Goal: Information Seeking & Learning: Learn about a topic

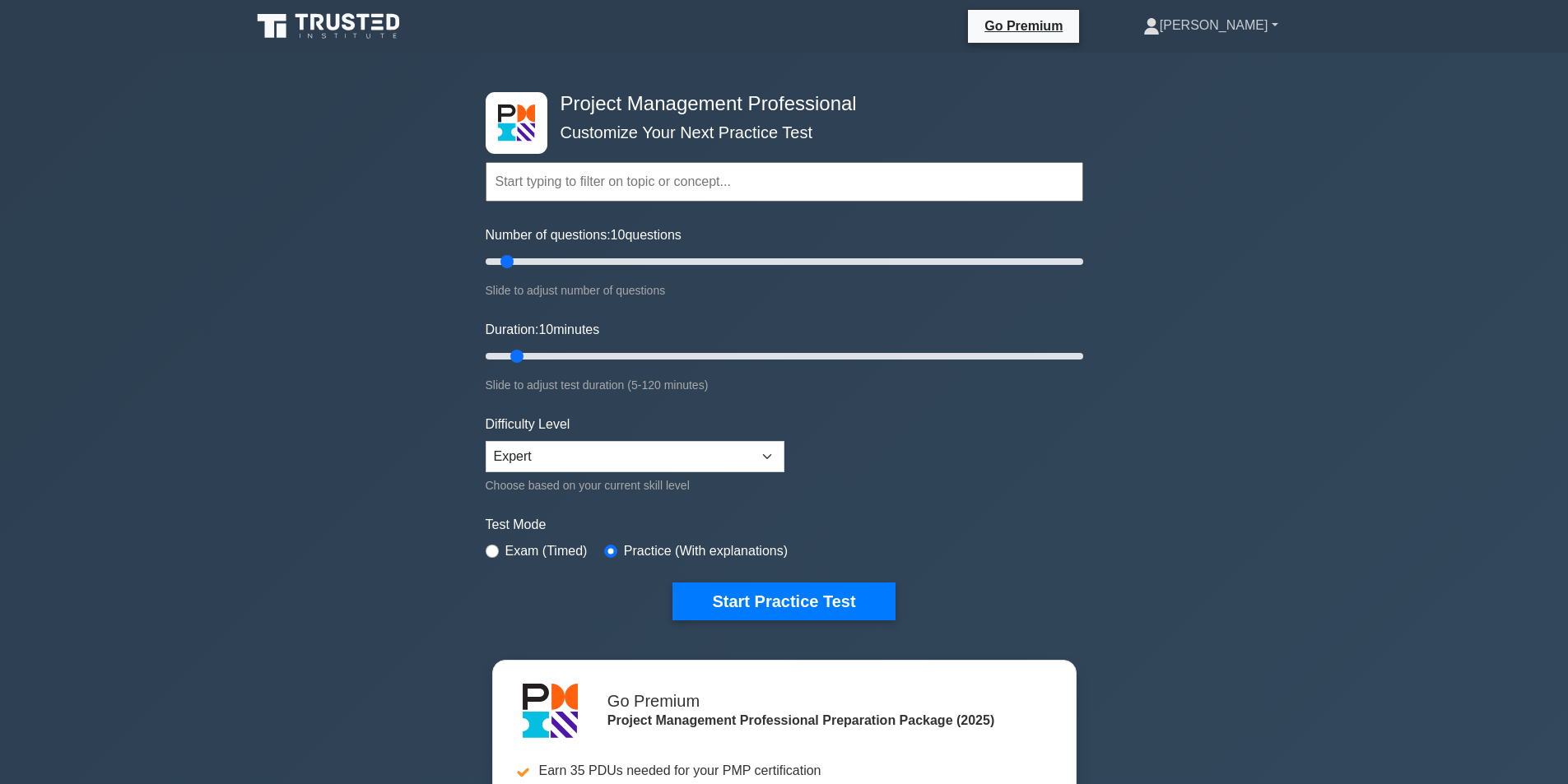
click at [1242, 24] on link "[PERSON_NAME]" at bounding box center [1211, 25] width 214 height 32
click at [1224, 68] on link "Profile" at bounding box center [1170, 64] width 130 height 27
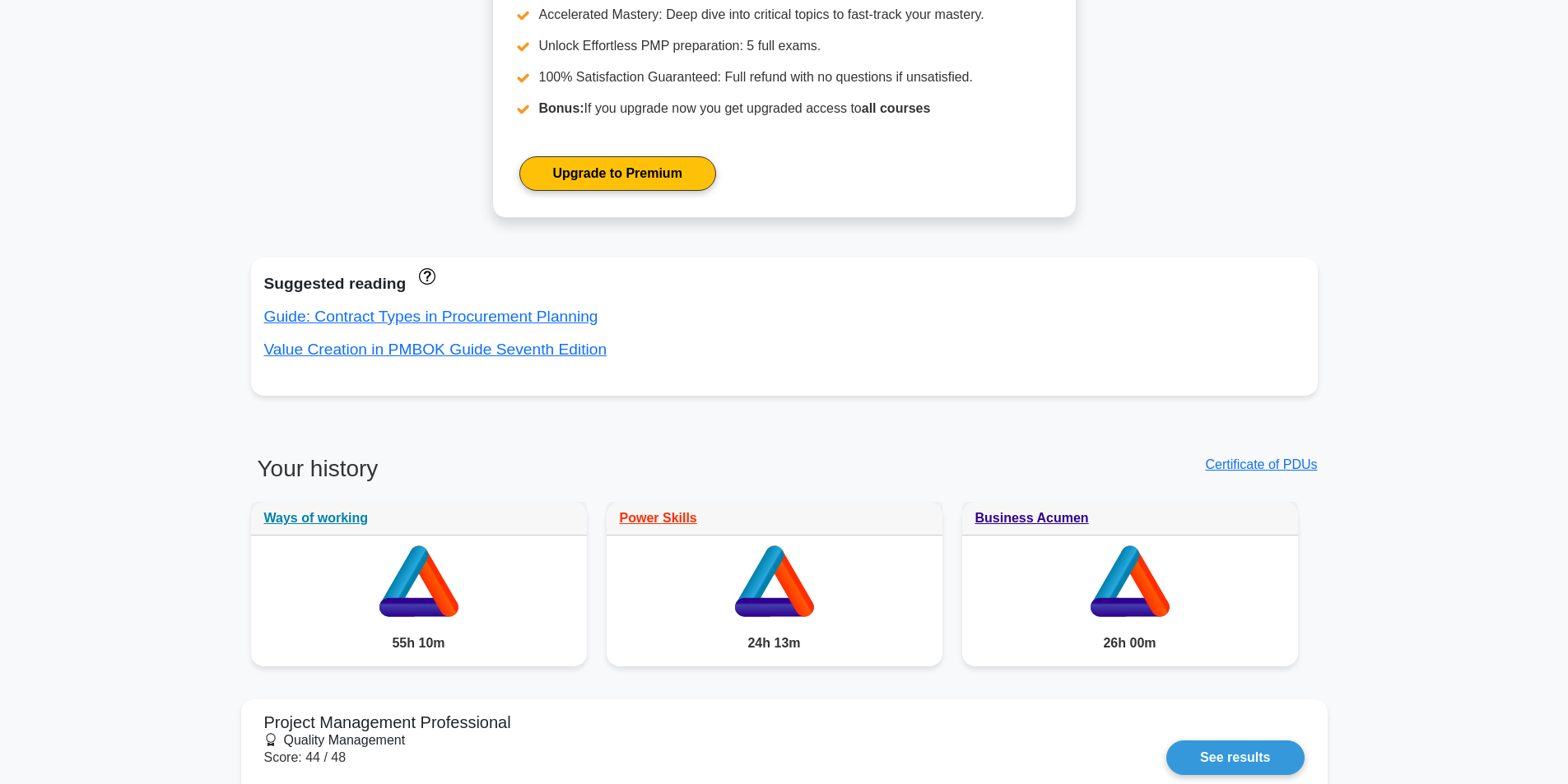
scroll to position [822, 0]
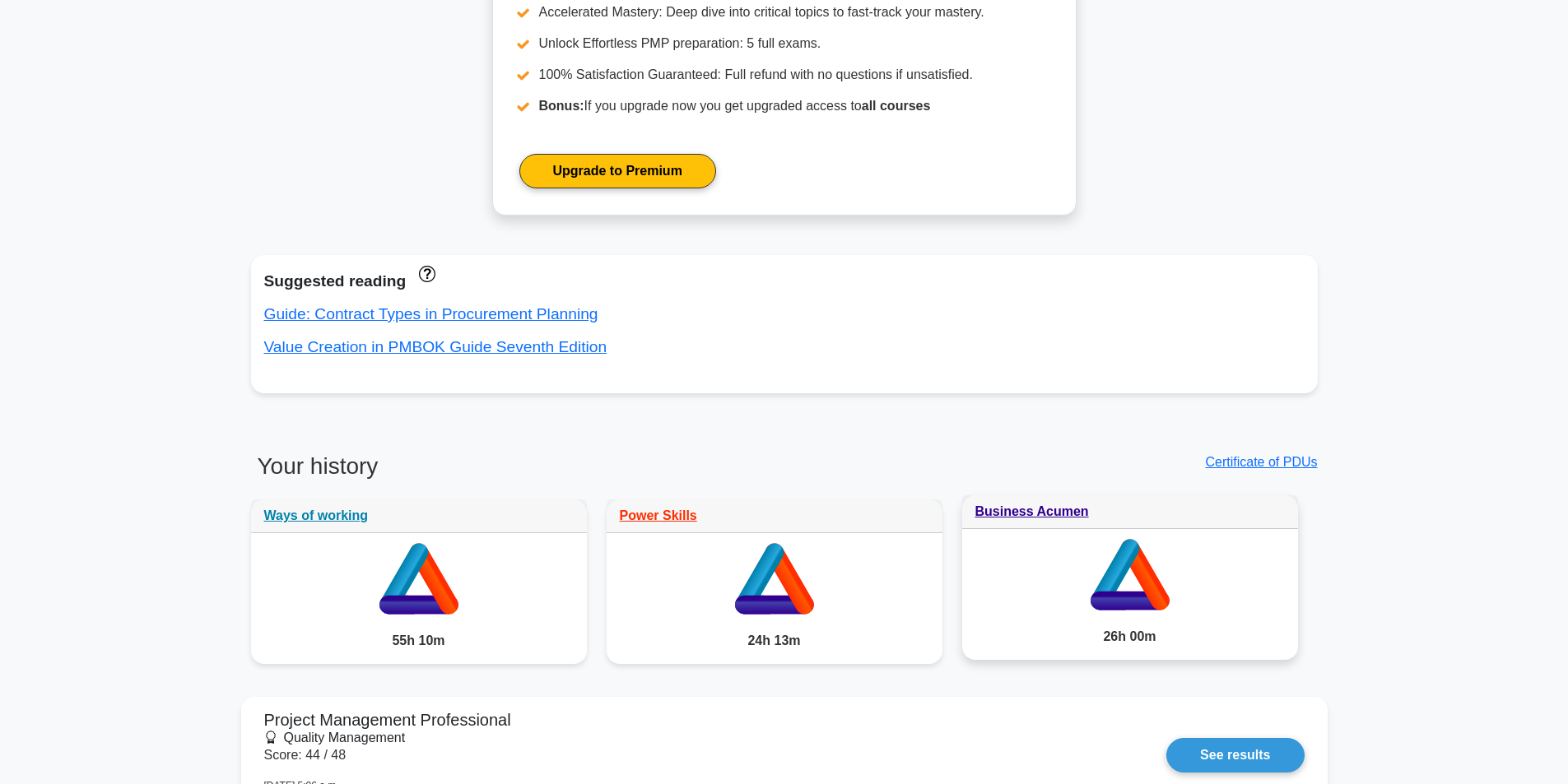
click at [1129, 644] on div "26h 00m" at bounding box center [1131, 637] width 336 height 46
click at [1128, 585] on icon at bounding box center [1131, 571] width 336 height 84
click at [1041, 515] on link "Business Acumen" at bounding box center [1032, 511] width 114 height 14
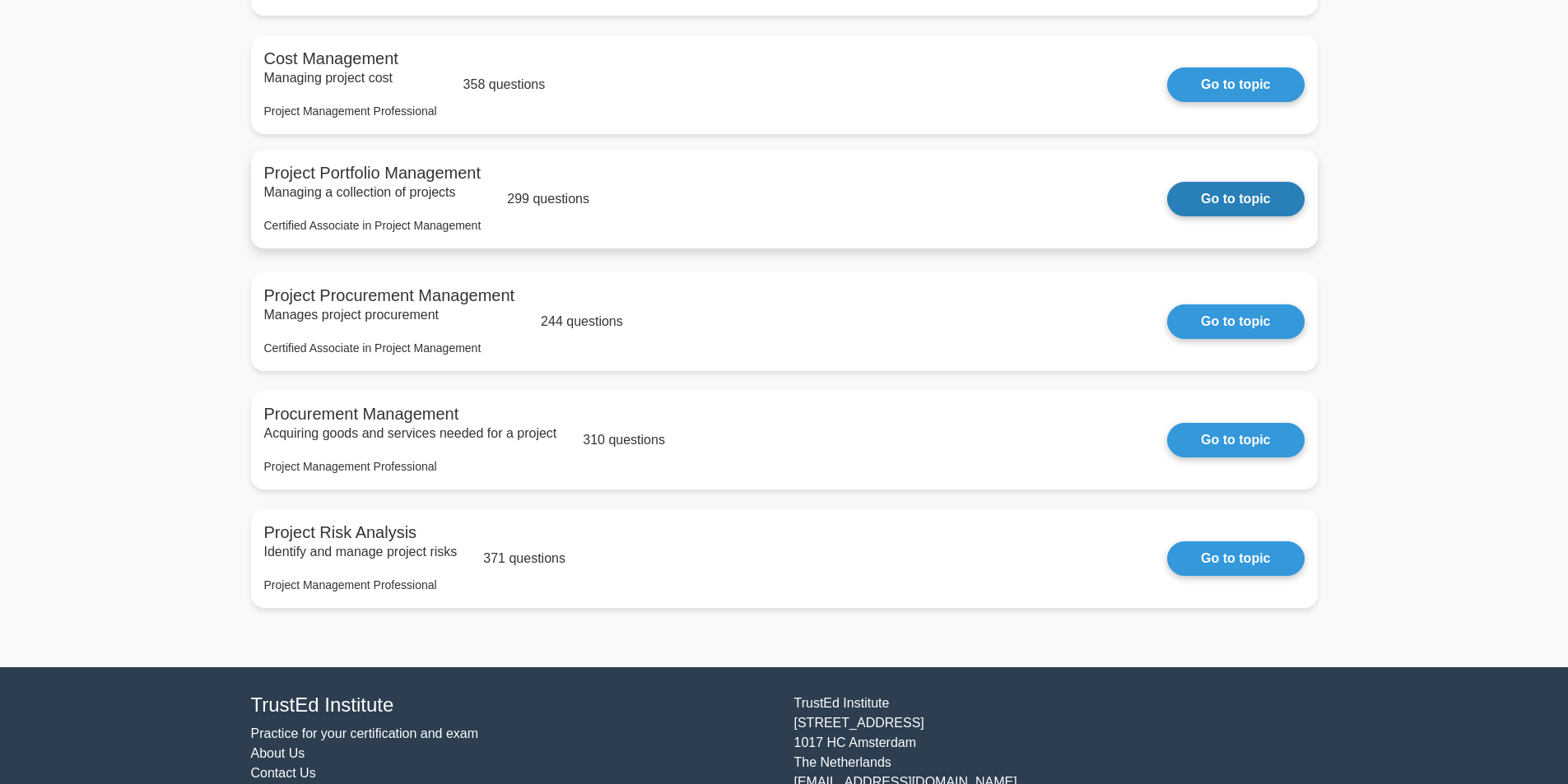
scroll to position [1787, 0]
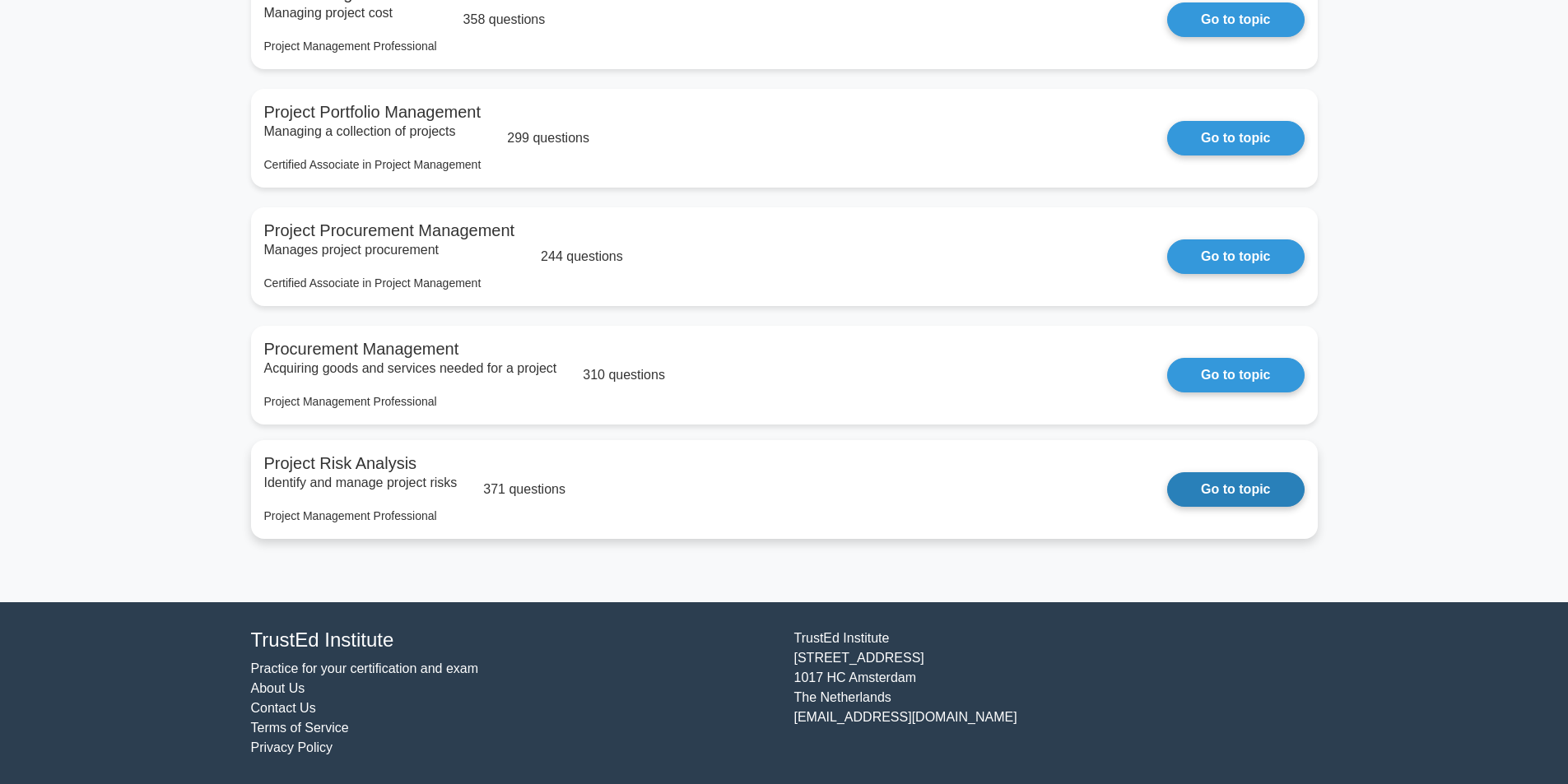
click at [1196, 484] on link "Go to topic" at bounding box center [1235, 489] width 137 height 34
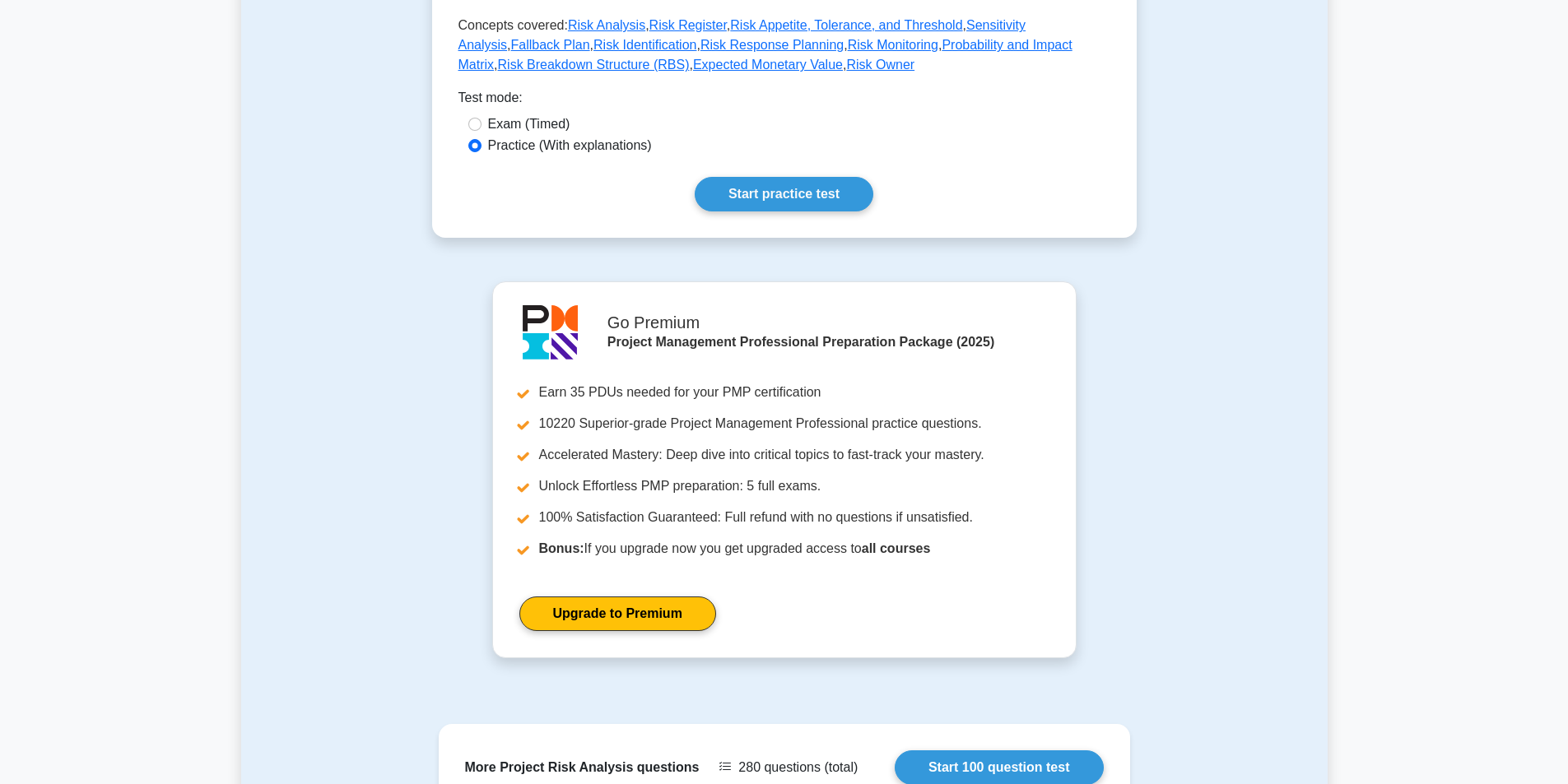
scroll to position [822, 0]
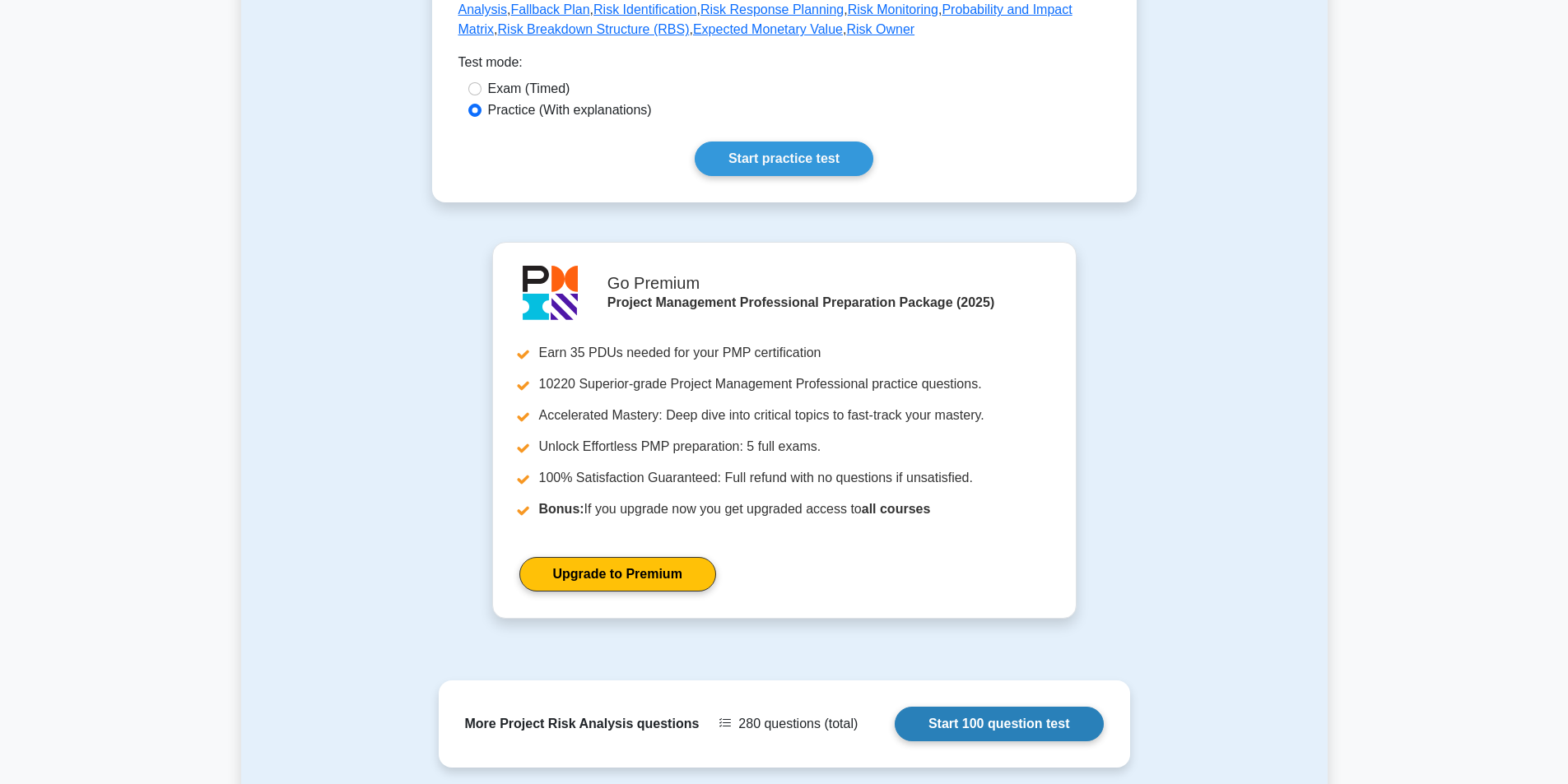
click at [986, 706] on link "Start 100 question test" at bounding box center [999, 723] width 209 height 34
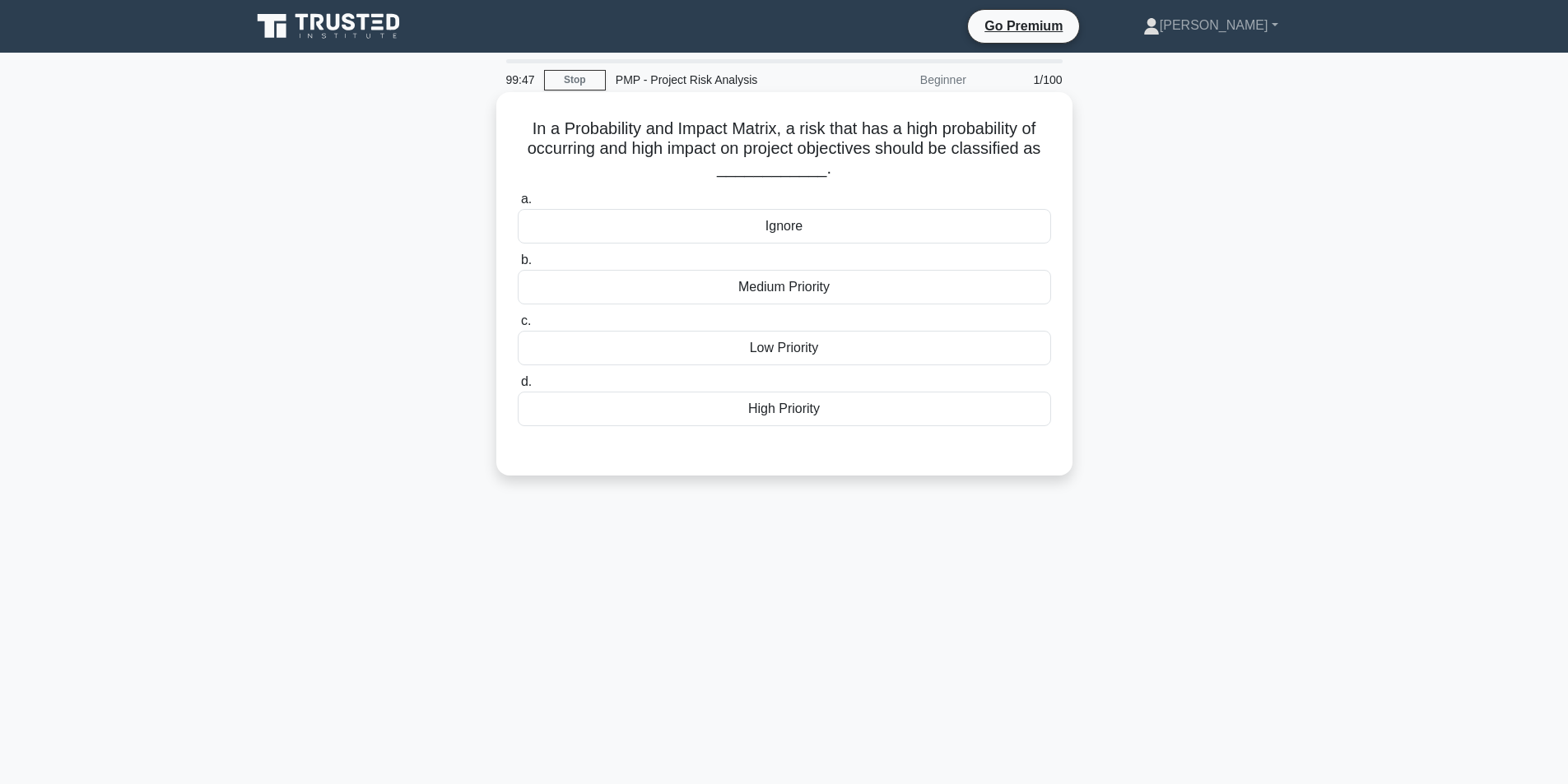
click at [823, 418] on div "High Priority" at bounding box center [784, 409] width 534 height 34
click at [518, 387] on input "d. High Priority" at bounding box center [518, 381] width 0 height 11
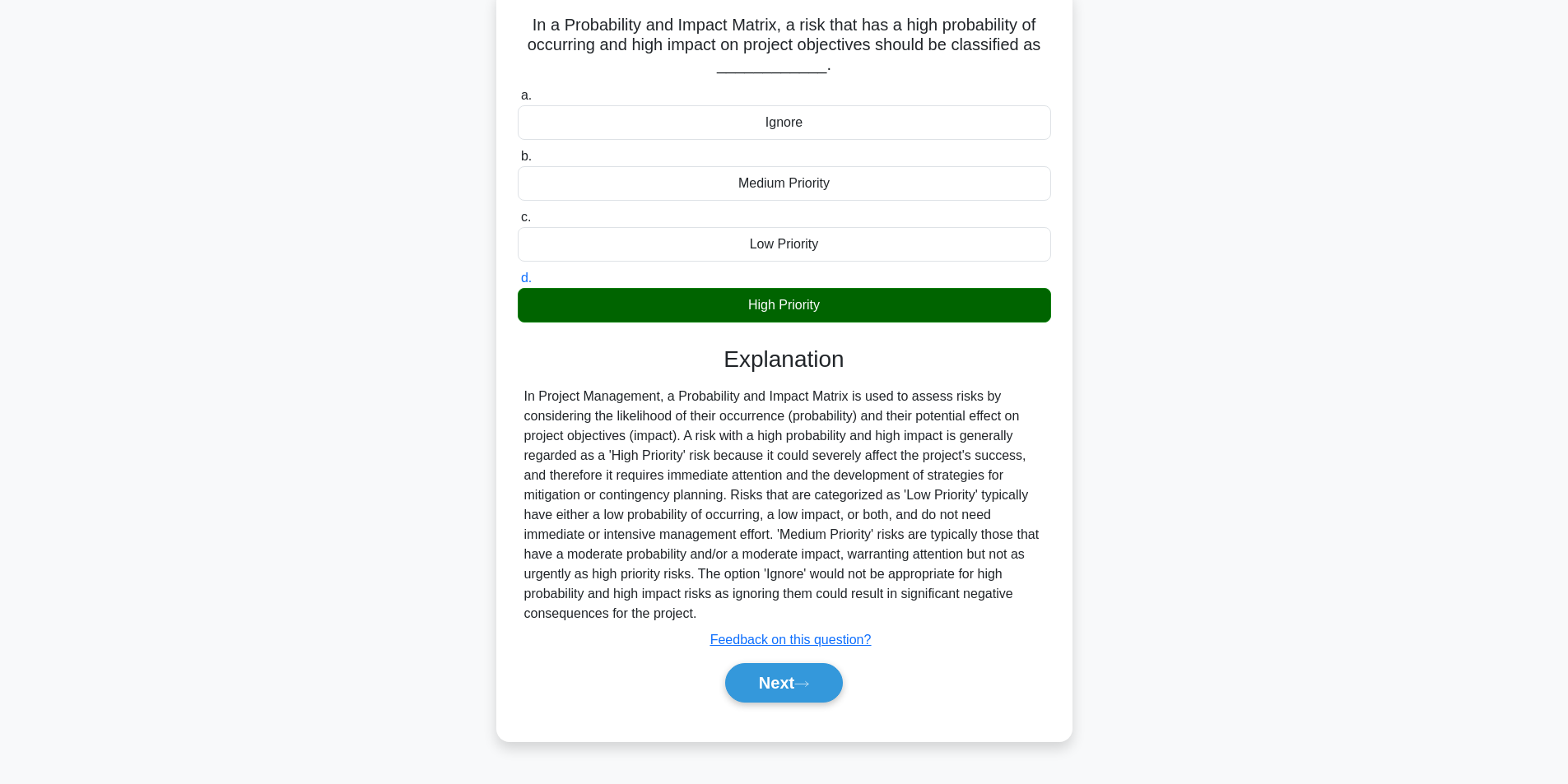
scroll to position [104, 0]
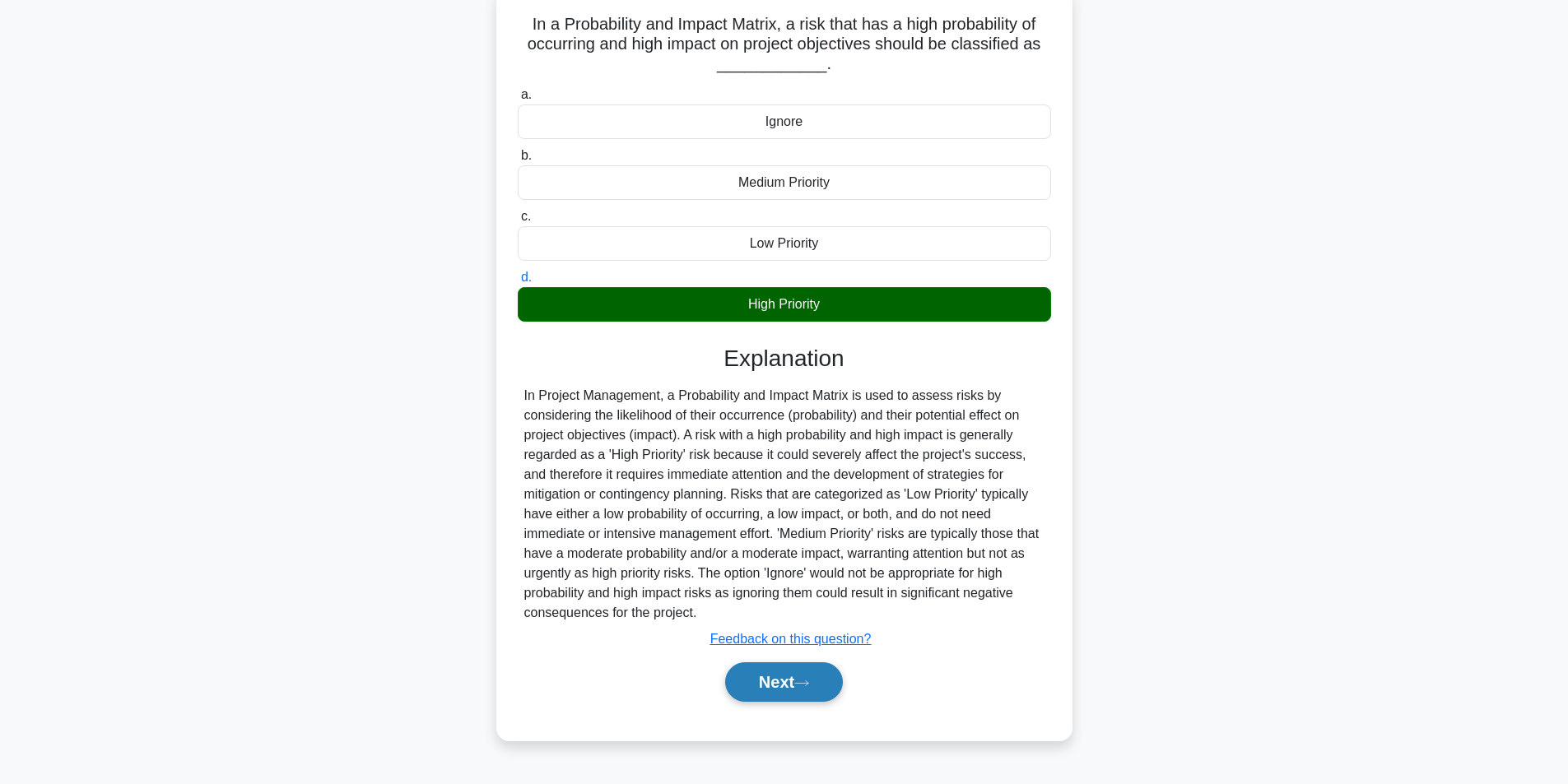
click at [754, 696] on button "Next" at bounding box center [784, 682] width 118 height 39
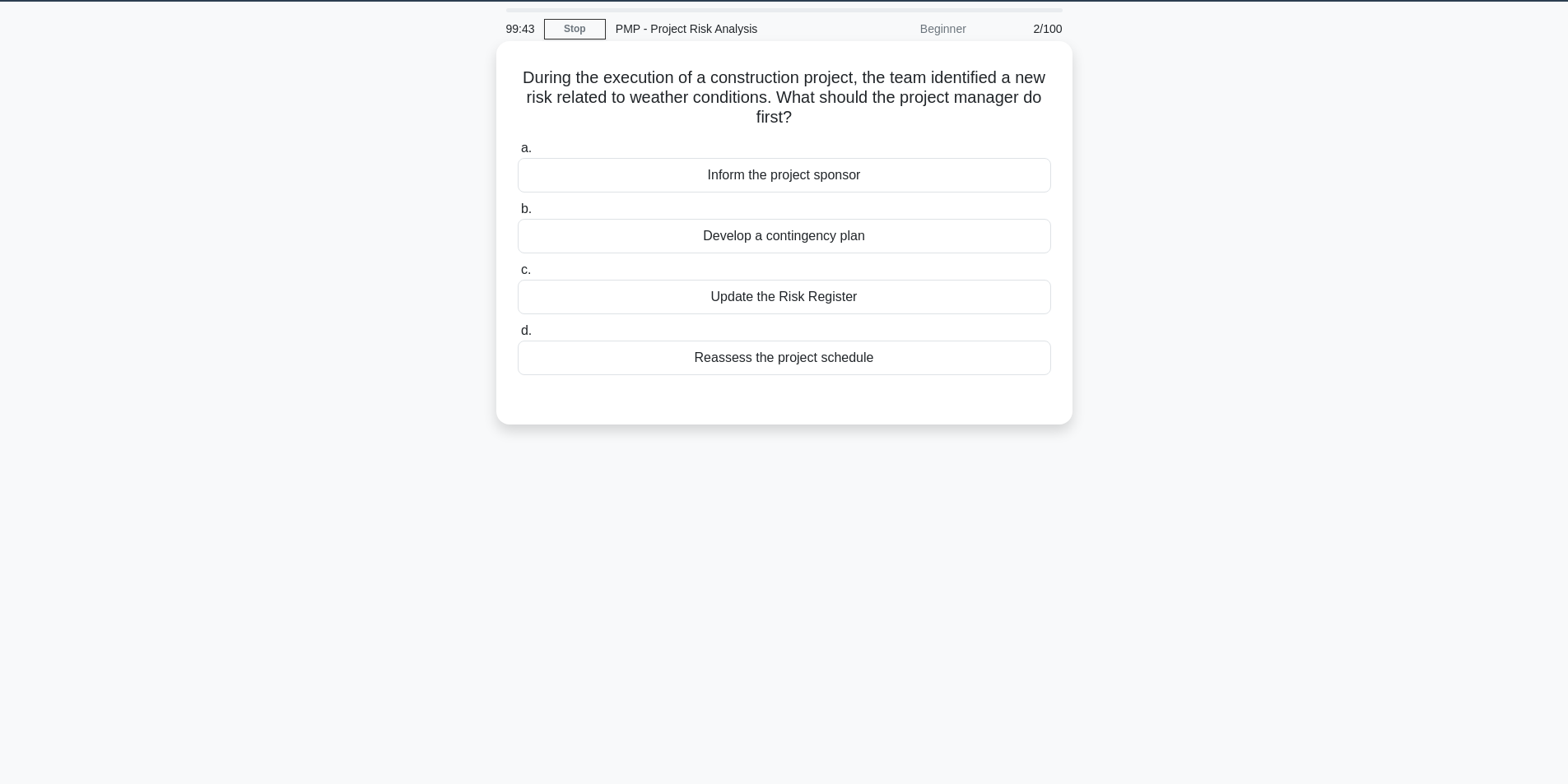
scroll to position [23, 0]
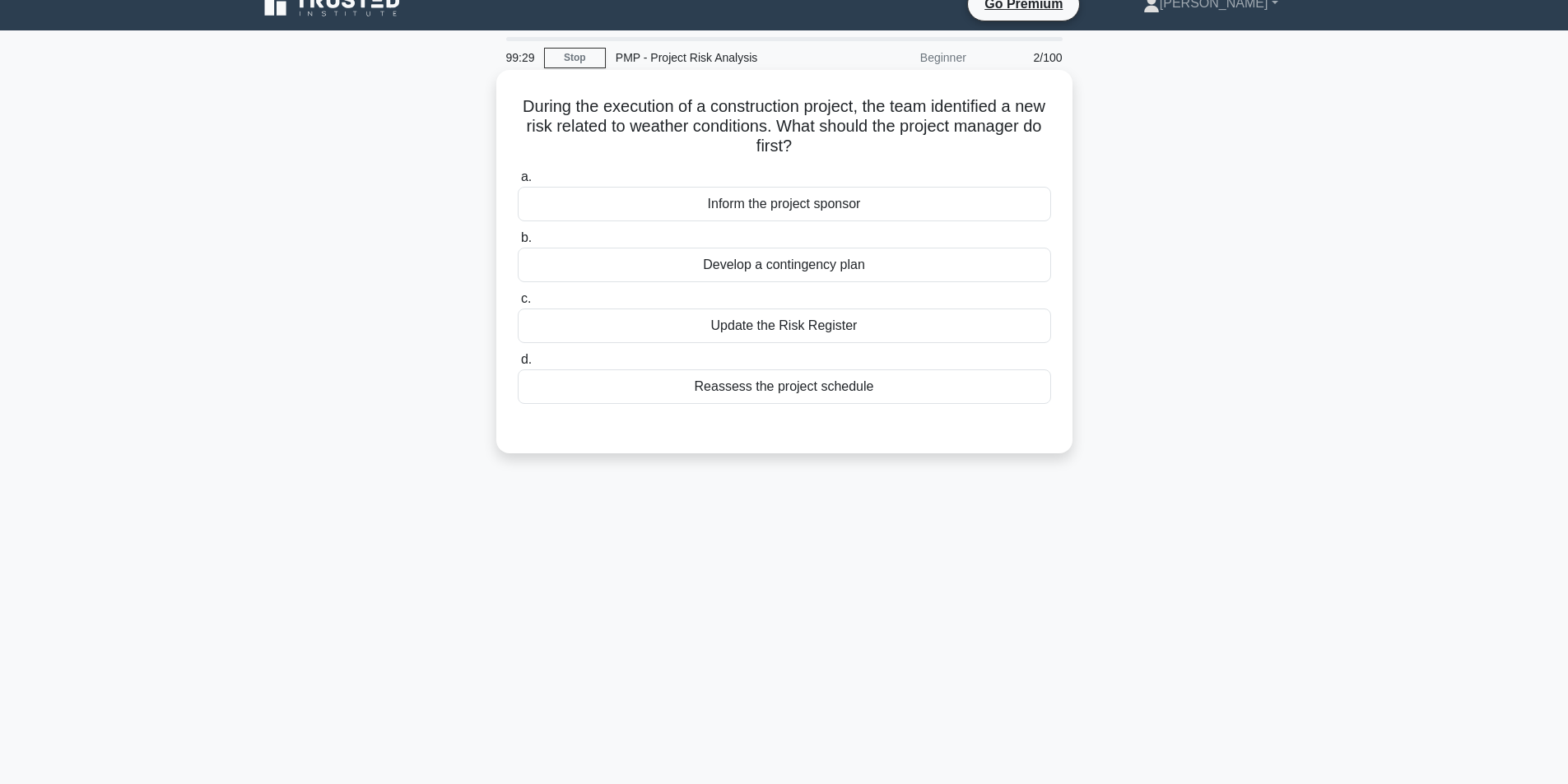
click at [815, 330] on div "Update the Risk Register" at bounding box center [784, 325] width 534 height 34
click at [518, 305] on input "c. Update the Risk Register" at bounding box center [518, 299] width 0 height 11
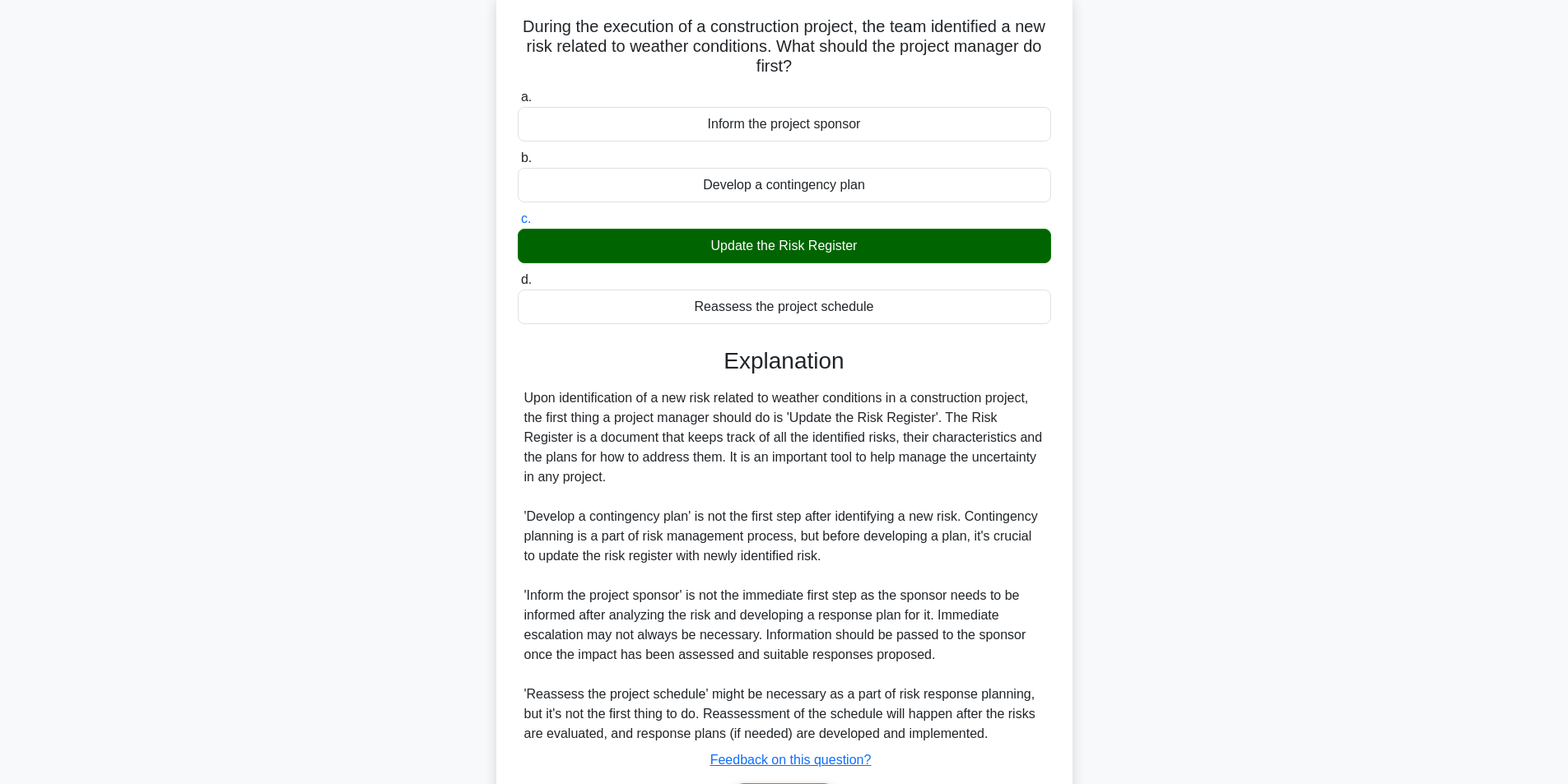
scroll to position [211, 0]
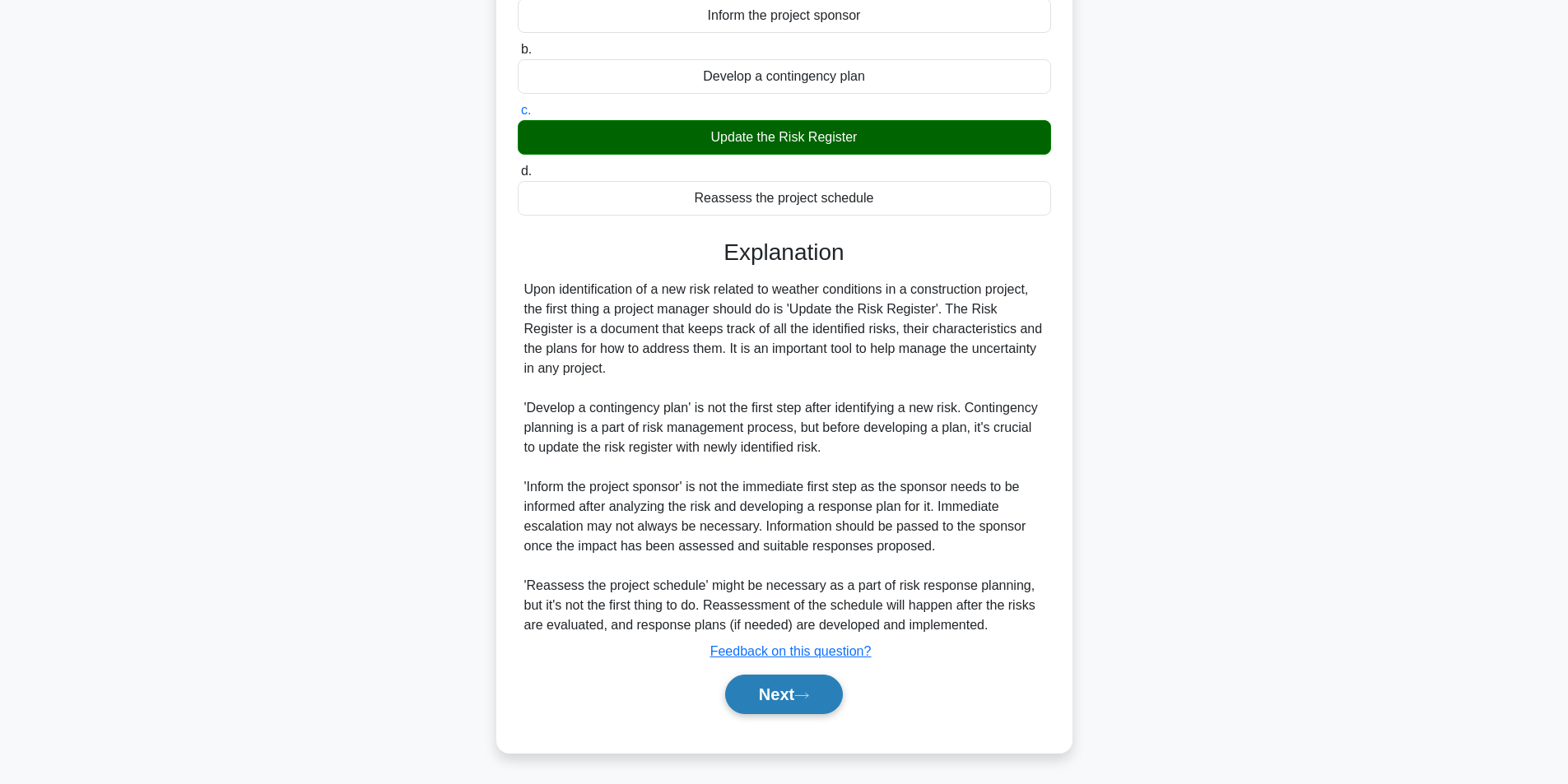
click at [735, 705] on button "Next" at bounding box center [784, 695] width 118 height 39
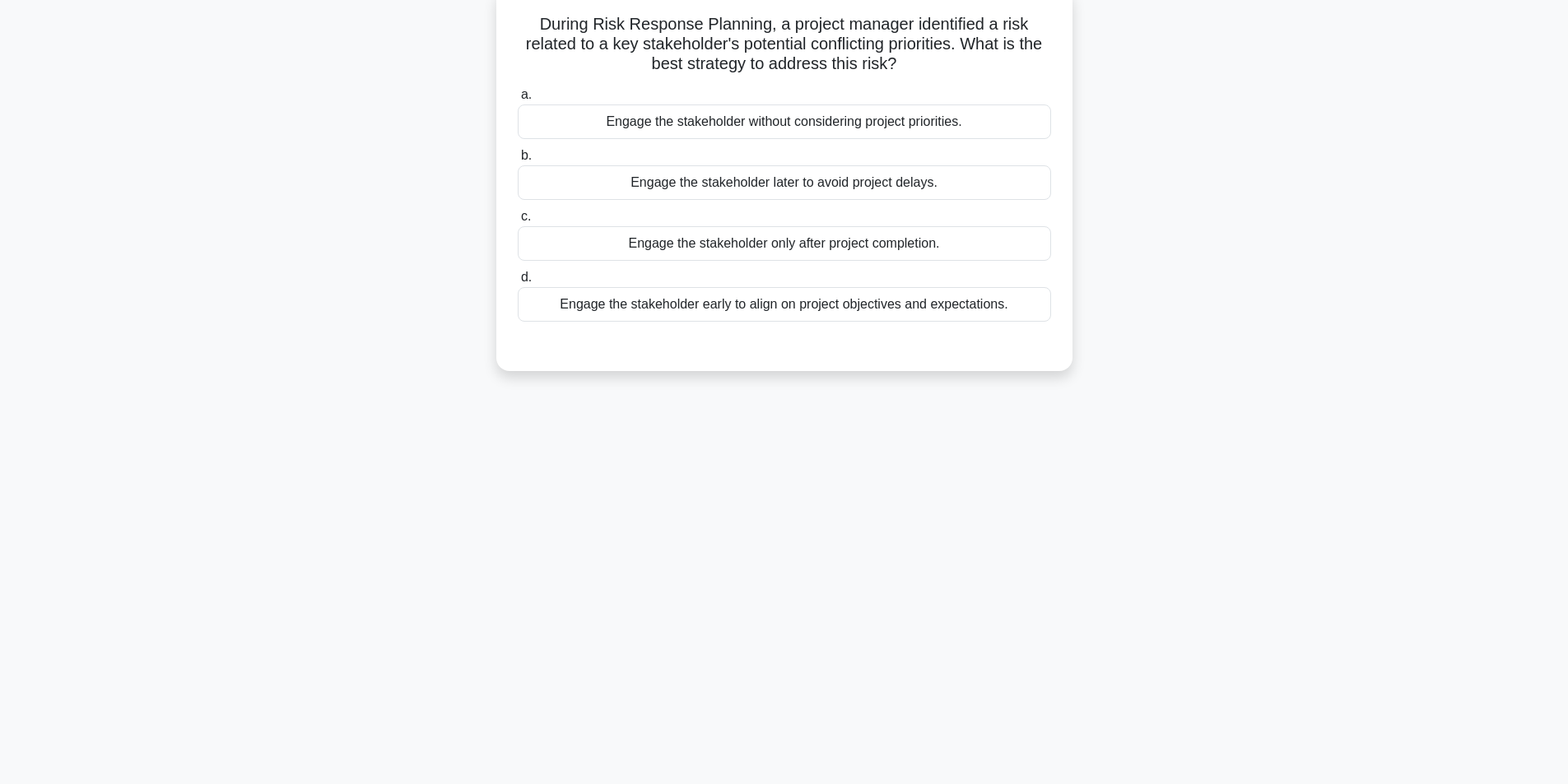
click at [720, 310] on div "Engage the stakeholder early to align on project objectives and expectations." at bounding box center [784, 304] width 534 height 34
click at [518, 283] on input "d. Engage the stakeholder early to align on project objectives and expectations." at bounding box center [518, 277] width 0 height 11
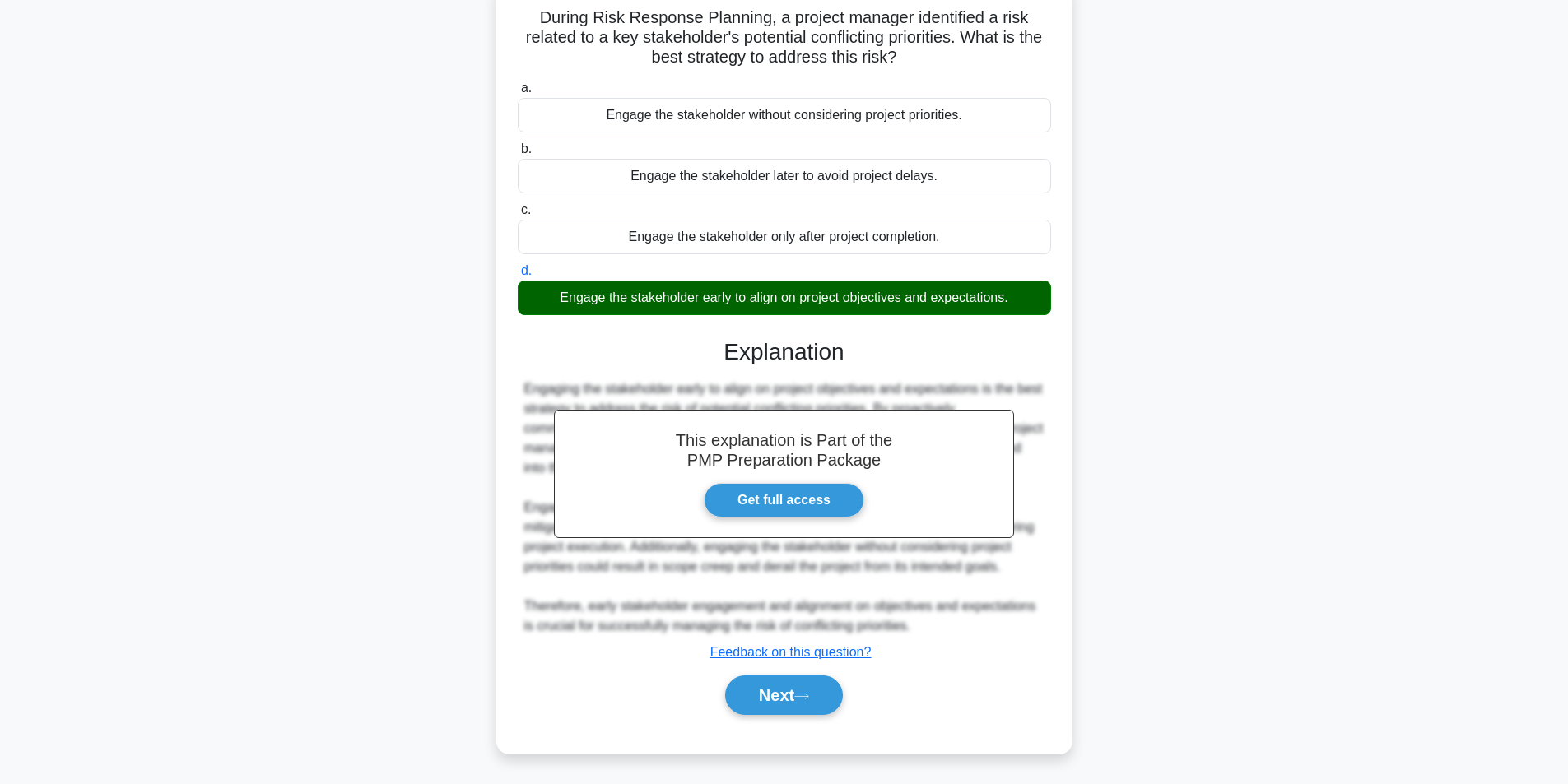
scroll to position [113, 0]
click at [780, 691] on button "Next" at bounding box center [784, 695] width 118 height 39
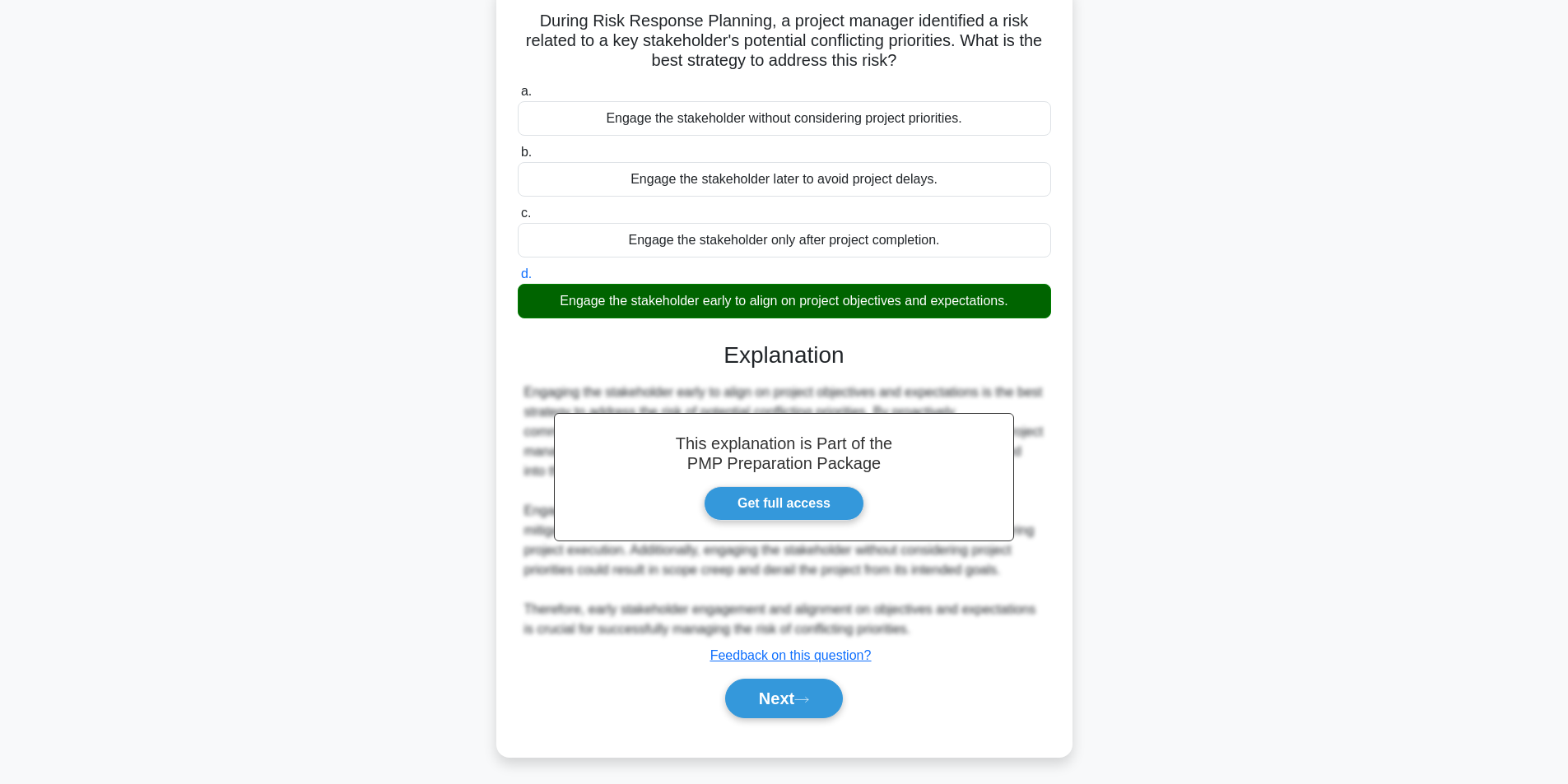
scroll to position [104, 0]
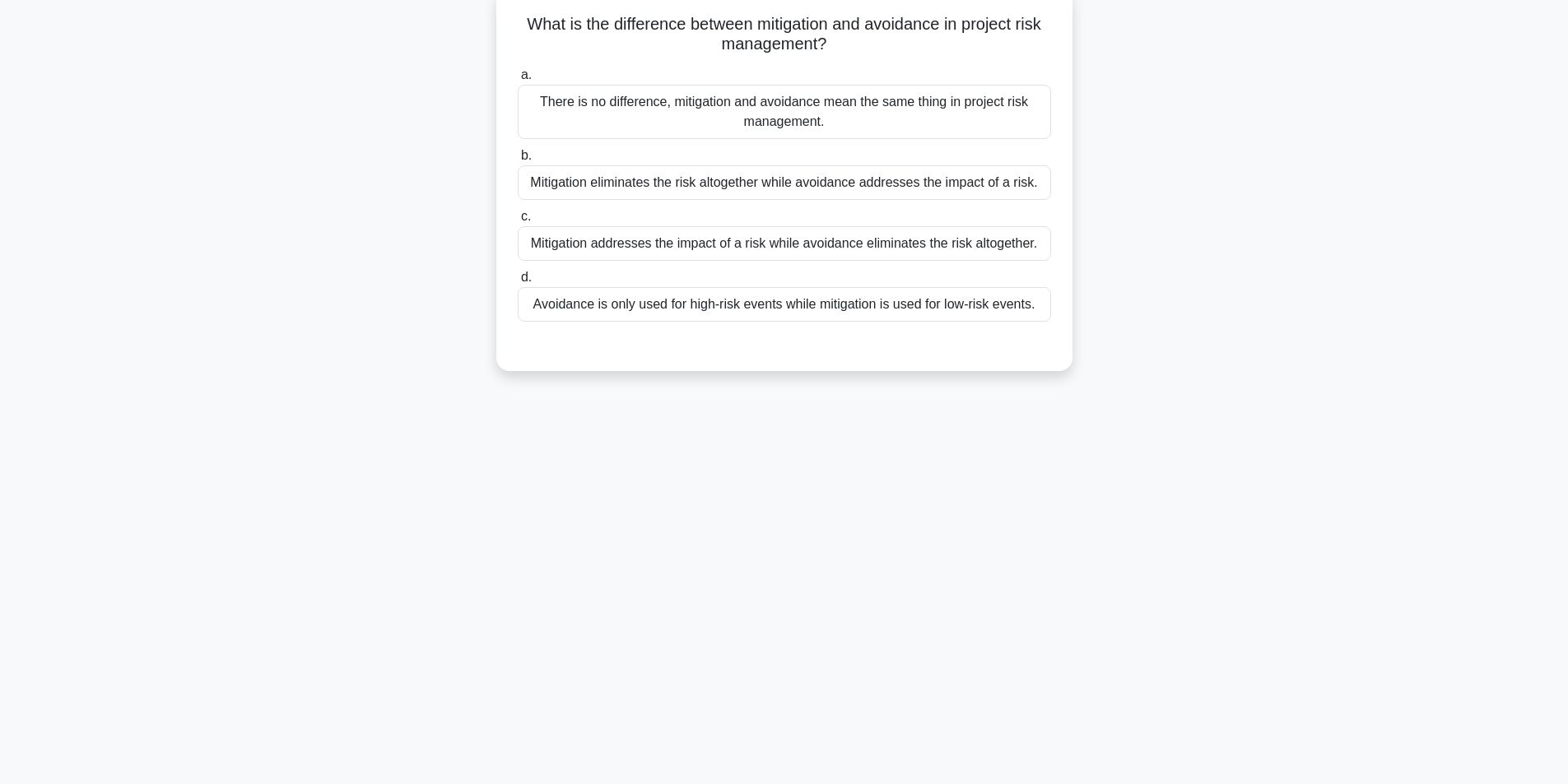
click at [747, 249] on div "Mitigation addresses the impact of a risk while avoidance eliminates the risk a…" at bounding box center [784, 243] width 534 height 34
click at [518, 222] on input "c. Mitigation addresses the impact of a risk while avoidance eliminates the ris…" at bounding box center [518, 216] width 0 height 11
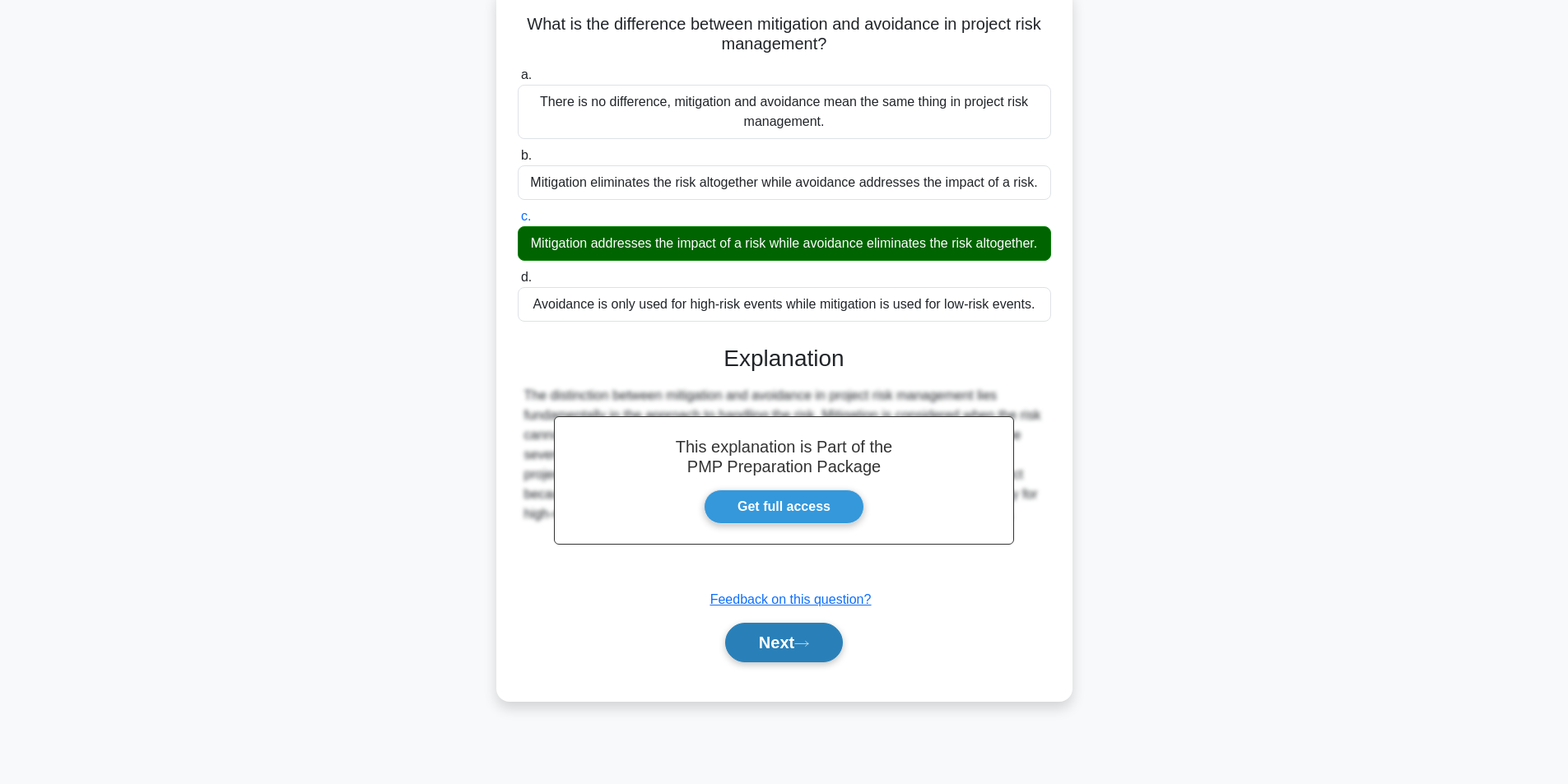
click at [797, 662] on button "Next" at bounding box center [784, 643] width 118 height 39
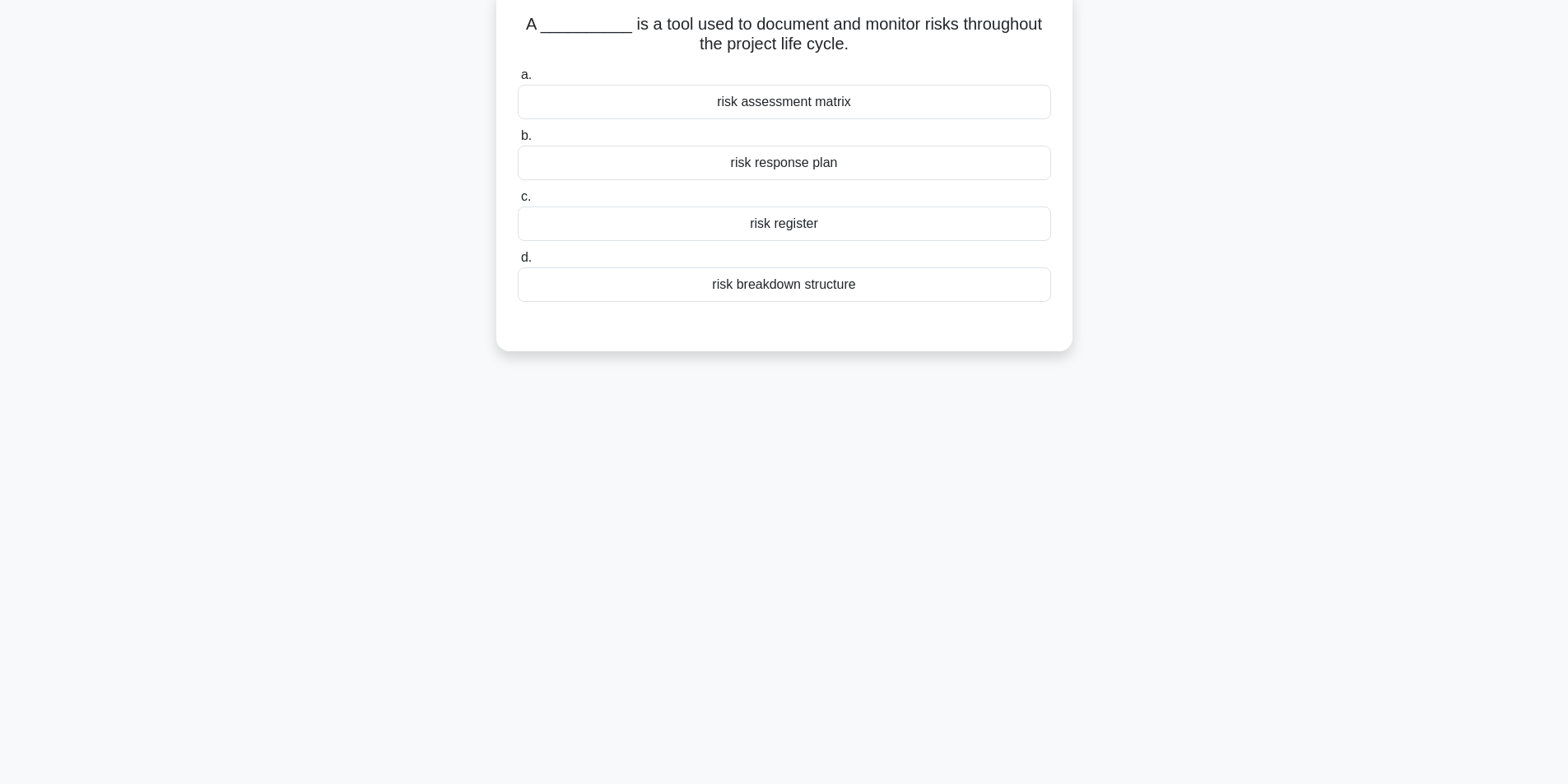
click at [807, 223] on div "risk register" at bounding box center [784, 223] width 534 height 34
click at [518, 202] on input "c. risk register" at bounding box center [518, 196] width 0 height 11
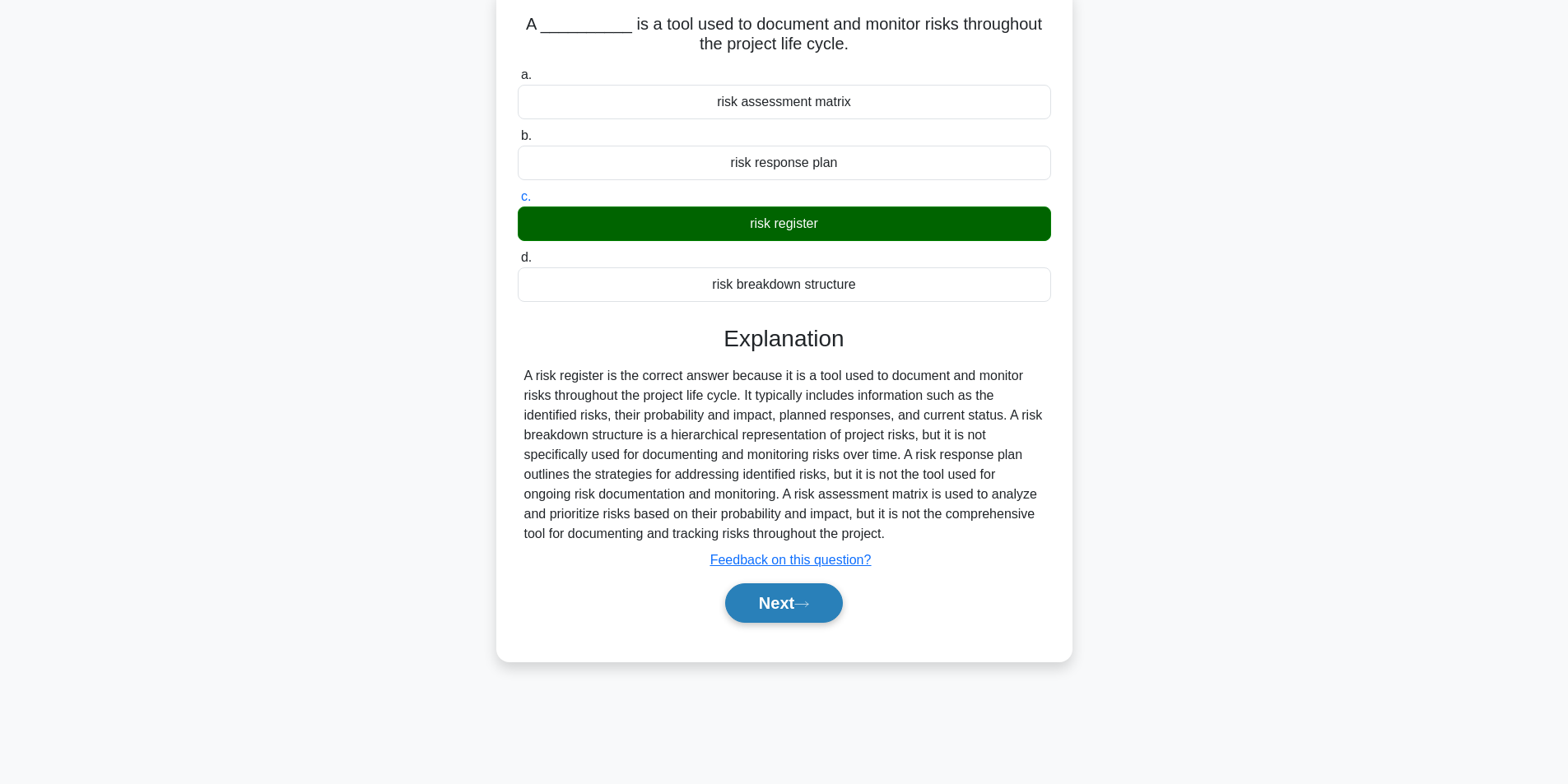
click at [767, 609] on button "Next" at bounding box center [784, 603] width 118 height 39
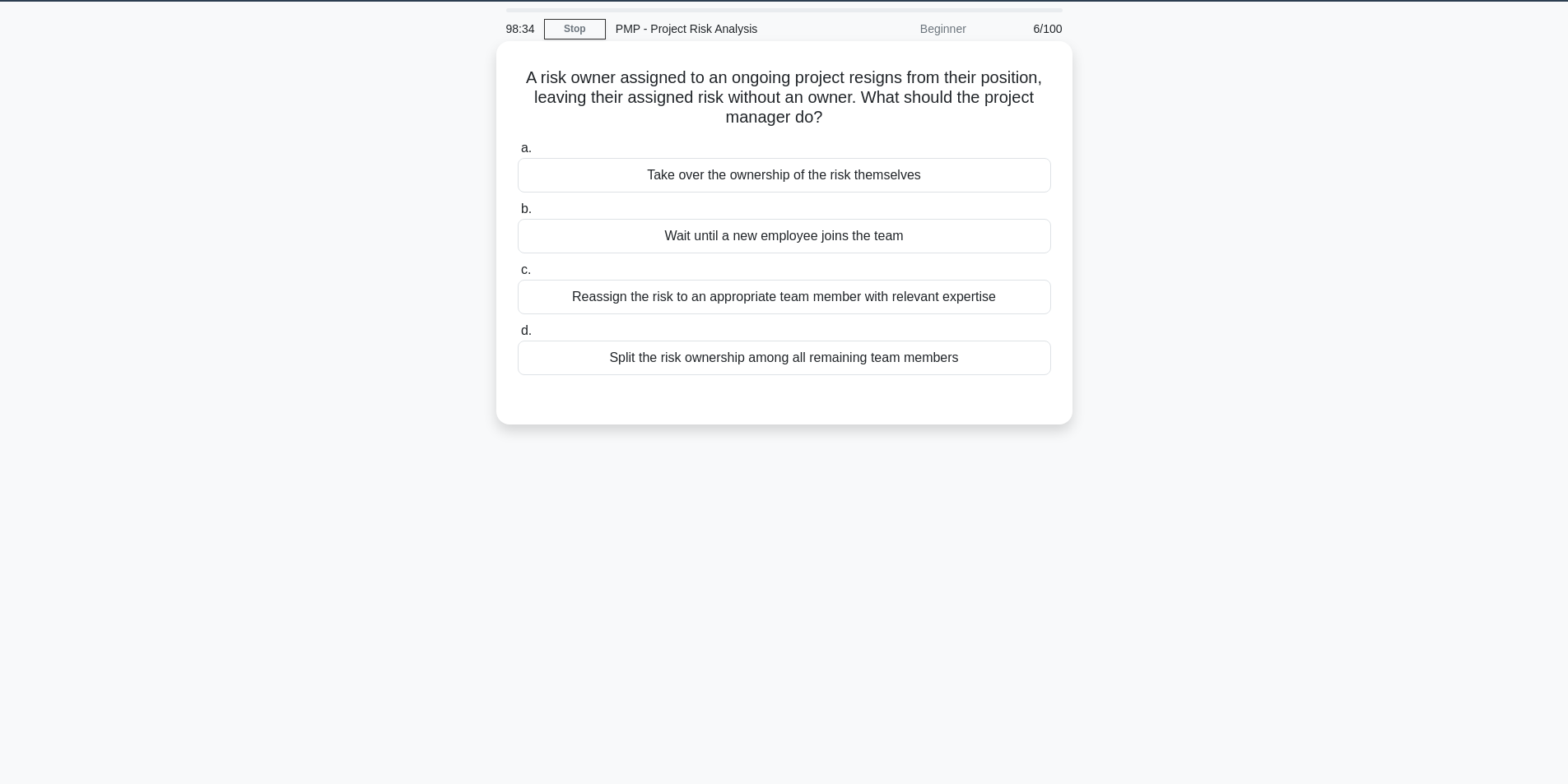
scroll to position [23, 0]
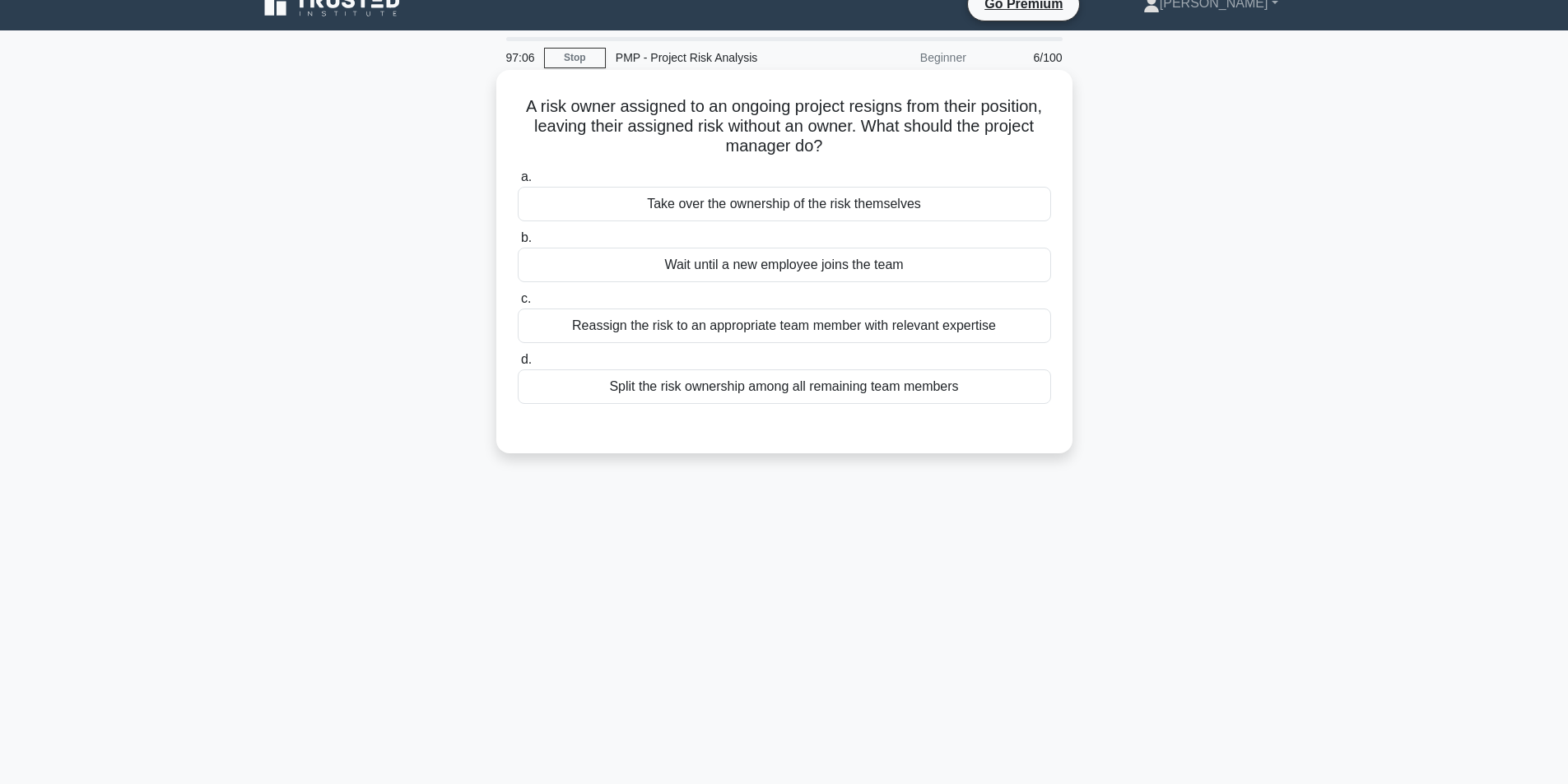
click at [696, 331] on div "Reassign the risk to an appropriate team member with relevant expertise" at bounding box center [784, 325] width 534 height 34
click at [518, 305] on input "c. Reassign the risk to an appropriate team member with relevant expertise" at bounding box center [518, 299] width 0 height 11
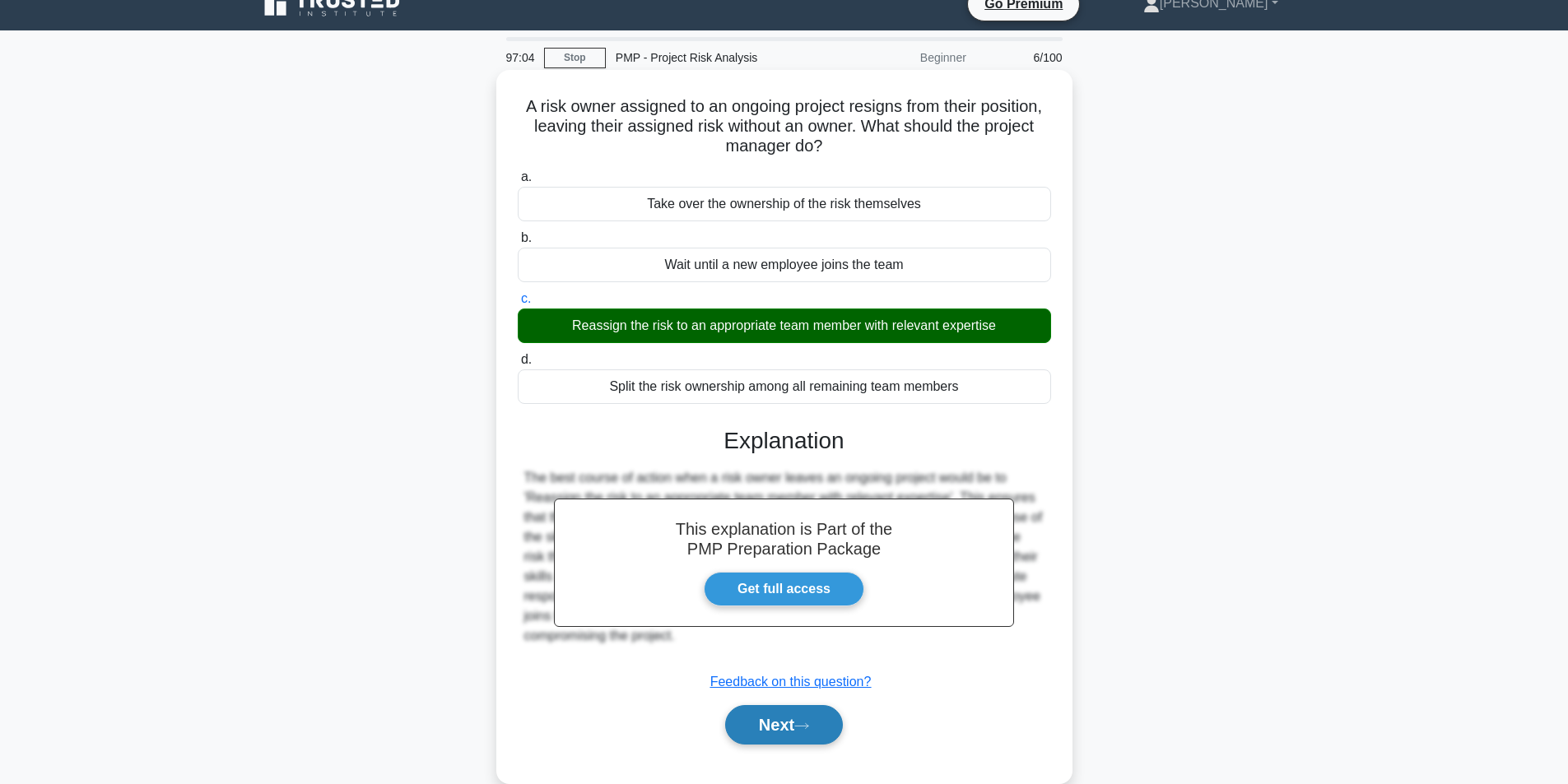
click at [750, 728] on button "Next" at bounding box center [784, 725] width 118 height 39
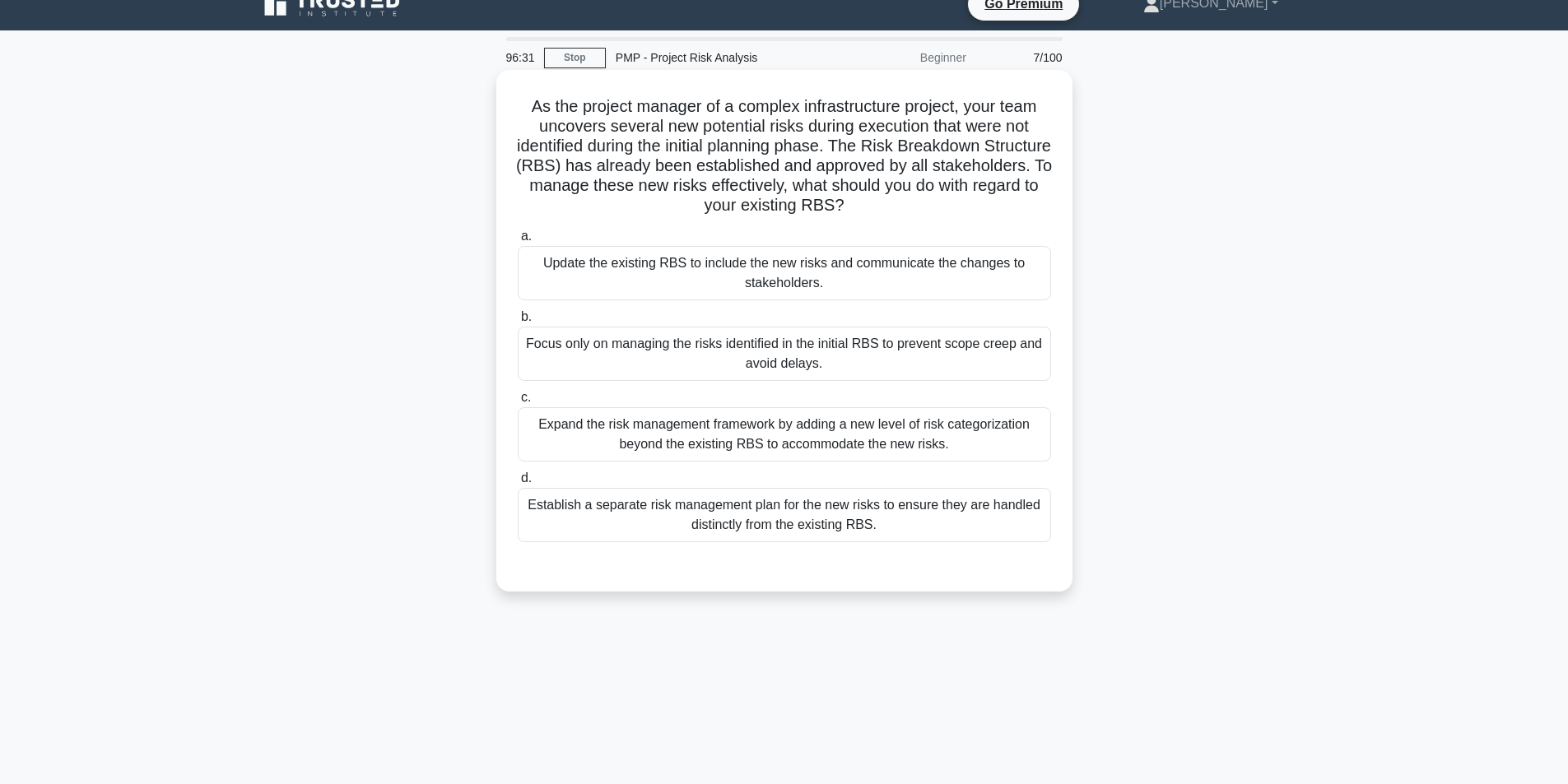
click at [743, 278] on div "Update the existing RBS to include the new risks and communicate the changes to…" at bounding box center [784, 272] width 534 height 54
click at [518, 242] on input "a. Update the existing RBS to include the new risks and communicate the changes…" at bounding box center [518, 236] width 0 height 11
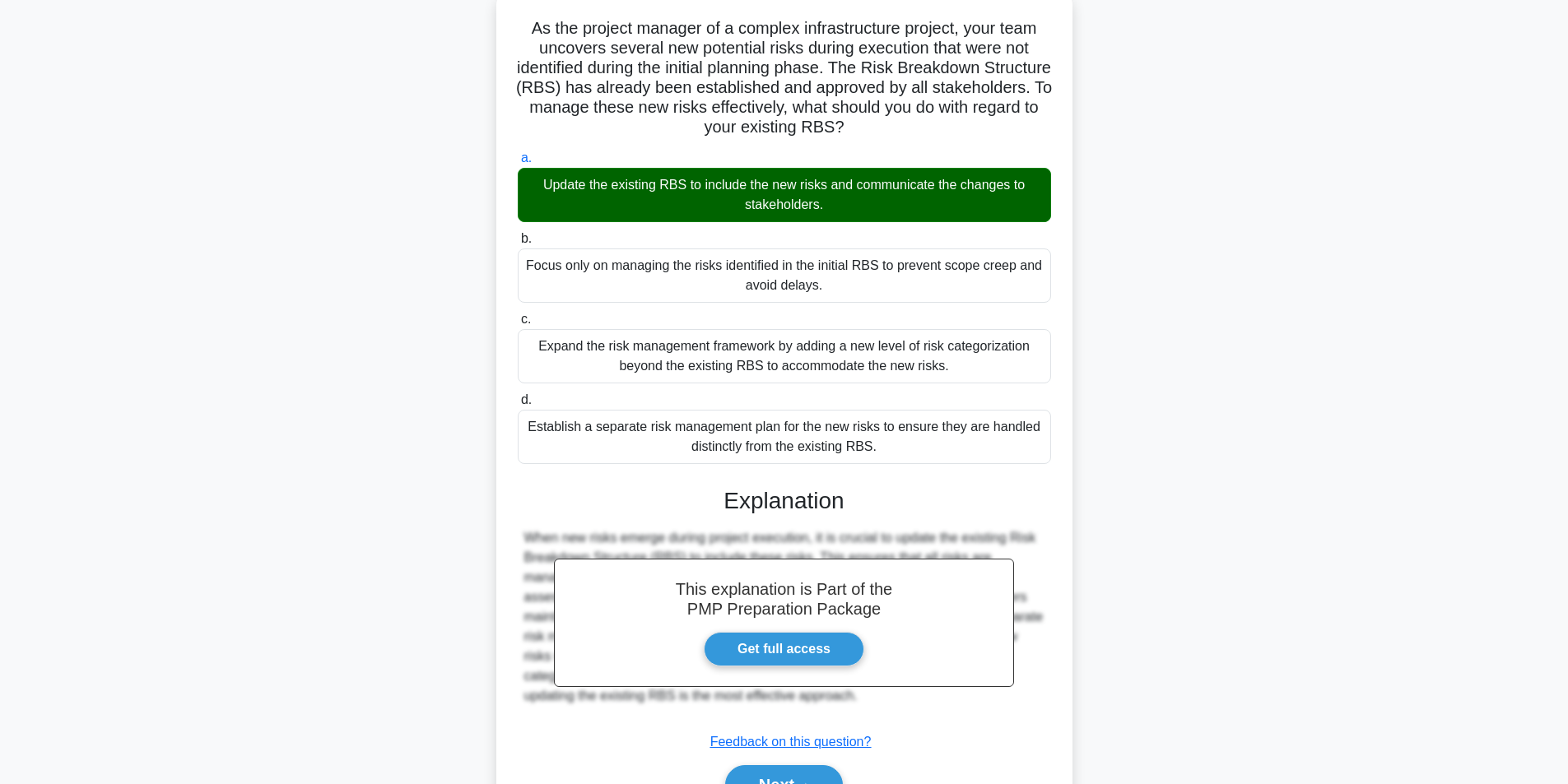
scroll to position [192, 0]
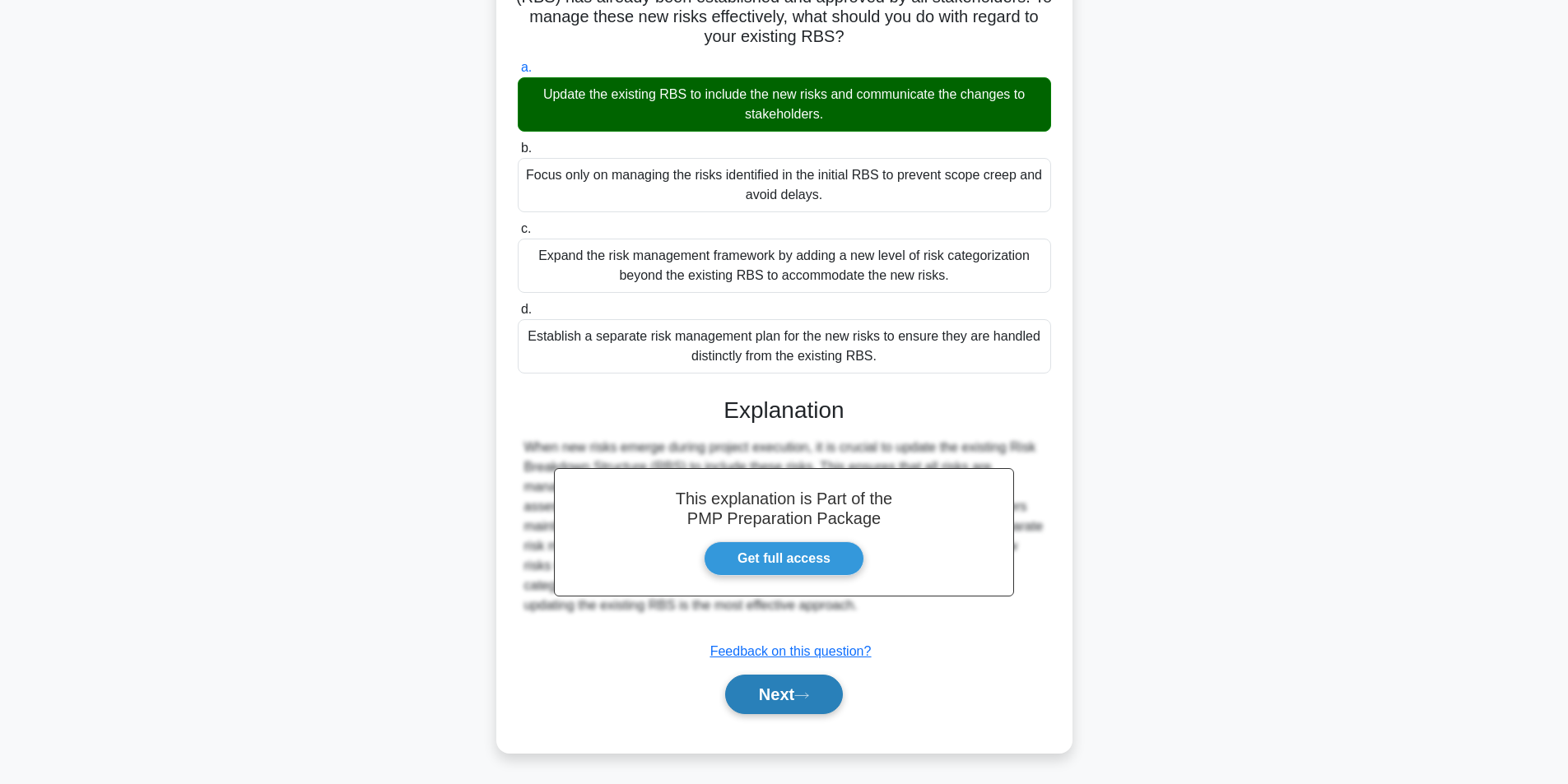
click at [752, 685] on button "Next" at bounding box center [784, 695] width 118 height 39
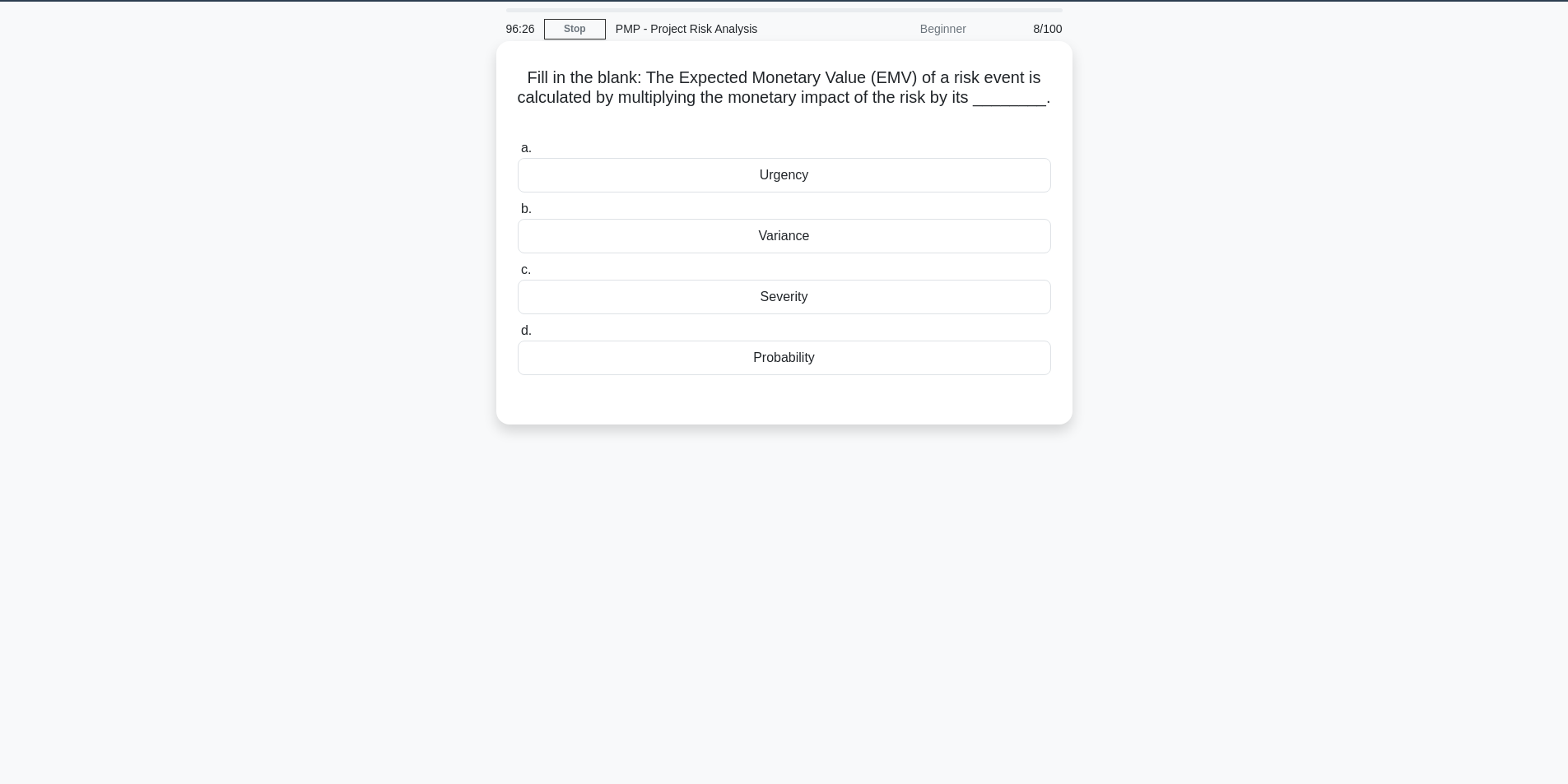
scroll to position [23, 0]
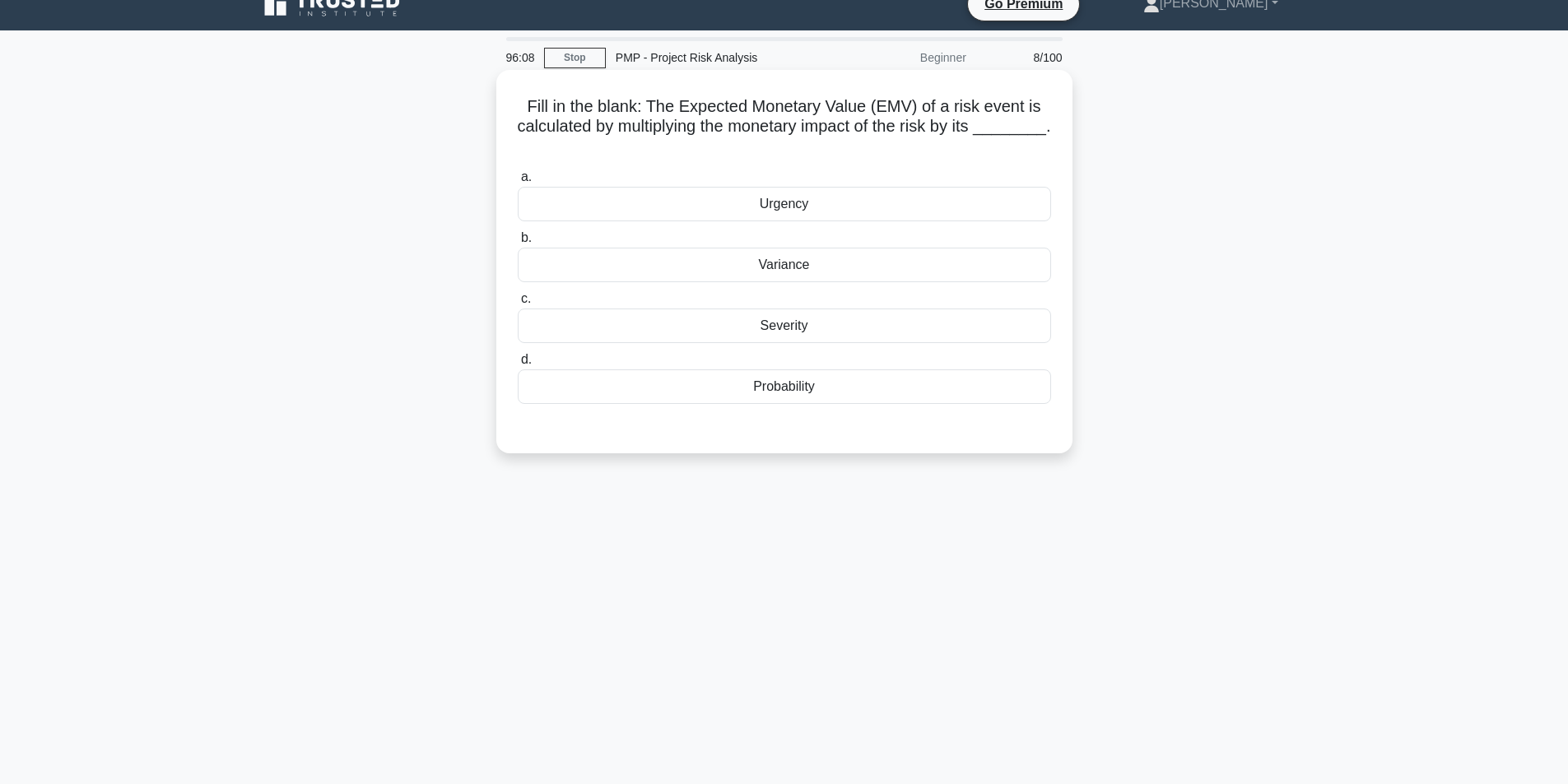
click at [814, 394] on div "Probability" at bounding box center [784, 386] width 534 height 34
click at [518, 365] on input "d. Probability" at bounding box center [518, 360] width 0 height 11
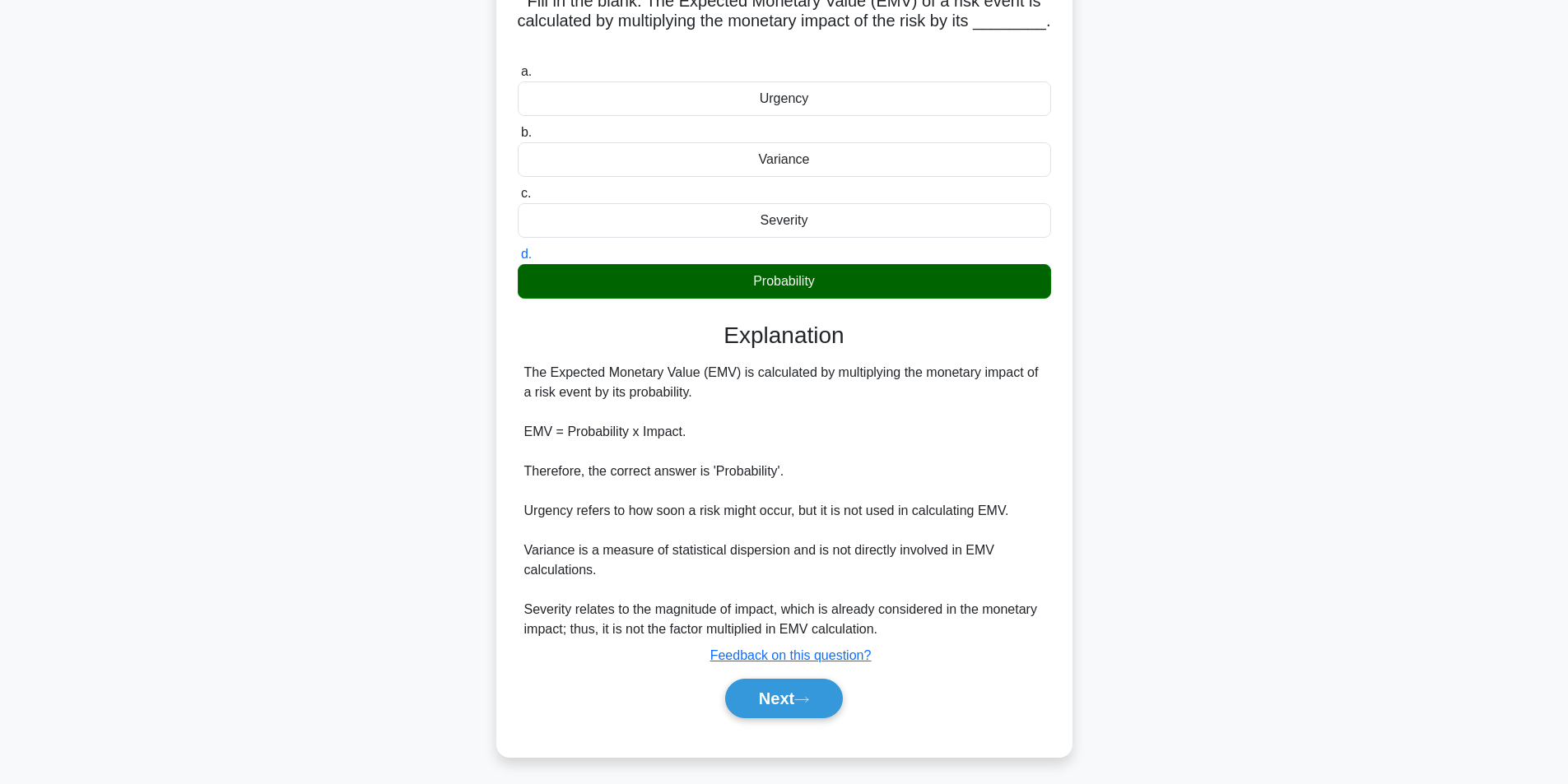
scroll to position [133, 0]
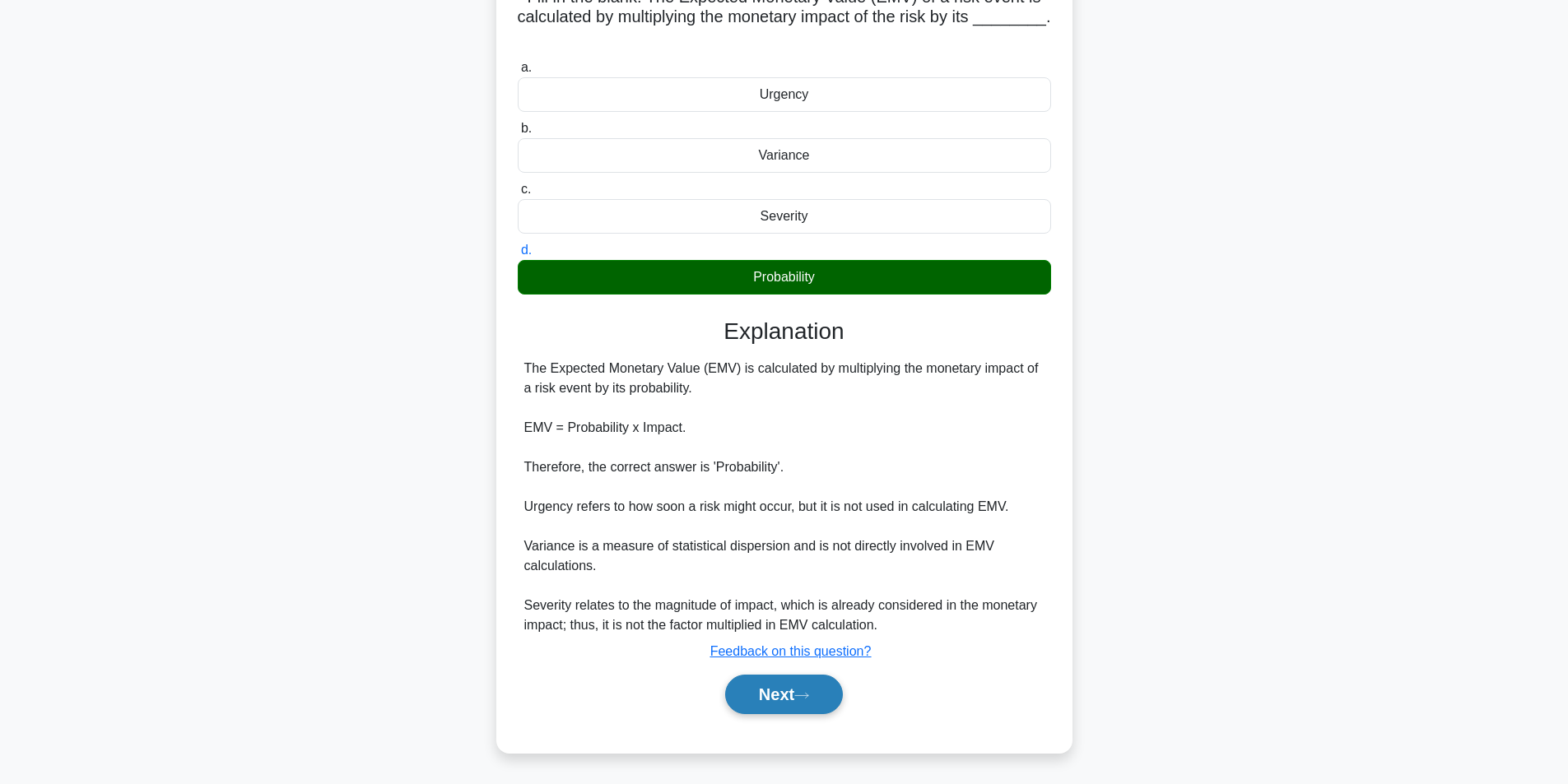
click at [740, 698] on button "Next" at bounding box center [784, 695] width 118 height 39
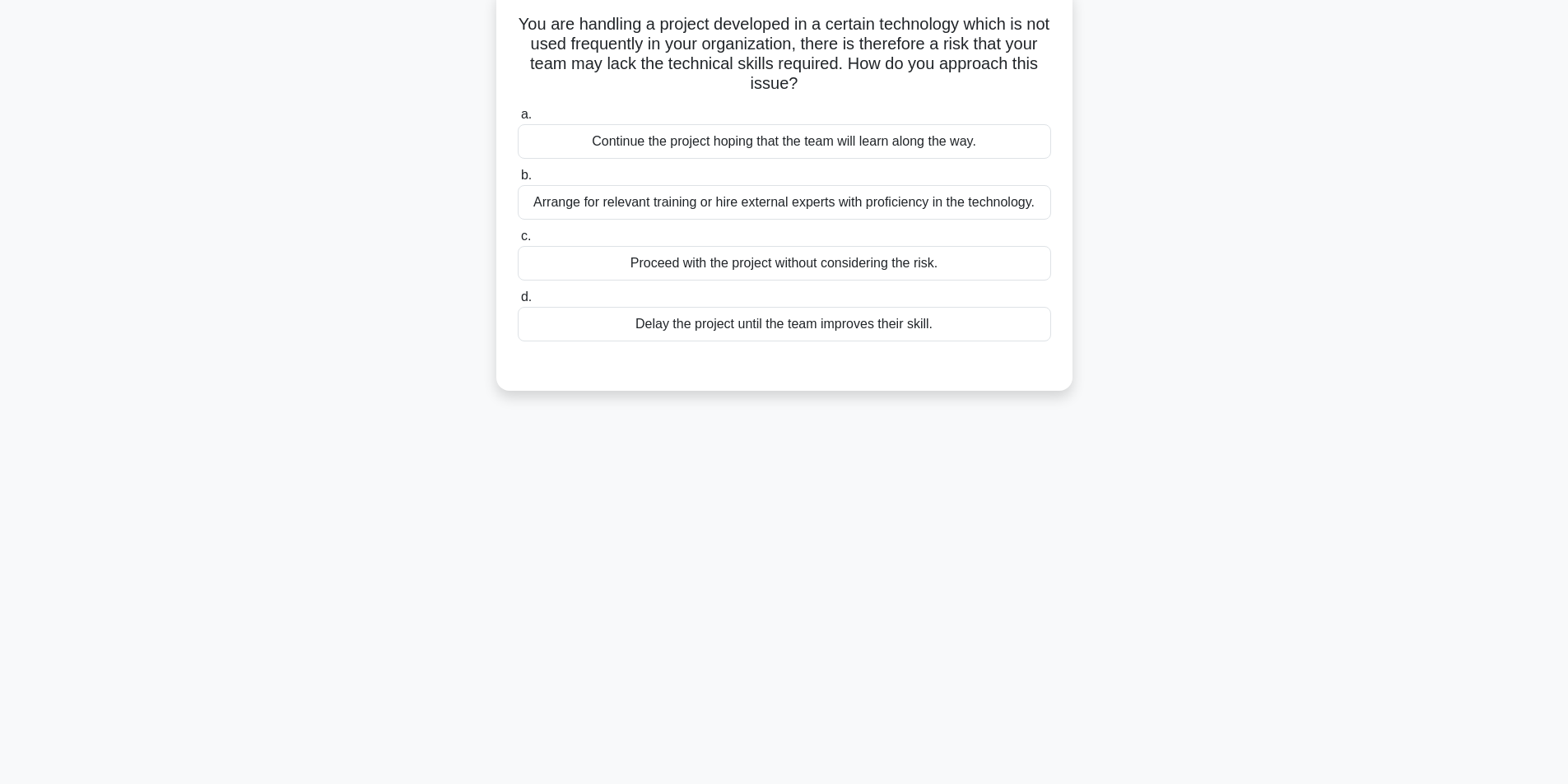
click at [742, 199] on div "Arrange for relevant training or hire external experts with proficiency in the …" at bounding box center [784, 201] width 534 height 34
click at [518, 181] on input "b. Arrange for relevant training or hire external experts with proficiency in t…" at bounding box center [518, 175] width 0 height 11
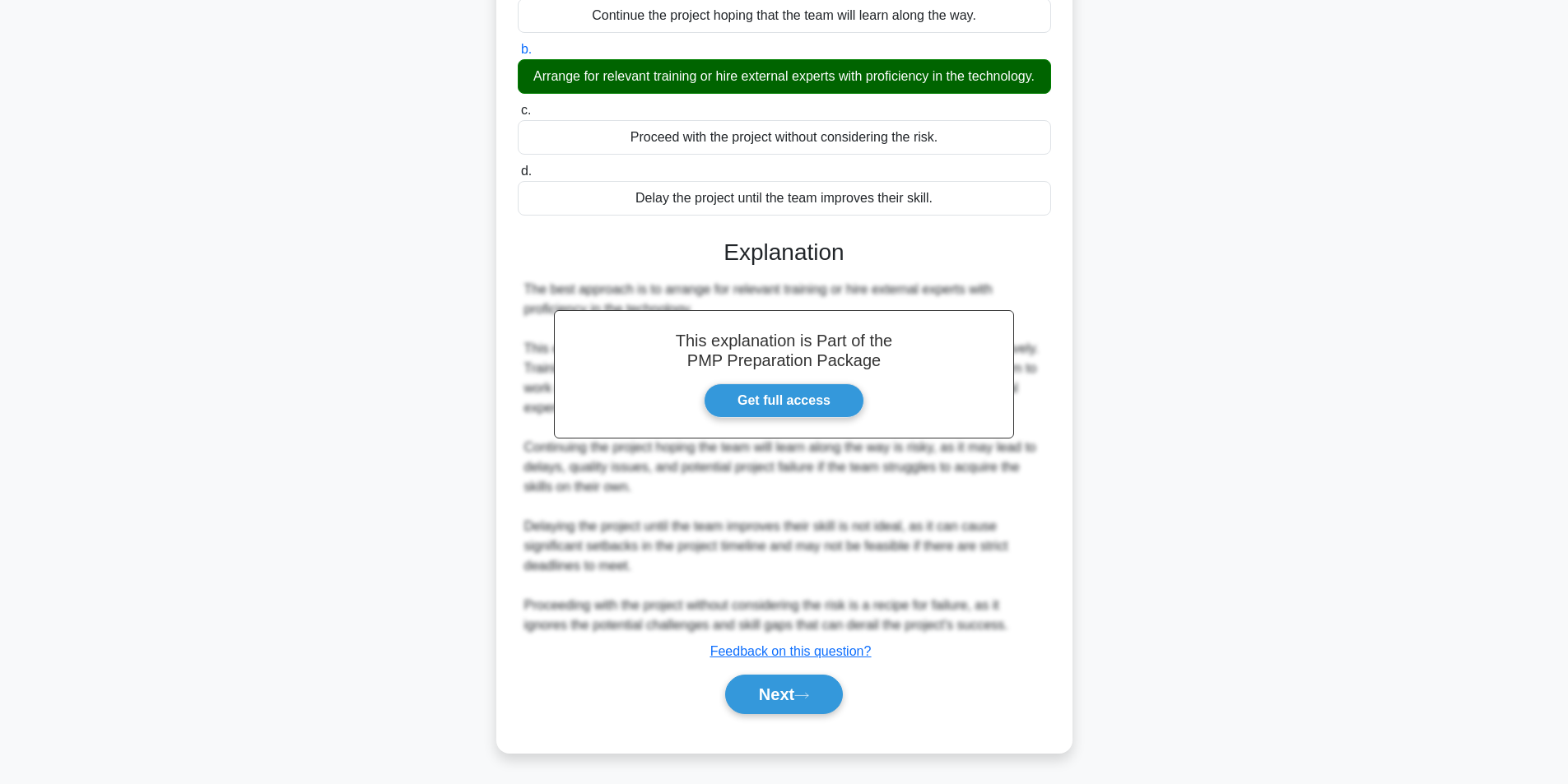
scroll to position [251, 0]
click at [769, 690] on button "Next" at bounding box center [784, 695] width 118 height 39
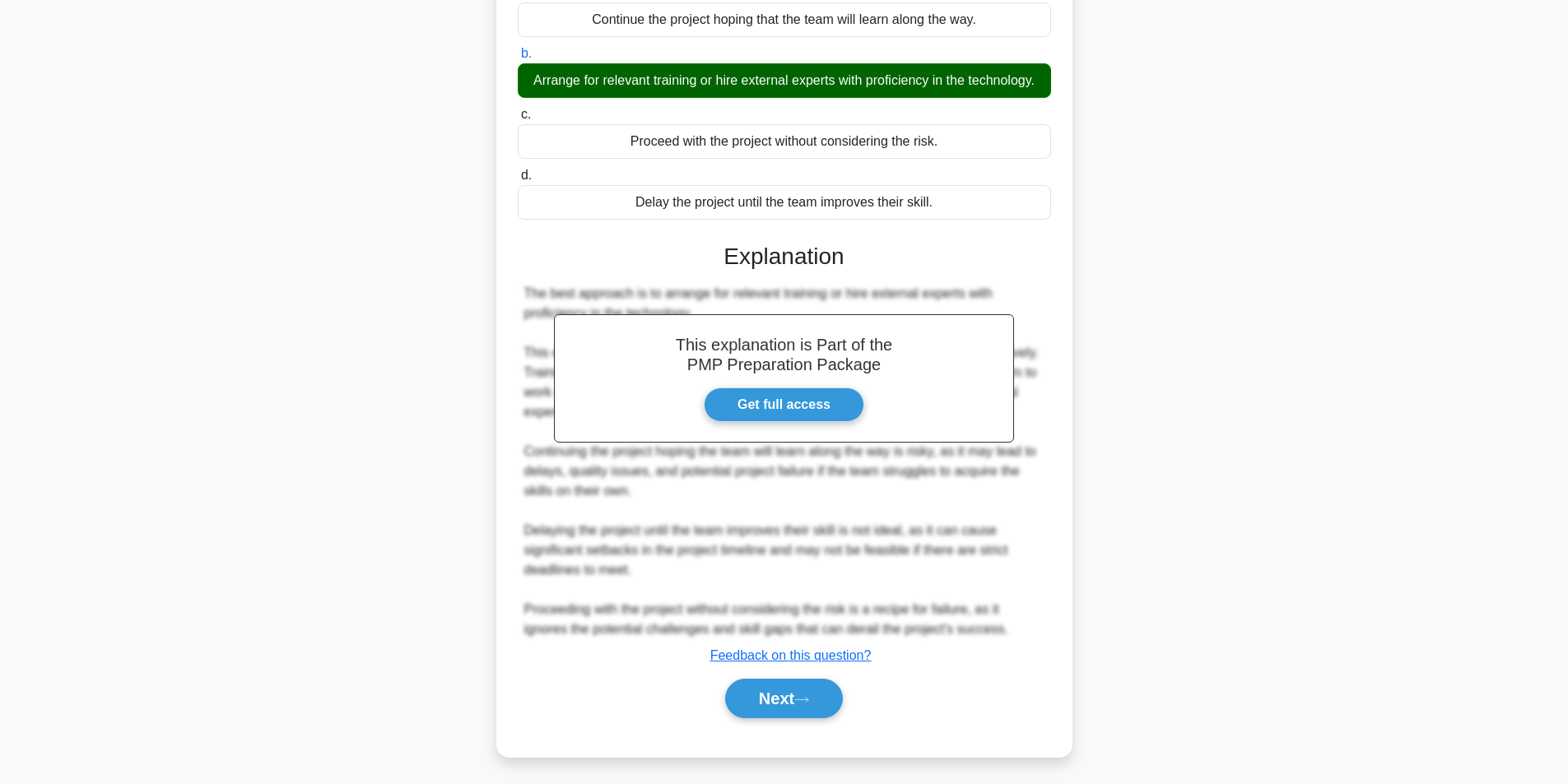
scroll to position [104, 0]
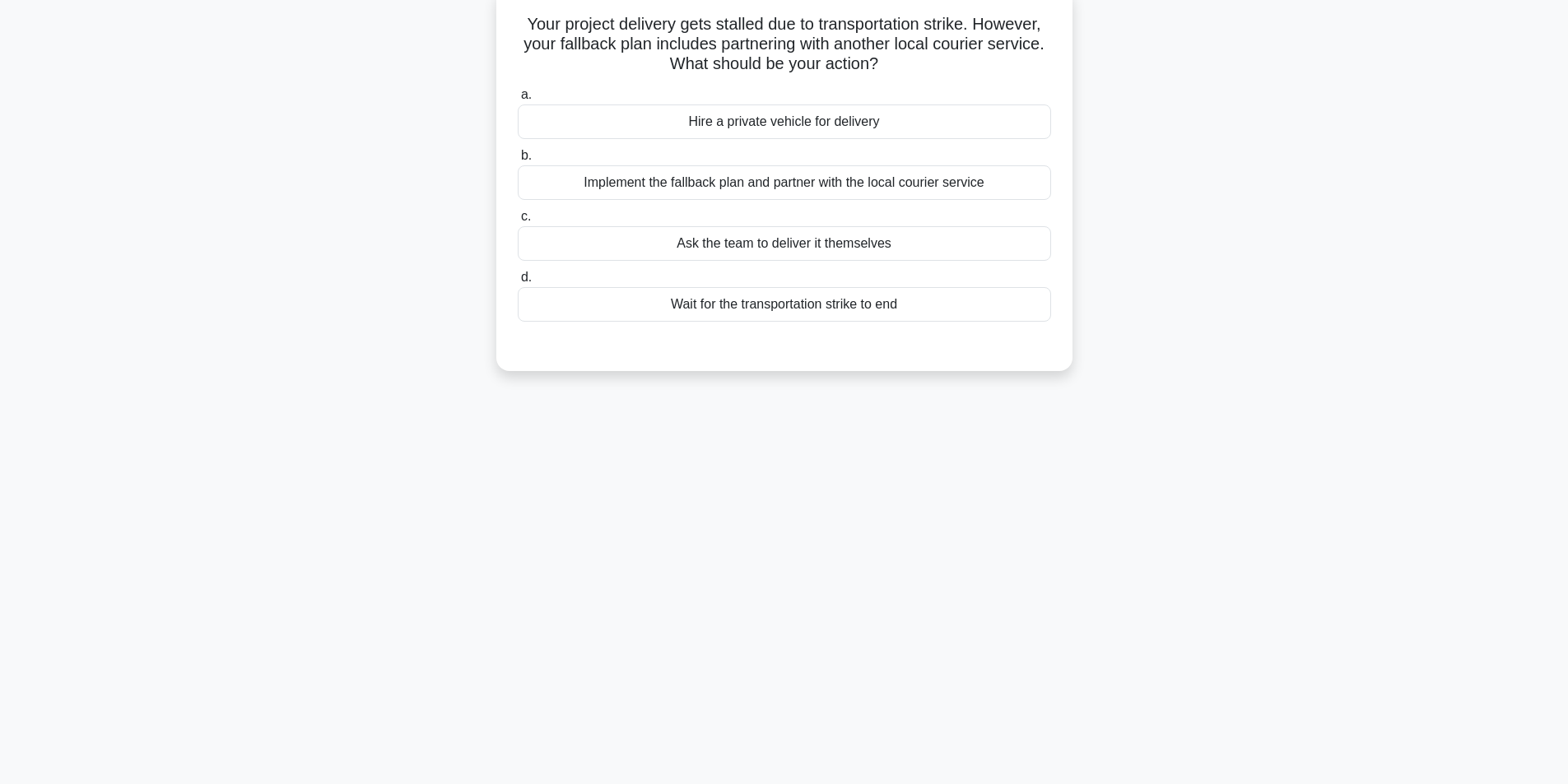
click at [707, 190] on div "Implement the fallback plan and partner with the local courier service" at bounding box center [784, 182] width 534 height 34
click at [518, 161] on input "b. Implement the fallback plan and partner with the local courier service" at bounding box center [518, 155] width 0 height 11
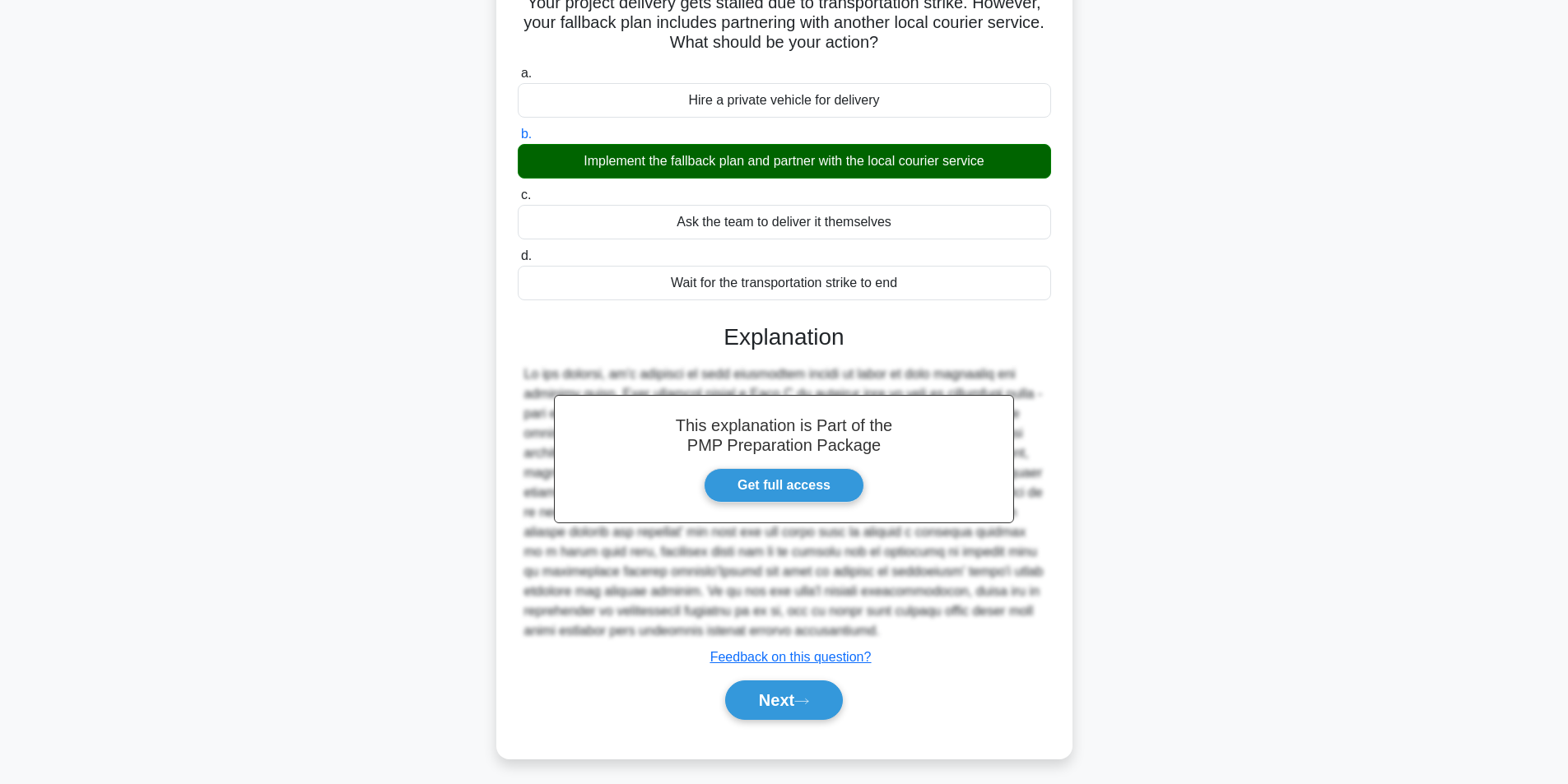
scroll to position [133, 0]
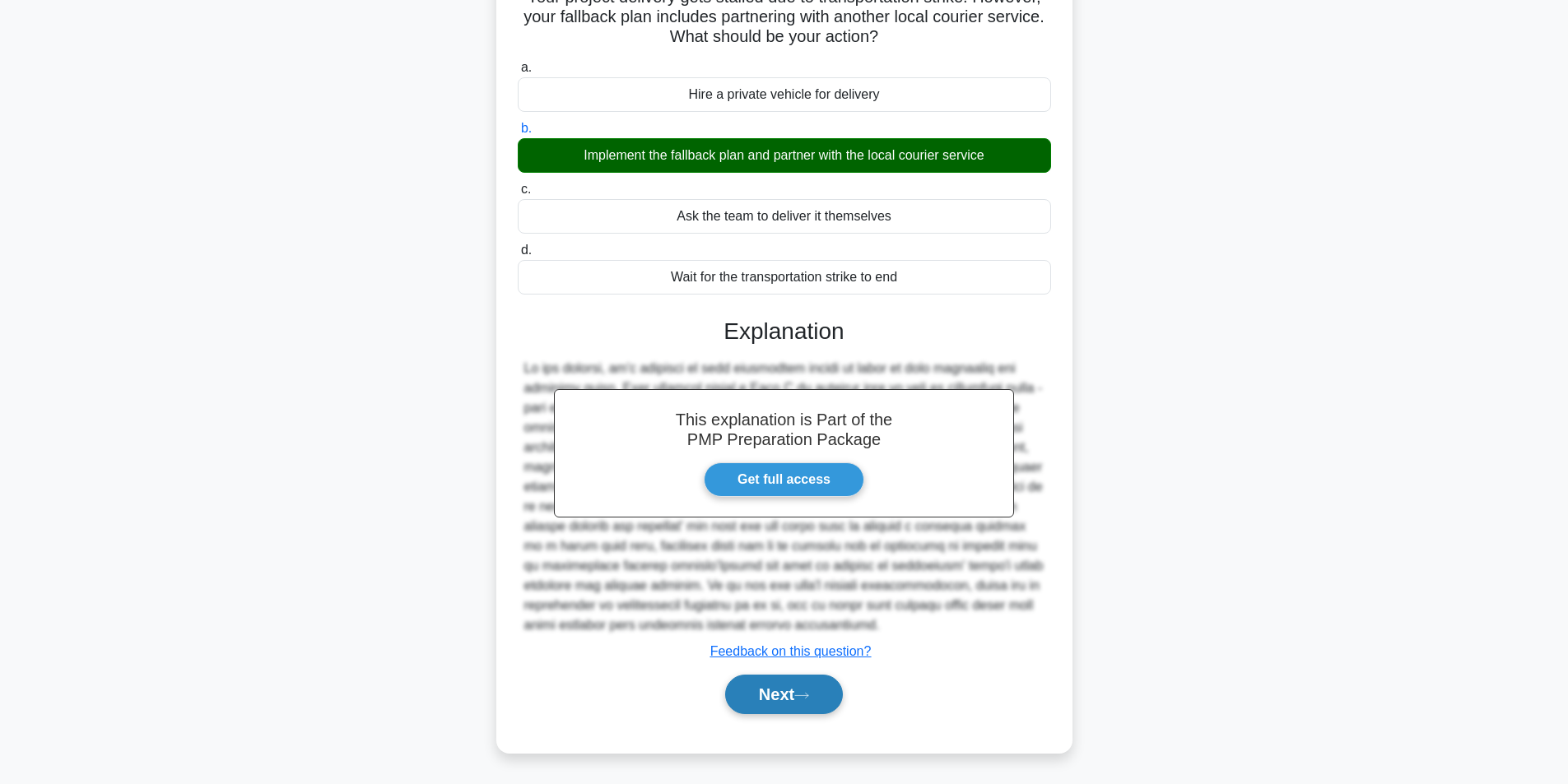
click at [777, 689] on button "Next" at bounding box center [784, 695] width 118 height 39
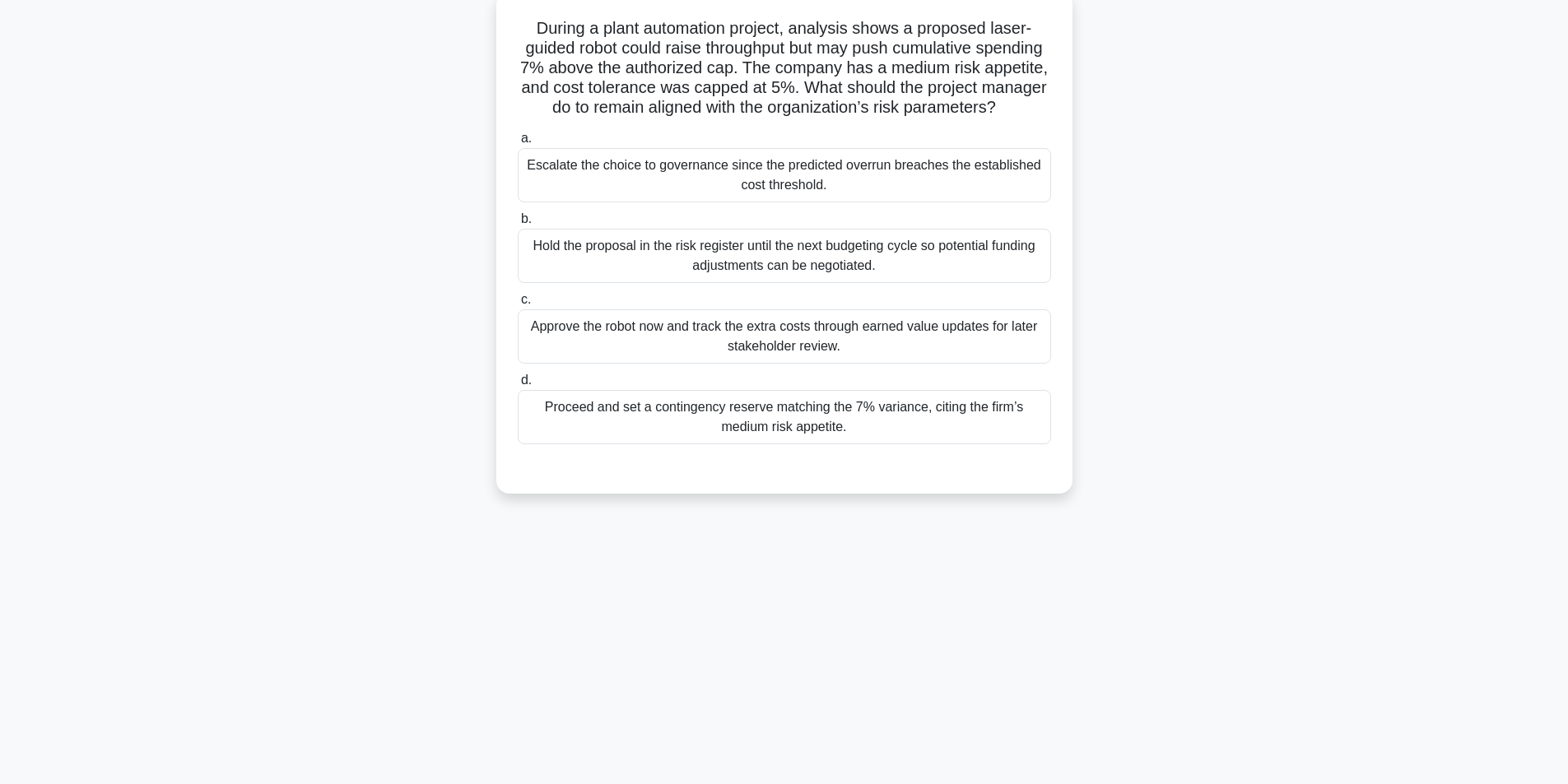
scroll to position [104, 0]
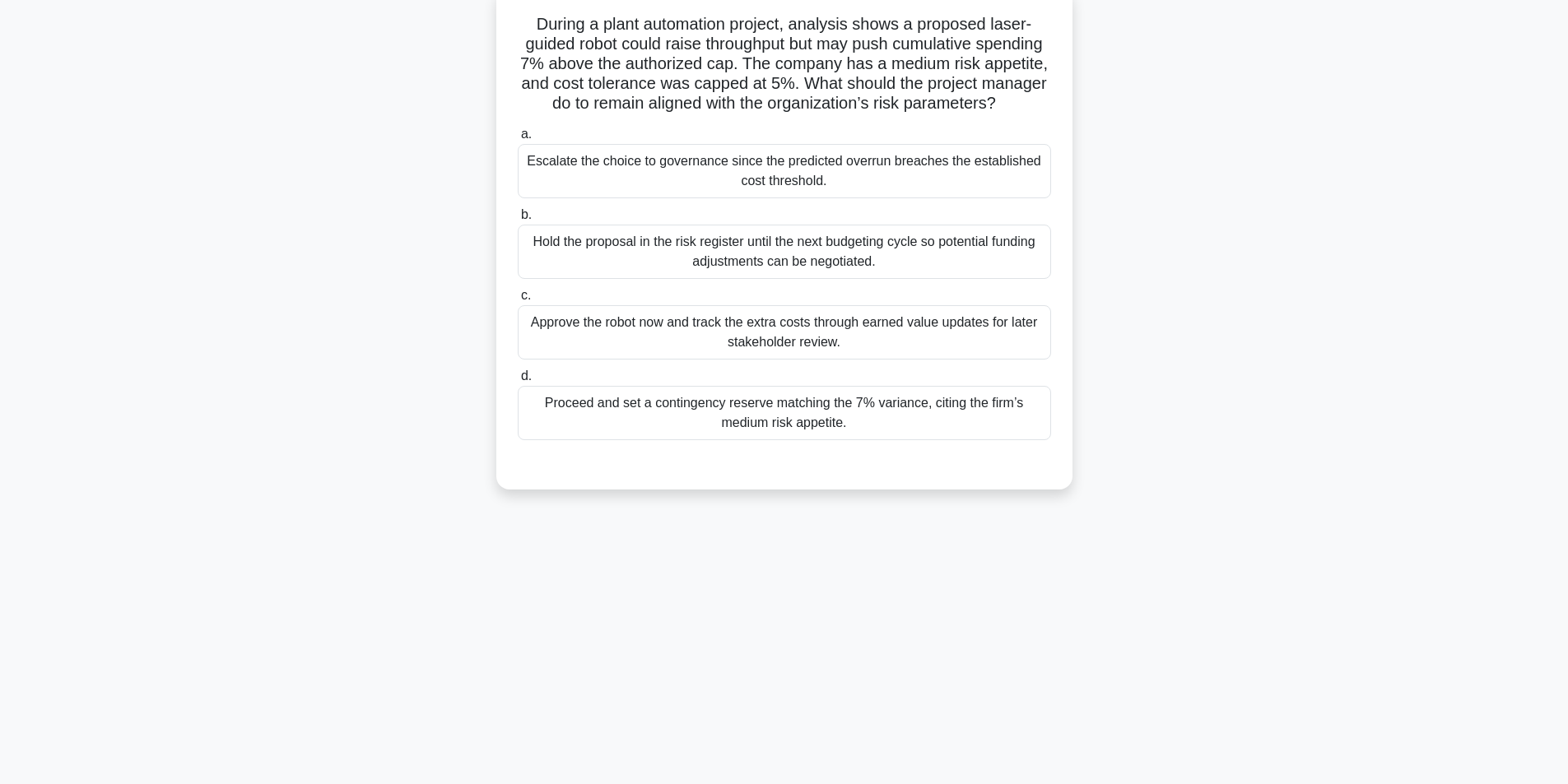
click at [842, 434] on div "Proceed and set a contingency reserve matching the 7% variance, citing the firm…" at bounding box center [784, 413] width 534 height 54
click at [518, 382] on input "d. Proceed and set a contingency reserve matching the 7% variance, citing the f…" at bounding box center [518, 376] width 0 height 11
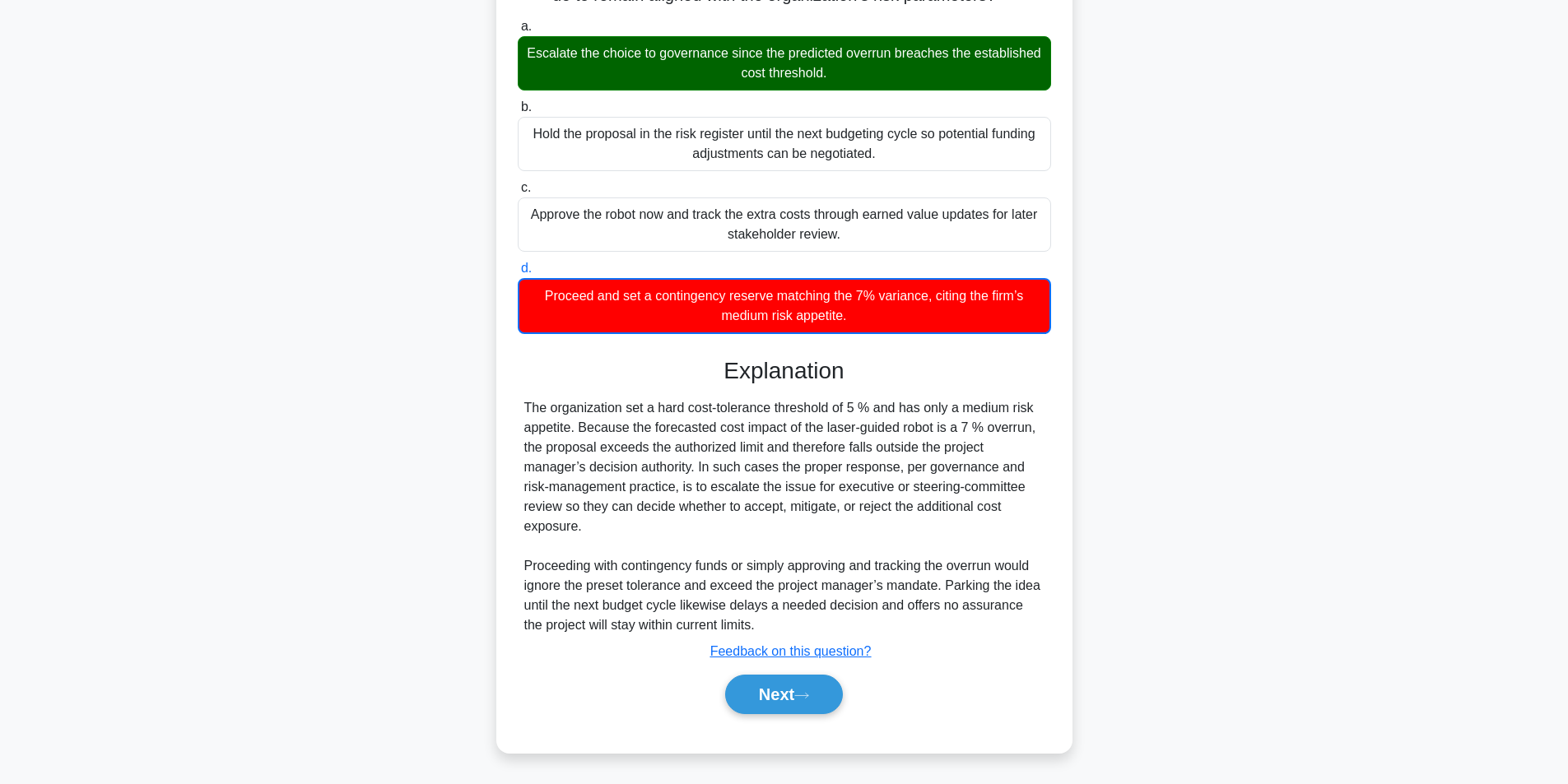
scroll to position [233, 0]
click at [755, 694] on button "Next" at bounding box center [784, 695] width 118 height 39
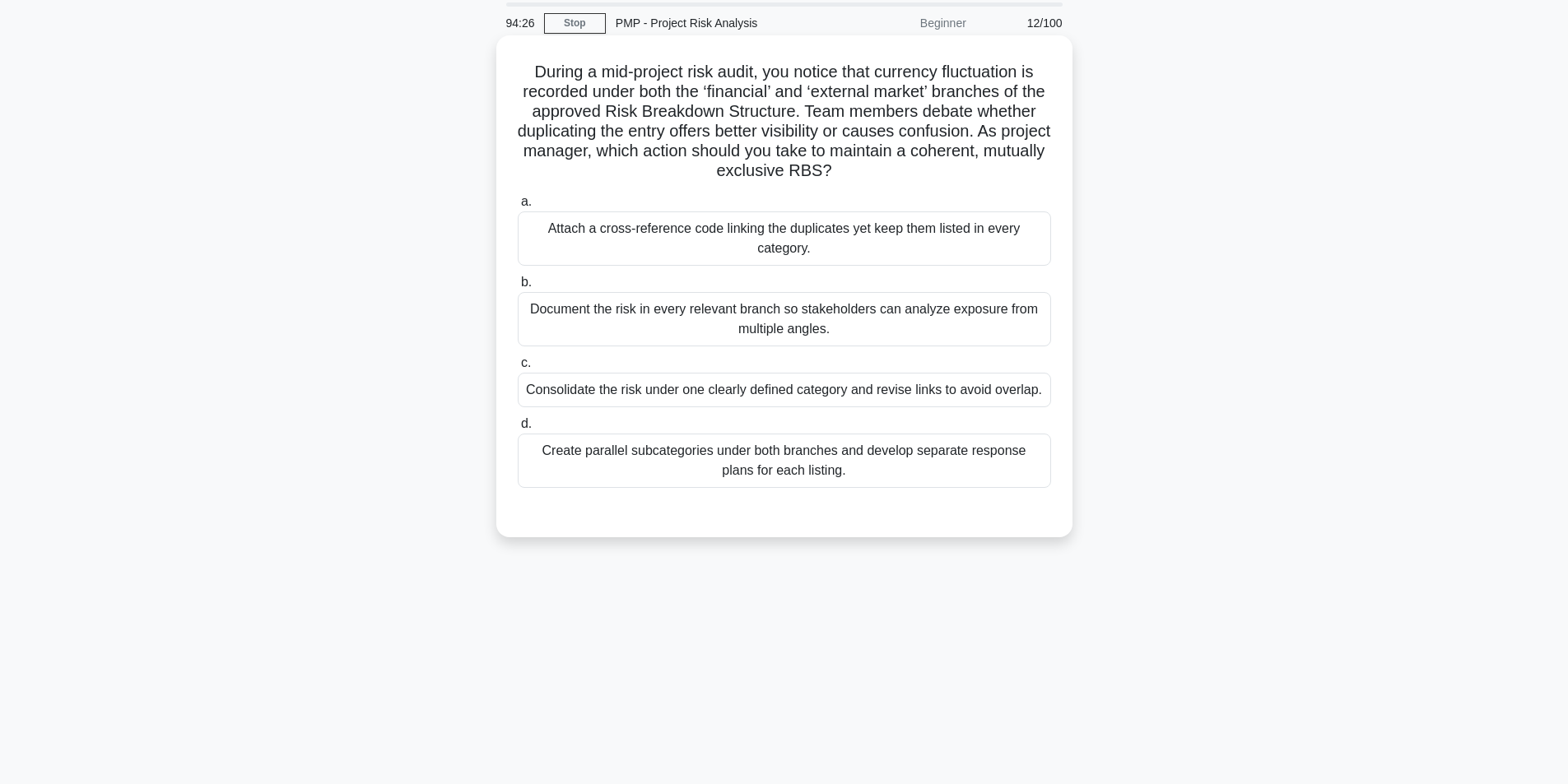
scroll to position [104, 0]
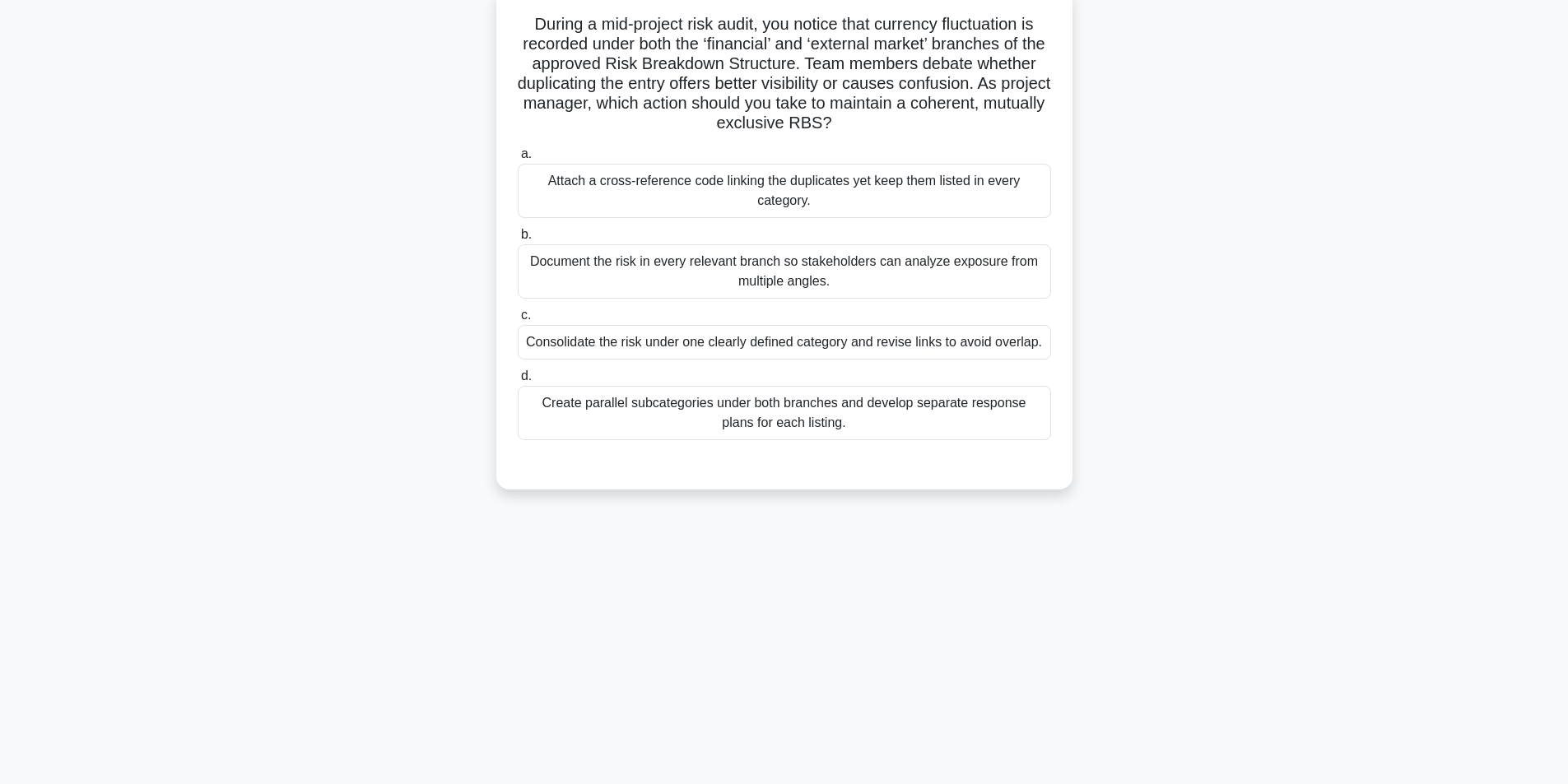
click at [782, 412] on div "Create parallel subcategories under both branches and develop separate response…" at bounding box center [784, 413] width 534 height 54
click at [518, 382] on input "d. Create parallel subcategories under both branches and develop separate respo…" at bounding box center [518, 376] width 0 height 11
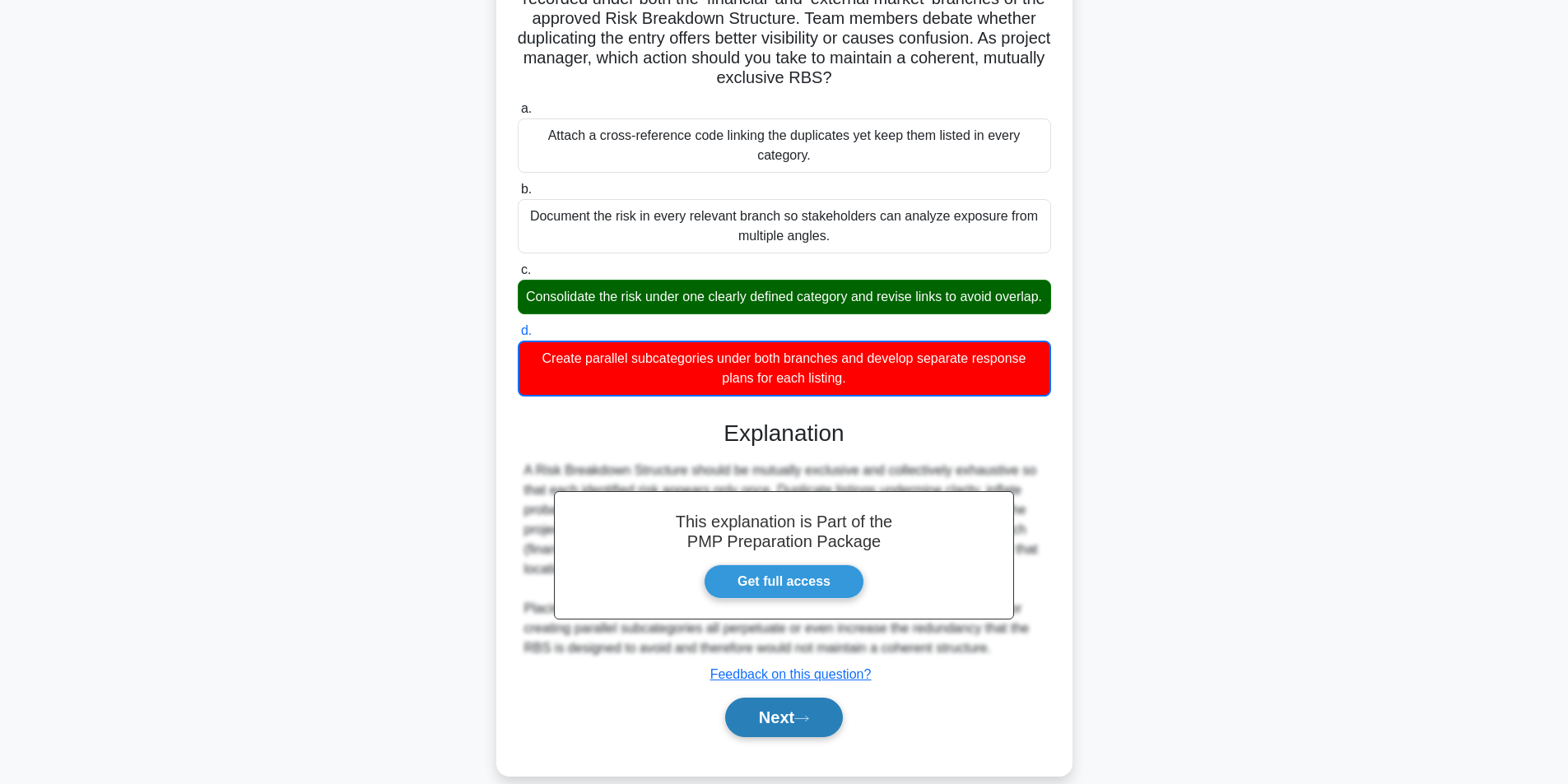
scroll to position [194, 0]
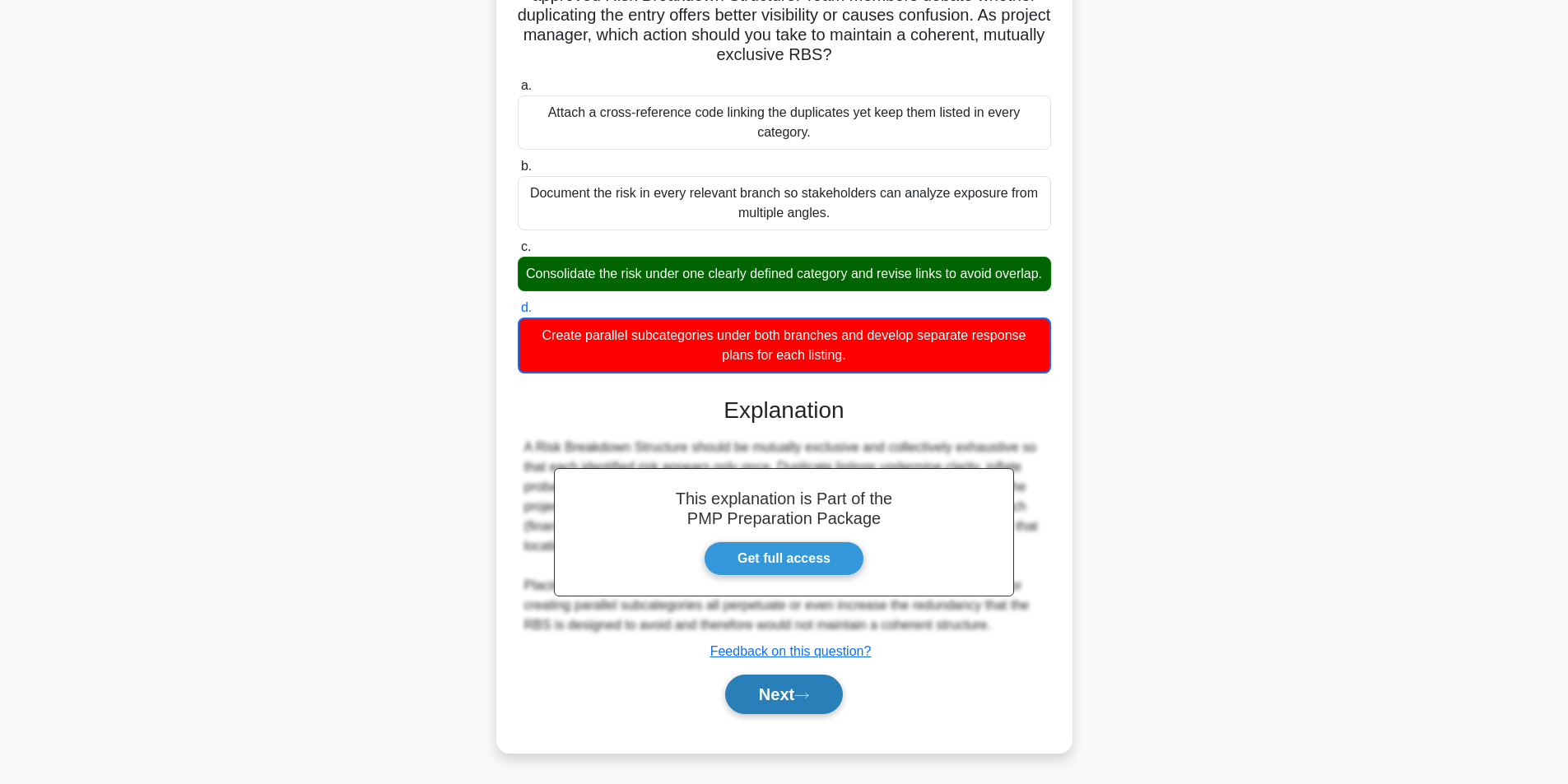
click at [767, 697] on button "Next" at bounding box center [784, 695] width 118 height 39
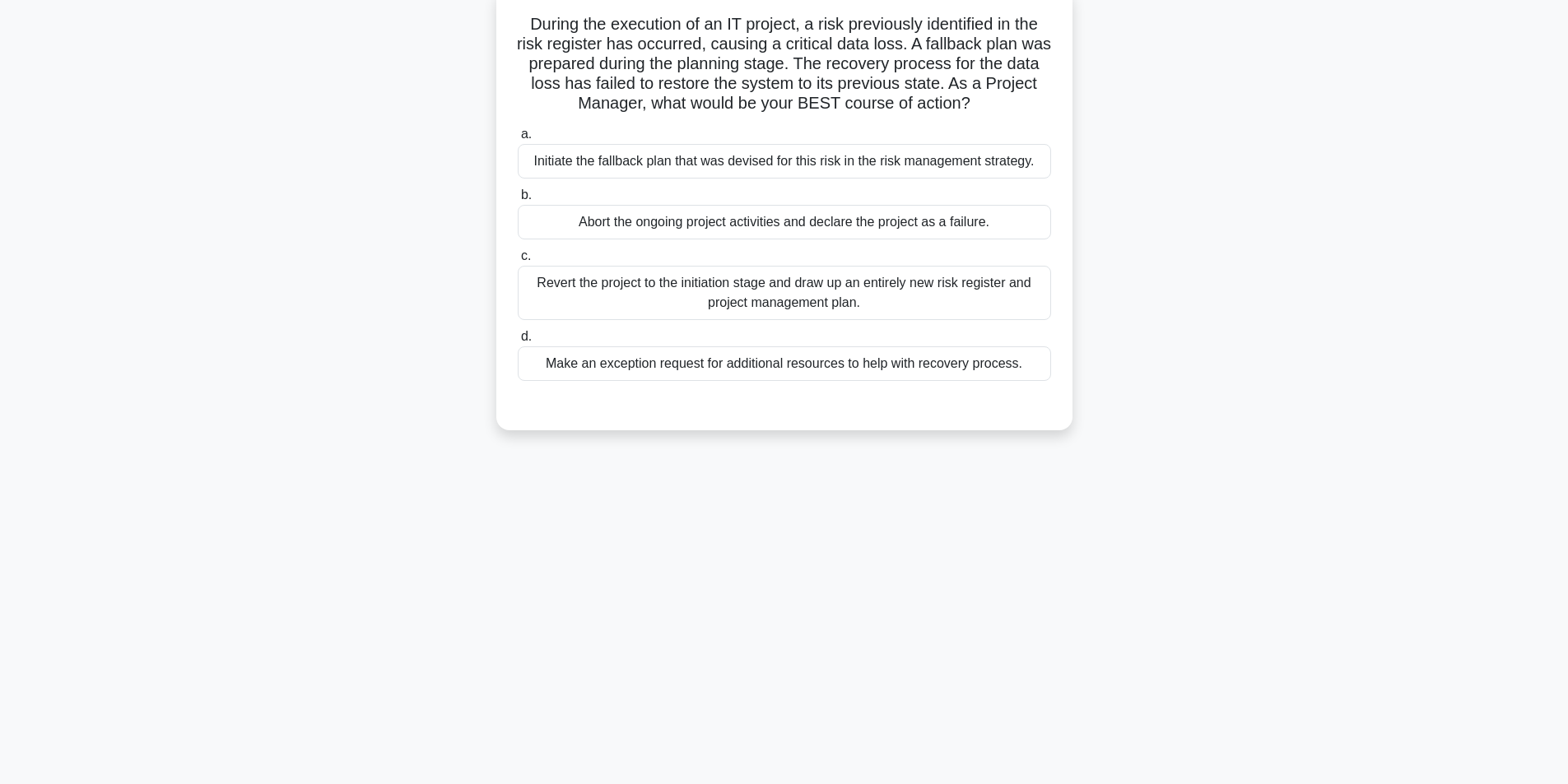
click at [724, 170] on div "Initiate the fallback plan that was devised for this risk in the risk managemen…" at bounding box center [784, 161] width 534 height 34
click at [518, 140] on input "a. Initiate the fallback plan that was devised for this risk in the risk manage…" at bounding box center [518, 134] width 0 height 11
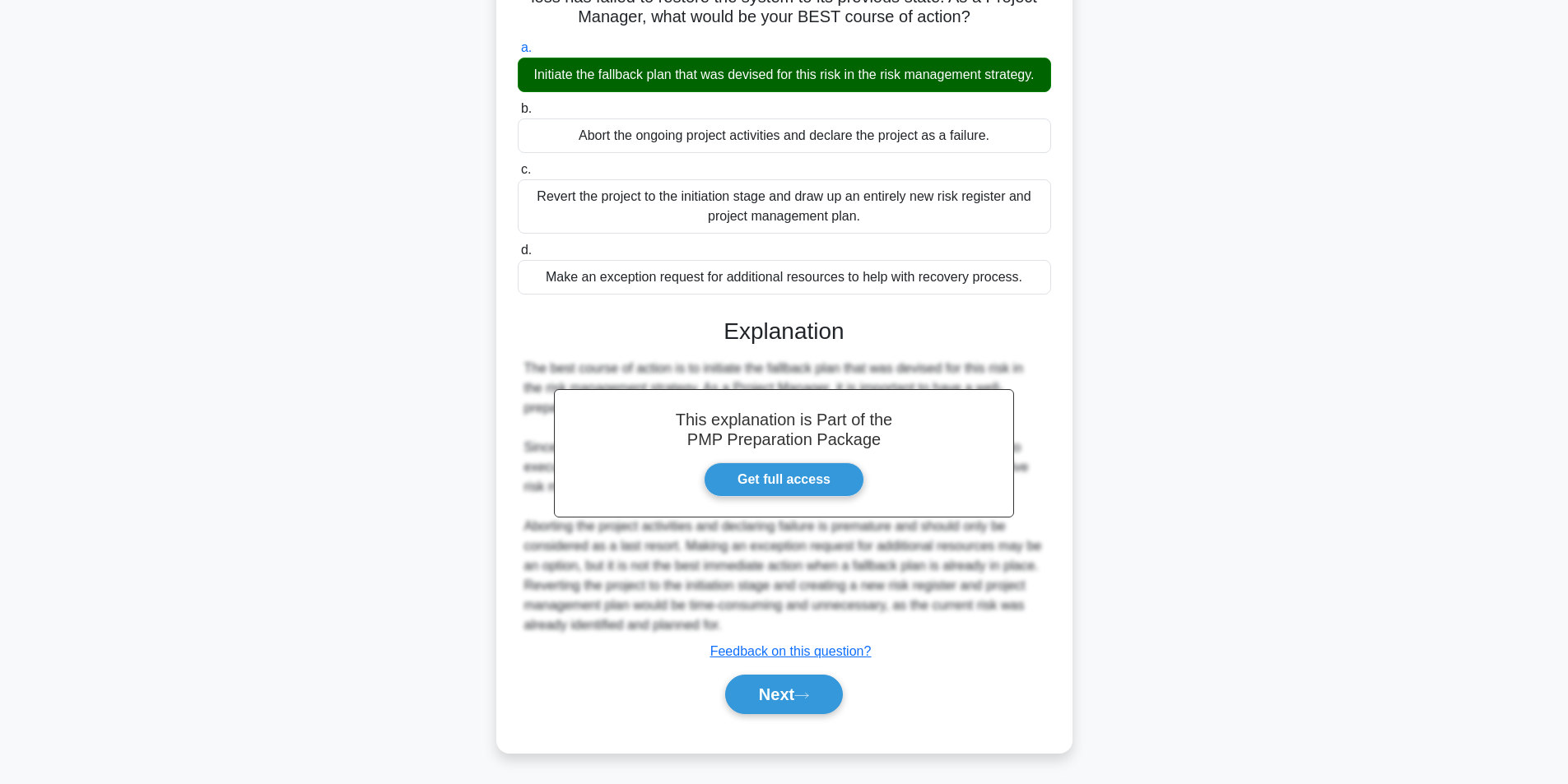
scroll to position [192, 0]
click at [819, 702] on button "Next" at bounding box center [784, 695] width 118 height 39
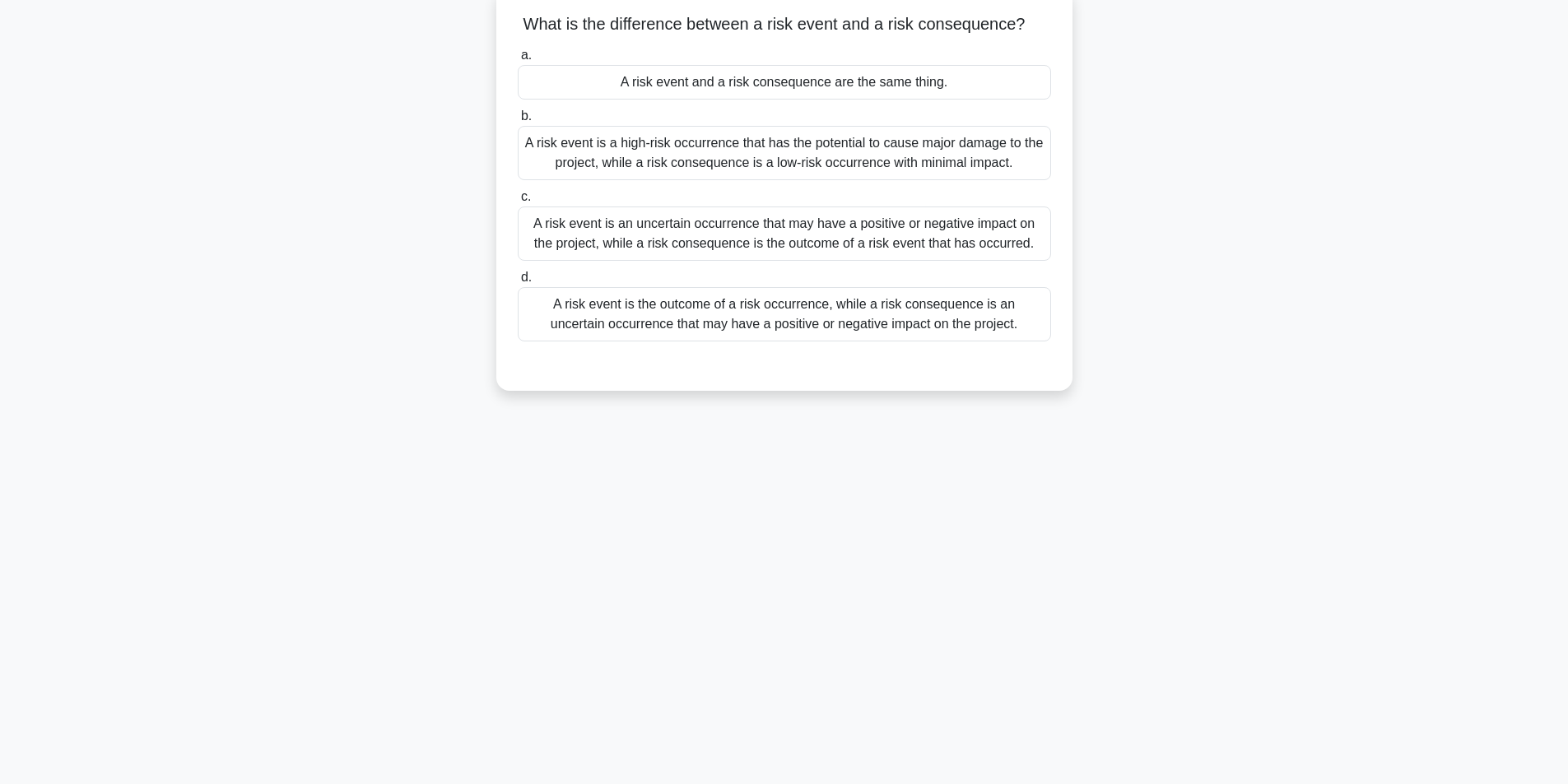
click at [738, 243] on div "A risk event is an uncertain occurrence that may have a positive or negative im…" at bounding box center [784, 233] width 534 height 54
click at [518, 202] on input "c. A risk event is an uncertain occurrence that may have a positive or negative…" at bounding box center [518, 196] width 0 height 11
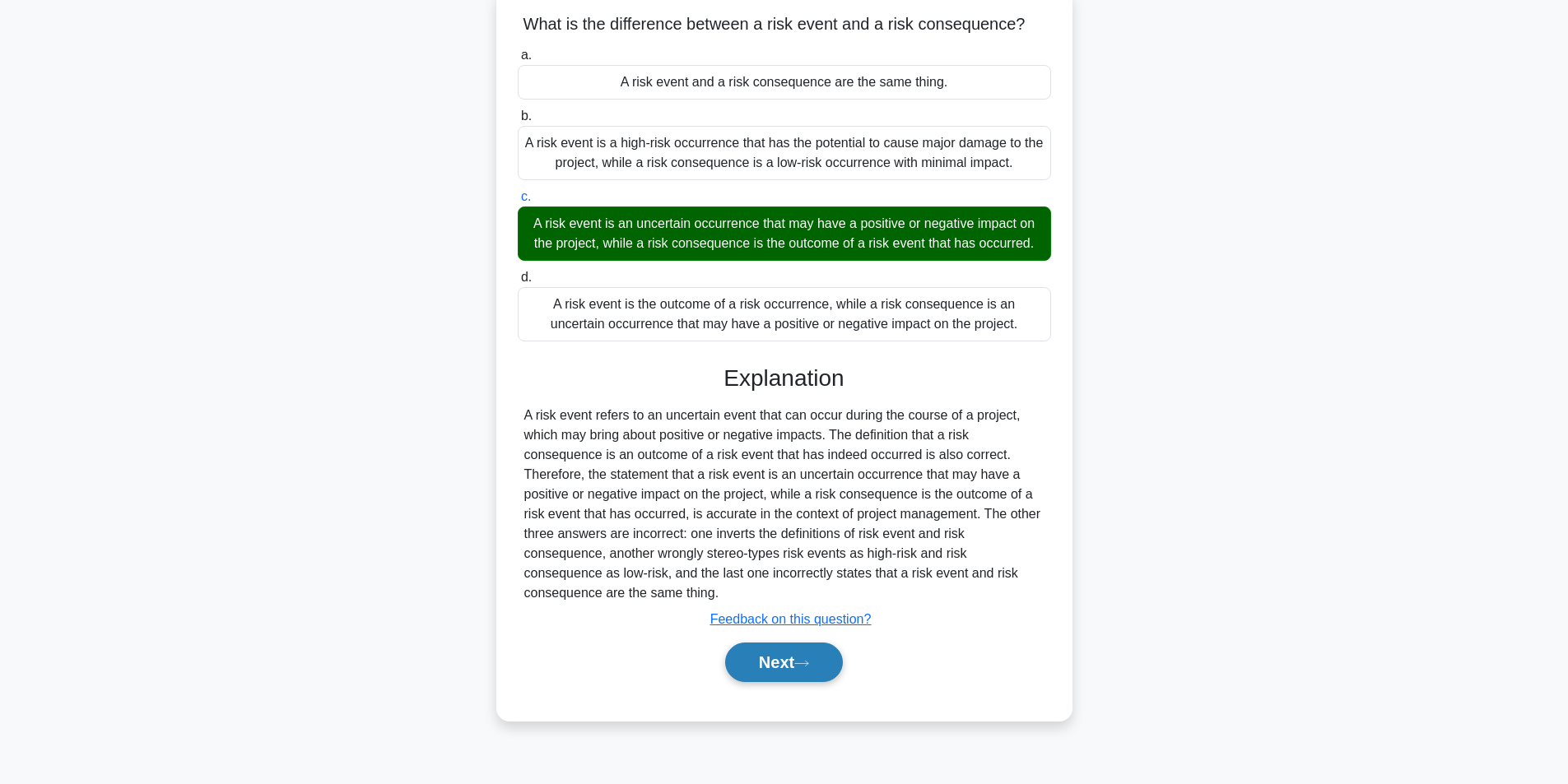
click at [788, 664] on button "Next" at bounding box center [784, 662] width 118 height 39
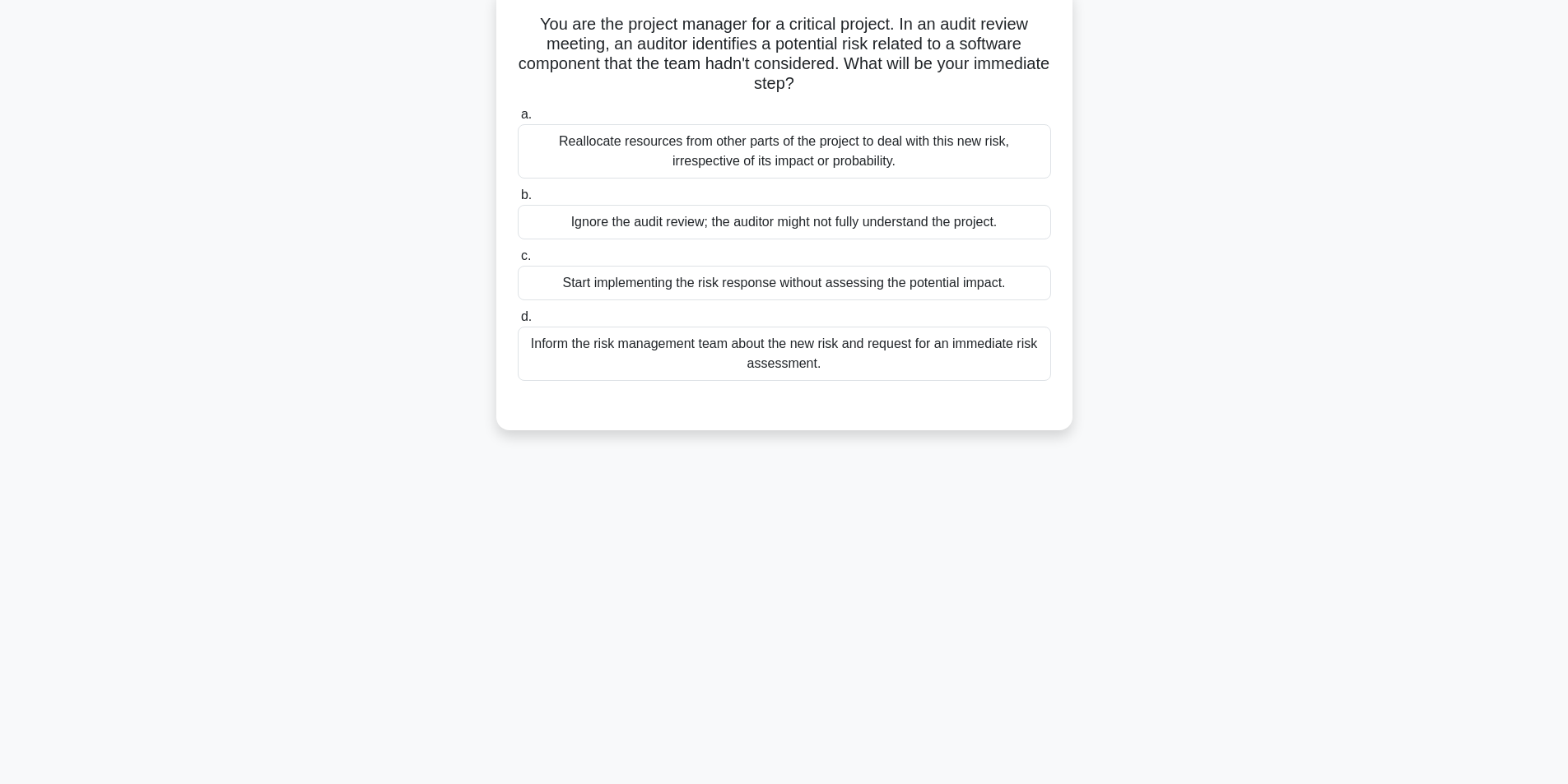
click at [842, 349] on div "Inform the risk management team about the new risk and request for an immediate…" at bounding box center [784, 353] width 534 height 54
click at [518, 322] on input "d. Inform the risk management team about the new risk and request for an immedi…" at bounding box center [518, 316] width 0 height 11
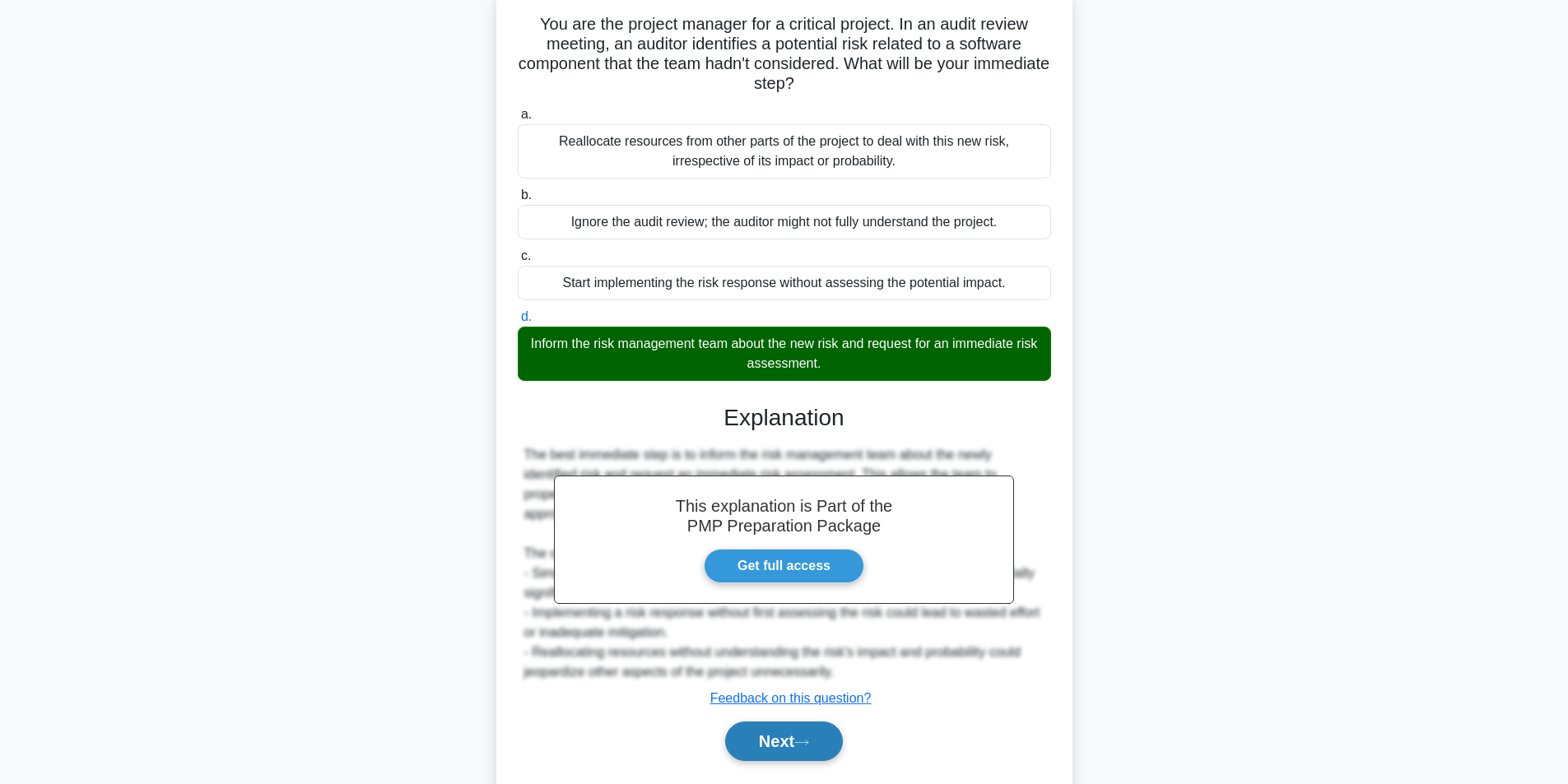
click at [821, 739] on button "Next" at bounding box center [784, 741] width 118 height 39
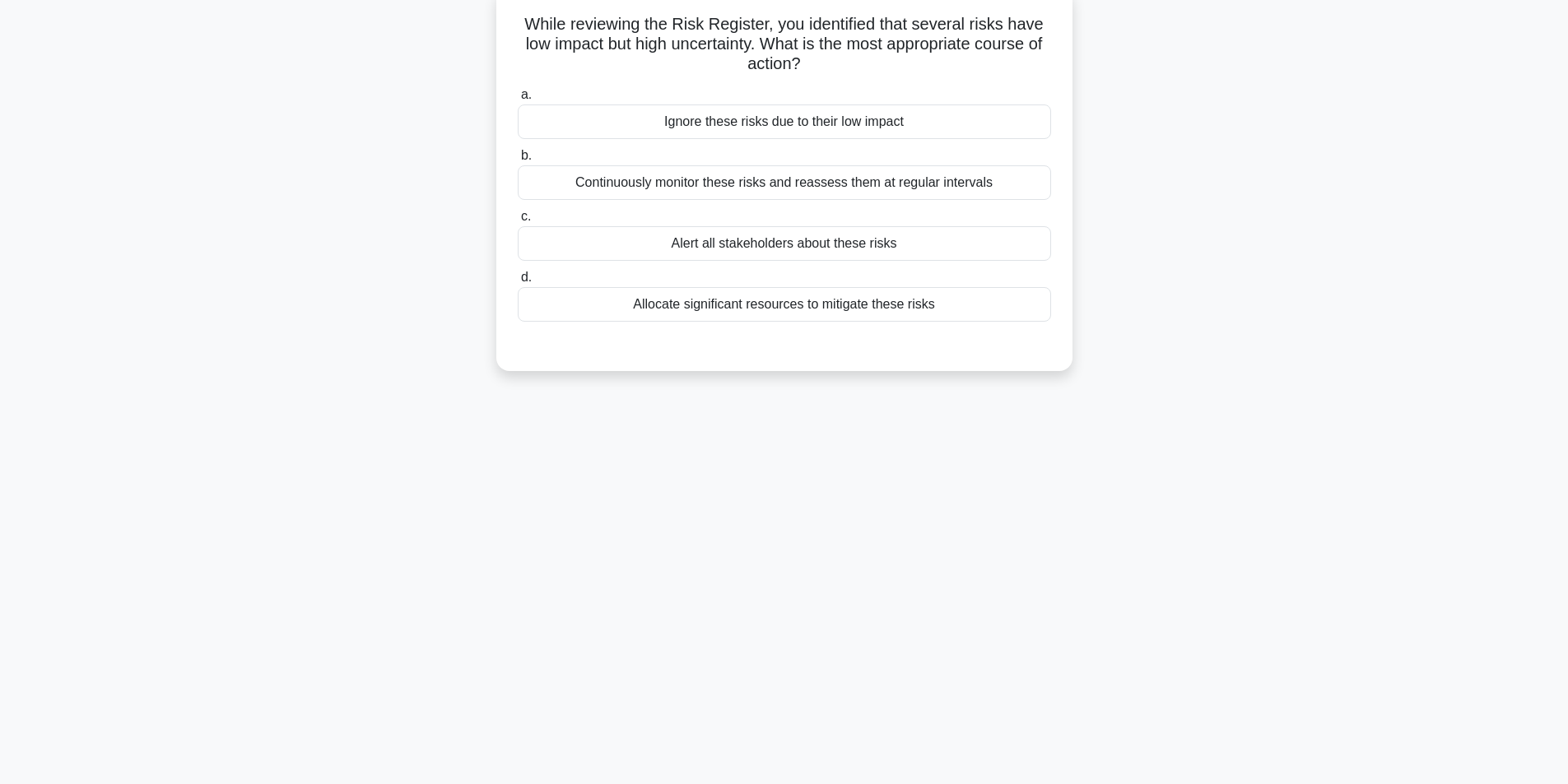
click at [768, 188] on div "Continuously monitor these risks and reassess them at regular intervals" at bounding box center [784, 182] width 534 height 34
click at [518, 161] on input "b. Continuously monitor these risks and reassess them at regular intervals" at bounding box center [518, 155] width 0 height 11
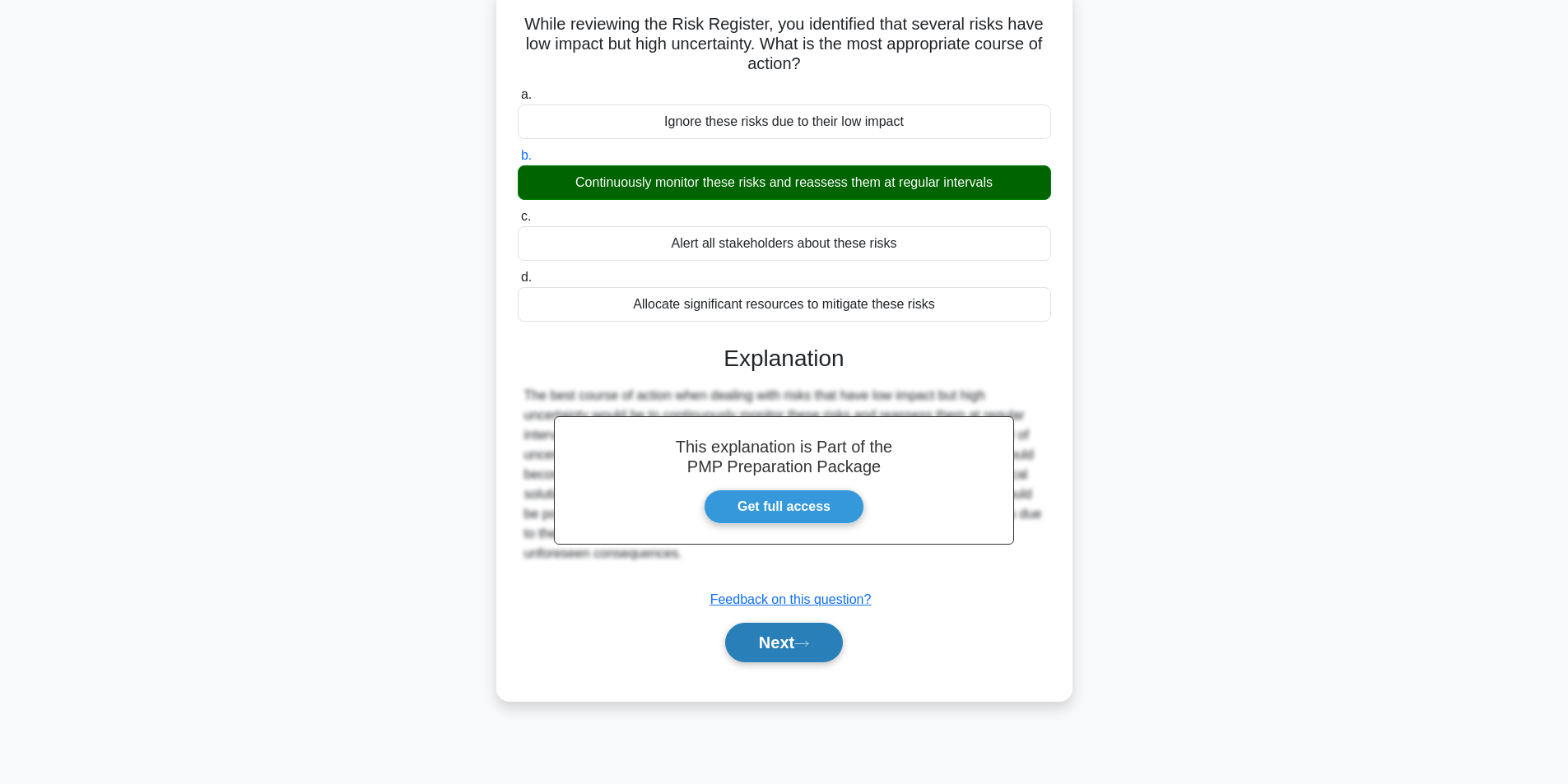
click at [786, 650] on button "Next" at bounding box center [784, 643] width 118 height 39
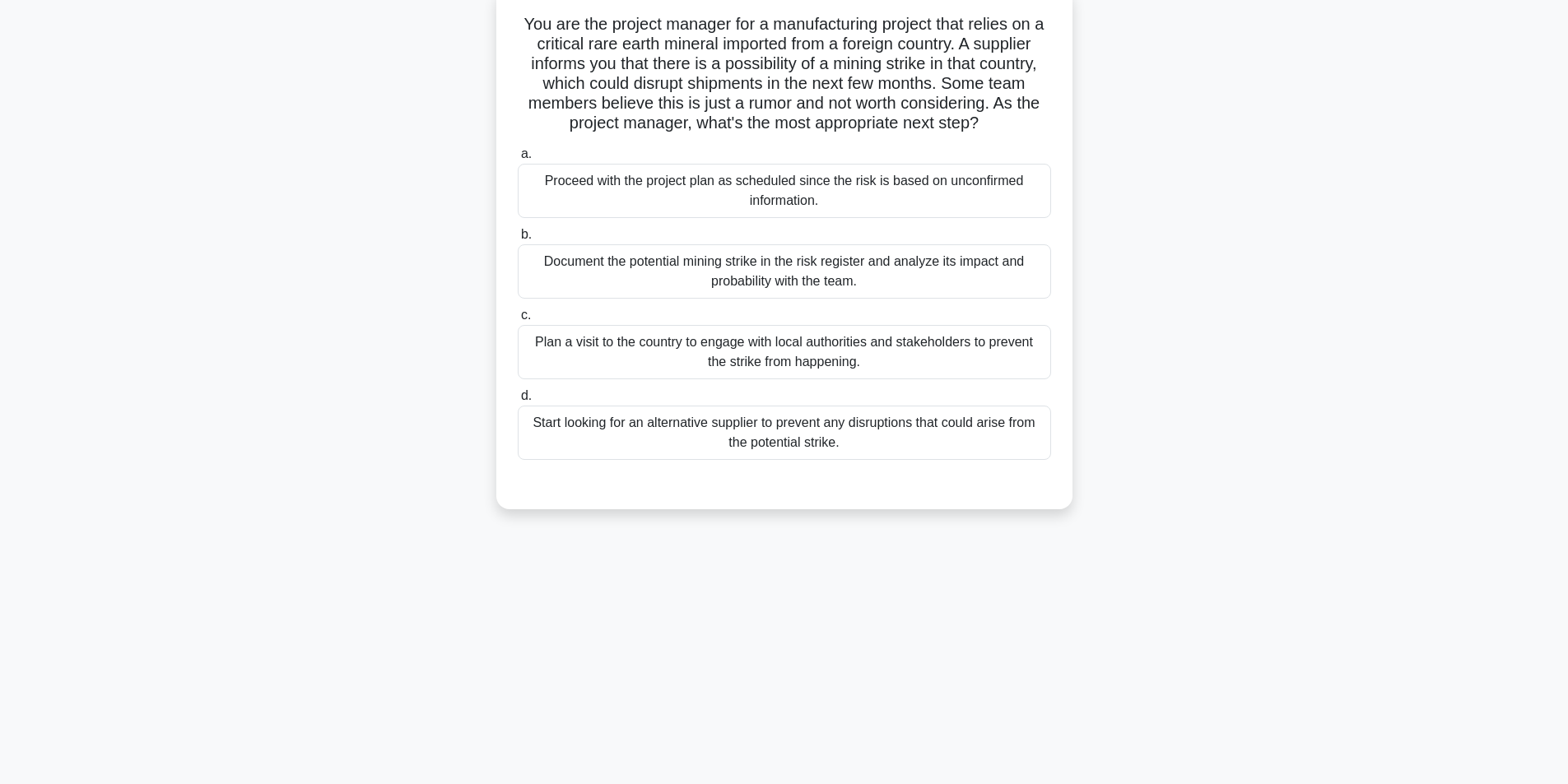
click at [772, 275] on div "Document the potential mining strike in the risk register and analyze its impac…" at bounding box center [784, 271] width 534 height 54
click at [518, 240] on input "b. Document the potential mining strike in the risk register and analyze its im…" at bounding box center [518, 235] width 0 height 11
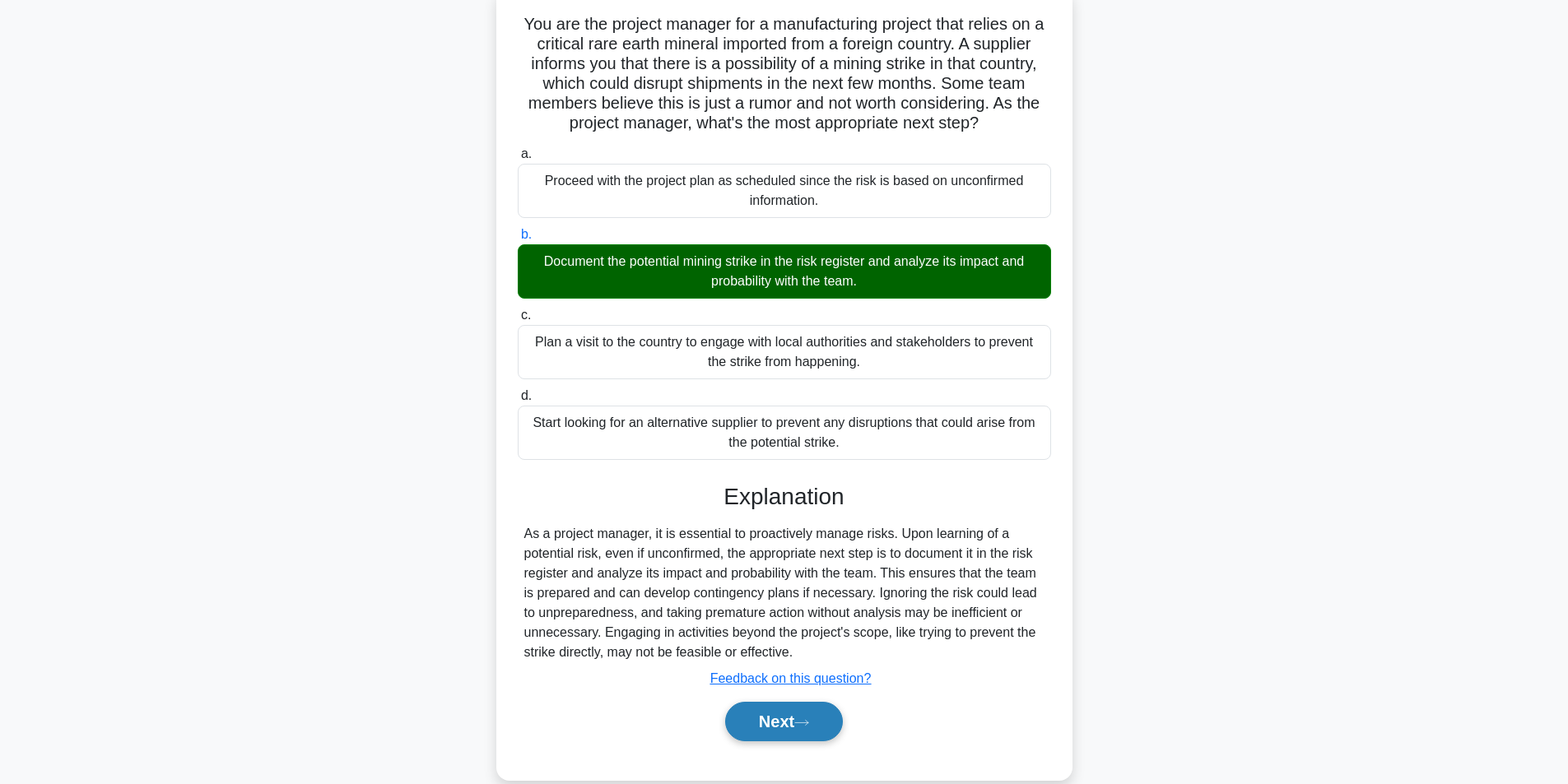
click at [802, 718] on button "Next" at bounding box center [784, 721] width 118 height 39
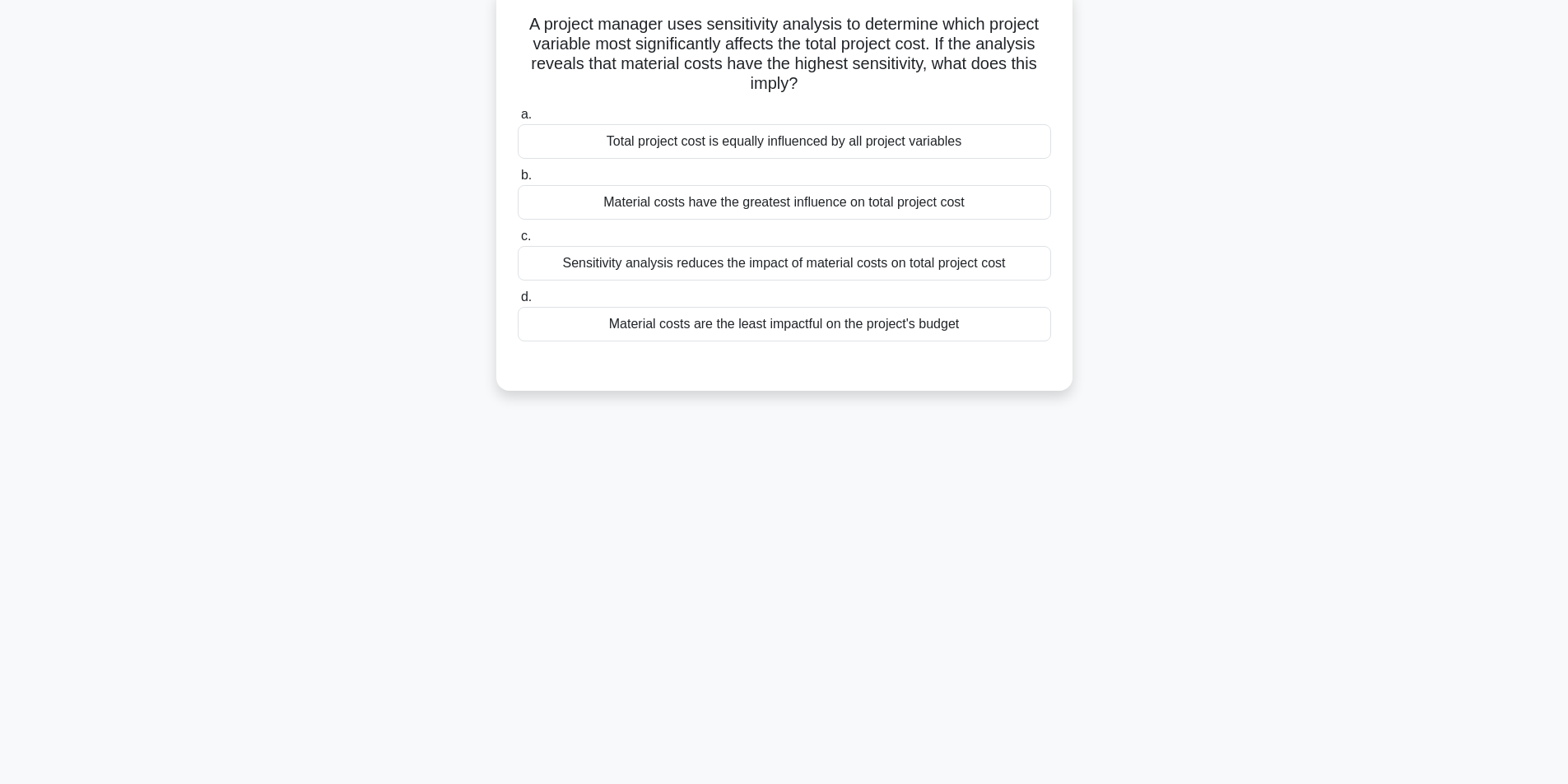
click at [776, 208] on div "Material costs have the greatest influence on total project cost" at bounding box center [784, 201] width 534 height 34
click at [518, 181] on input "b. Material costs have the greatest influence on total project cost" at bounding box center [518, 175] width 0 height 11
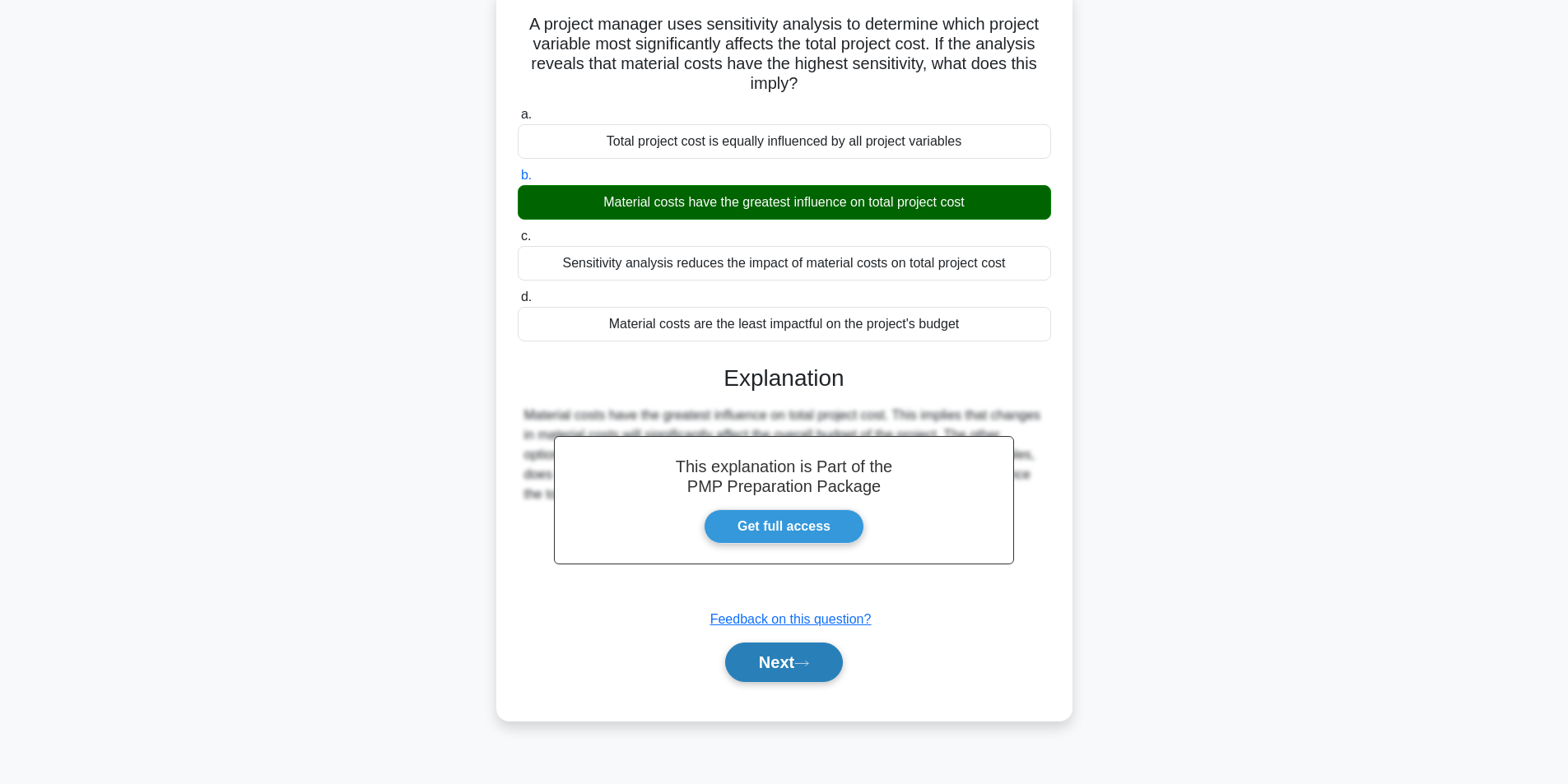
click at [772, 656] on button "Next" at bounding box center [784, 662] width 118 height 39
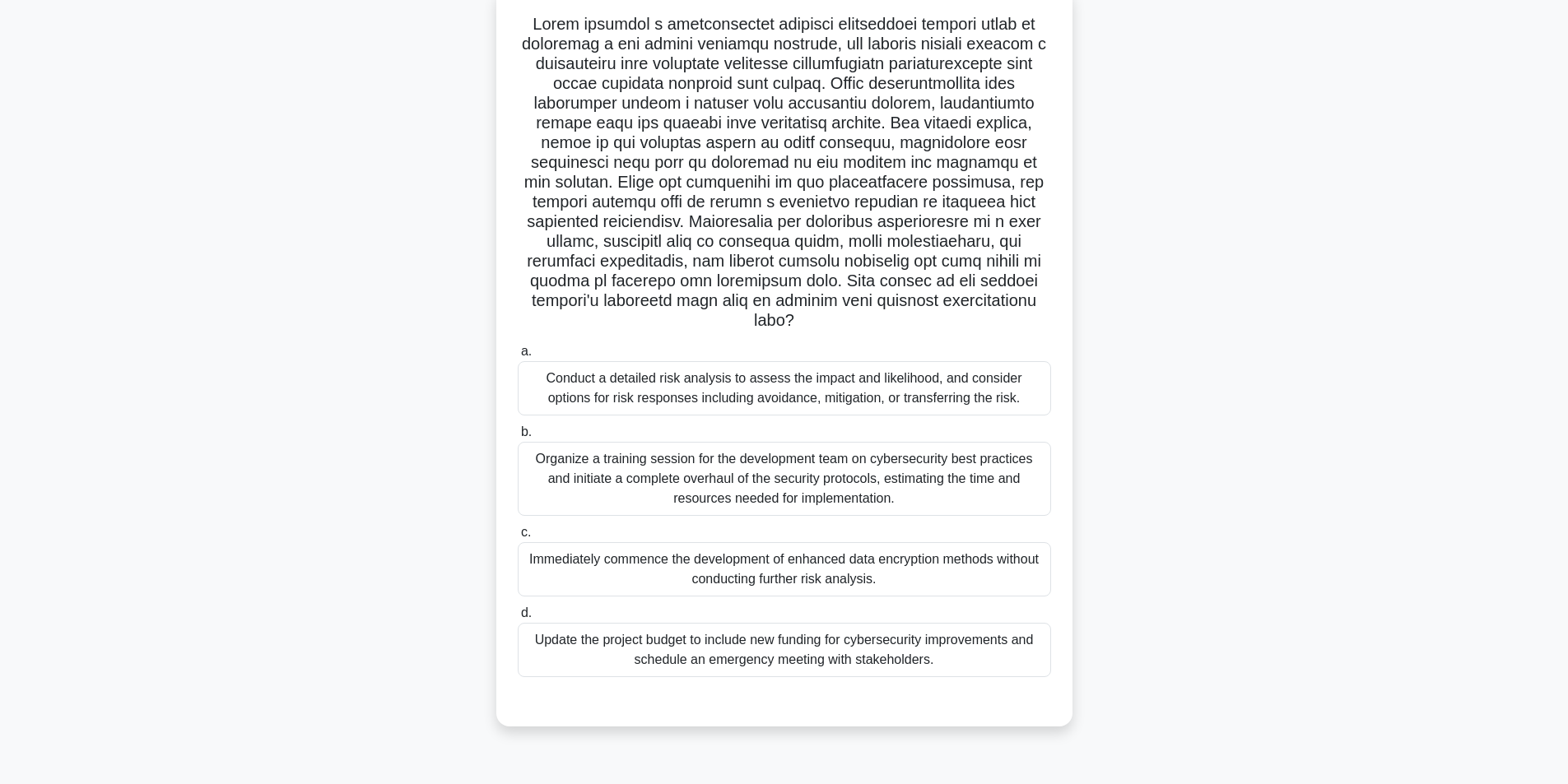
click at [778, 363] on div "Conduct a detailed risk analysis to assess the impact and likelihood, and consi…" at bounding box center [784, 388] width 534 height 54
click at [518, 357] on input "a. Conduct a detailed risk analysis to assess the impact and likelihood, and co…" at bounding box center [518, 352] width 0 height 11
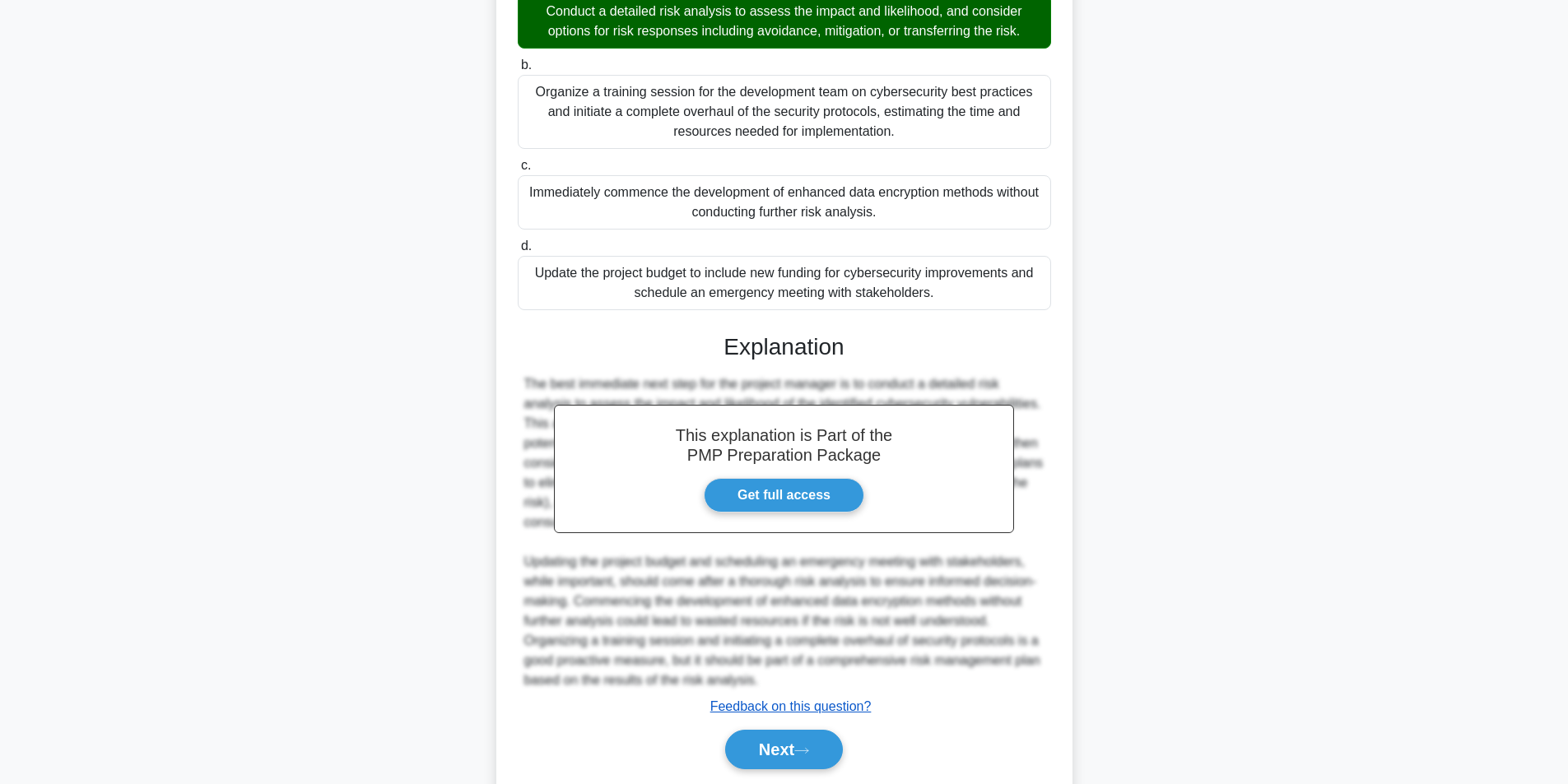
scroll to position [508, 0]
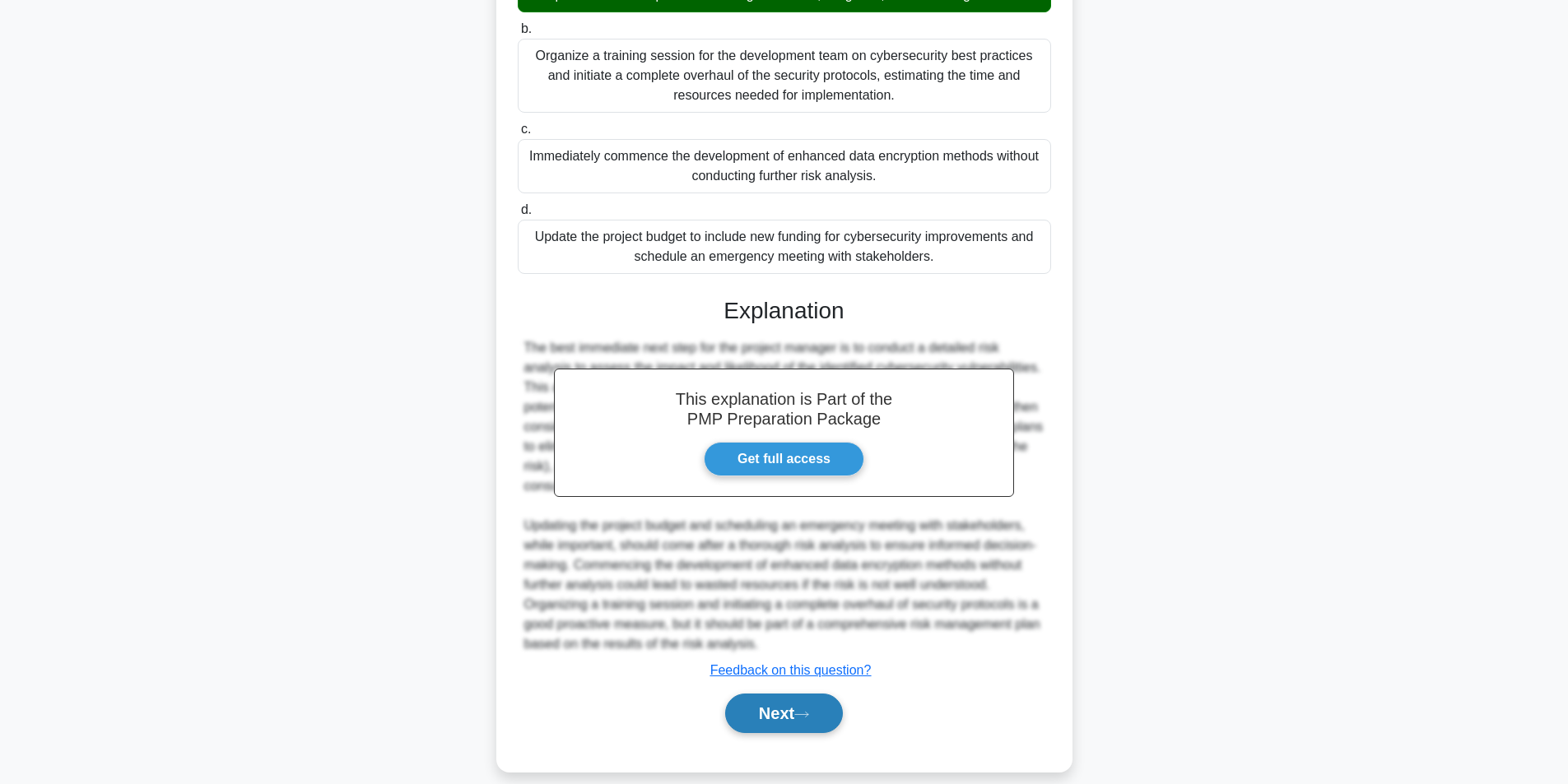
click at [780, 696] on button "Next" at bounding box center [784, 713] width 118 height 39
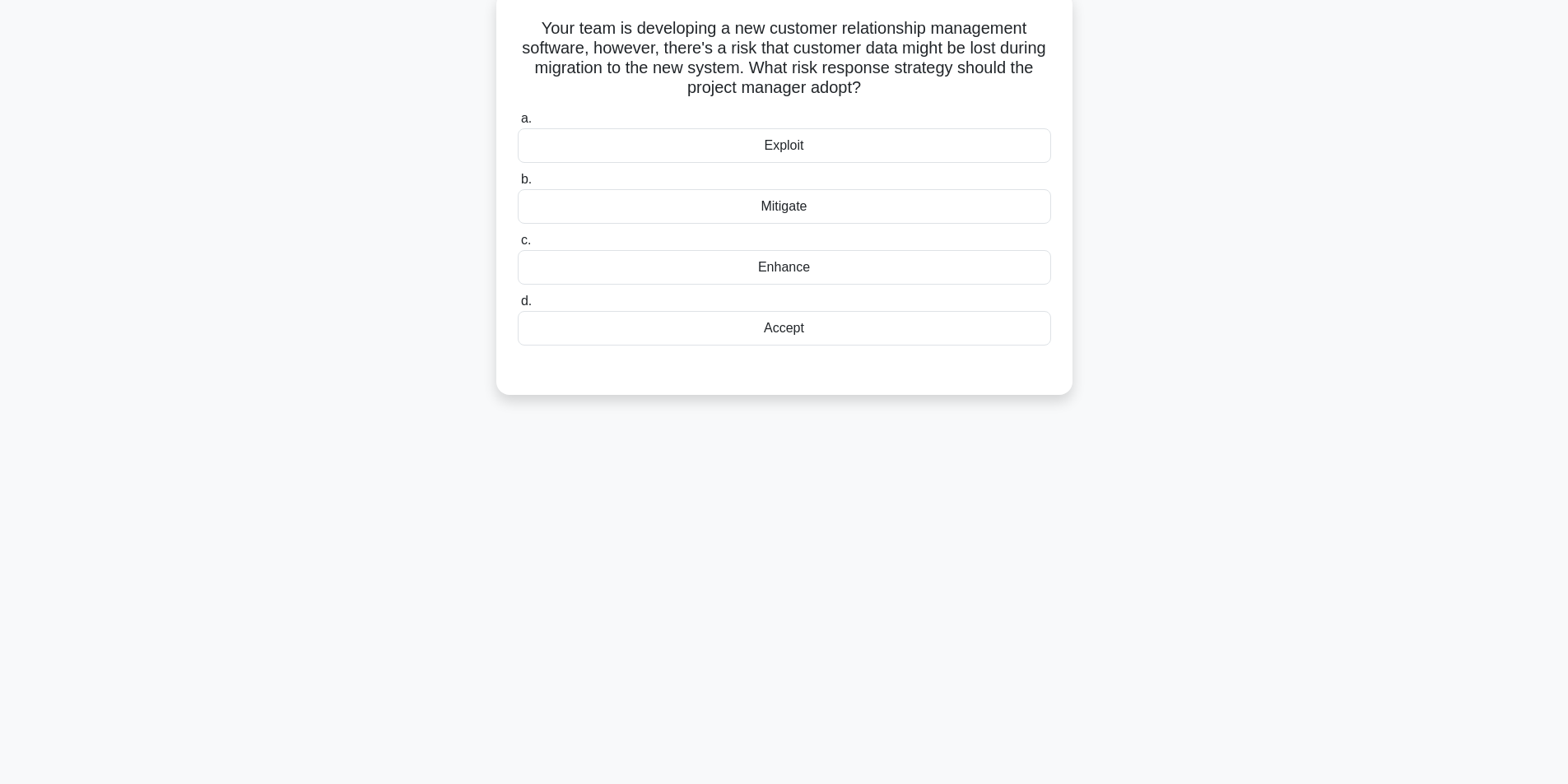
scroll to position [104, 0]
click at [818, 206] on div "Mitigate" at bounding box center [784, 201] width 534 height 34
click at [518, 181] on input "b. Mitigate" at bounding box center [518, 175] width 0 height 11
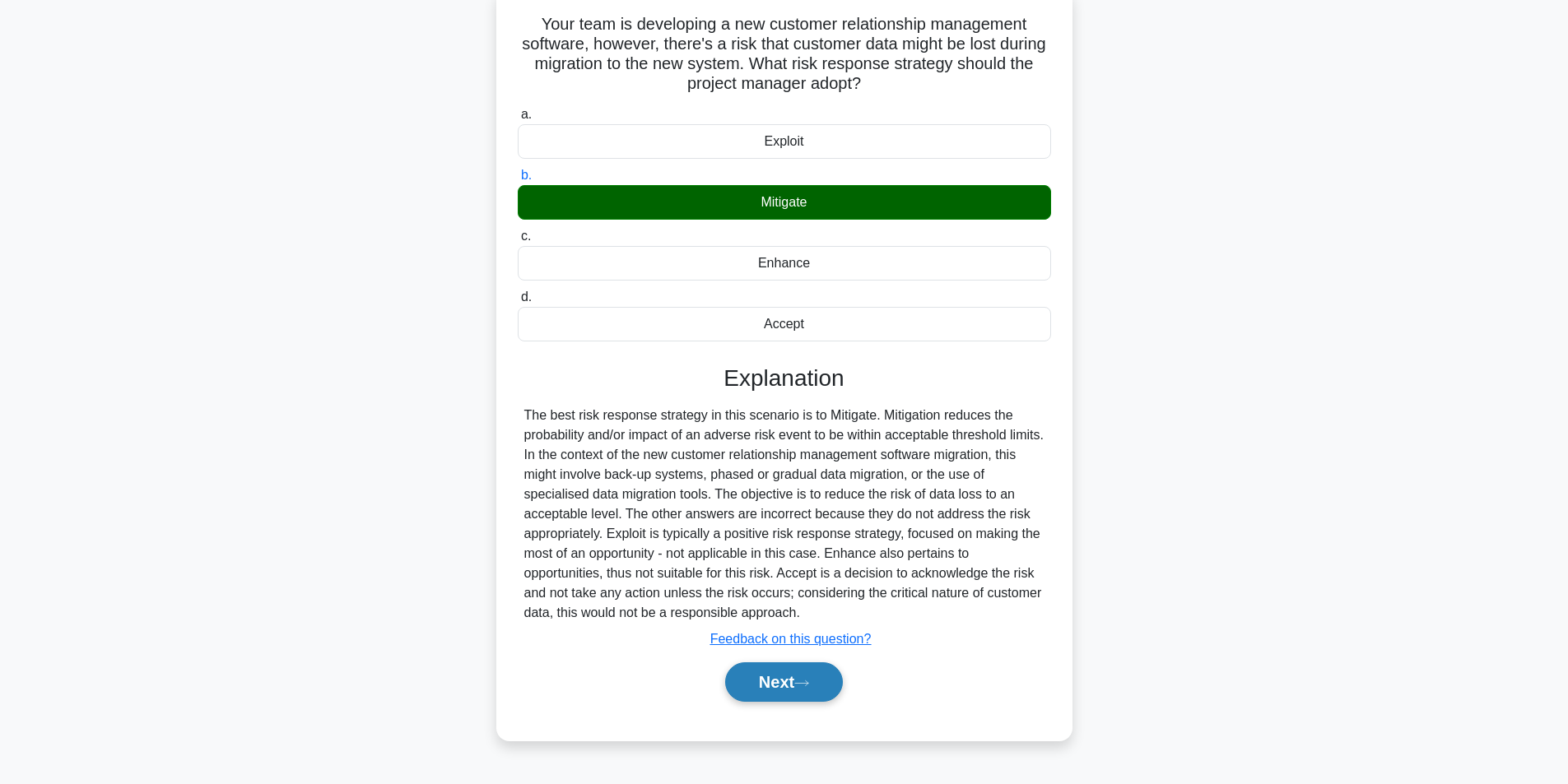
click at [775, 672] on button "Next" at bounding box center [784, 682] width 118 height 39
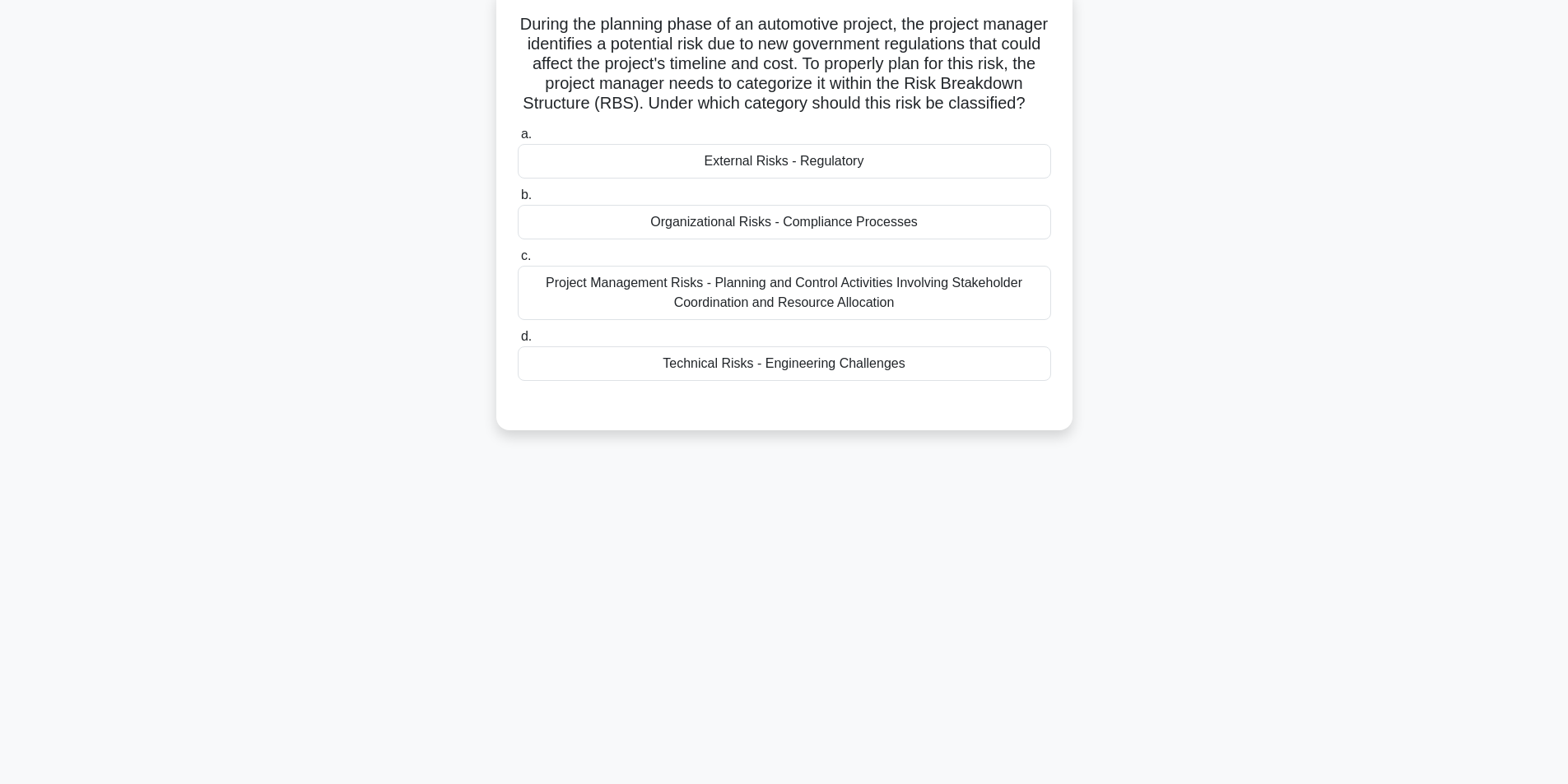
click at [873, 176] on div "External Risks - Regulatory" at bounding box center [784, 161] width 534 height 34
click at [518, 140] on input "a. External Risks - Regulatory" at bounding box center [518, 134] width 0 height 11
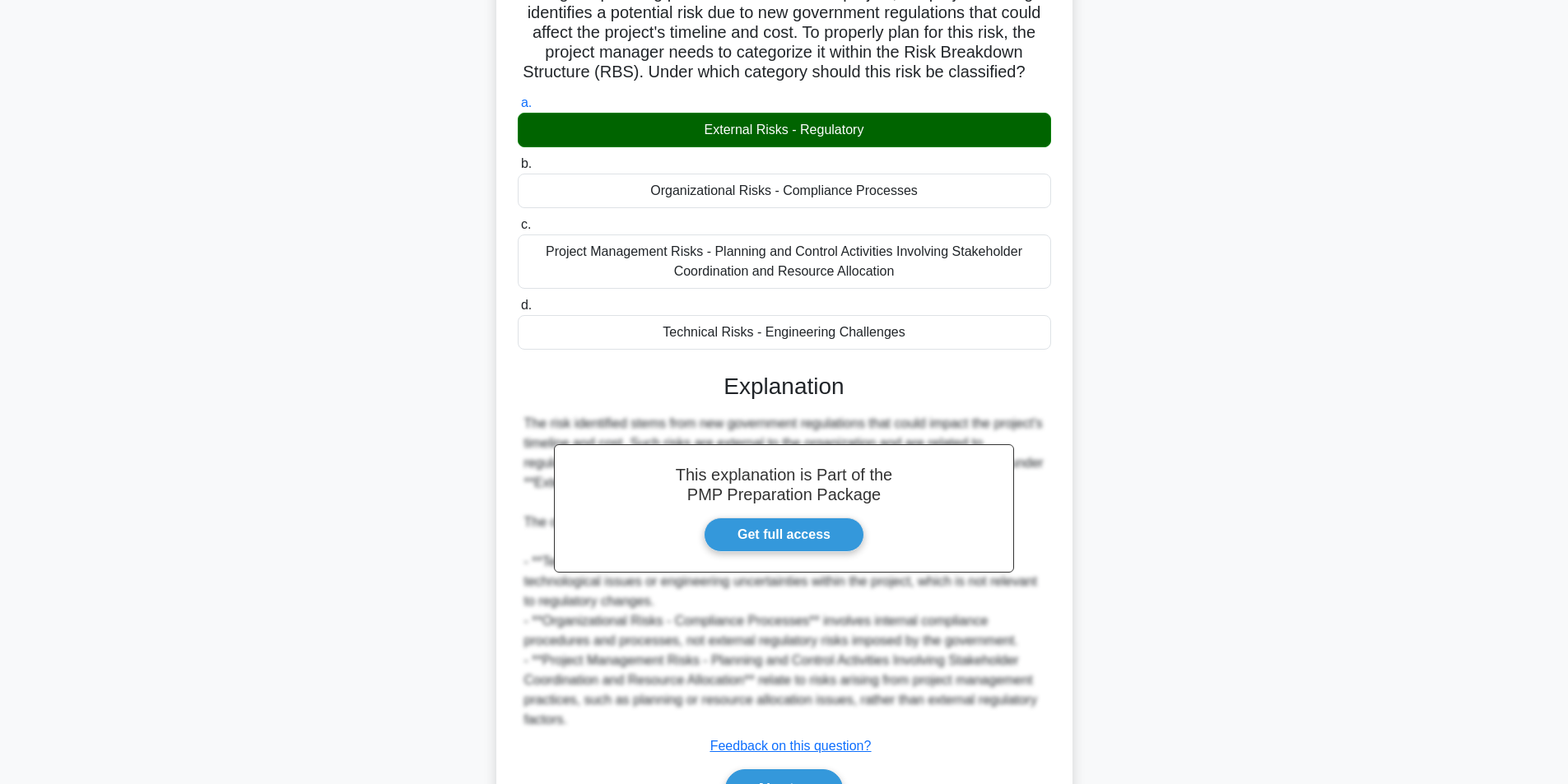
scroll to position [251, 0]
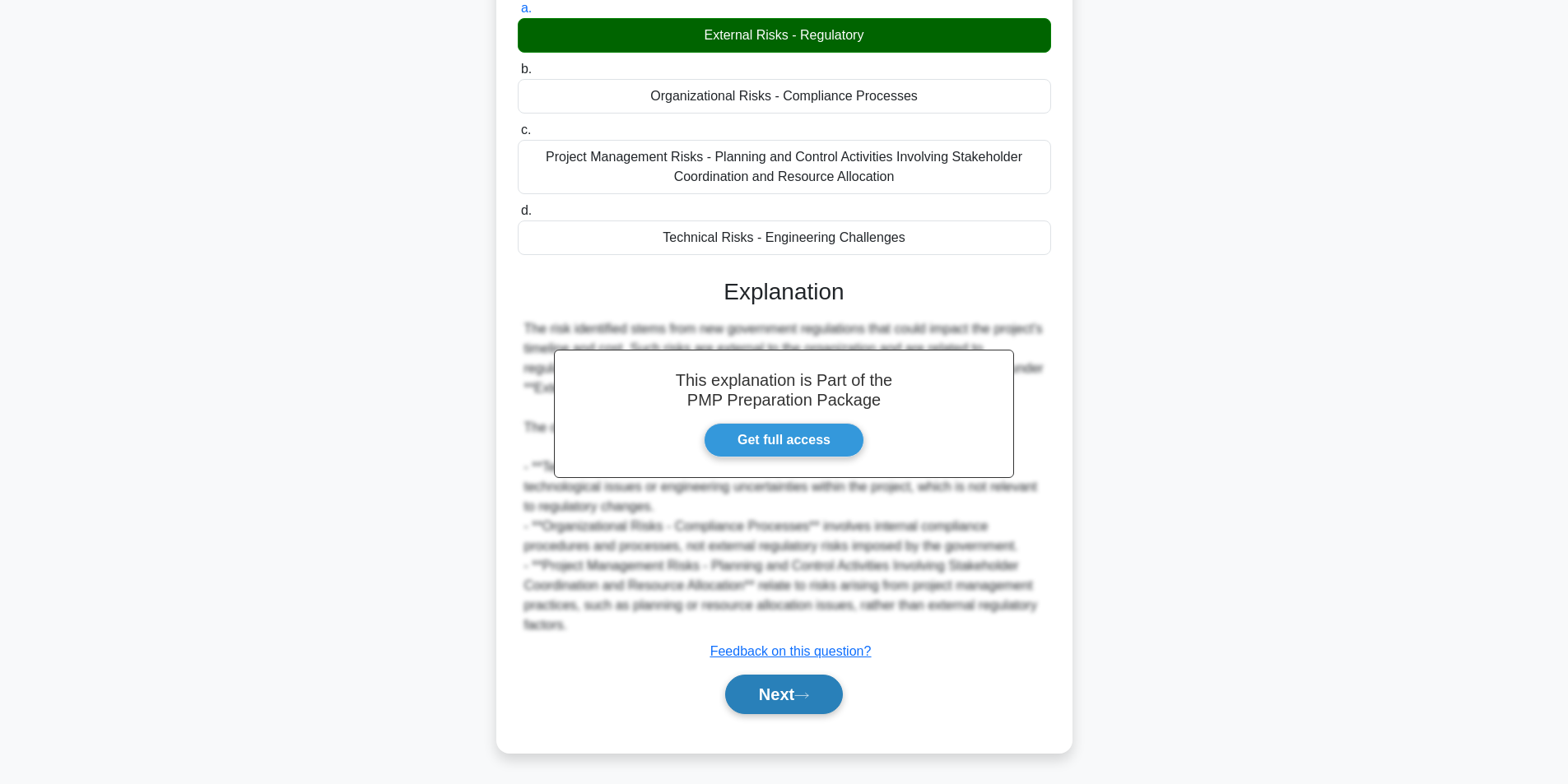
click at [762, 685] on button "Next" at bounding box center [784, 695] width 118 height 39
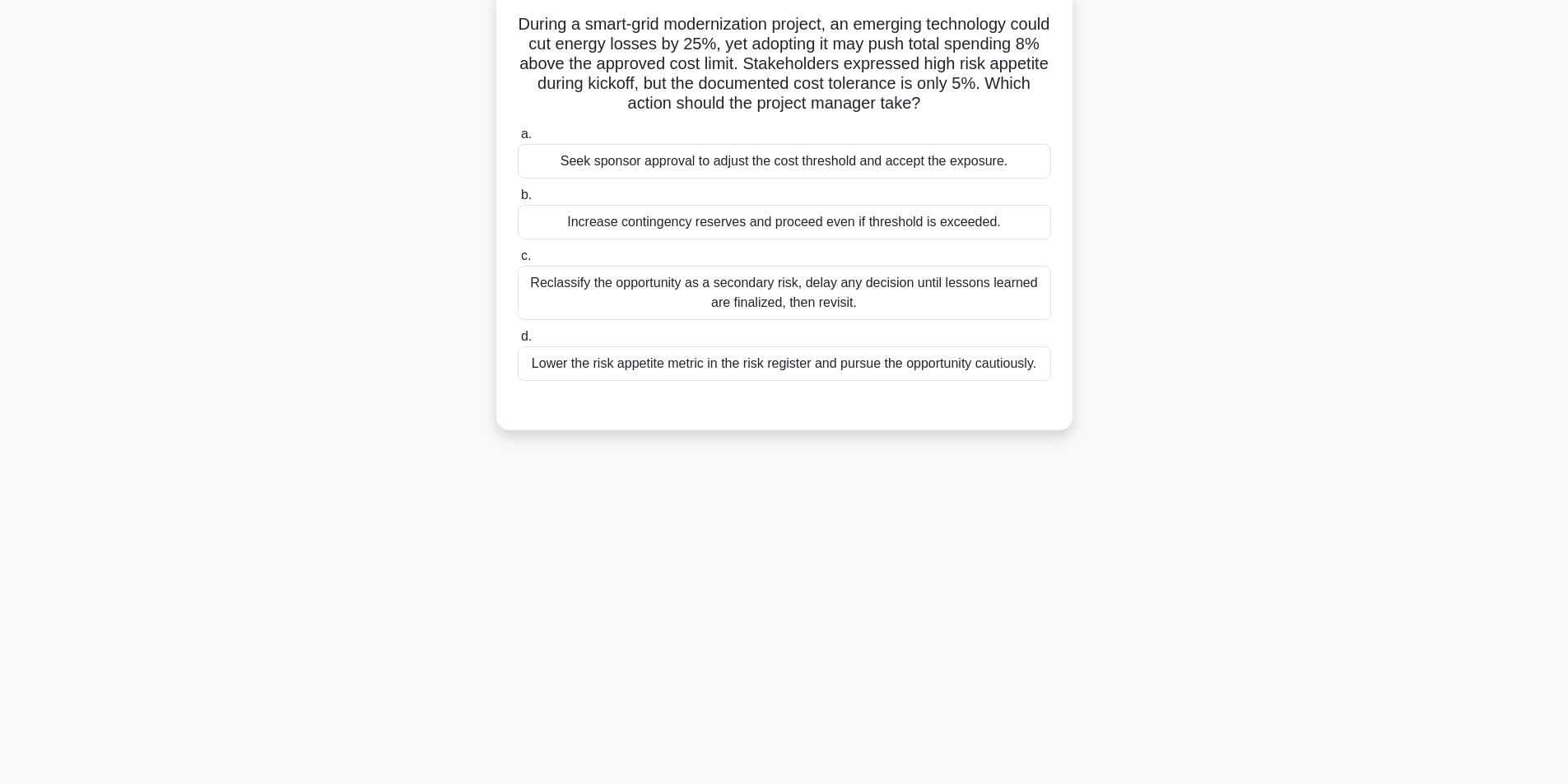
click at [809, 159] on div "Seek sponsor approval to adjust the cost threshold and accept the exposure." at bounding box center [784, 161] width 534 height 34
click at [518, 140] on input "a. Seek sponsor approval to adjust the cost threshold and accept the exposure." at bounding box center [518, 134] width 0 height 11
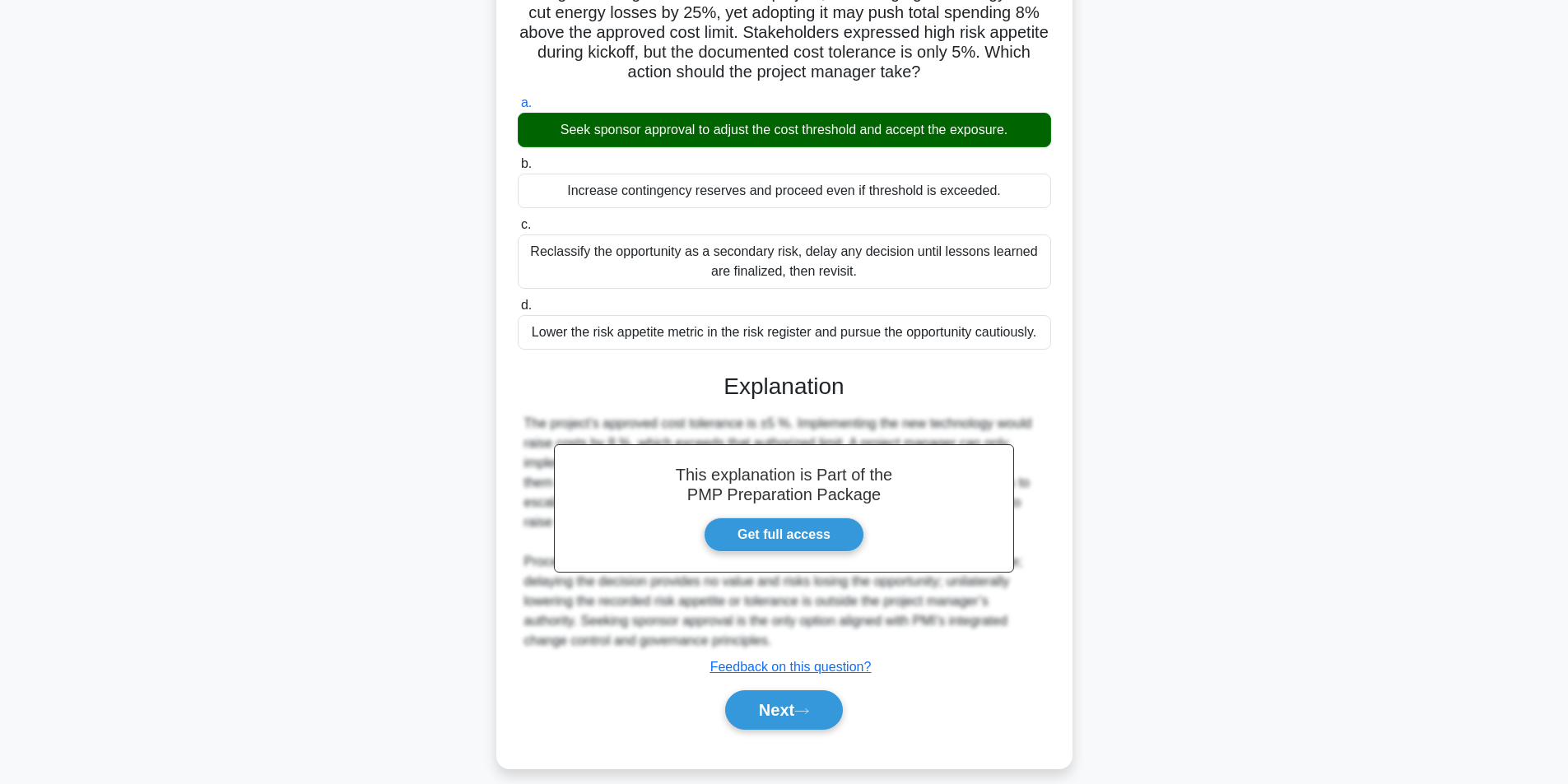
scroll to position [152, 0]
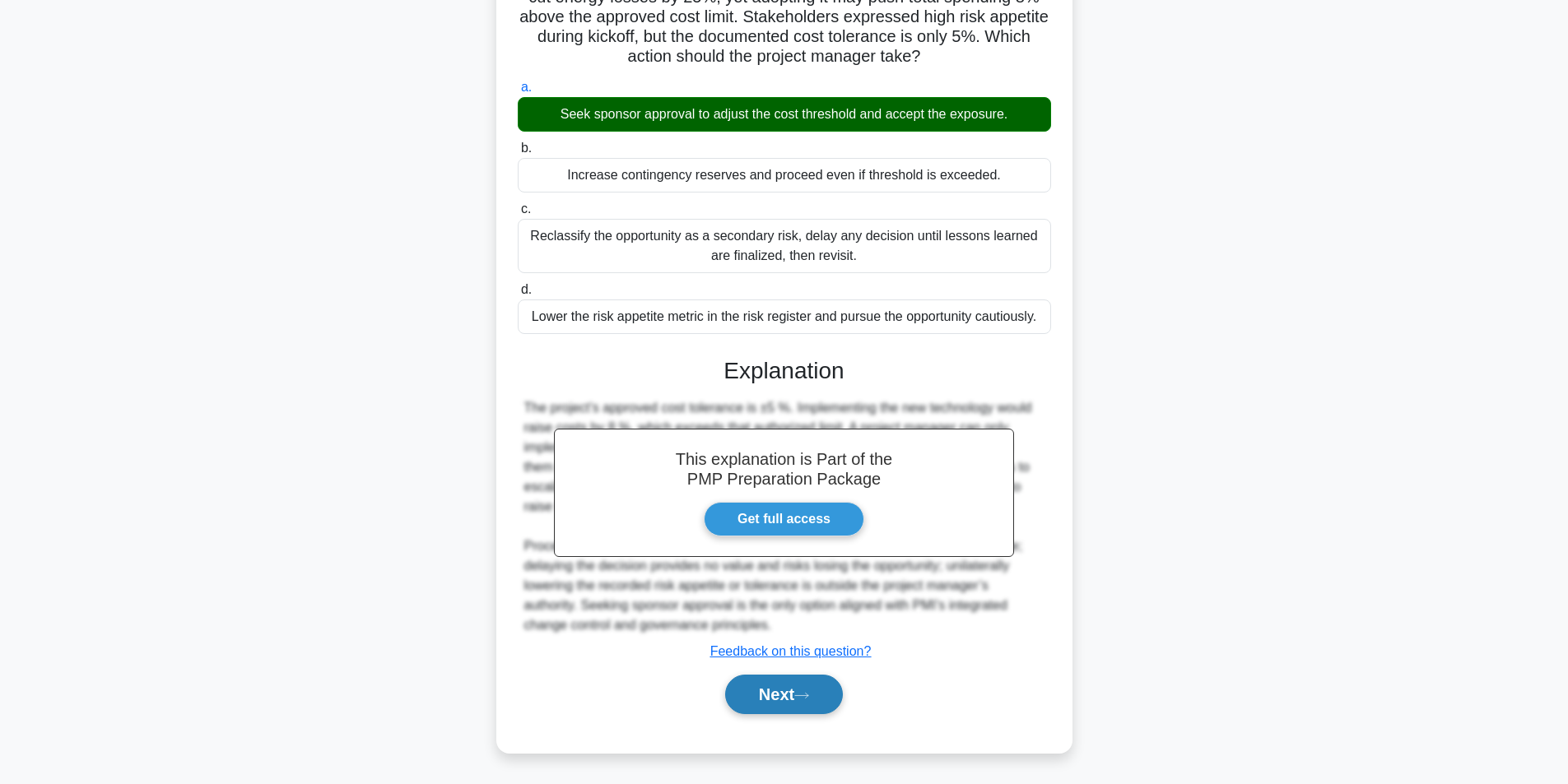
click at [772, 699] on button "Next" at bounding box center [784, 695] width 118 height 39
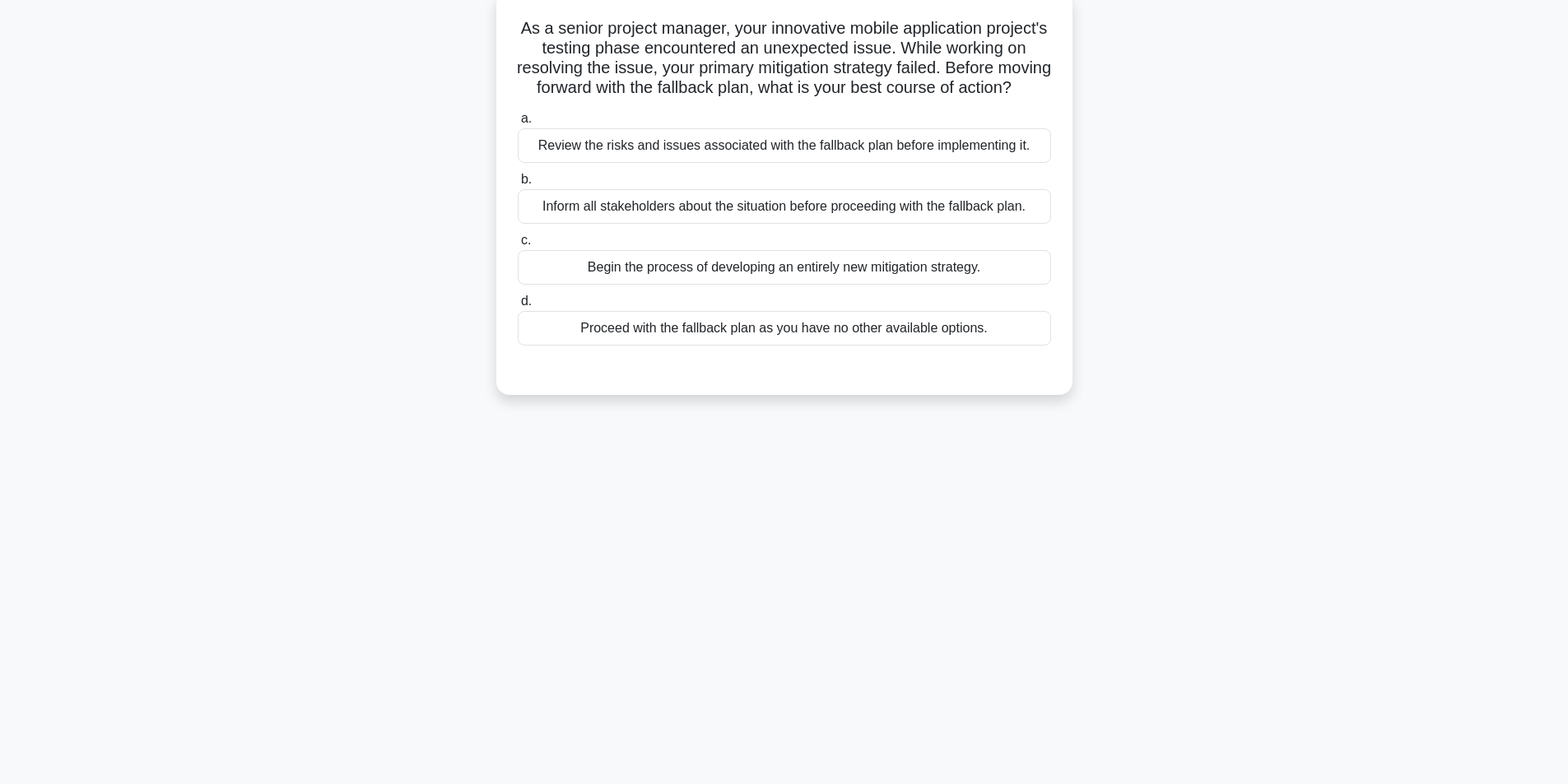
scroll to position [104, 0]
click at [772, 159] on div "Review the risks and issues associated with the fallback plan before implementi…" at bounding box center [784, 140] width 534 height 34
click at [518, 120] on input "a. Review the risks and issues associated with the fallback plan before impleme…" at bounding box center [518, 114] width 0 height 11
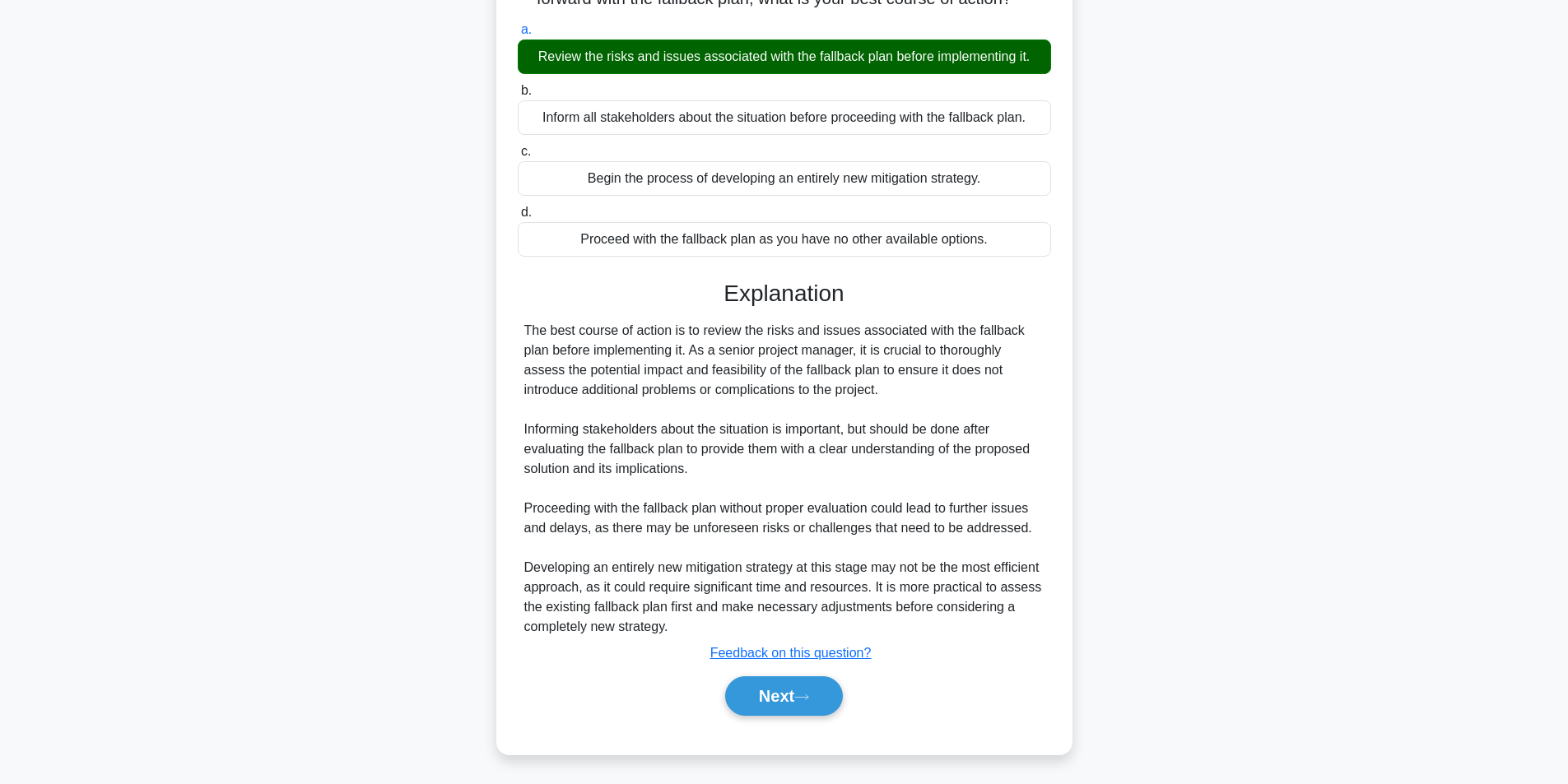
scroll to position [211, 0]
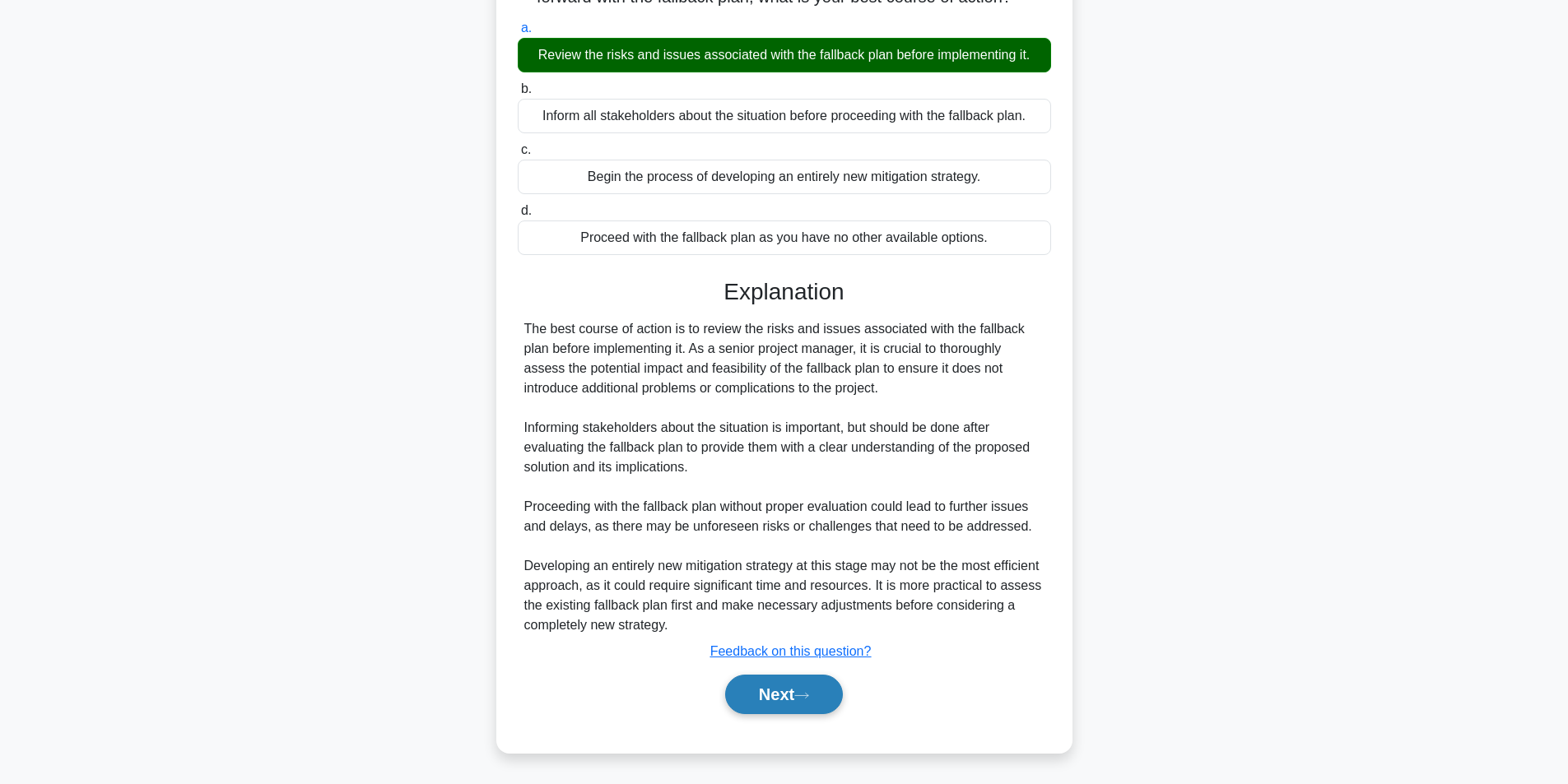
click at [782, 700] on button "Next" at bounding box center [784, 695] width 118 height 39
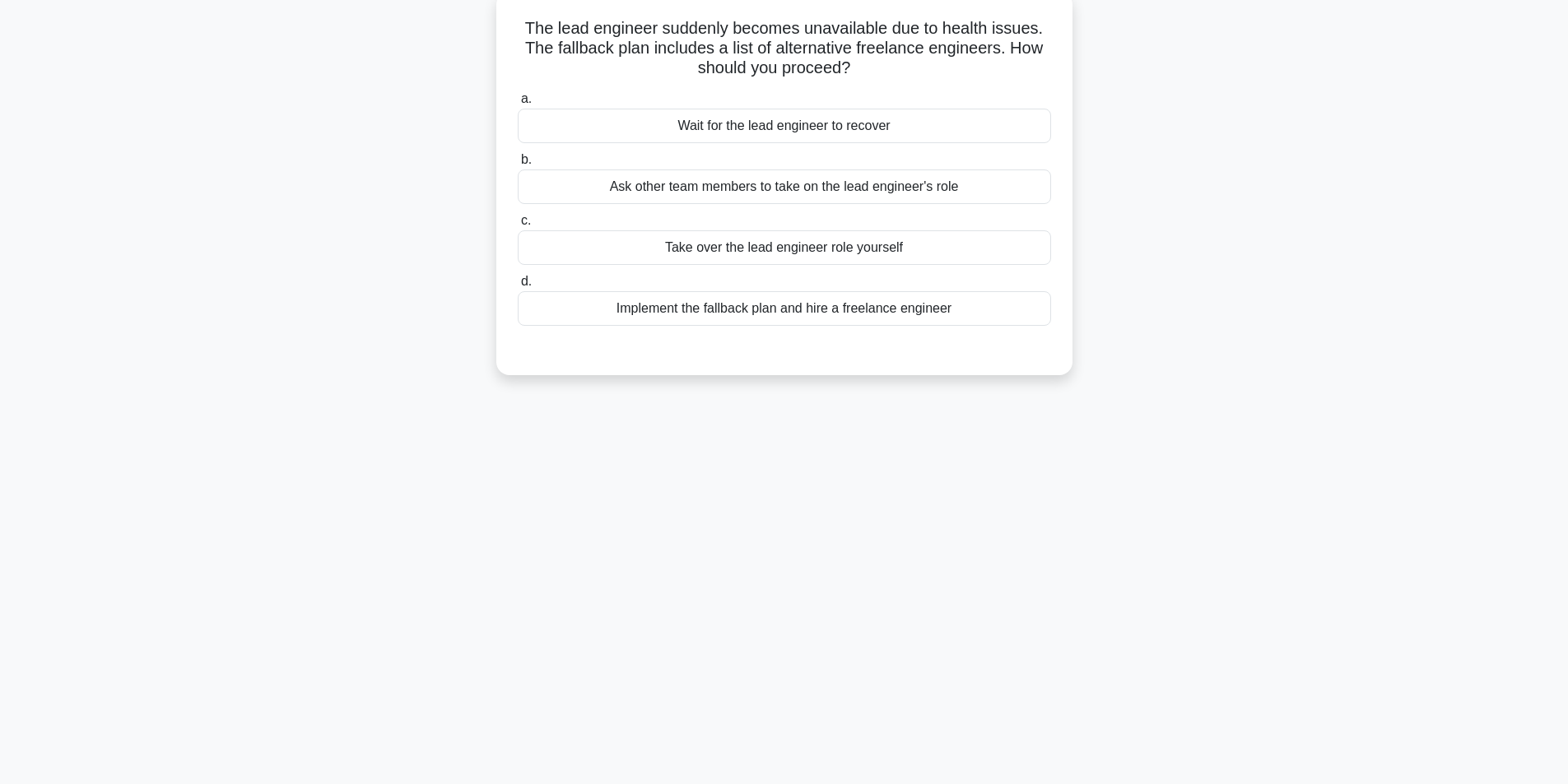
scroll to position [104, 0]
click at [786, 306] on div "Implement the fallback plan and hire a freelance engineer" at bounding box center [784, 304] width 534 height 34
click at [518, 283] on input "d. Implement the fallback plan and hire a freelance engineer" at bounding box center [518, 277] width 0 height 11
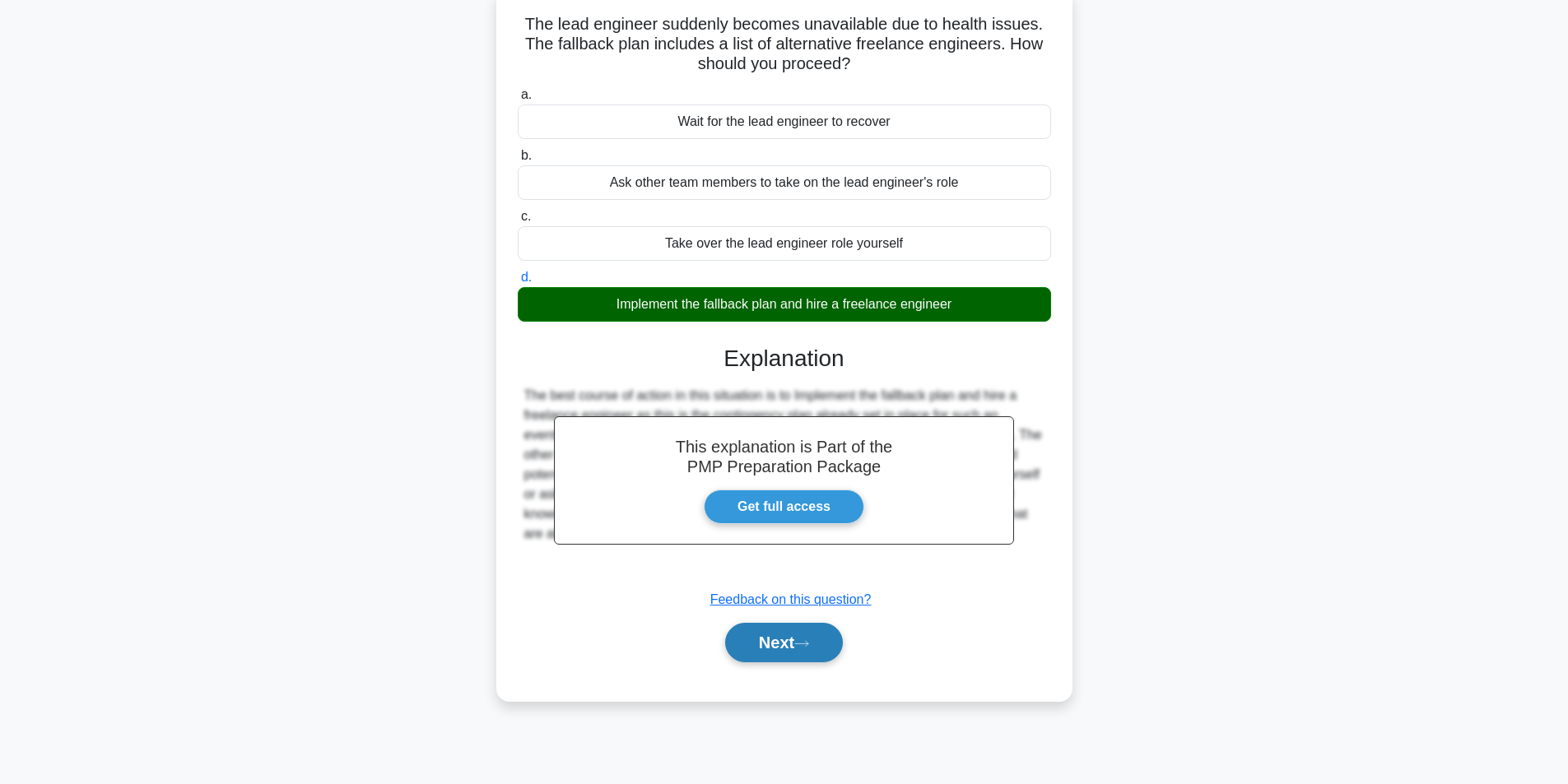
click at [767, 637] on button "Next" at bounding box center [784, 643] width 118 height 39
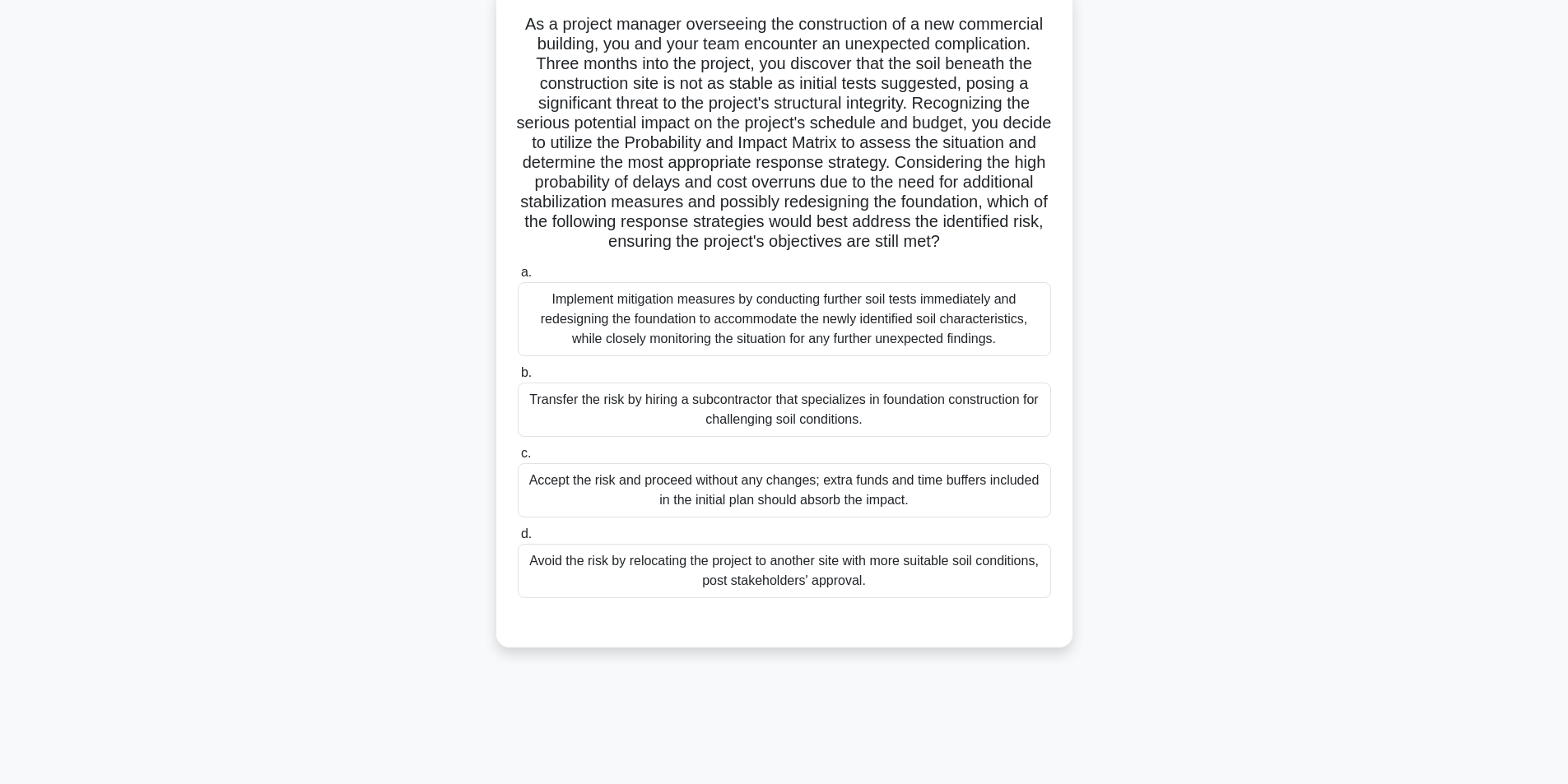
click at [758, 341] on div "Implement mitigation measures by conducting further soil tests immediately and …" at bounding box center [784, 318] width 534 height 74
click at [518, 278] on input "a. Implement mitigation measures by conducting further soil tests immediately a…" at bounding box center [518, 272] width 0 height 11
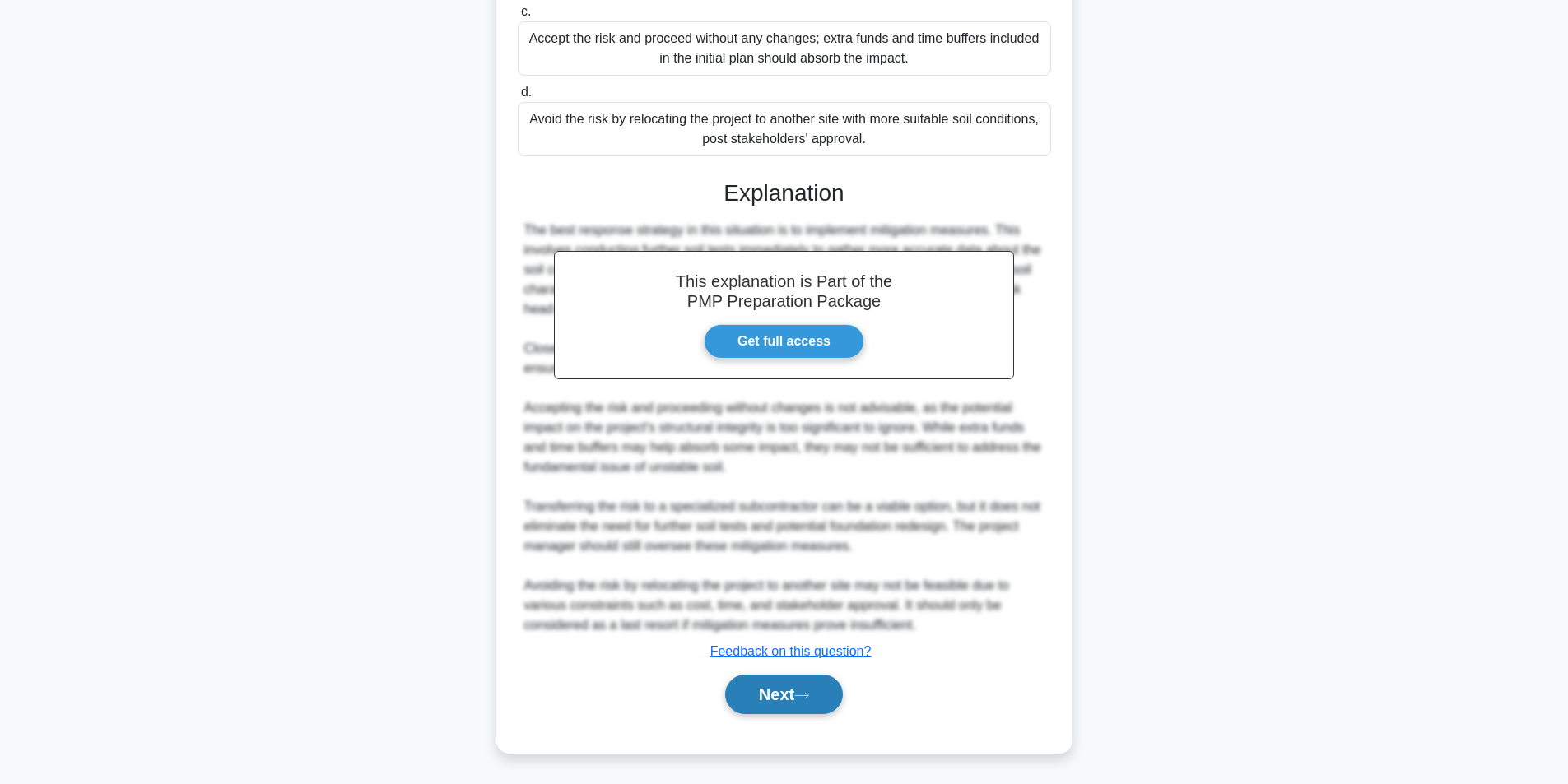
scroll to position [567, 0]
click at [757, 699] on button "Next" at bounding box center [784, 695] width 118 height 39
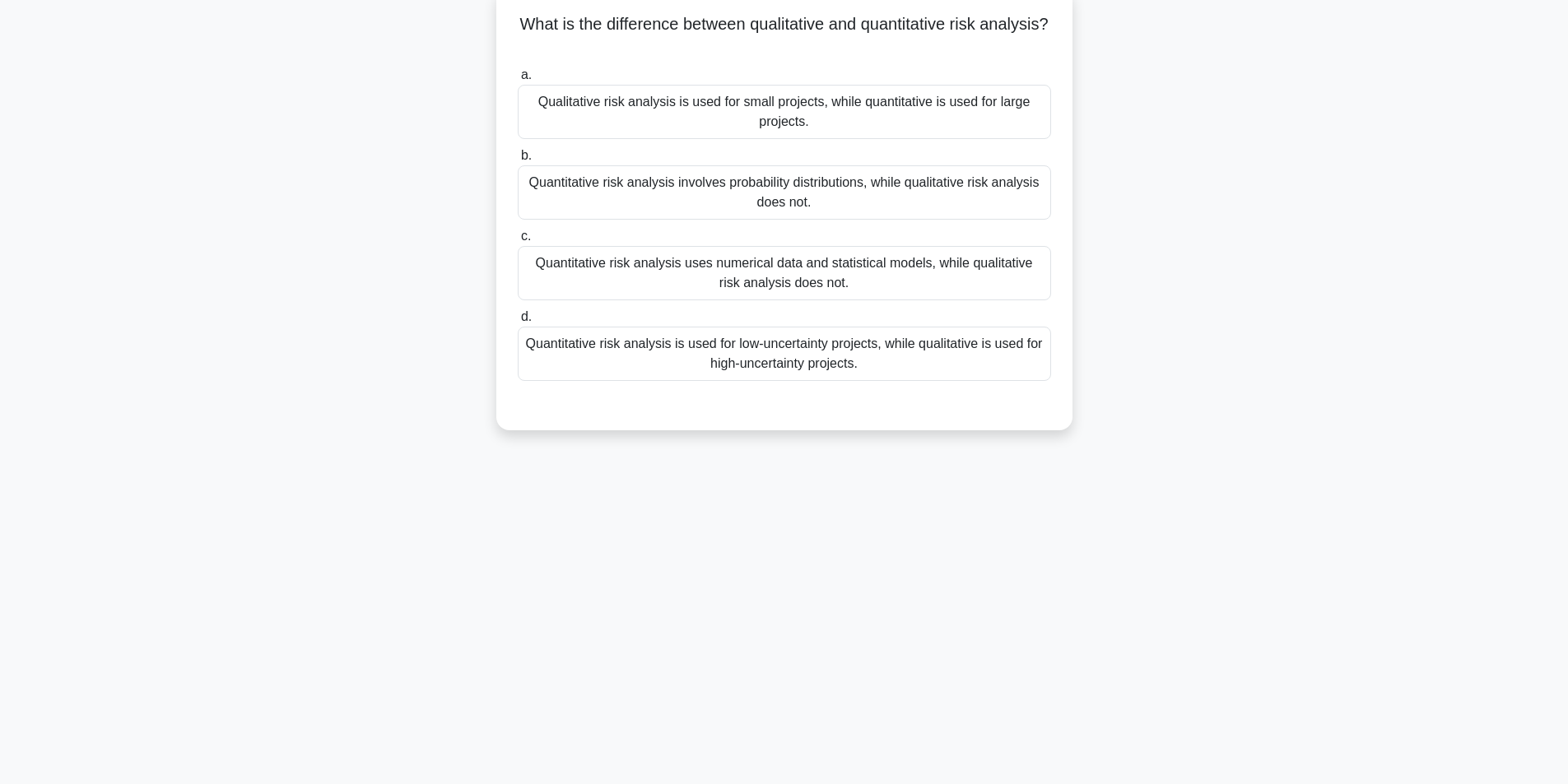
click at [777, 263] on div "Quantitative risk analysis uses numerical data and statistical models, while qu…" at bounding box center [784, 272] width 534 height 54
click at [518, 242] on input "c. Quantitative risk analysis uses numerical data and statistical models, while…" at bounding box center [518, 236] width 0 height 11
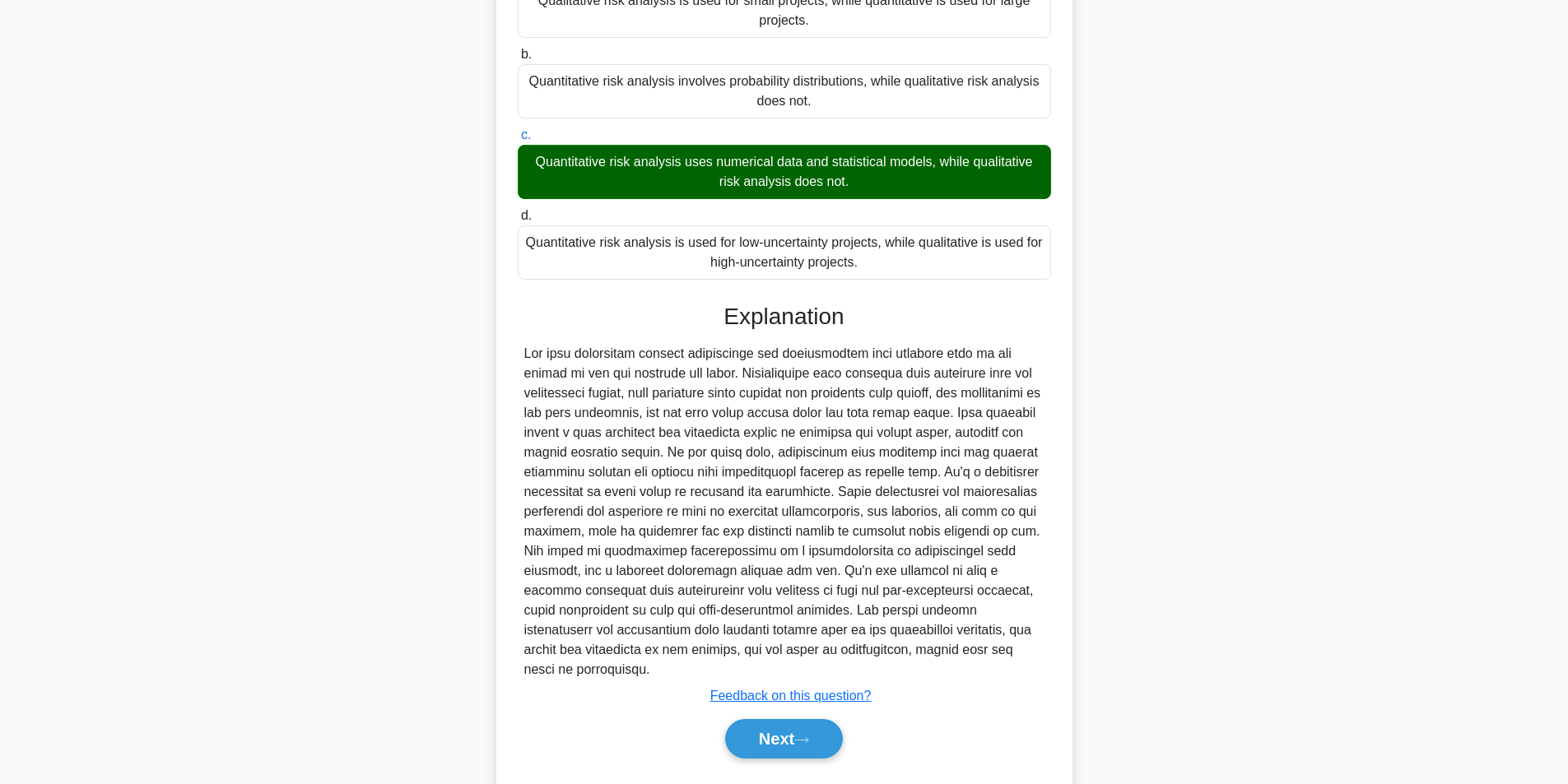
scroll to position [231, 0]
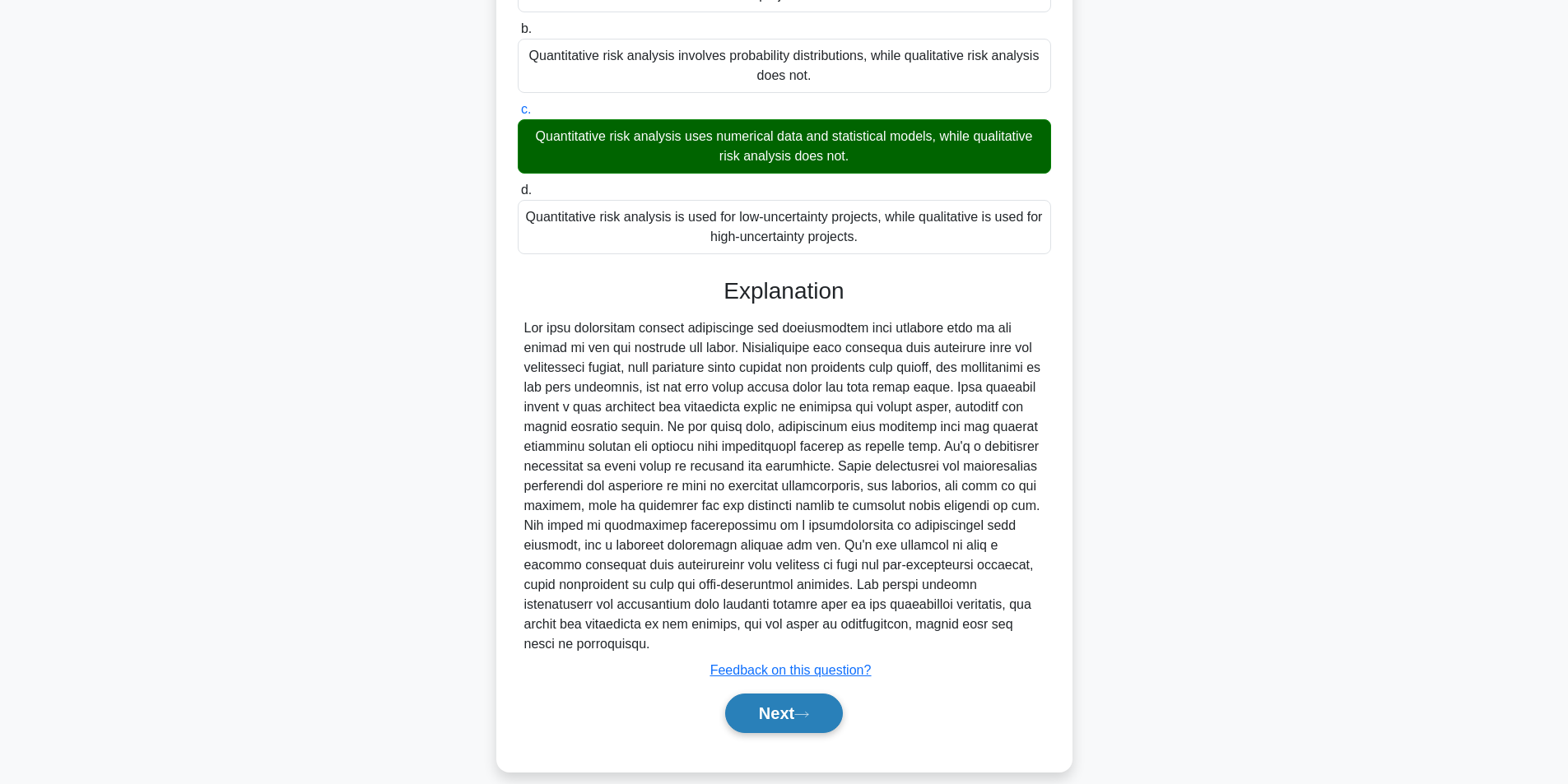
click at [757, 694] on button "Next" at bounding box center [784, 713] width 118 height 39
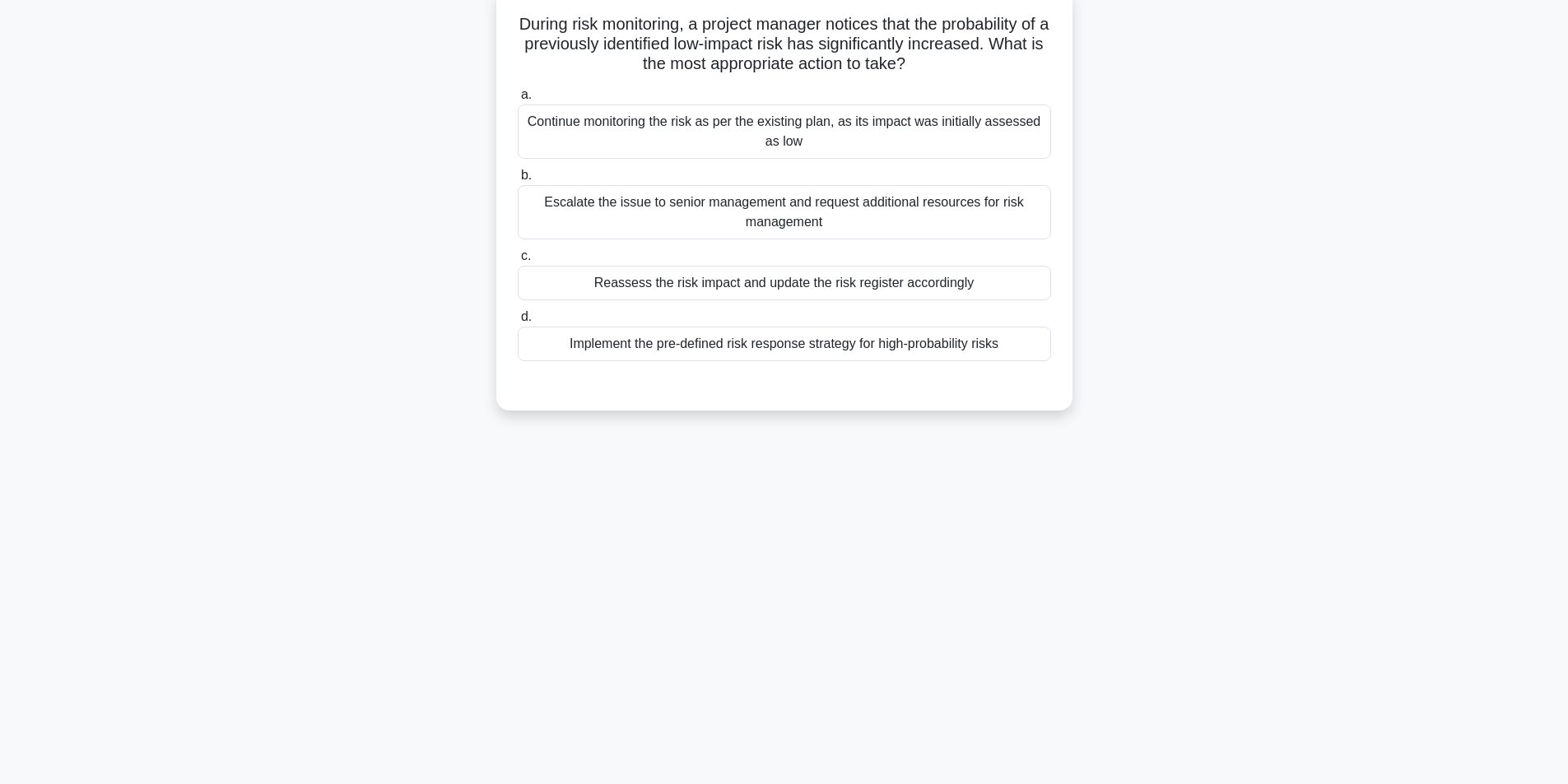
click at [764, 294] on div "Reassess the risk impact and update the risk register accordingly" at bounding box center [784, 282] width 534 height 34
click at [518, 261] on input "c. Reassess the risk impact and update the risk register accordingly" at bounding box center [518, 255] width 0 height 11
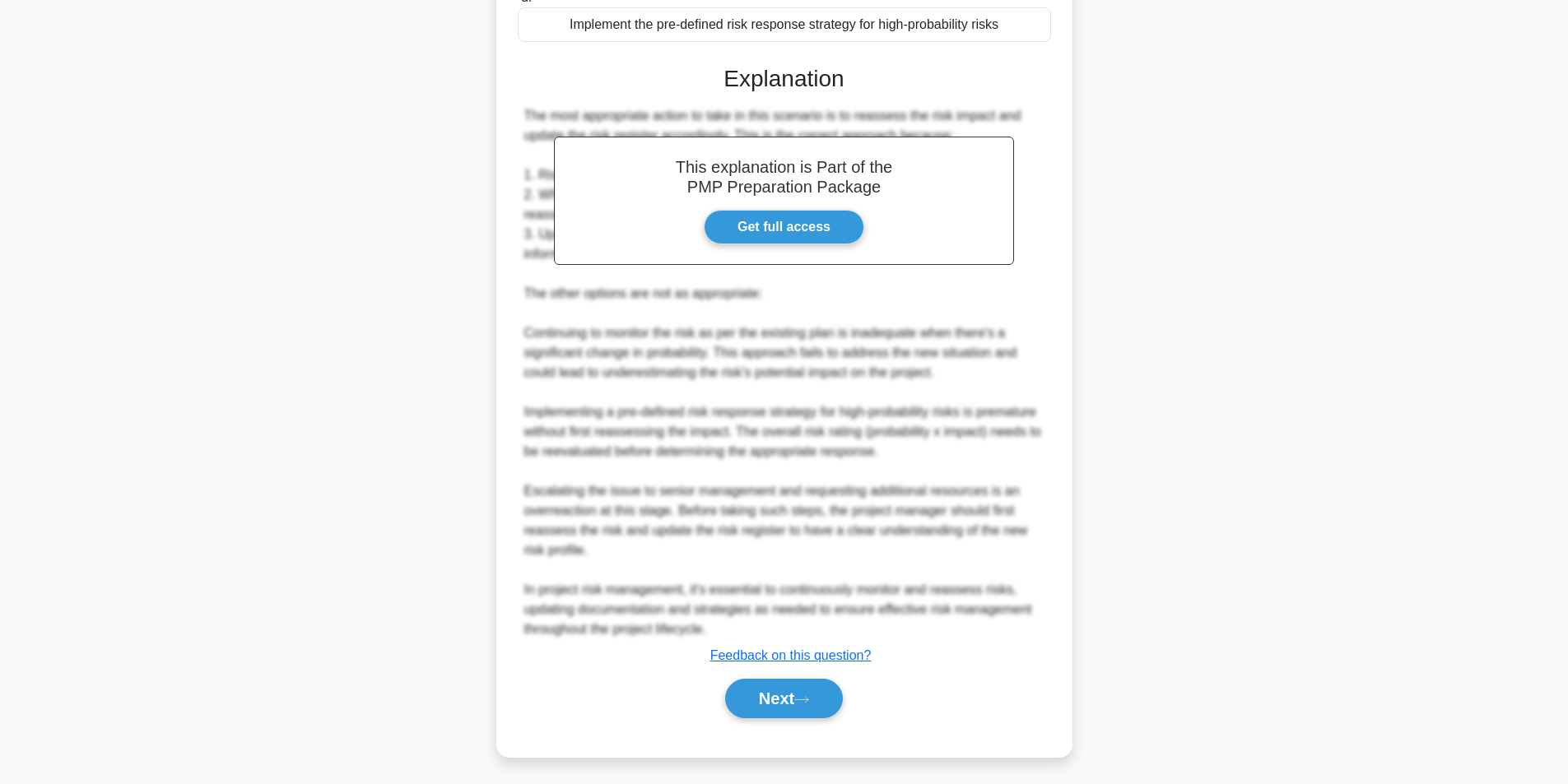
scroll to position [428, 0]
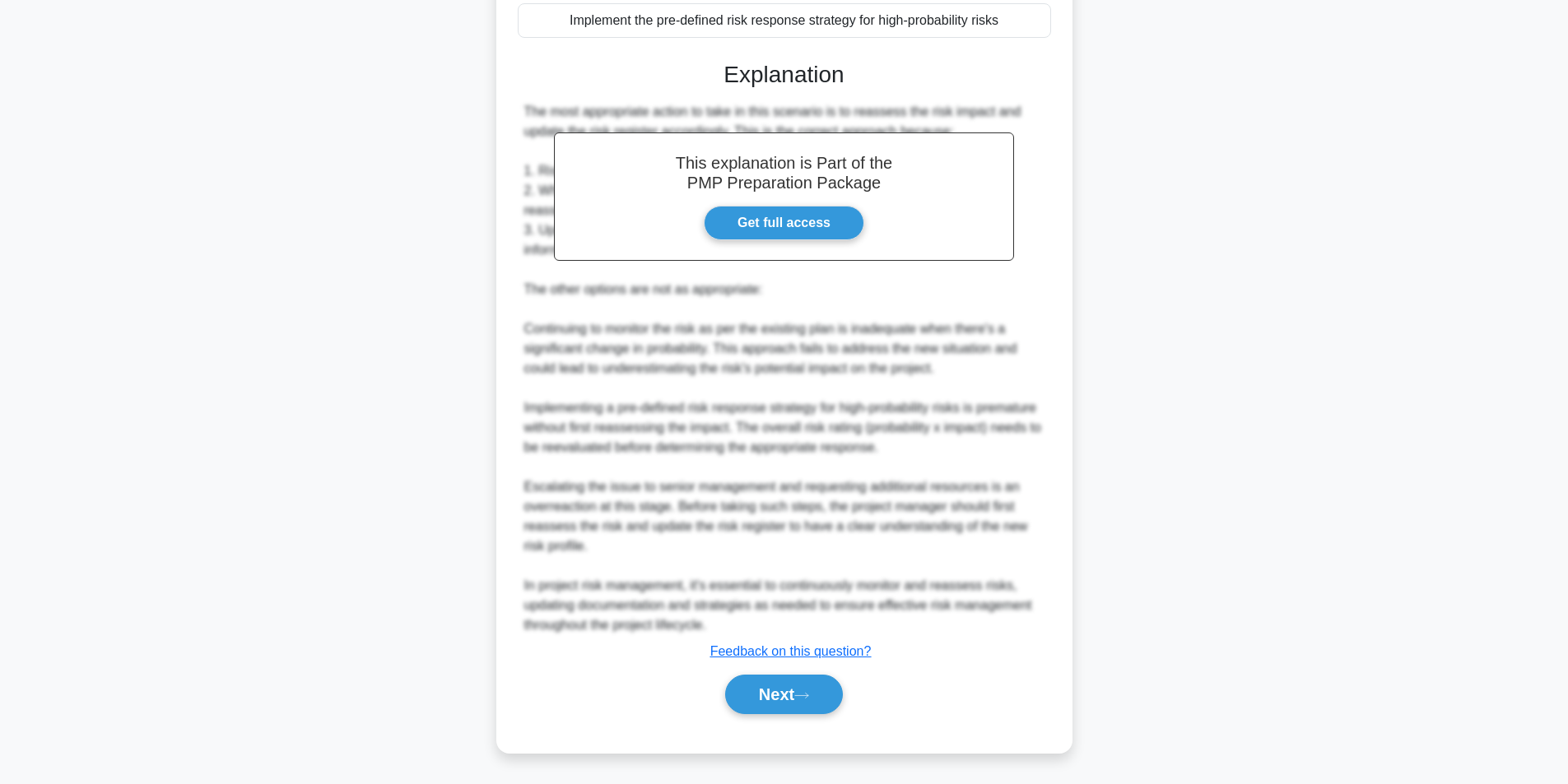
click at [786, 717] on div "Next" at bounding box center [784, 695] width 534 height 53
click at [785, 696] on button "Next" at bounding box center [784, 695] width 118 height 39
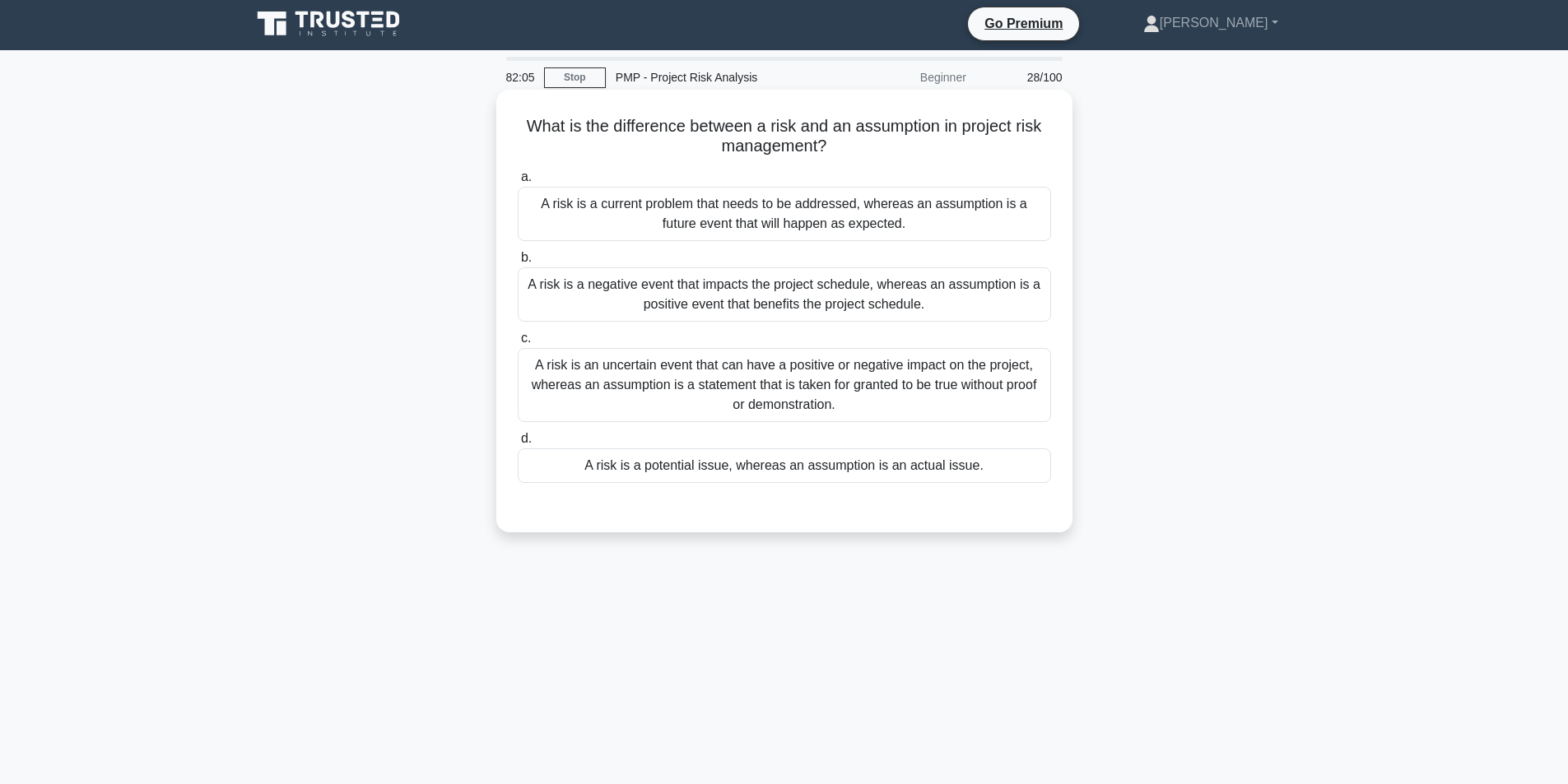
scroll to position [0, 0]
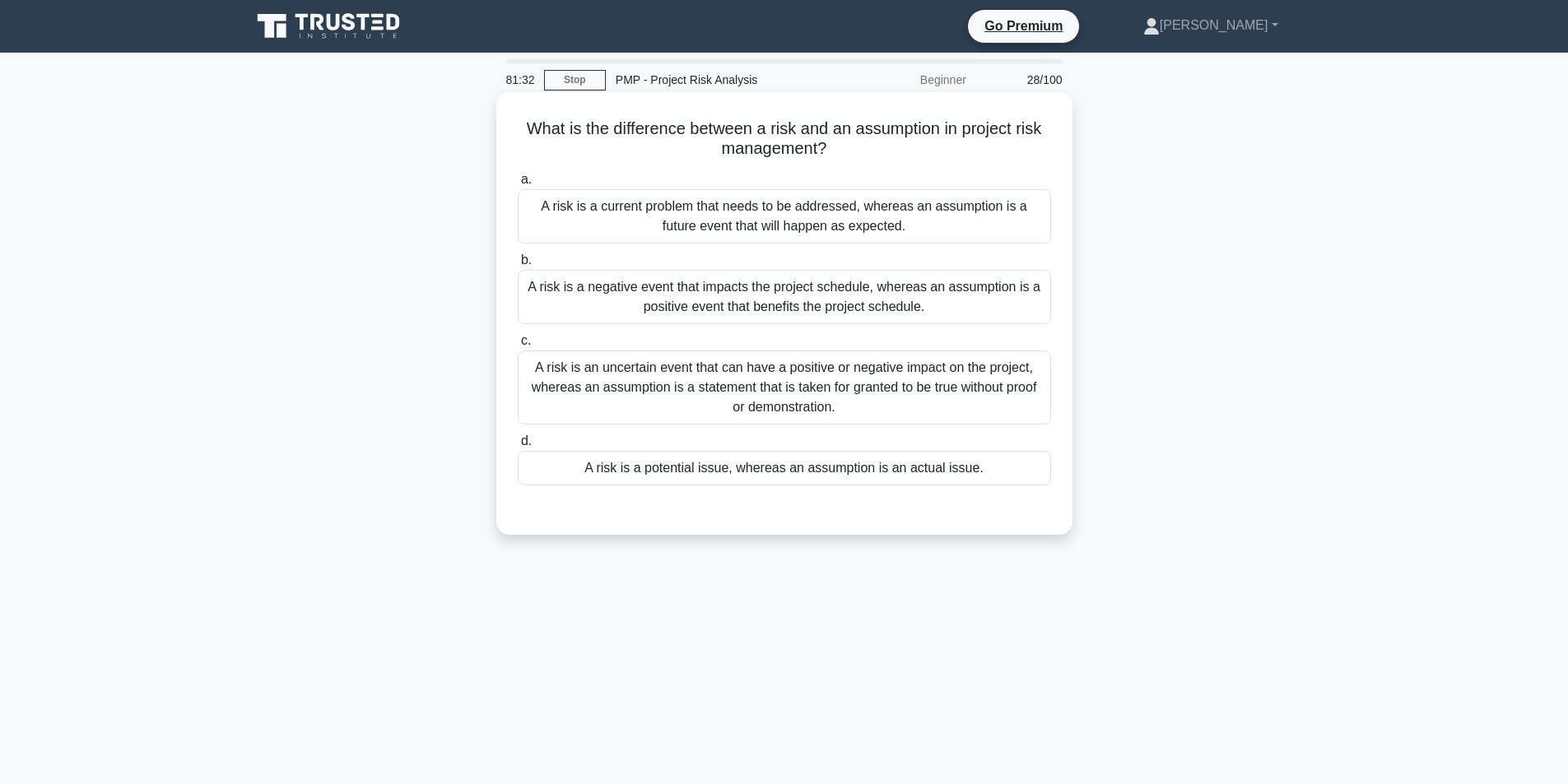
click at [818, 231] on div "A risk is a current problem that needs to be addressed, whereas an assumption i…" at bounding box center [784, 216] width 534 height 54
click at [518, 185] on input "a. A risk is a current problem that needs to be addressed, whereas an assumptio…" at bounding box center [518, 180] width 0 height 11
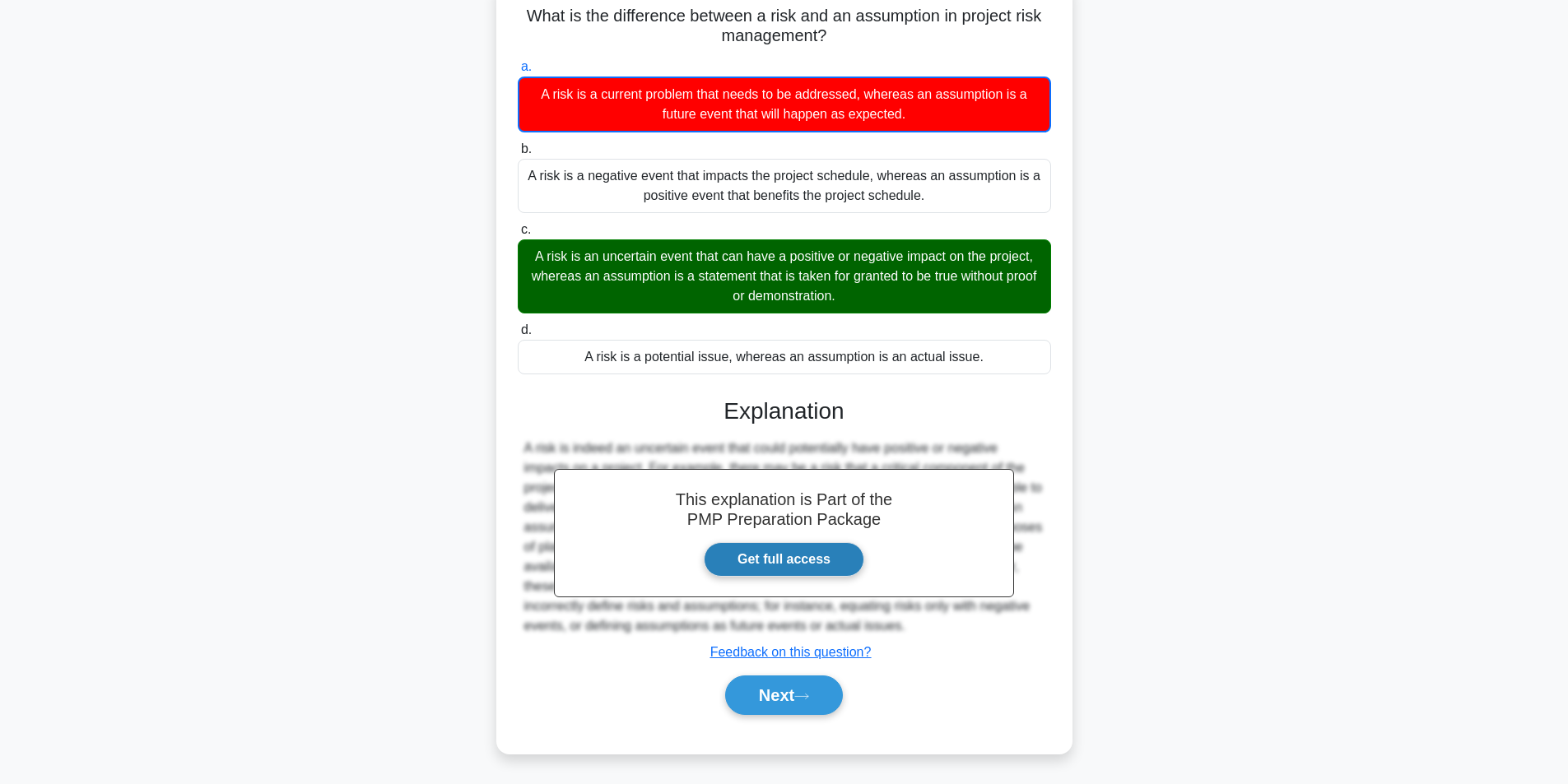
scroll to position [114, 0]
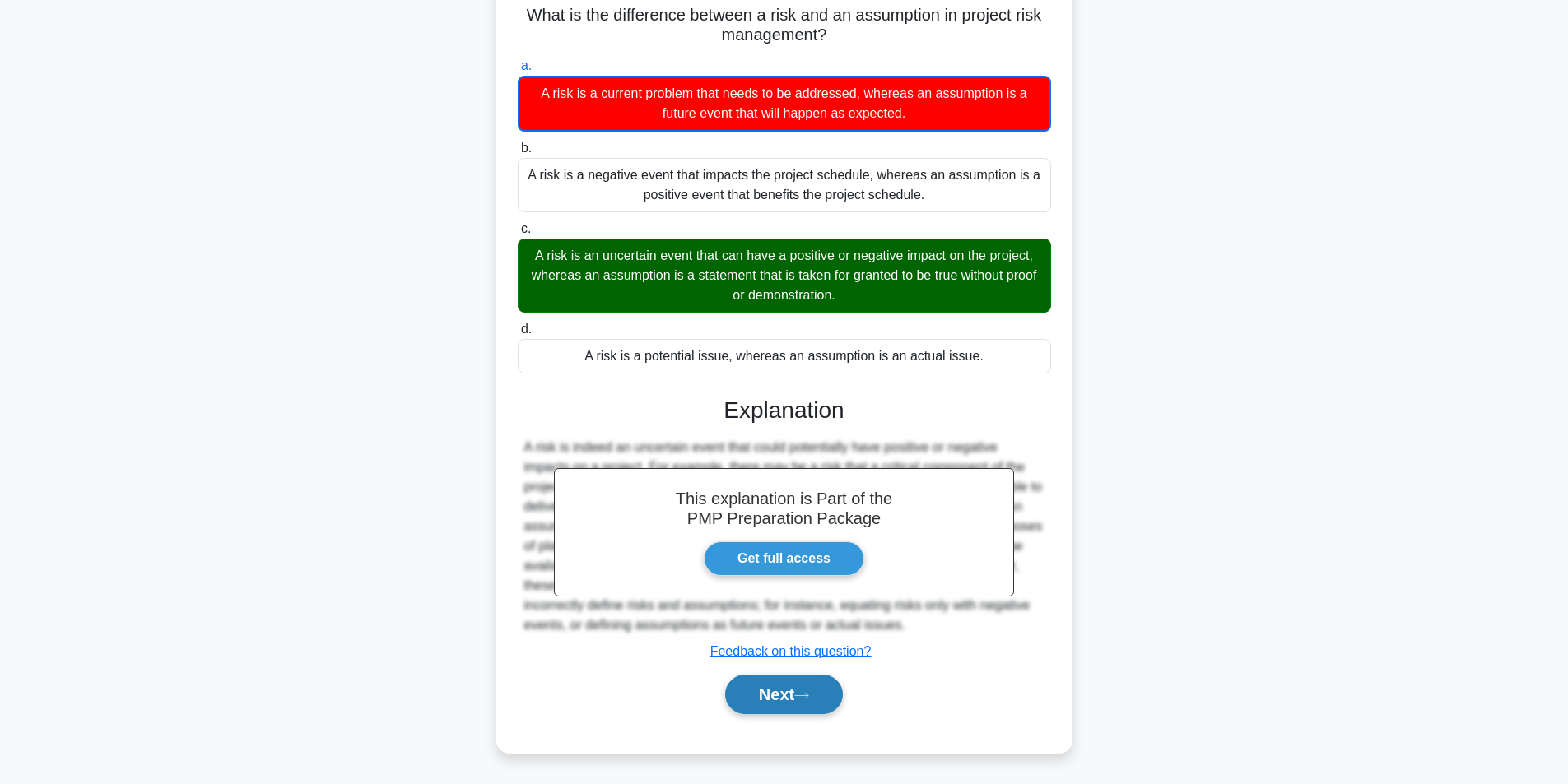
click at [820, 697] on button "Next" at bounding box center [784, 695] width 118 height 39
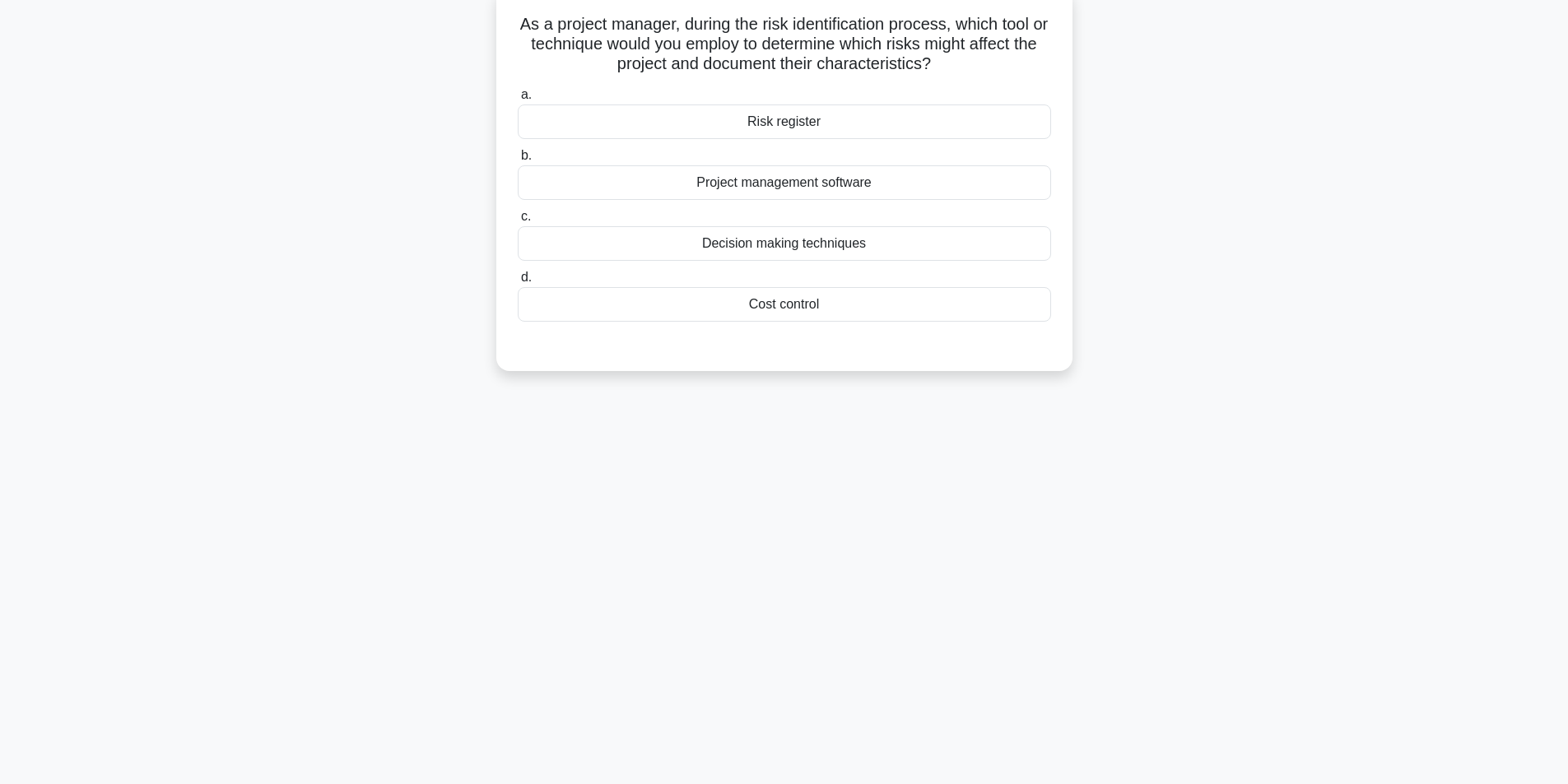
click at [816, 122] on div "Risk register" at bounding box center [784, 121] width 534 height 34
click at [518, 100] on input "a. Risk register" at bounding box center [518, 94] width 0 height 11
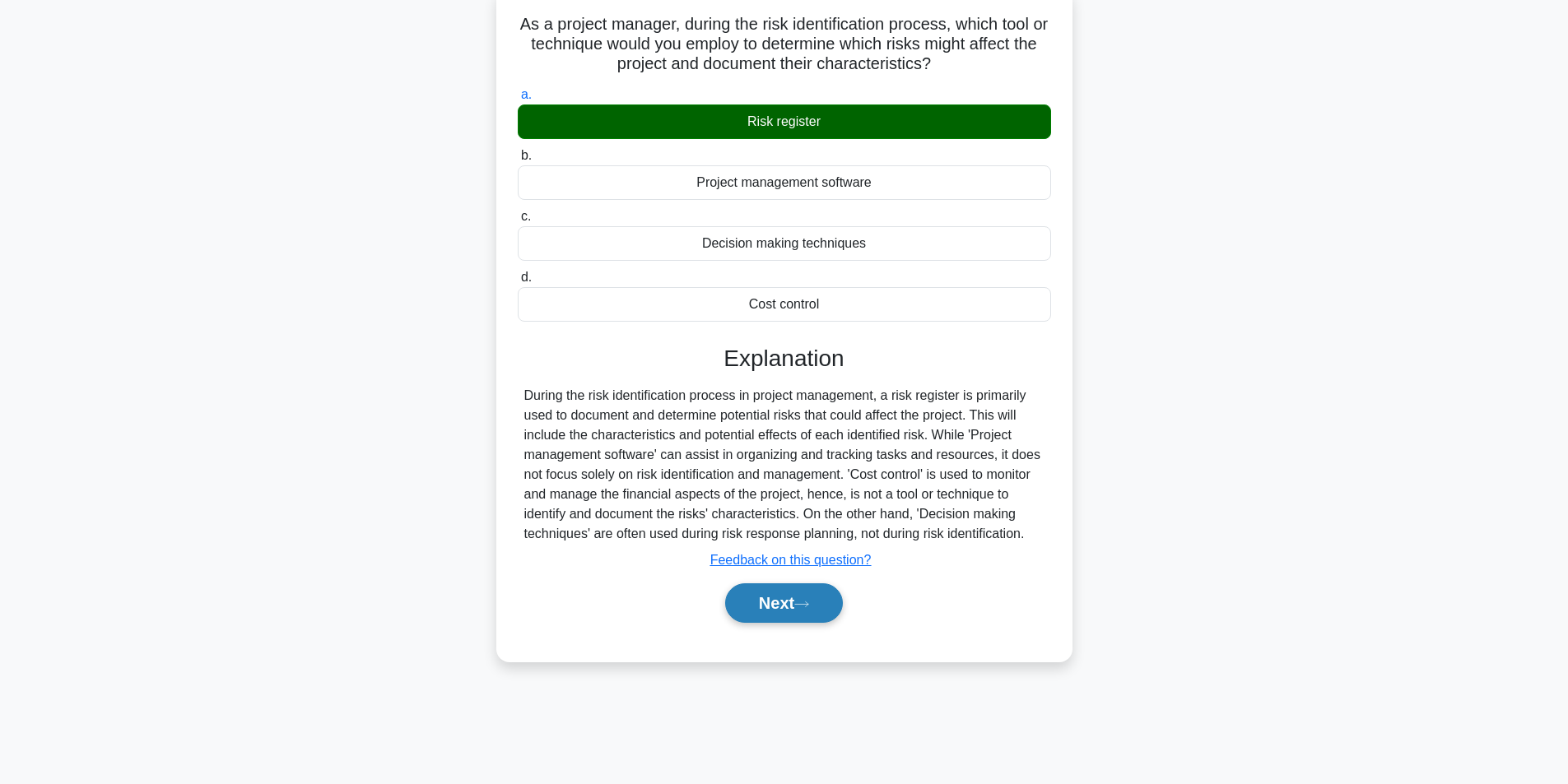
click at [782, 601] on button "Next" at bounding box center [784, 603] width 118 height 39
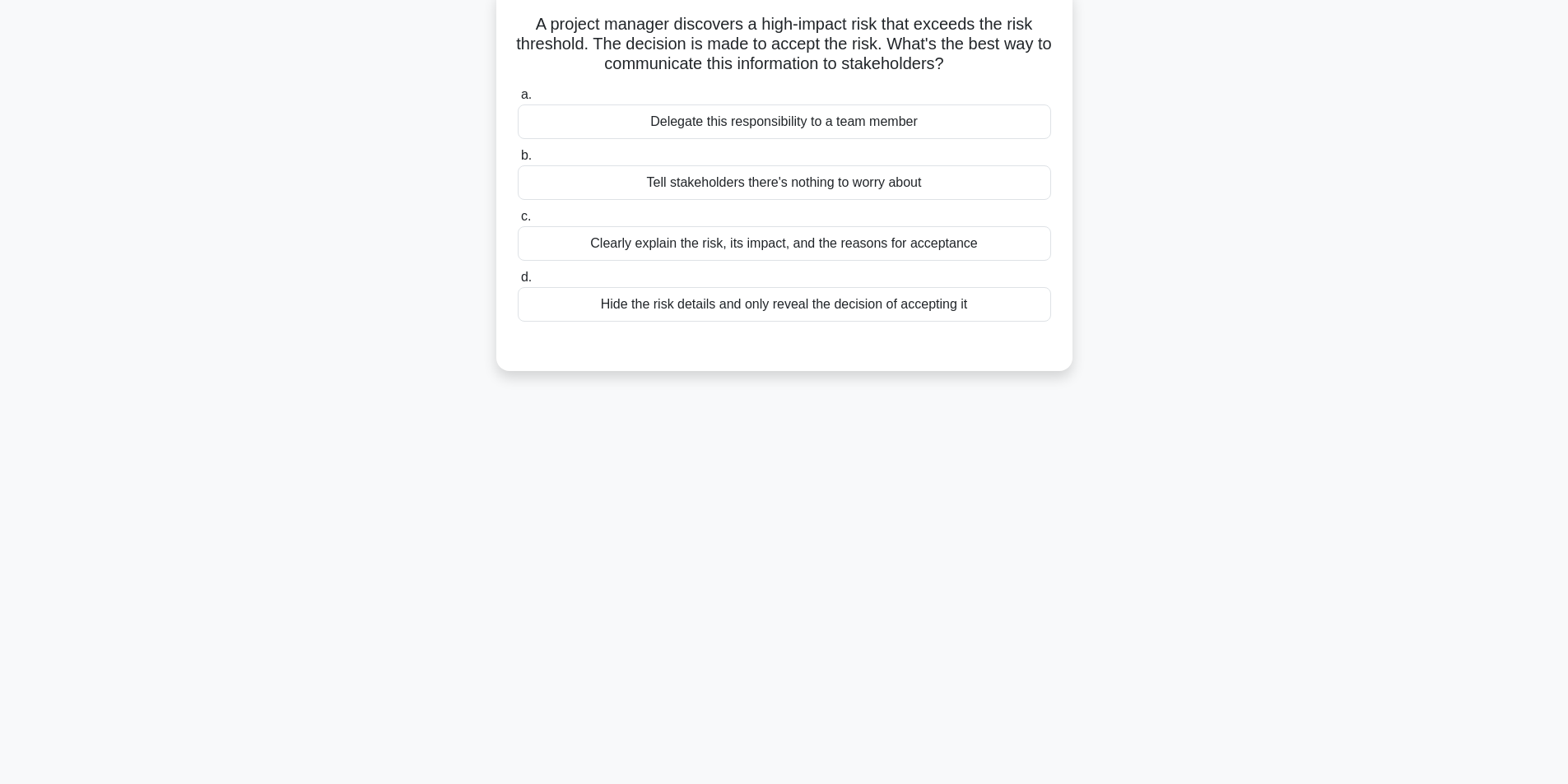
click at [756, 253] on div "Clearly explain the risk, its impact, and the reasons for acceptance" at bounding box center [784, 243] width 534 height 34
click at [518, 222] on input "c. Clearly explain the risk, its impact, and the reasons for acceptance" at bounding box center [518, 216] width 0 height 11
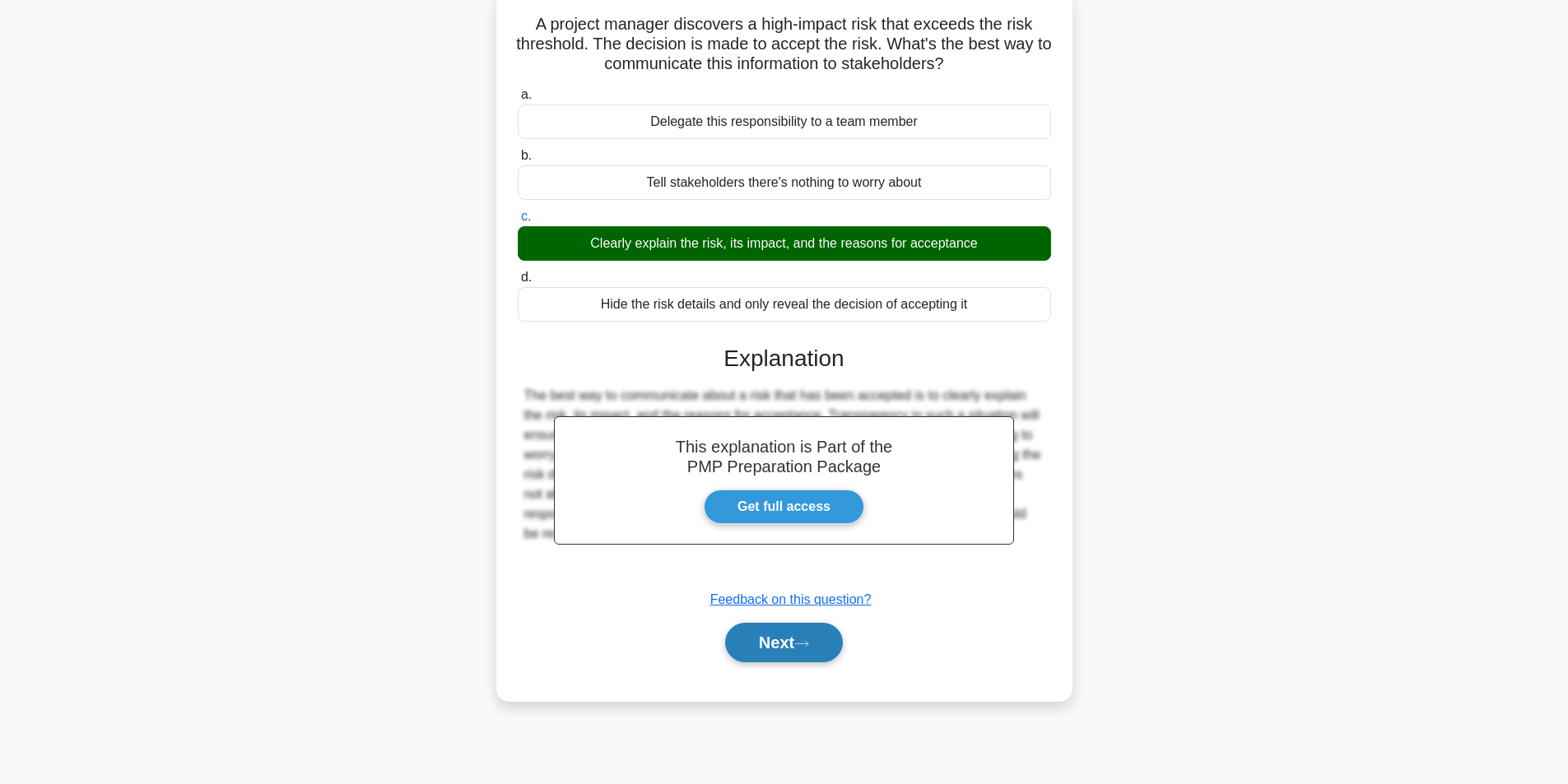
click at [773, 637] on button "Next" at bounding box center [784, 643] width 118 height 39
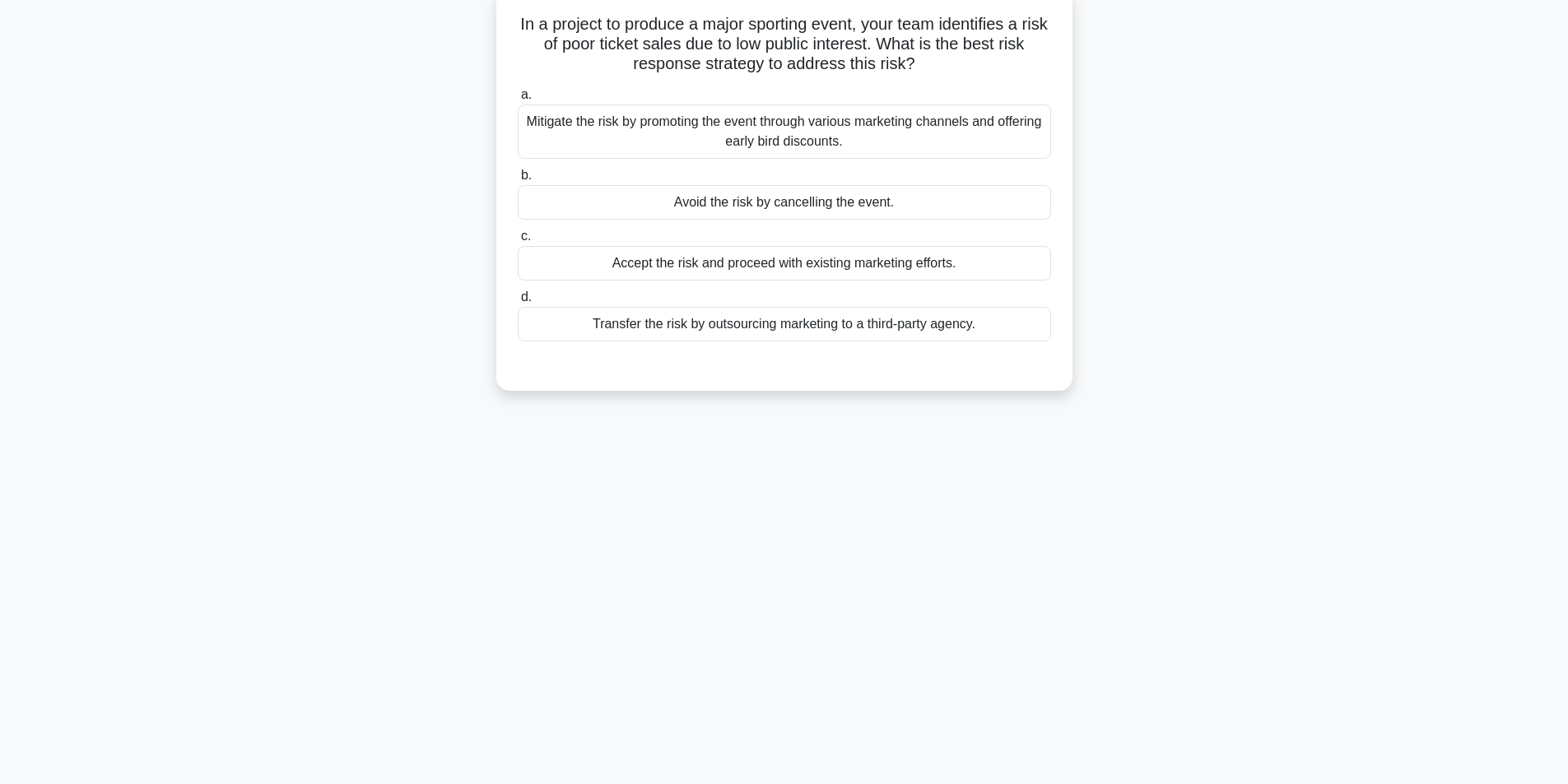
click at [765, 136] on div "Mitigate the risk by promoting the event through various marketing channels and…" at bounding box center [784, 131] width 534 height 54
click at [518, 100] on input "a. Mitigate the risk by promoting the event through various marketing channels …" at bounding box center [518, 94] width 0 height 11
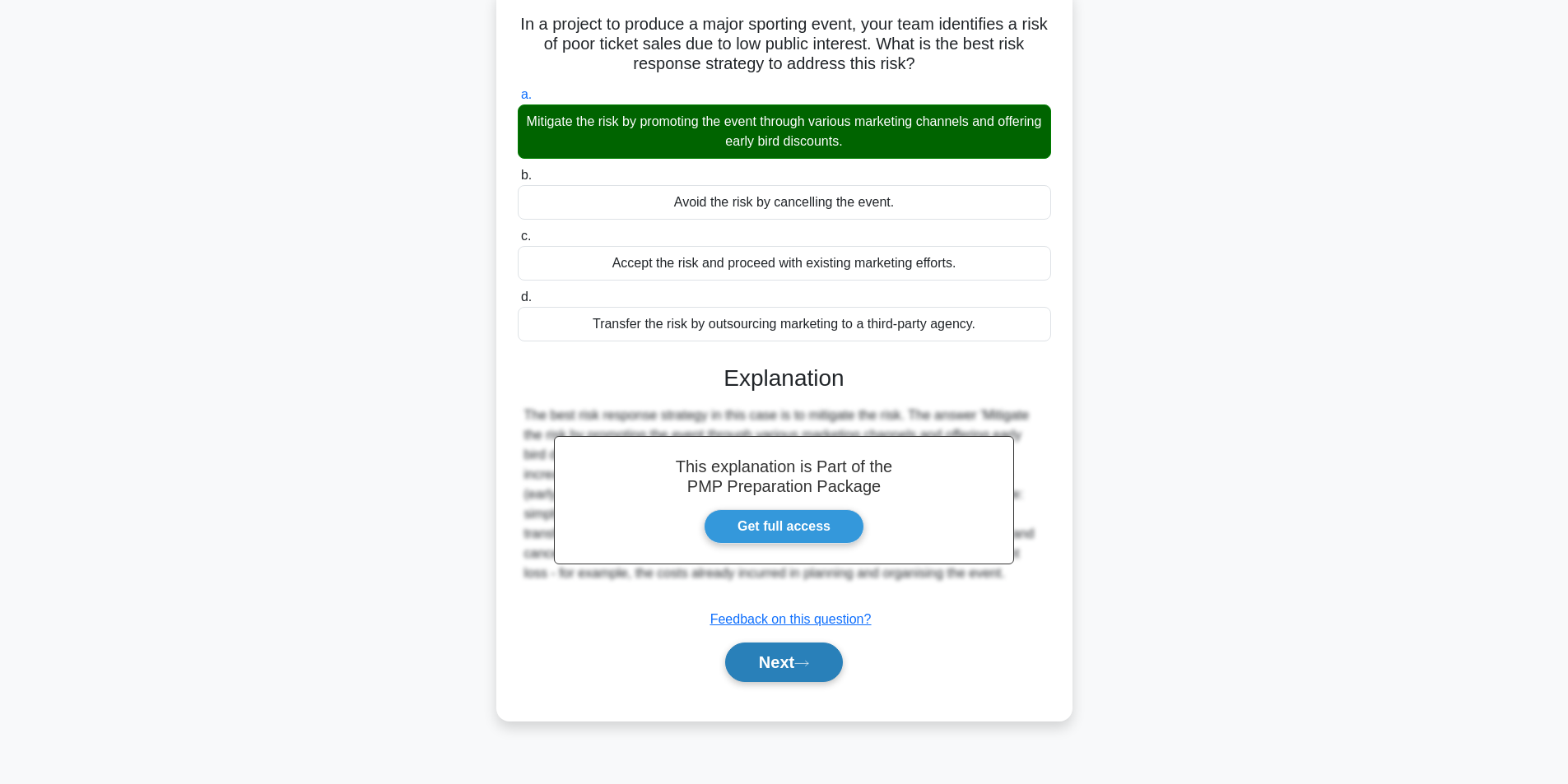
click at [790, 670] on button "Next" at bounding box center [784, 662] width 118 height 39
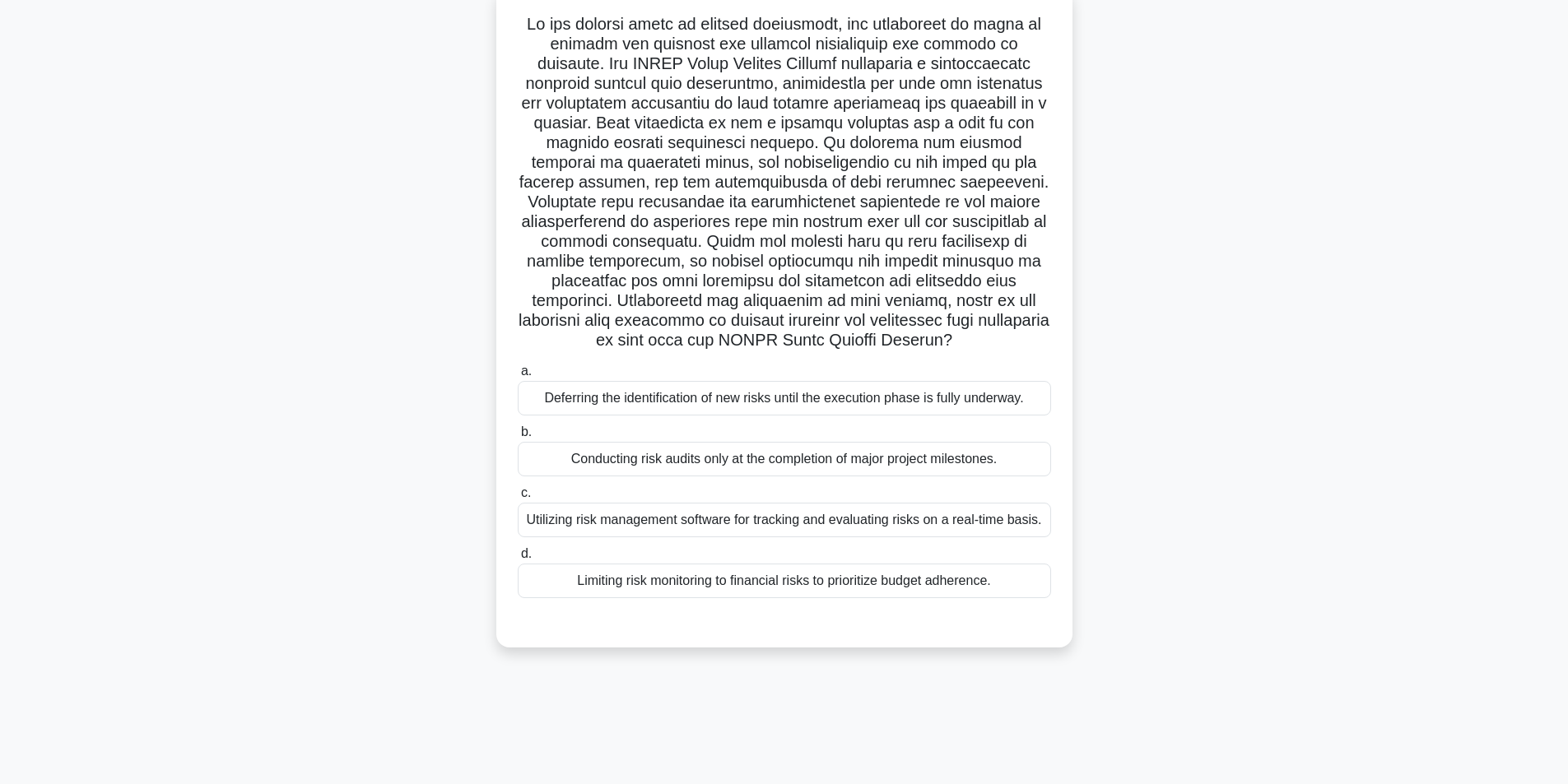
click at [715, 528] on div "Utilizing risk management software for tracking and evaluating risks on a real-…" at bounding box center [784, 520] width 534 height 34
click at [518, 498] on input "c. Utilizing risk management software for tracking and evaluating risks on a re…" at bounding box center [518, 493] width 0 height 11
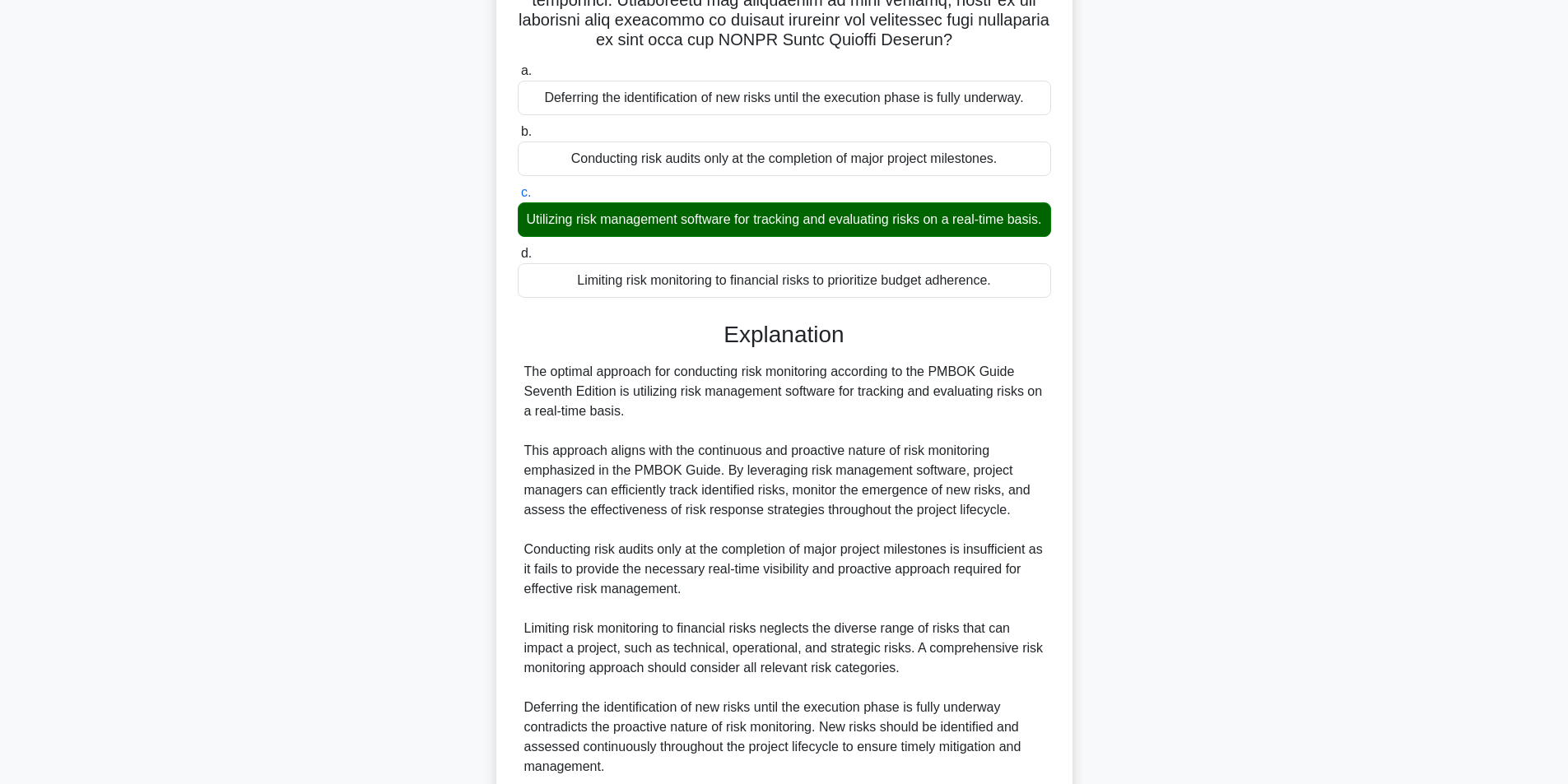
scroll to position [567, 0]
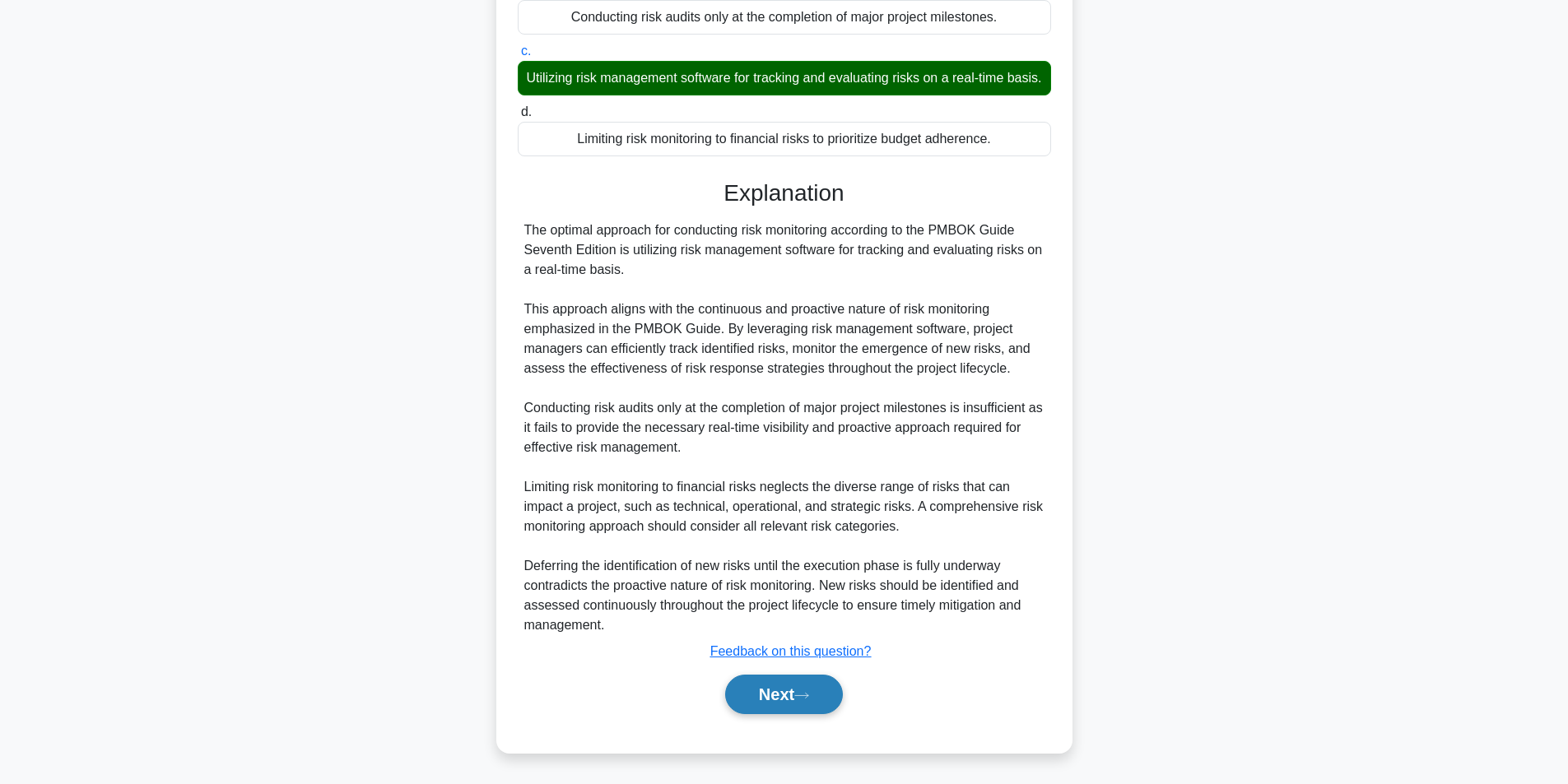
click at [769, 690] on button "Next" at bounding box center [784, 695] width 118 height 39
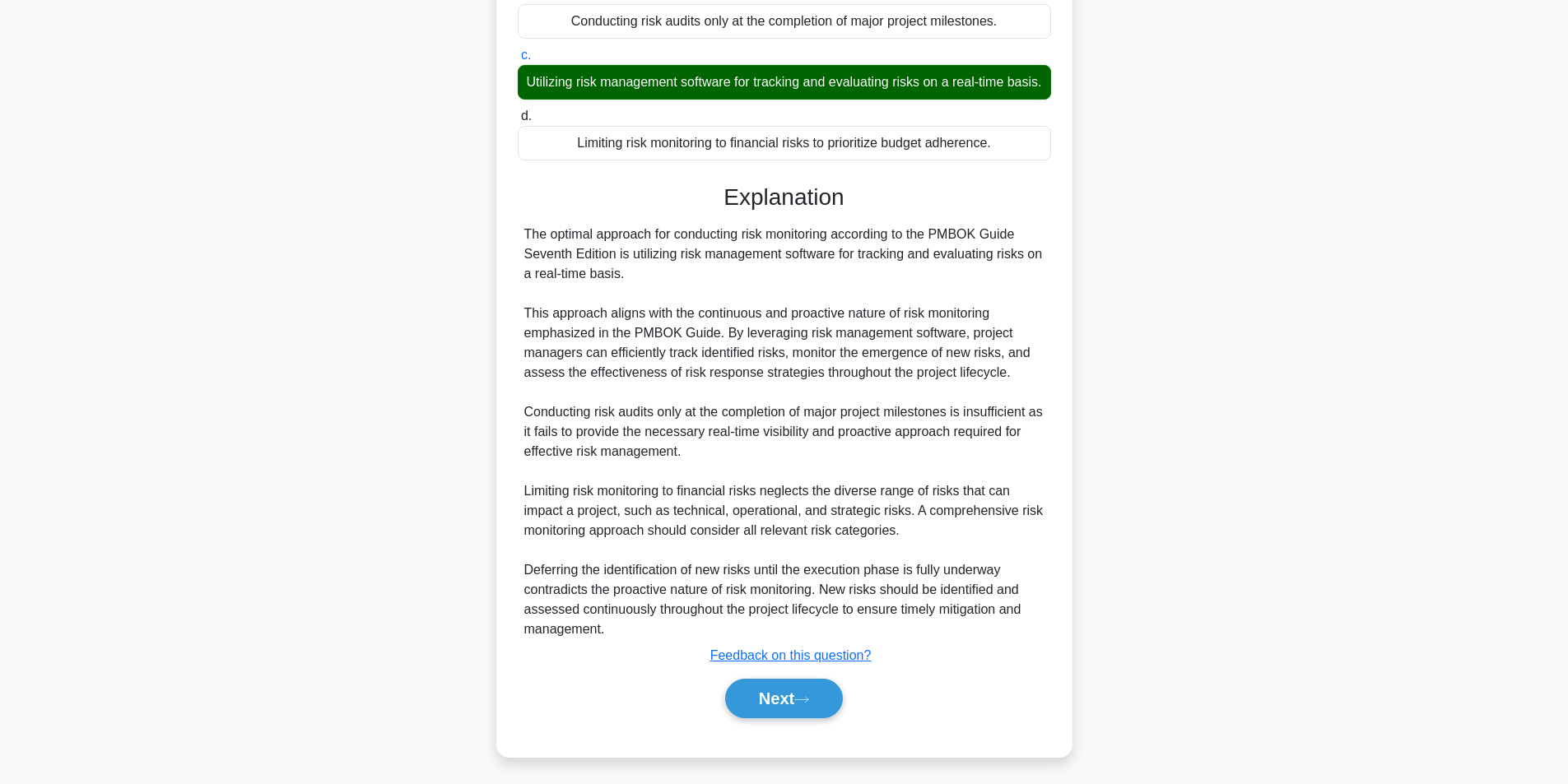
scroll to position [104, 0]
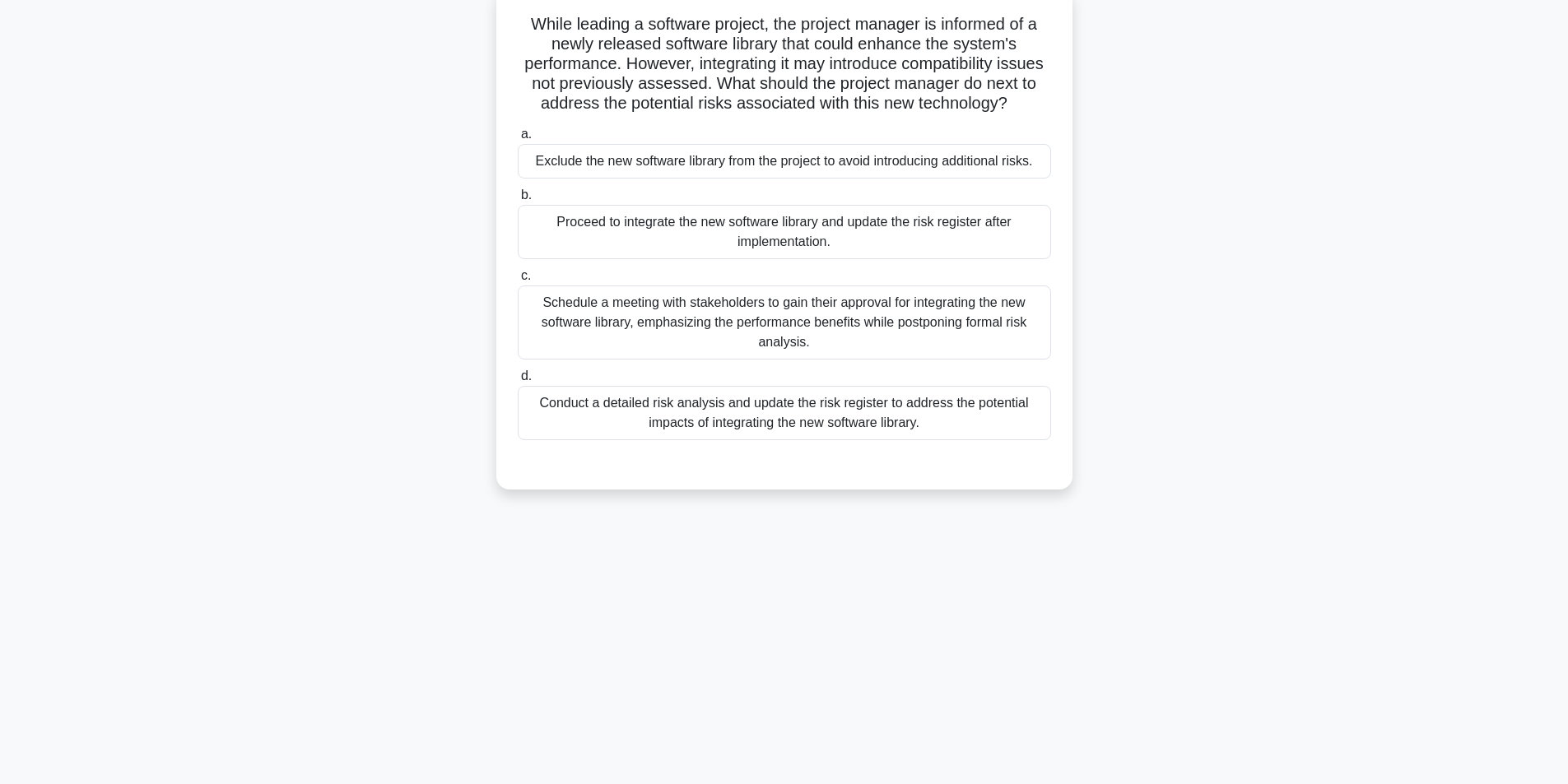
click at [746, 438] on div "Conduct a detailed risk analysis and update the risk register to address the po…" at bounding box center [784, 413] width 534 height 54
click at [518, 382] on input "d. Conduct a detailed risk analysis and update the risk register to address the…" at bounding box center [518, 376] width 0 height 11
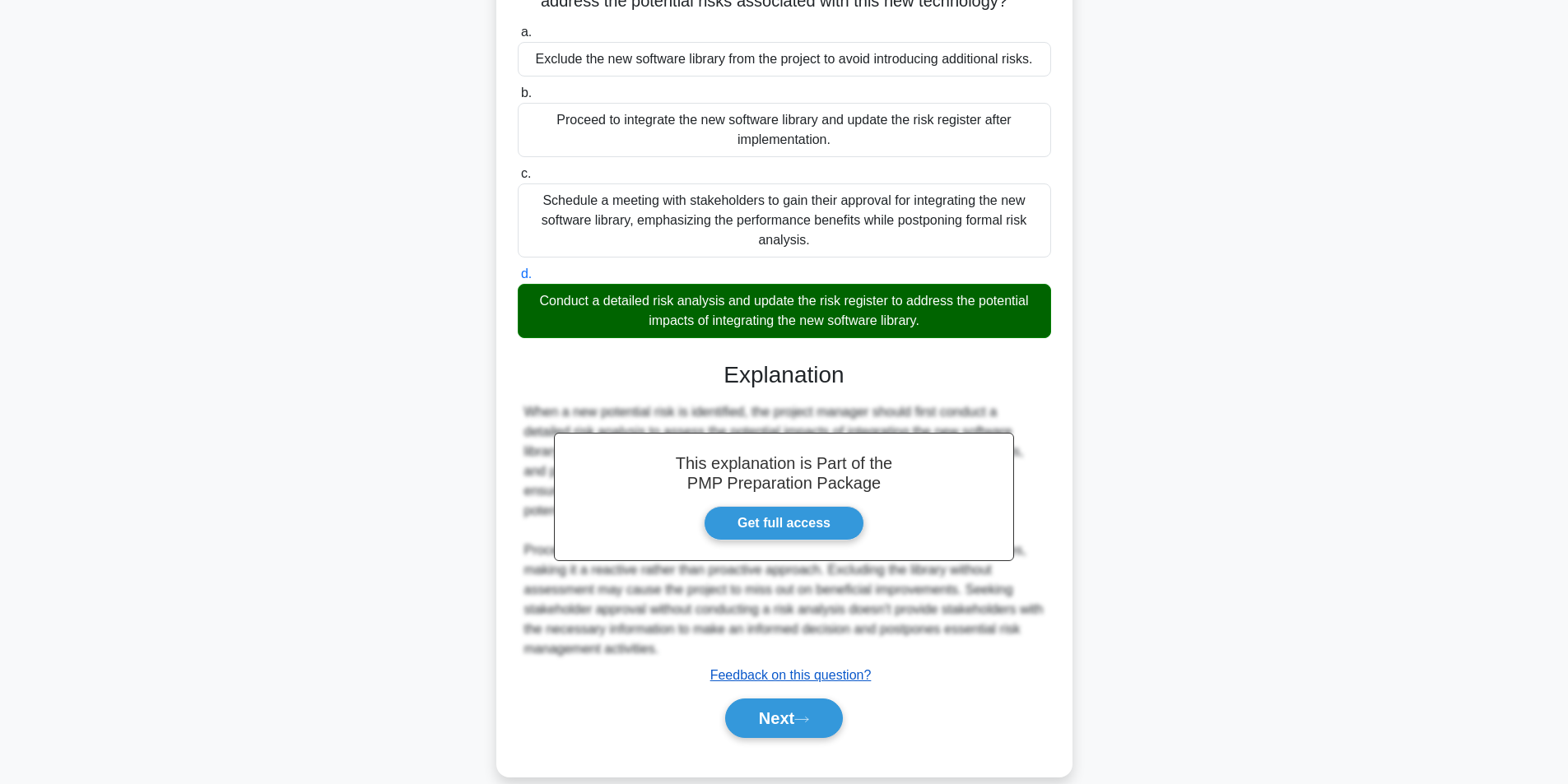
scroll to position [251, 0]
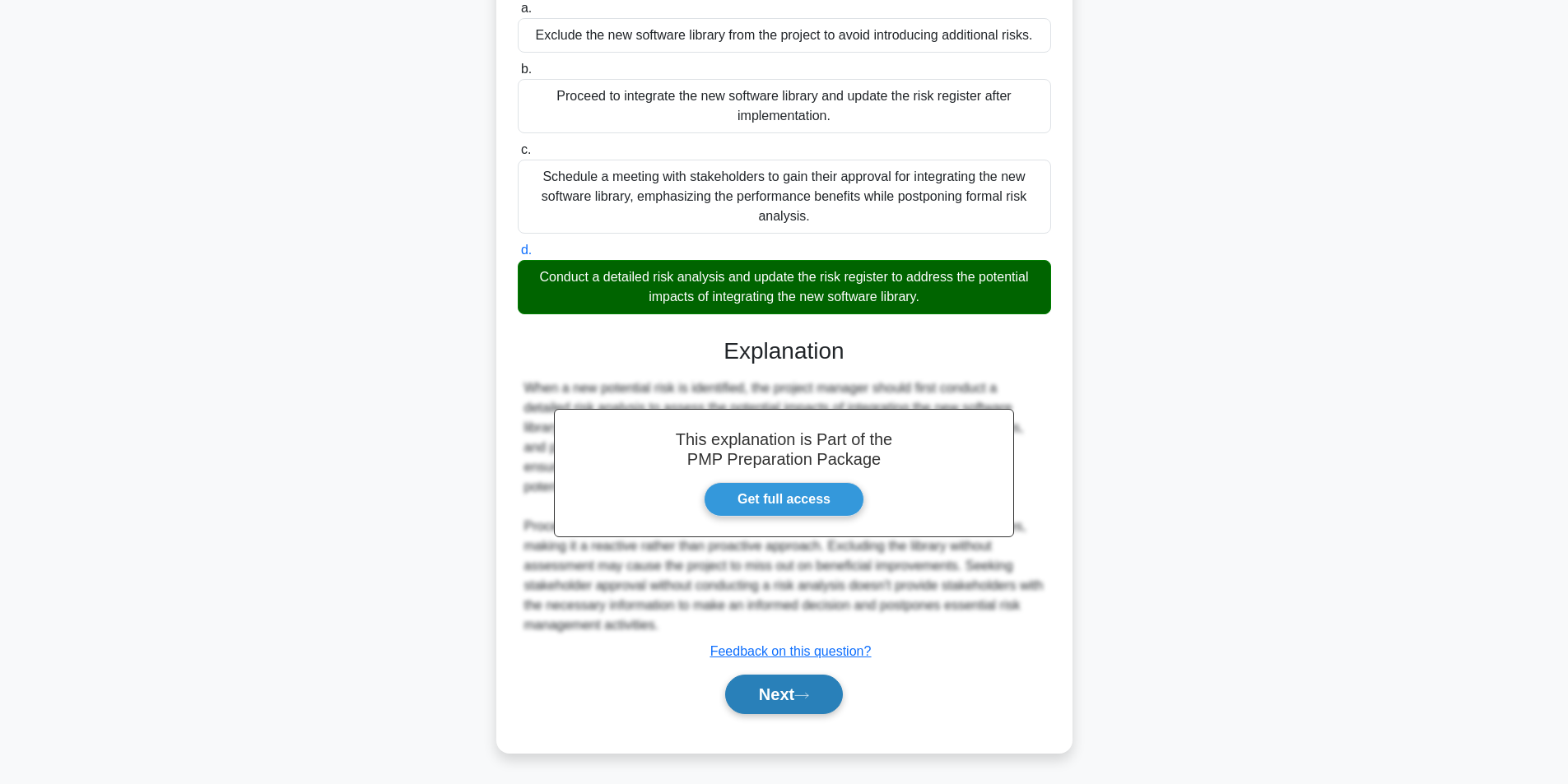
click at [769, 700] on button "Next" at bounding box center [784, 695] width 118 height 39
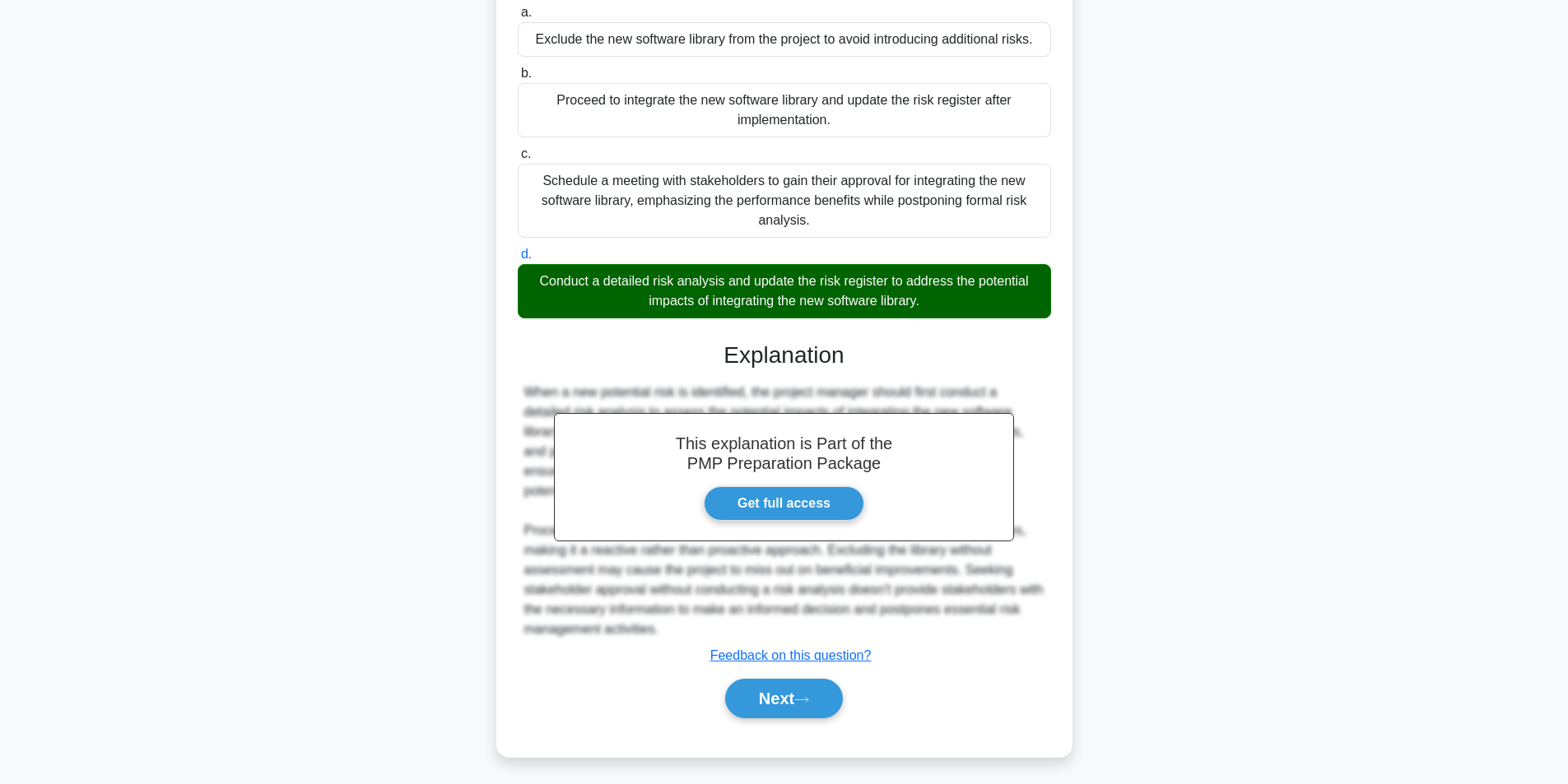
scroll to position [104, 0]
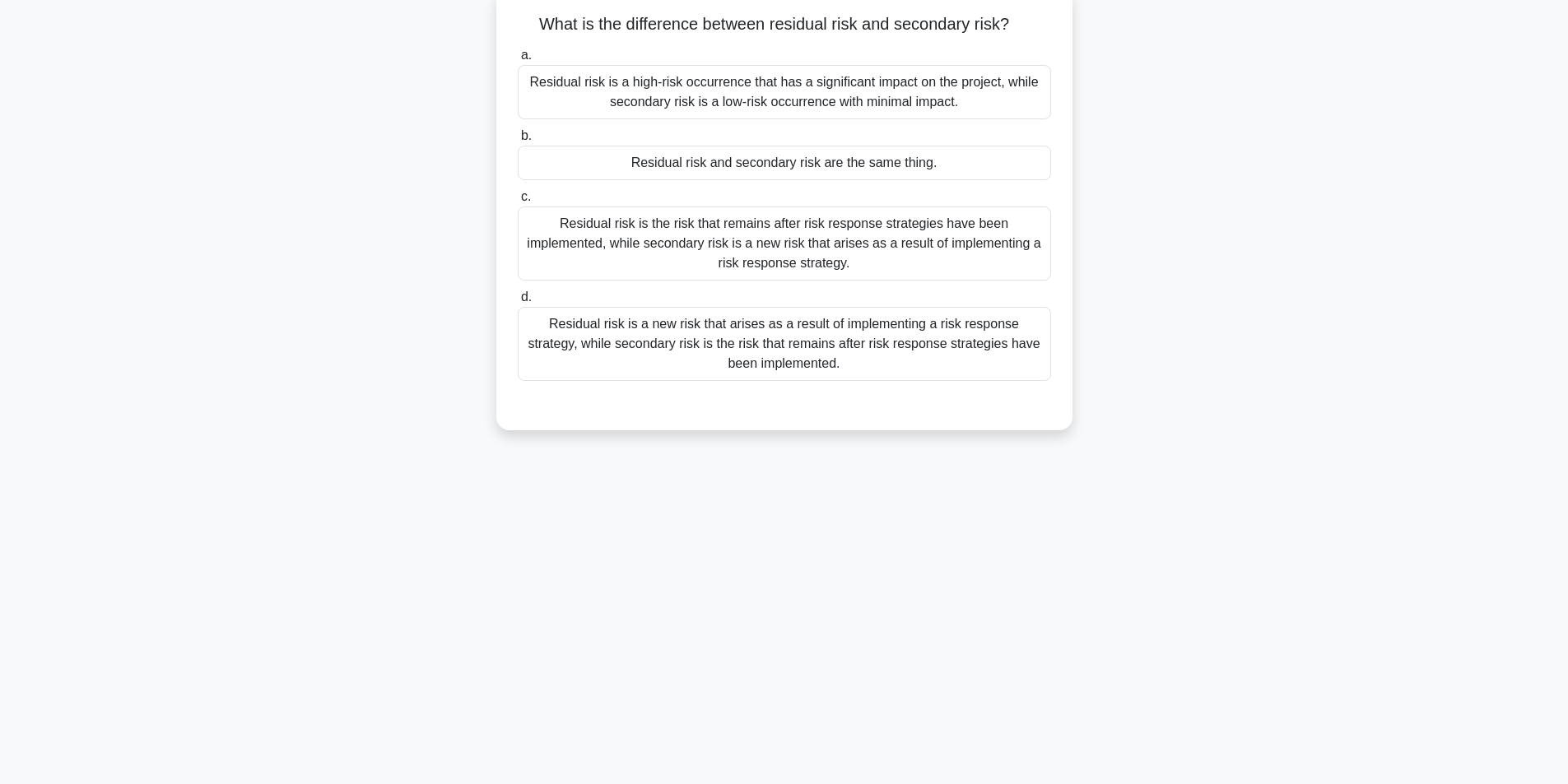
click at [752, 250] on div "Residual risk is the risk that remains after risk response strategies have been…" at bounding box center [784, 243] width 534 height 74
click at [518, 202] on input "c. Residual risk is the risk that remains after risk response strategies have b…" at bounding box center [518, 196] width 0 height 11
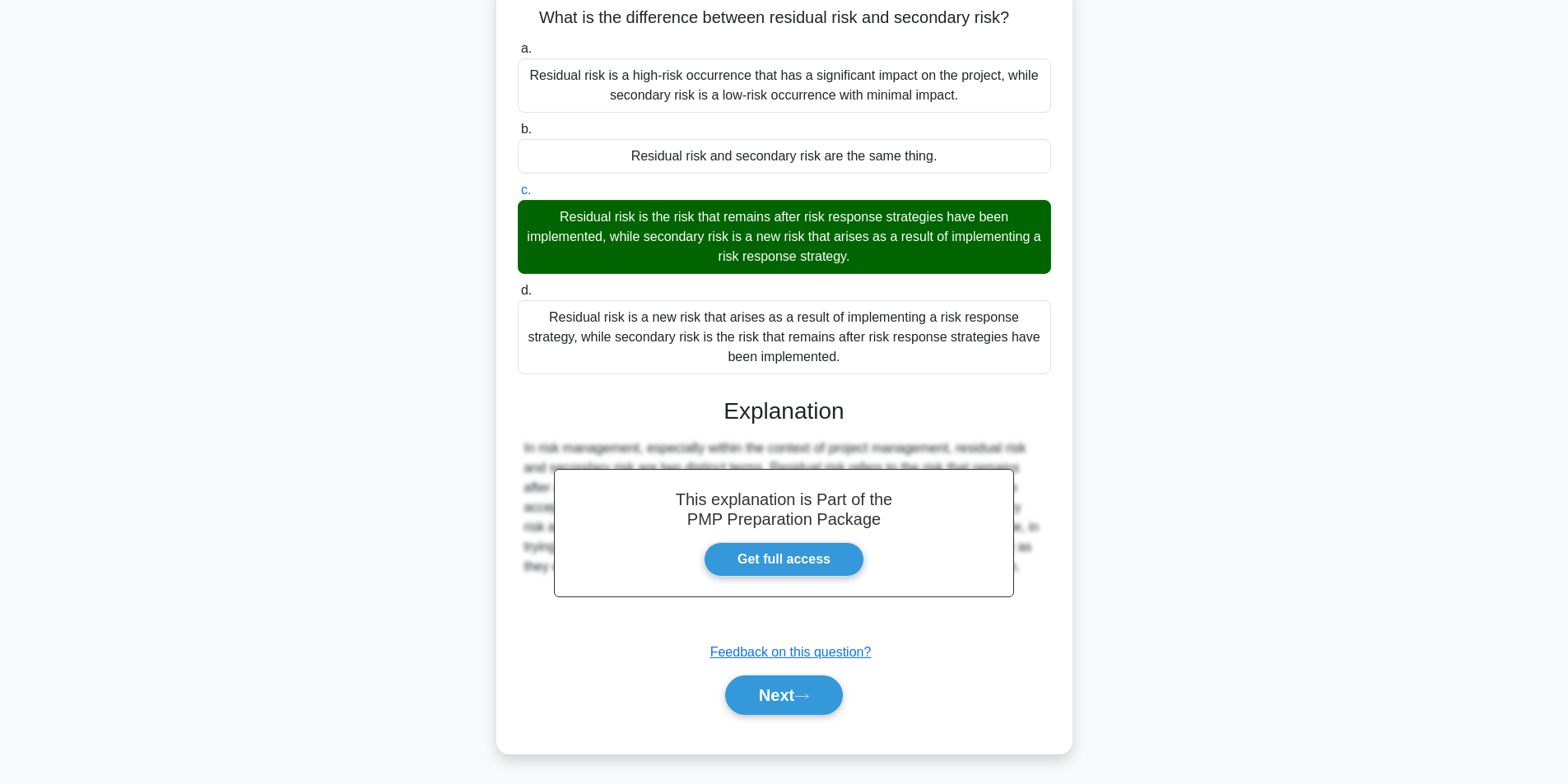
scroll to position [113, 0]
click at [772, 690] on button "Next" at bounding box center [784, 695] width 118 height 39
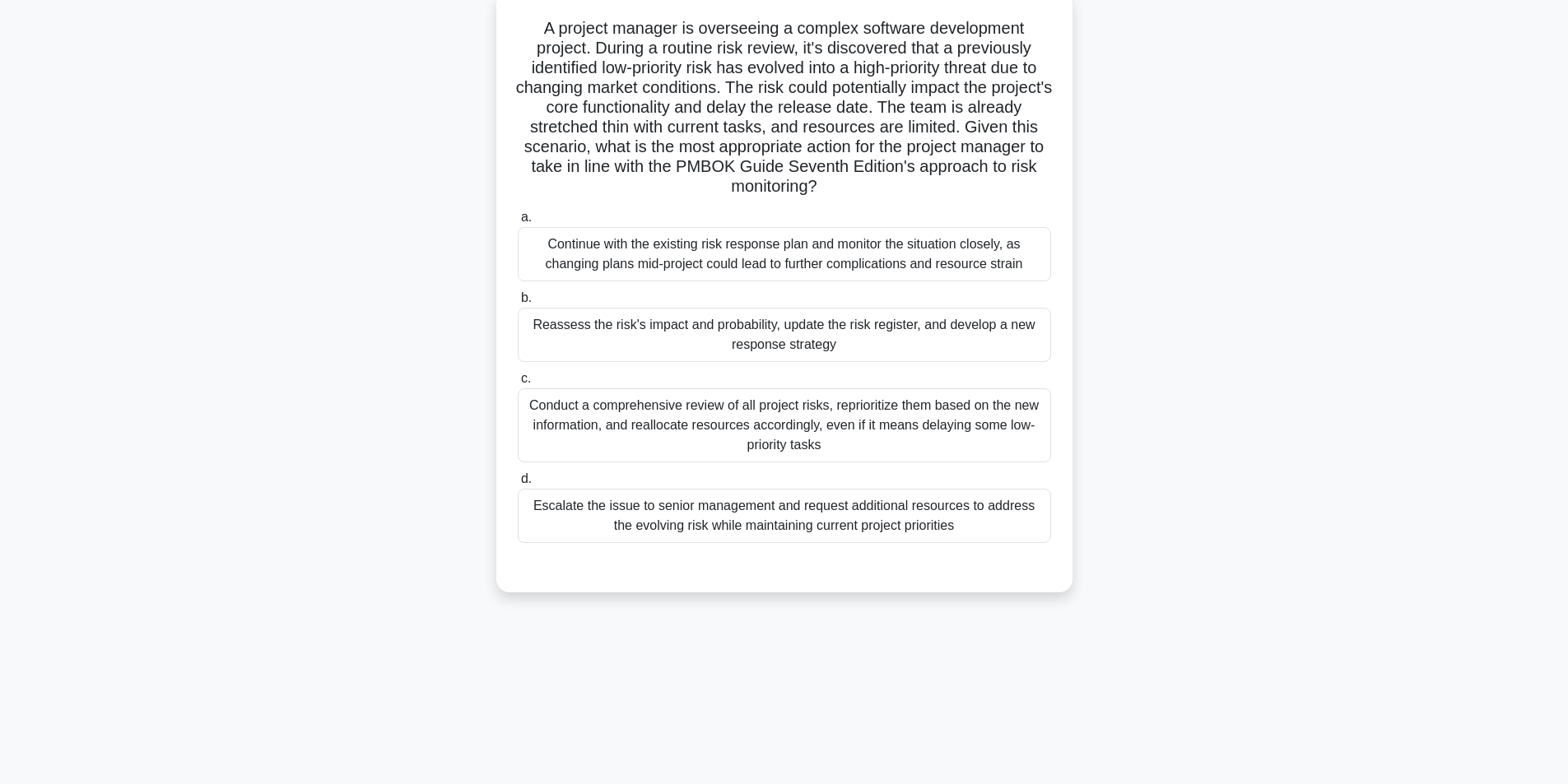
scroll to position [104, 0]
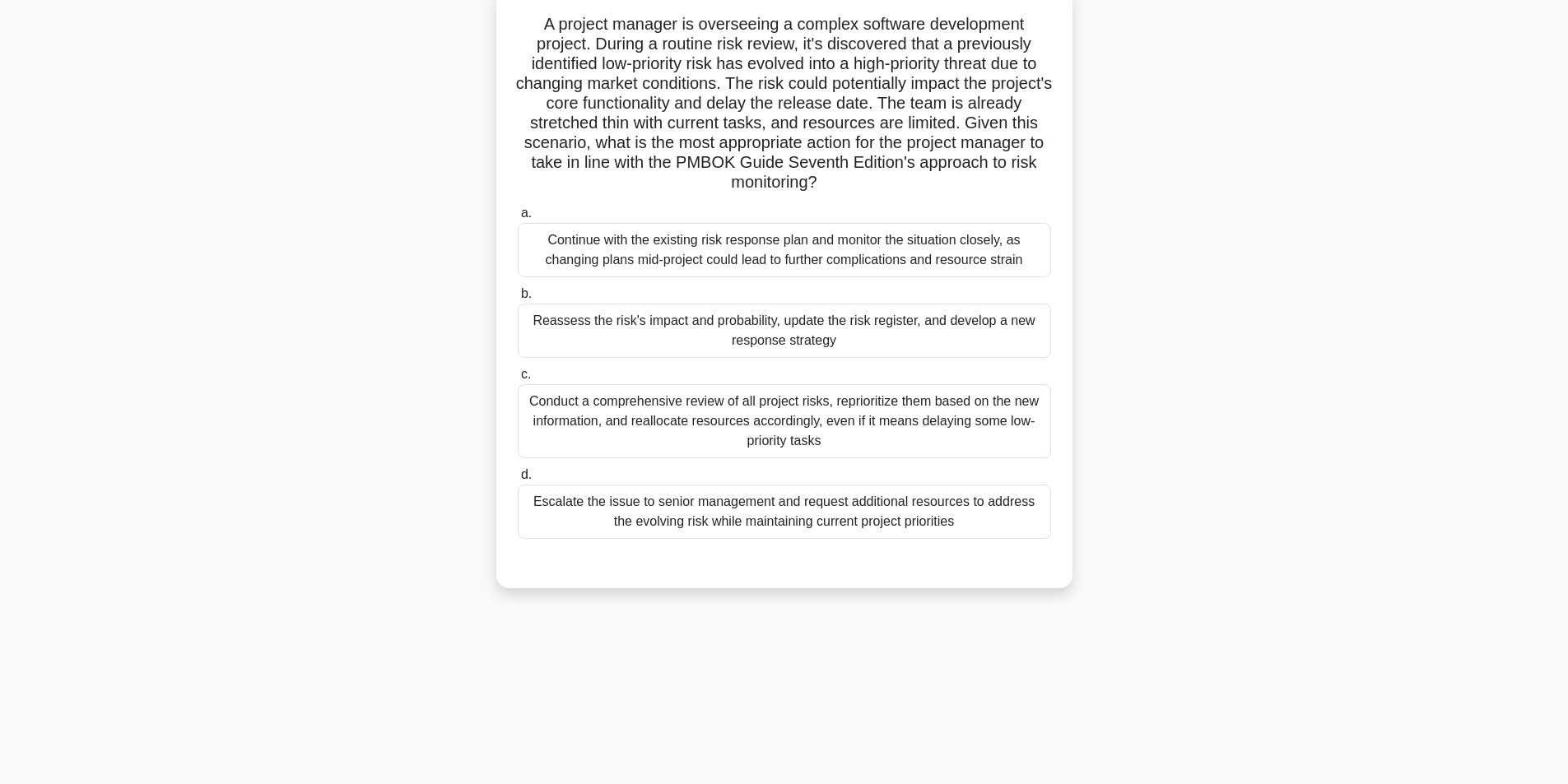
click at [798, 336] on div "Reassess the risk's impact and probability, update the risk register, and devel…" at bounding box center [784, 330] width 534 height 54
click at [518, 300] on input "b. Reassess the risk's impact and probability, update the risk register, and de…" at bounding box center [518, 294] width 0 height 11
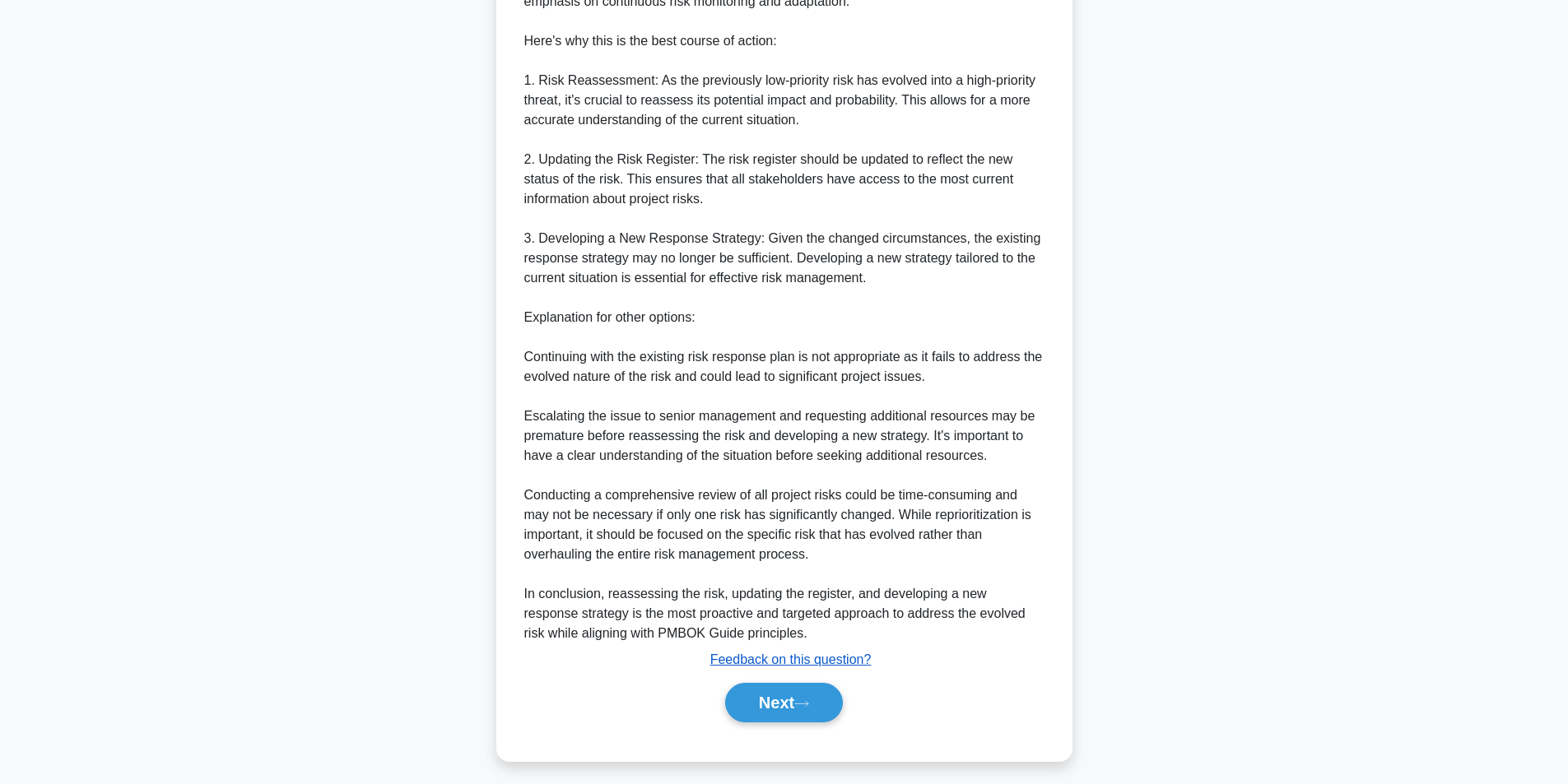
scroll to position [784, 0]
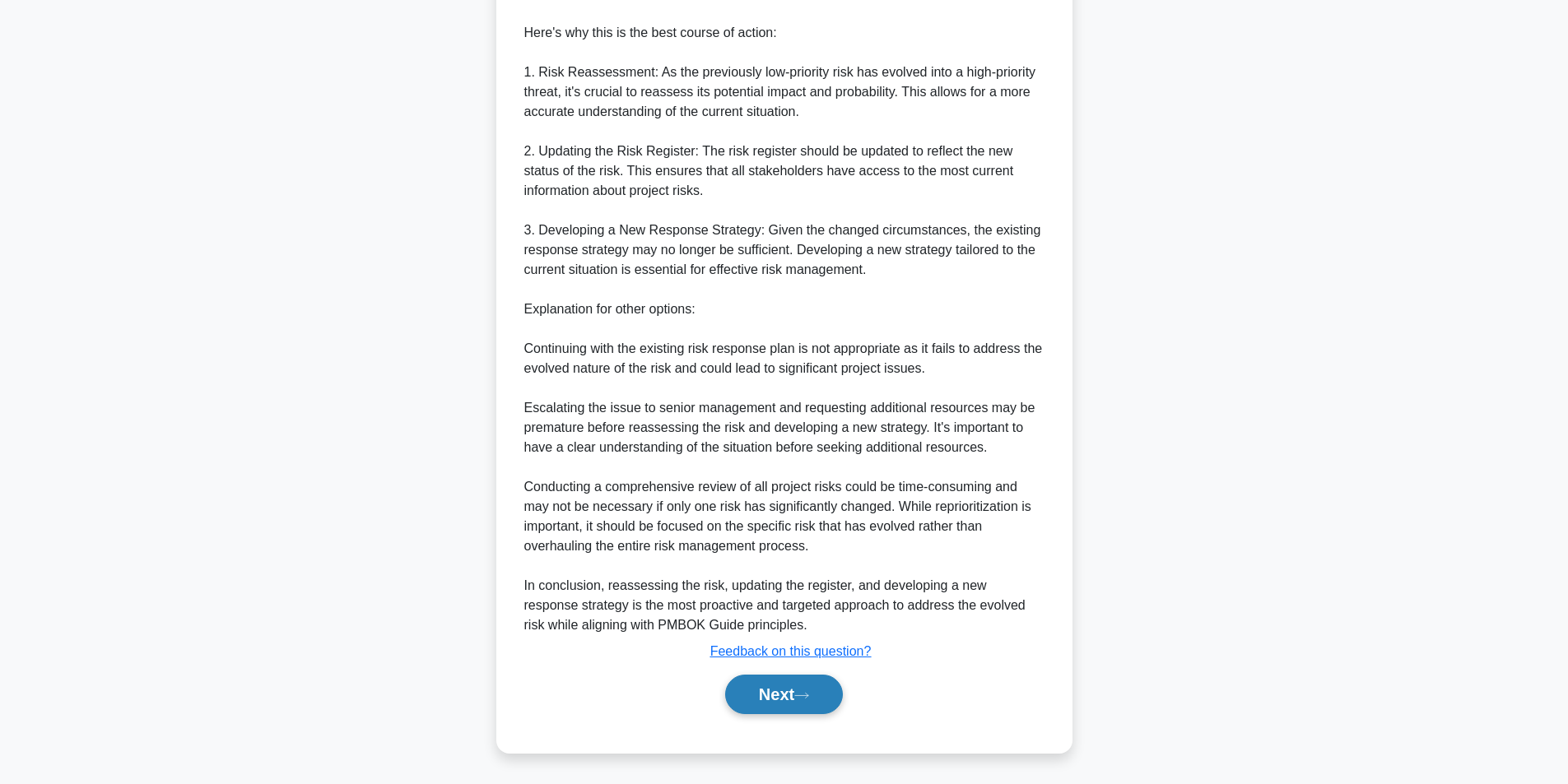
click at [760, 698] on button "Next" at bounding box center [784, 695] width 118 height 39
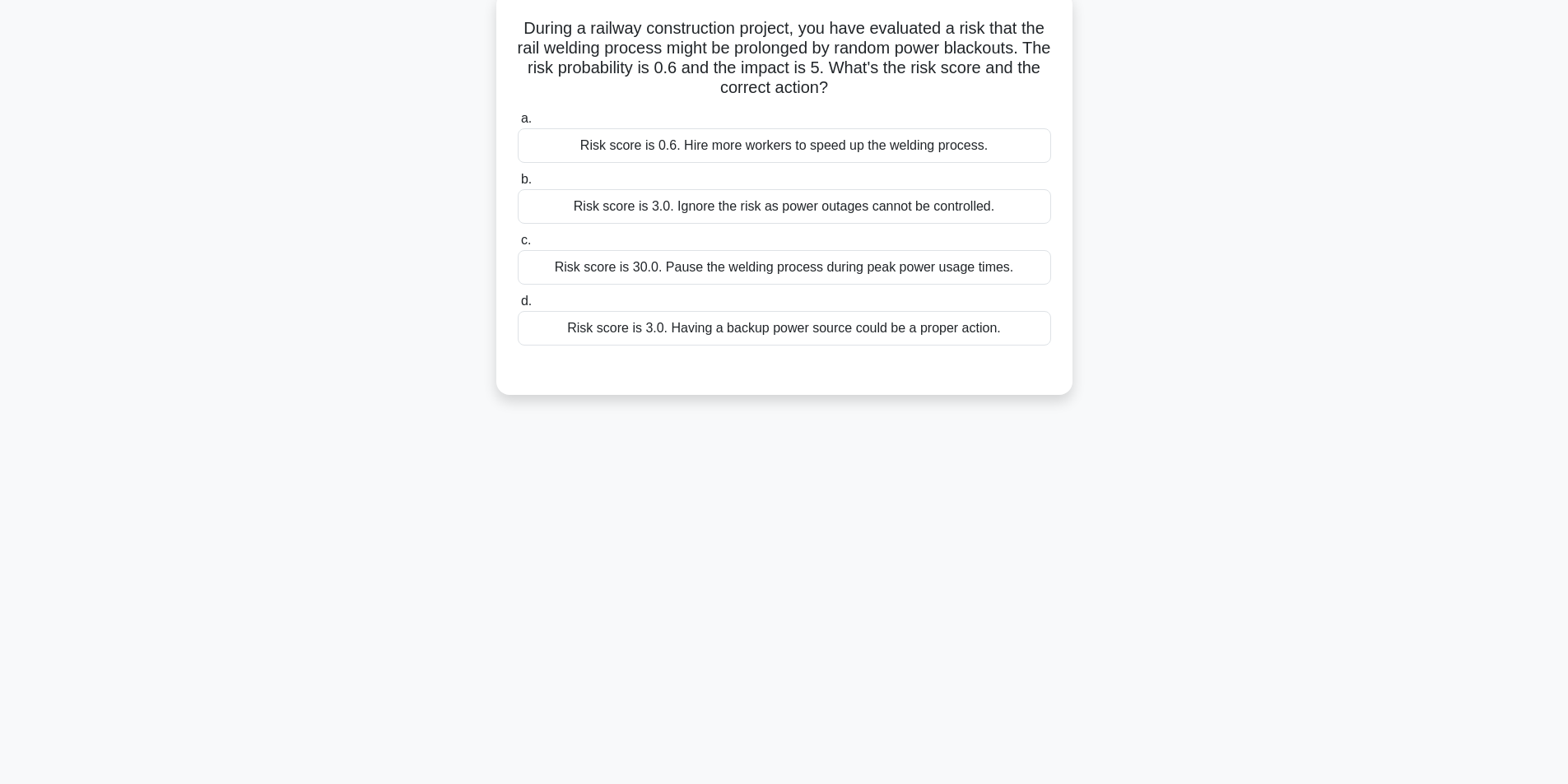
scroll to position [104, 0]
click at [802, 144] on div "Risk score is 0.6. Hire more workers to speed up the welding process." at bounding box center [784, 140] width 534 height 34
click at [518, 120] on input "a. Risk score is 0.6. Hire more workers to speed up the welding process." at bounding box center [518, 114] width 0 height 11
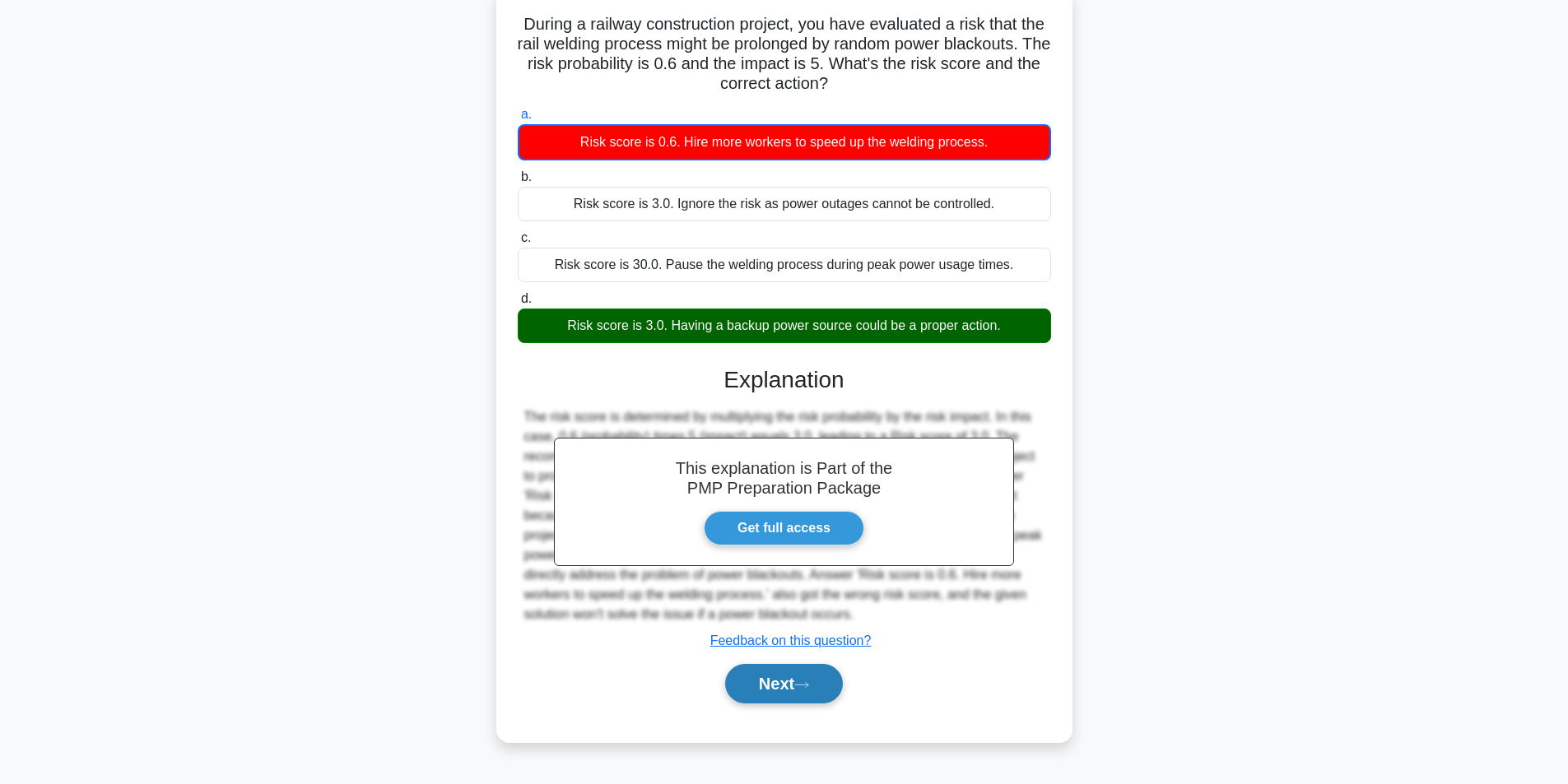
click at [782, 687] on button "Next" at bounding box center [784, 684] width 118 height 39
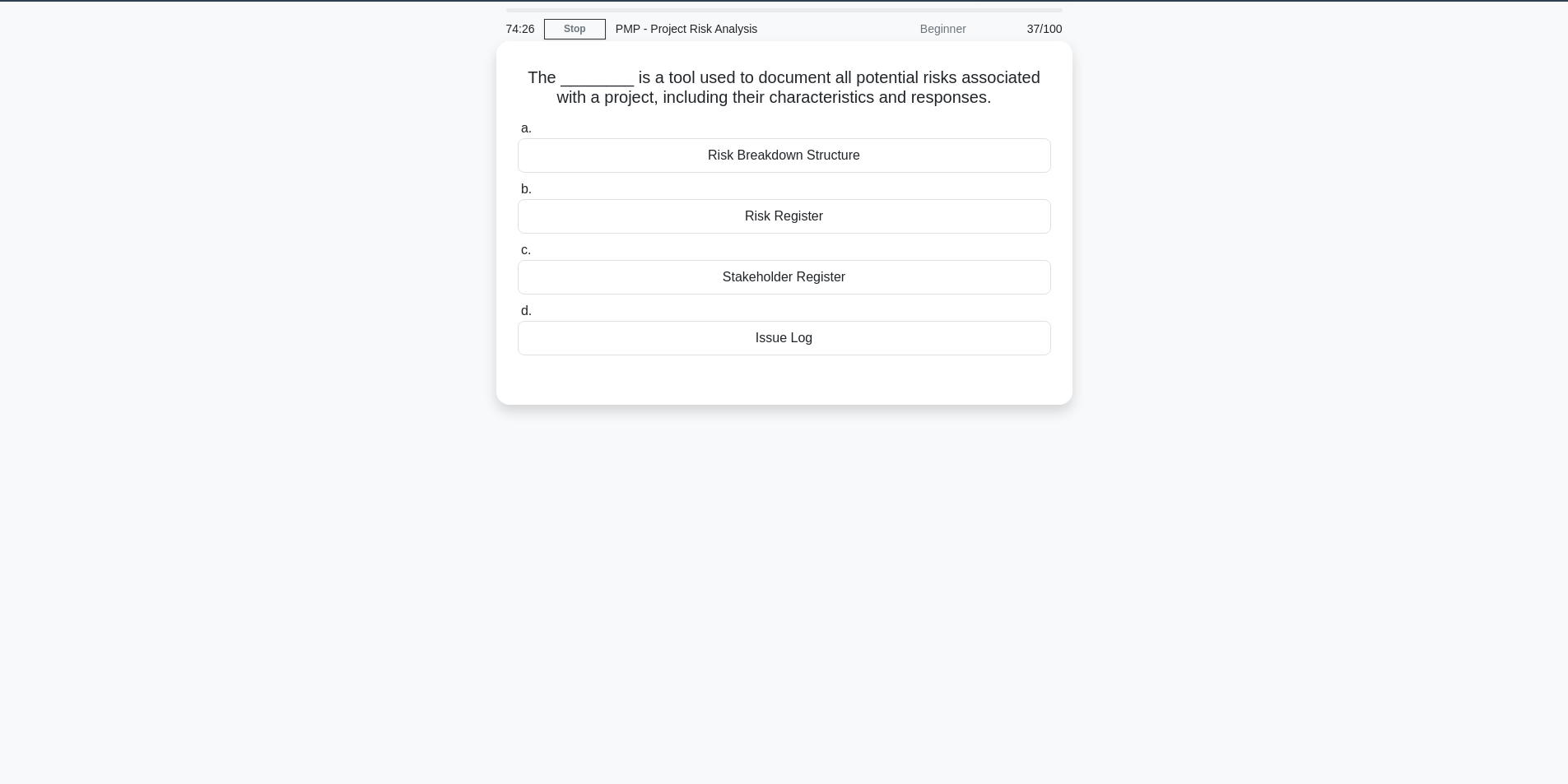
scroll to position [23, 0]
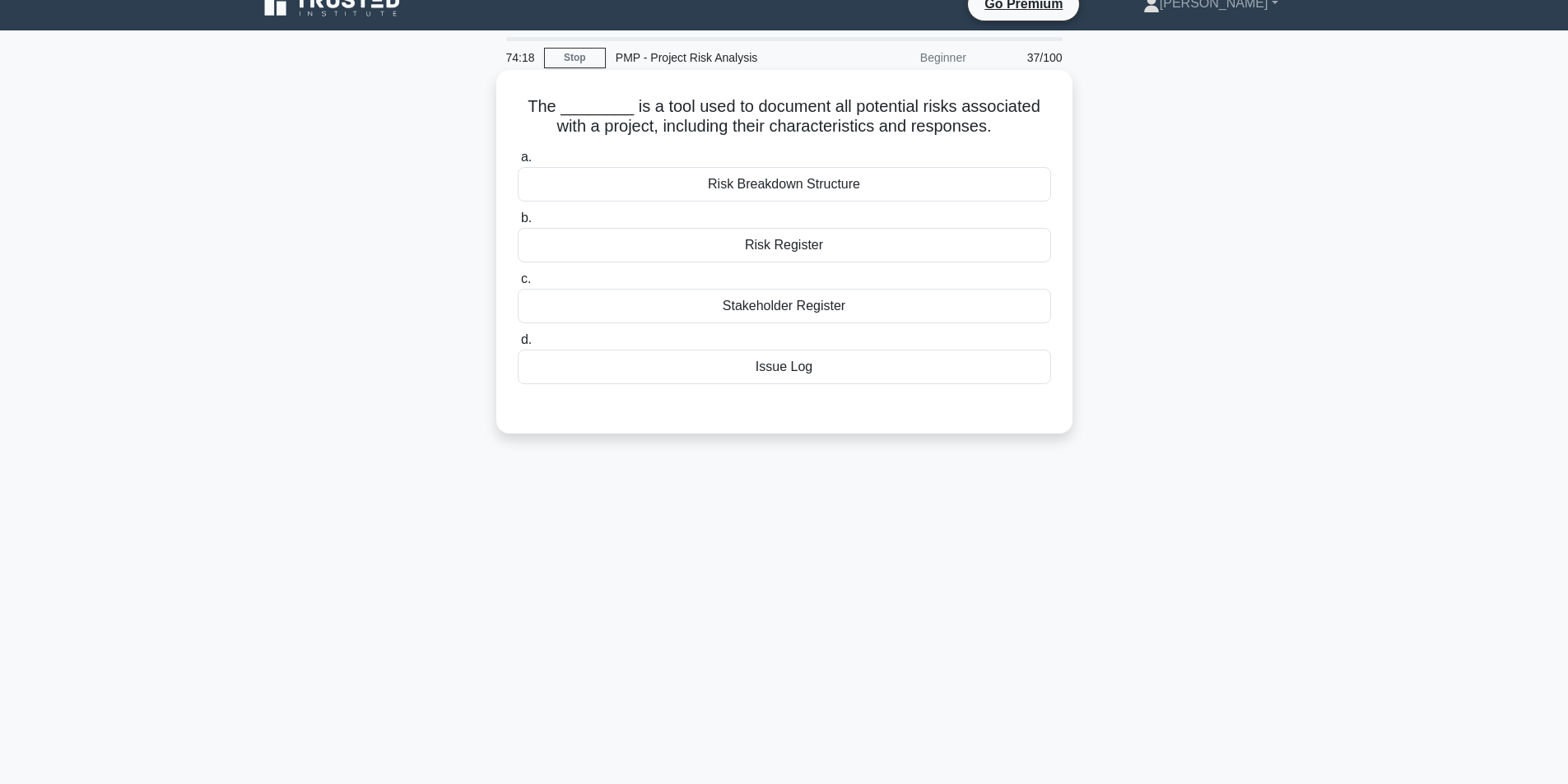
click at [795, 245] on div "Risk Register" at bounding box center [784, 245] width 534 height 34
click at [518, 224] on input "b. Risk Register" at bounding box center [518, 218] width 0 height 11
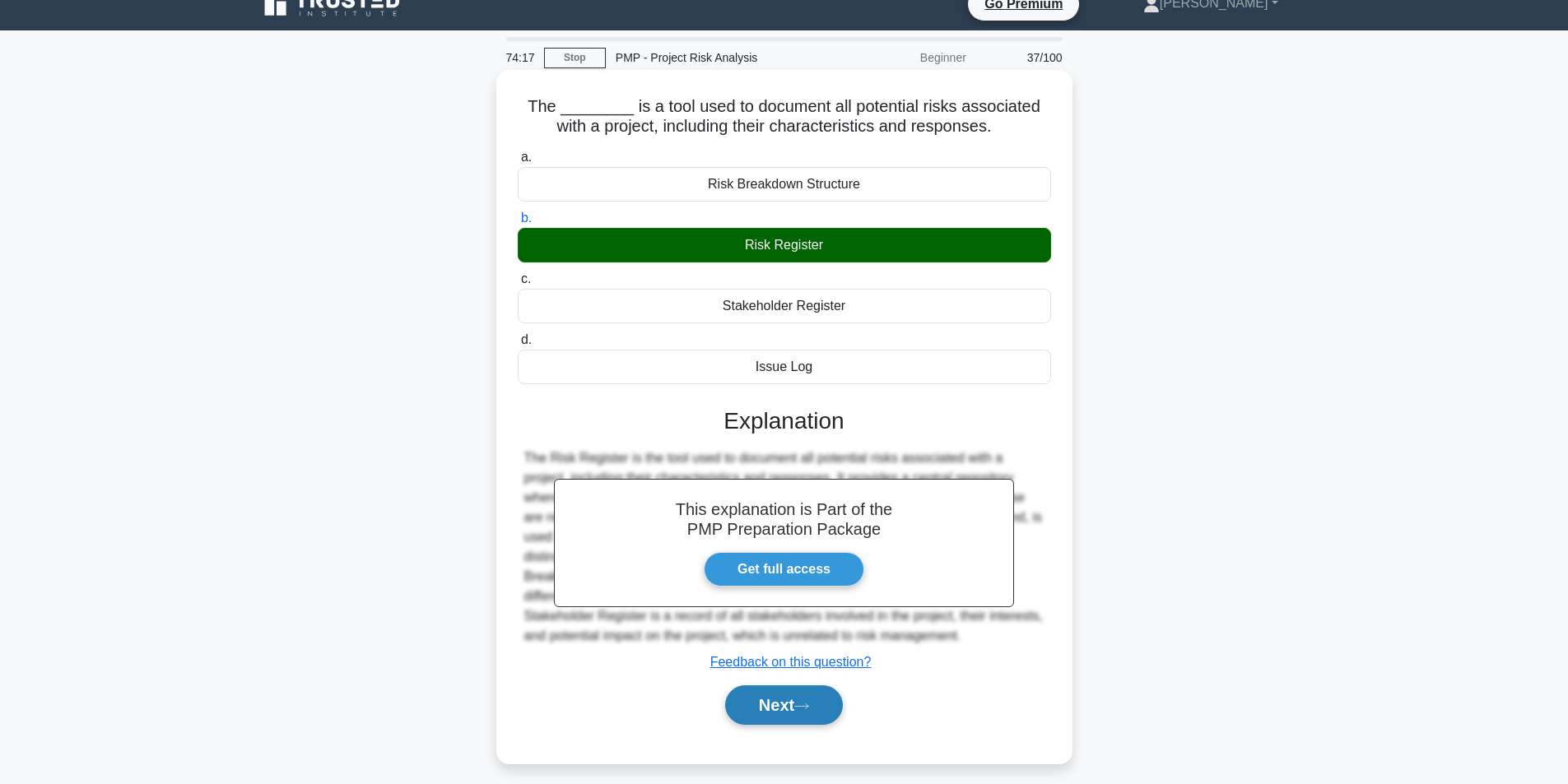
click at [766, 704] on button "Next" at bounding box center [784, 704] width 118 height 39
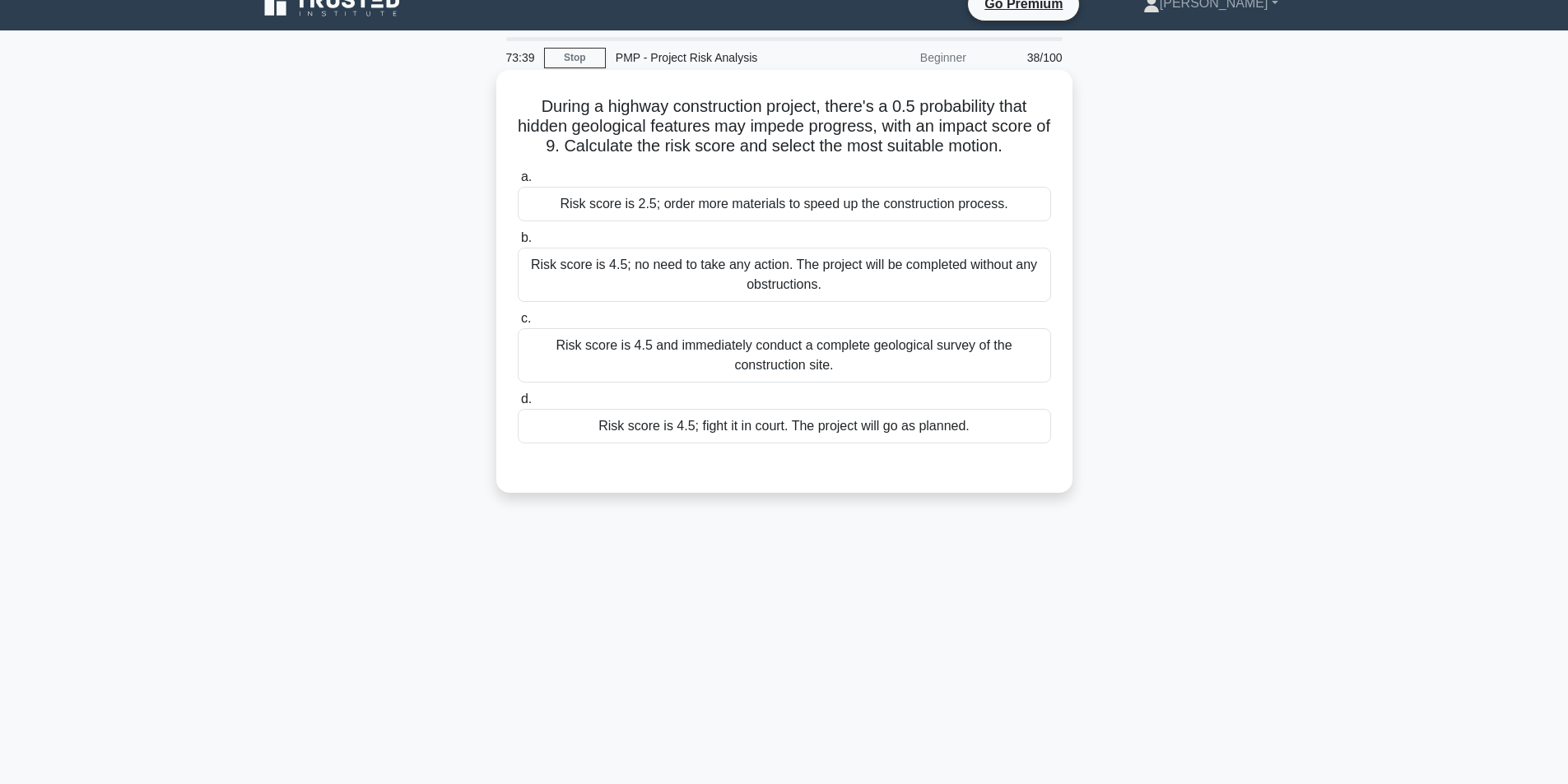
click at [781, 356] on div "Risk score is 4.5 and immediately conduct a complete geological survey of the c…" at bounding box center [784, 355] width 534 height 54
click at [518, 324] on input "c. Risk score is 4.5 and immediately conduct a complete geological survey of th…" at bounding box center [518, 318] width 0 height 11
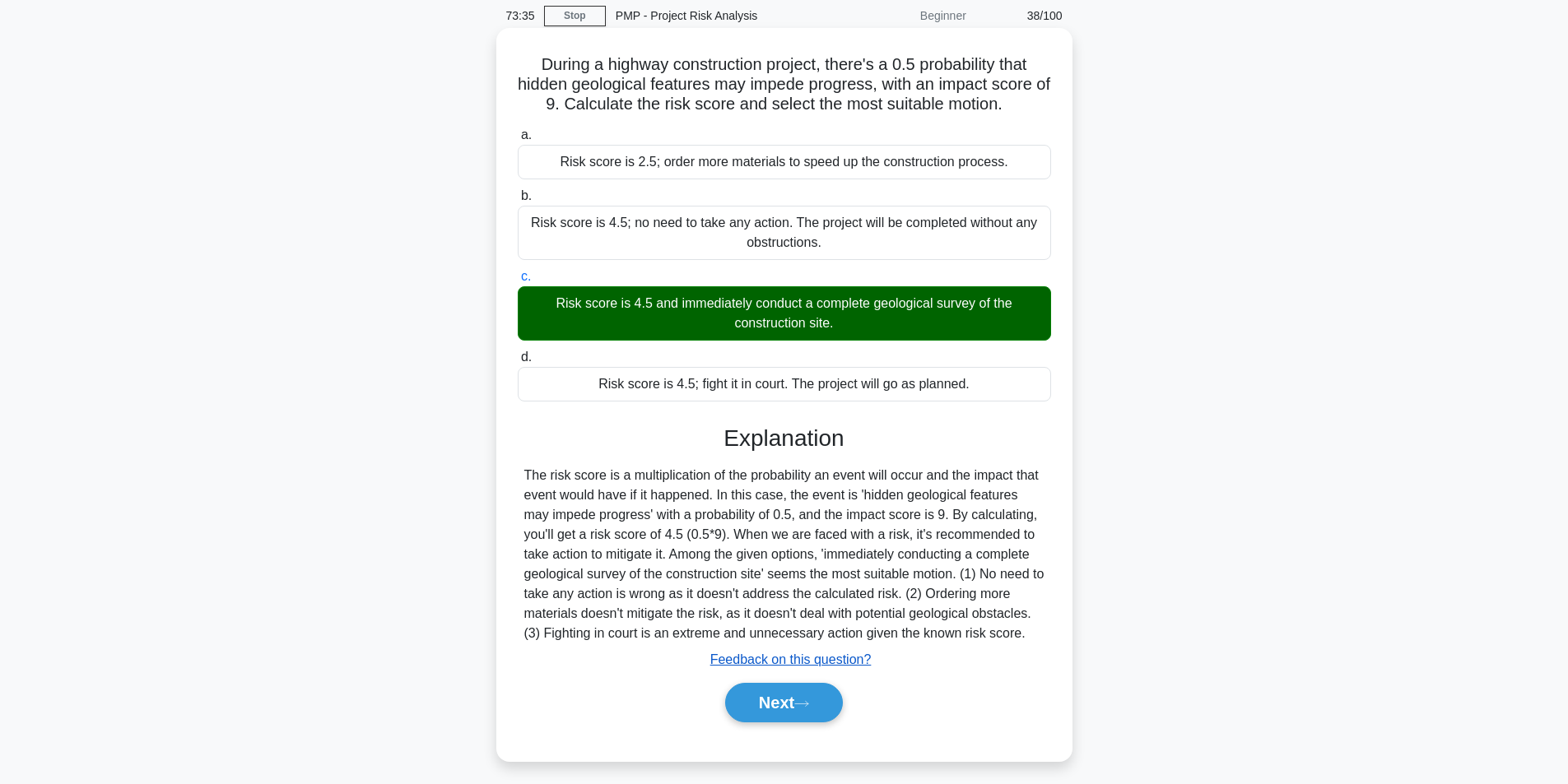
scroll to position [104, 0]
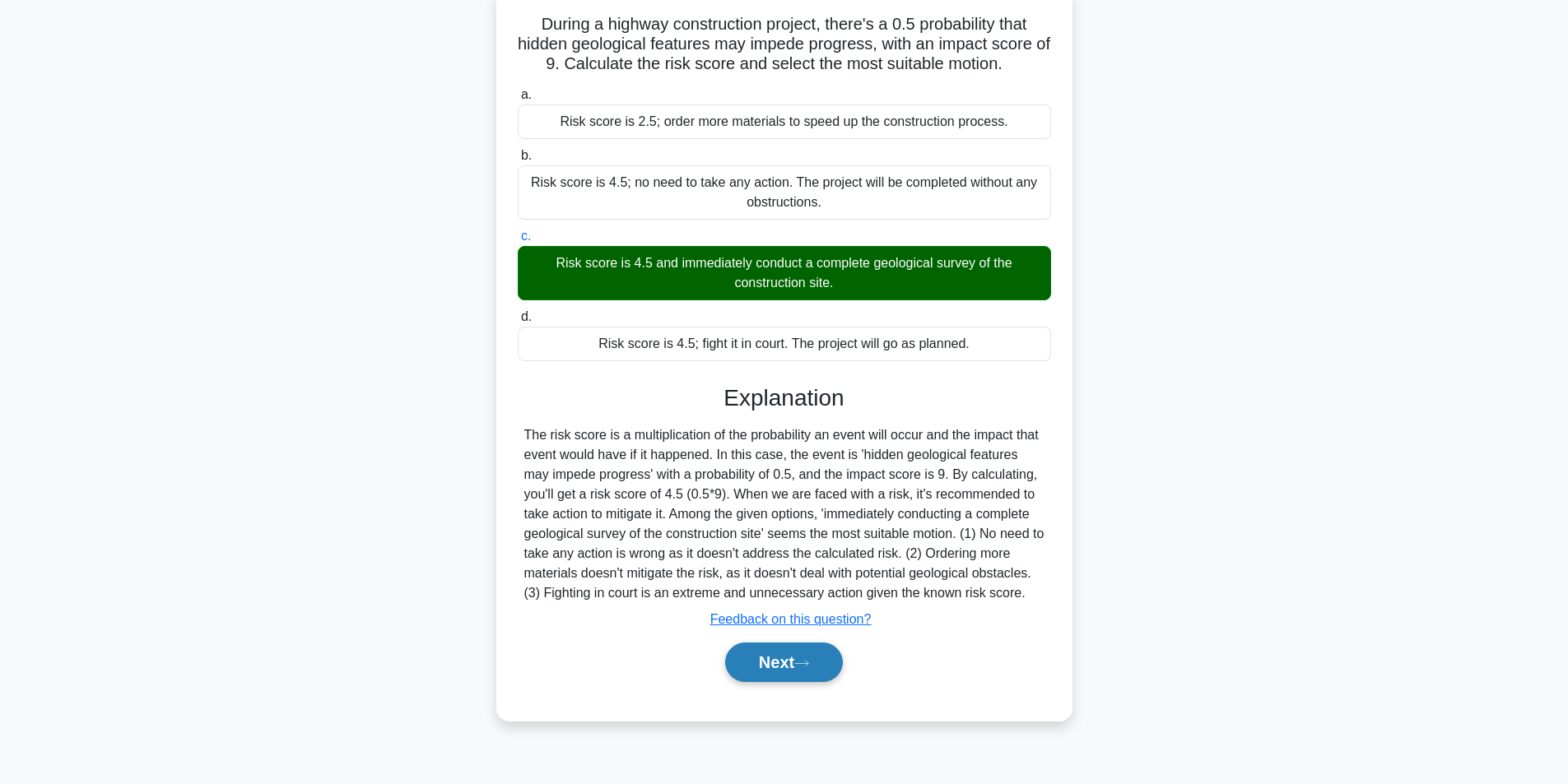
click at [777, 654] on button "Next" at bounding box center [784, 662] width 118 height 39
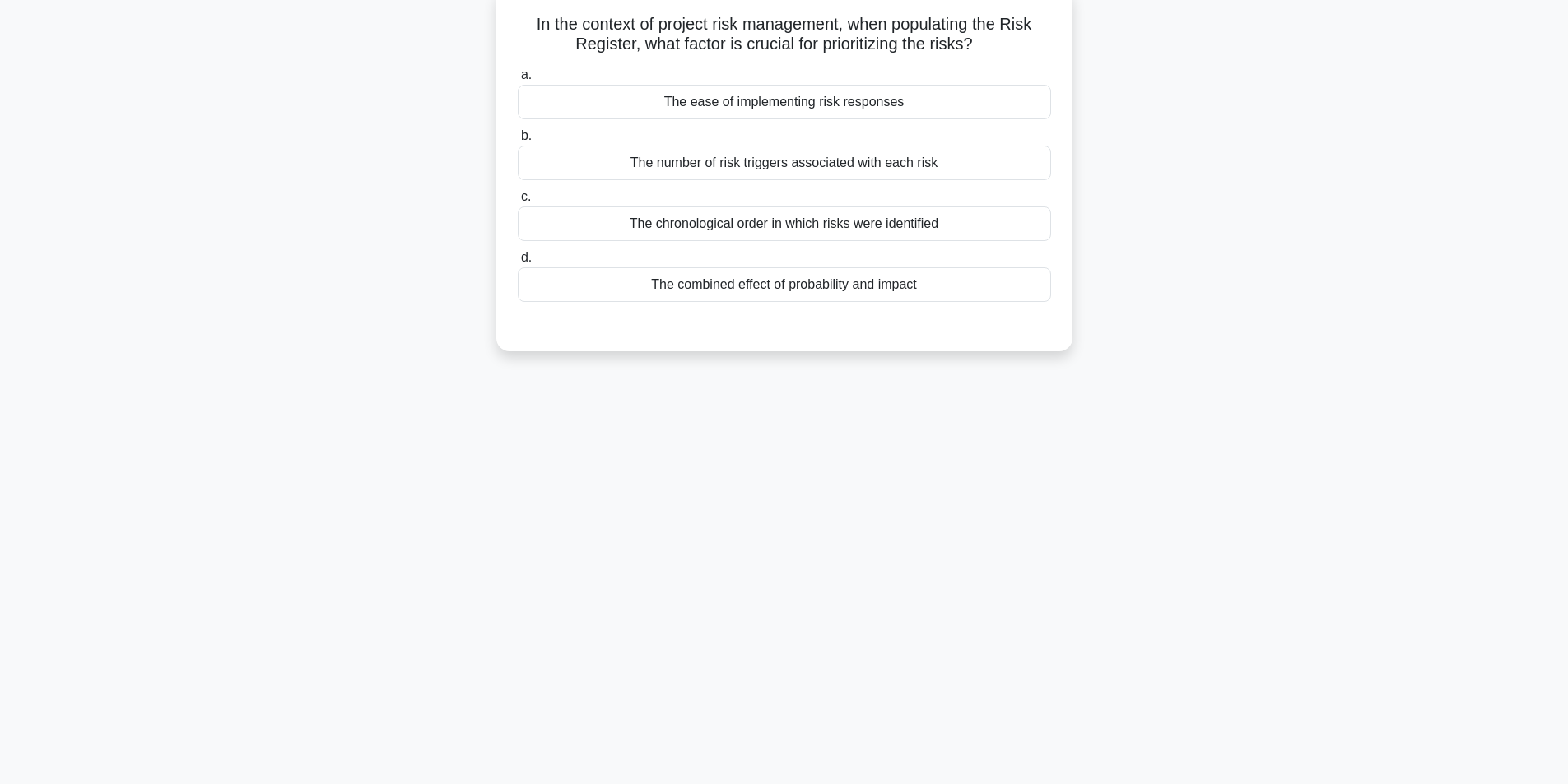
click at [841, 291] on div "The combined effect of probability and impact" at bounding box center [784, 284] width 534 height 34
click at [518, 263] on input "d. The combined effect of probability and impact" at bounding box center [518, 257] width 0 height 11
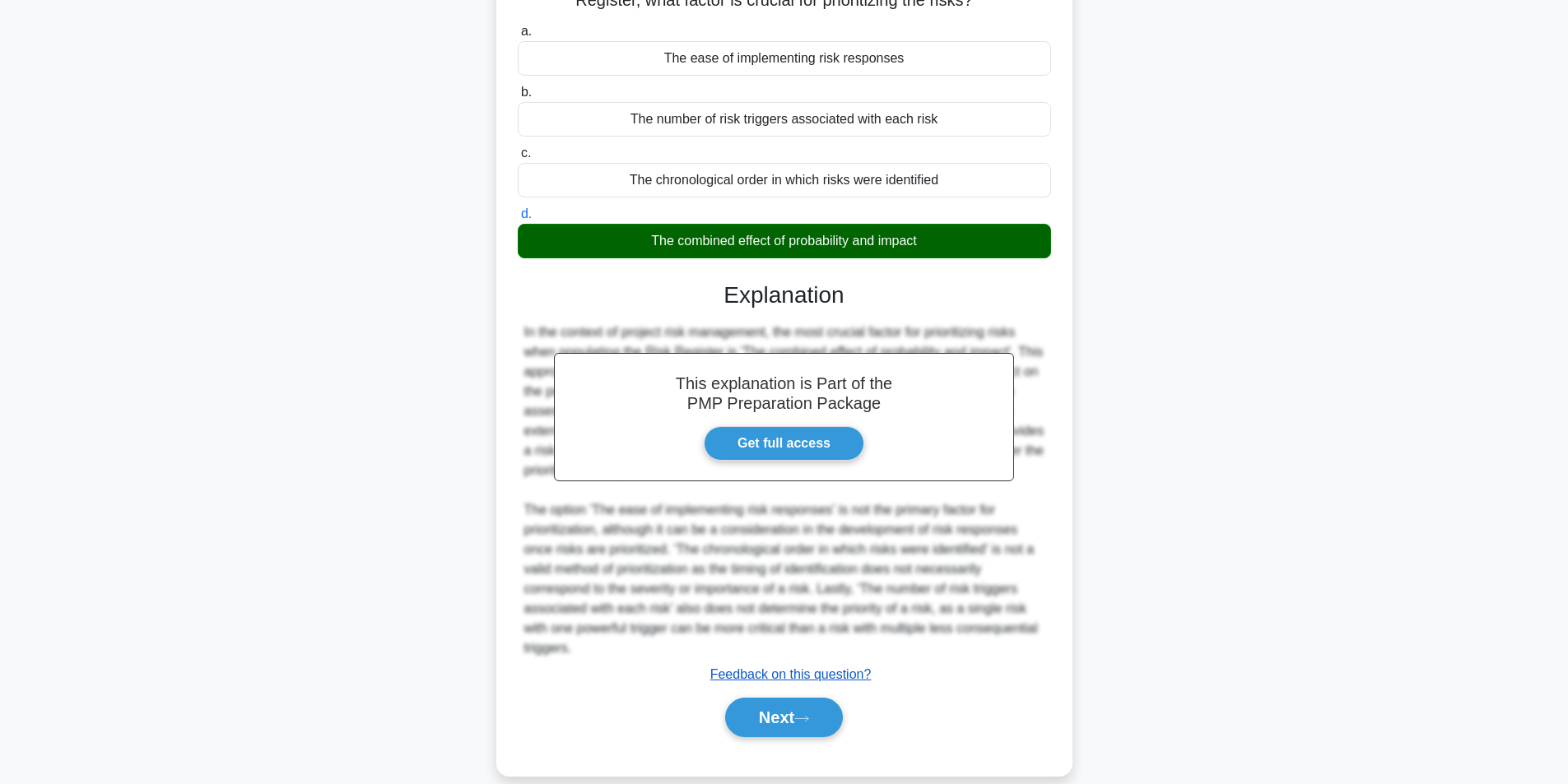
scroll to position [172, 0]
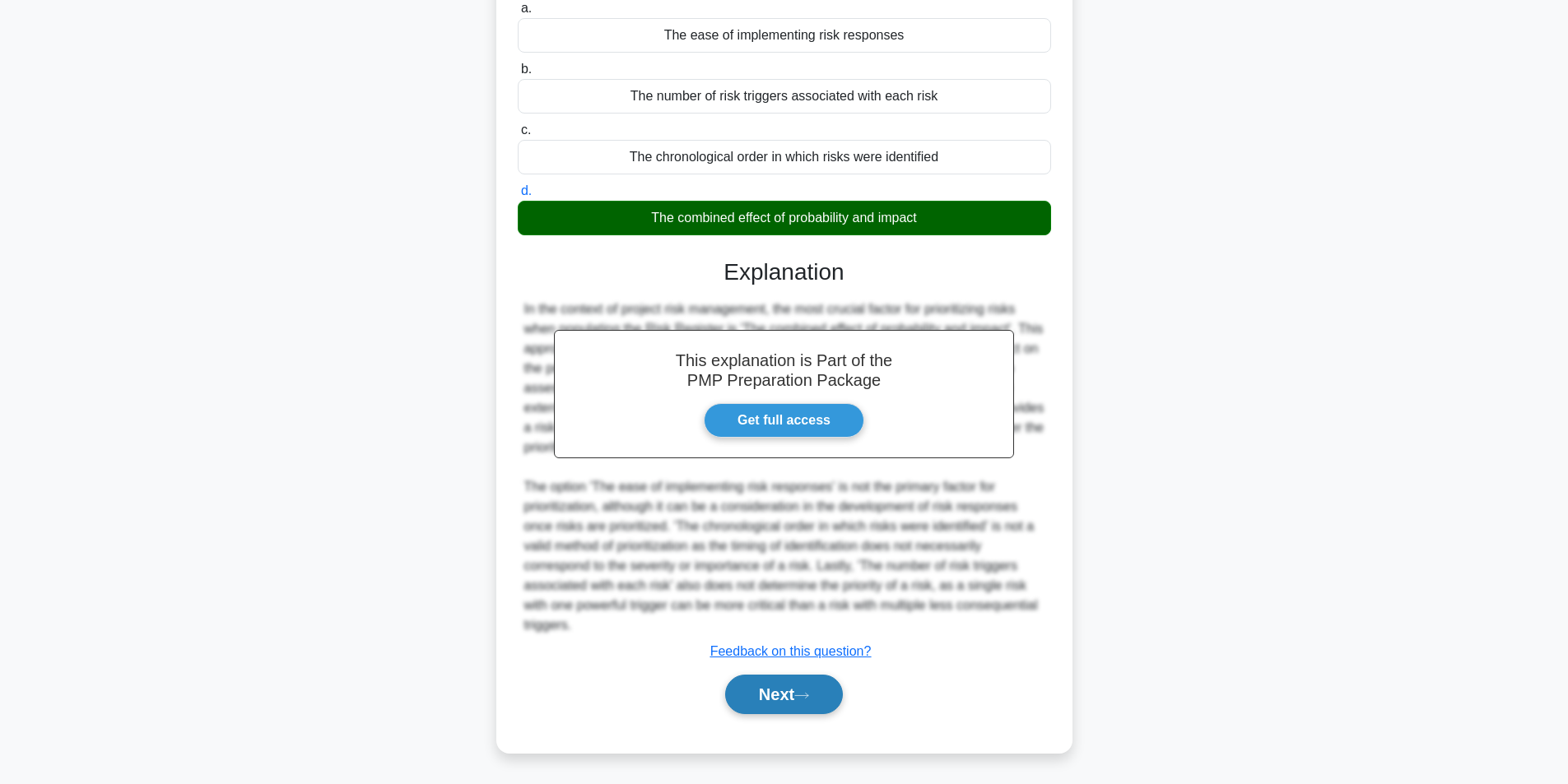
click at [768, 694] on button "Next" at bounding box center [784, 695] width 118 height 39
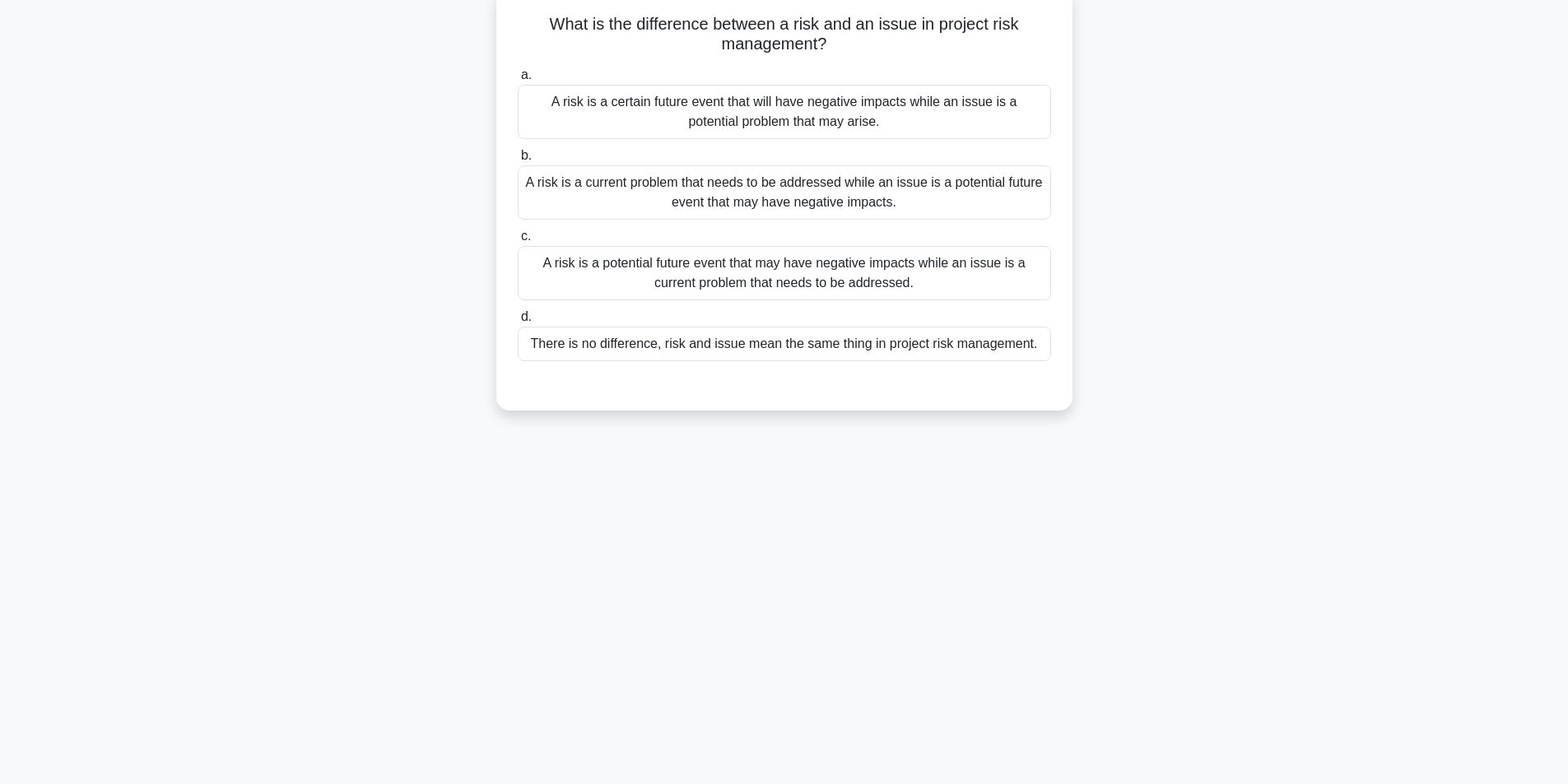
click at [858, 286] on div "A risk is a potential future event that may have negative impacts while an issu…" at bounding box center [784, 272] width 534 height 54
click at [518, 242] on input "c. A risk is a potential future event that may have negative impacts while an i…" at bounding box center [518, 236] width 0 height 11
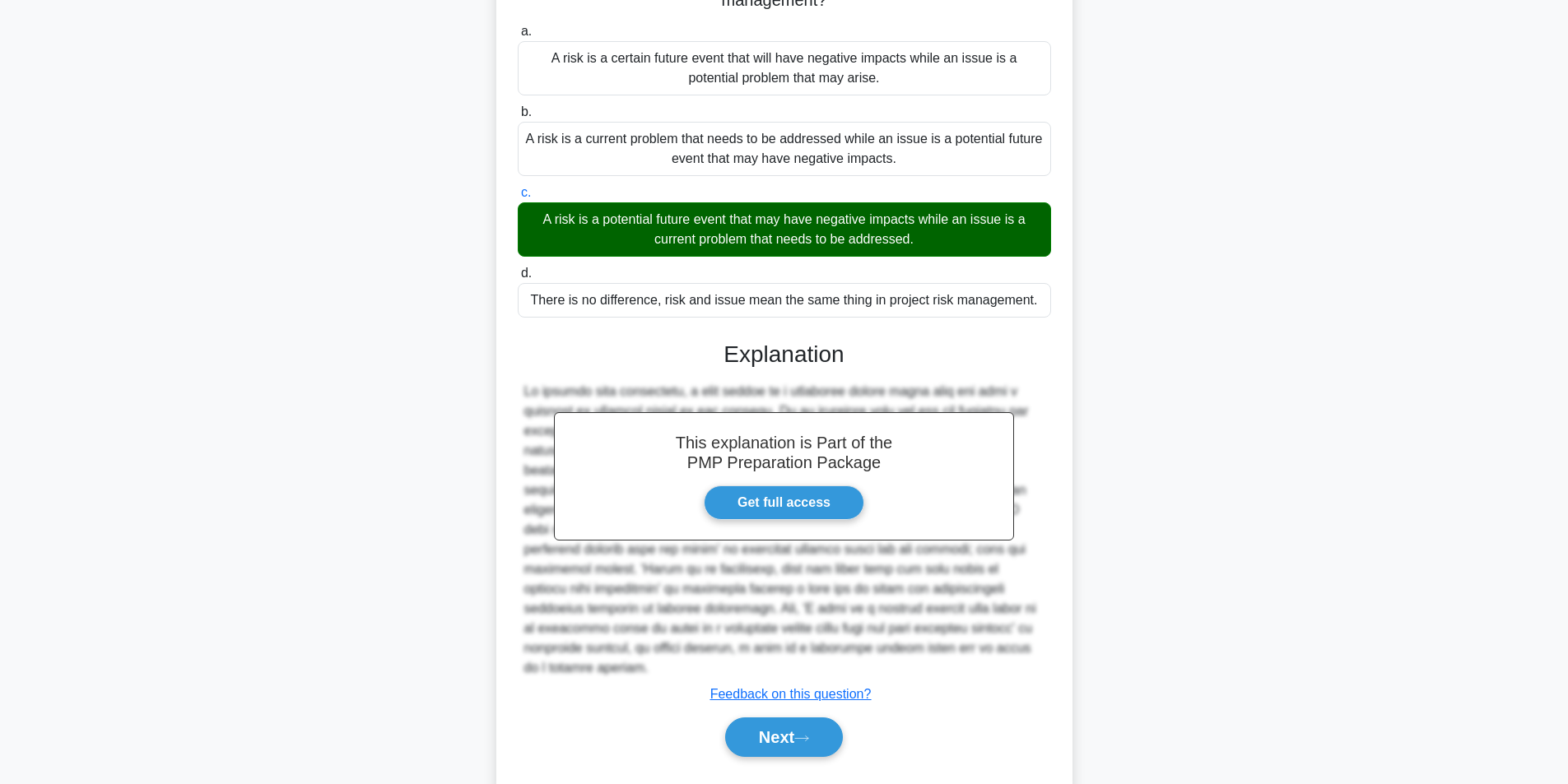
scroll to position [172, 0]
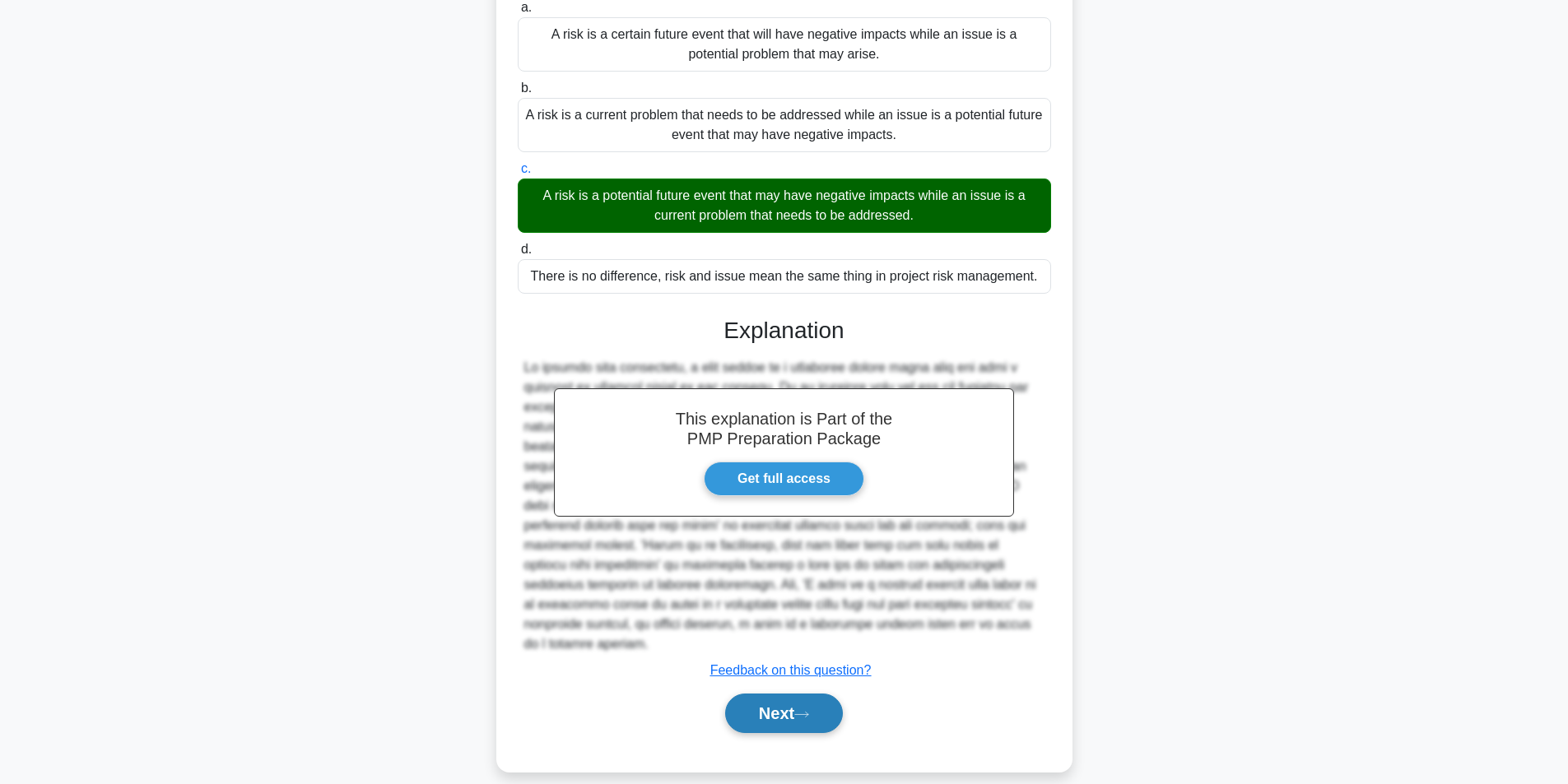
click at [784, 694] on button "Next" at bounding box center [784, 713] width 118 height 39
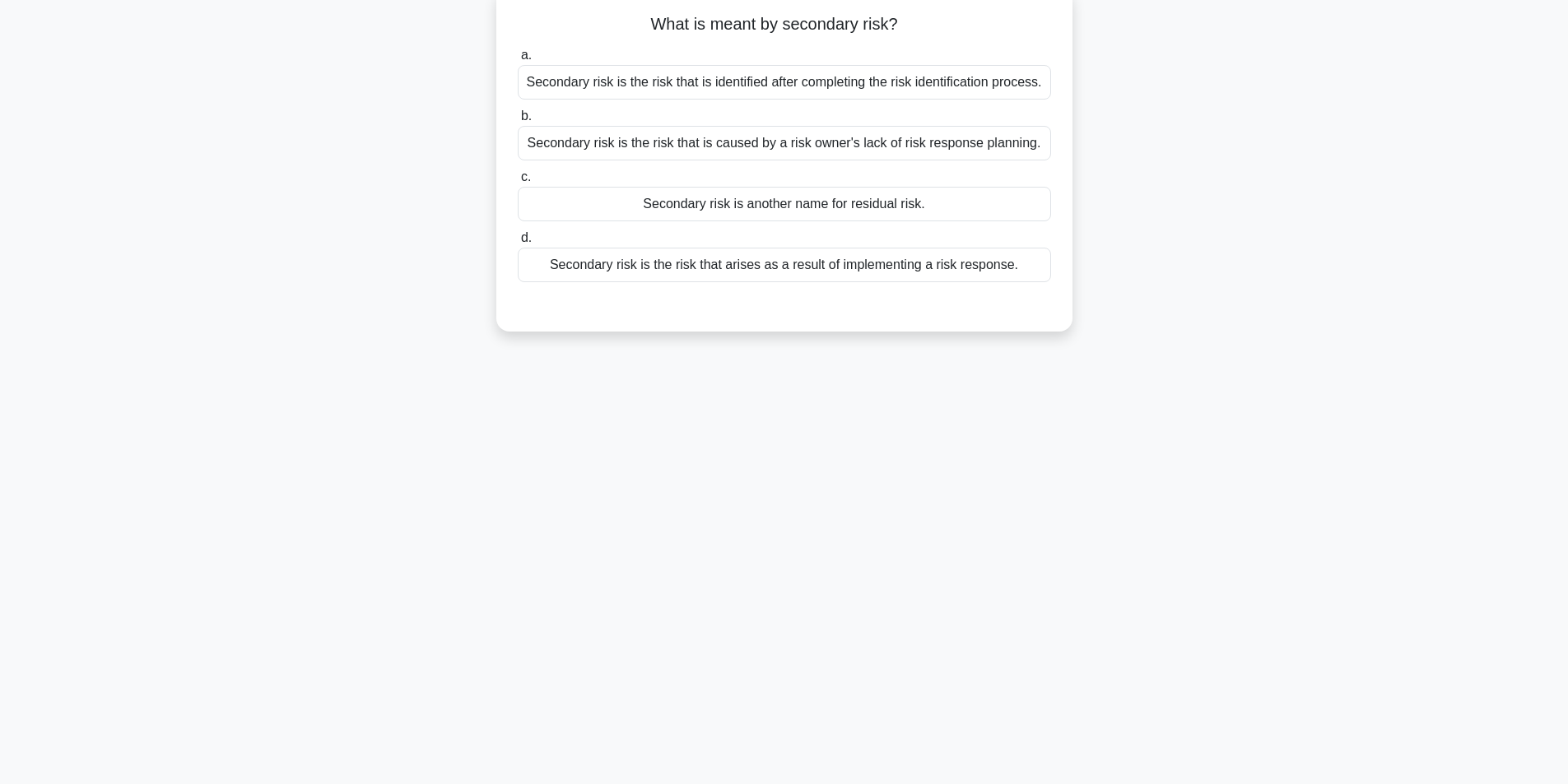
click at [885, 262] on div "Secondary risk is the risk that arises as a result of implementing a risk respo…" at bounding box center [784, 264] width 534 height 34
click at [518, 244] on input "d. Secondary risk is the risk that arises as a result of implementing a risk re…" at bounding box center [518, 238] width 0 height 11
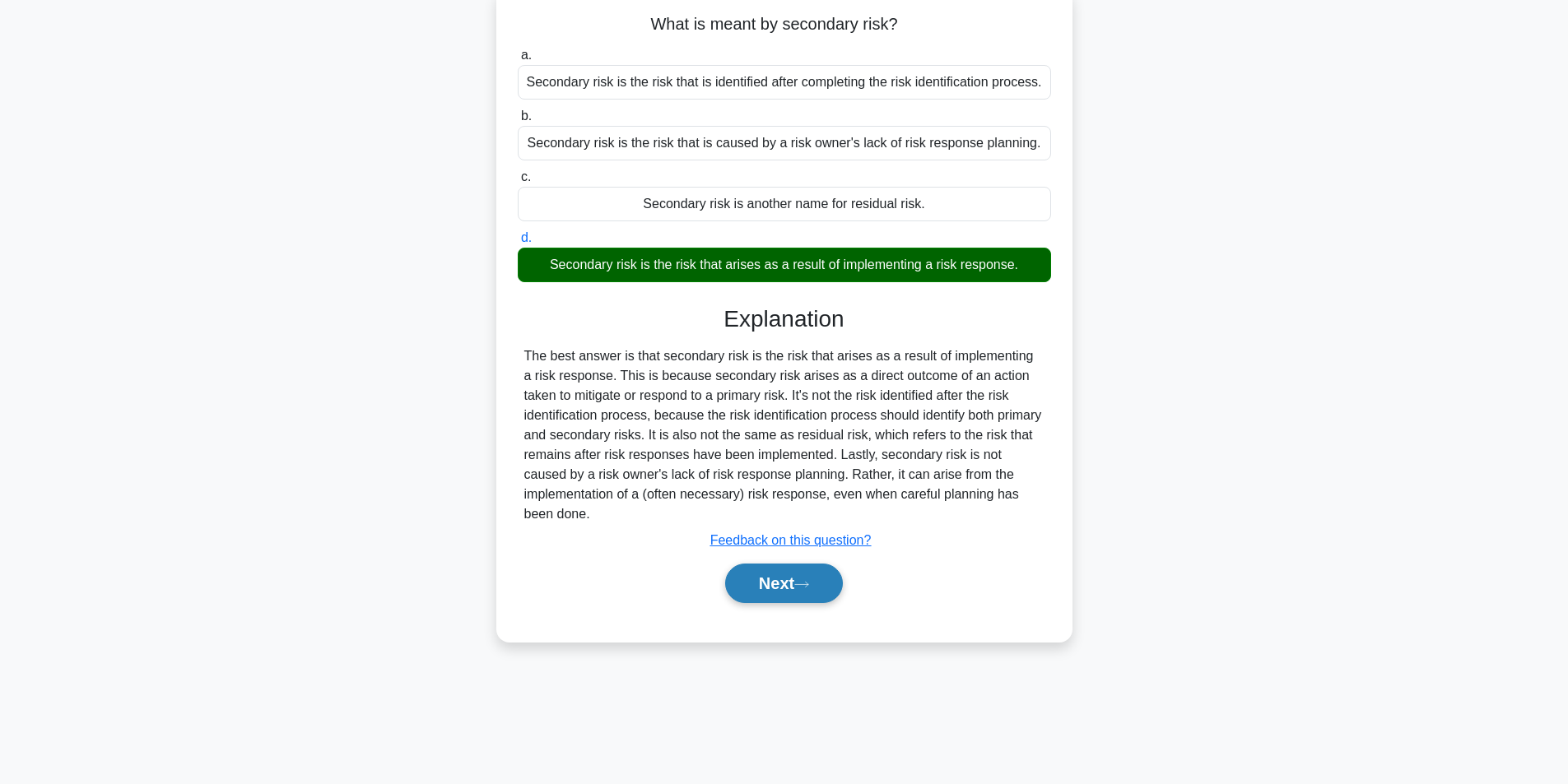
click at [794, 584] on button "Next" at bounding box center [784, 584] width 118 height 39
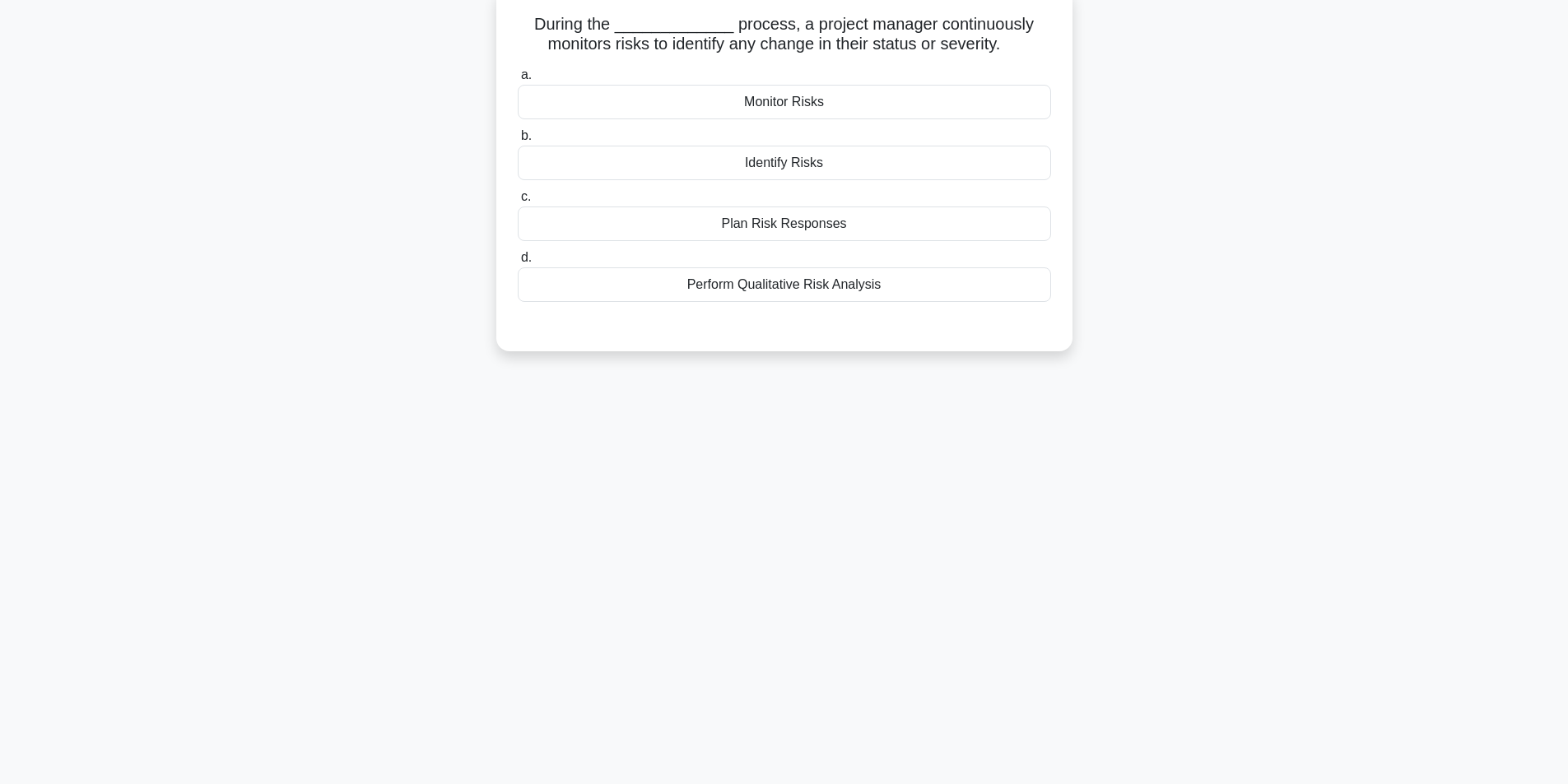
click at [788, 104] on div "Monitor Risks" at bounding box center [784, 101] width 534 height 34
click at [518, 81] on input "a. Monitor Risks" at bounding box center [518, 75] width 0 height 11
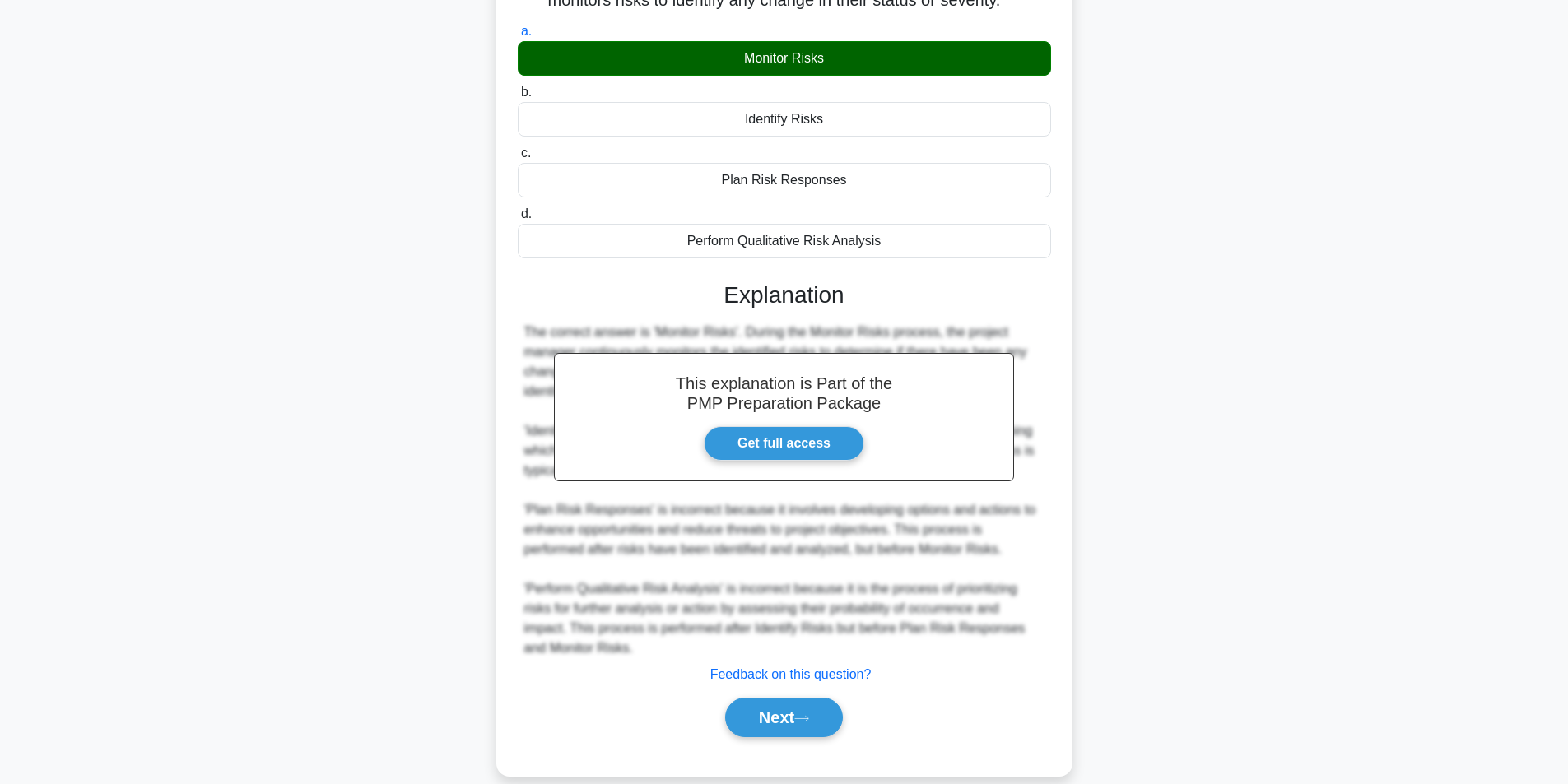
scroll to position [172, 0]
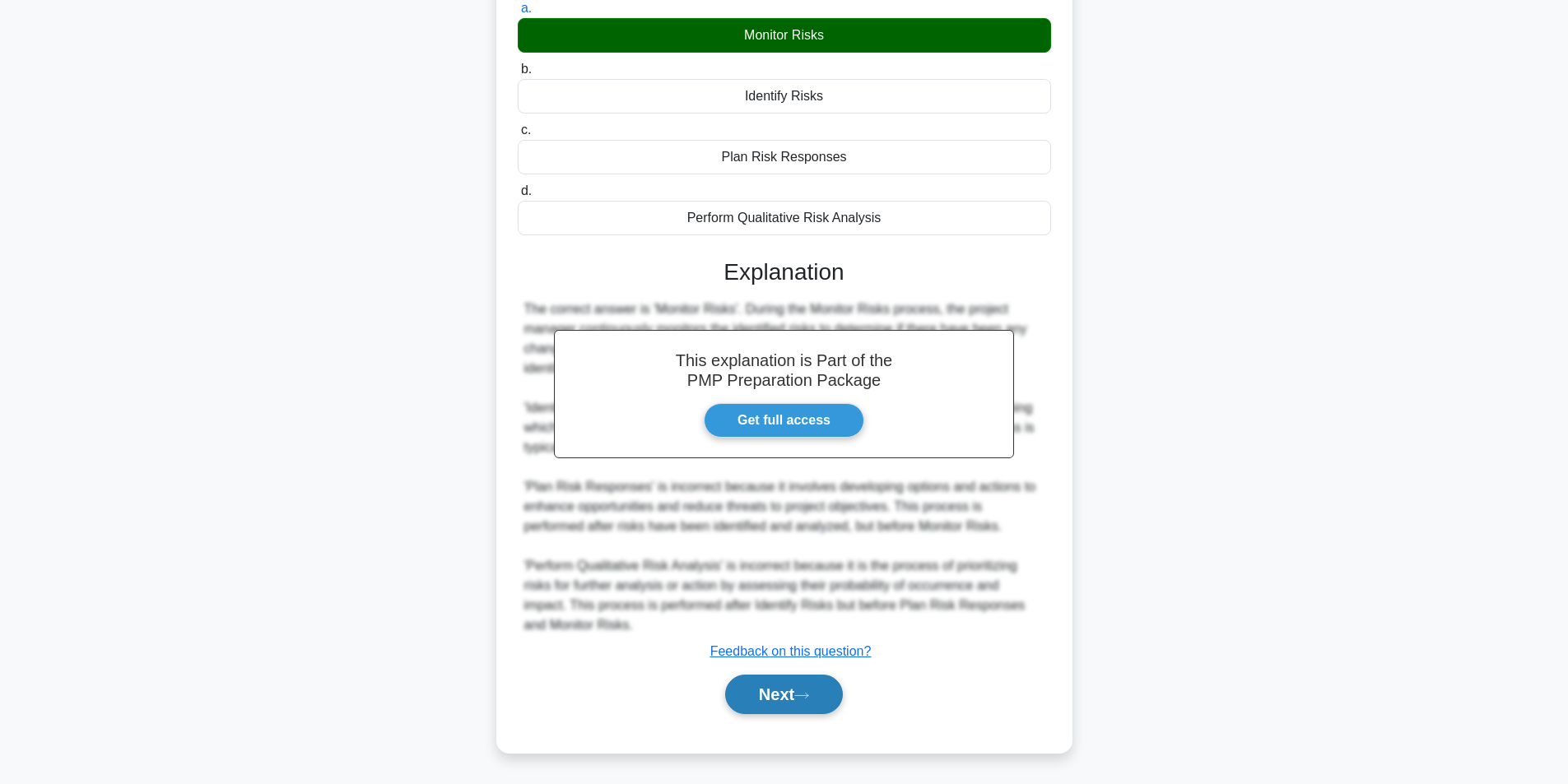
click at [786, 702] on button "Next" at bounding box center [784, 695] width 118 height 39
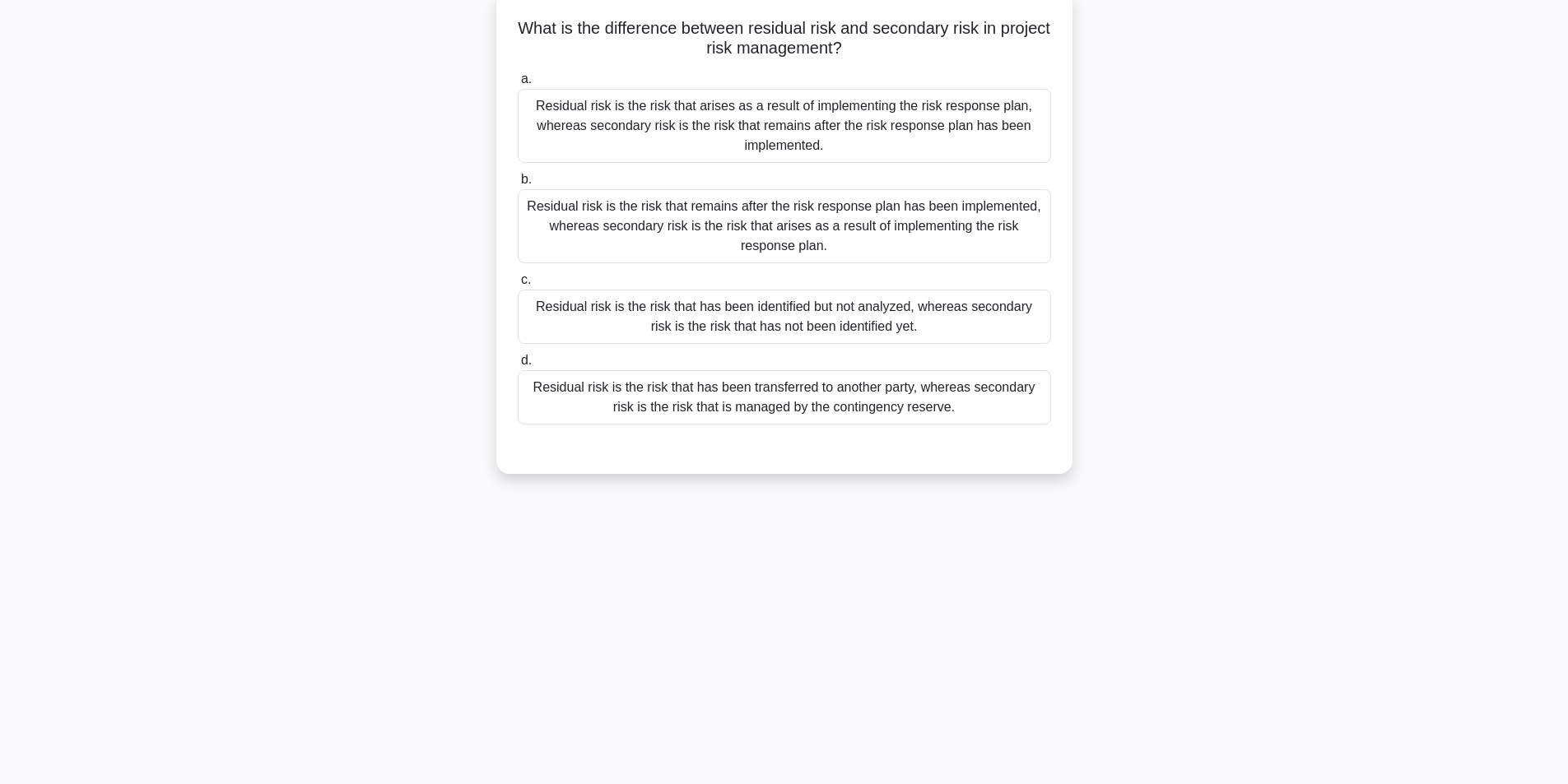
scroll to position [104, 0]
click at [729, 201] on div "Residual risk is the risk that remains after the risk response plan has been im…" at bounding box center [784, 221] width 534 height 74
click at [518, 181] on input "b. Residual risk is the risk that remains after the risk response plan has been…" at bounding box center [518, 175] width 0 height 11
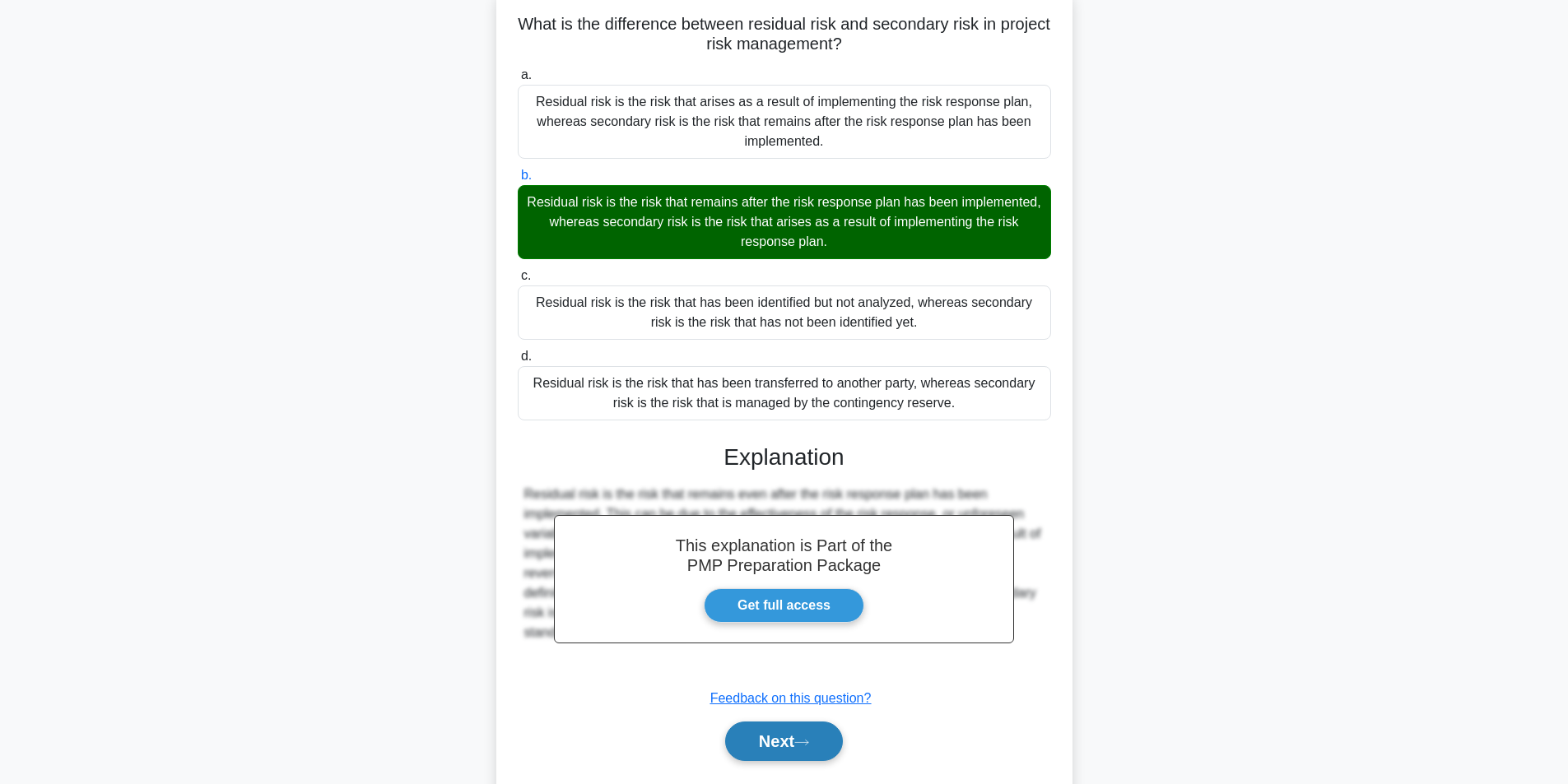
click at [822, 745] on button "Next" at bounding box center [784, 741] width 118 height 39
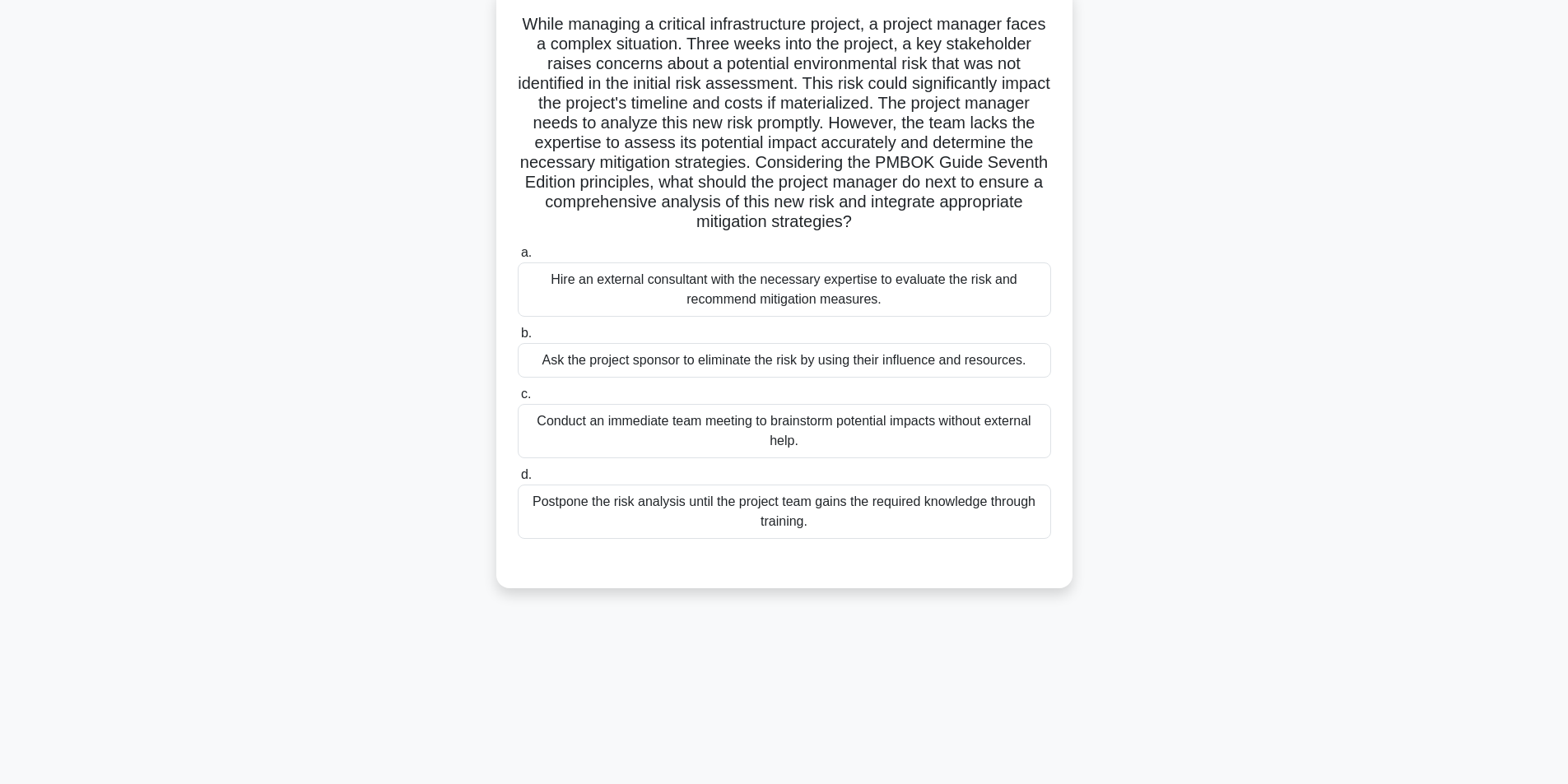
click at [873, 295] on div "Hire an external consultant with the necessary expertise to evaluate the risk a…" at bounding box center [784, 289] width 534 height 54
click at [518, 258] on input "a. Hire an external consultant with the necessary expertise to evaluate the ris…" at bounding box center [518, 252] width 0 height 11
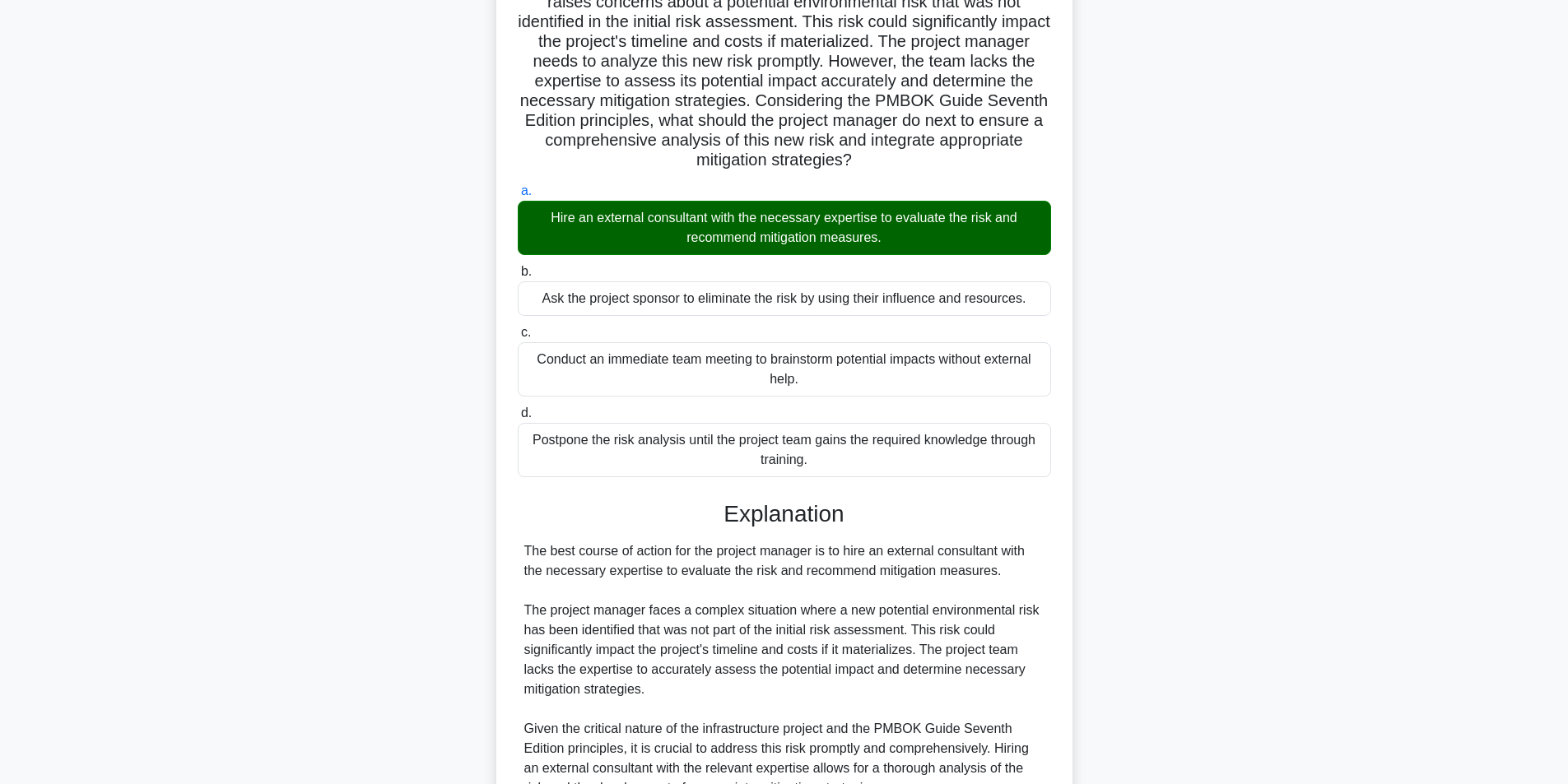
scroll to position [547, 0]
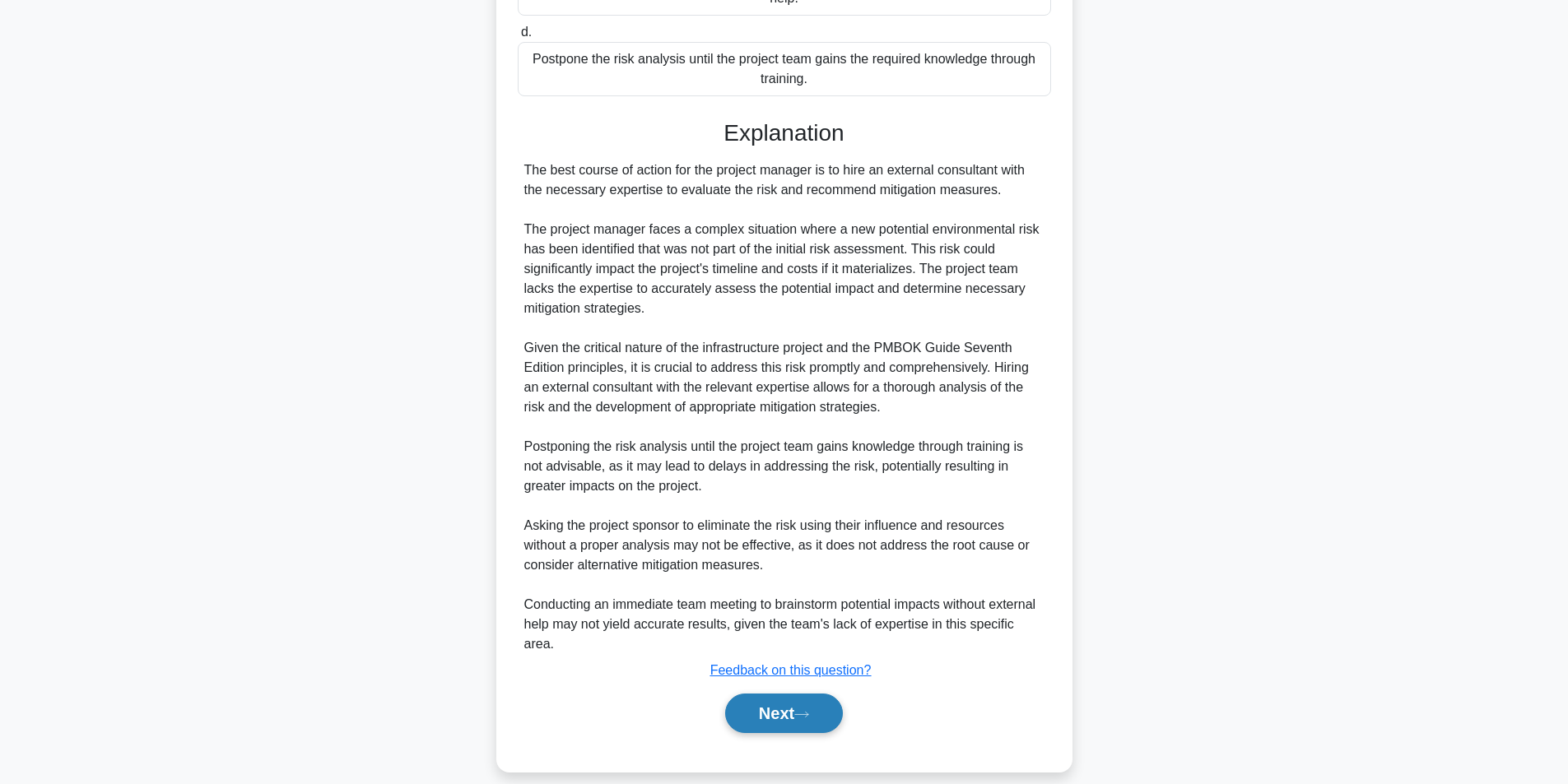
click at [777, 694] on button "Next" at bounding box center [784, 713] width 118 height 39
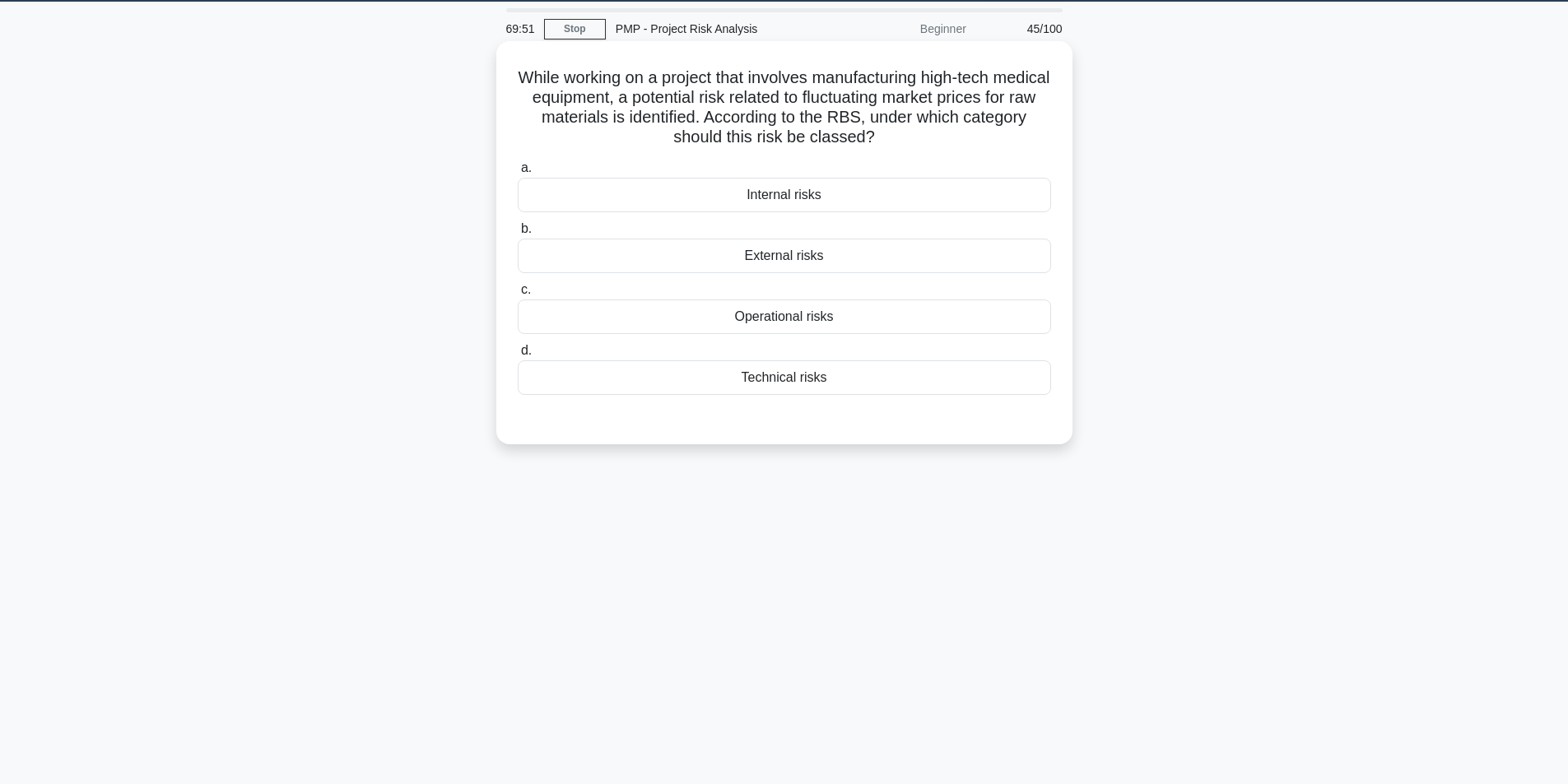
scroll to position [23, 0]
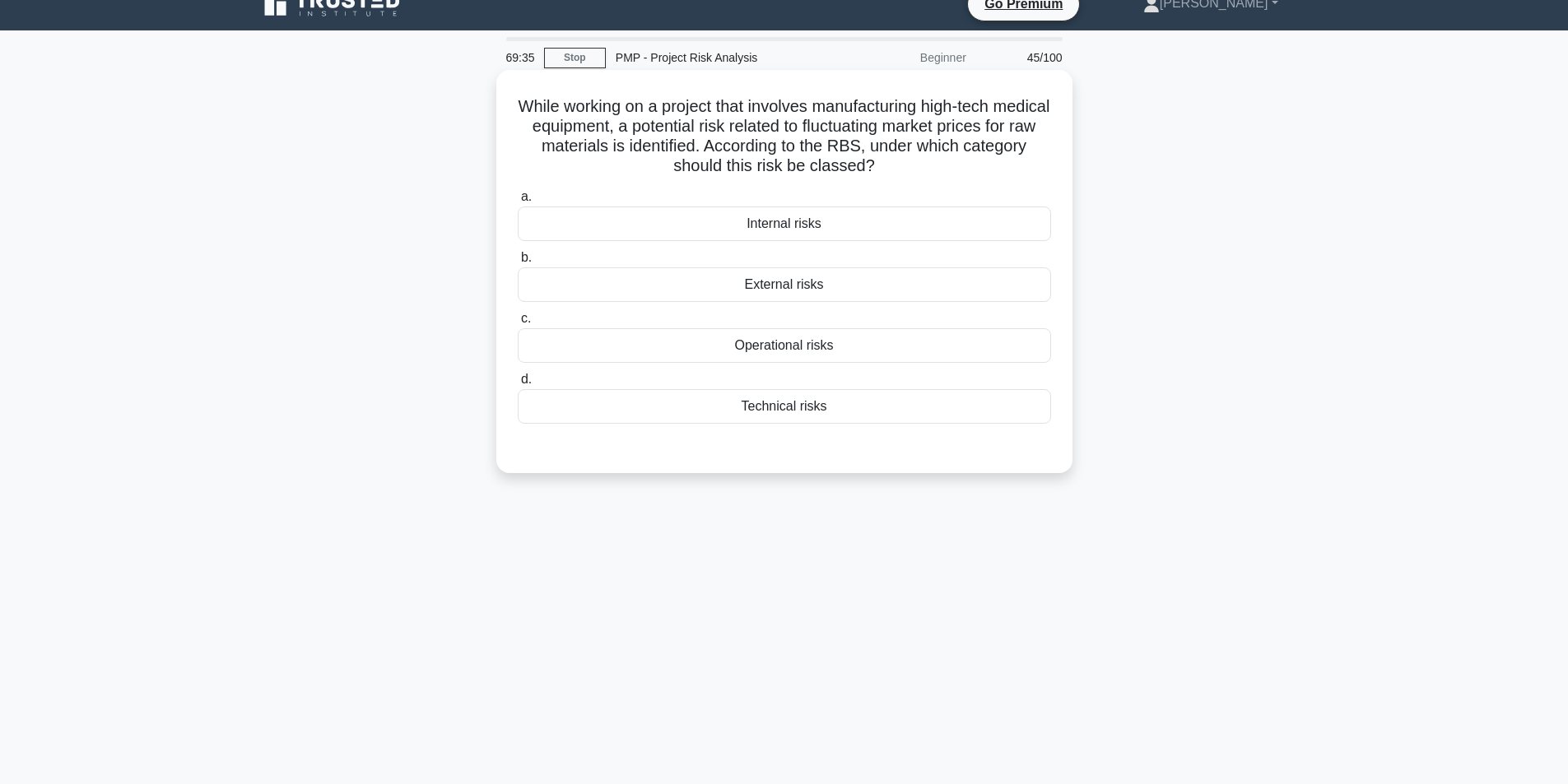
click at [847, 291] on div "External risks" at bounding box center [784, 284] width 534 height 34
click at [518, 263] on input "b. External risks" at bounding box center [518, 257] width 0 height 11
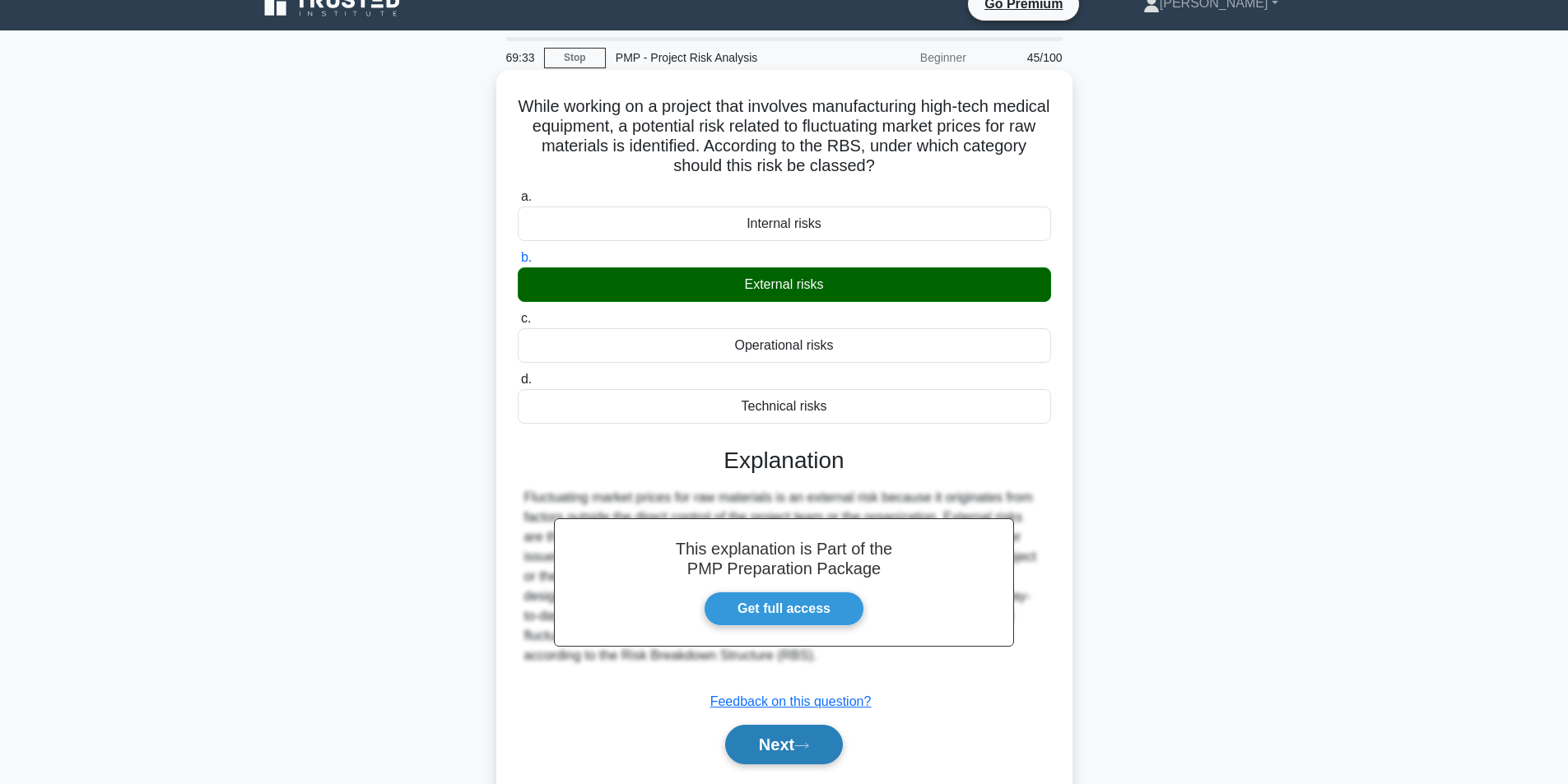
click at [764, 741] on button "Next" at bounding box center [784, 745] width 118 height 39
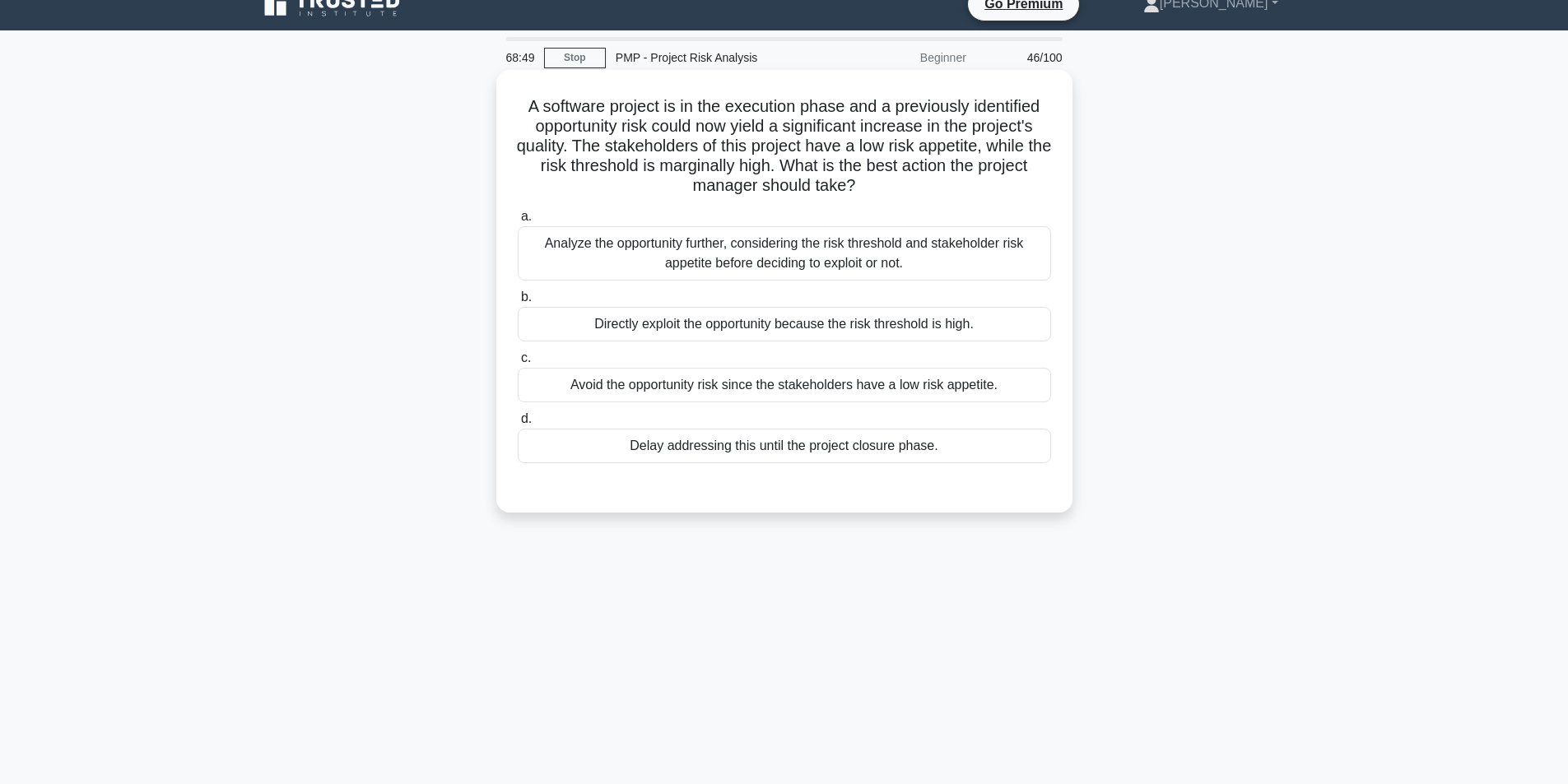
click at [808, 267] on div "Analyze the opportunity further, considering the risk threshold and stakeholder…" at bounding box center [784, 252] width 534 height 54
click at [518, 222] on input "a. Analyze the opportunity further, considering the risk threshold and stakehol…" at bounding box center [518, 216] width 0 height 11
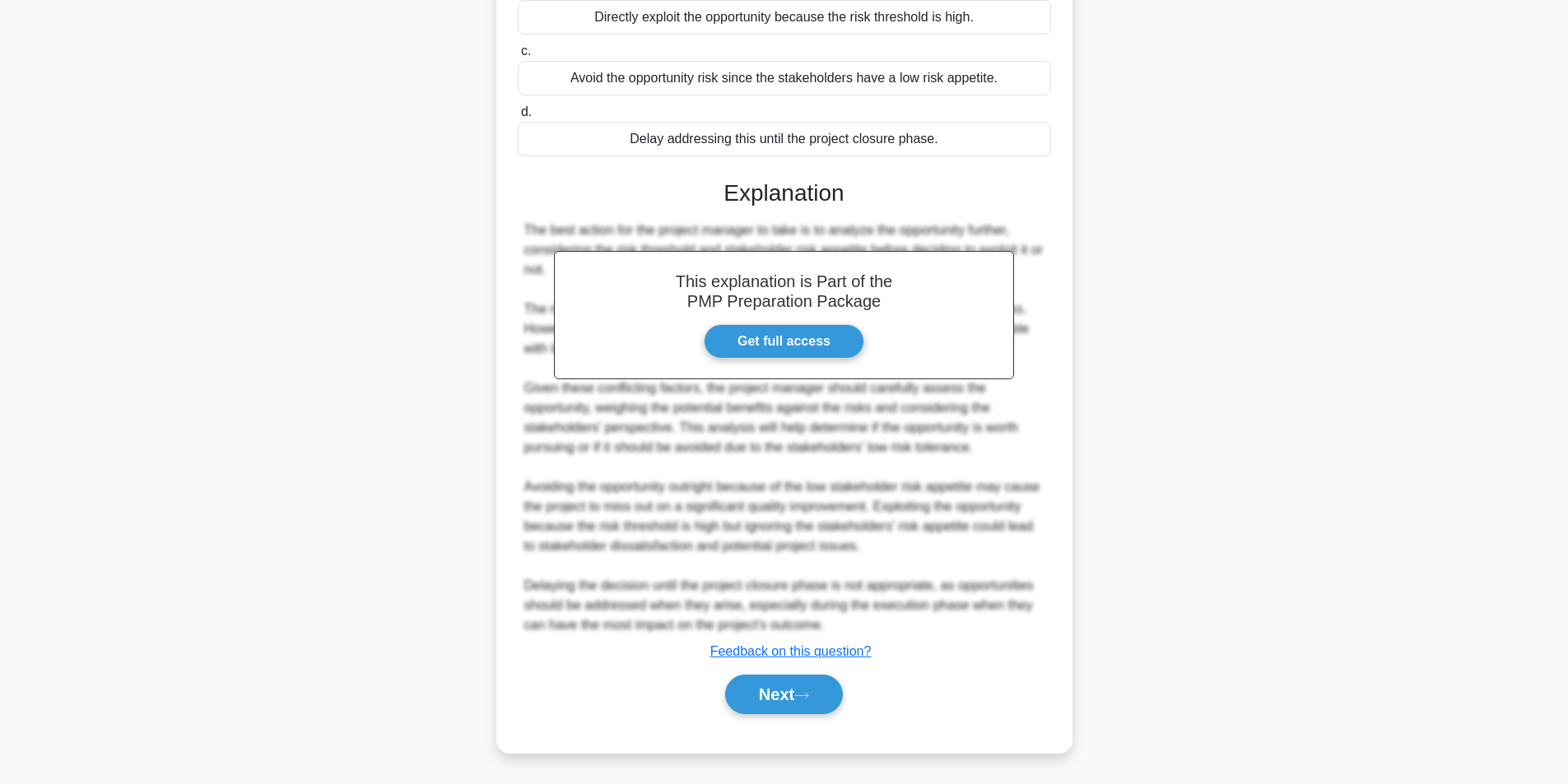
scroll to position [330, 0]
click at [796, 691] on button "Next" at bounding box center [784, 695] width 118 height 39
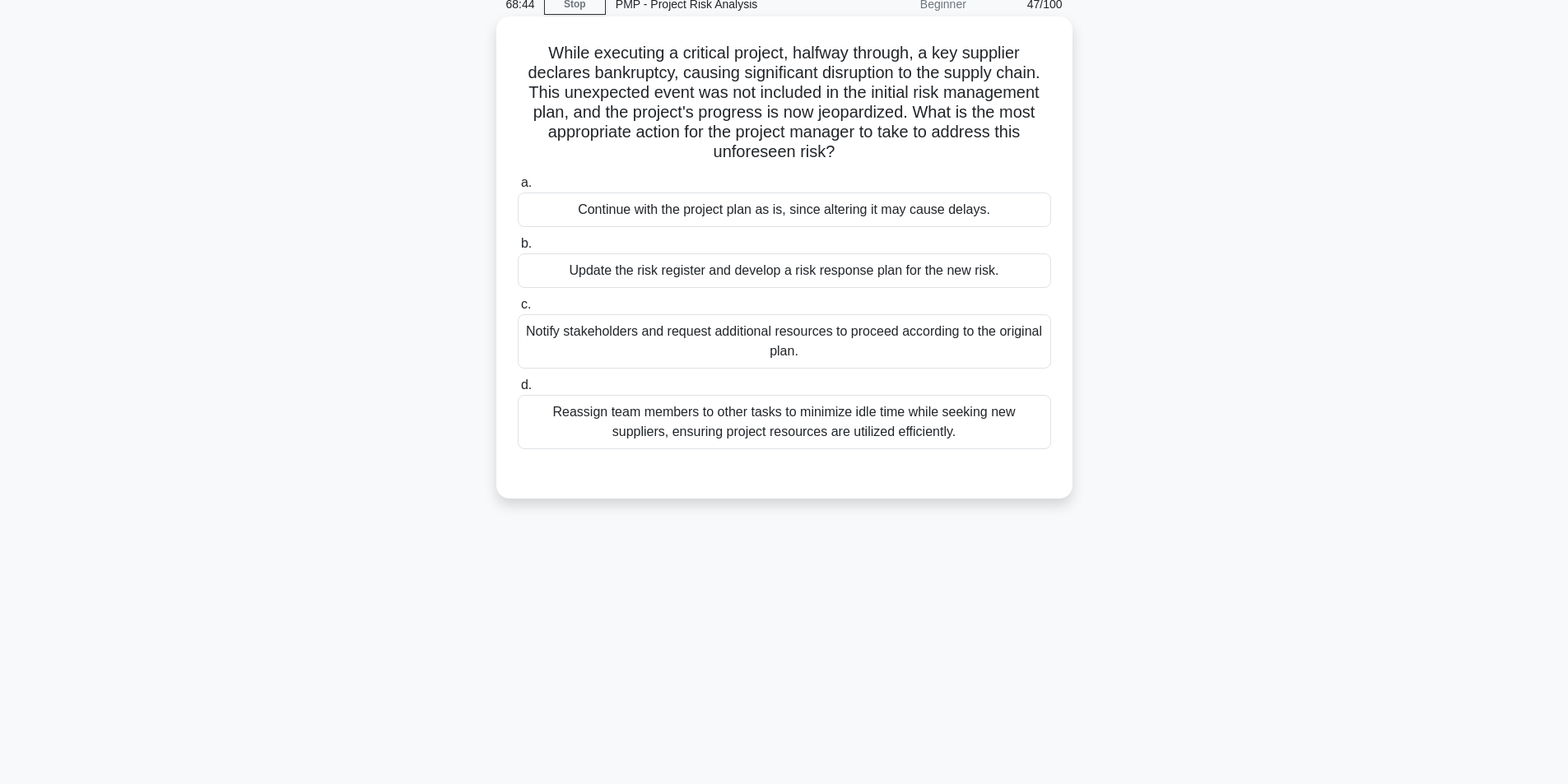
scroll to position [104, 0]
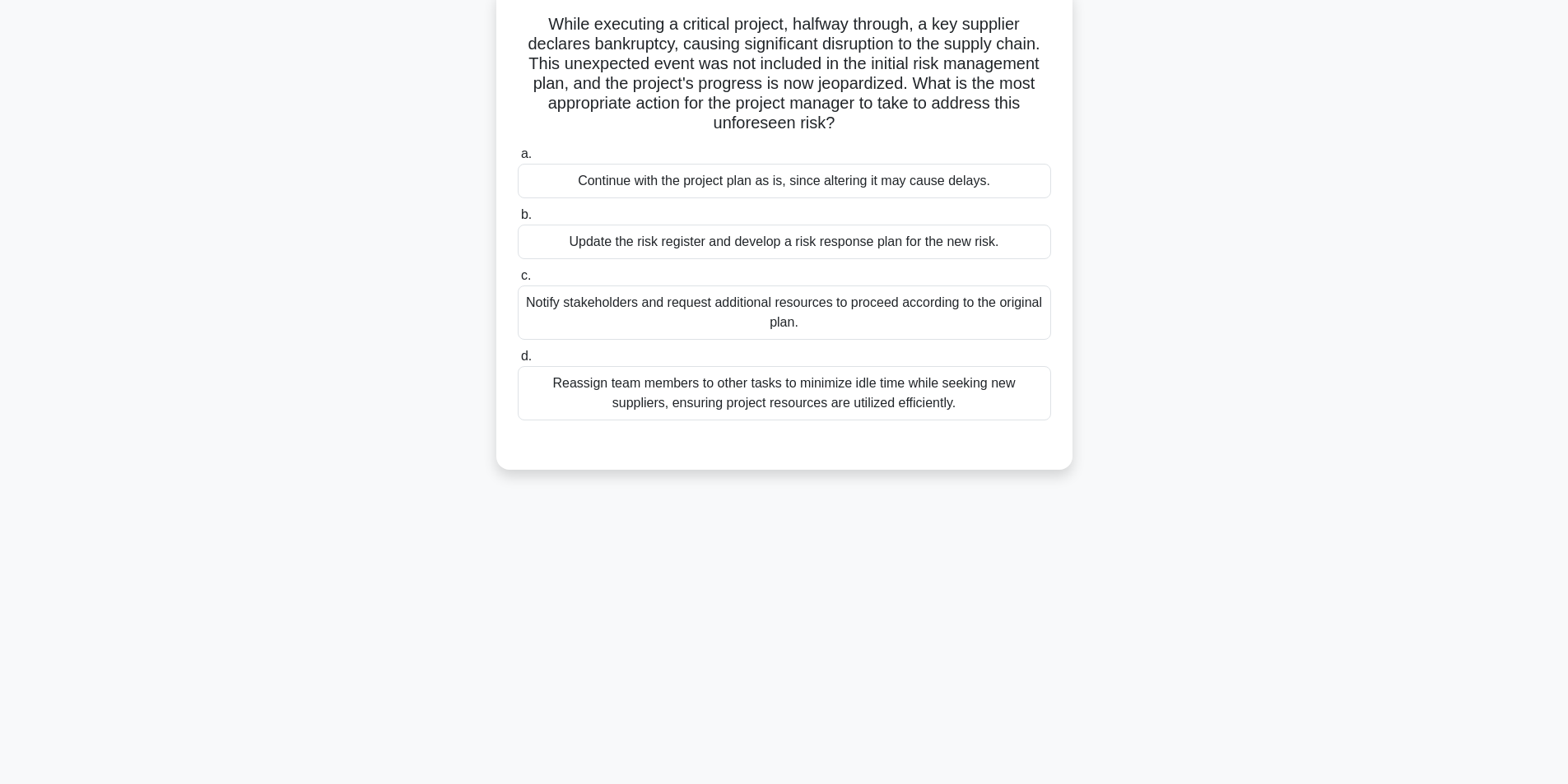
click at [786, 246] on div "Update the risk register and develop a risk response plan for the new risk." at bounding box center [784, 242] width 534 height 34
click at [518, 220] on input "b. Update the risk register and develop a risk response plan for the new risk." at bounding box center [518, 215] width 0 height 11
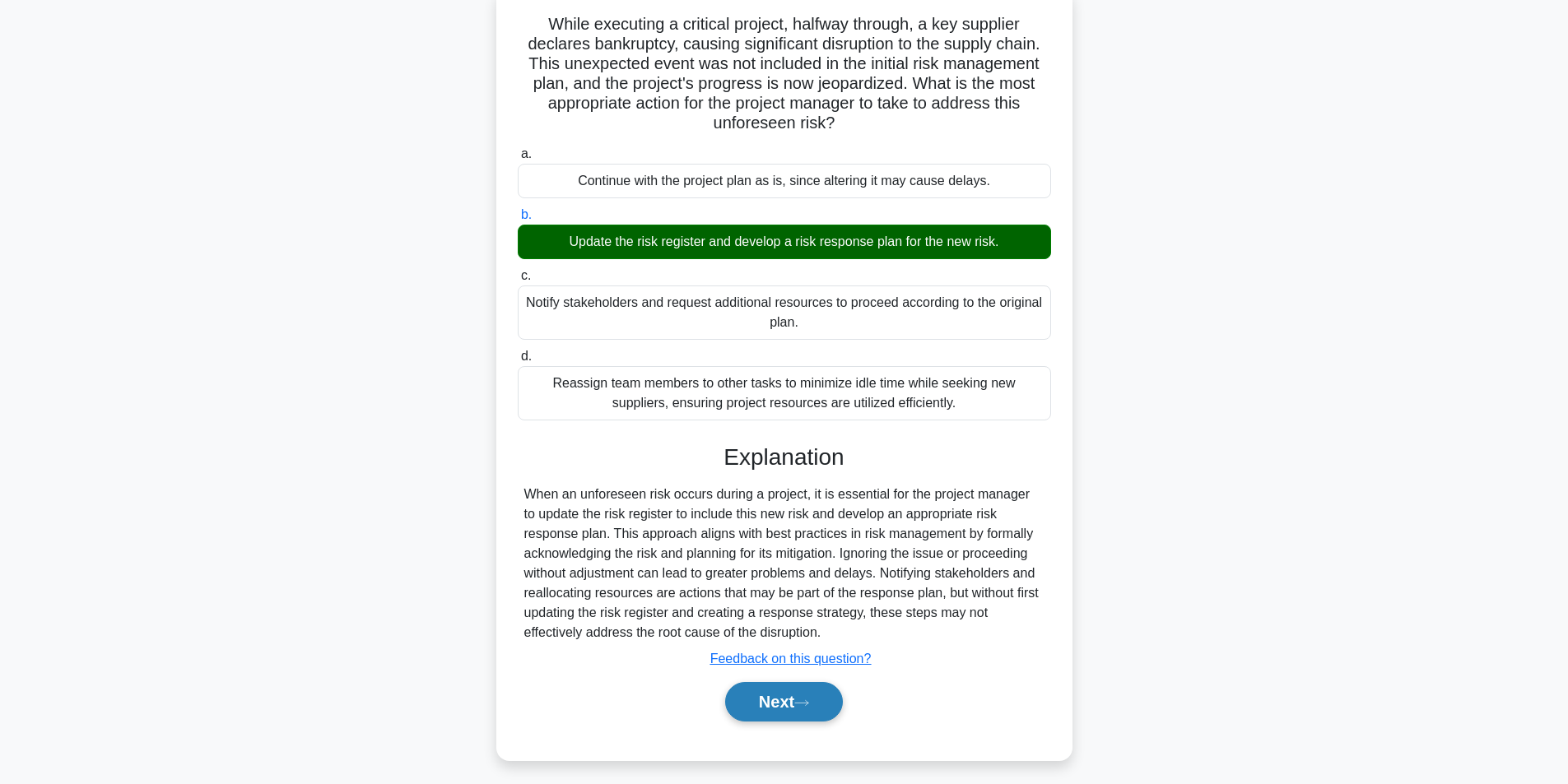
click at [805, 715] on button "Next" at bounding box center [784, 701] width 118 height 39
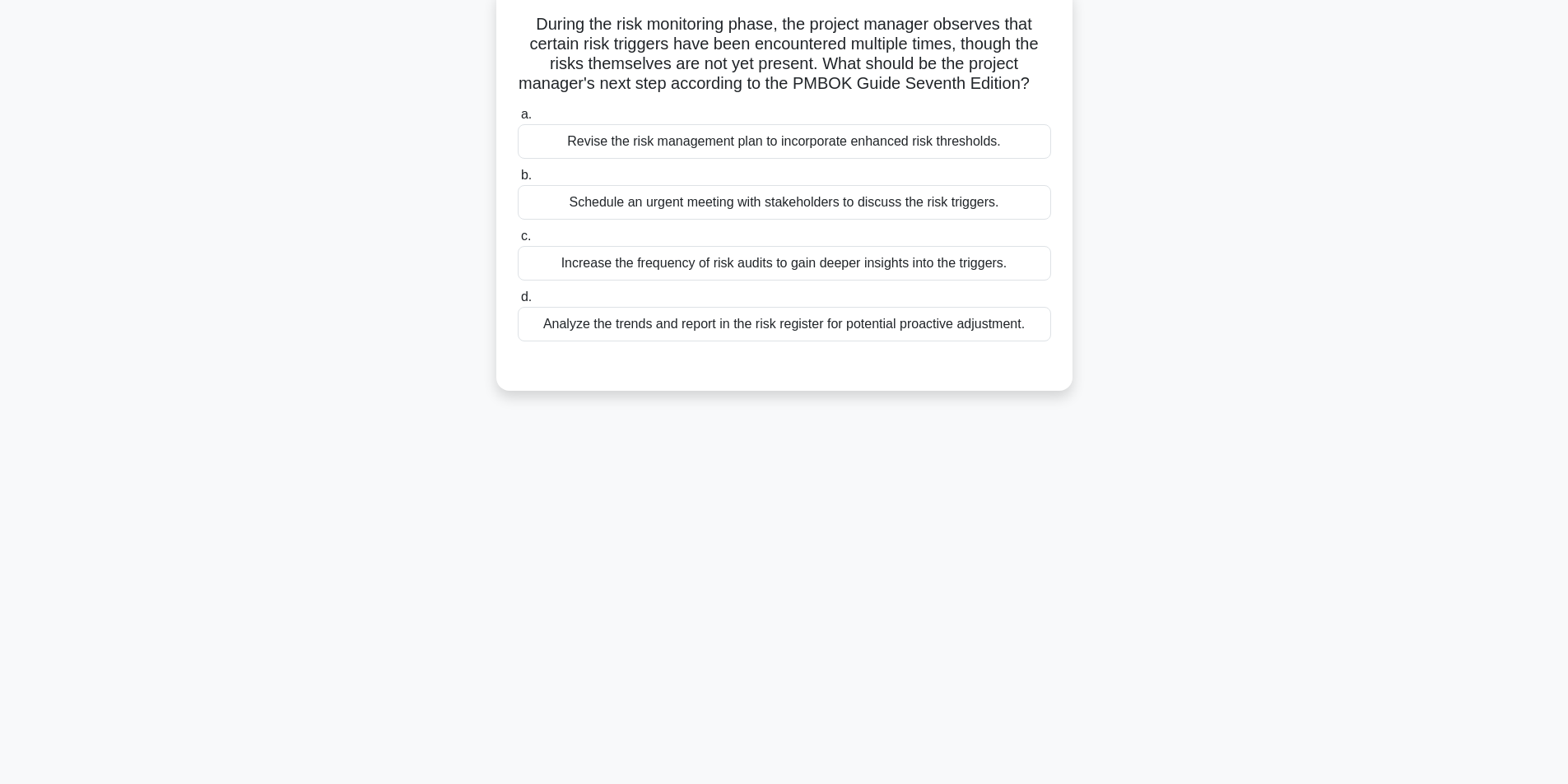
click at [838, 341] on div "Analyze the trends and report in the risk register for potential proactive adju…" at bounding box center [784, 323] width 534 height 34
click at [518, 303] on input "d. Analyze the trends and report in the risk register for potential proactive a…" at bounding box center [518, 297] width 0 height 11
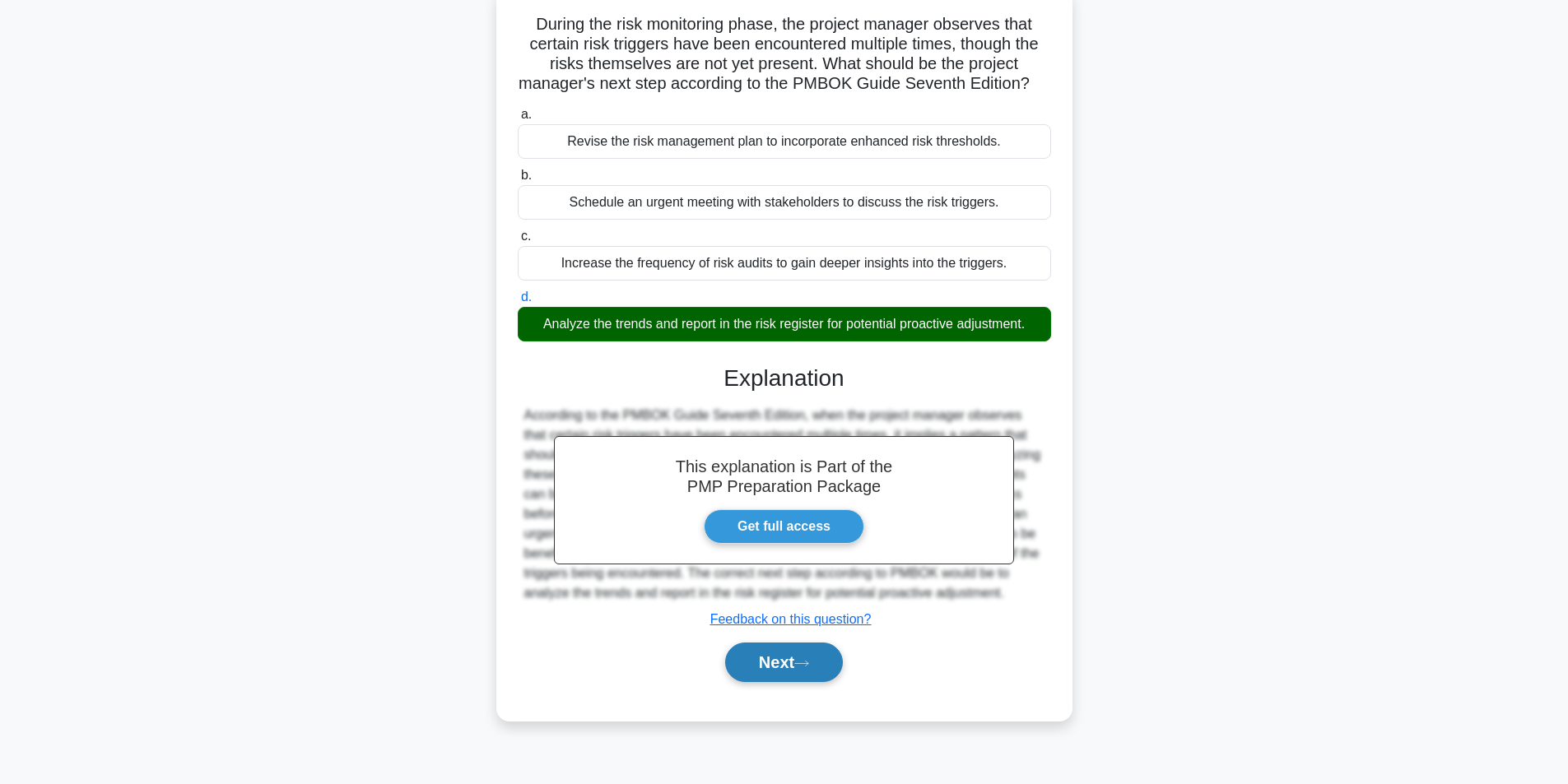
click at [790, 682] on button "Next" at bounding box center [784, 662] width 118 height 39
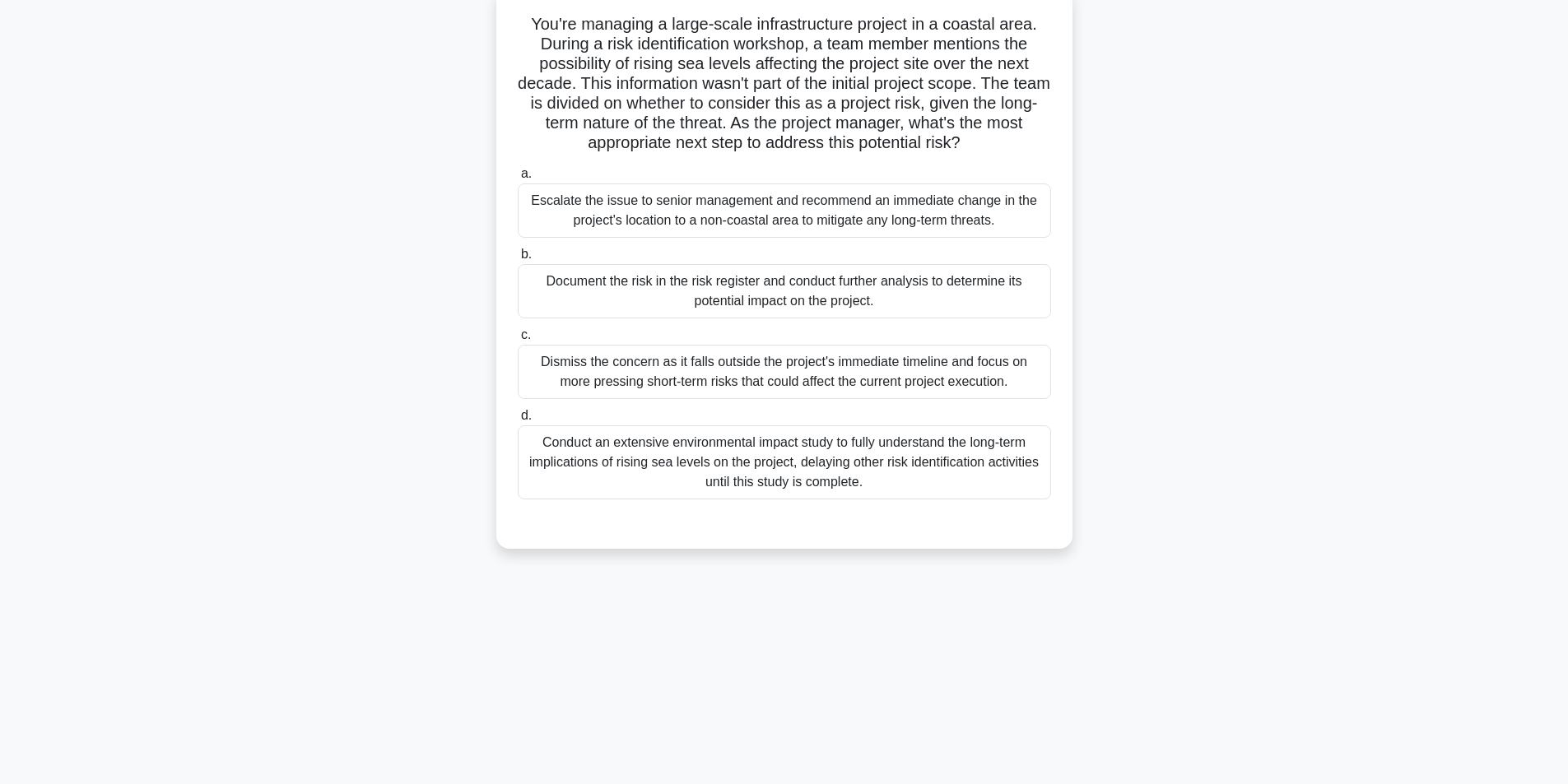
click at [758, 296] on div "Document the risk in the risk register and conduct further analysis to determin…" at bounding box center [784, 291] width 534 height 54
click at [518, 260] on input "b. Document the risk in the risk register and conduct further analysis to deter…" at bounding box center [518, 254] width 0 height 11
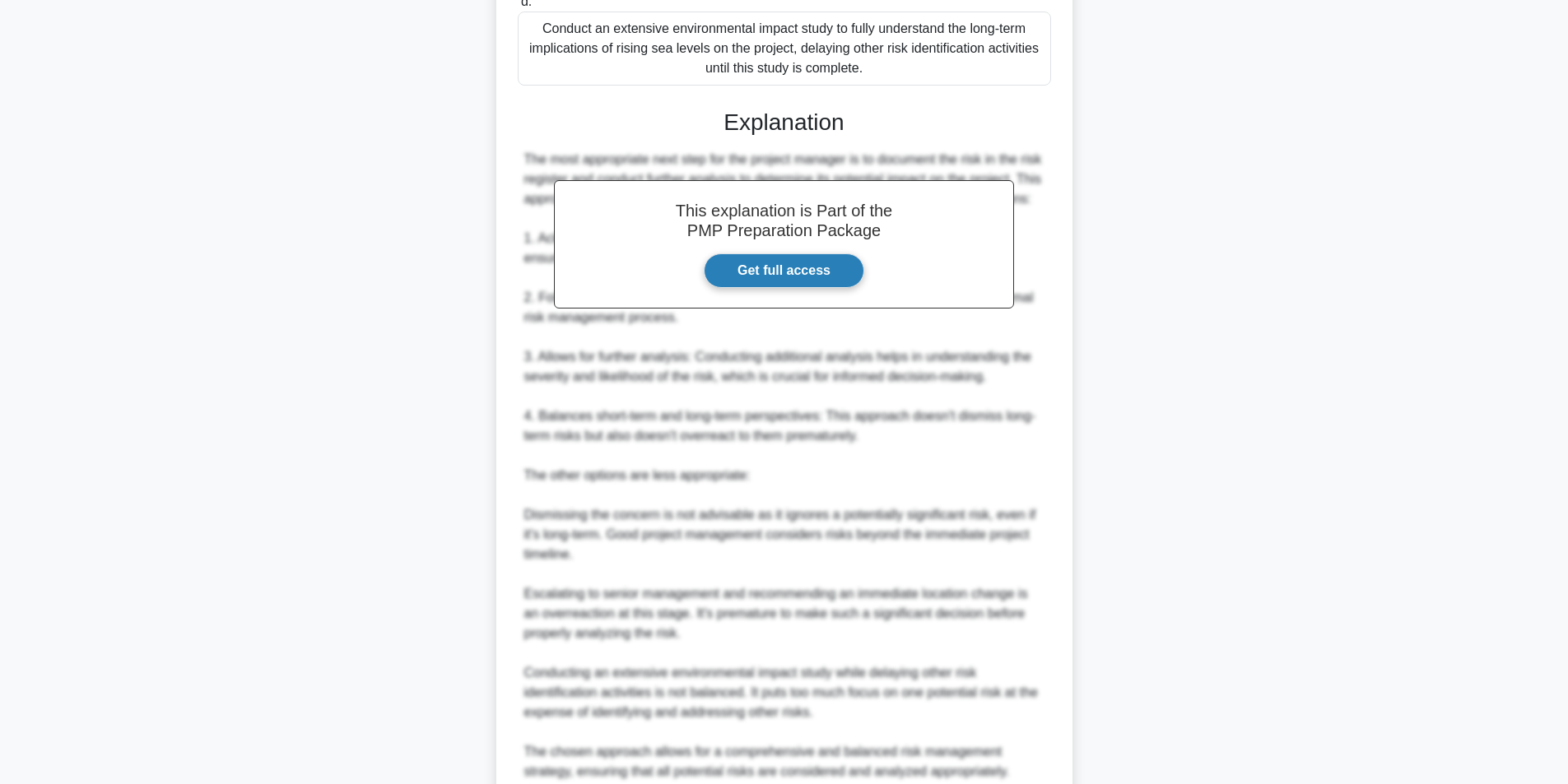
scroll to position [598, 0]
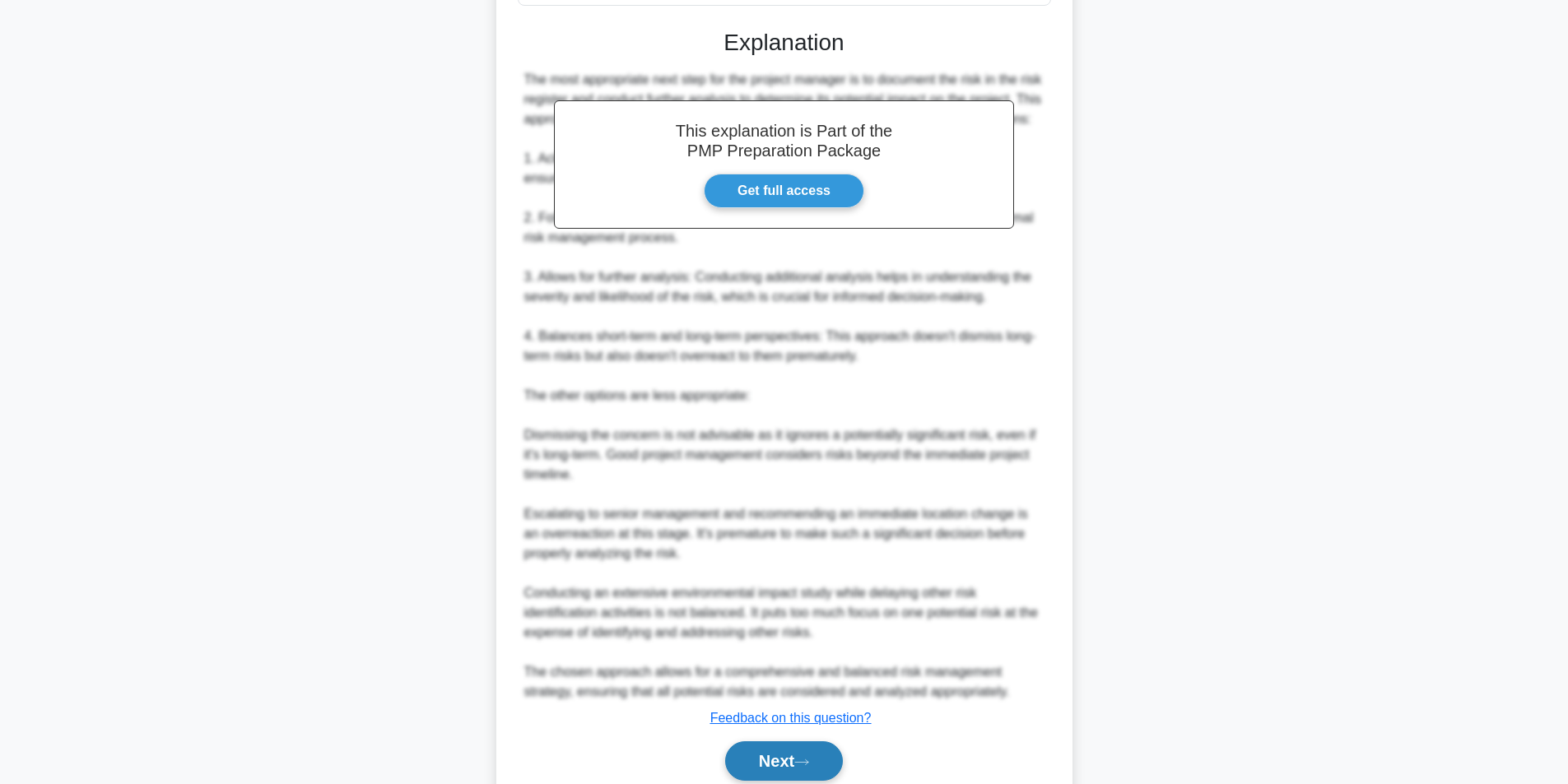
click at [779, 772] on button "Next" at bounding box center [784, 760] width 118 height 39
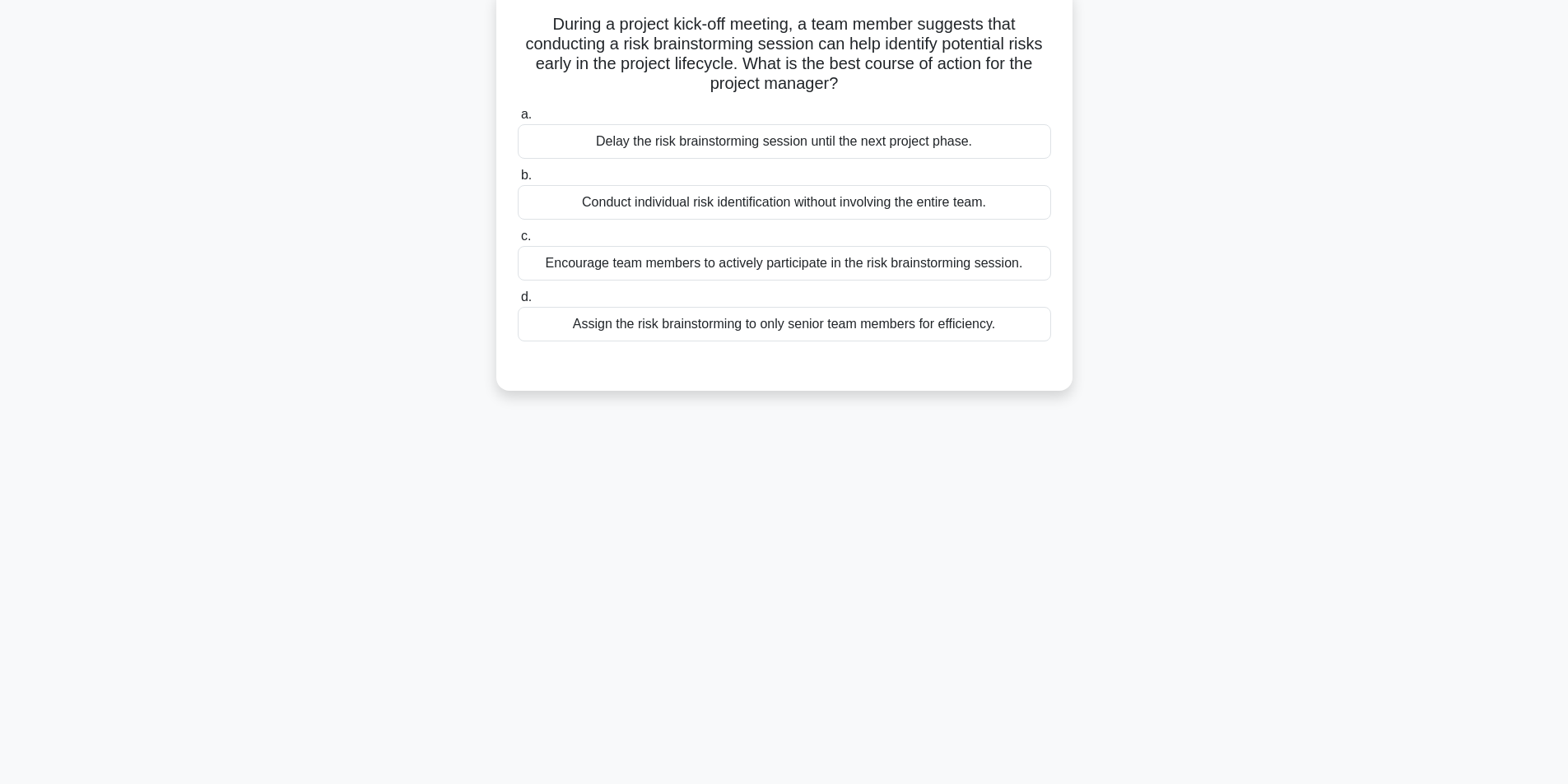
click at [767, 266] on div "Encourage team members to actively participate in the risk brainstorming sessio…" at bounding box center [784, 262] width 534 height 34
click at [518, 242] on input "c. Encourage team members to actively participate in the risk brainstorming ses…" at bounding box center [518, 236] width 0 height 11
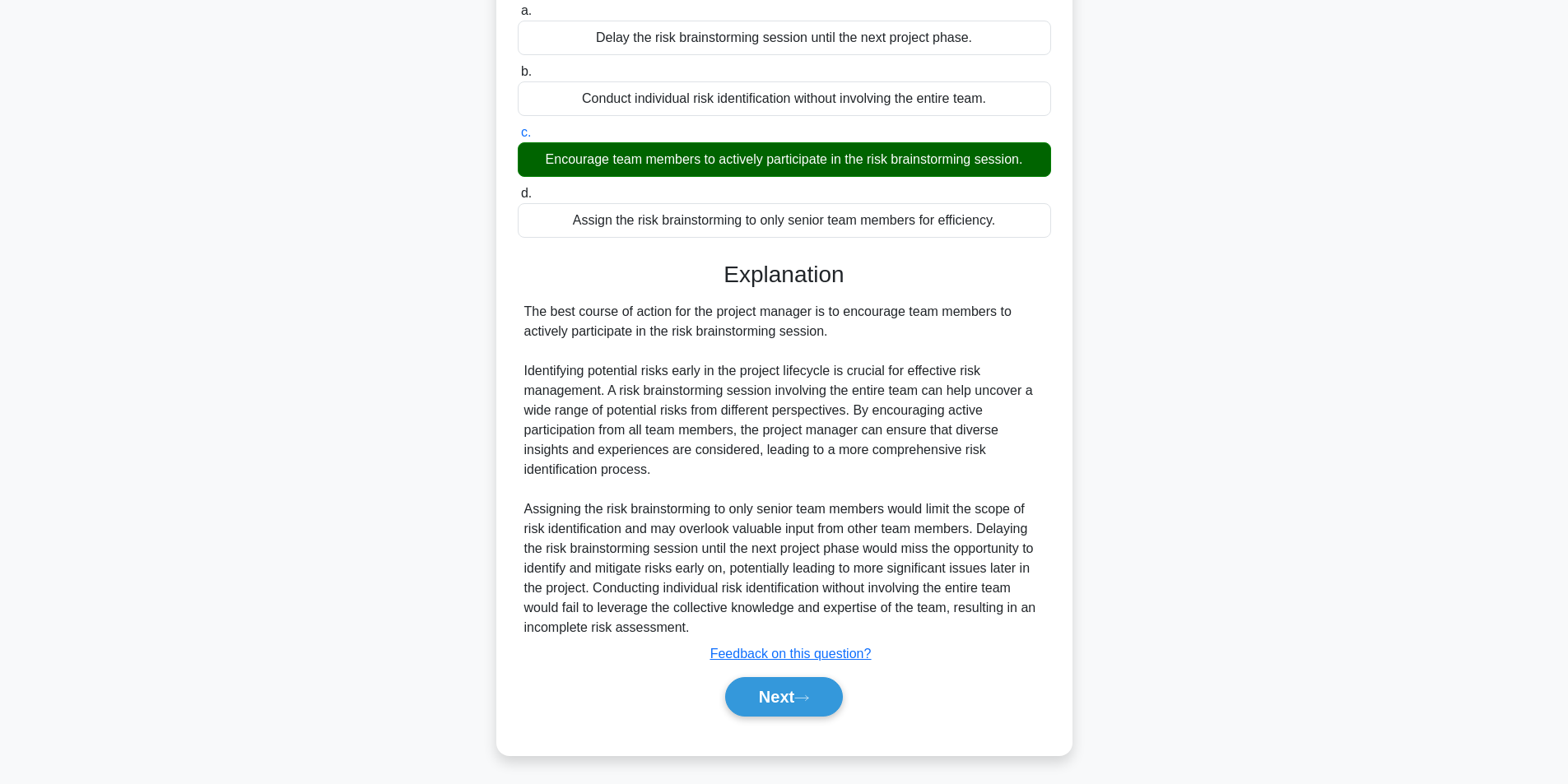
scroll to position [211, 0]
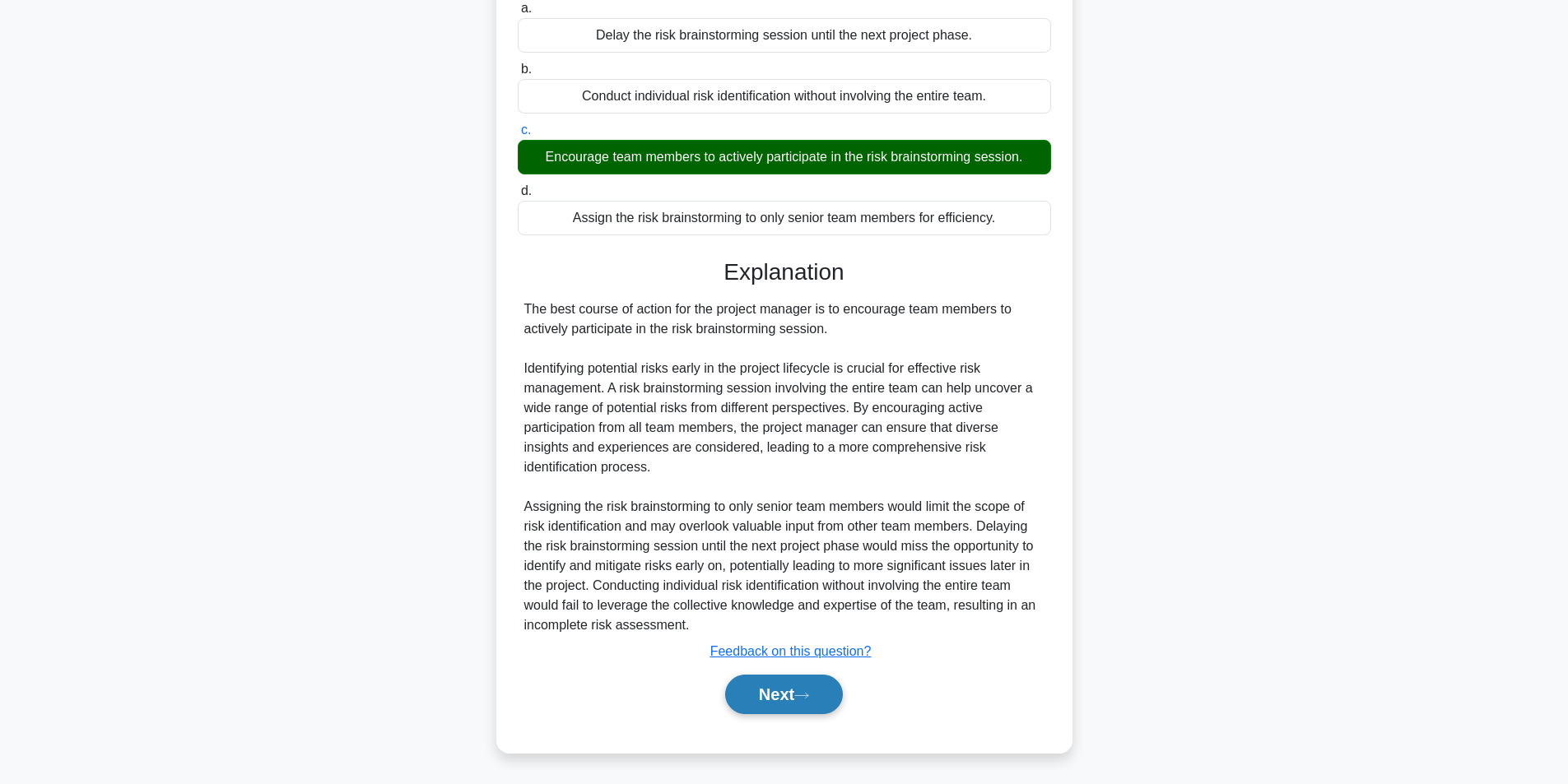
click at [791, 686] on button "Next" at bounding box center [784, 695] width 118 height 39
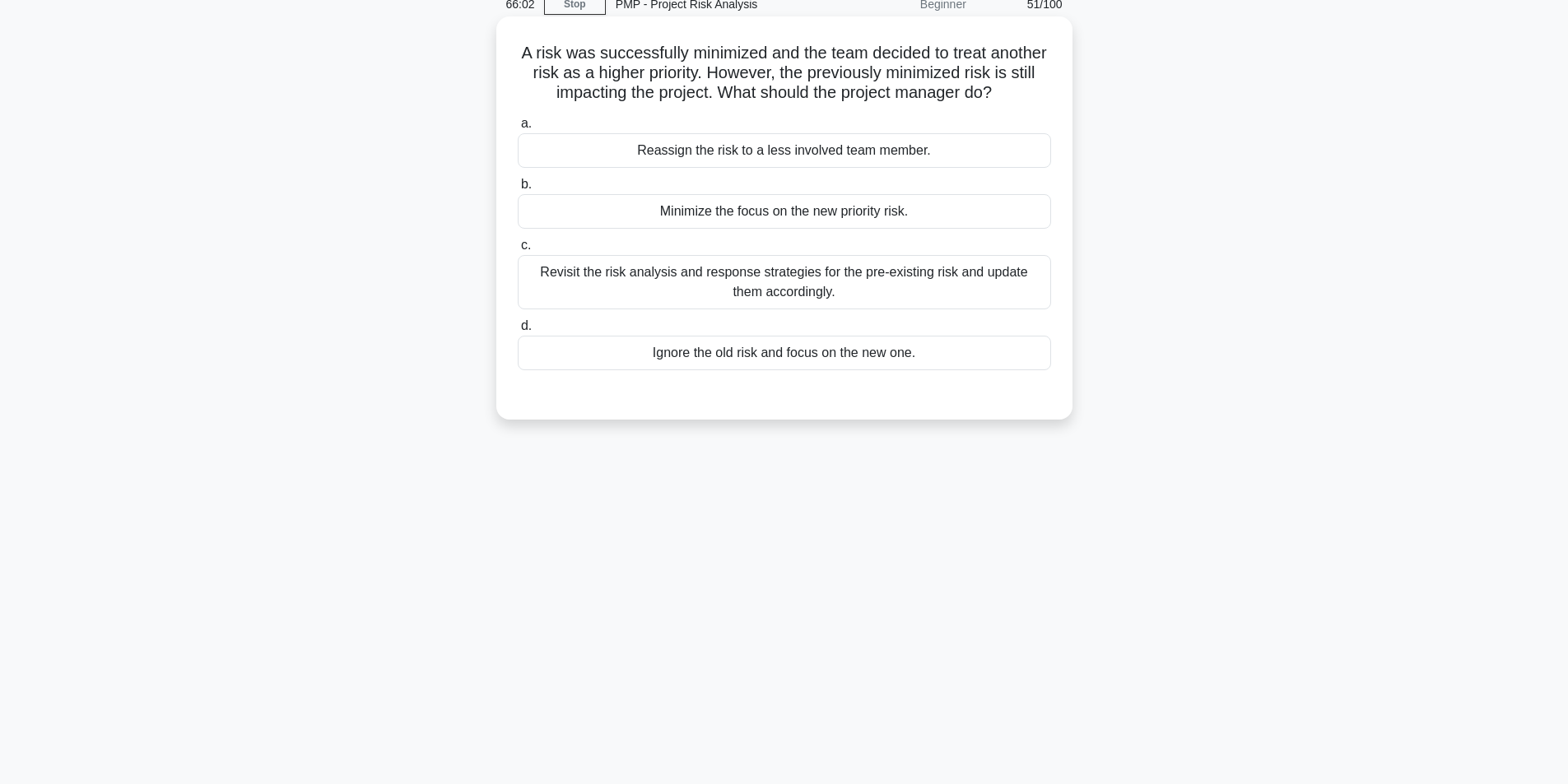
scroll to position [104, 0]
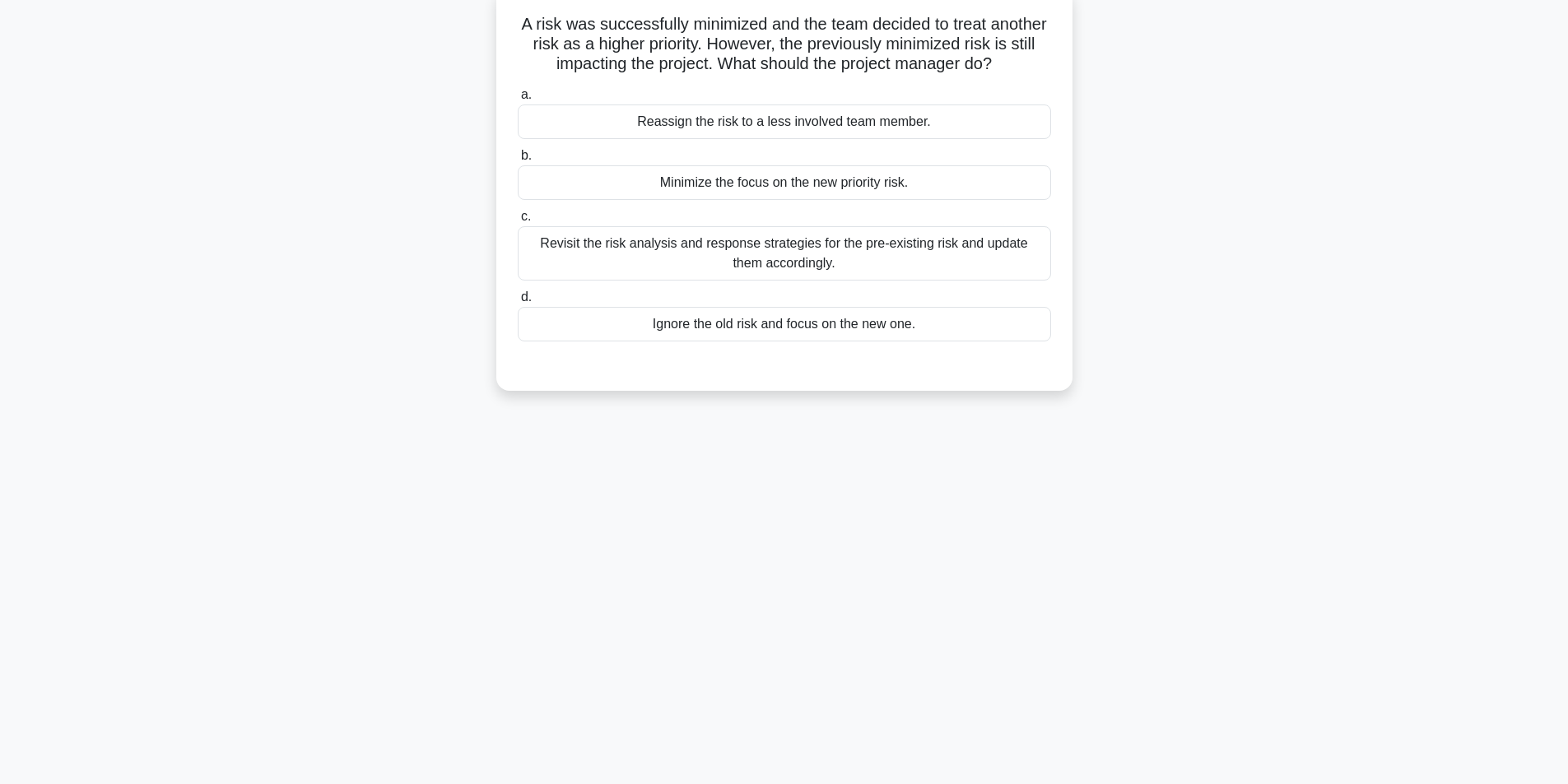
click at [761, 251] on div "Revisit the risk analysis and response strategies for the pre-existing risk and…" at bounding box center [784, 252] width 534 height 54
click at [518, 222] on input "c. Revisit the risk analysis and response strategies for the pre-existing risk …" at bounding box center [518, 216] width 0 height 11
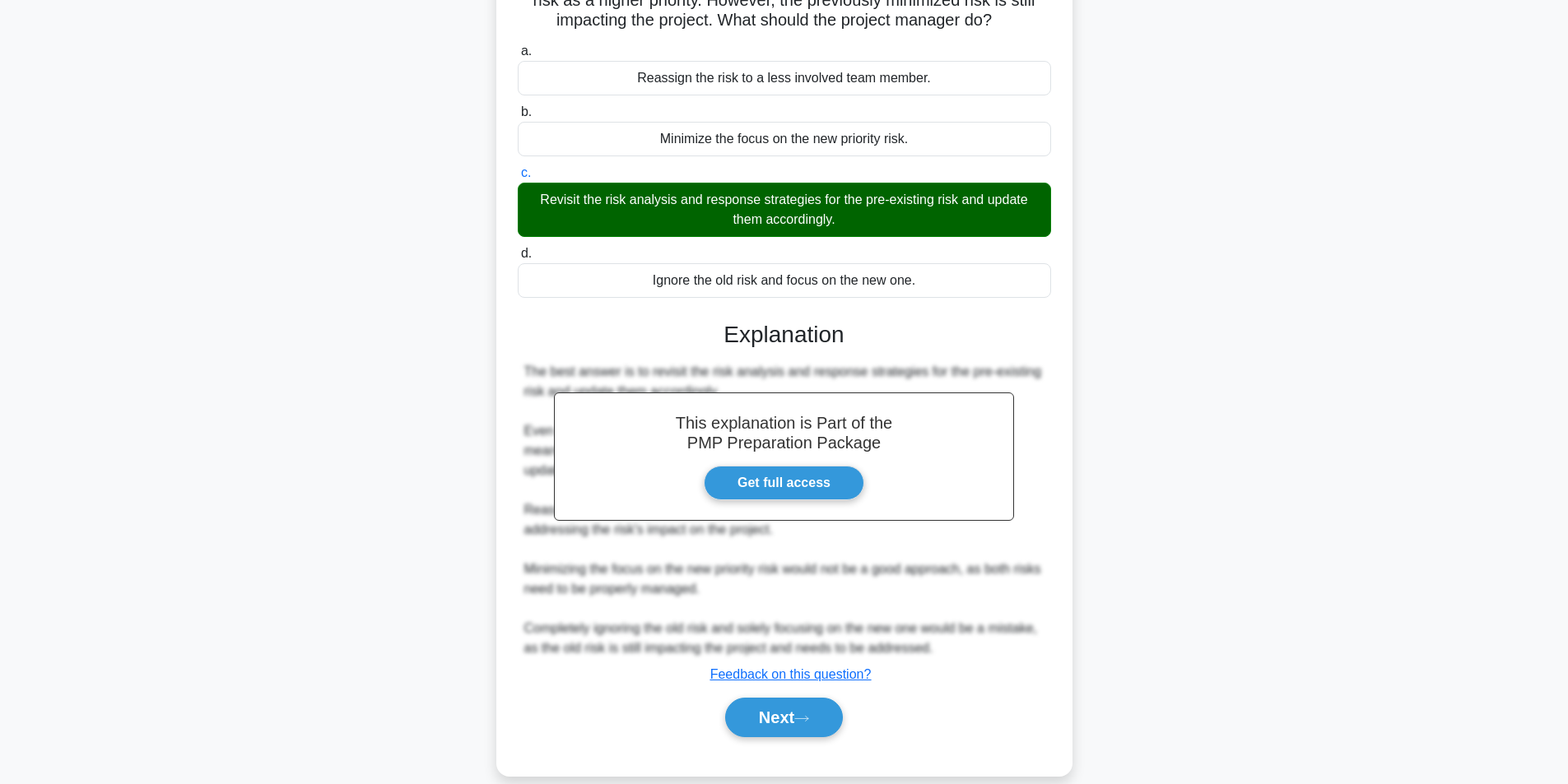
scroll to position [172, 0]
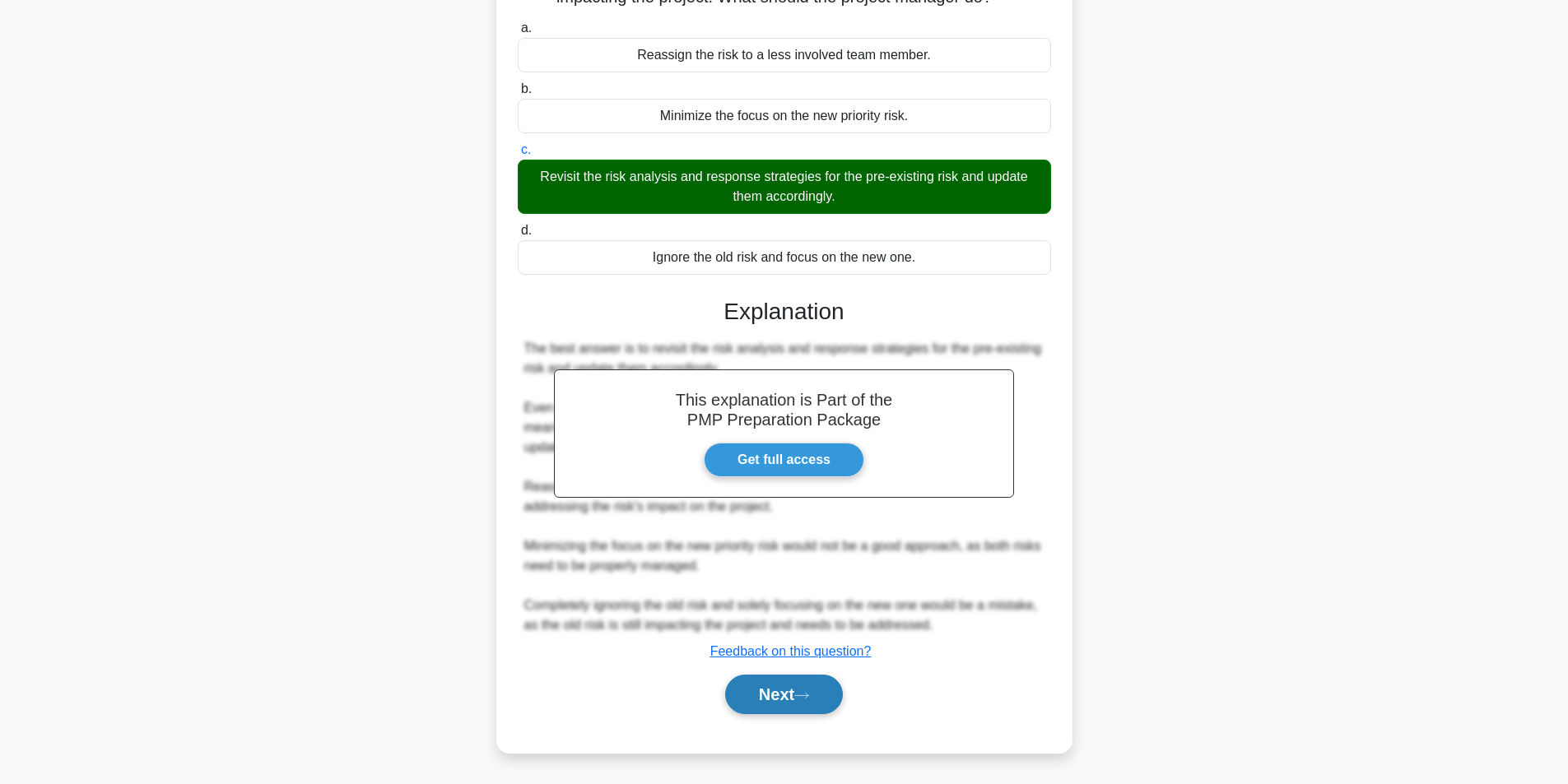
click at [782, 689] on button "Next" at bounding box center [784, 695] width 118 height 39
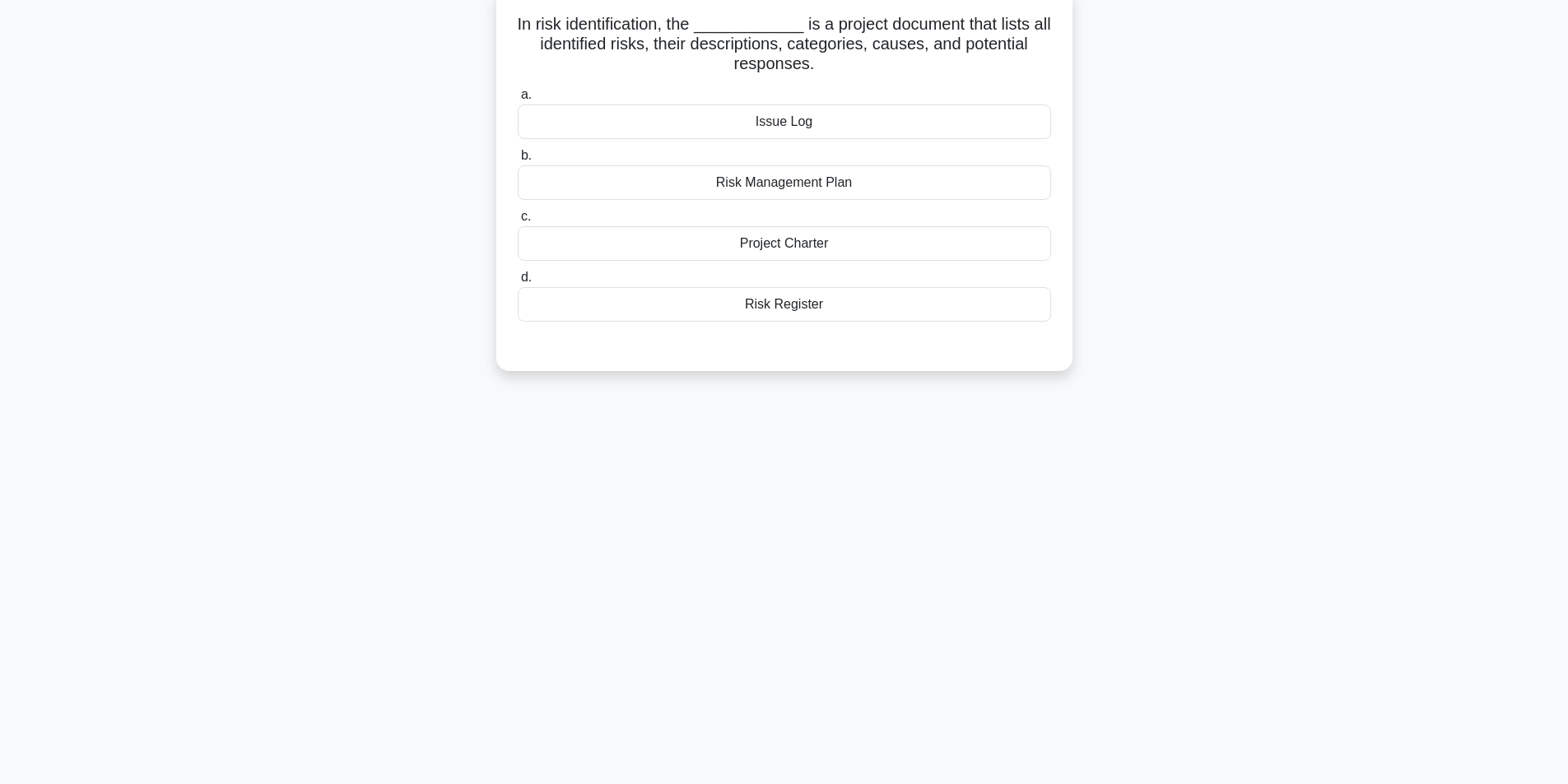
click at [817, 314] on div "Risk Register" at bounding box center [784, 304] width 534 height 34
click at [518, 283] on input "d. Risk Register" at bounding box center [518, 277] width 0 height 11
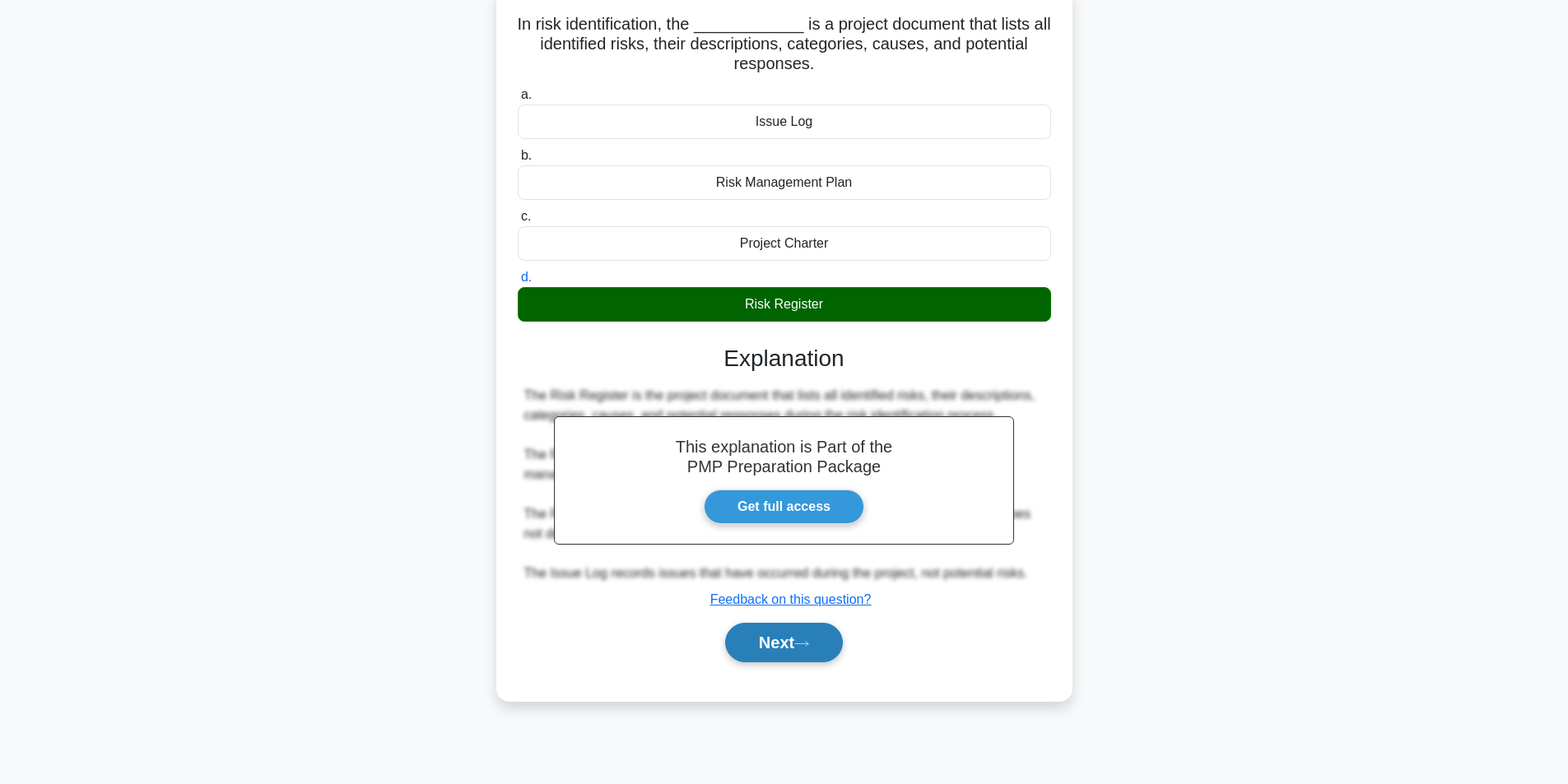
click at [774, 644] on button "Next" at bounding box center [784, 643] width 118 height 39
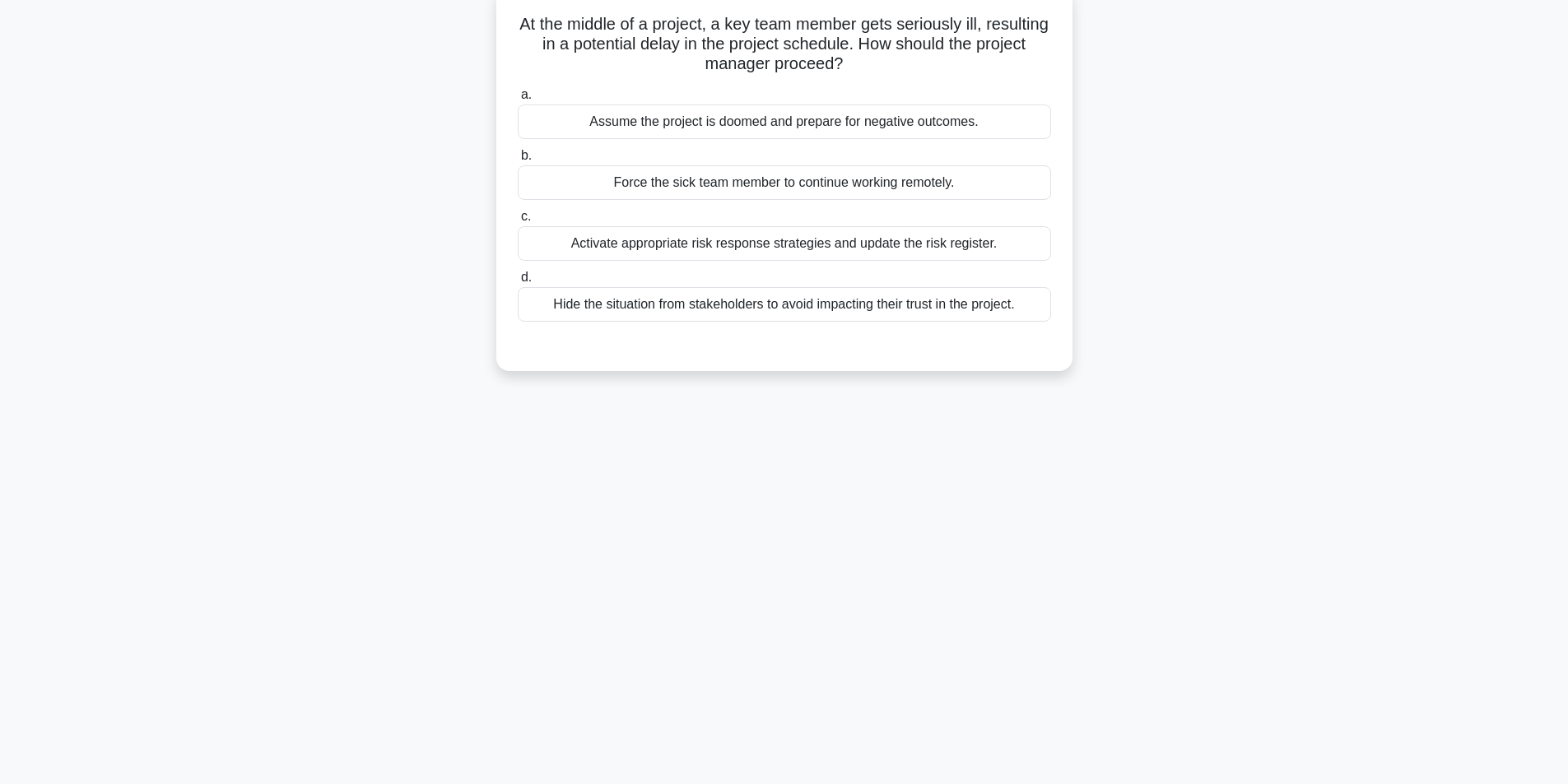
click at [756, 250] on div "Activate appropriate risk response strategies and update the risk register." at bounding box center [784, 243] width 534 height 34
click at [518, 222] on input "c. Activate appropriate risk response strategies and update the risk register." at bounding box center [518, 216] width 0 height 11
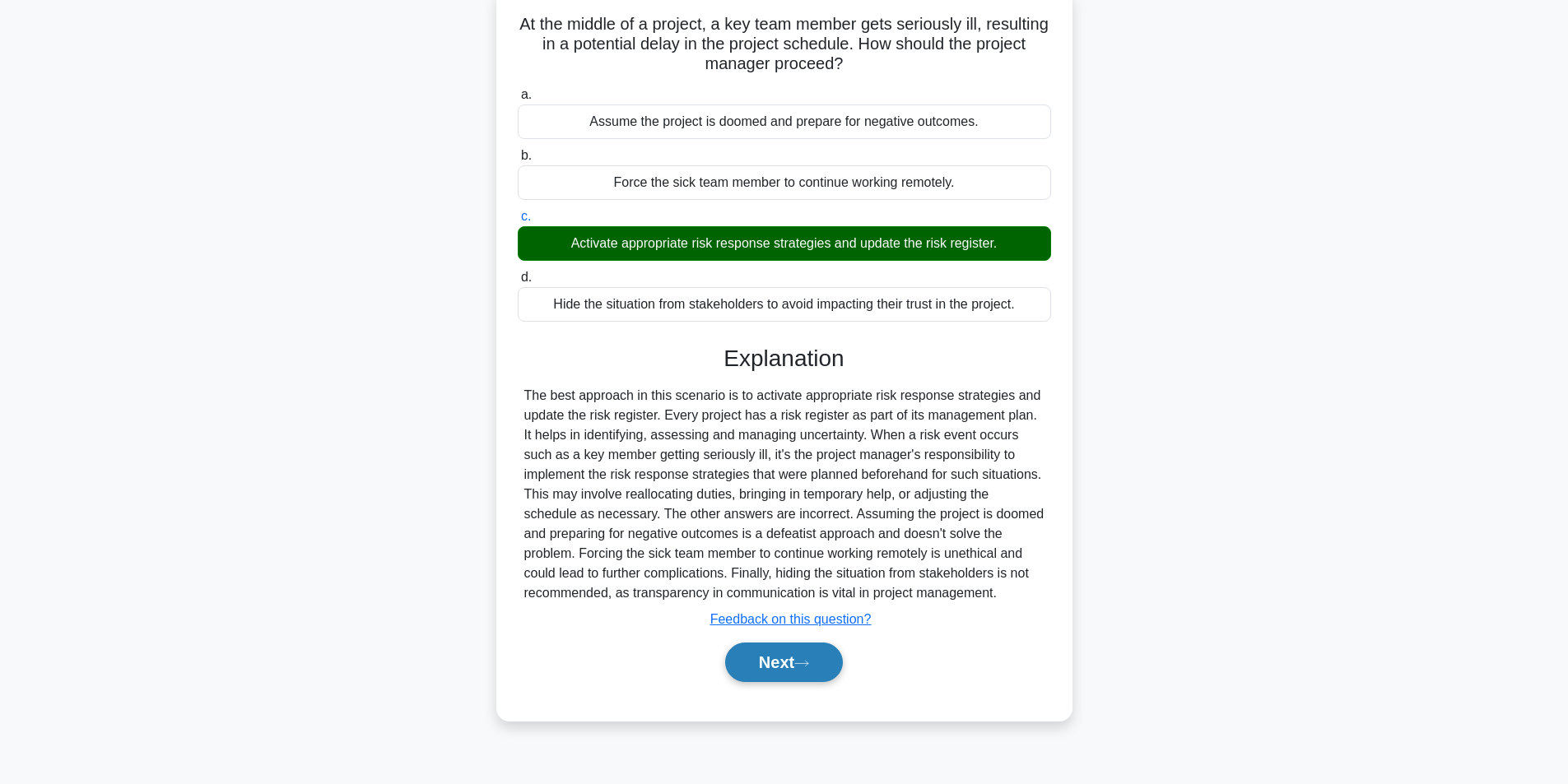
click at [757, 661] on button "Next" at bounding box center [784, 662] width 118 height 39
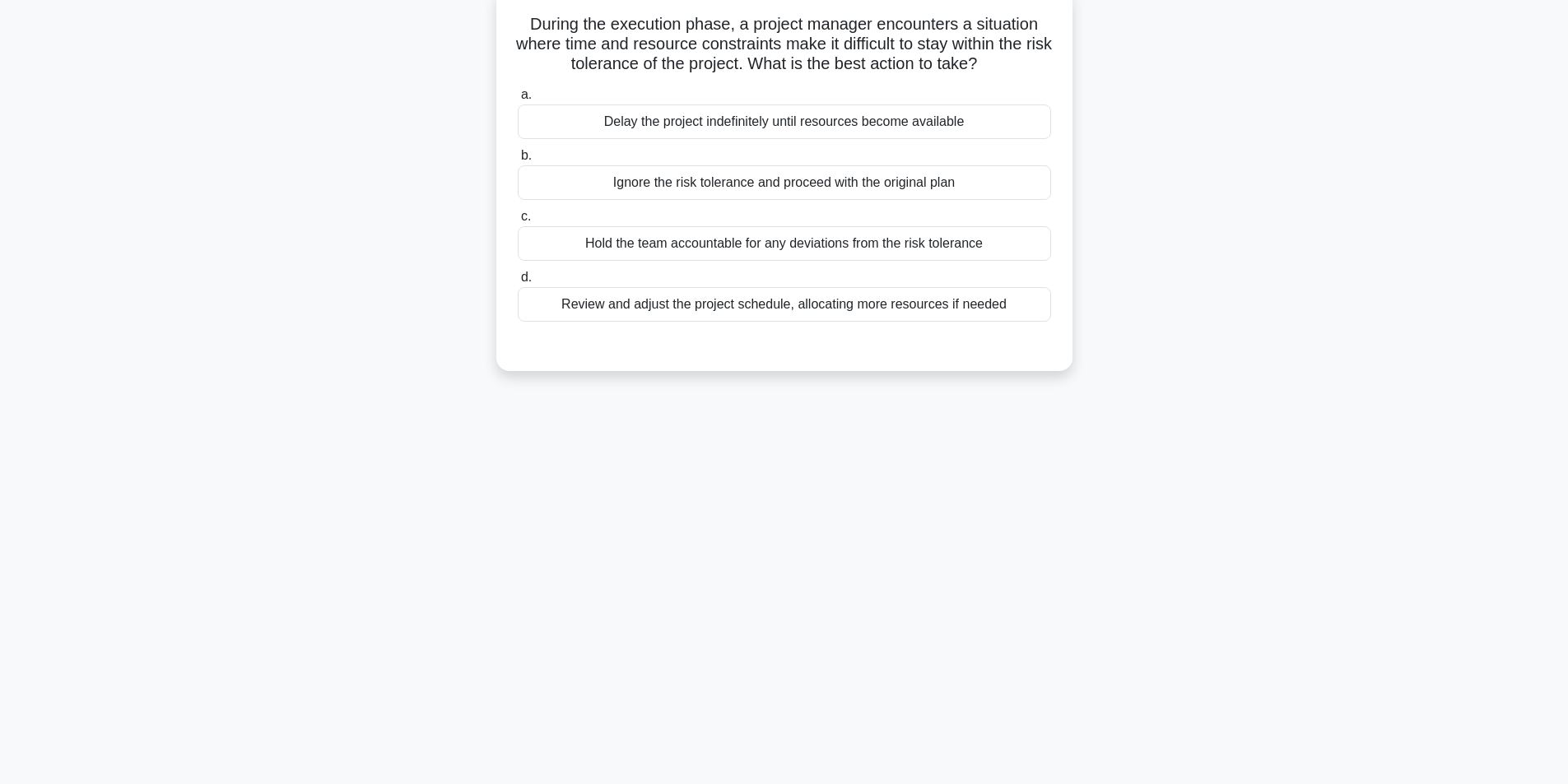
click at [774, 310] on div "Review and adjust the project schedule, allocating more resources if needed" at bounding box center [784, 304] width 534 height 34
click at [518, 283] on input "d. Review and adjust the project schedule, allocating more resources if needed" at bounding box center [518, 277] width 0 height 11
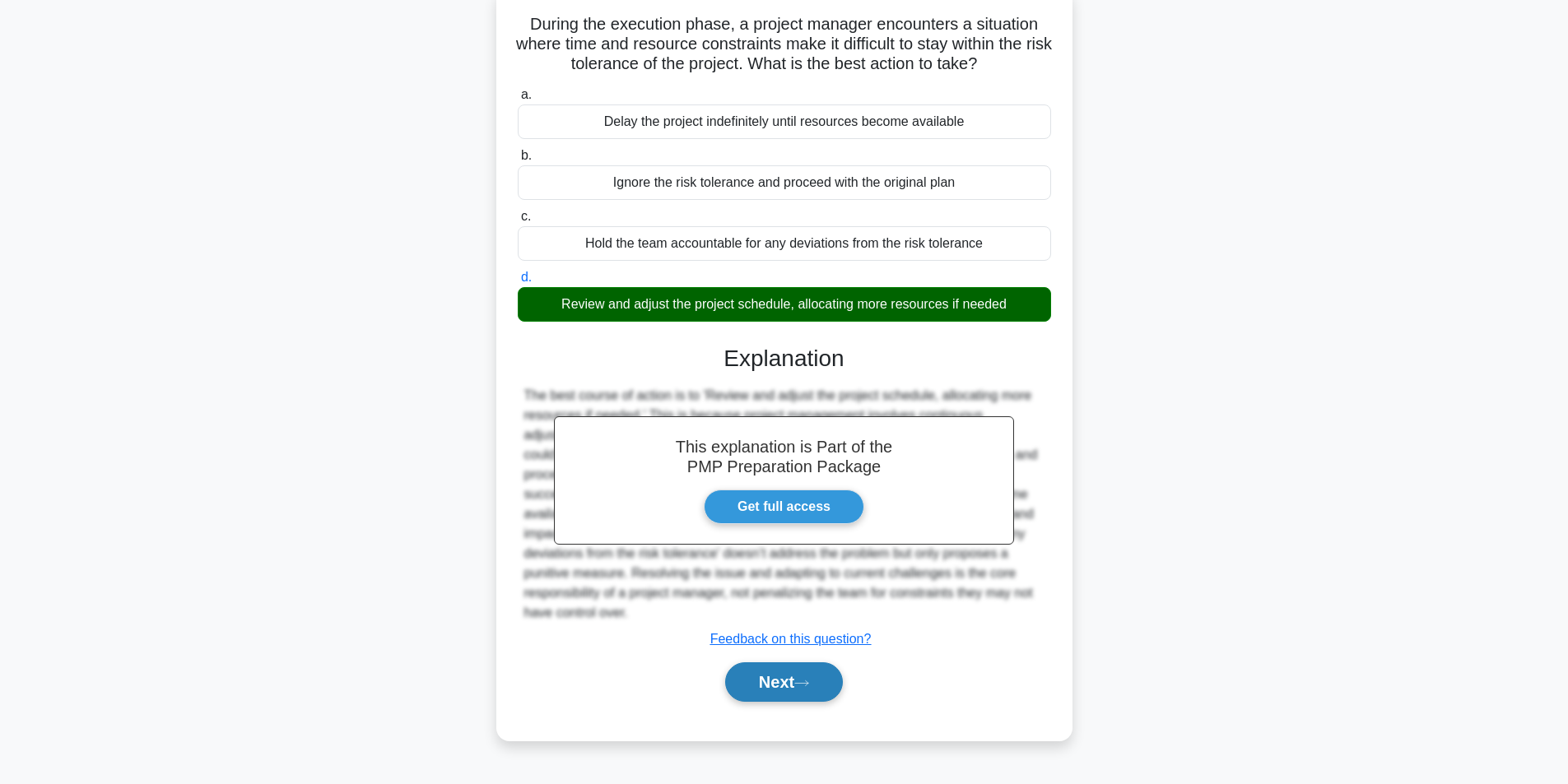
click at [796, 679] on button "Next" at bounding box center [784, 682] width 118 height 39
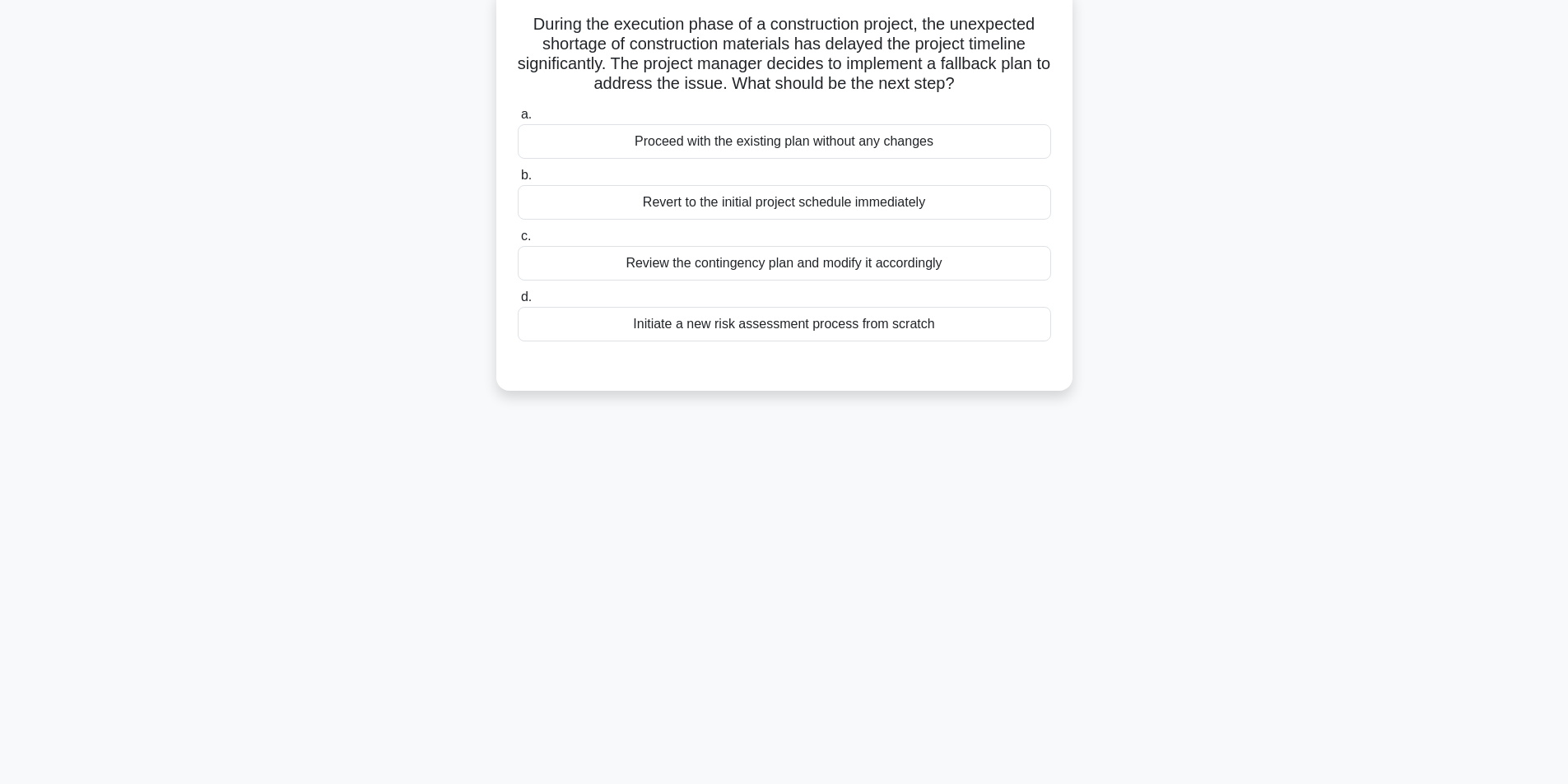
click at [760, 269] on div "Review the contingency plan and modify it accordingly" at bounding box center [784, 262] width 534 height 34
click at [518, 242] on input "c. Review the contingency plan and modify it accordingly" at bounding box center [518, 236] width 0 height 11
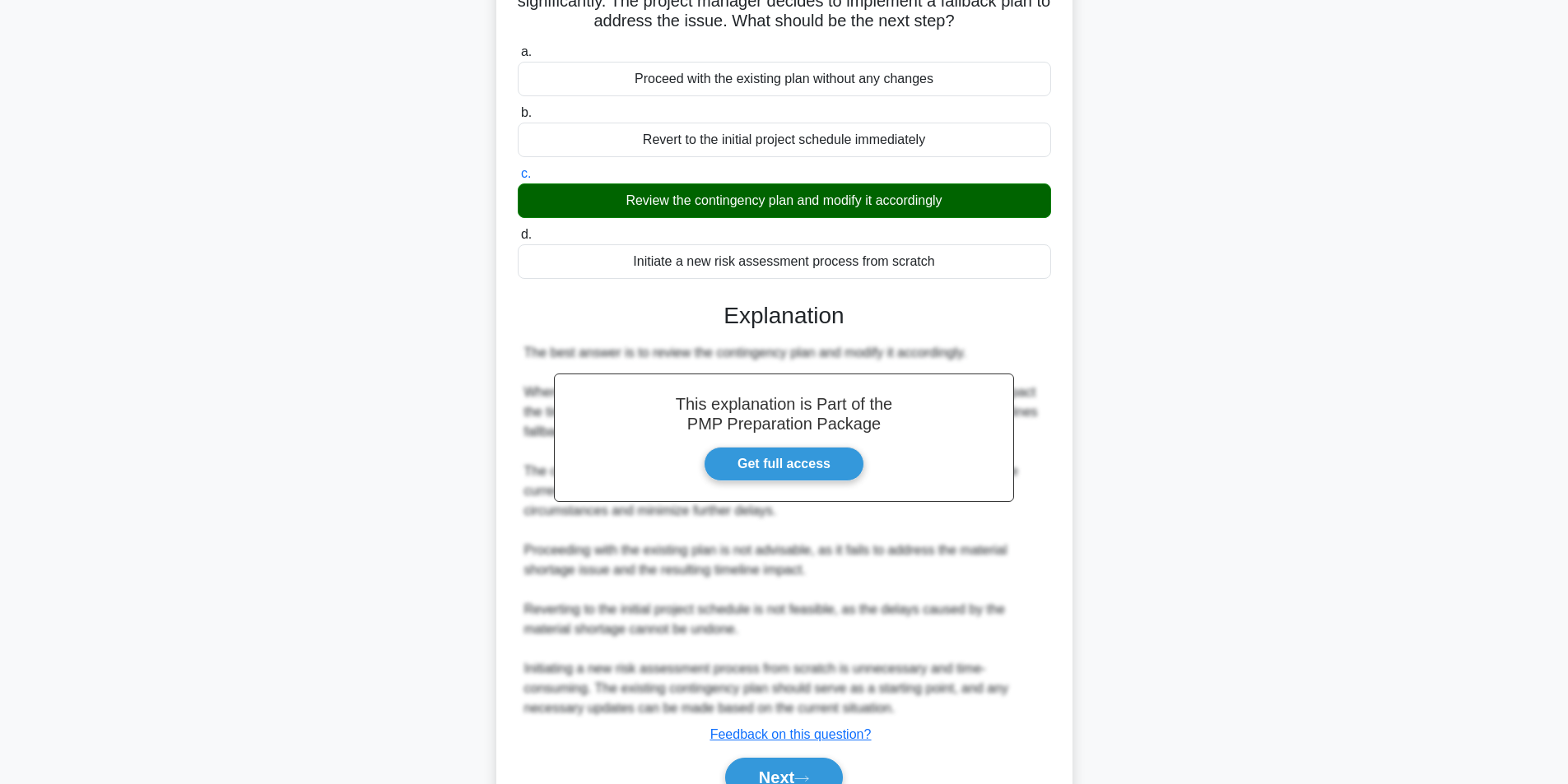
scroll to position [251, 0]
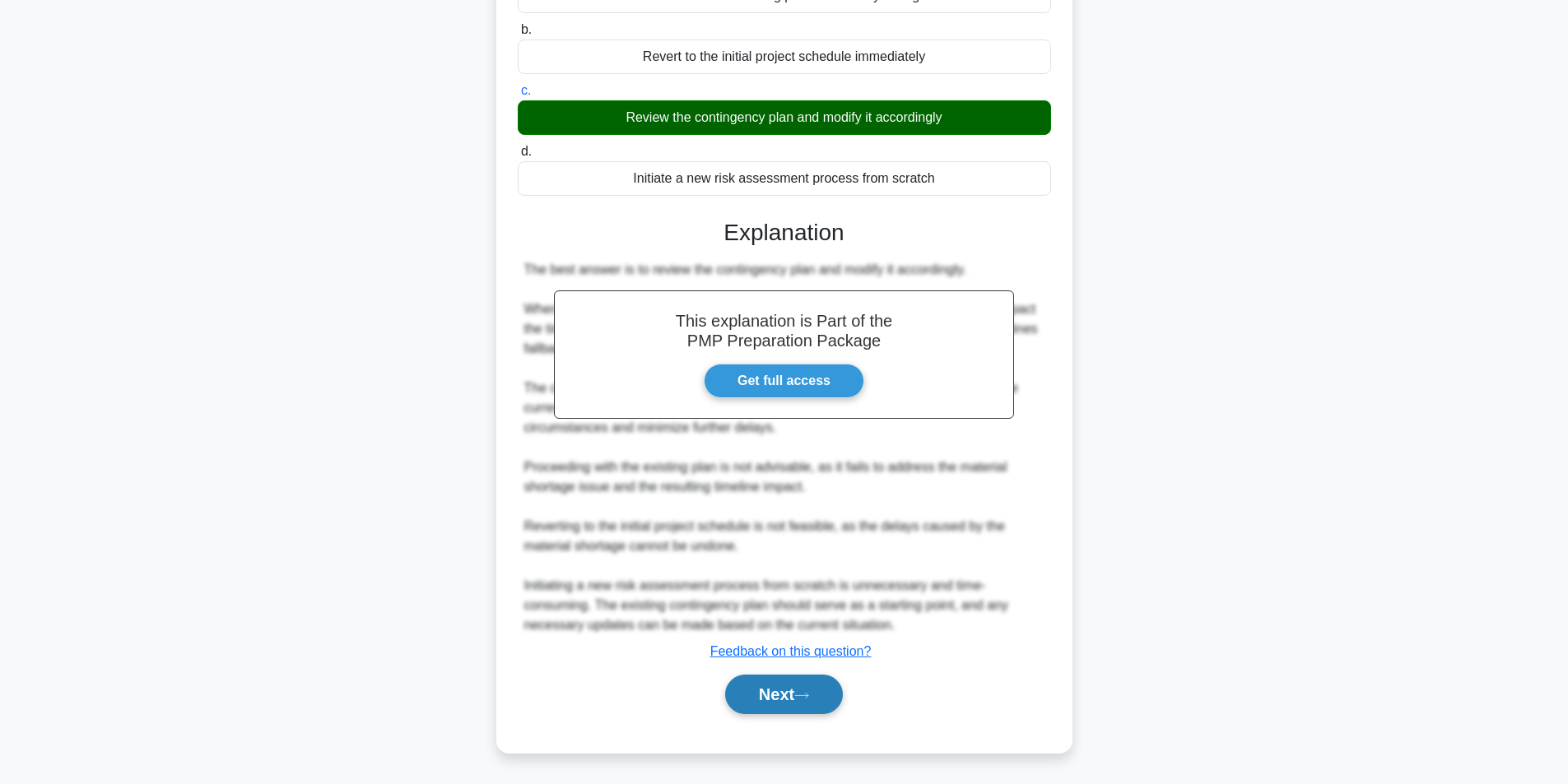
click at [781, 692] on button "Next" at bounding box center [784, 695] width 118 height 39
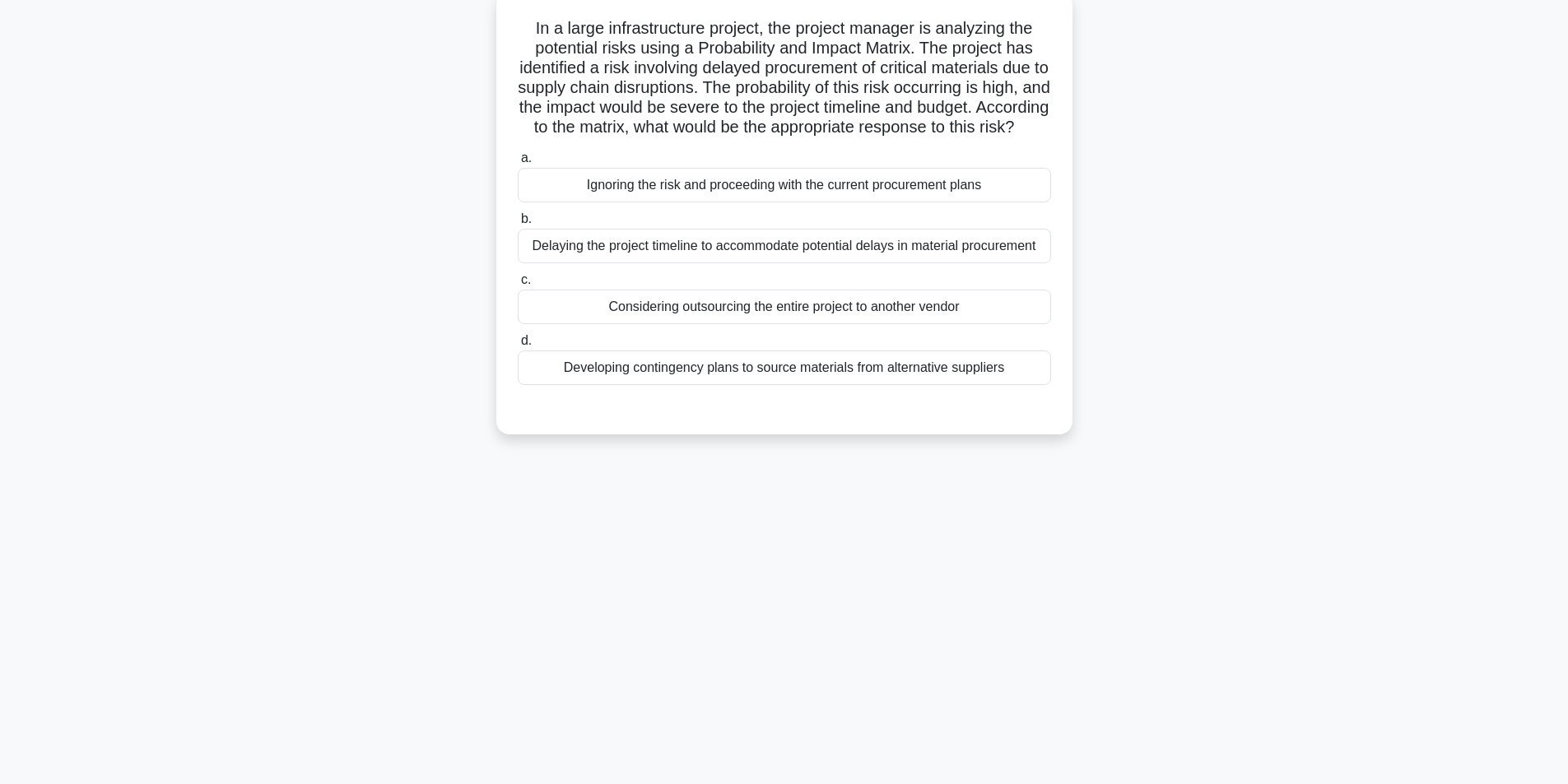
scroll to position [104, 0]
click at [736, 381] on div "Developing contingency plans to source materials from alternative suppliers" at bounding box center [784, 364] width 534 height 34
click at [518, 342] on input "d. Developing contingency plans to source materials from alternative suppliers" at bounding box center [518, 336] width 0 height 11
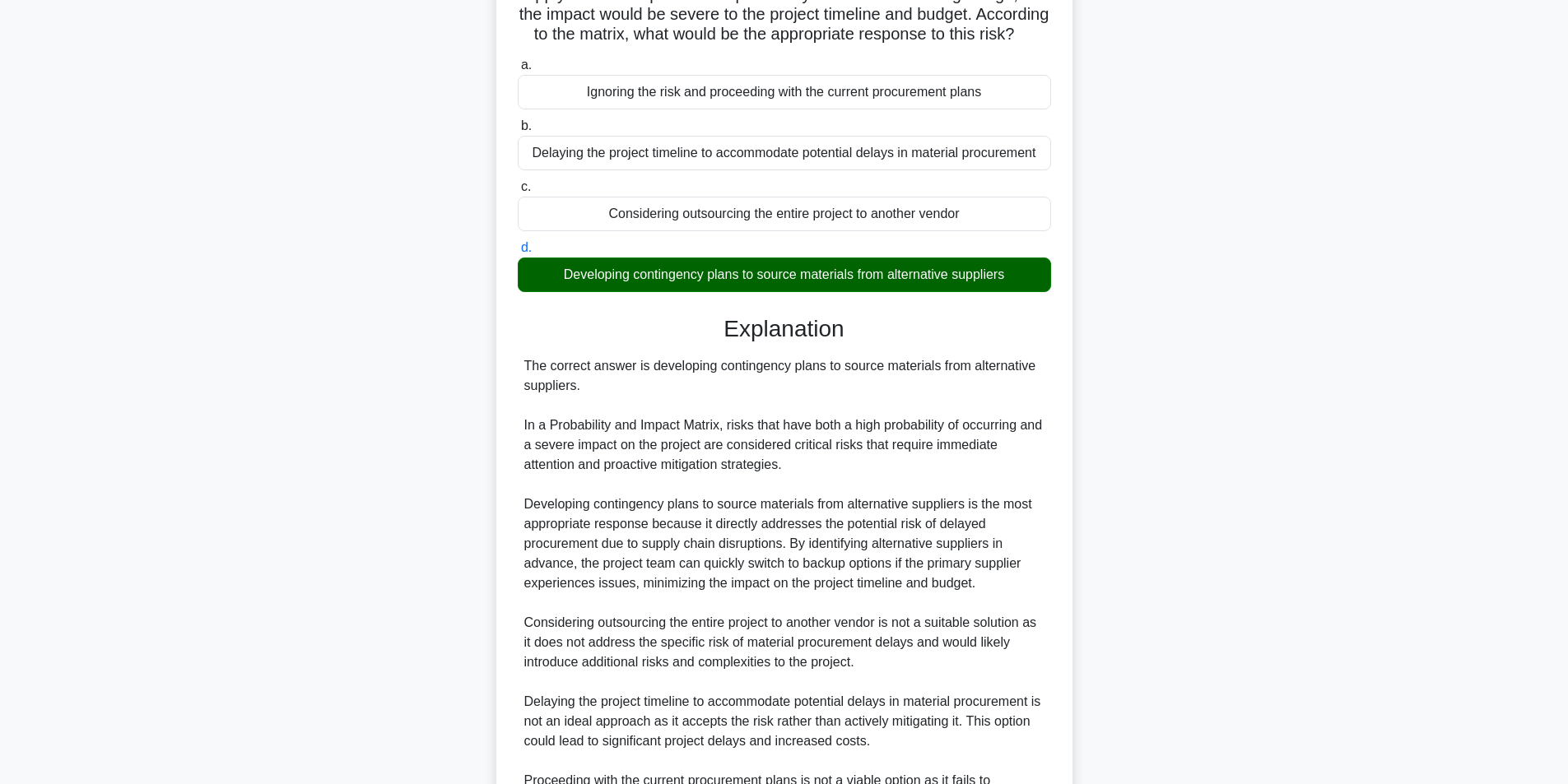
scroll to position [409, 0]
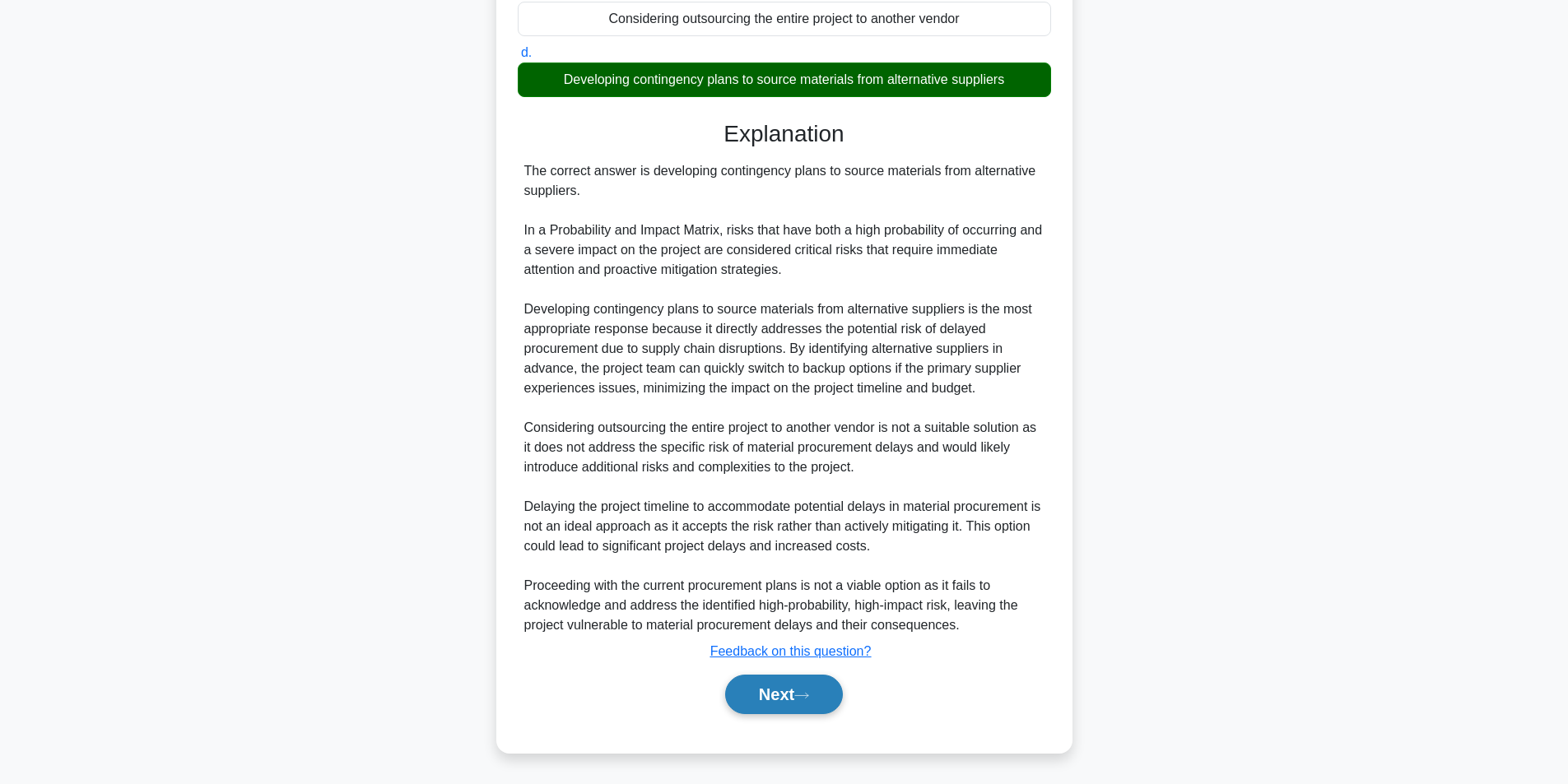
click at [758, 695] on button "Next" at bounding box center [784, 695] width 118 height 39
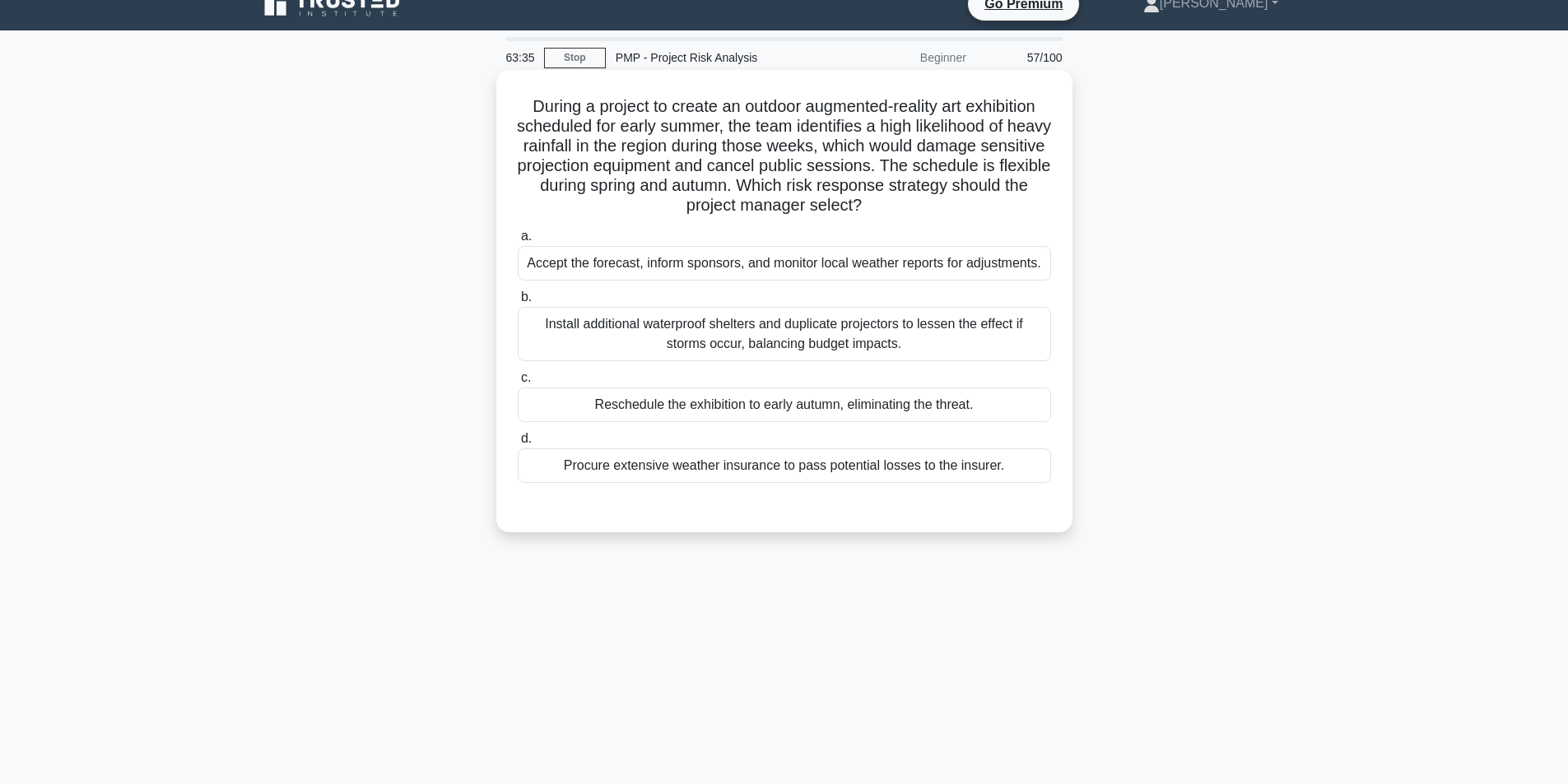
scroll to position [104, 0]
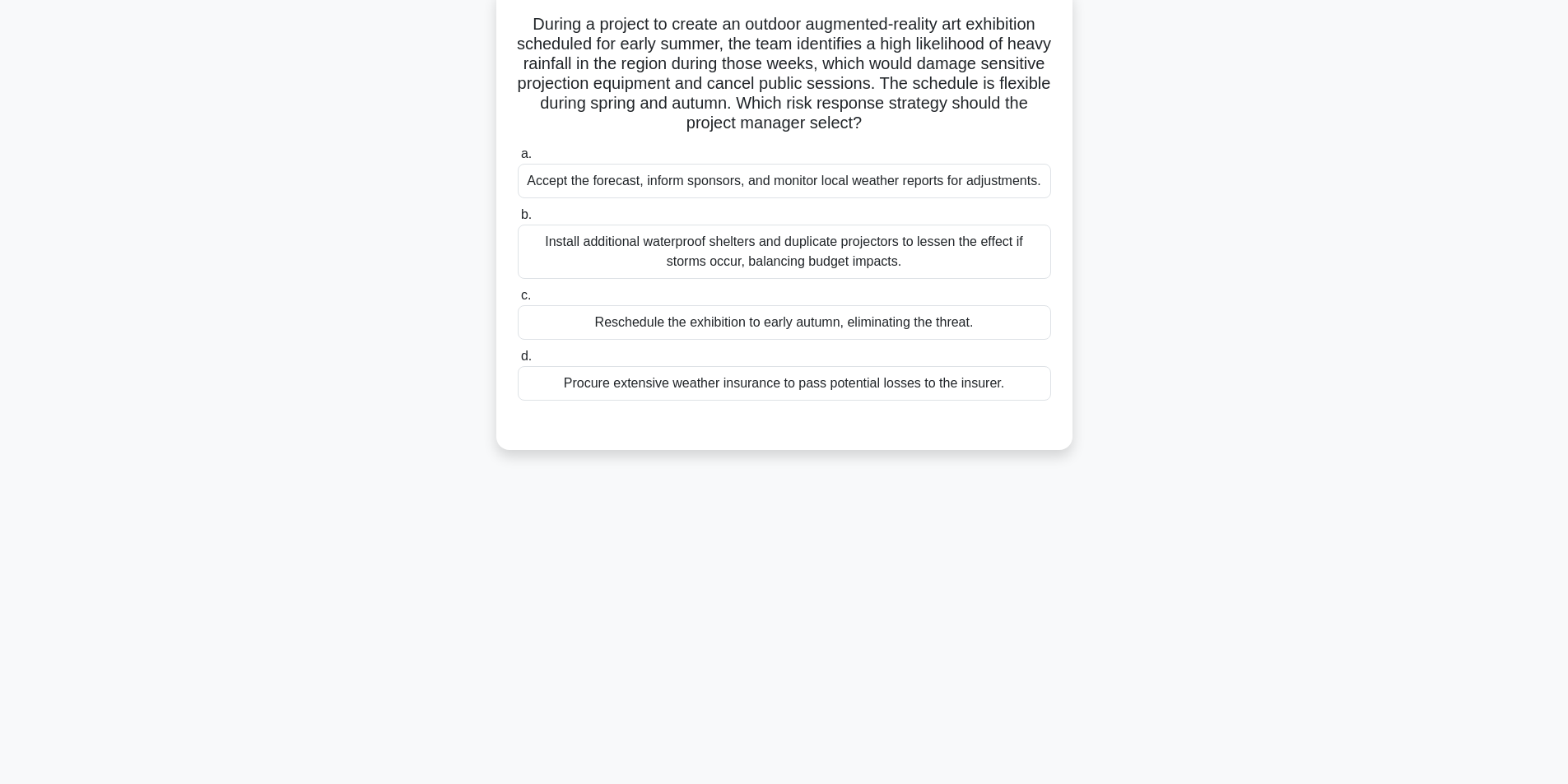
click at [808, 327] on div "Reschedule the exhibition to early autumn, eliminating the threat." at bounding box center [784, 322] width 534 height 34
click at [518, 301] on input "c. Reschedule the exhibition to early autumn, eliminating the threat." at bounding box center [518, 296] width 0 height 11
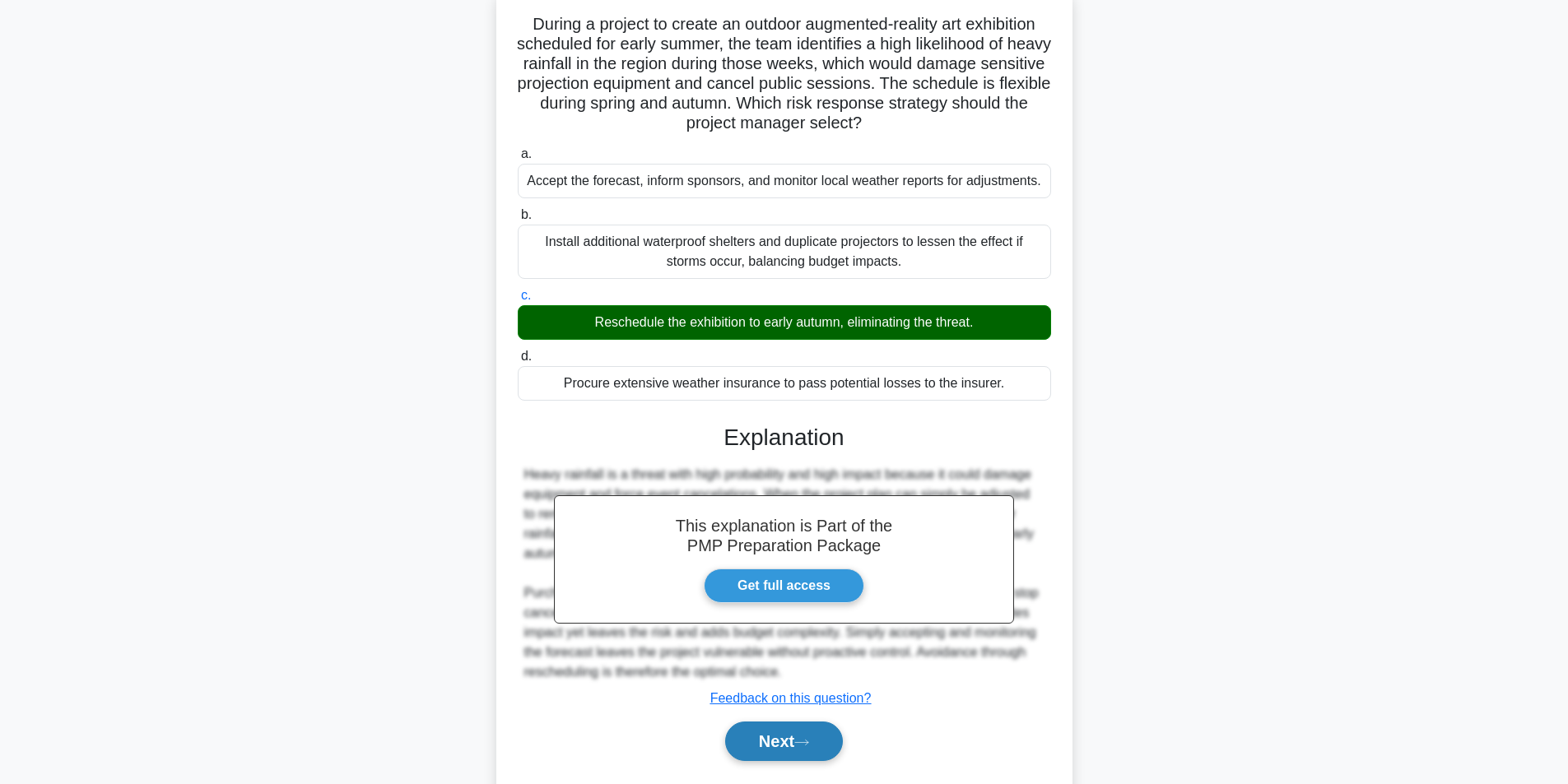
click at [787, 738] on button "Next" at bounding box center [784, 741] width 118 height 39
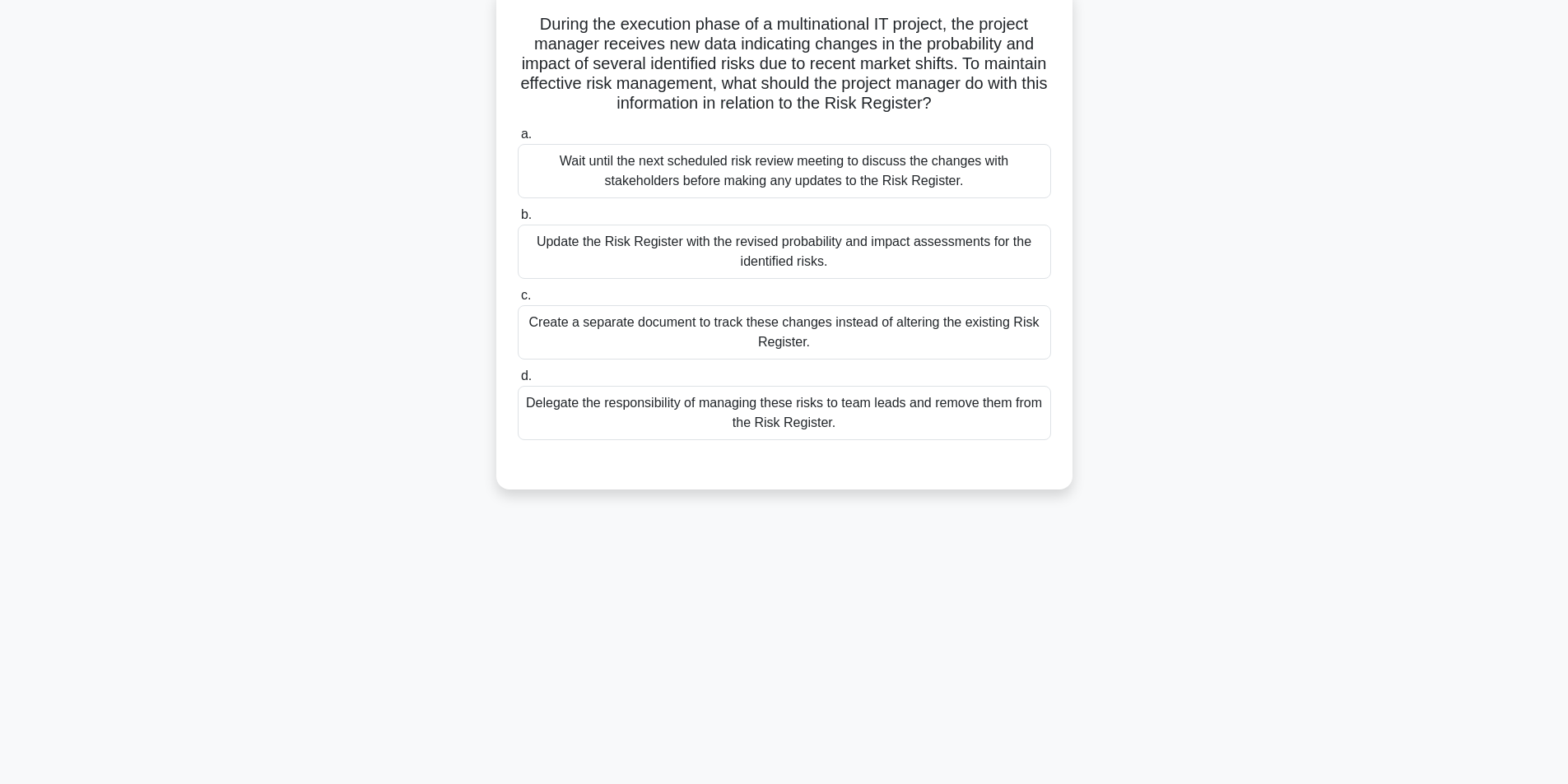
click at [813, 251] on div "Update the Risk Register with the revised probability and impact assessments fo…" at bounding box center [784, 252] width 534 height 54
click at [518, 220] on input "b. Update the Risk Register with the revised probability and impact assessments…" at bounding box center [518, 215] width 0 height 11
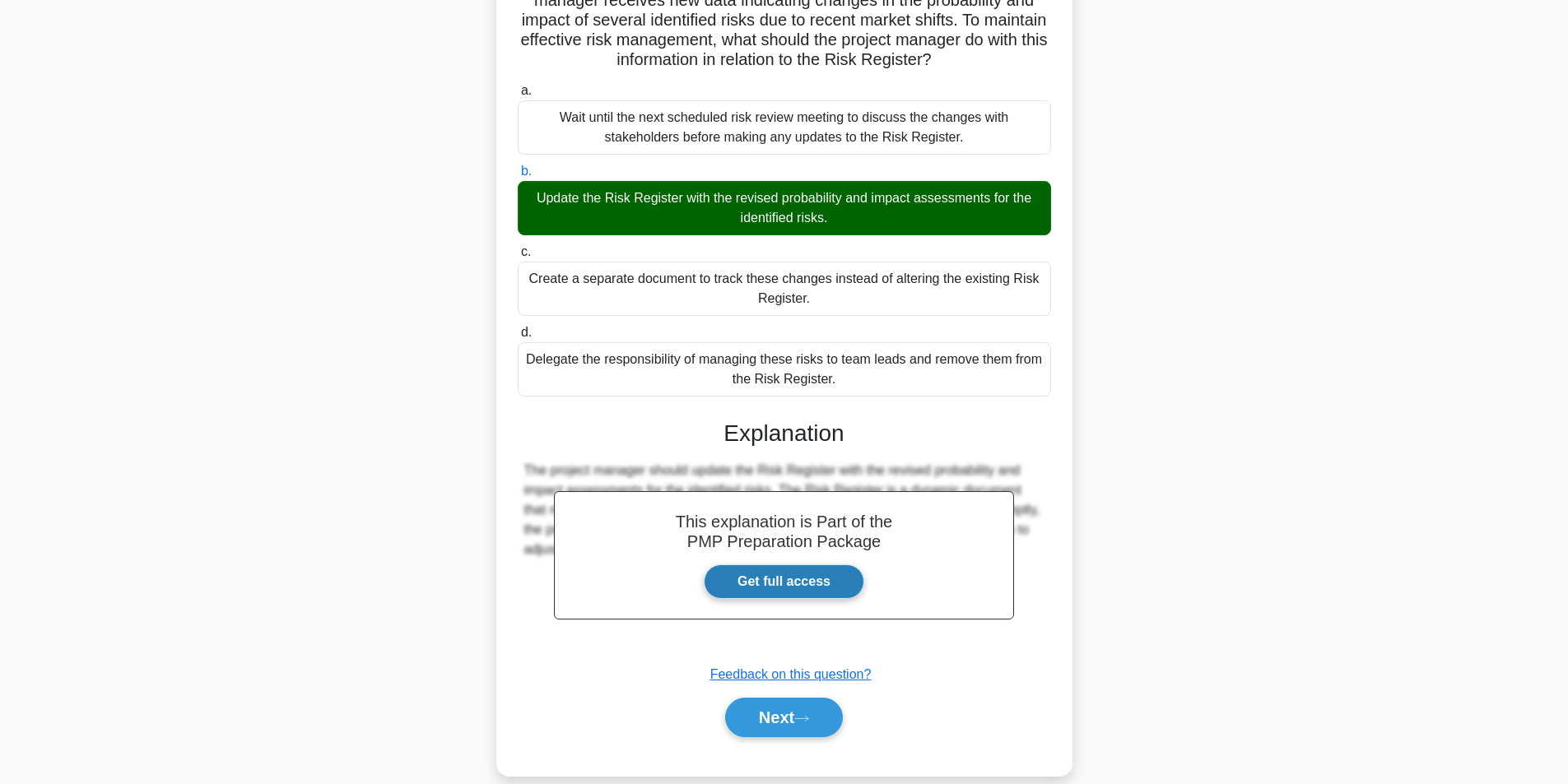
scroll to position [172, 0]
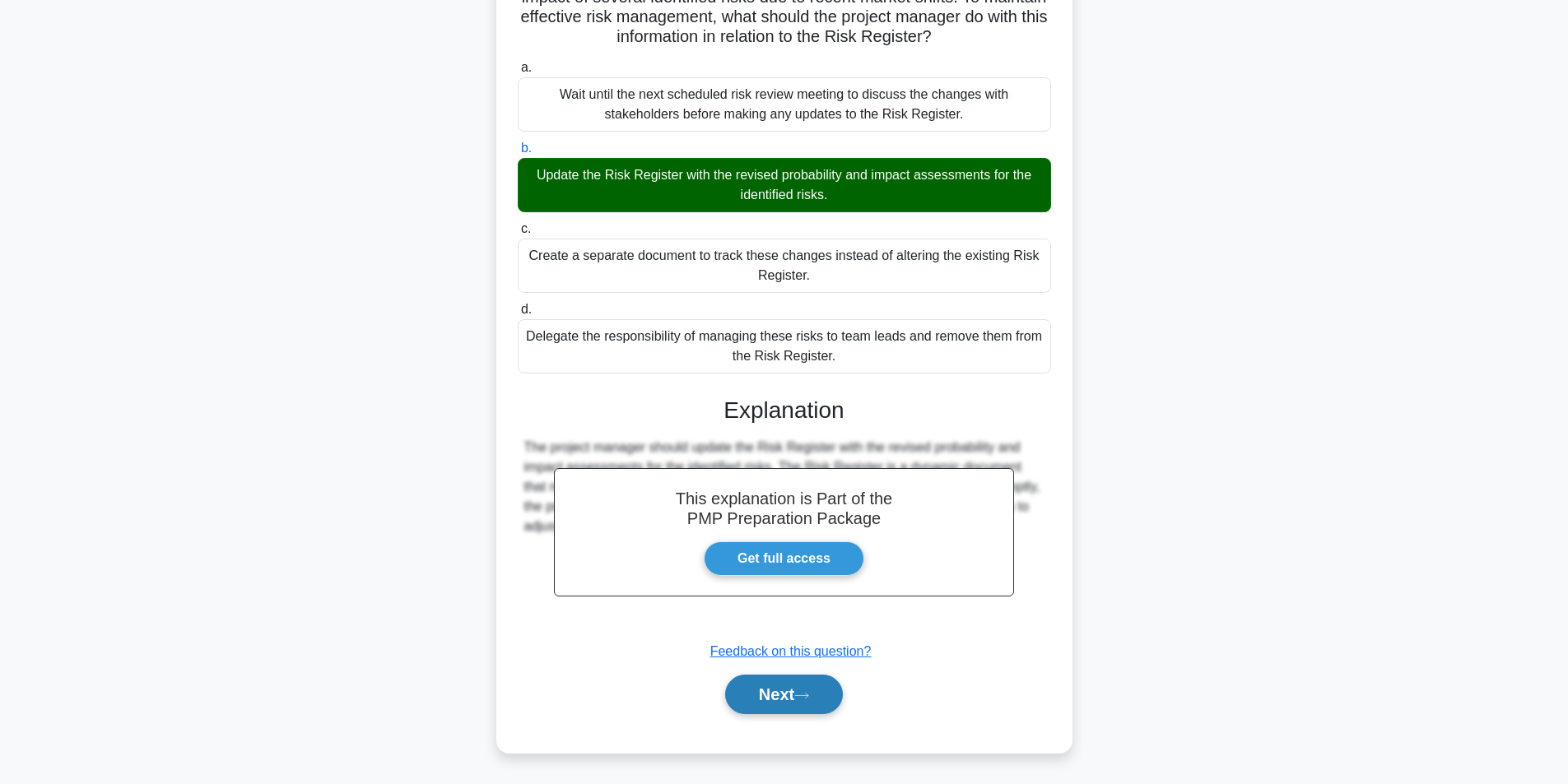
click at [809, 696] on icon at bounding box center [801, 695] width 15 height 9
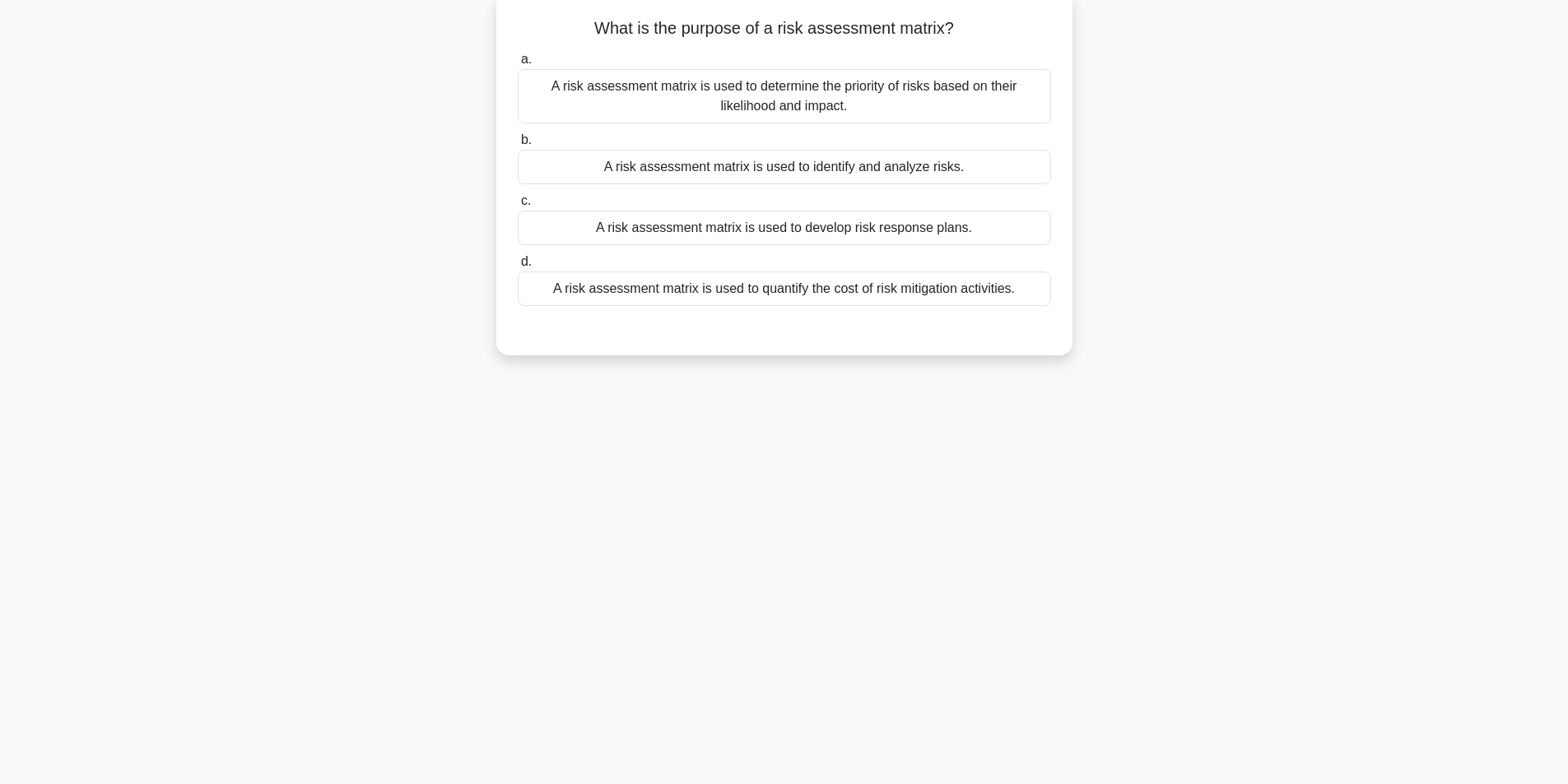
scroll to position [104, 0]
click at [853, 89] on div "A risk assessment matrix is used to determine the priority of risks based on th…" at bounding box center [784, 91] width 534 height 54
click at [518, 61] on input "a. A risk assessment matrix is used to determine the priority of risks based on…" at bounding box center [518, 55] width 0 height 11
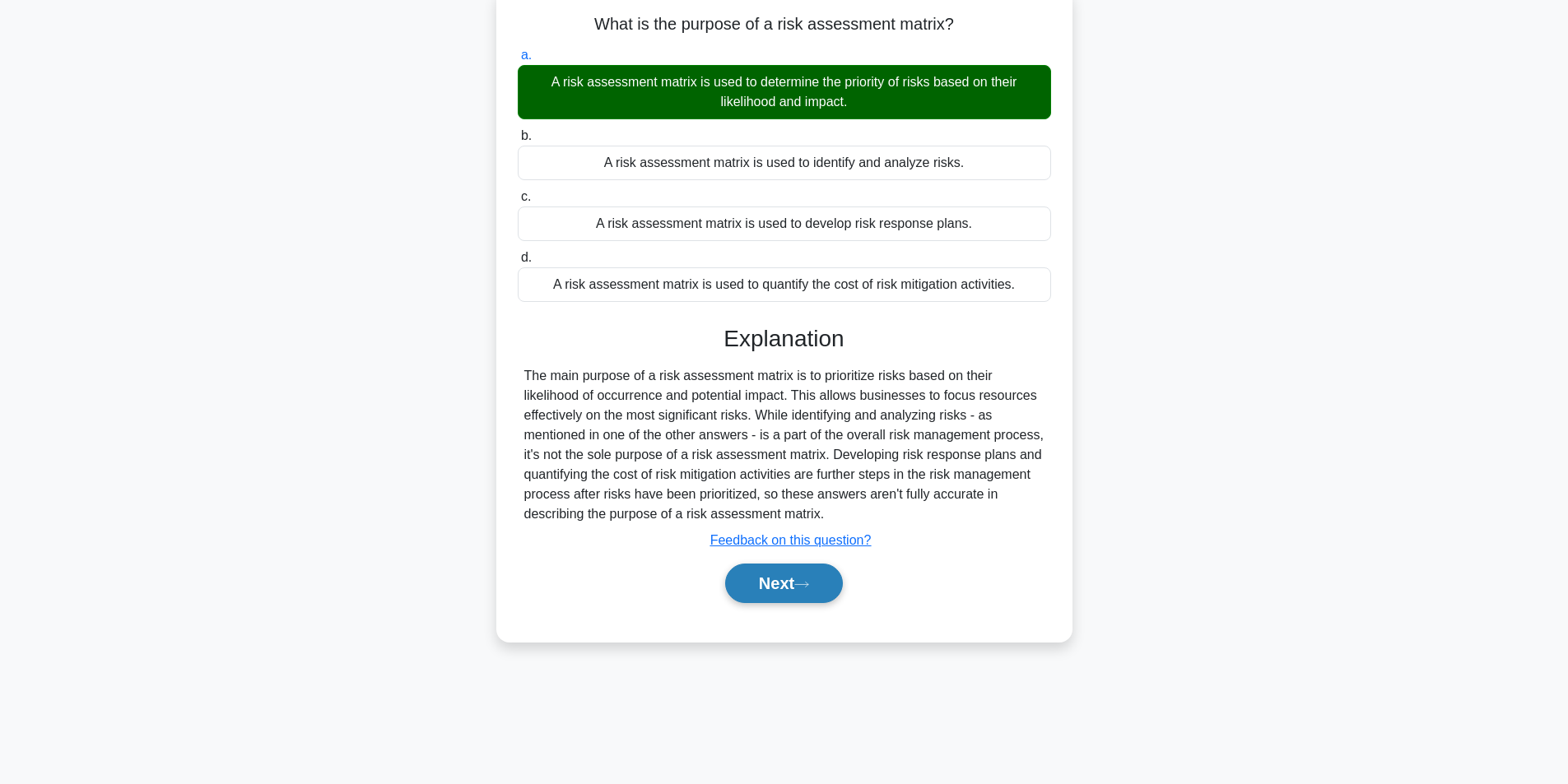
click at [783, 595] on button "Next" at bounding box center [784, 584] width 118 height 39
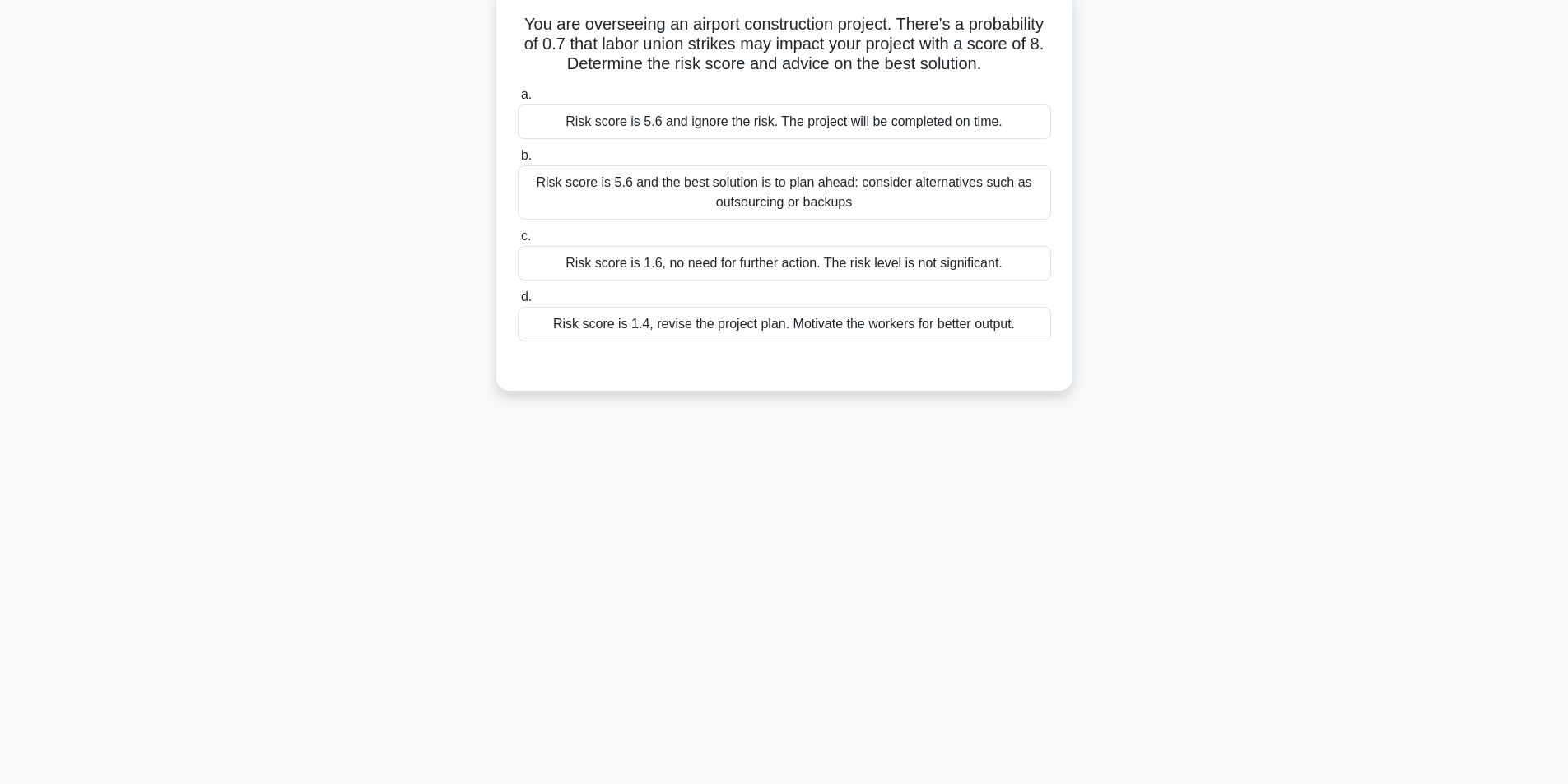
click at [857, 185] on div "Risk score is 5.6 and the best solution is to plan ahead: consider alternatives…" at bounding box center [784, 192] width 534 height 54
click at [518, 161] on input "b. Risk score is 5.6 and the best solution is to plan ahead: consider alternati…" at bounding box center [518, 155] width 0 height 11
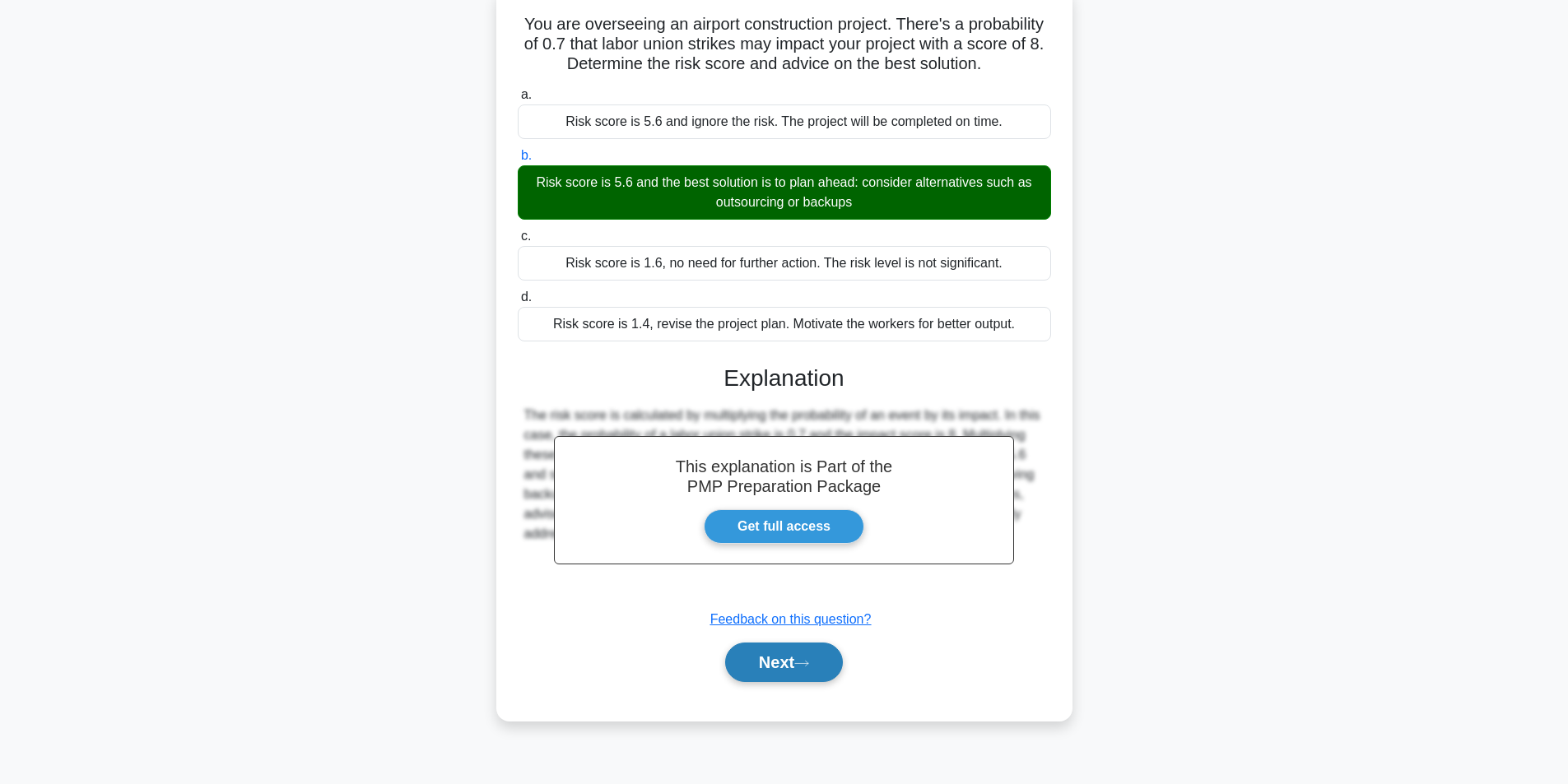
click at [822, 654] on button "Next" at bounding box center [784, 662] width 118 height 39
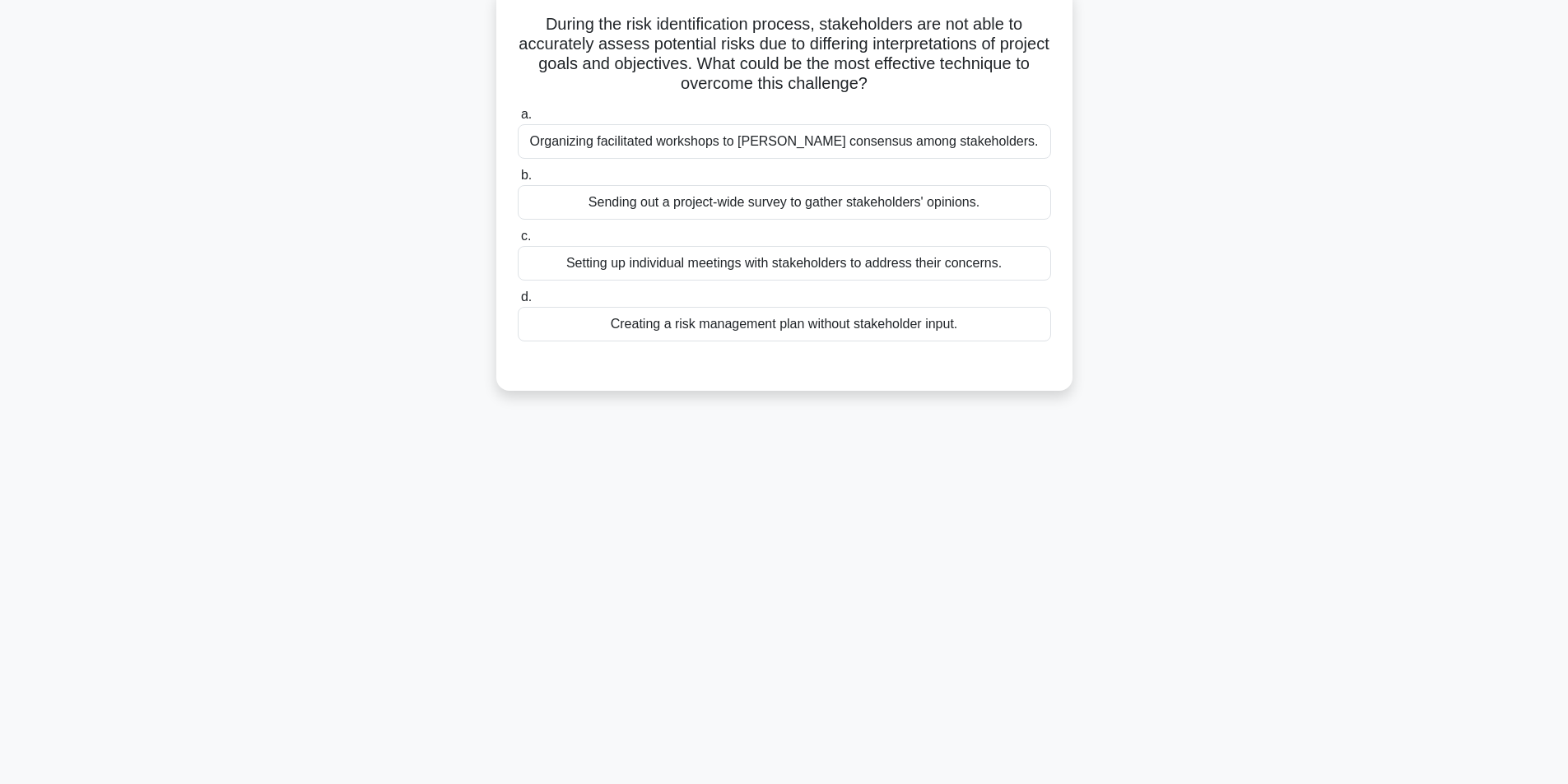
click at [760, 141] on div "Organizing facilitated workshops to foster consensus among stakeholders." at bounding box center [784, 140] width 534 height 34
click at [518, 120] on input "a. Organizing facilitated workshops to foster consensus among stakeholders." at bounding box center [518, 114] width 0 height 11
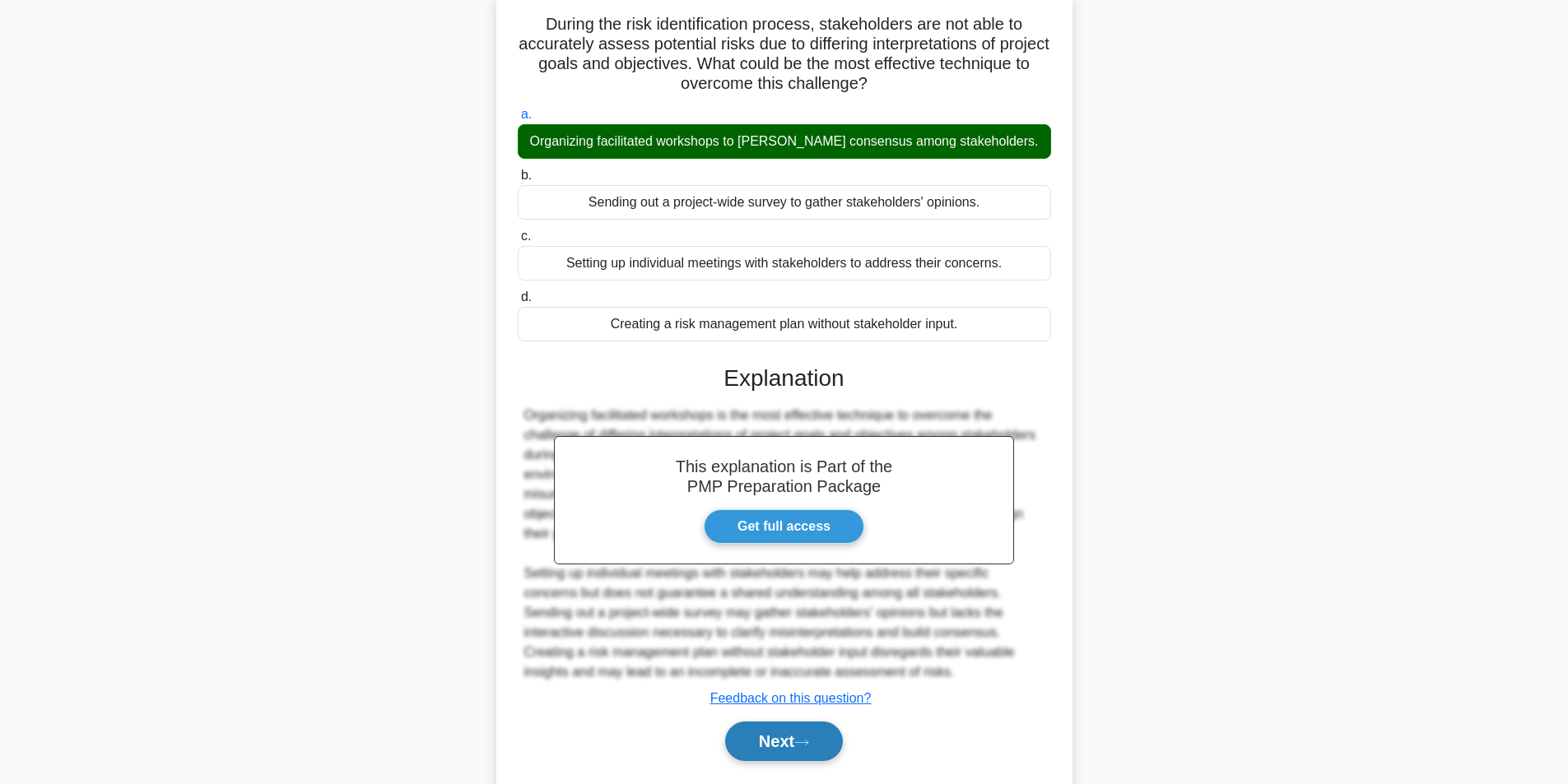
click at [783, 749] on button "Next" at bounding box center [784, 741] width 118 height 39
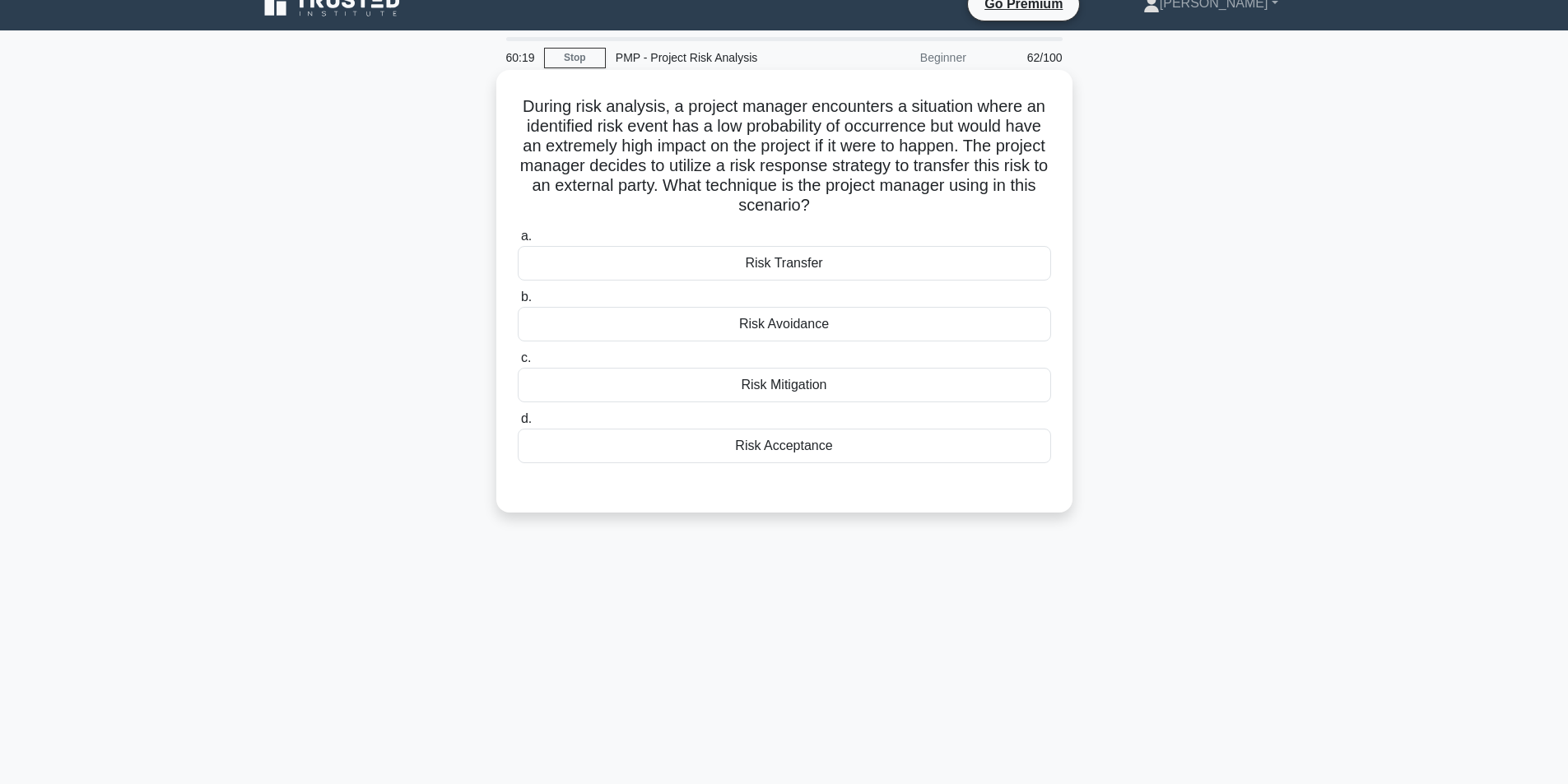
scroll to position [0, 0]
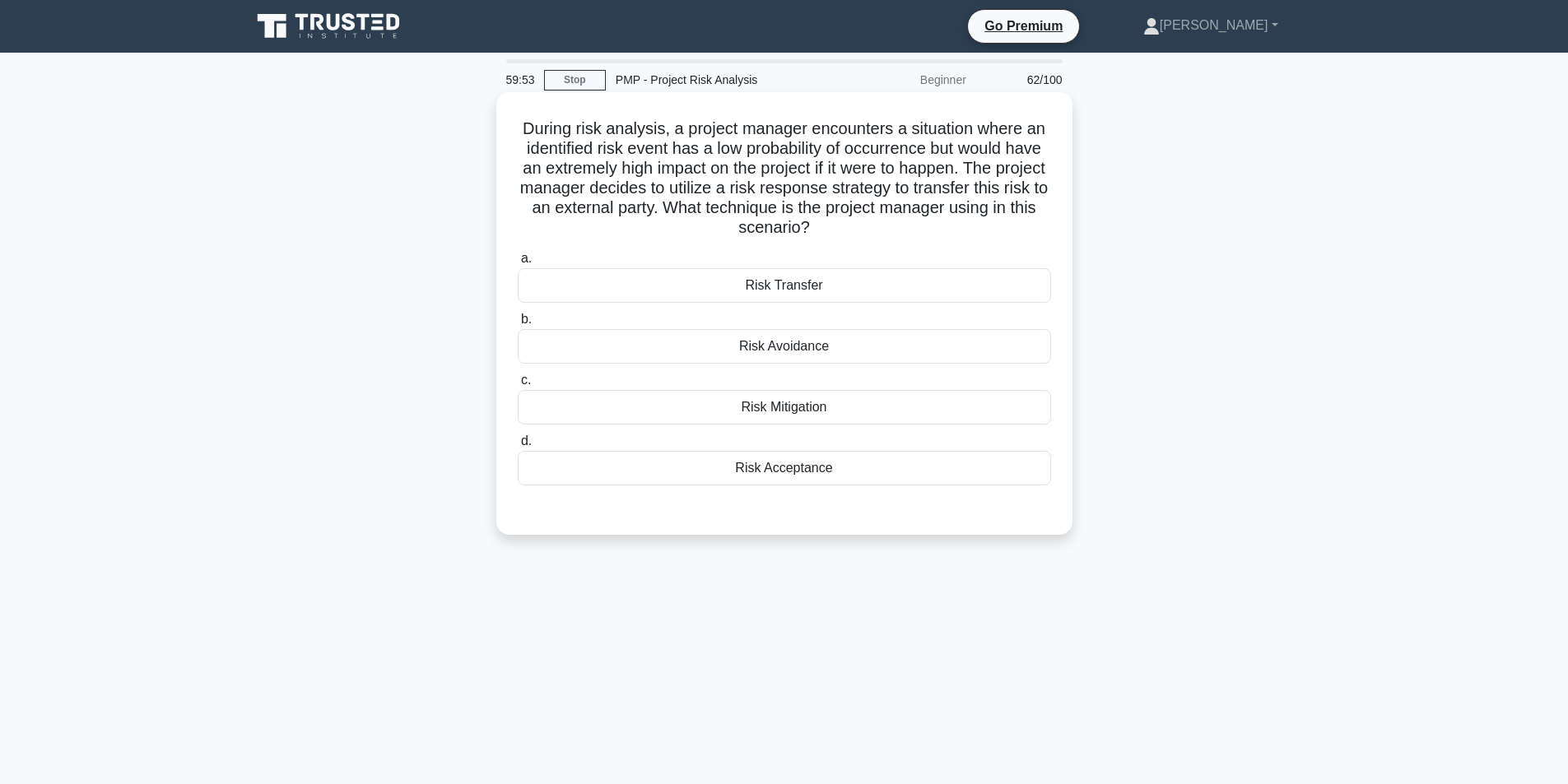
click at [857, 285] on div "Risk Transfer" at bounding box center [784, 285] width 534 height 34
click at [518, 264] on input "a. Risk Transfer" at bounding box center [518, 258] width 0 height 11
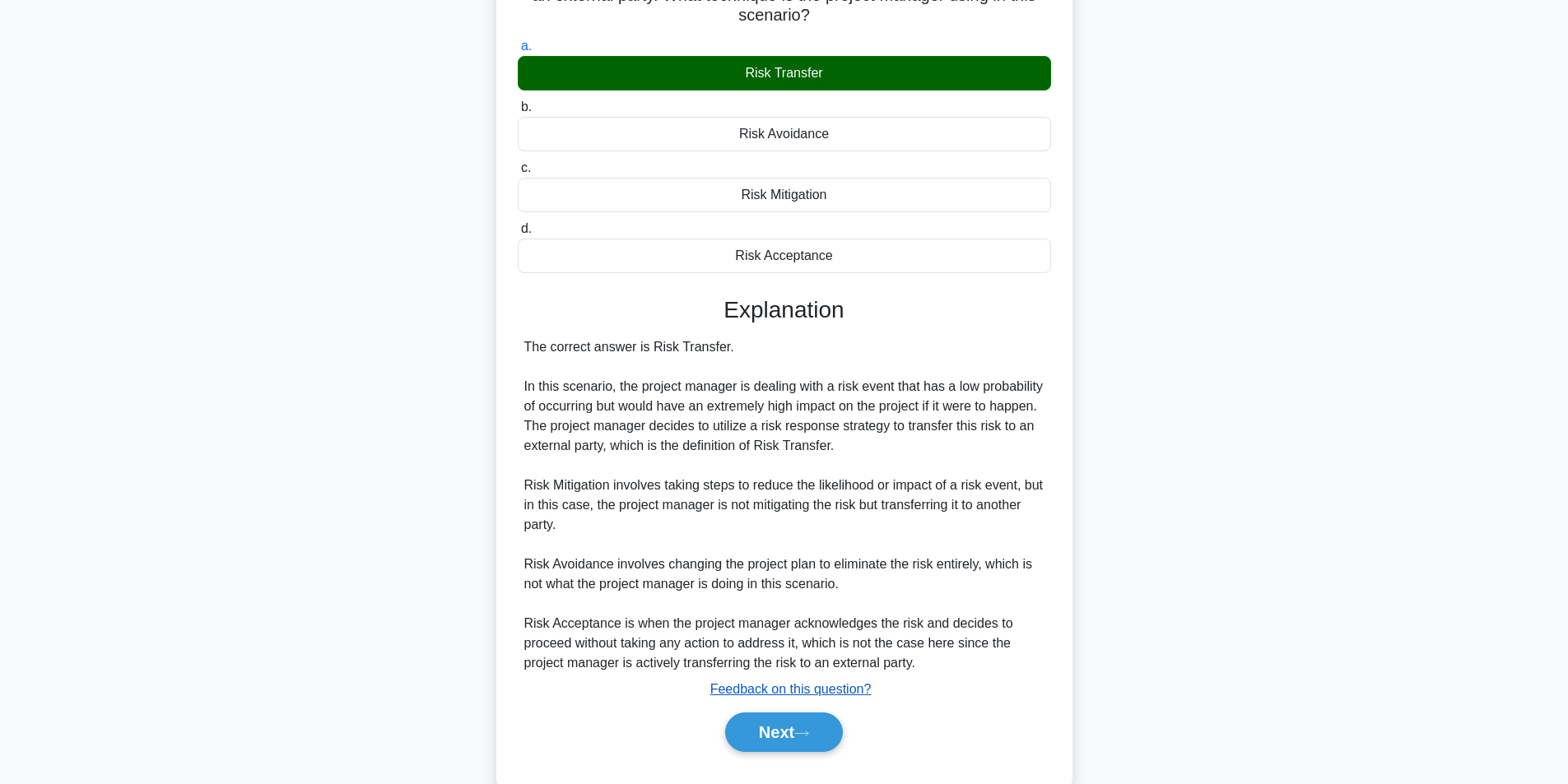
scroll to position [251, 0]
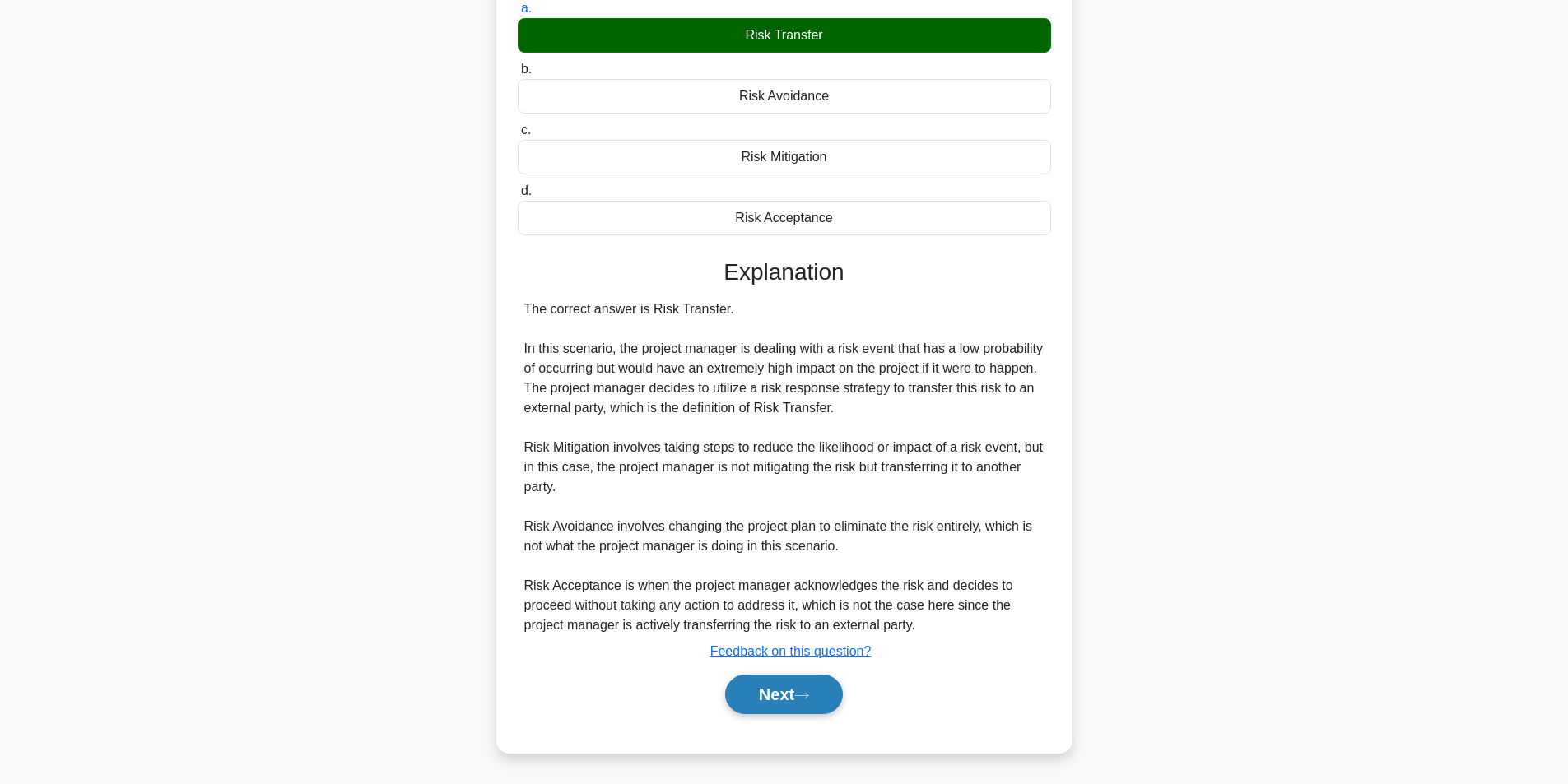
click at [774, 680] on button "Next" at bounding box center [784, 695] width 118 height 39
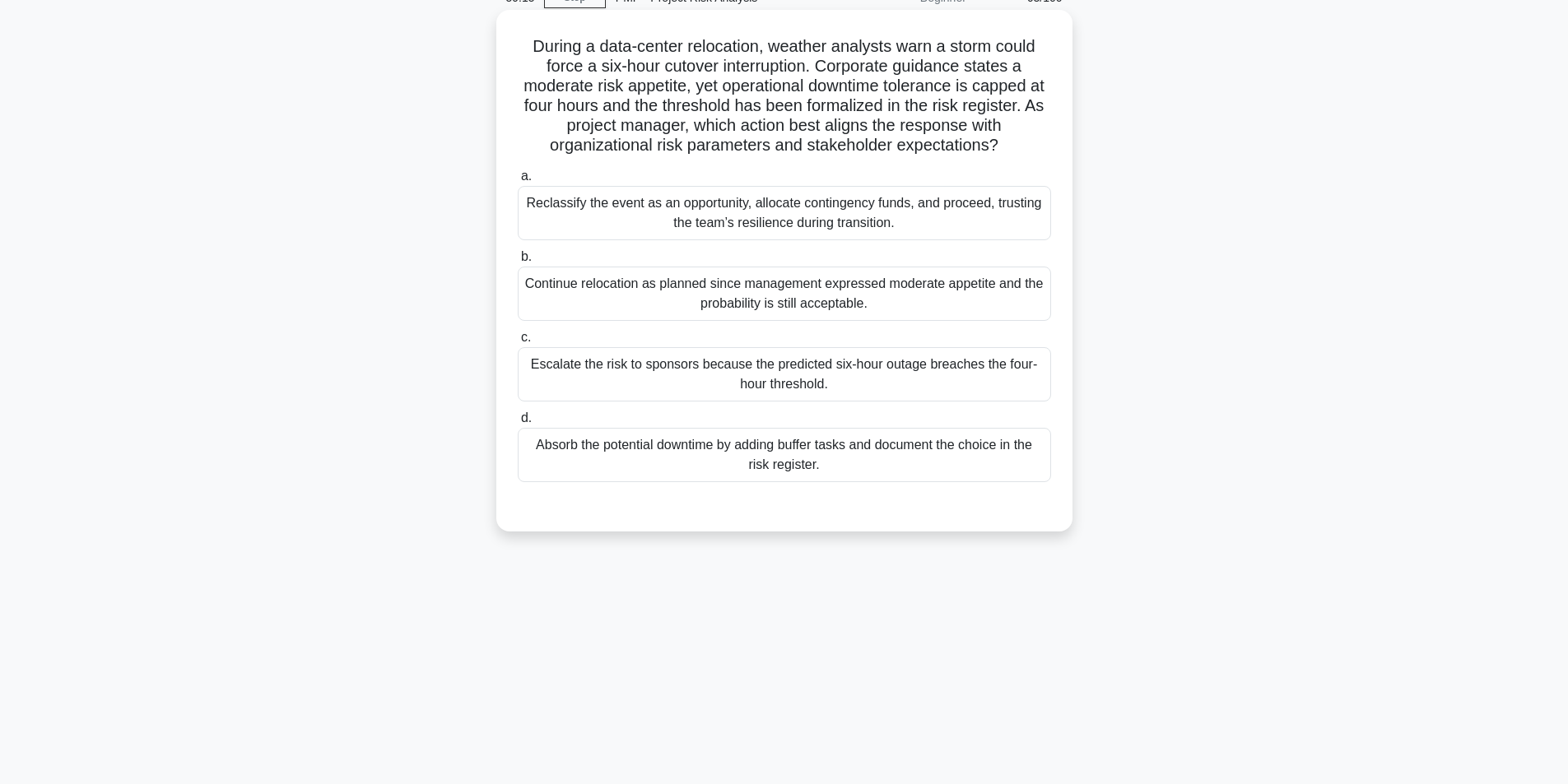
scroll to position [104, 0]
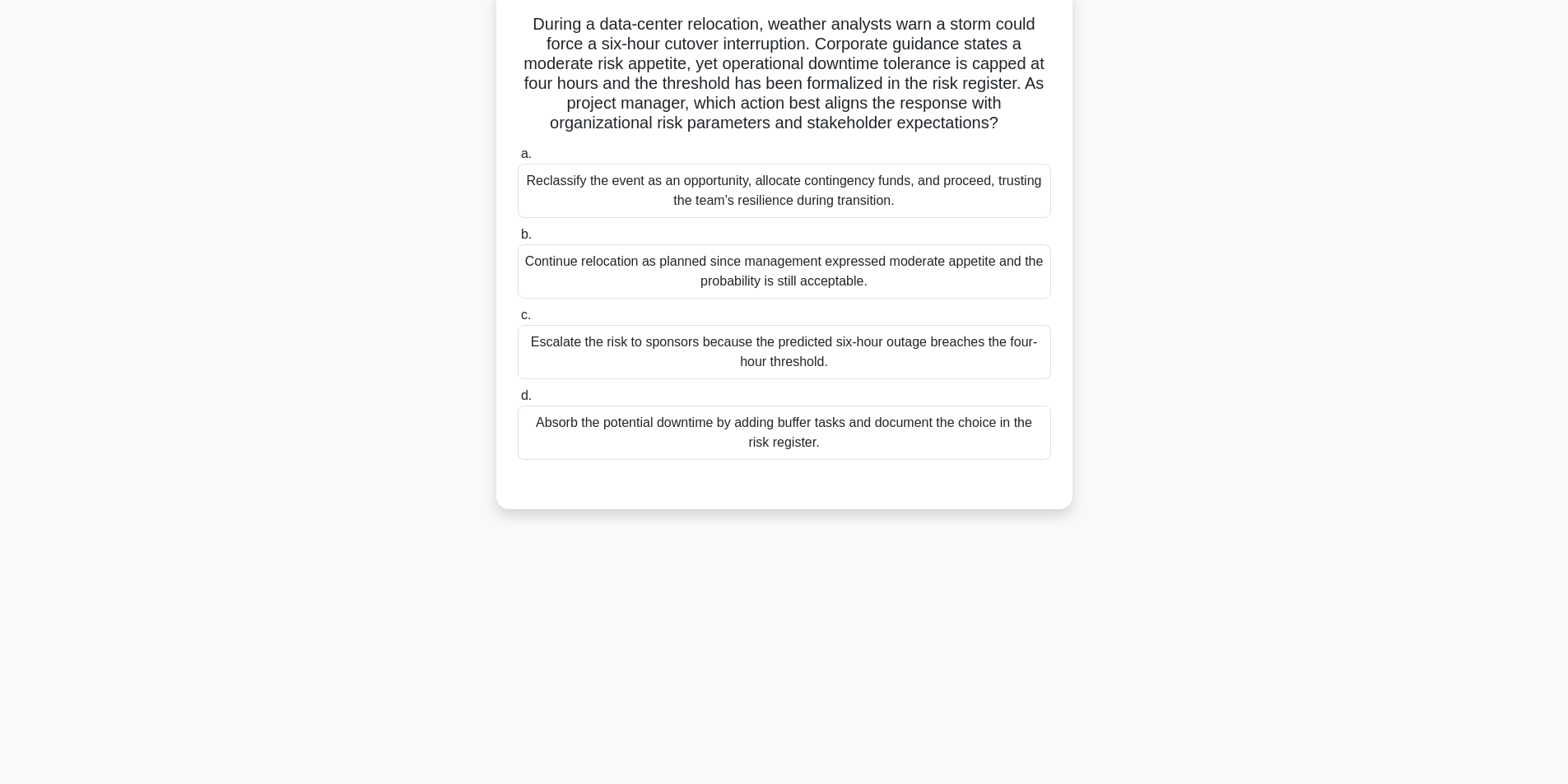
click at [772, 356] on div "Escalate the risk to sponsors because the predicted six-hour outage breaches th…" at bounding box center [784, 352] width 534 height 54
click at [518, 321] on input "c. Escalate the risk to sponsors because the predicted six-hour outage breaches…" at bounding box center [518, 315] width 0 height 11
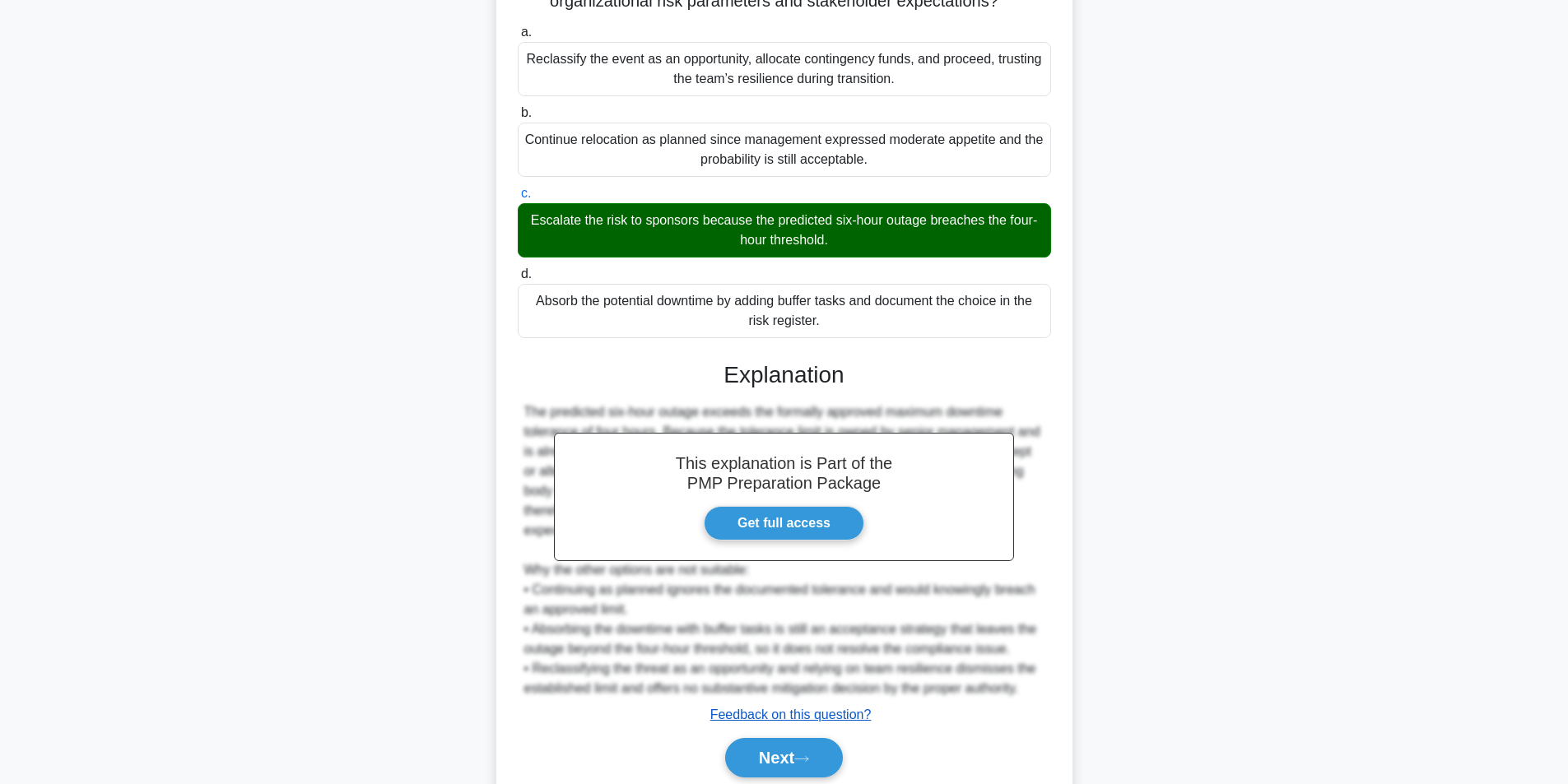
scroll to position [291, 0]
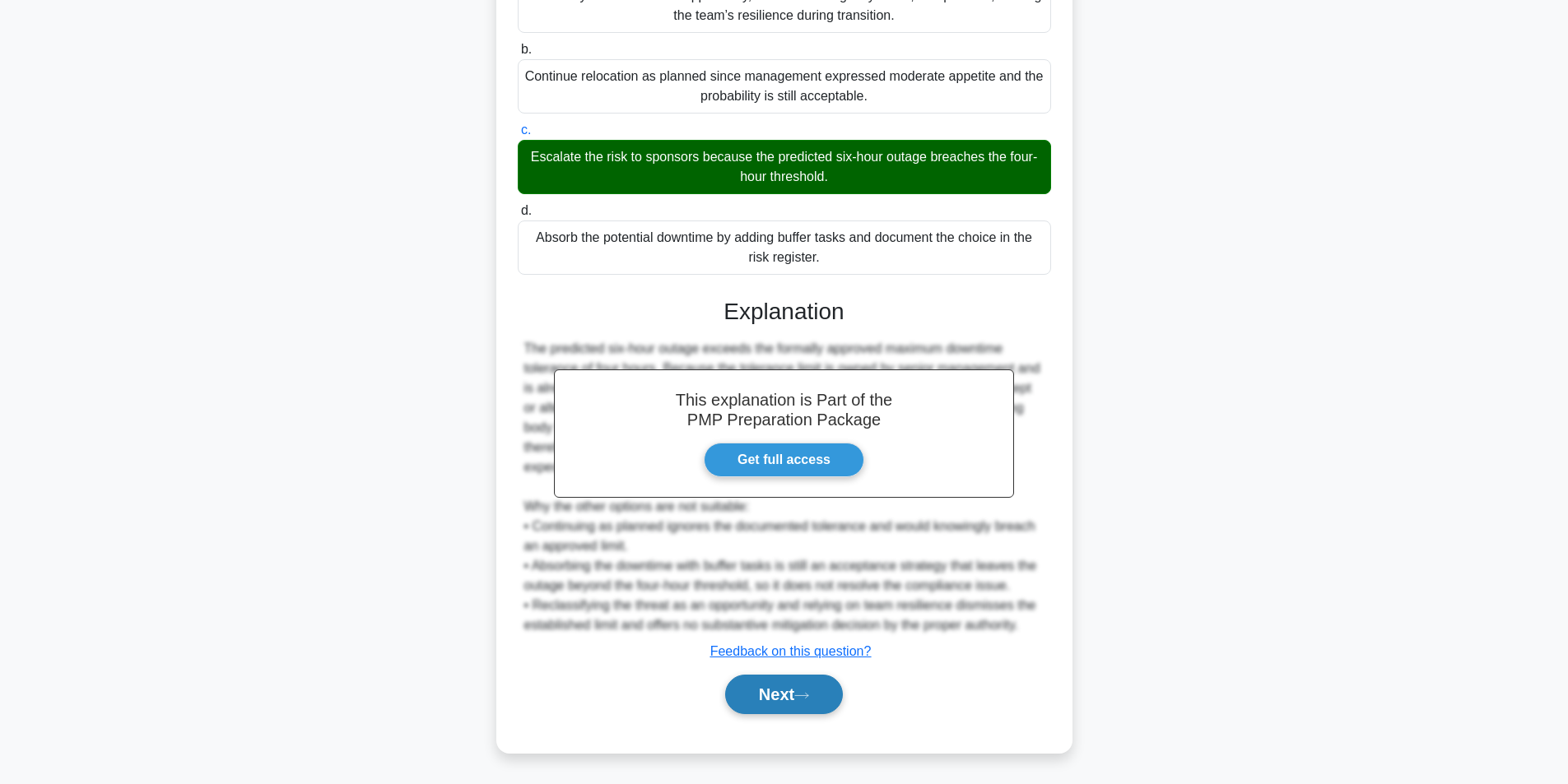
click at [778, 698] on button "Next" at bounding box center [784, 695] width 118 height 39
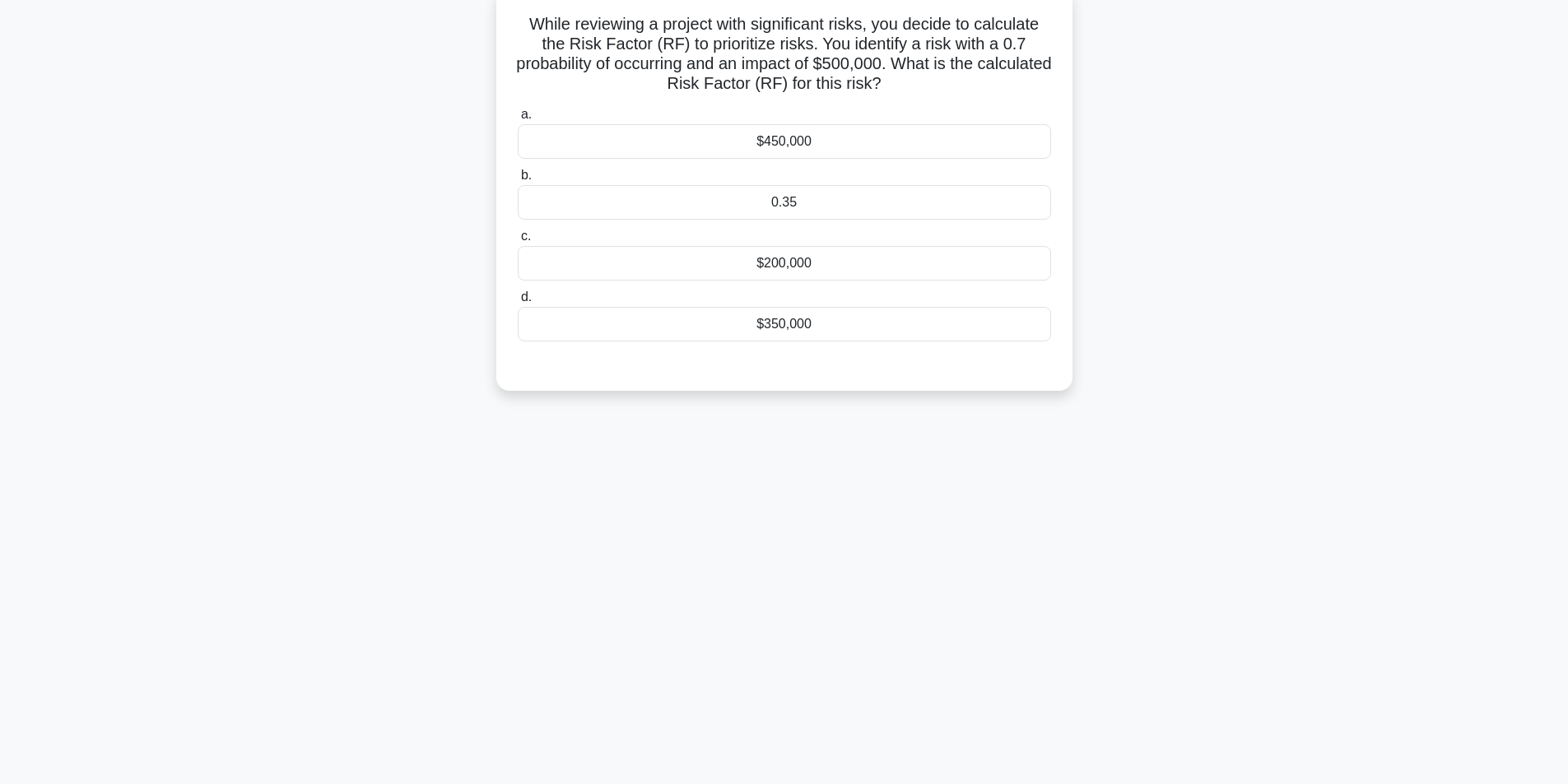
click at [900, 129] on div "$450,000" at bounding box center [784, 140] width 534 height 34
click at [518, 120] on input "a. $450,000" at bounding box center [518, 114] width 0 height 11
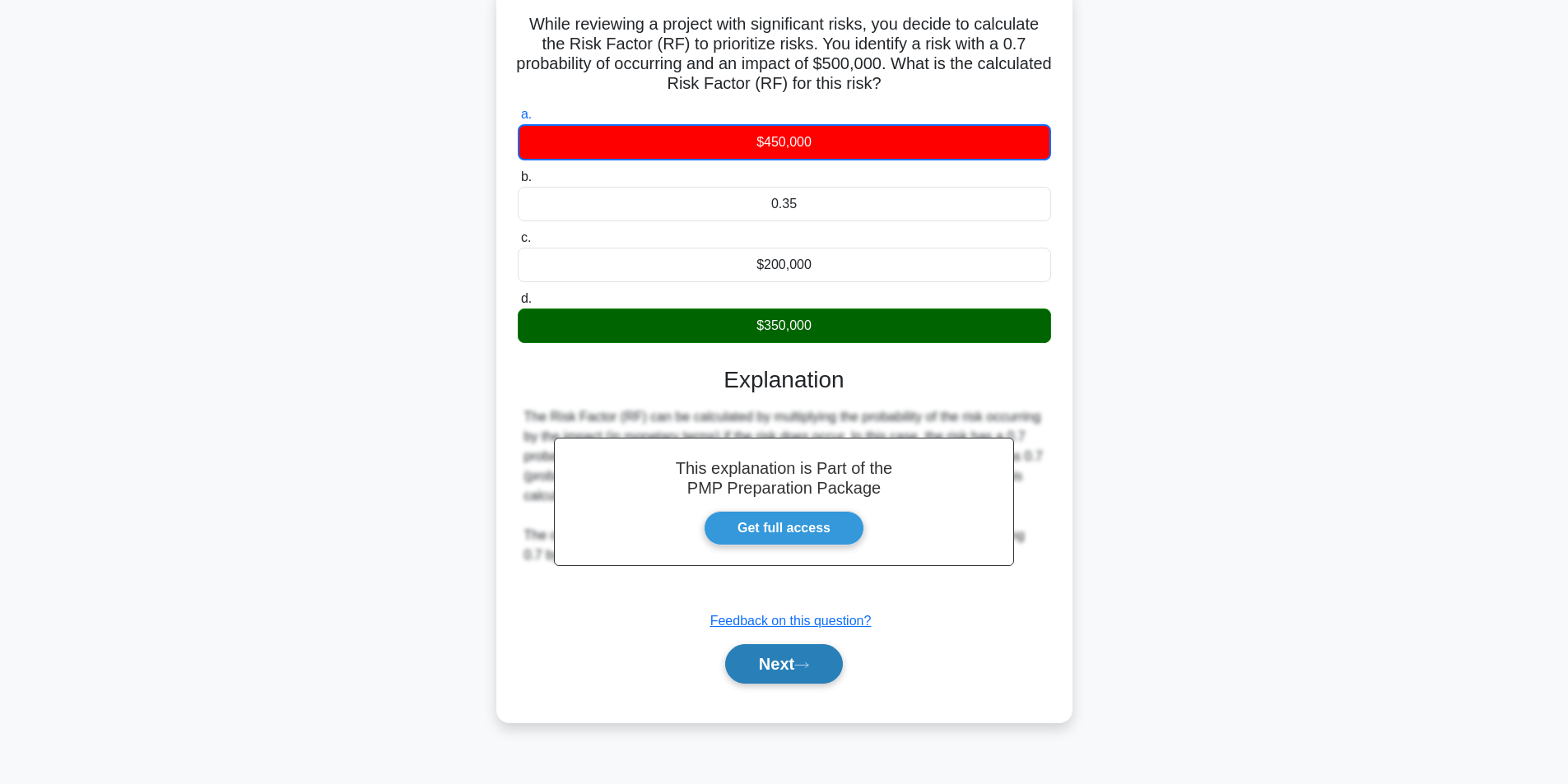
click at [777, 664] on button "Next" at bounding box center [784, 664] width 118 height 39
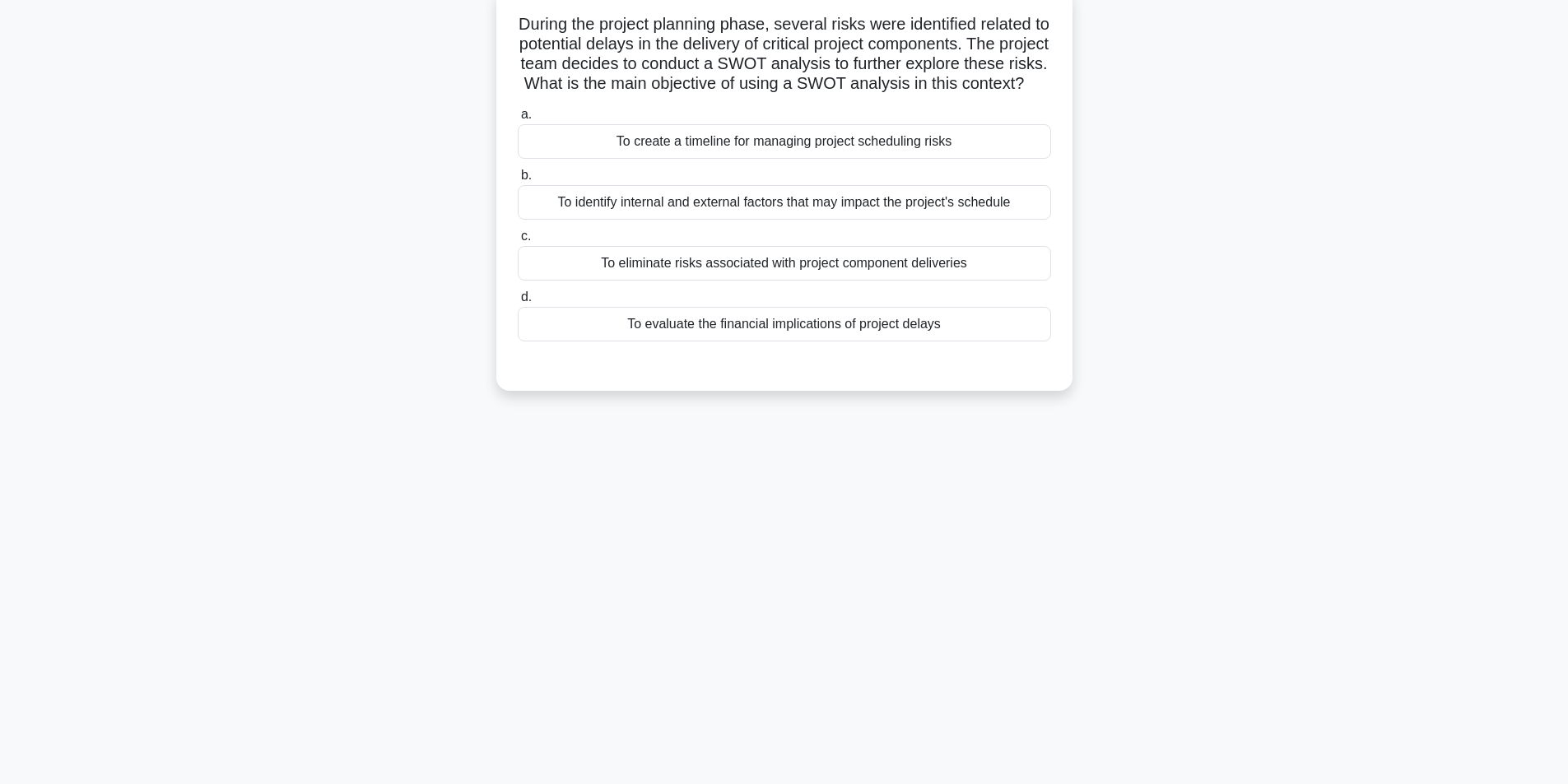
click at [736, 220] on div "To identify internal and external factors that may impact the project's schedule" at bounding box center [784, 201] width 534 height 34
click at [518, 181] on input "b. To identify internal and external factors that may impact the project's sche…" at bounding box center [518, 175] width 0 height 11
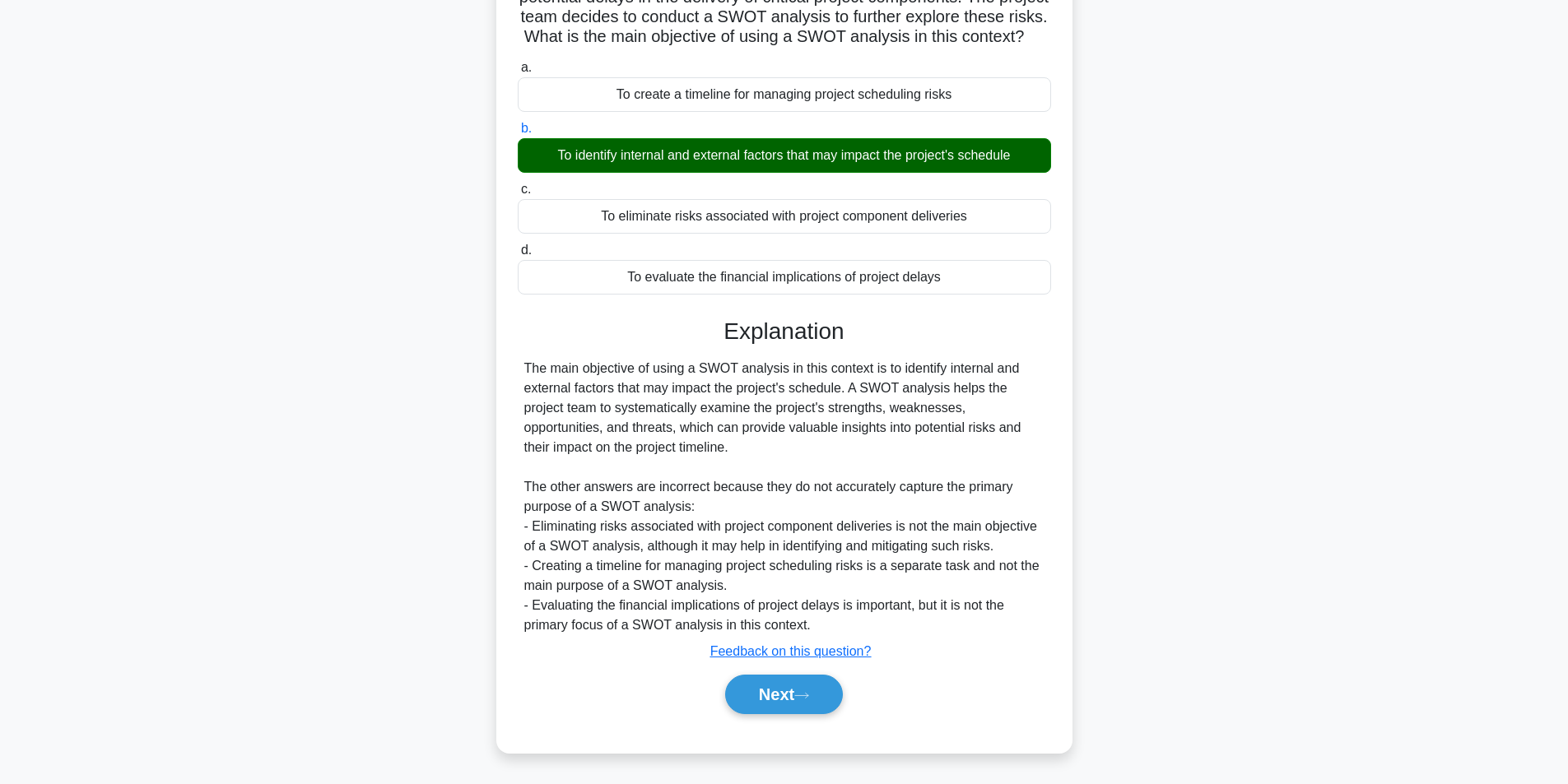
scroll to position [172, 0]
click at [776, 676] on button "Next" at bounding box center [784, 695] width 118 height 39
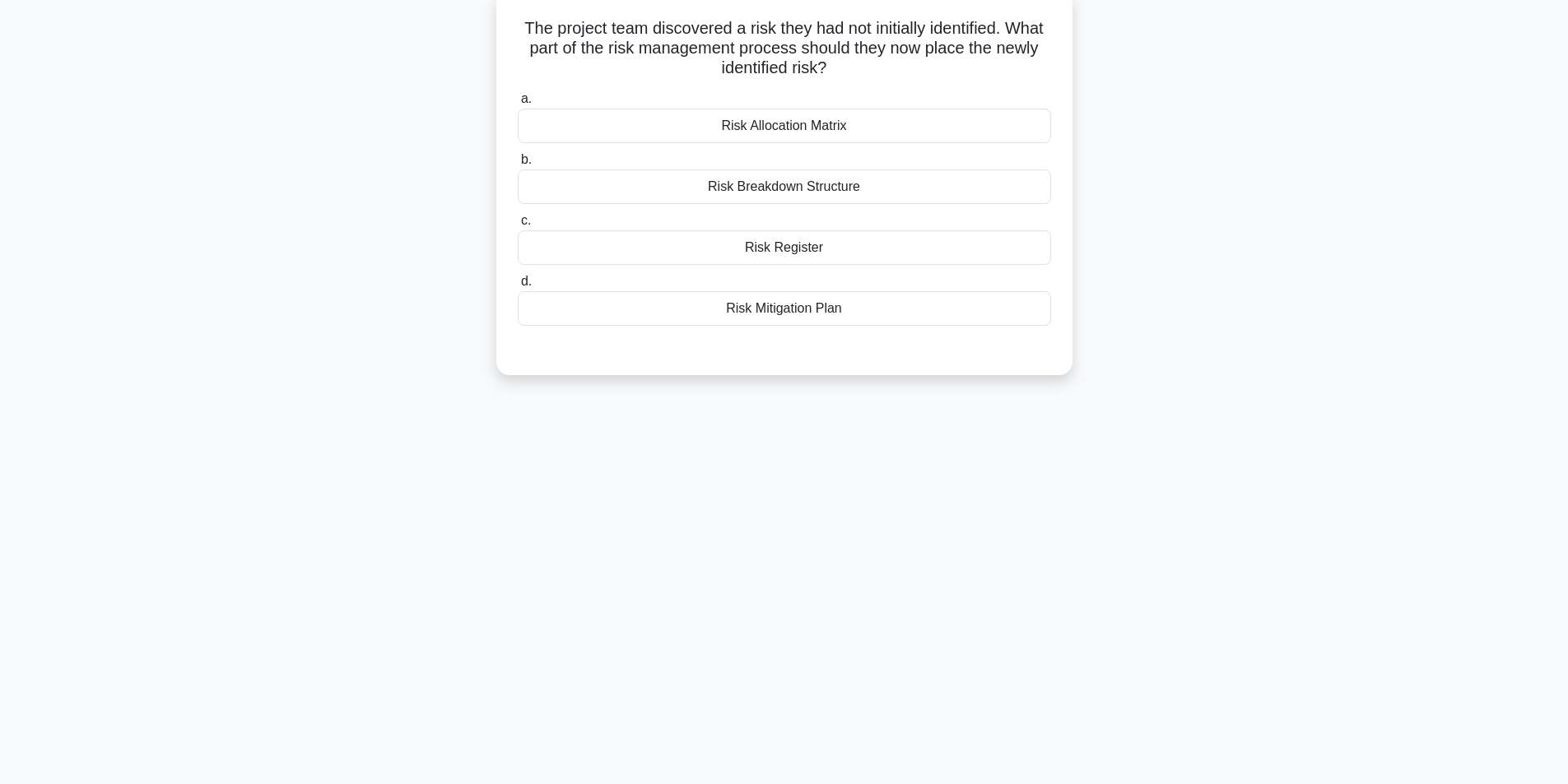
scroll to position [104, 0]
click at [796, 250] on div "Risk Register" at bounding box center [784, 243] width 534 height 34
click at [518, 222] on input "c. Risk Register" at bounding box center [518, 216] width 0 height 11
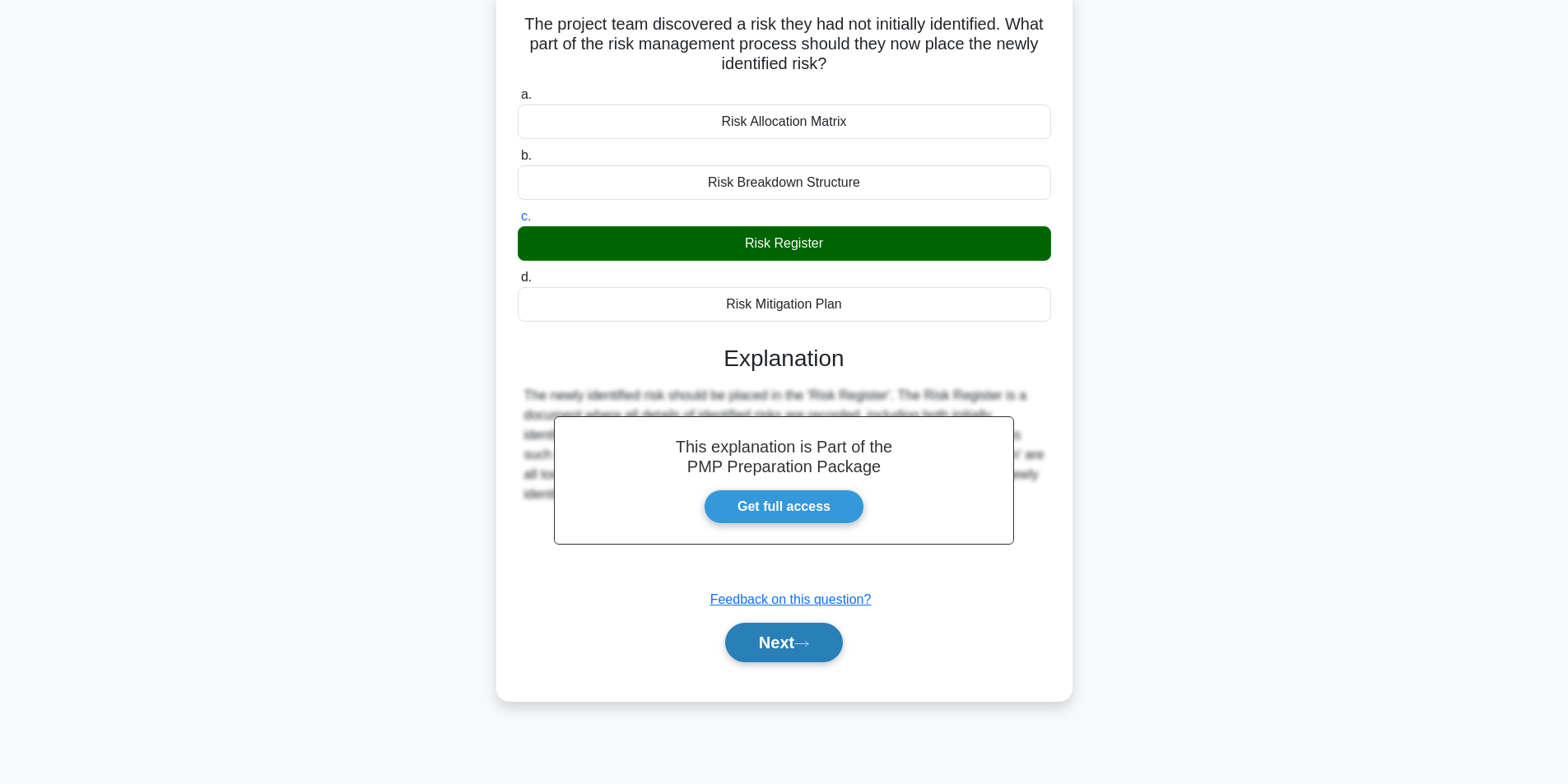
click at [797, 655] on button "Next" at bounding box center [784, 643] width 118 height 39
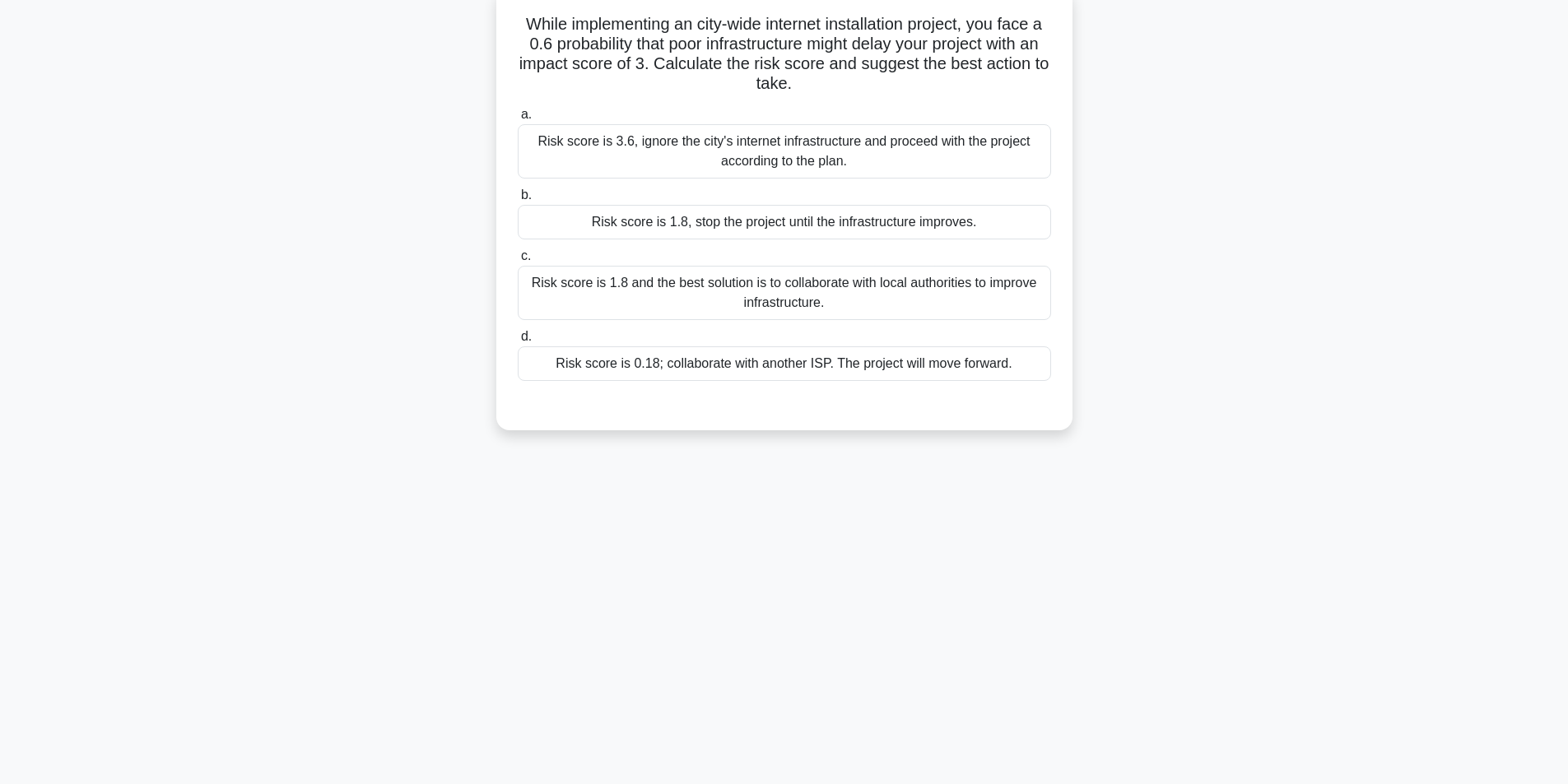
click at [844, 295] on div "Risk score is 1.8 and the best solution is to collaborate with local authoritie…" at bounding box center [784, 292] width 534 height 54
click at [518, 261] on input "c. Risk score is 1.8 and the best solution is to collaborate with local authori…" at bounding box center [518, 255] width 0 height 11
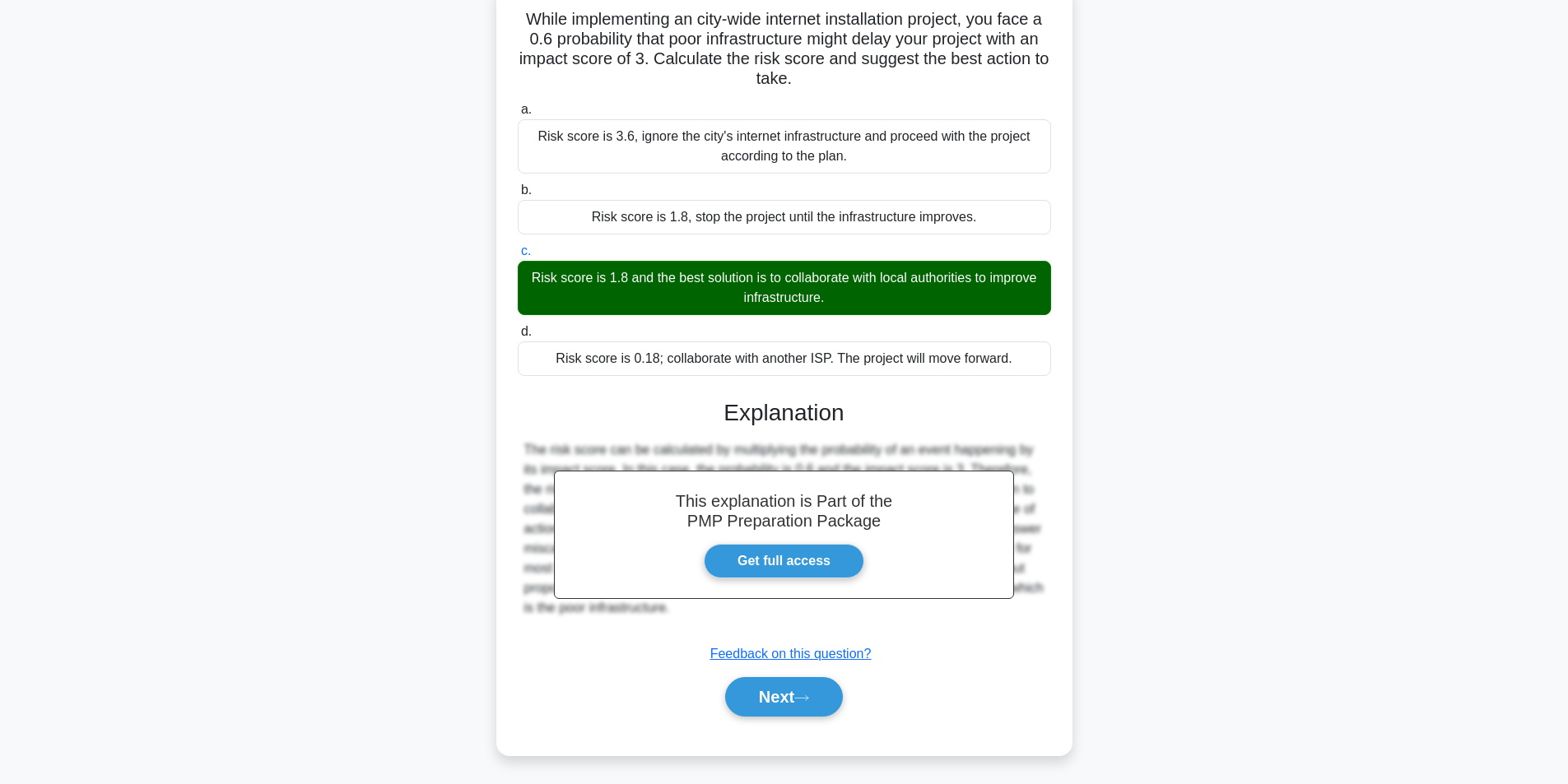
scroll to position [113, 0]
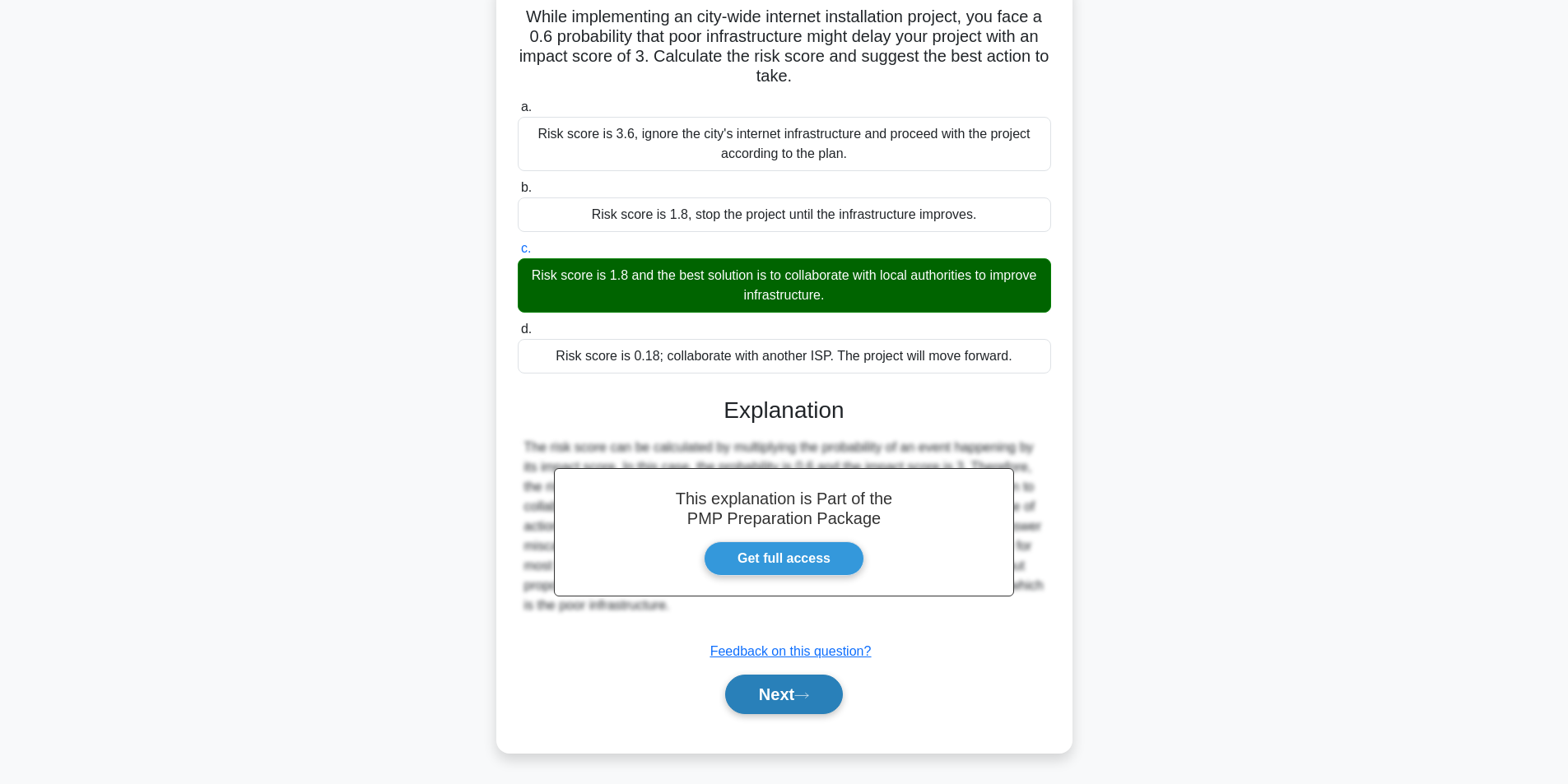
click at [798, 701] on button "Next" at bounding box center [784, 695] width 118 height 39
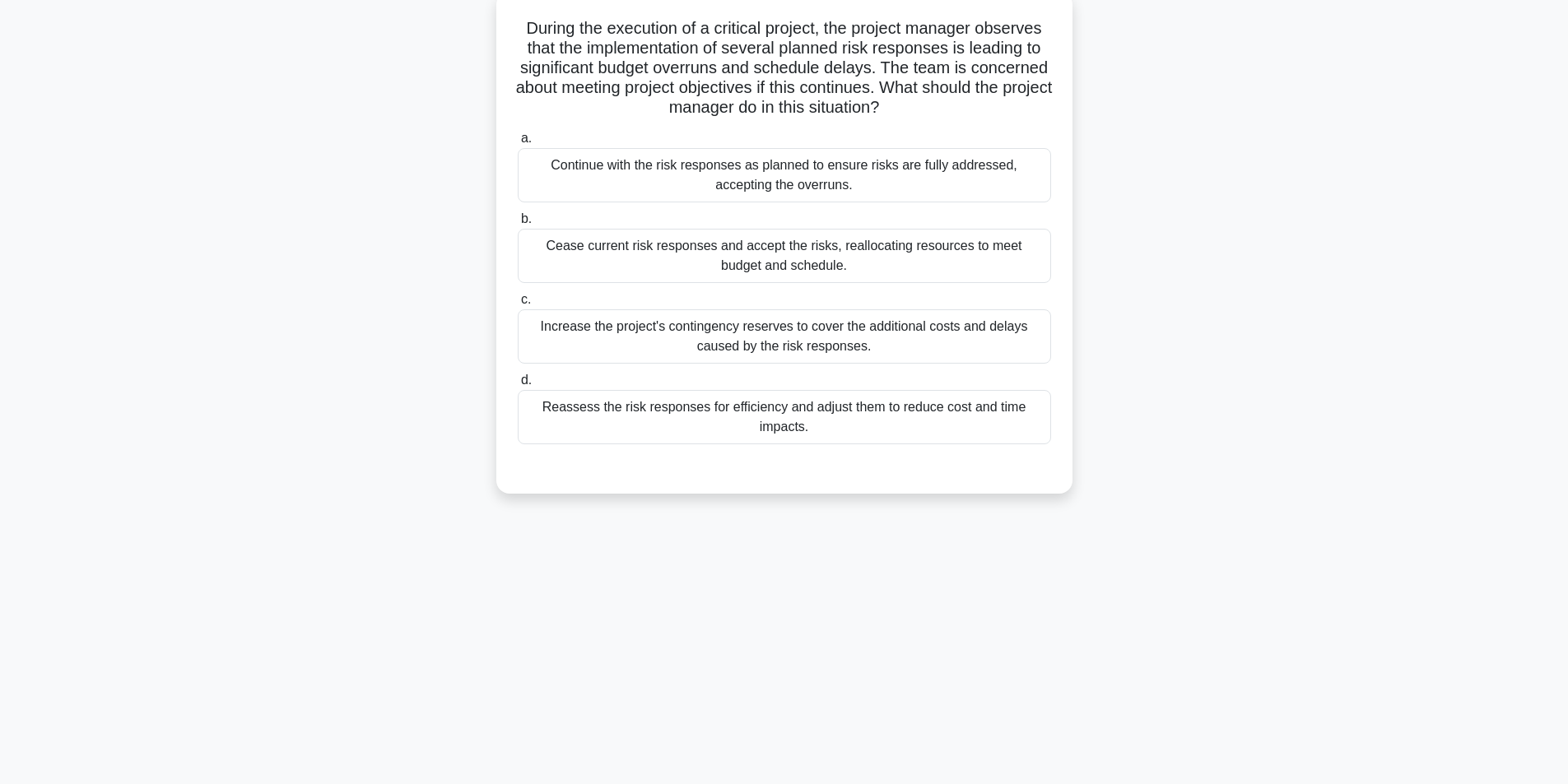
scroll to position [104, 0]
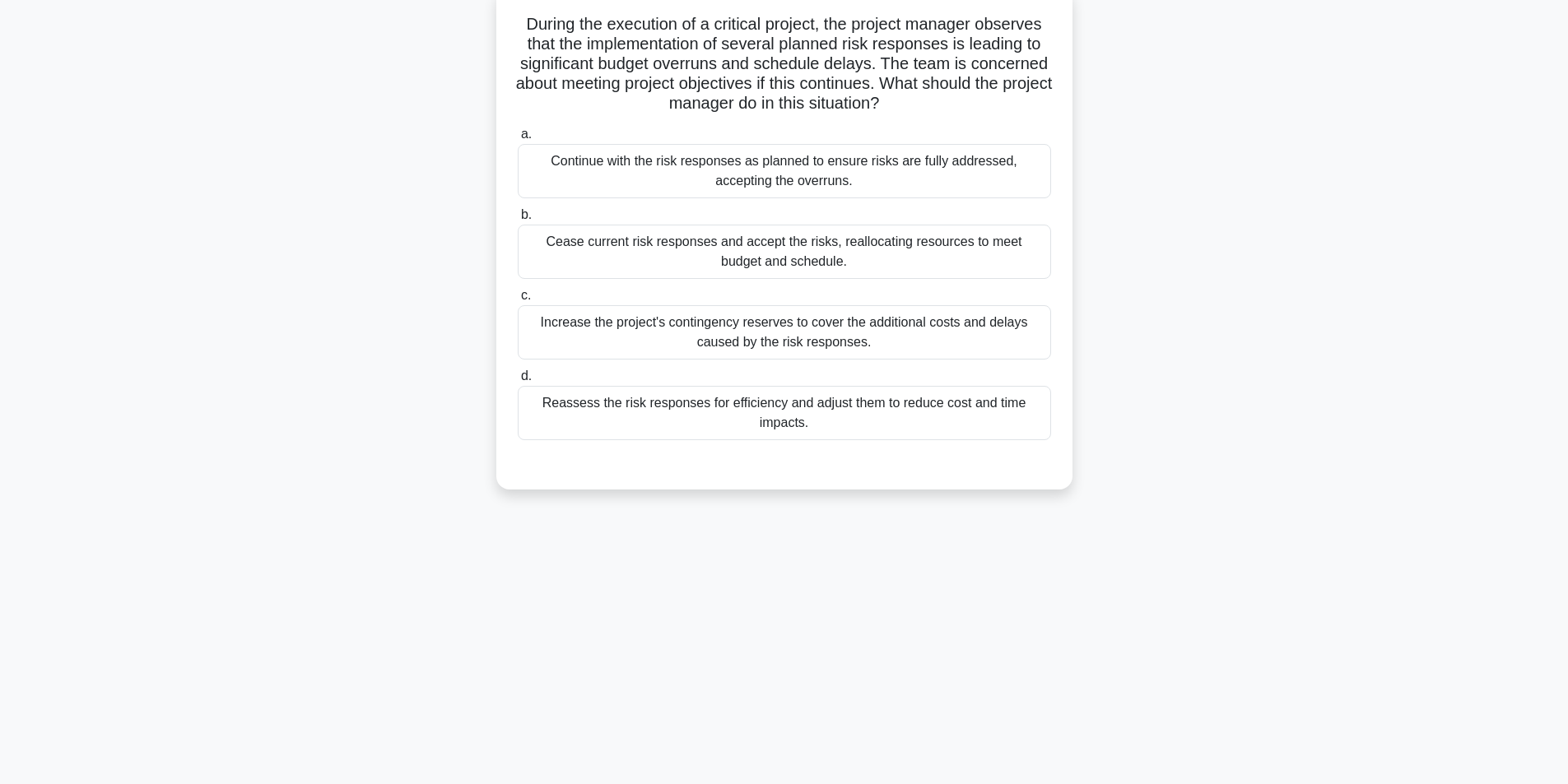
click at [746, 411] on div "Reassess the risk responses for efficiency and adjust them to reduce cost and t…" at bounding box center [784, 413] width 534 height 54
click at [518, 382] on input "d. Reassess the risk responses for efficiency and adjust them to reduce cost an…" at bounding box center [518, 376] width 0 height 11
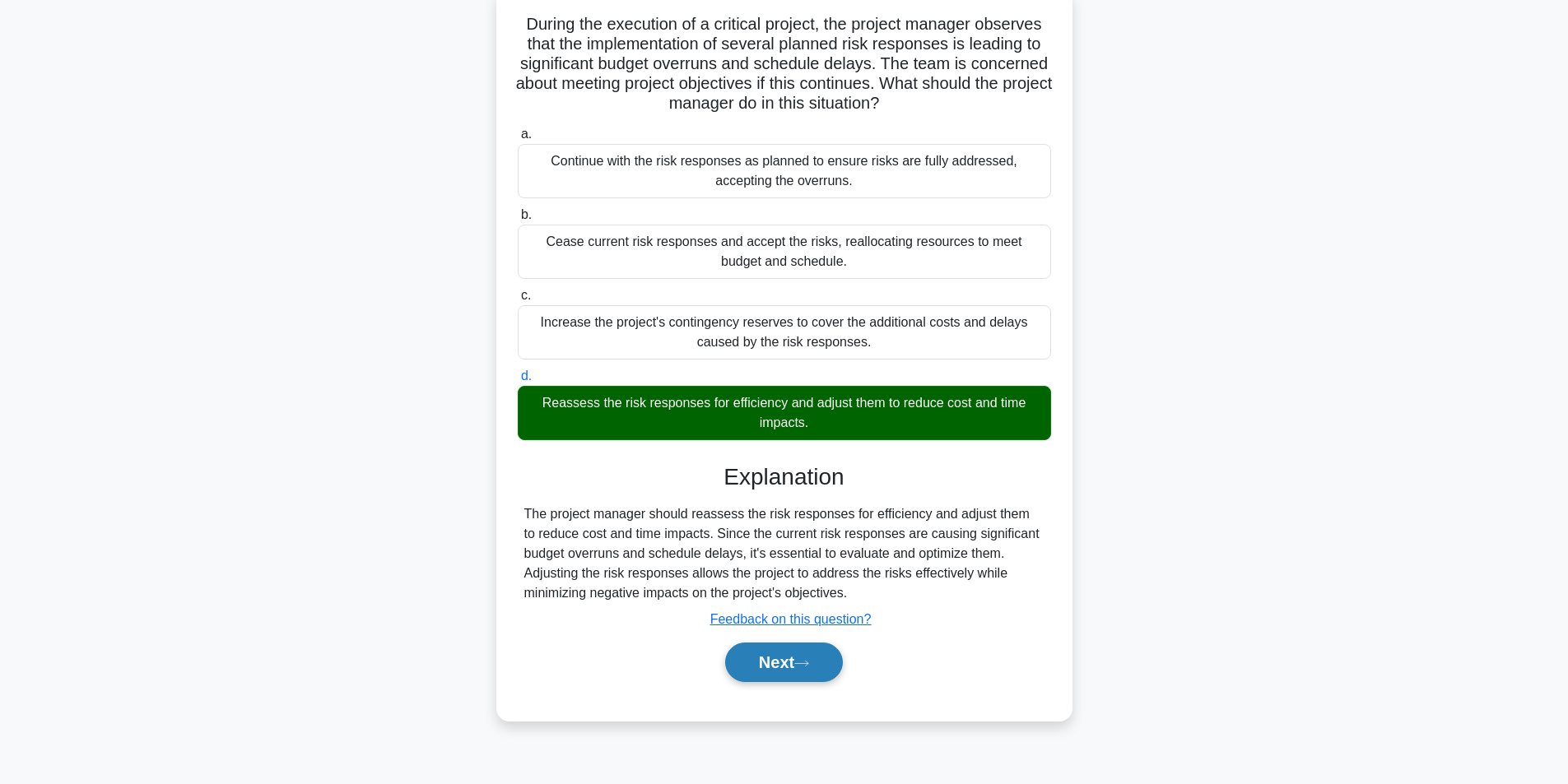
click at [782, 652] on button "Next" at bounding box center [784, 662] width 118 height 39
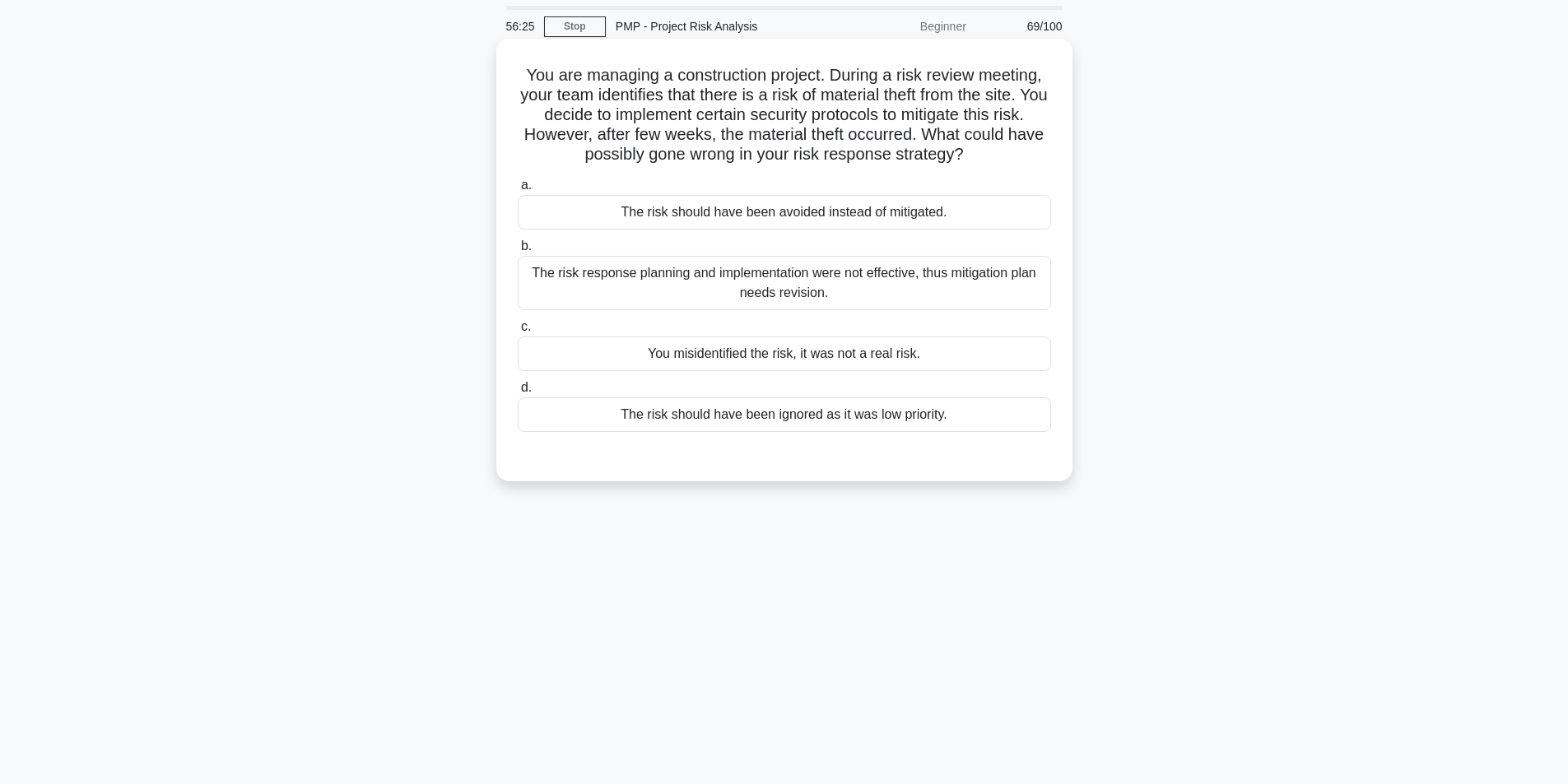
scroll to position [83, 0]
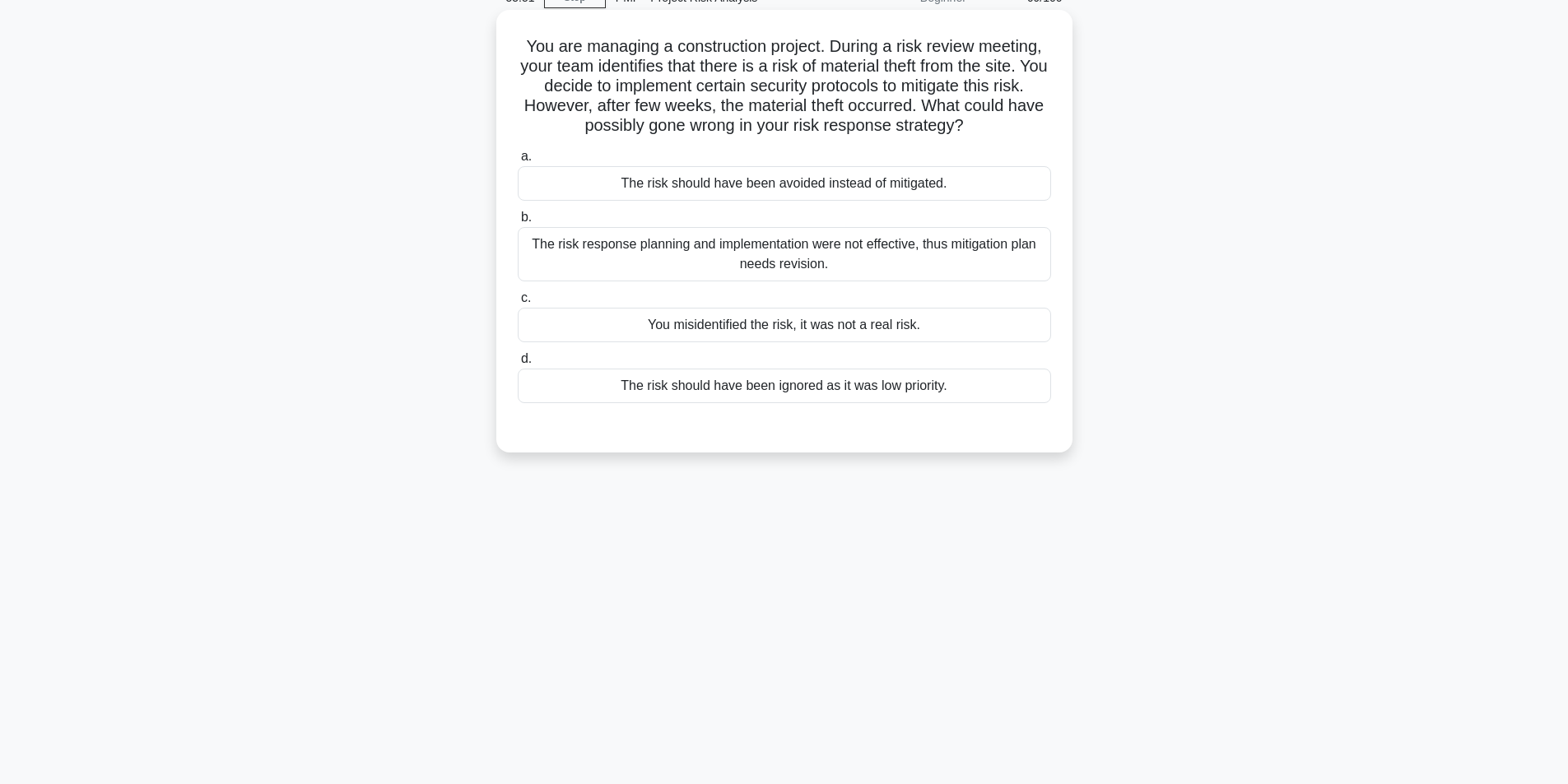
click at [831, 195] on div "The risk should have been avoided instead of mitigated." at bounding box center [784, 183] width 534 height 34
click at [518, 162] on input "a. The risk should have been avoided instead of mitigated." at bounding box center [518, 156] width 0 height 11
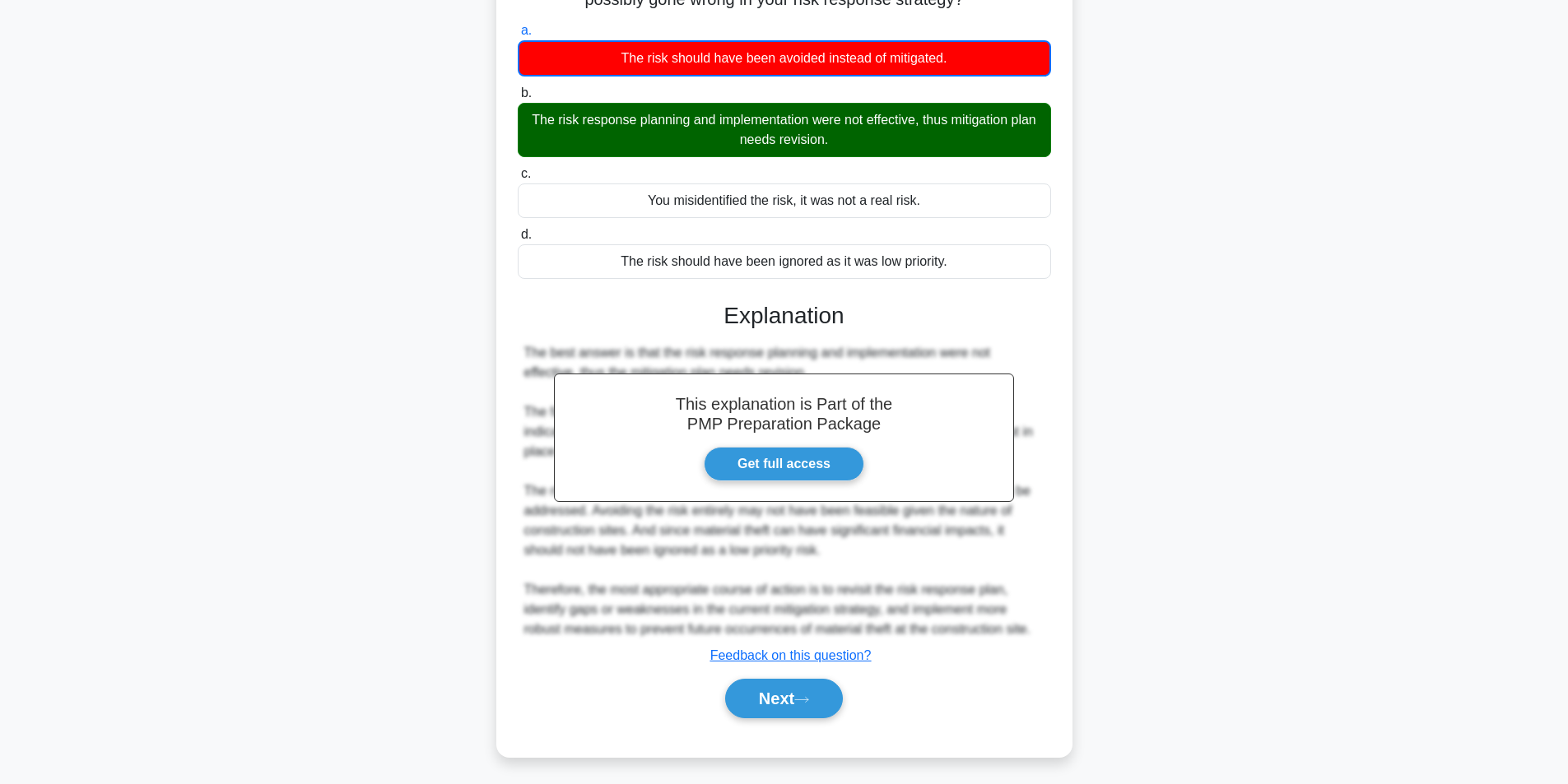
scroll to position [213, 0]
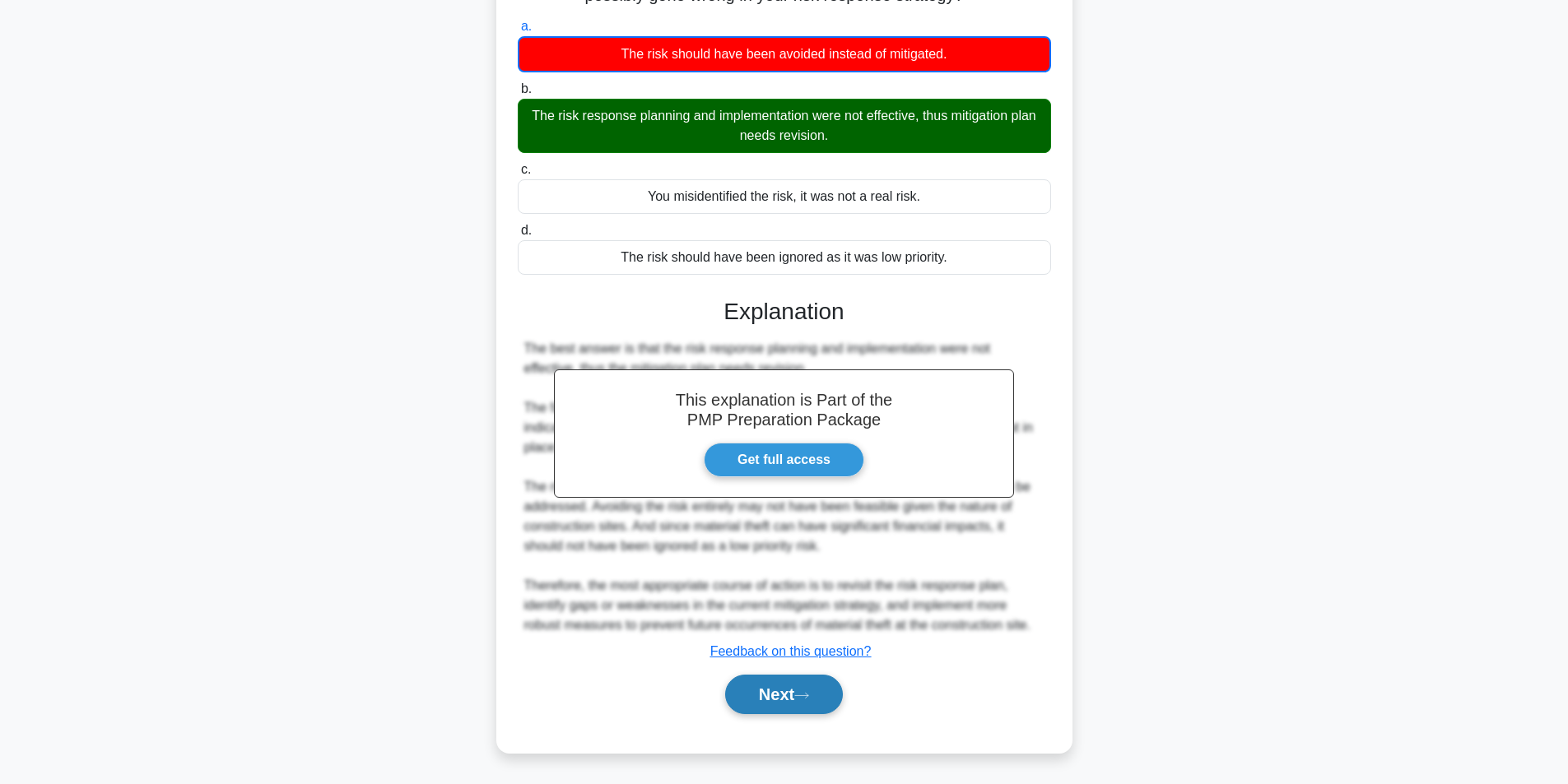
click at [810, 684] on button "Next" at bounding box center [784, 695] width 118 height 39
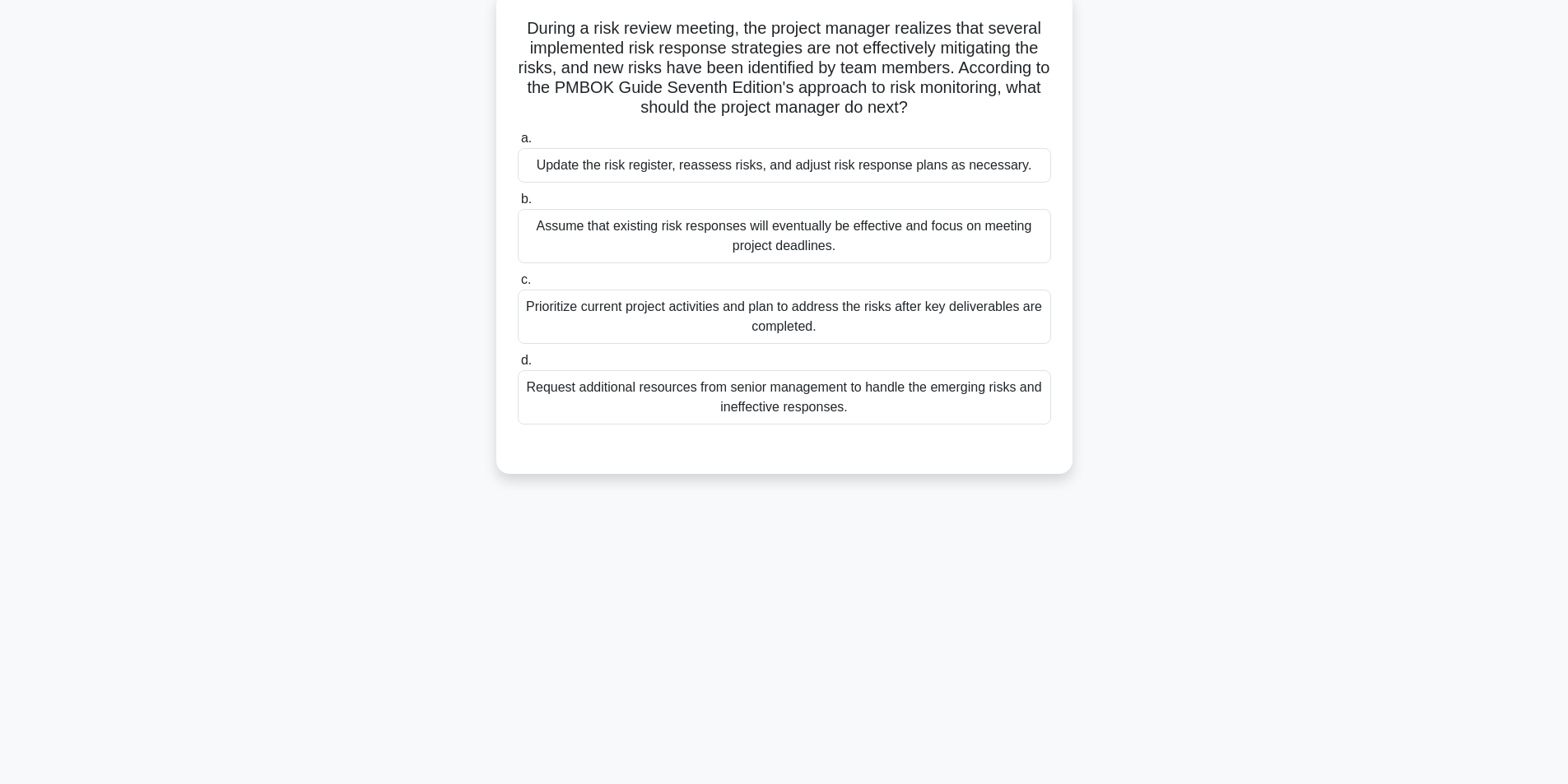
scroll to position [104, 0]
click at [783, 172] on div "Update the risk register, reassess risks, and adjust risk response plans as nec…" at bounding box center [784, 161] width 534 height 34
click at [518, 140] on input "a. Update the risk register, reassess risks, and adjust risk response plans as …" at bounding box center [518, 134] width 0 height 11
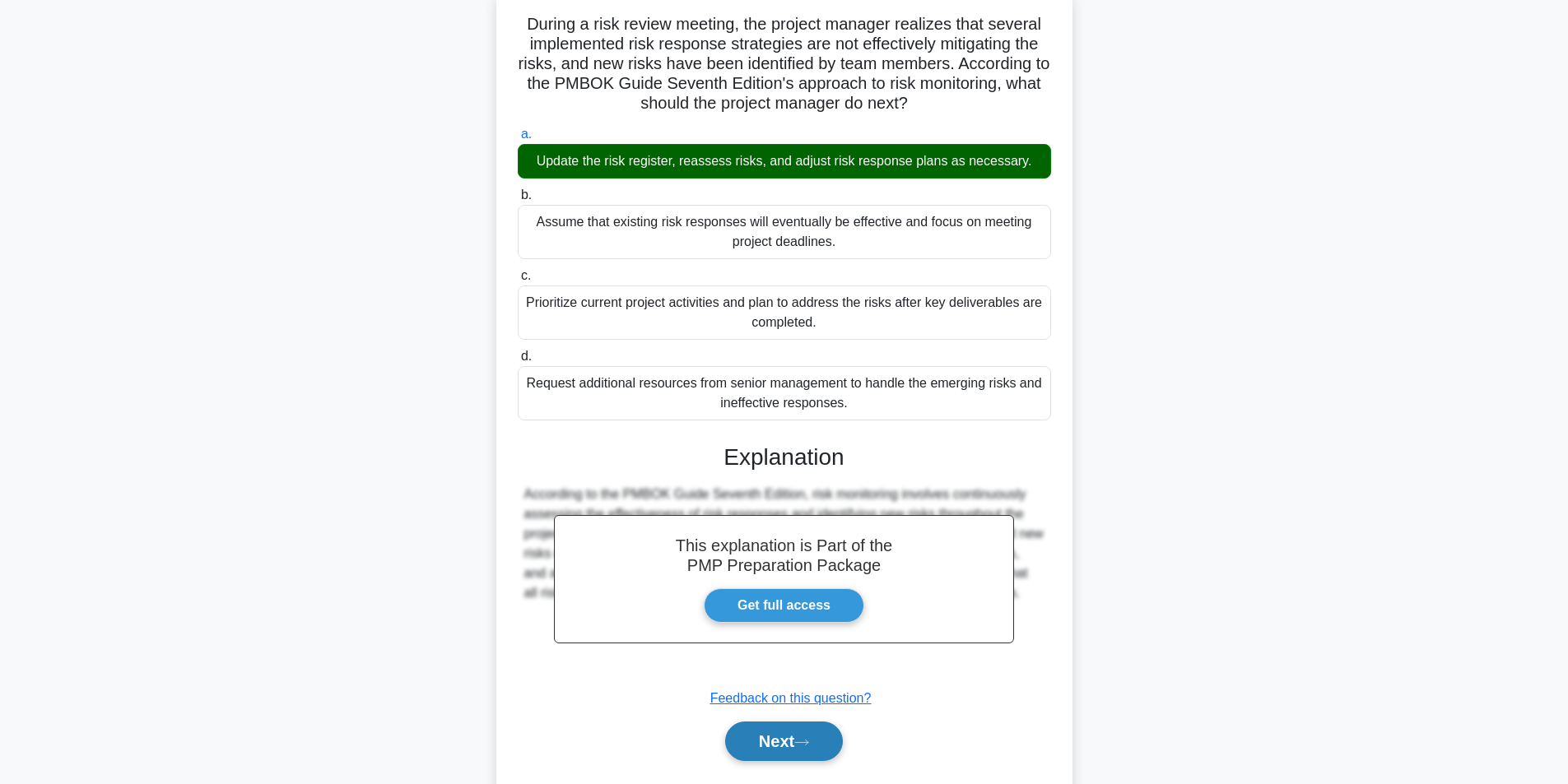
click at [784, 737] on button "Next" at bounding box center [784, 741] width 118 height 39
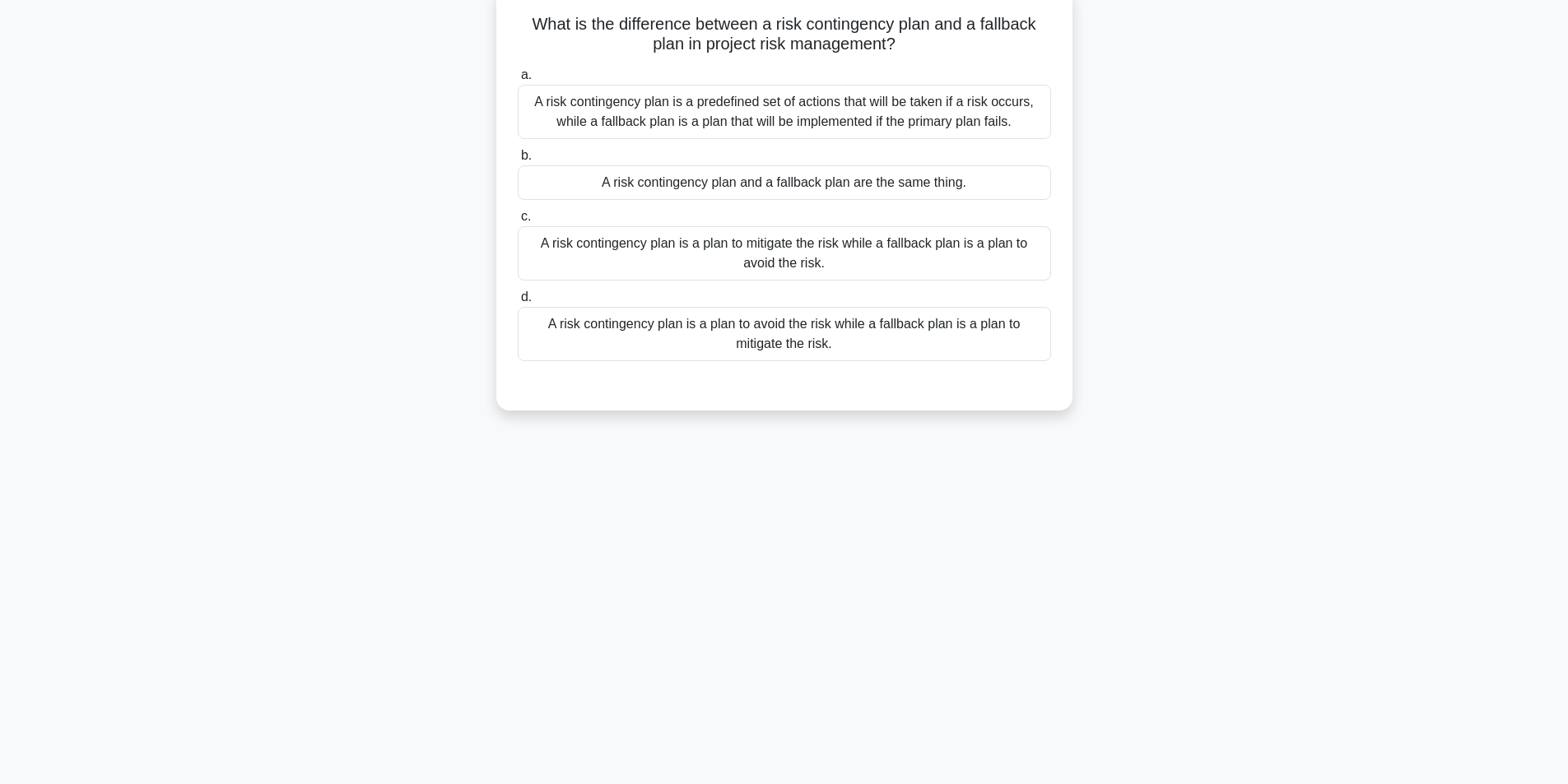
click at [999, 110] on div "A risk contingency plan is a predefined set of actions that will be taken if a …" at bounding box center [784, 111] width 534 height 54
click at [518, 81] on input "a. A risk contingency plan is a predefined set of actions that will be taken if…" at bounding box center [518, 75] width 0 height 11
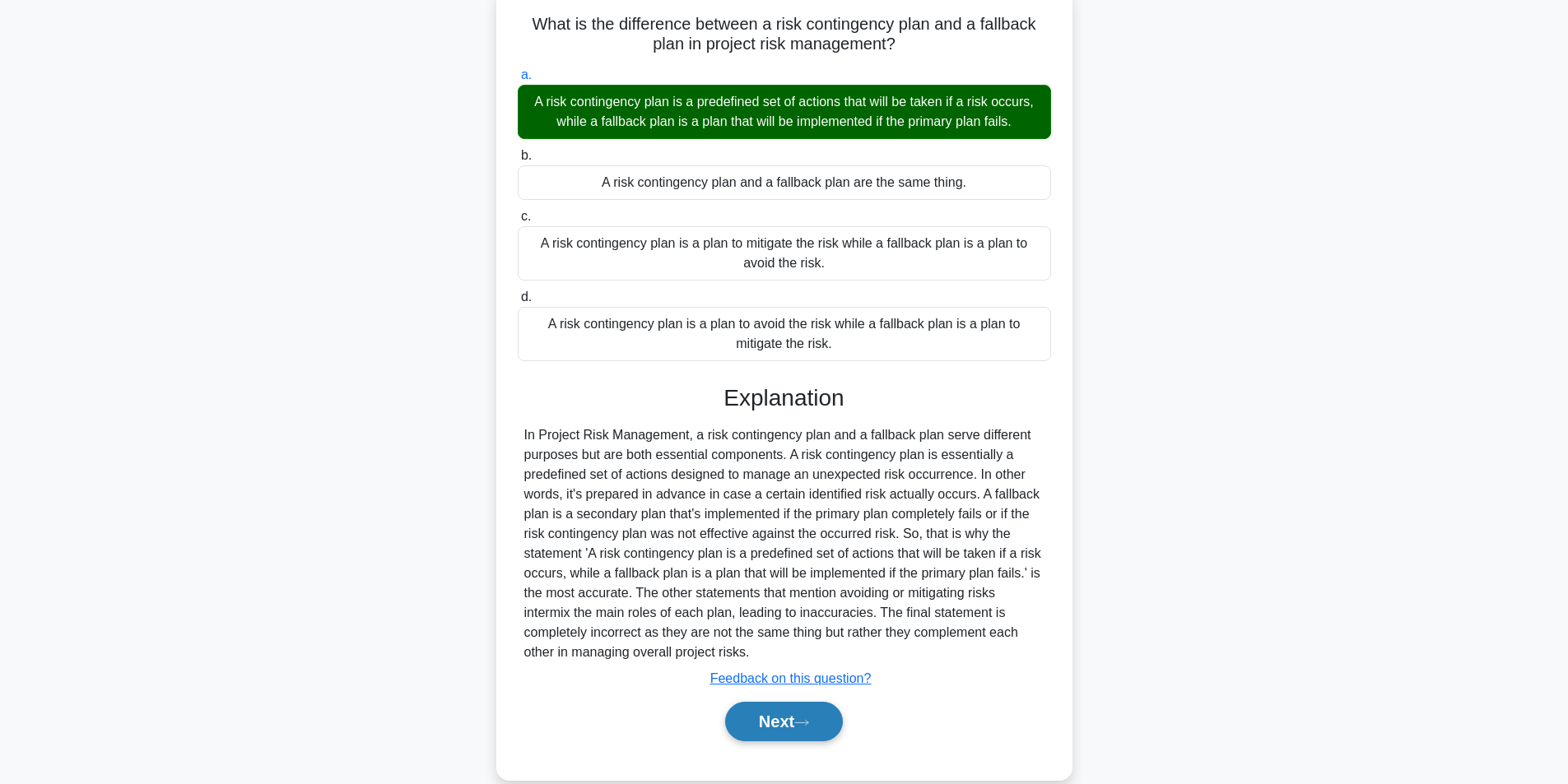
click at [782, 726] on button "Next" at bounding box center [784, 721] width 118 height 39
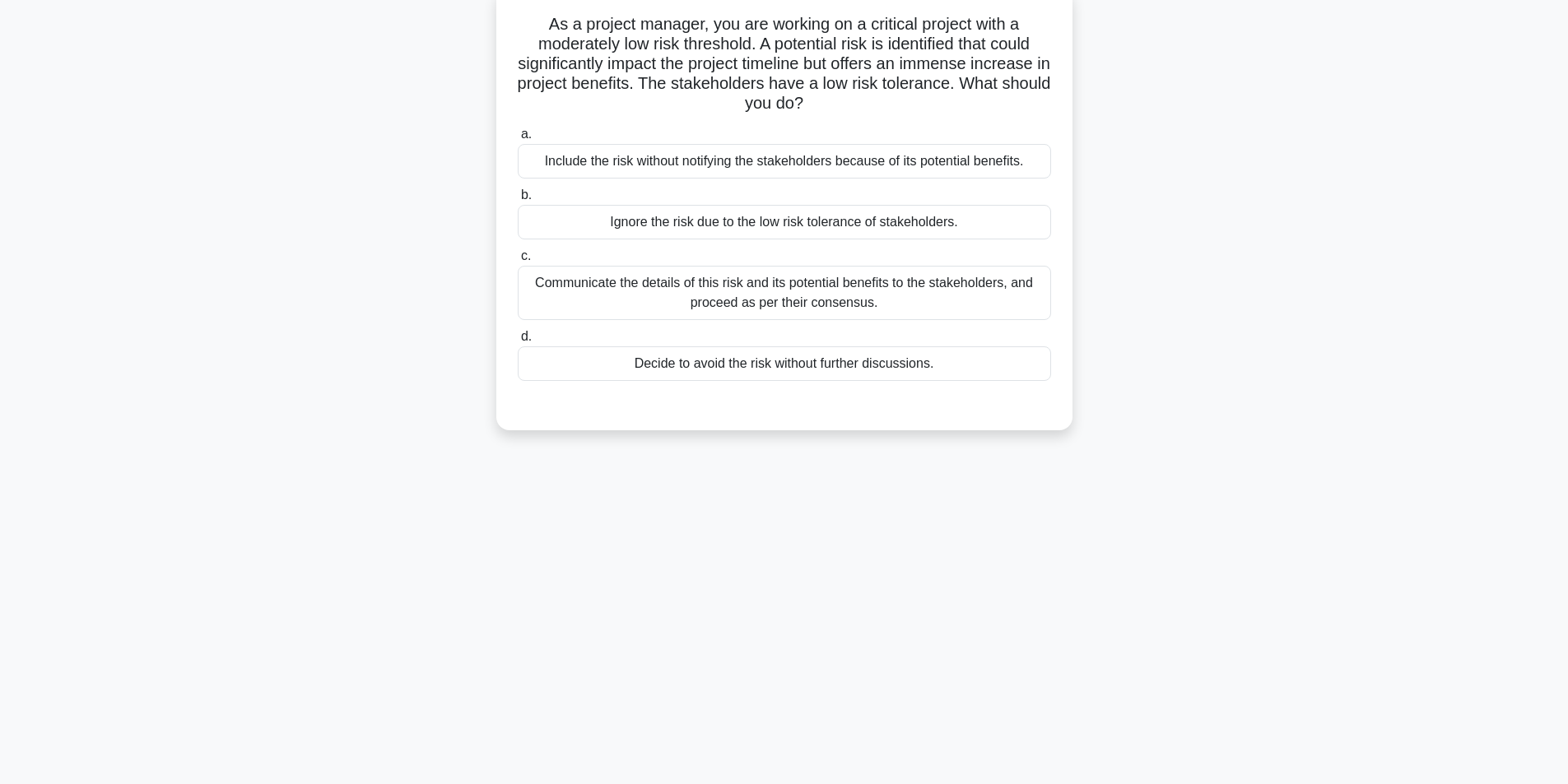
click at [729, 295] on div "Communicate the details of this risk and its potential benefits to the stakehol…" at bounding box center [784, 292] width 534 height 54
click at [518, 261] on input "c. Communicate the details of this risk and its potential benefits to the stake…" at bounding box center [518, 255] width 0 height 11
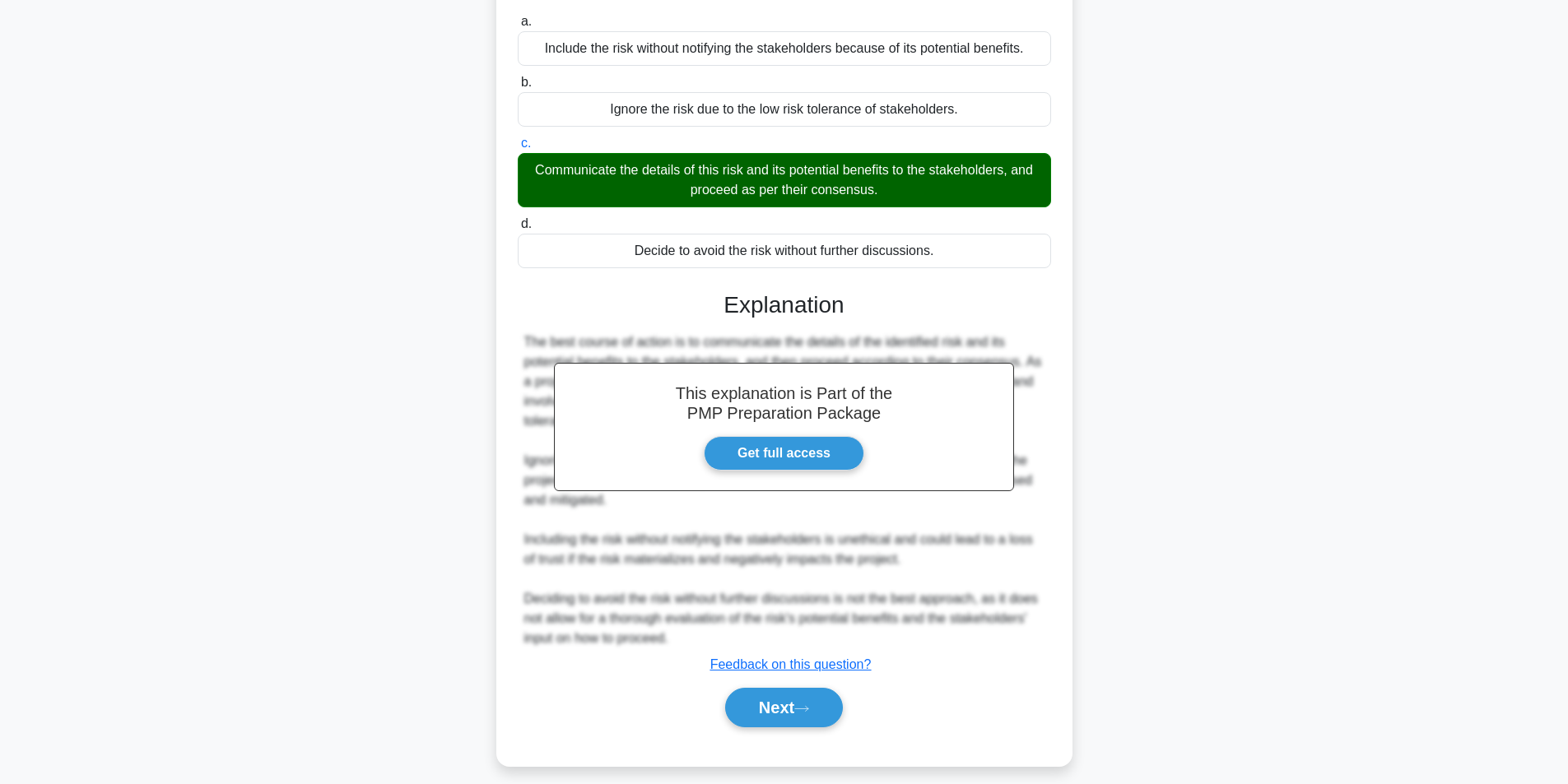
scroll to position [231, 0]
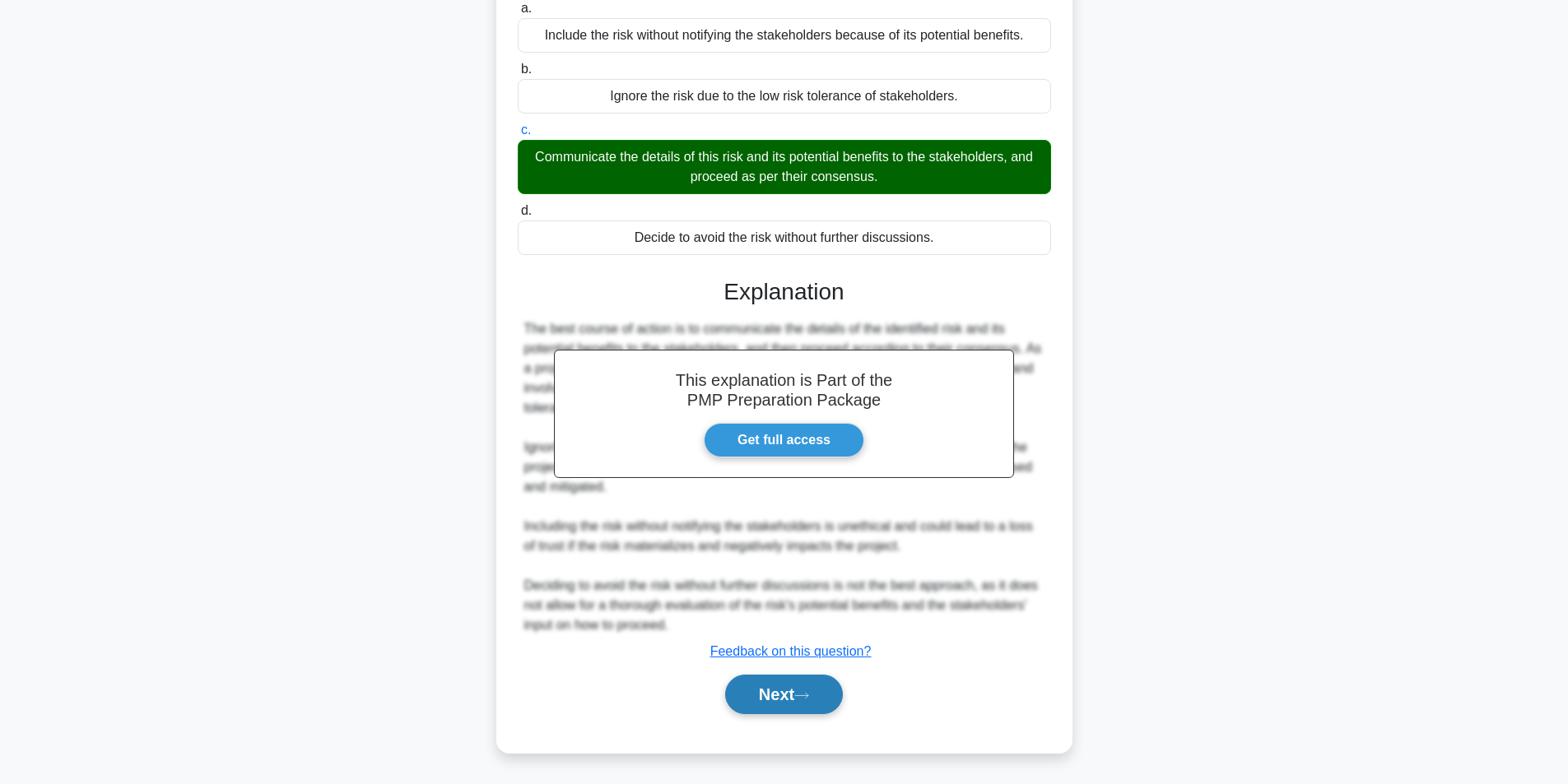
click at [809, 695] on icon at bounding box center [801, 695] width 15 height 9
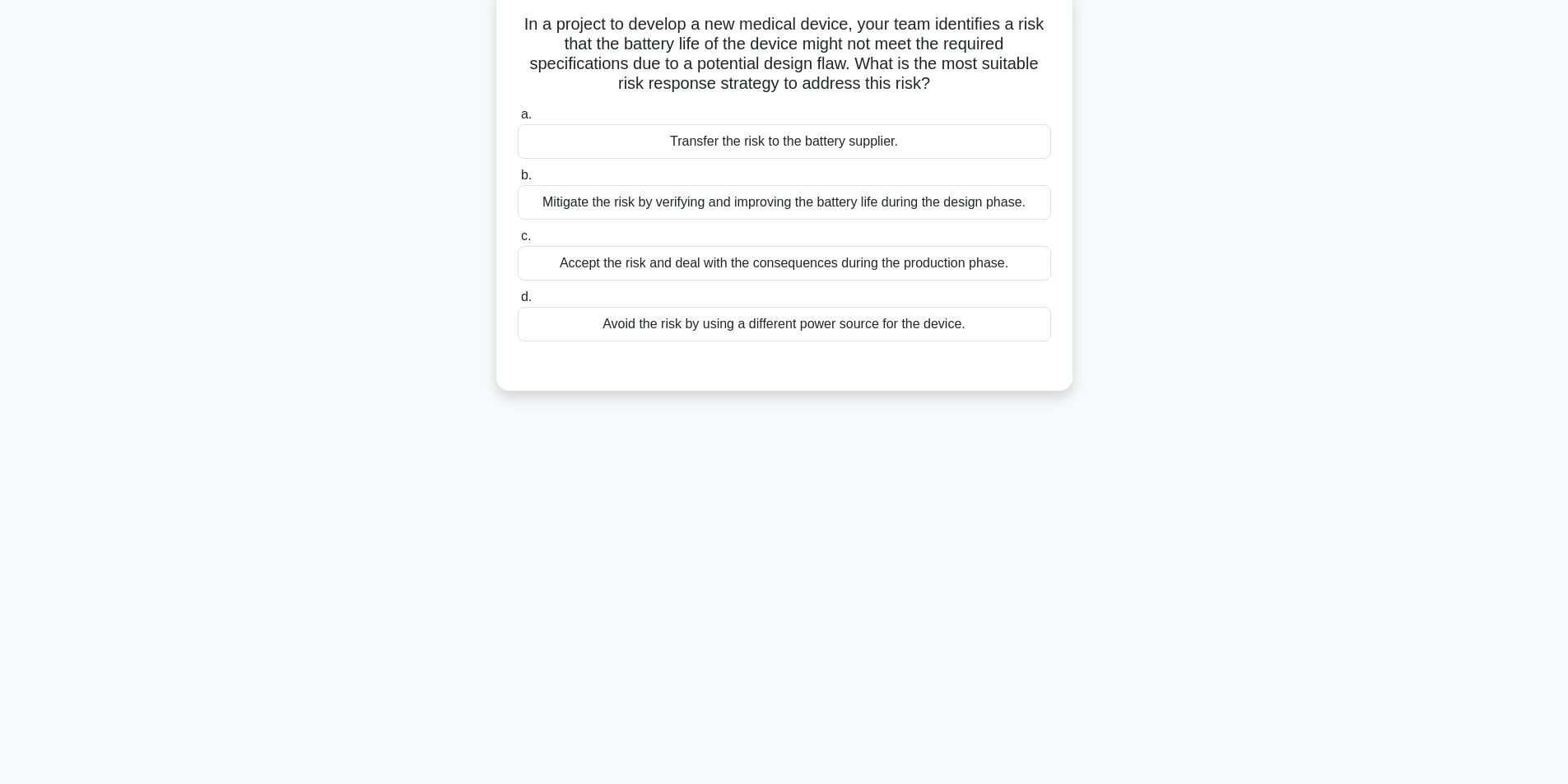
click at [760, 207] on div "Mitigate the risk by verifying and improving the battery life during the design…" at bounding box center [784, 201] width 534 height 34
click at [518, 181] on input "b. Mitigate the risk by verifying and improving the battery life during the des…" at bounding box center [518, 175] width 0 height 11
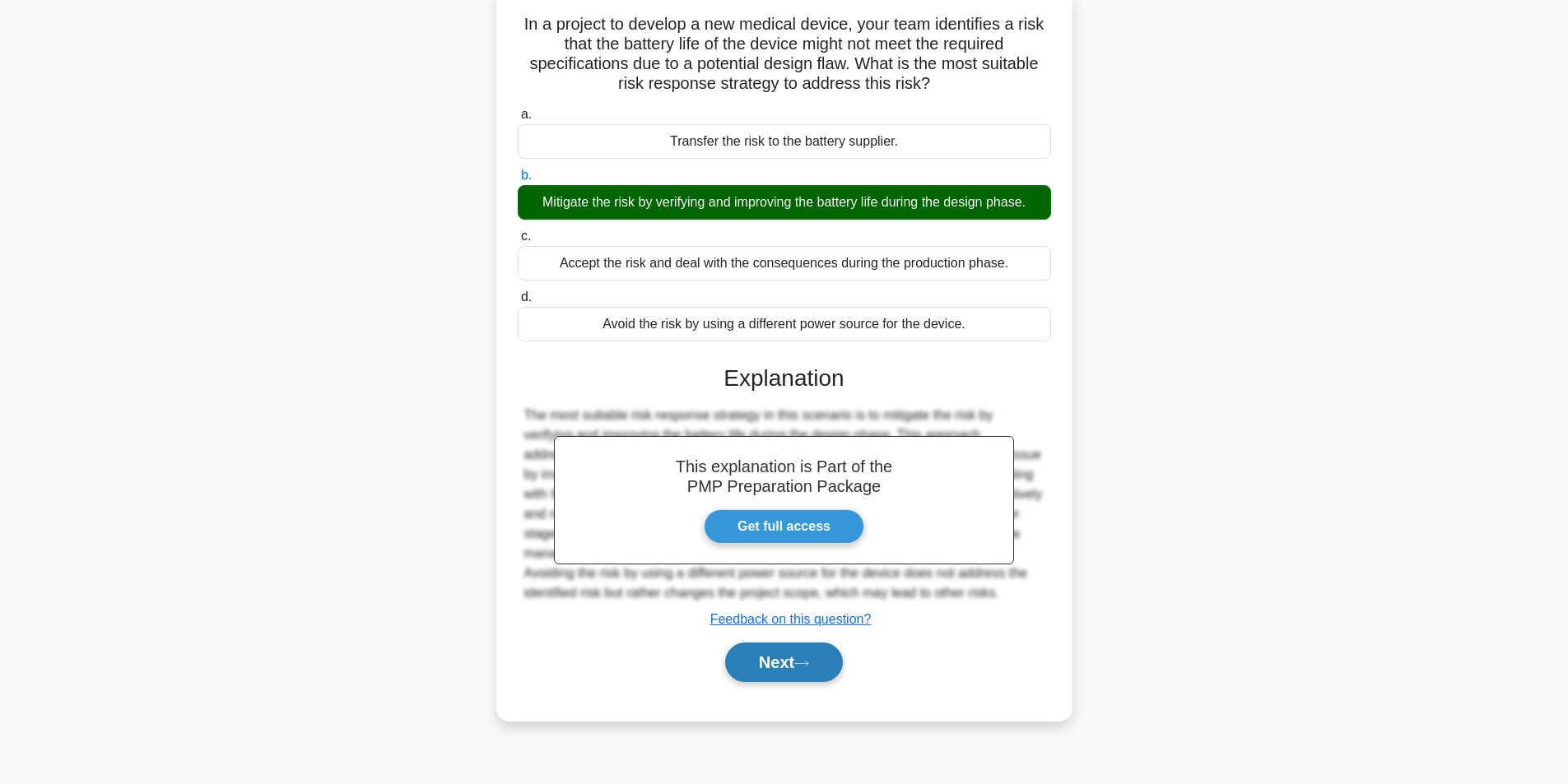
click at [784, 675] on button "Next" at bounding box center [784, 662] width 118 height 39
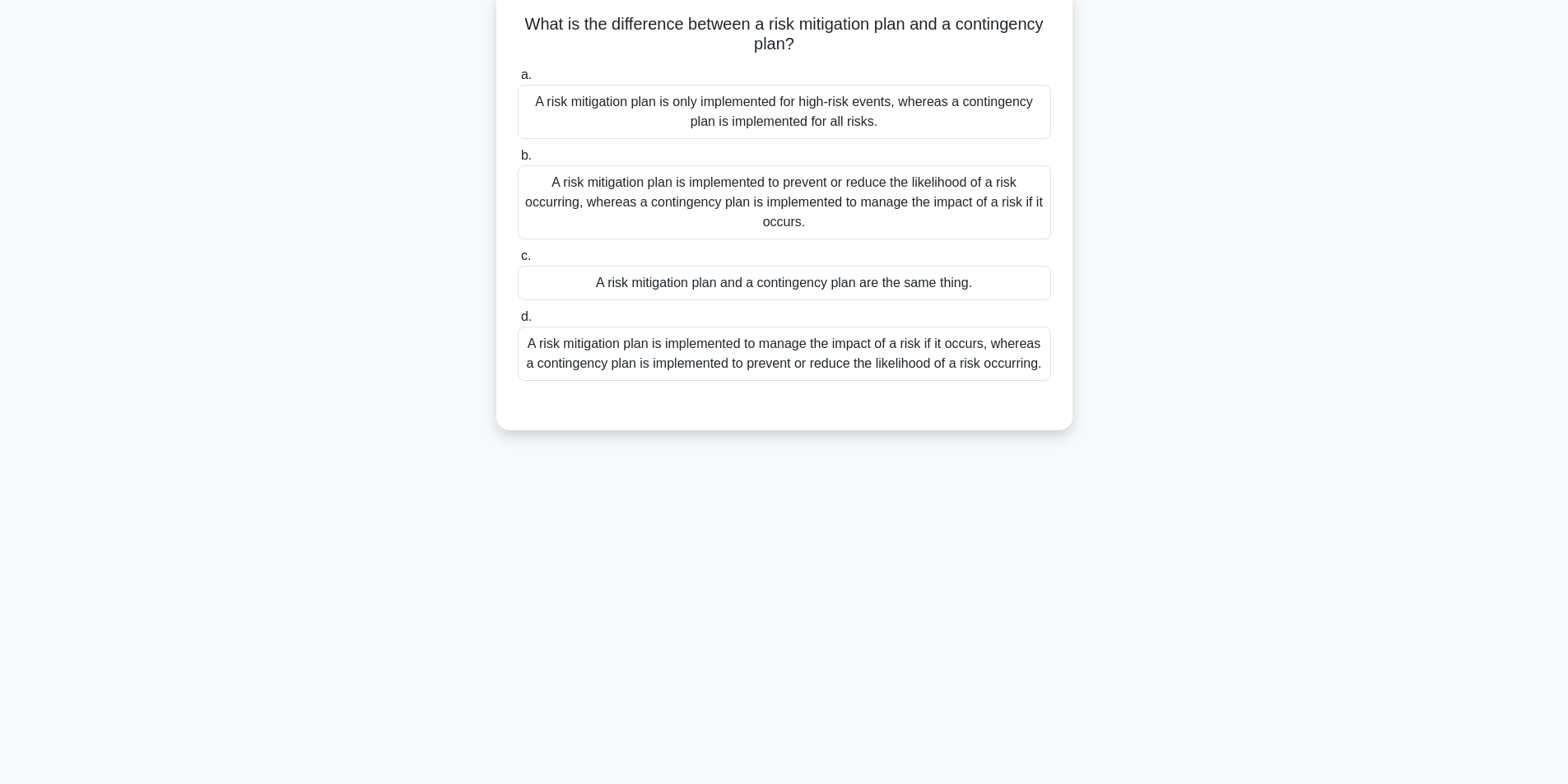
click at [898, 193] on div "A risk mitigation plan is implemented to prevent or reduce the likelihood of a …" at bounding box center [784, 201] width 534 height 74
click at [518, 161] on input "b. A risk mitigation plan is implemented to prevent or reduce the likelihood of…" at bounding box center [518, 155] width 0 height 11
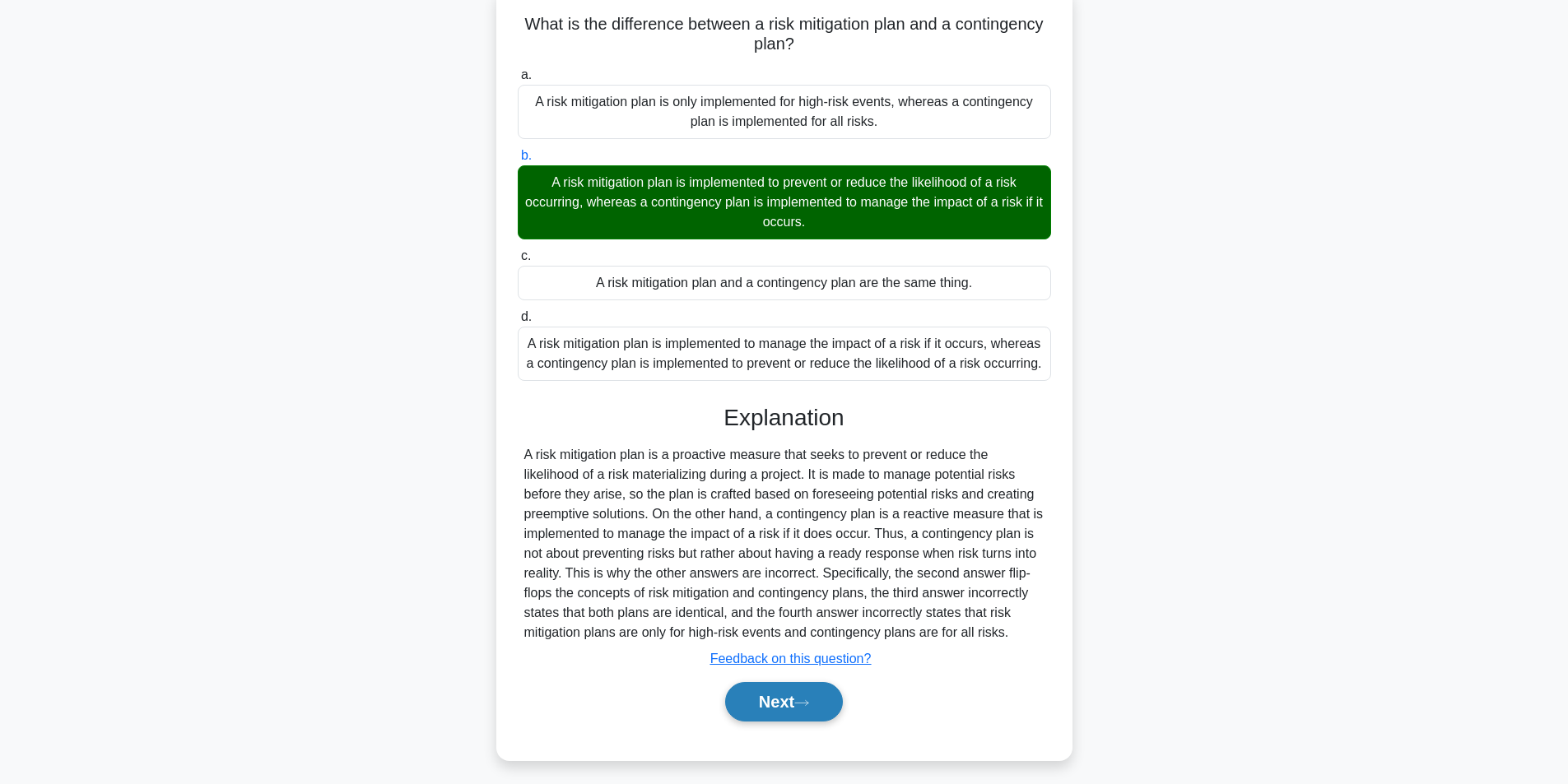
click at [807, 710] on button "Next" at bounding box center [784, 701] width 118 height 39
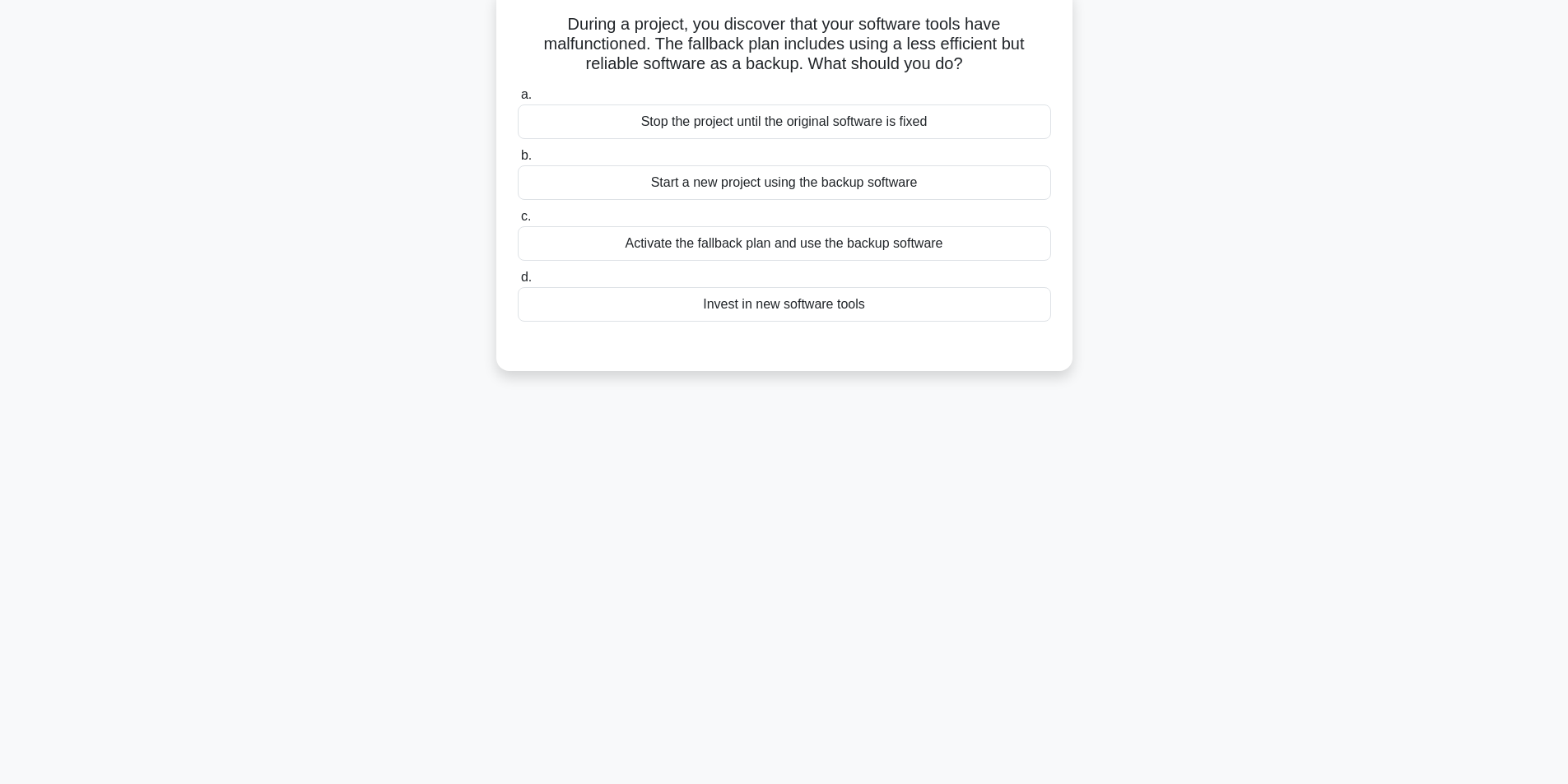
click at [771, 247] on div "Activate the fallback plan and use the backup software" at bounding box center [784, 243] width 534 height 34
click at [518, 222] on input "c. Activate the fallback plan and use the backup software" at bounding box center [518, 216] width 0 height 11
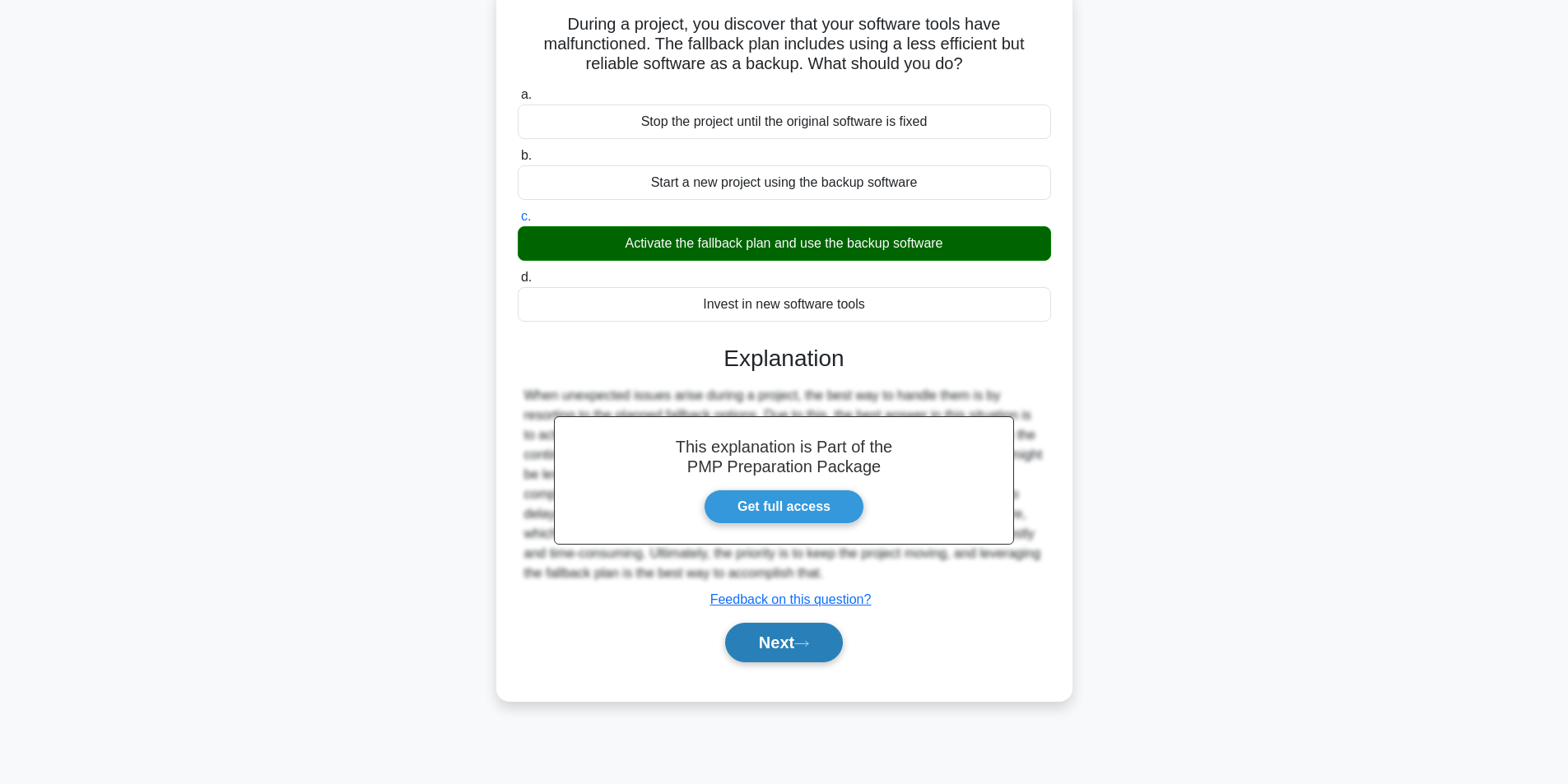
click at [783, 629] on button "Next" at bounding box center [784, 643] width 118 height 39
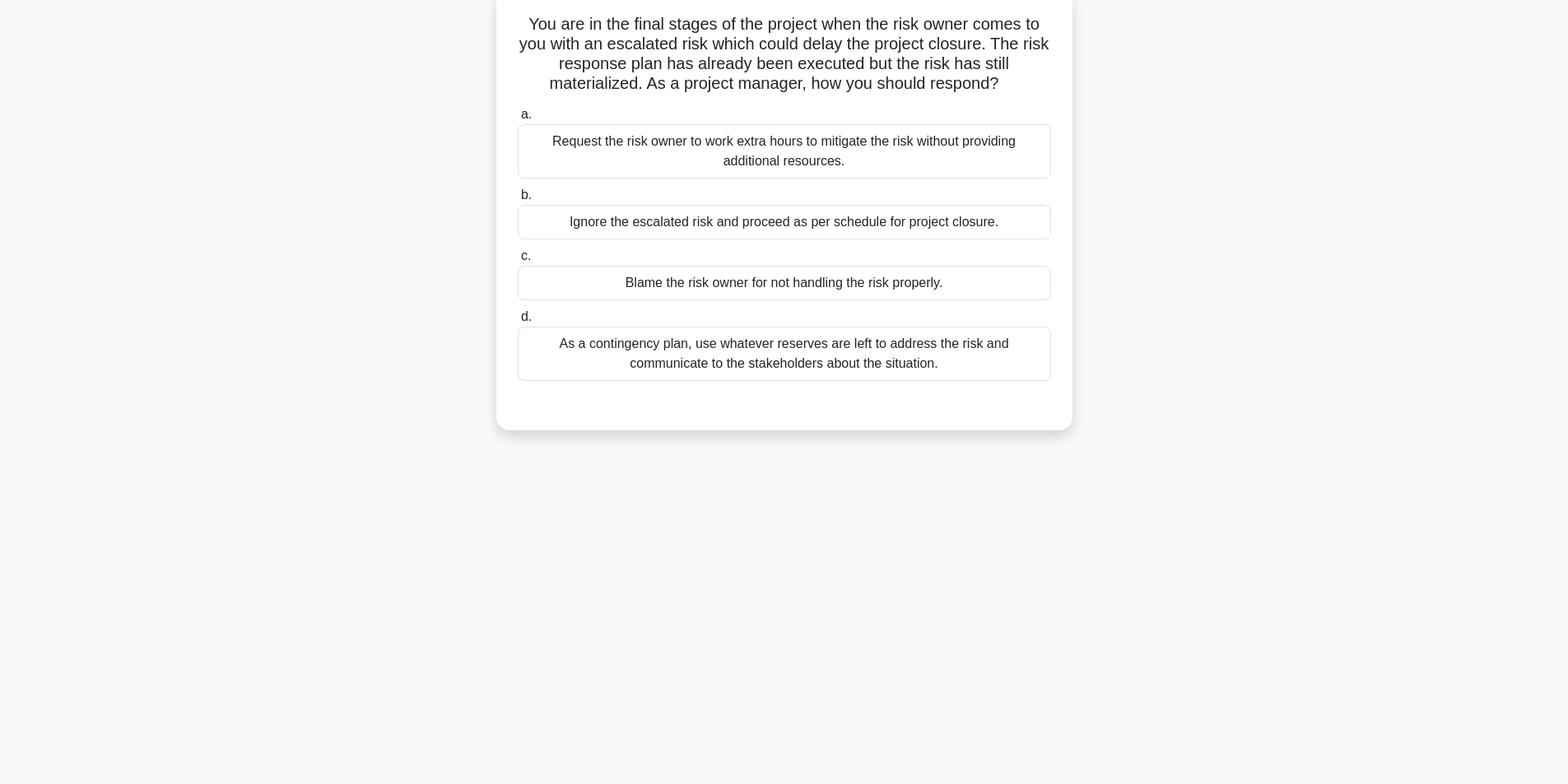
click at [736, 363] on div "As a contingency plan, use whatever reserves are left to address the risk and c…" at bounding box center [784, 353] width 534 height 54
click at [518, 322] on input "d. As a contingency plan, use whatever reserves are left to address the risk an…" at bounding box center [518, 316] width 0 height 11
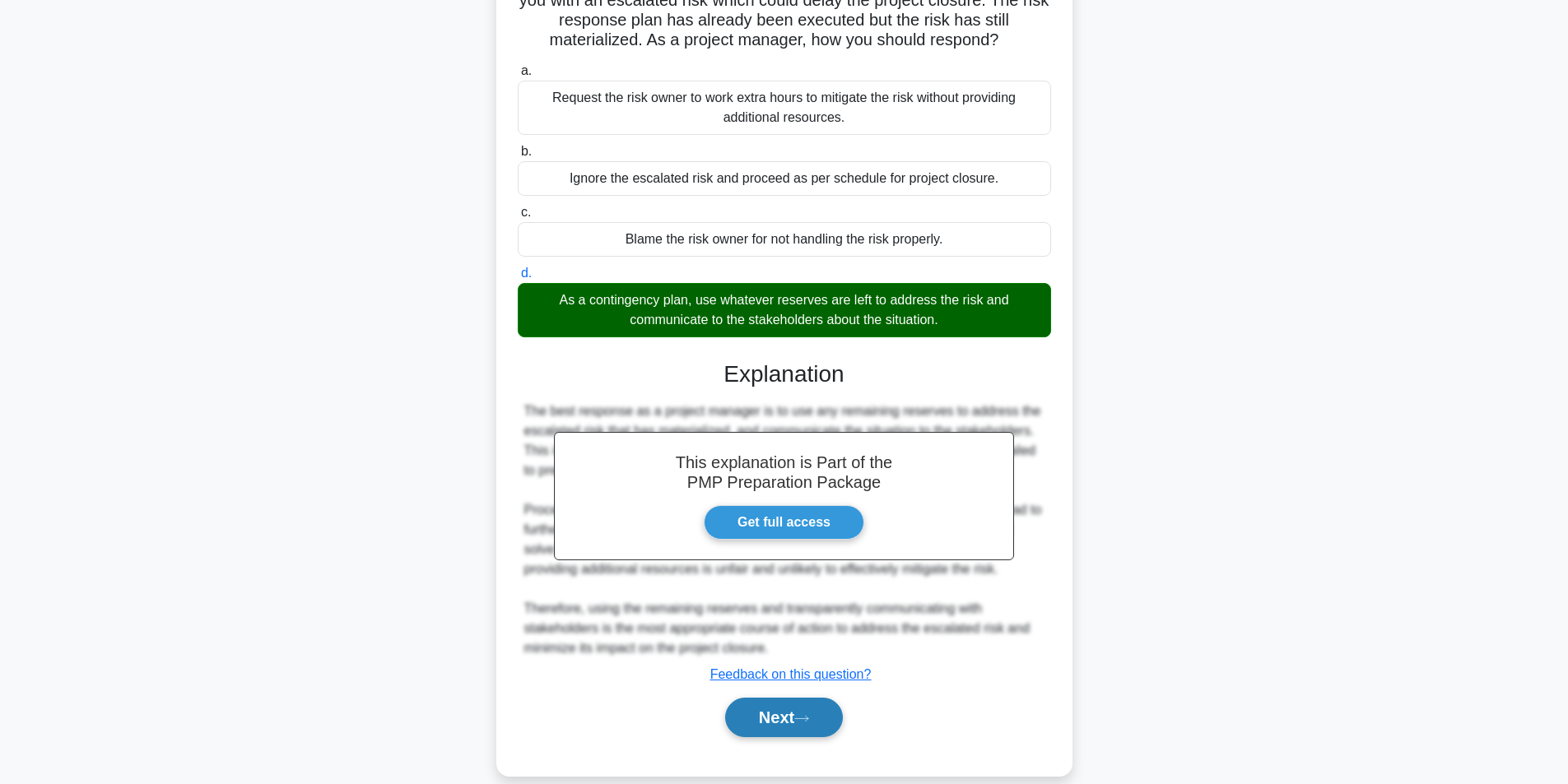
scroll to position [172, 0]
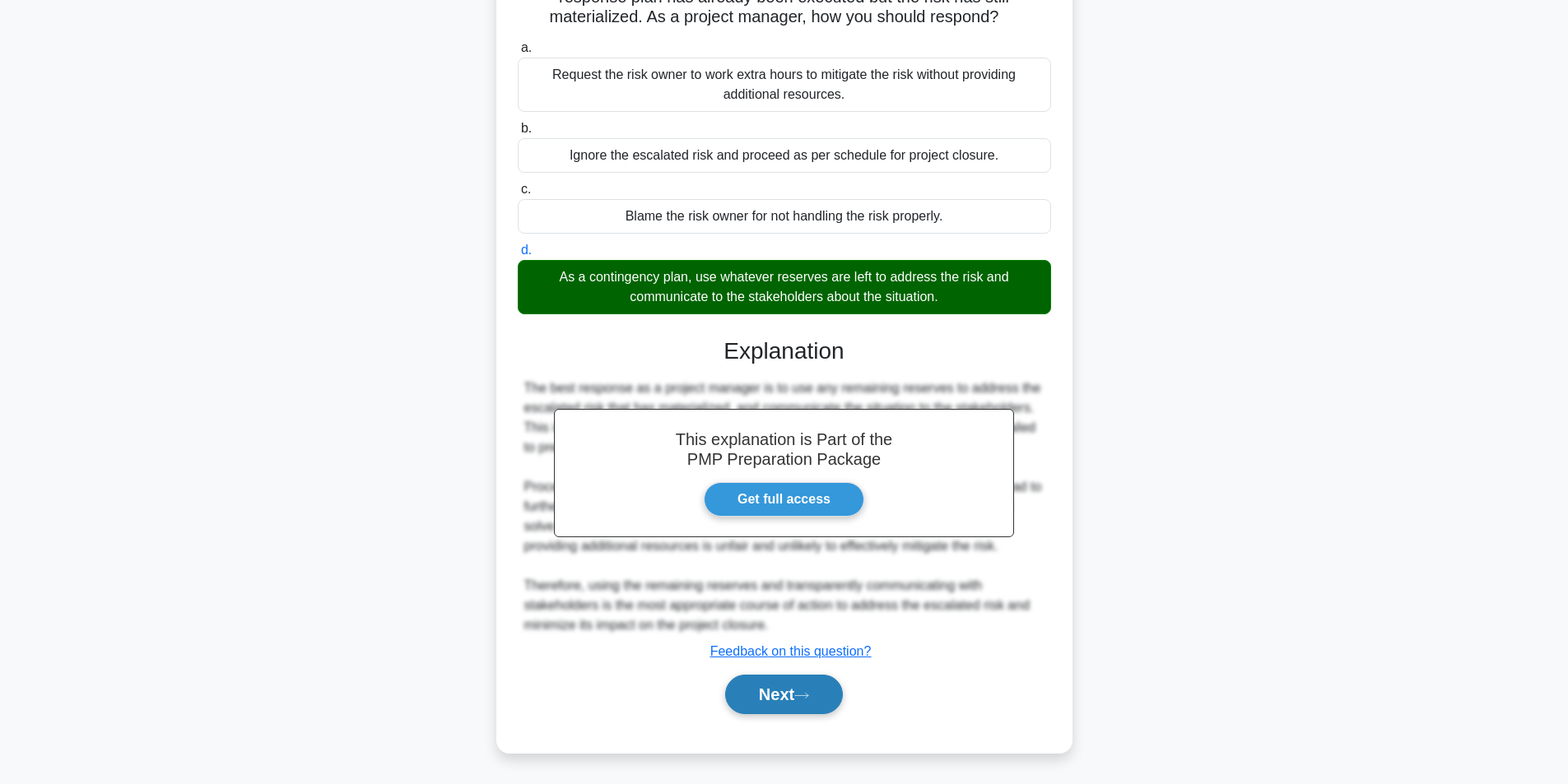
click at [779, 699] on button "Next" at bounding box center [784, 695] width 118 height 39
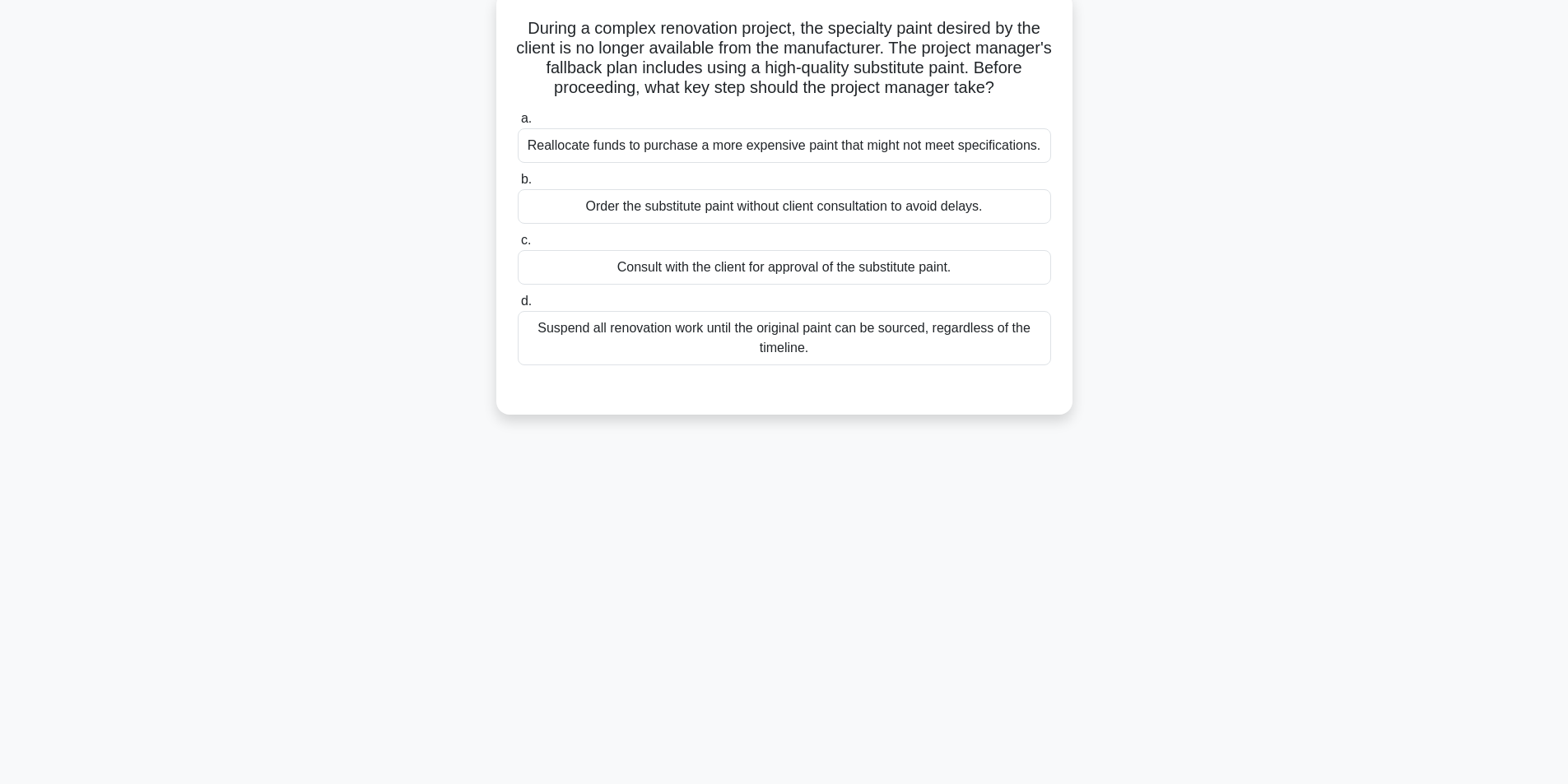
scroll to position [104, 0]
click at [774, 269] on div "Consult with the client for approval of the substitute paint." at bounding box center [784, 262] width 534 height 34
click at [518, 242] on input "c. Consult with the client for approval of the substitute paint." at bounding box center [518, 236] width 0 height 11
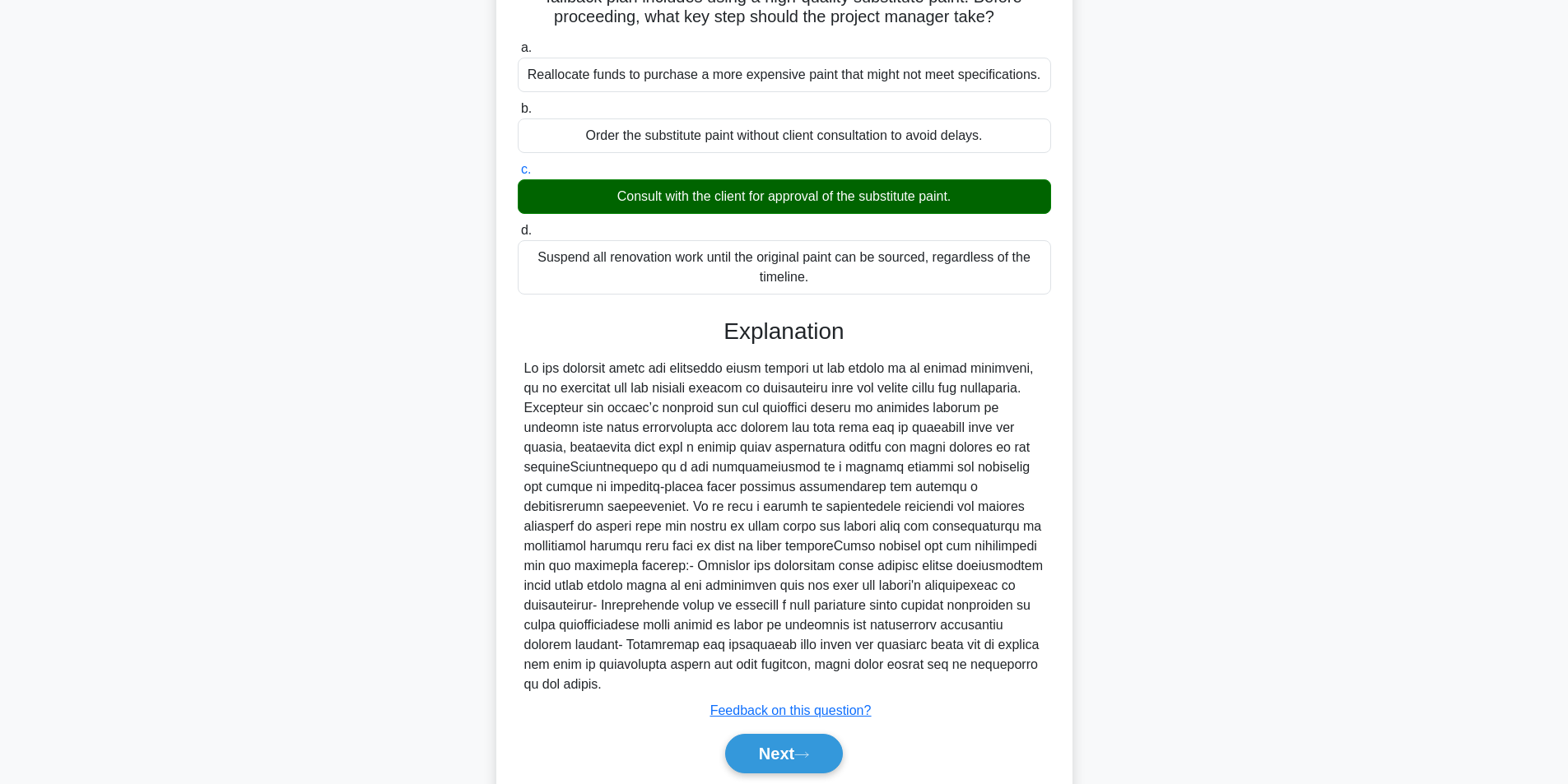
scroll to position [211, 0]
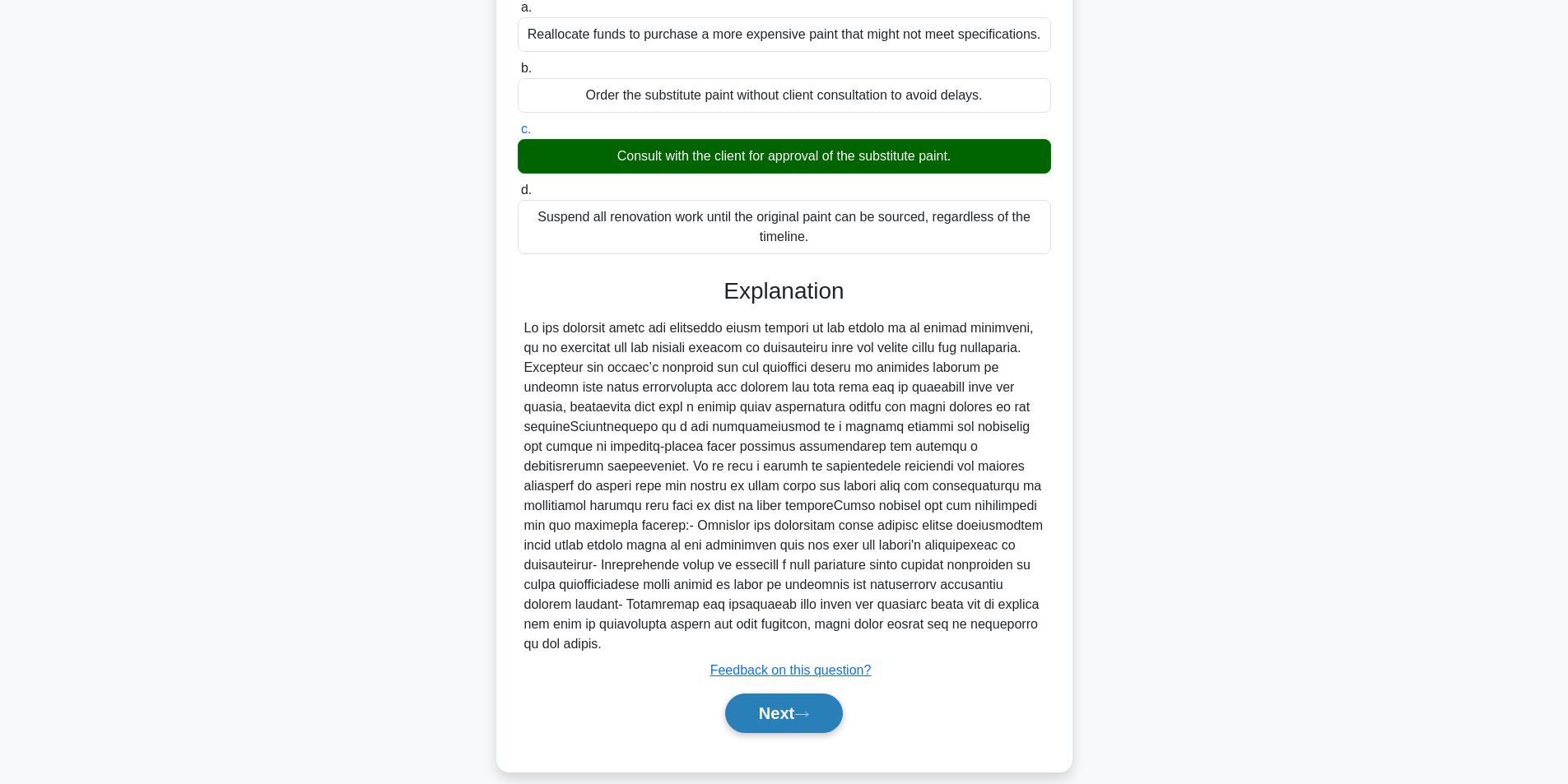
click at [787, 703] on button "Next" at bounding box center [784, 713] width 118 height 39
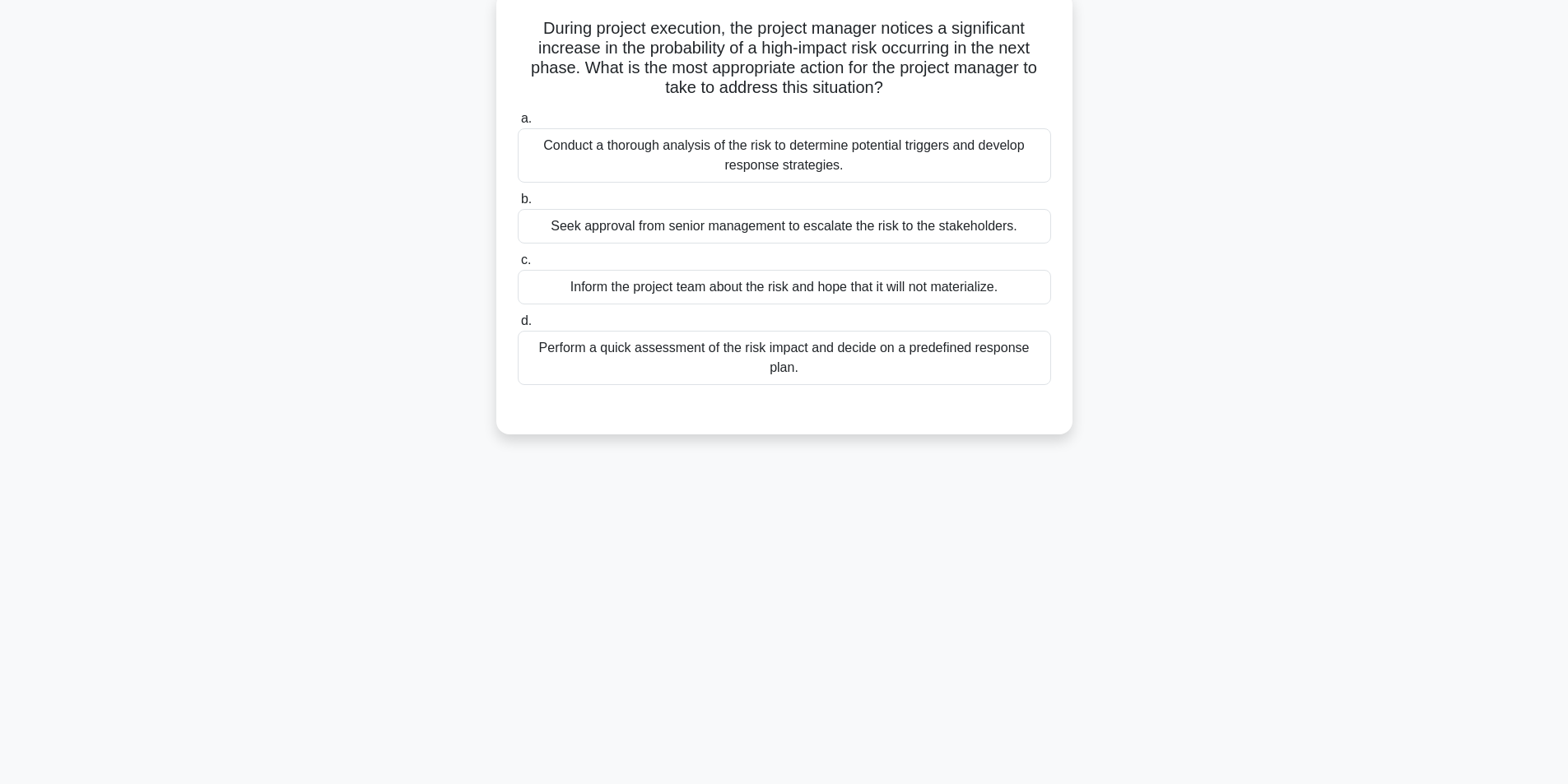
scroll to position [104, 0]
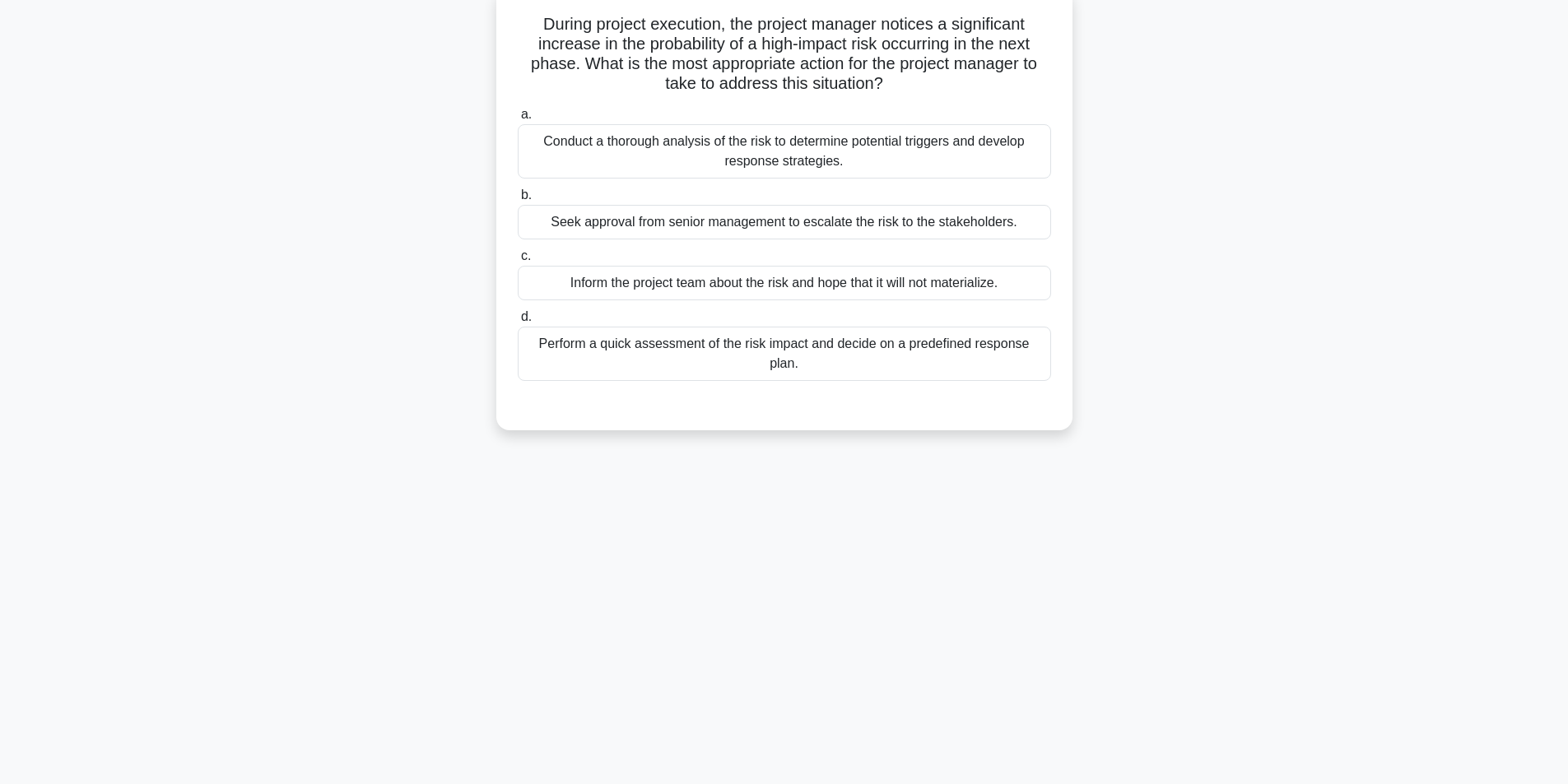
click at [778, 351] on div "Perform a quick assessment of the risk impact and decide on a predefined respon…" at bounding box center [784, 353] width 534 height 54
click at [518, 322] on input "d. Perform a quick assessment of the risk impact and decide on a predefined res…" at bounding box center [518, 316] width 0 height 11
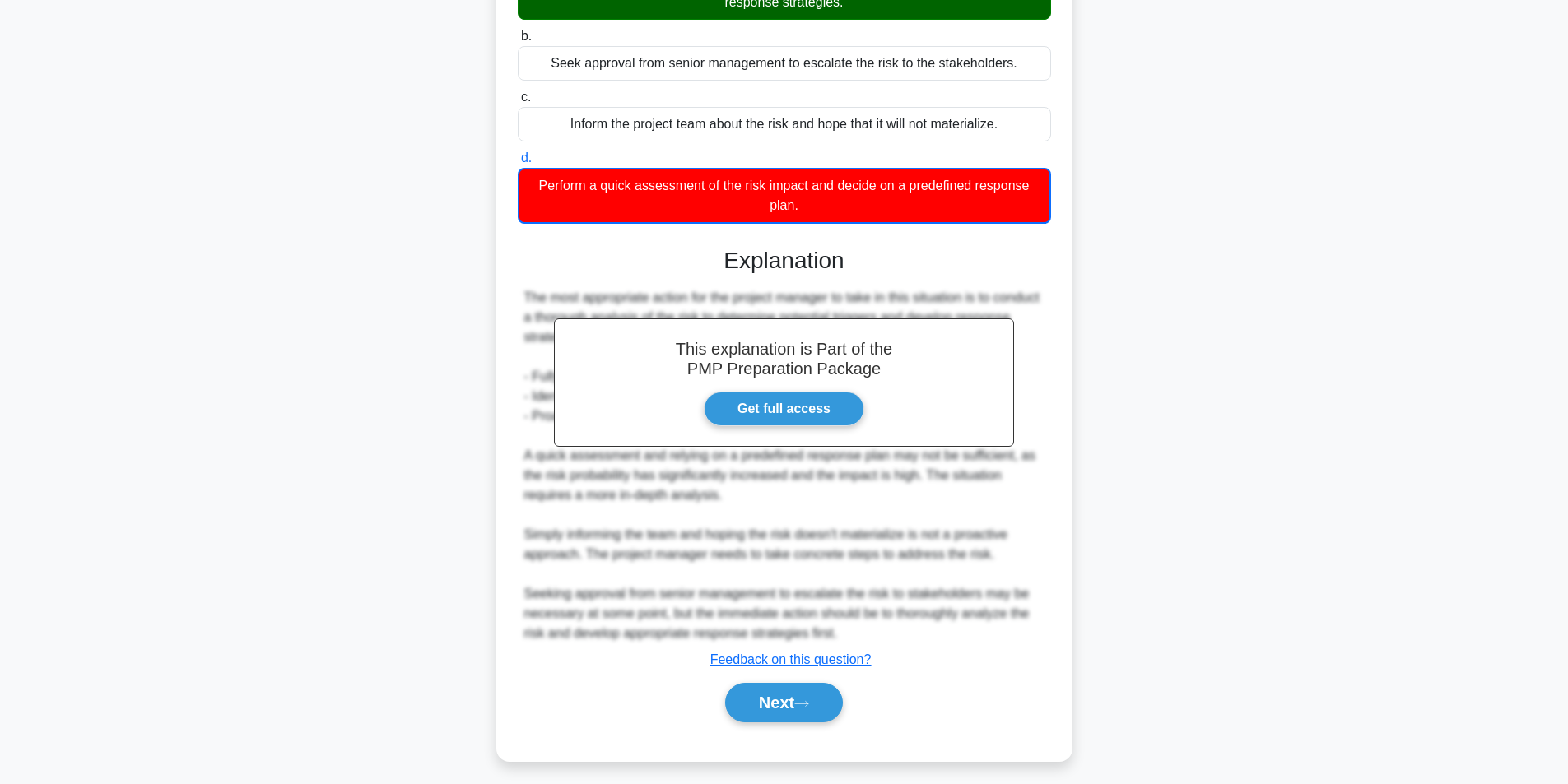
scroll to position [272, 0]
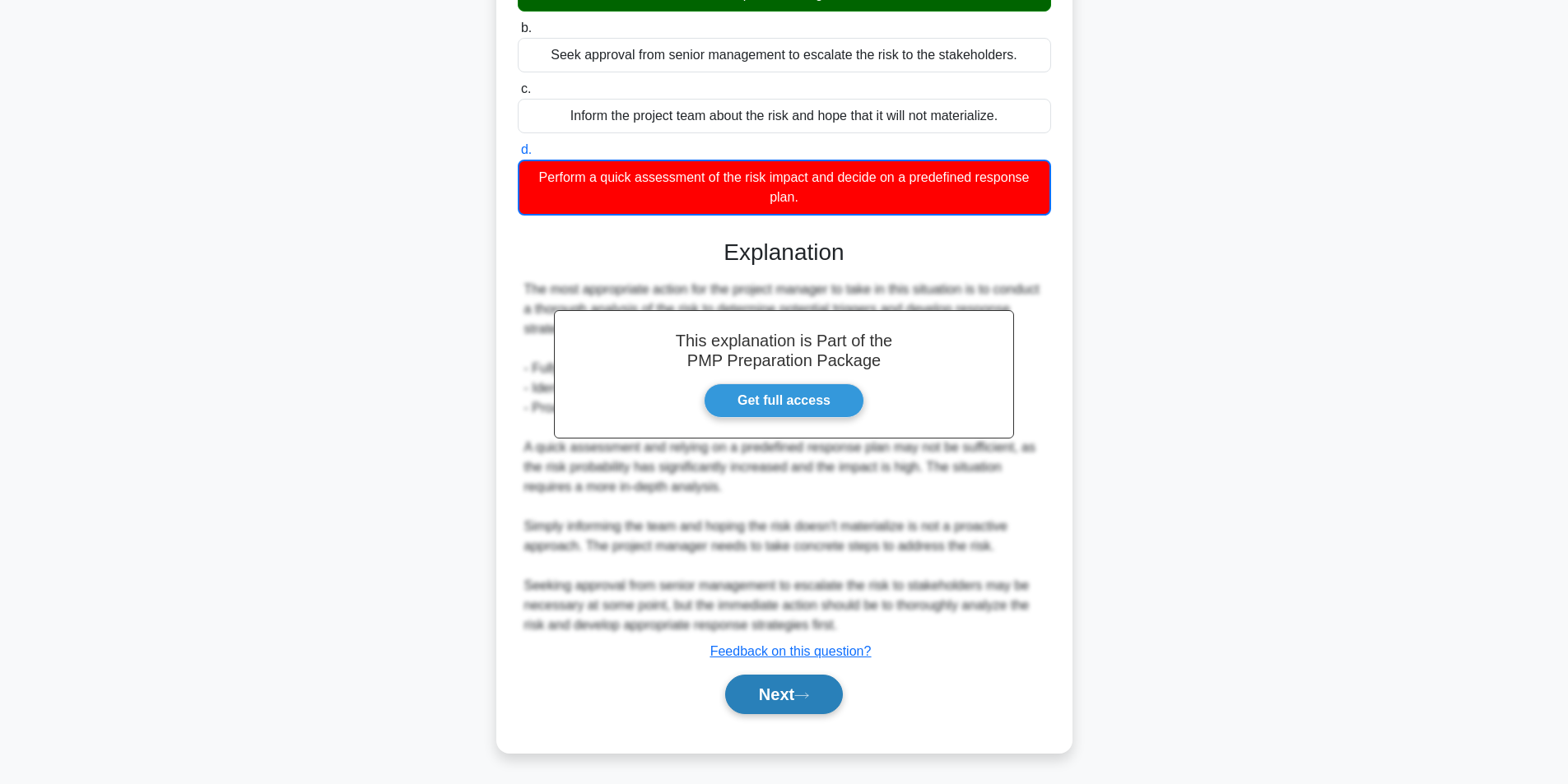
click at [784, 688] on button "Next" at bounding box center [784, 695] width 118 height 39
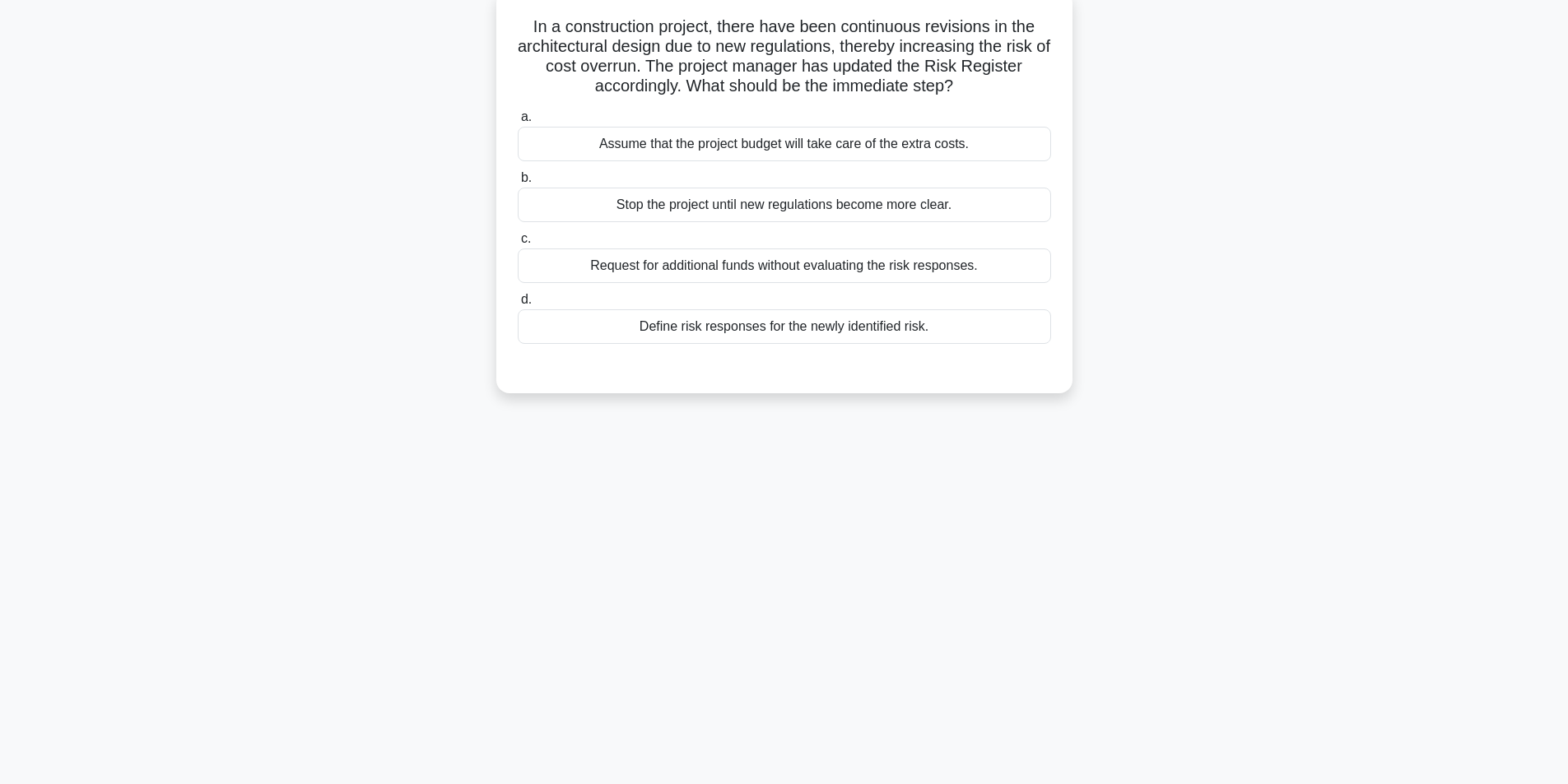
scroll to position [104, 0]
click at [713, 267] on div "Request for additional funds without evaluating the risk responses." at bounding box center [784, 262] width 534 height 34
click at [518, 242] on input "c. Request for additional funds without evaluating the risk responses." at bounding box center [518, 236] width 0 height 11
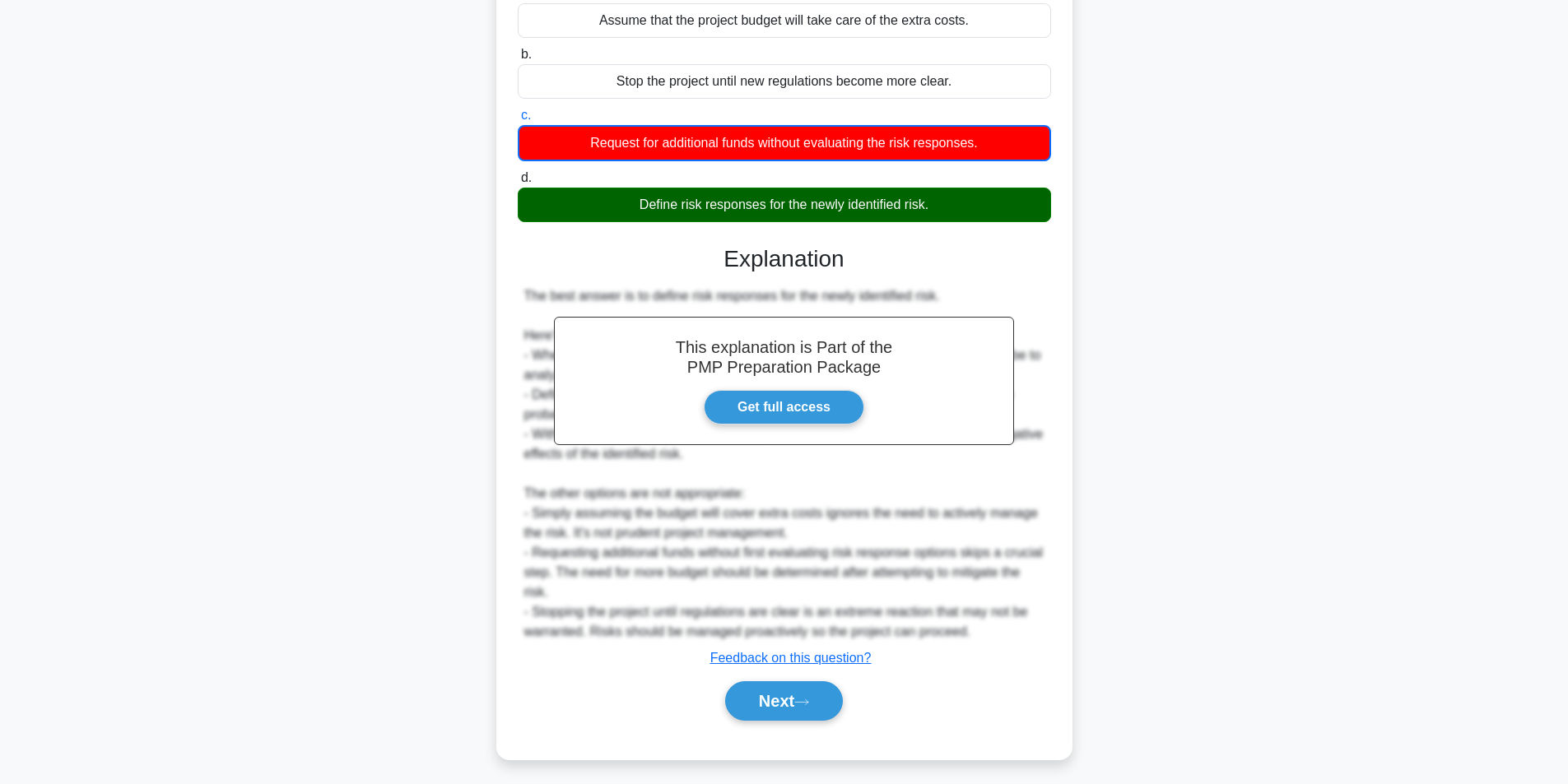
scroll to position [233, 0]
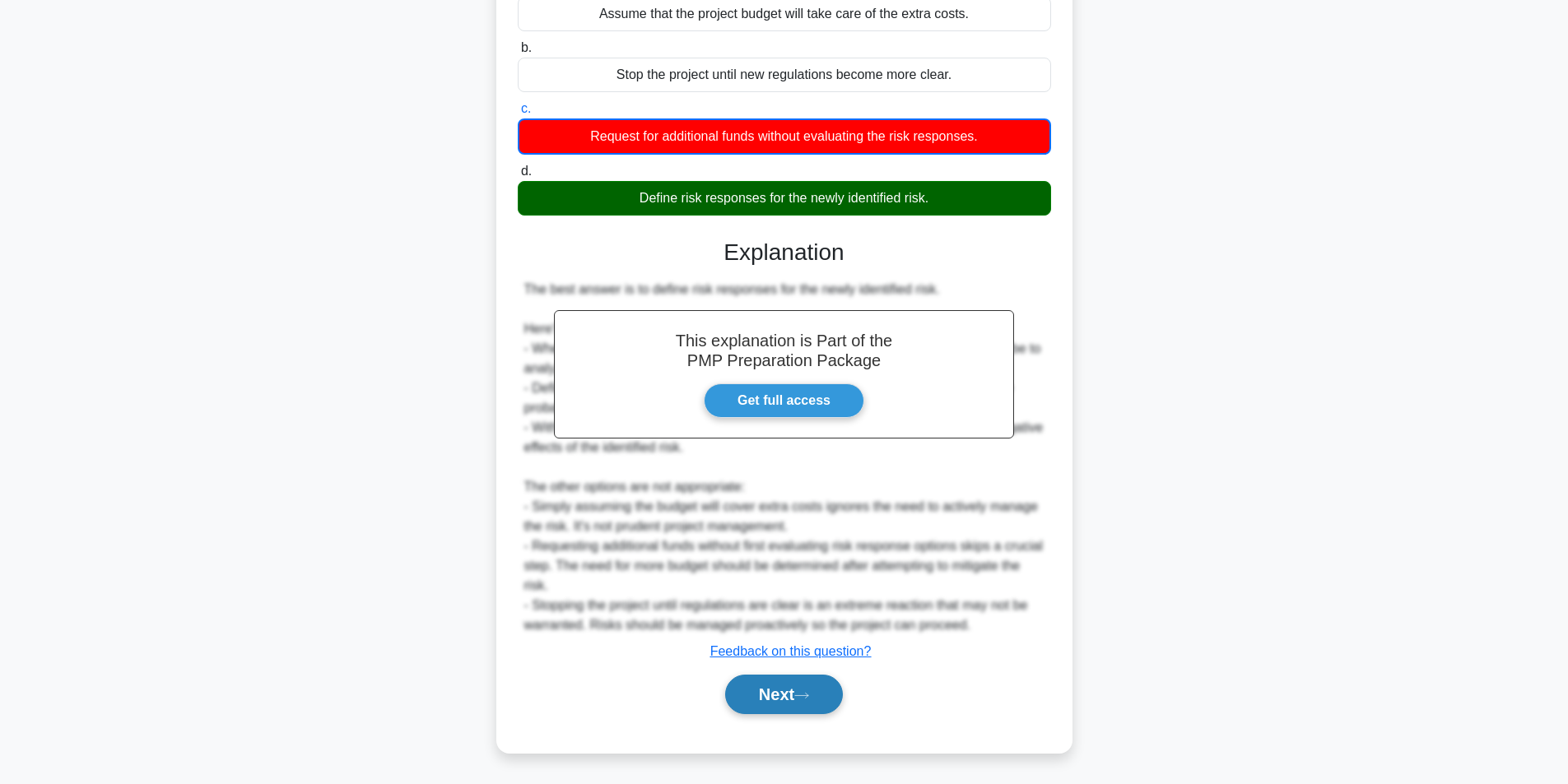
click at [789, 692] on button "Next" at bounding box center [784, 695] width 118 height 39
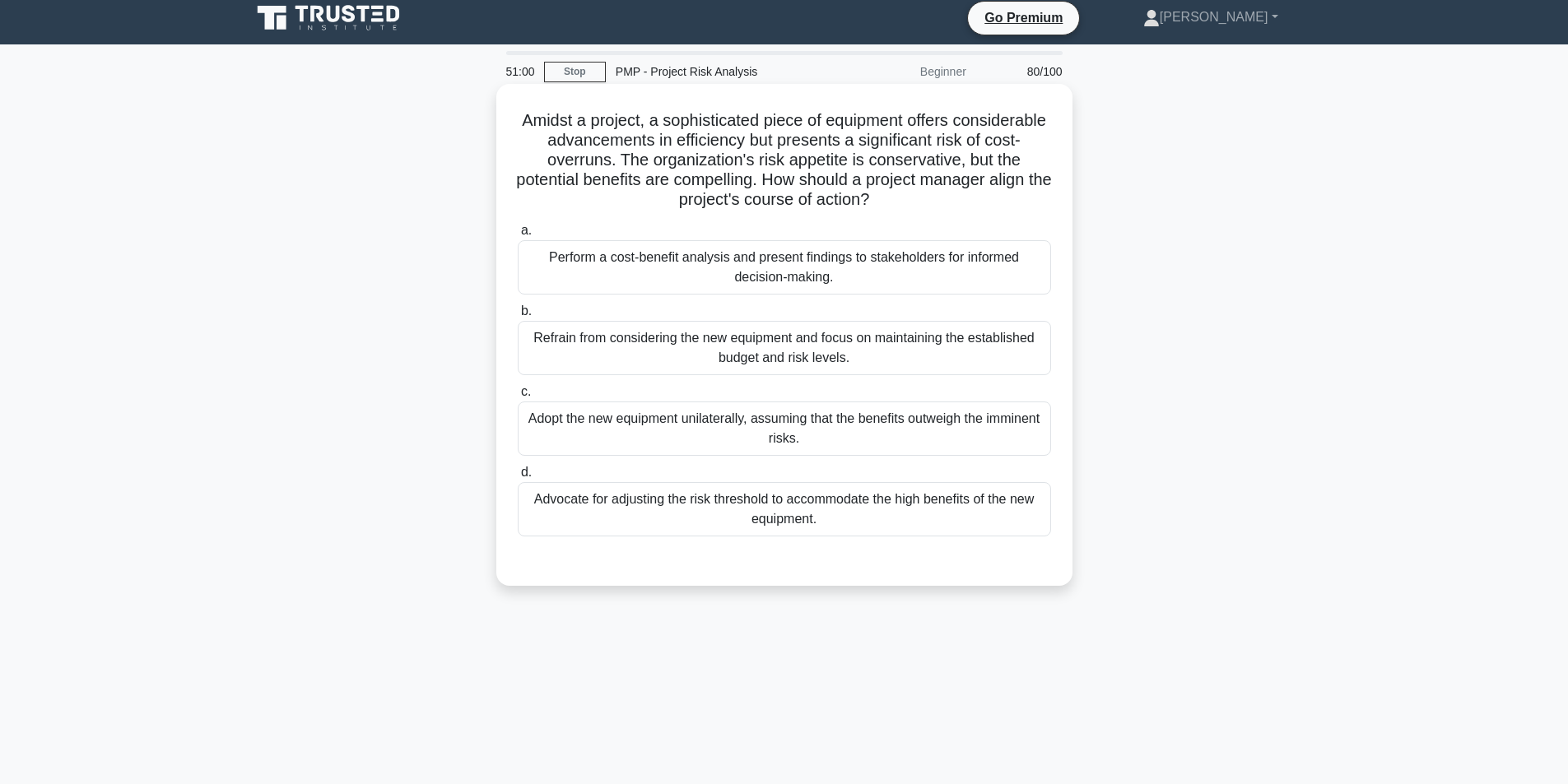
scroll to position [0, 0]
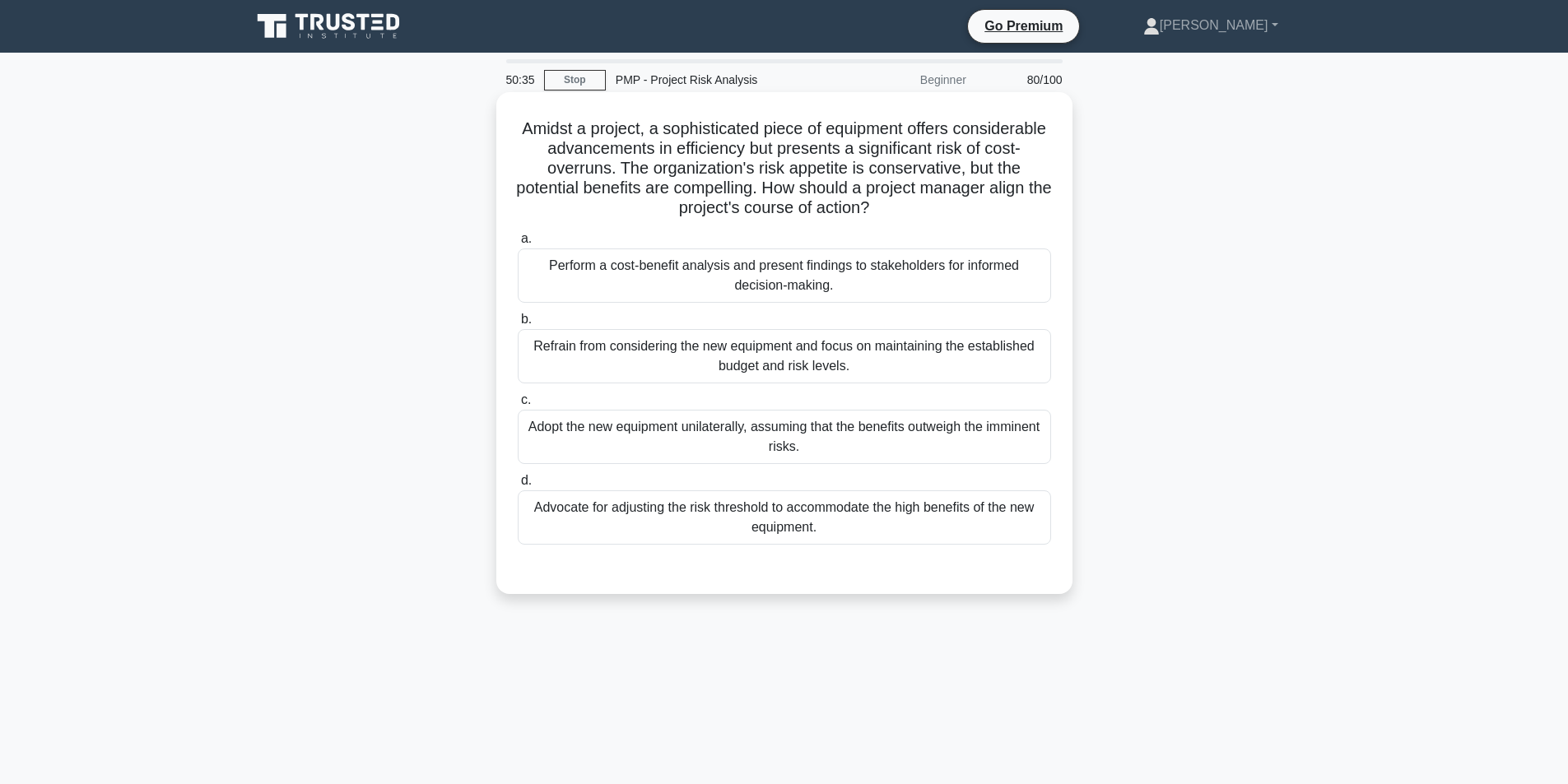
click at [849, 280] on div "Perform a cost-benefit analysis and present findings to stakeholders for inform…" at bounding box center [784, 275] width 534 height 54
click at [518, 245] on input "a. Perform a cost-benefit analysis and present findings to stakeholders for inf…" at bounding box center [518, 239] width 0 height 11
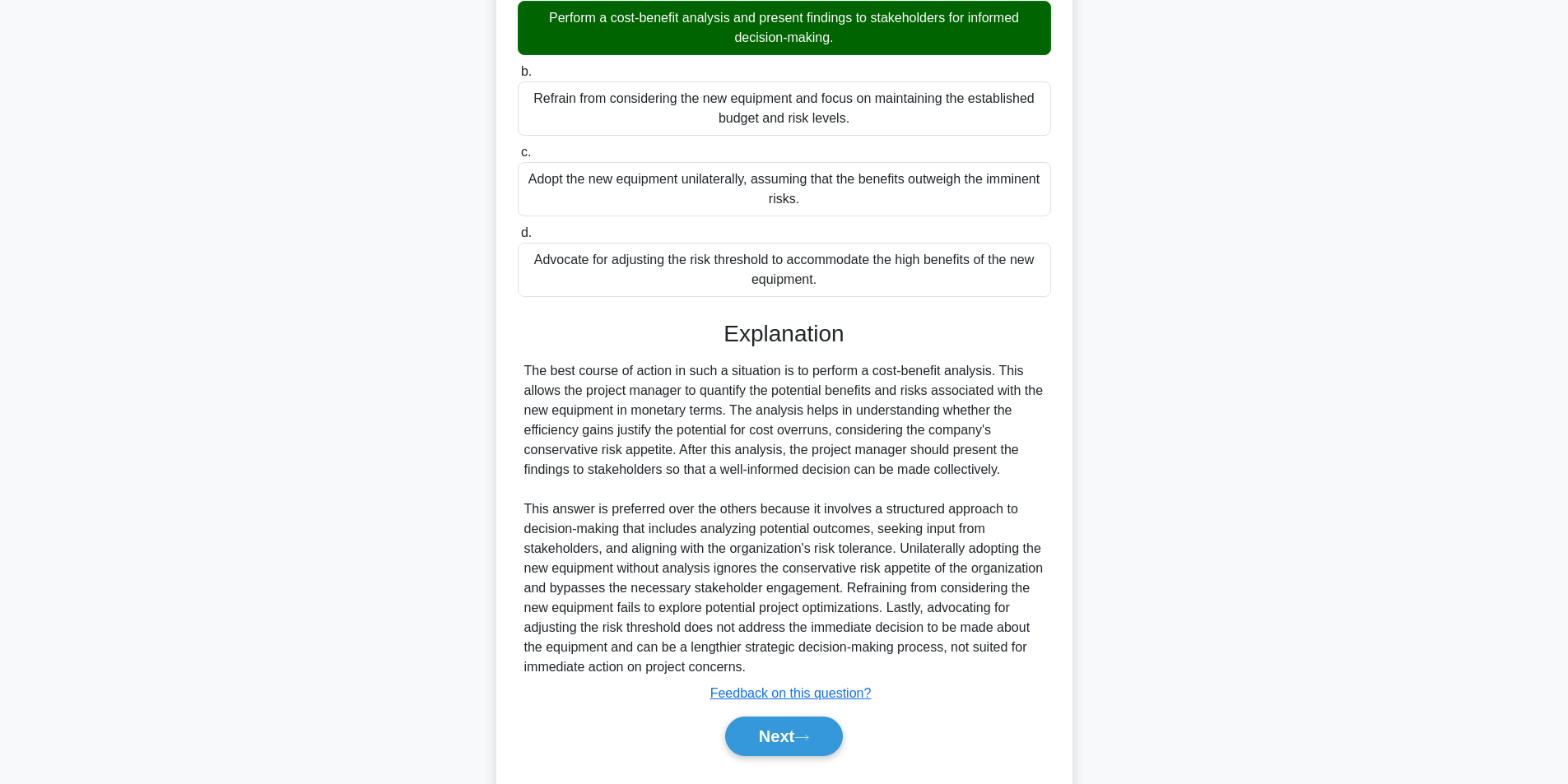
scroll to position [291, 0]
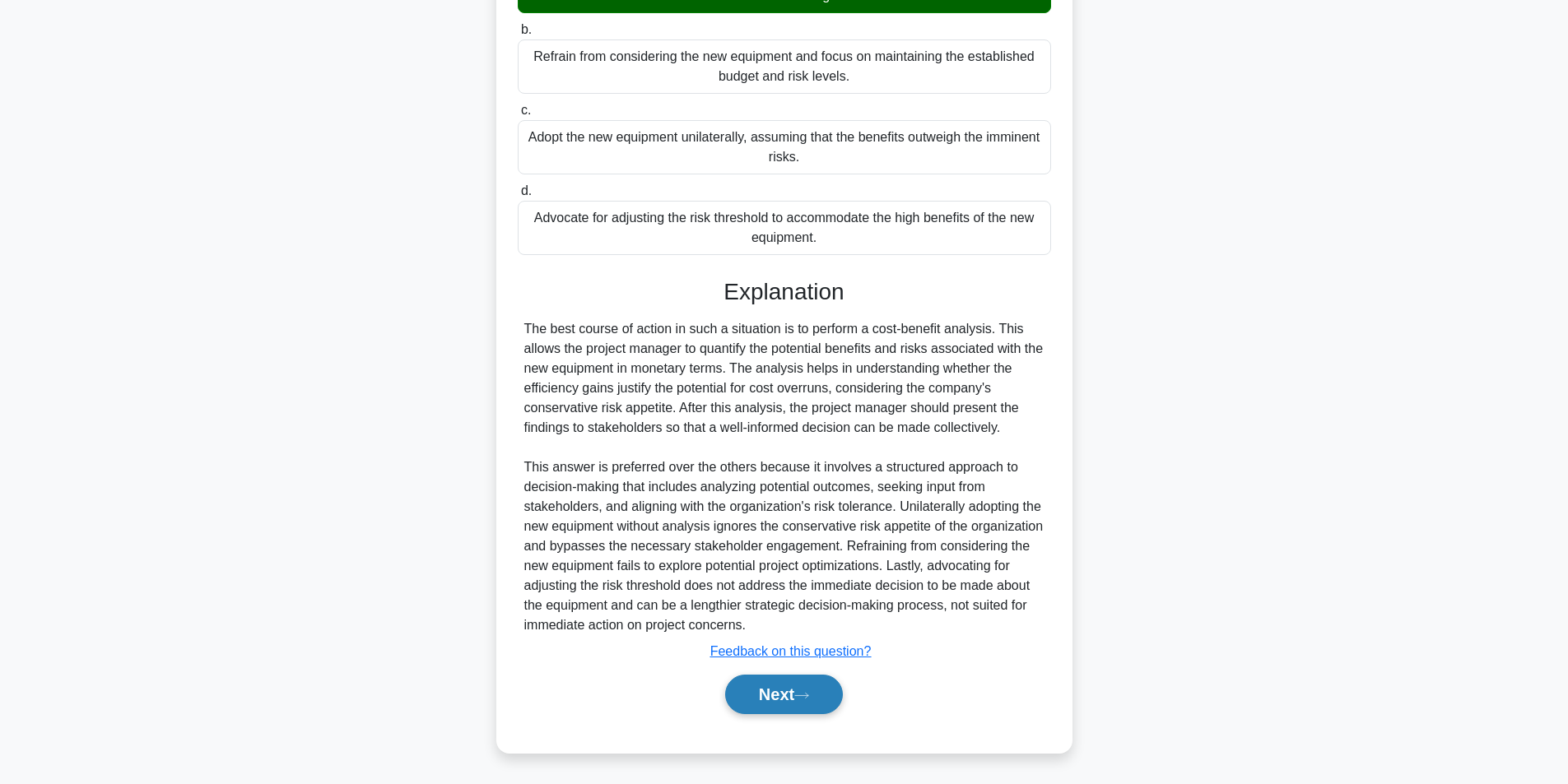
click at [776, 704] on button "Next" at bounding box center [784, 695] width 118 height 39
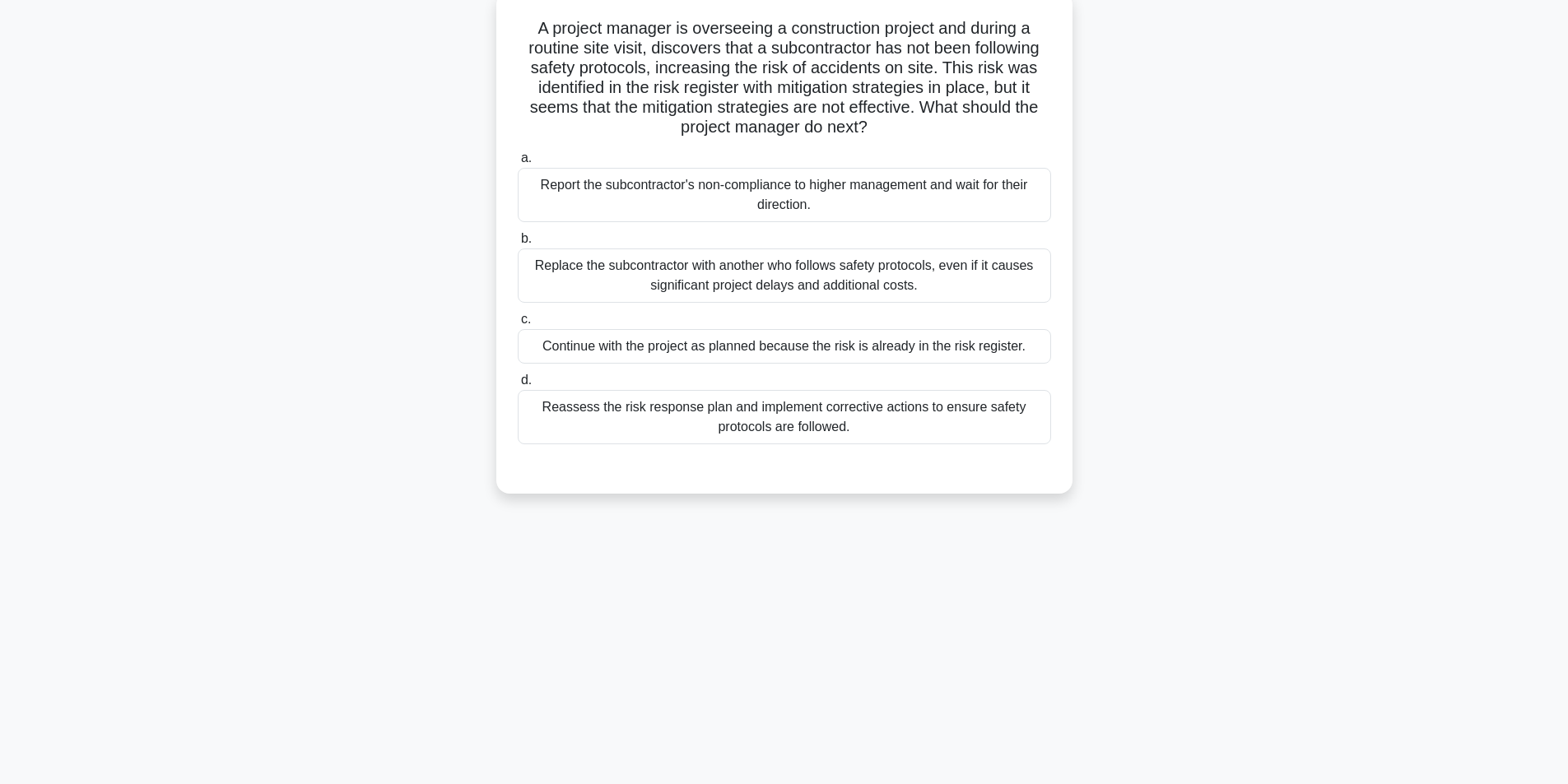
scroll to position [104, 0]
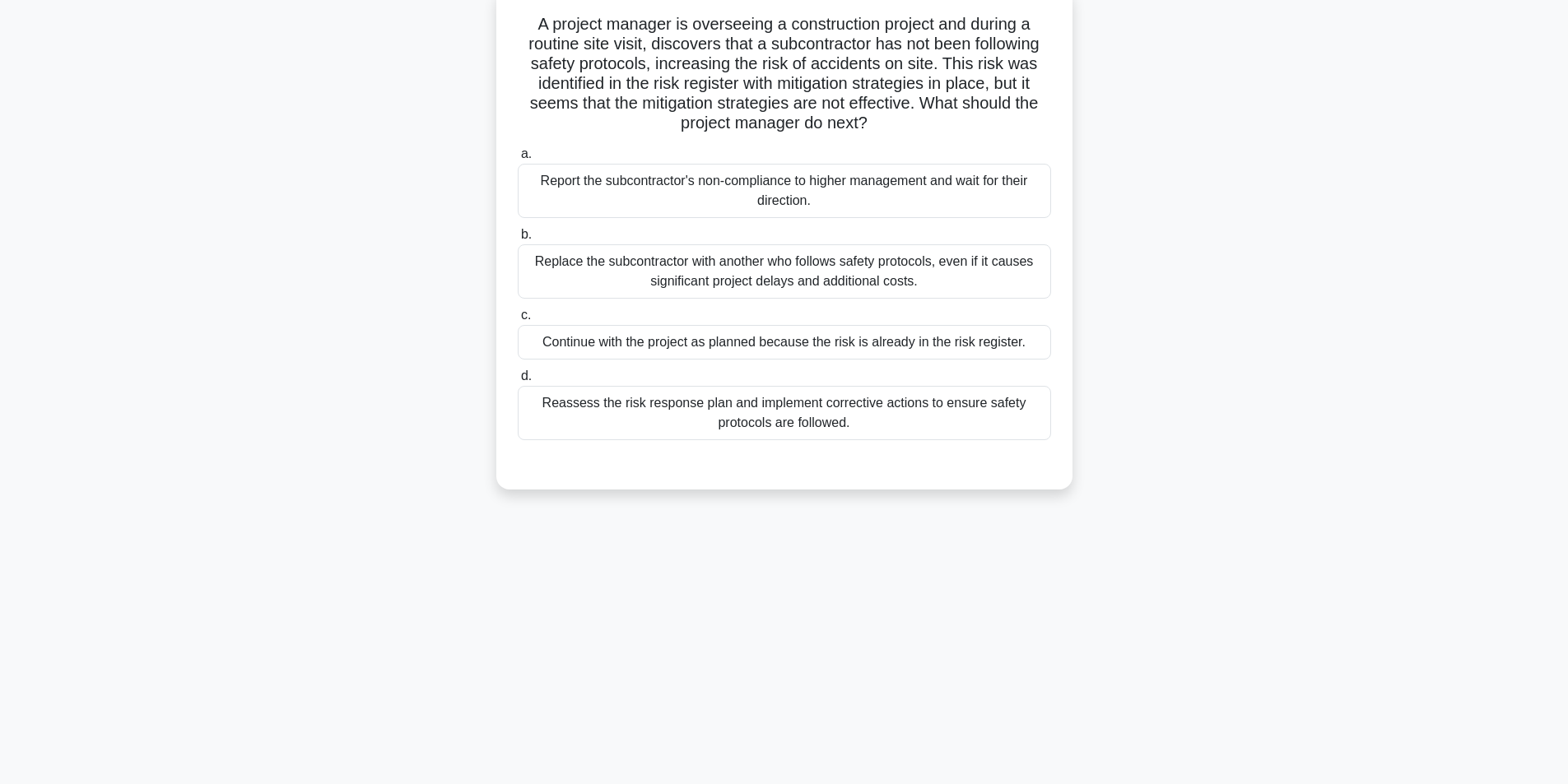
drag, startPoint x: 712, startPoint y: 405, endPoint x: 713, endPoint y: 416, distance: 11.0
click at [713, 405] on div "Reassess the risk response plan and implement corrective actions to ensure safe…" at bounding box center [784, 413] width 534 height 54
click at [736, 403] on div "Reassess the risk response plan and implement corrective actions to ensure safe…" at bounding box center [784, 413] width 534 height 54
click at [518, 382] on input "d. Reassess the risk response plan and implement corrective actions to ensure s…" at bounding box center [518, 376] width 0 height 11
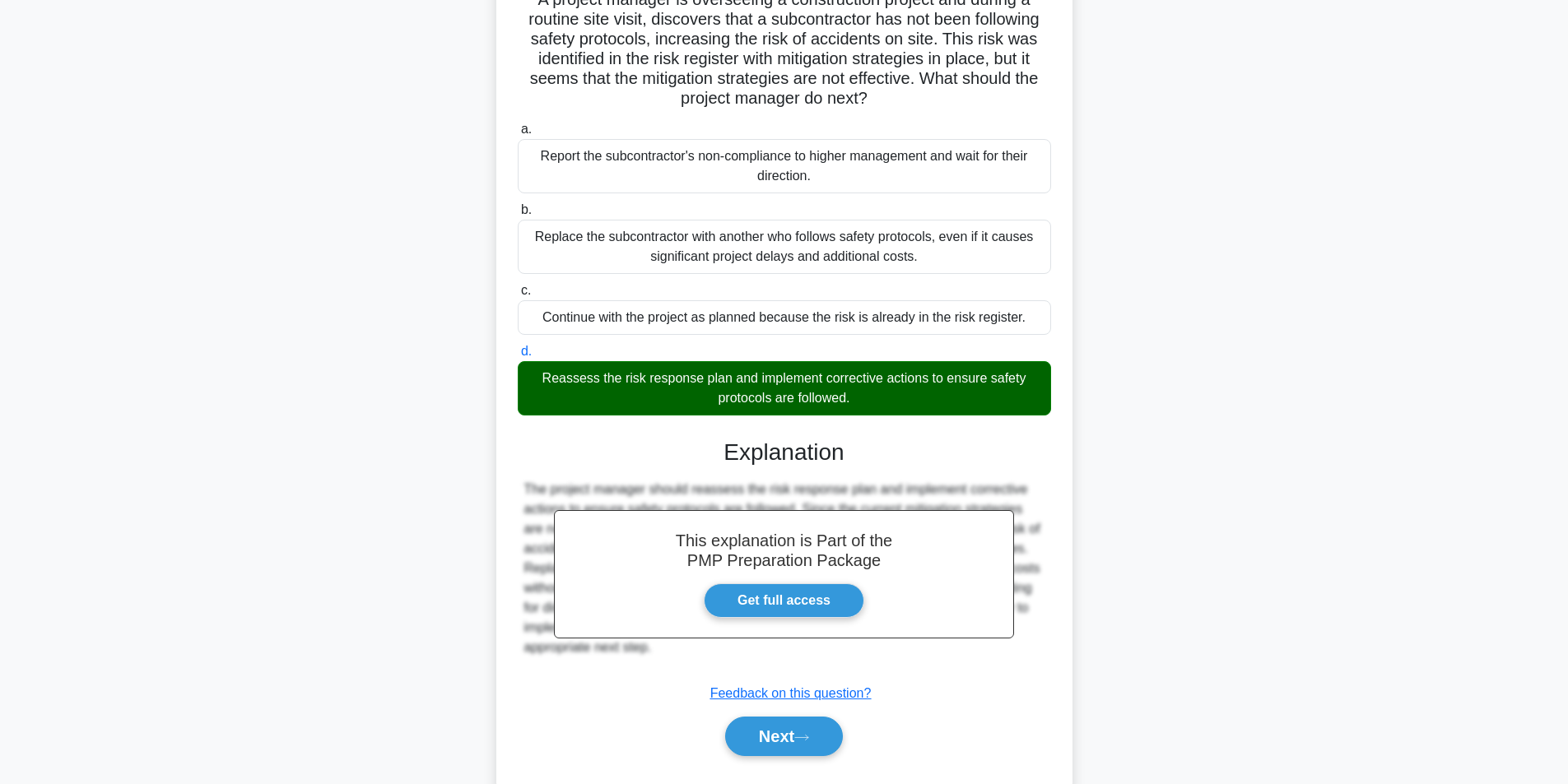
scroll to position [172, 0]
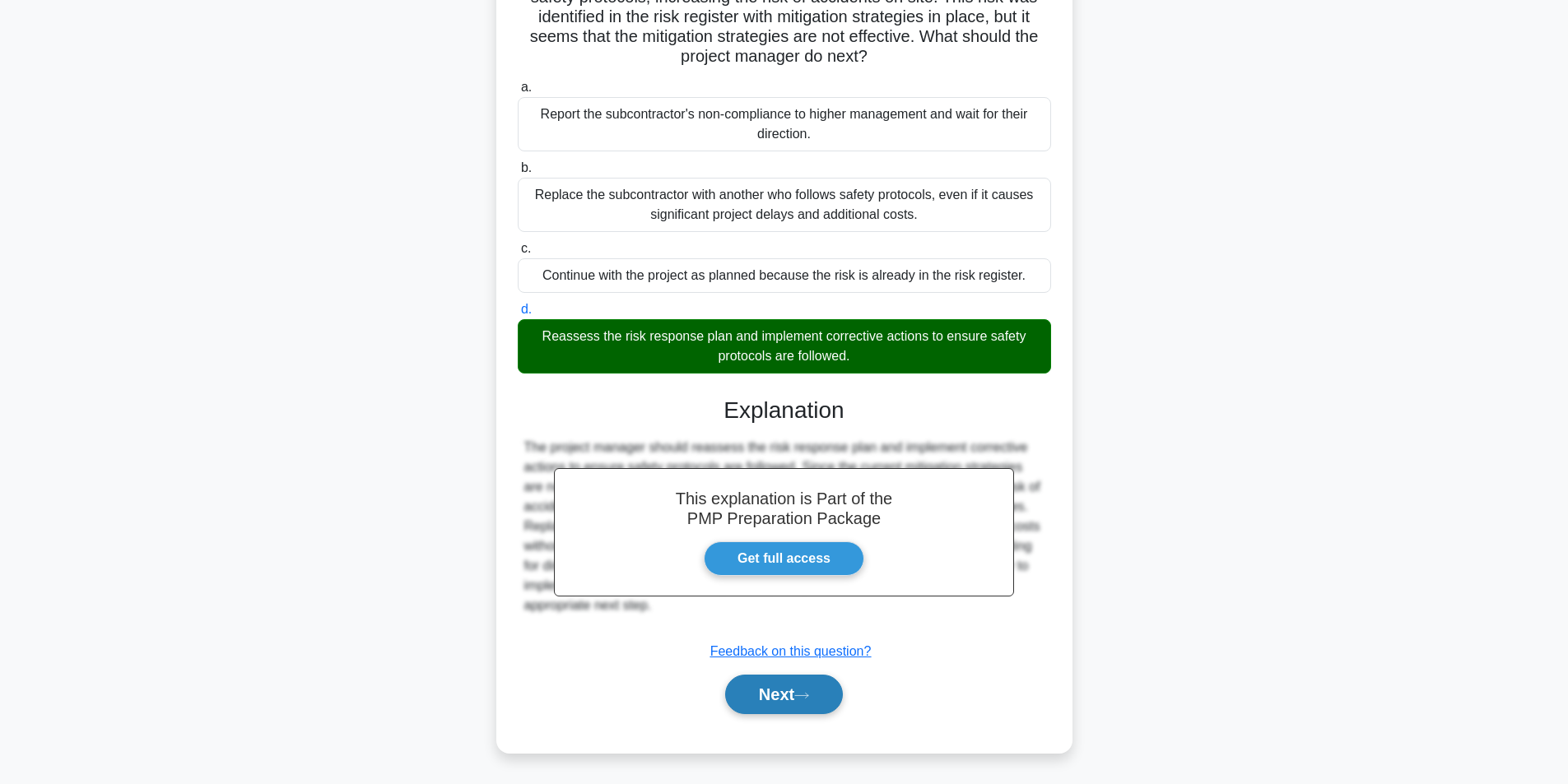
click at [763, 689] on button "Next" at bounding box center [784, 695] width 118 height 39
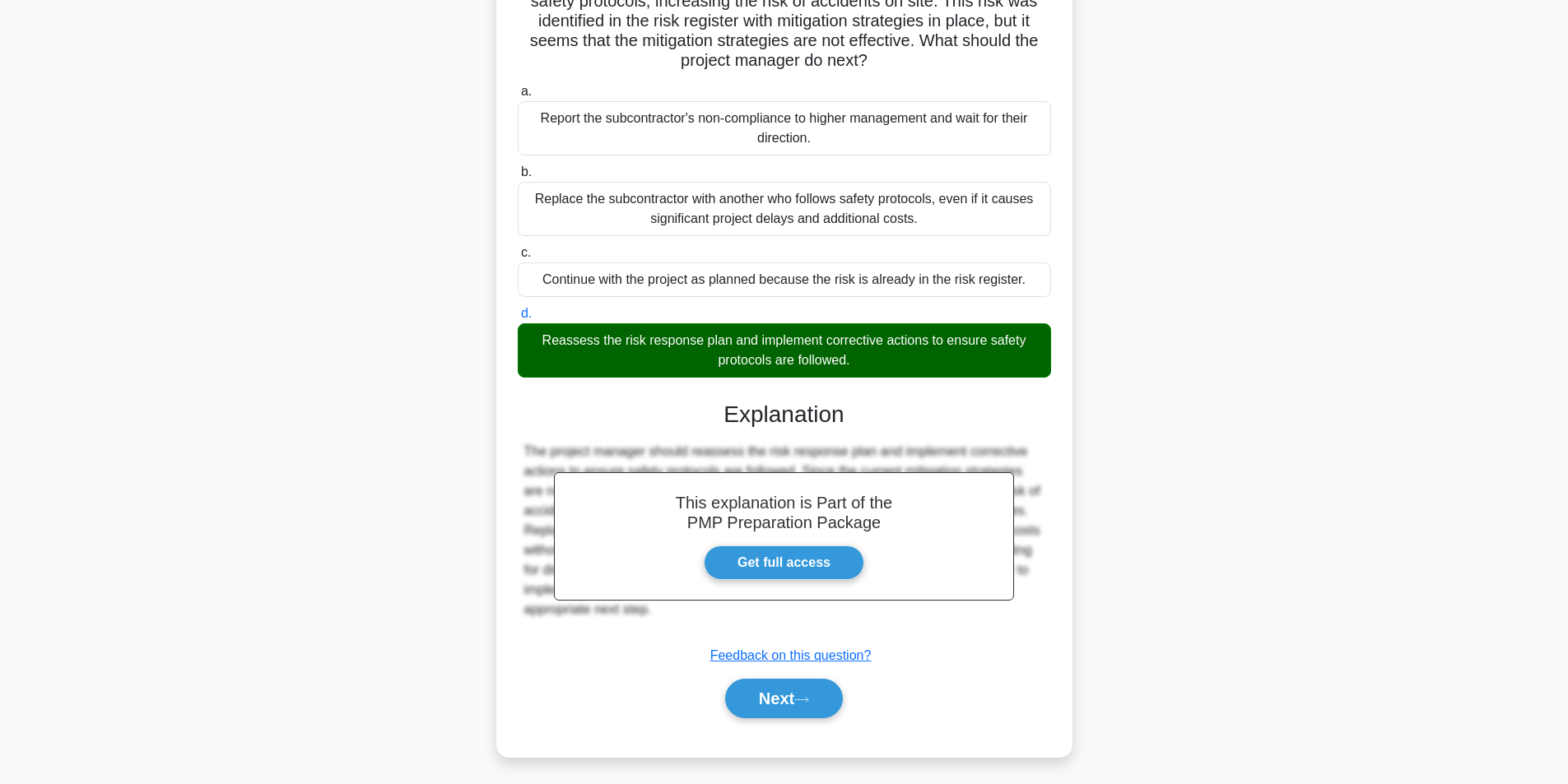
scroll to position [104, 0]
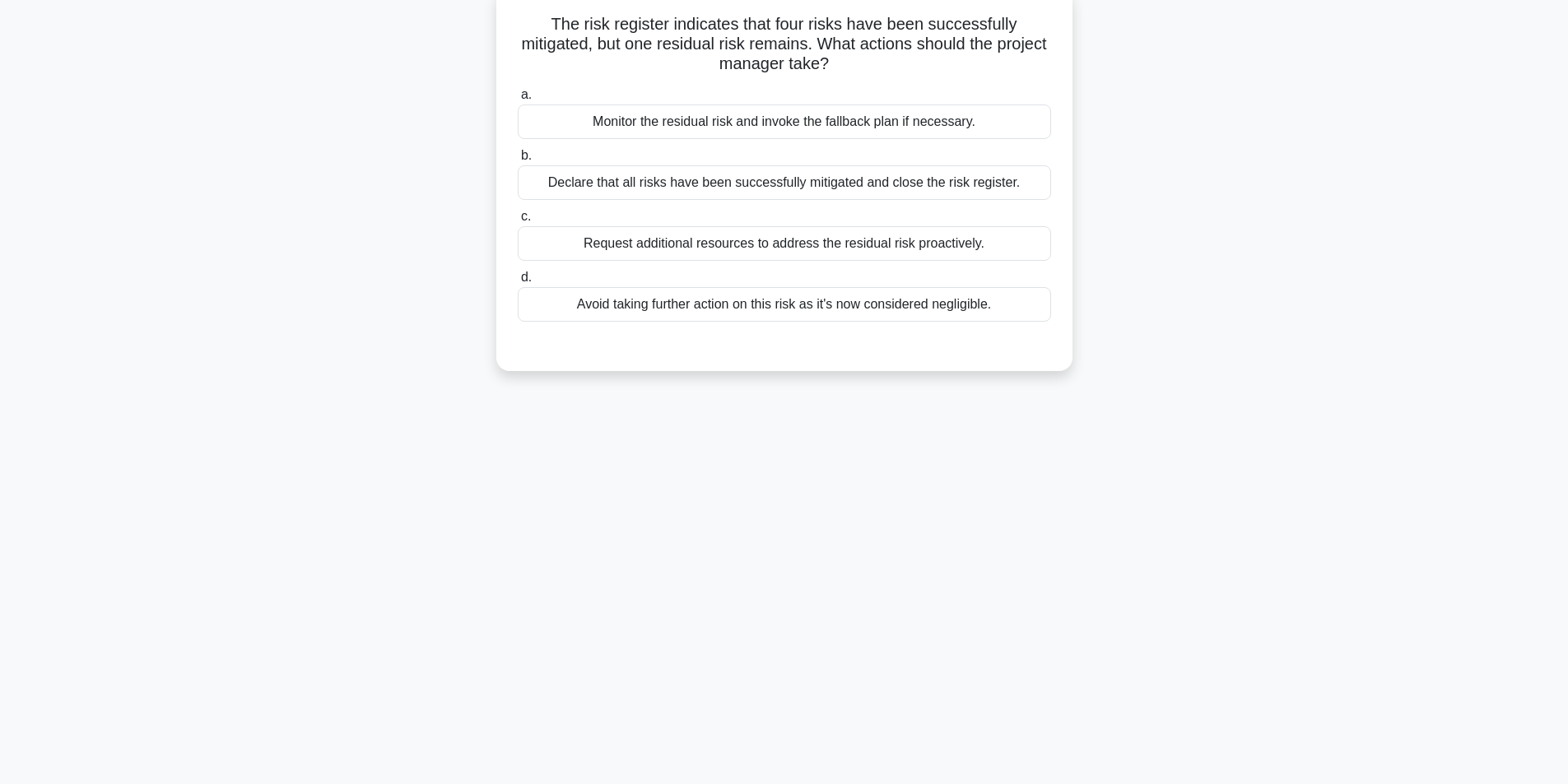
click at [792, 129] on div "Monitor the residual risk and invoke the fallback plan if necessary." at bounding box center [784, 121] width 534 height 34
click at [518, 100] on input "a. Monitor the residual risk and invoke the fallback plan if necessary." at bounding box center [518, 94] width 0 height 11
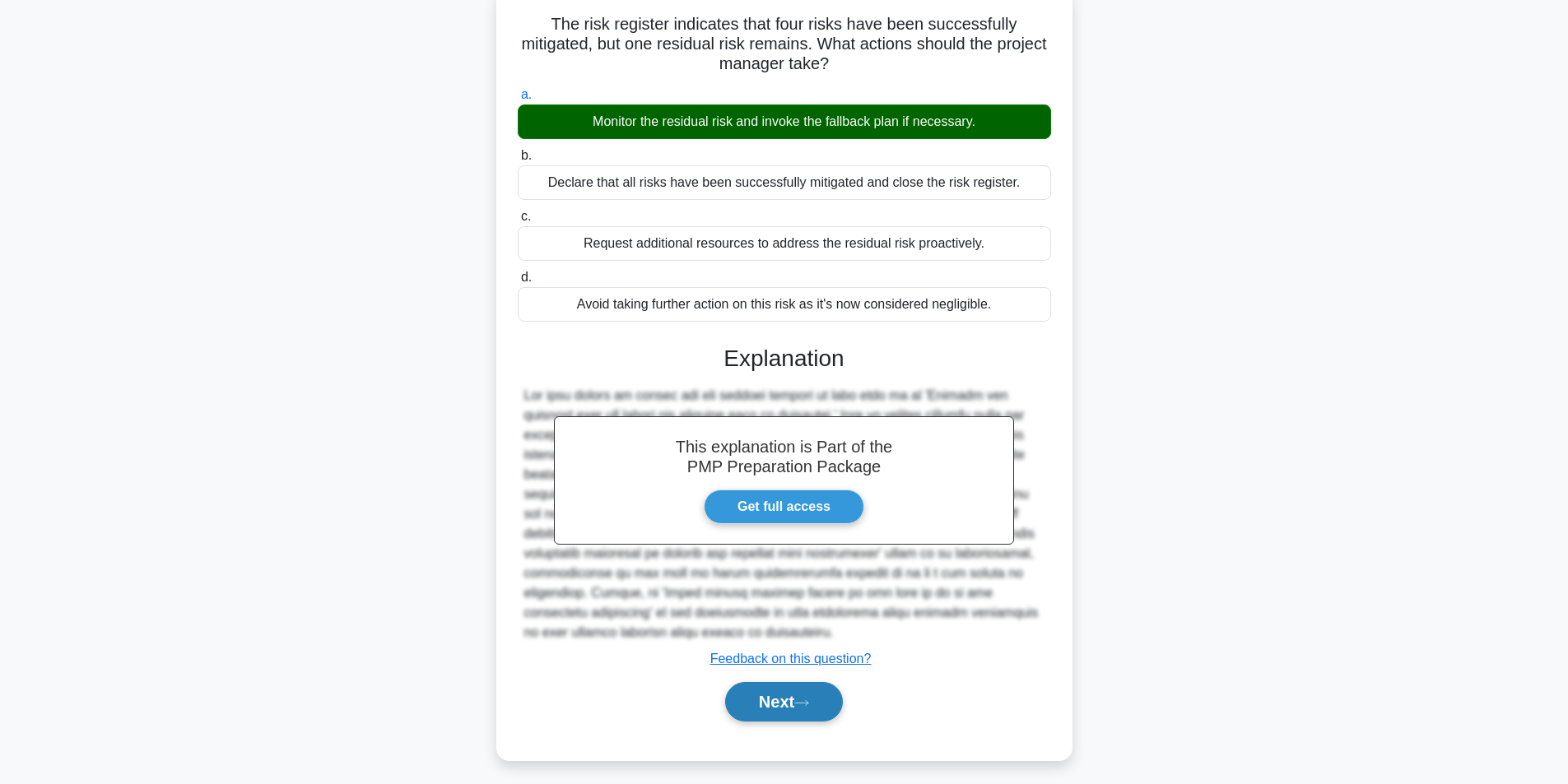
click at [772, 682] on button "Next" at bounding box center [784, 701] width 118 height 39
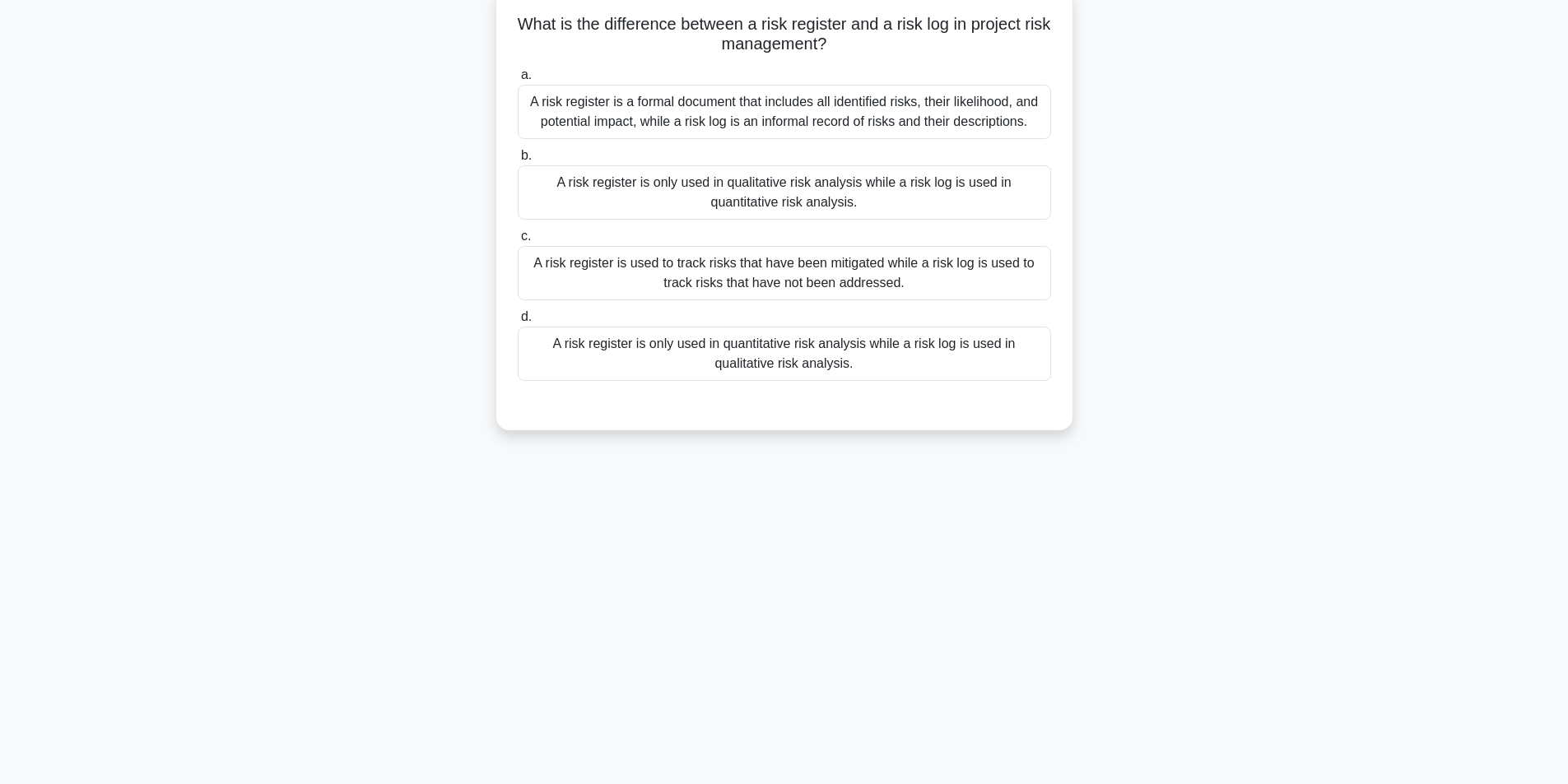
click at [807, 115] on div "A risk register is a formal document that includes all identified risks, their …" at bounding box center [784, 111] width 534 height 54
click at [518, 81] on input "a. A risk register is a formal document that includes all identified risks, the…" at bounding box center [518, 75] width 0 height 11
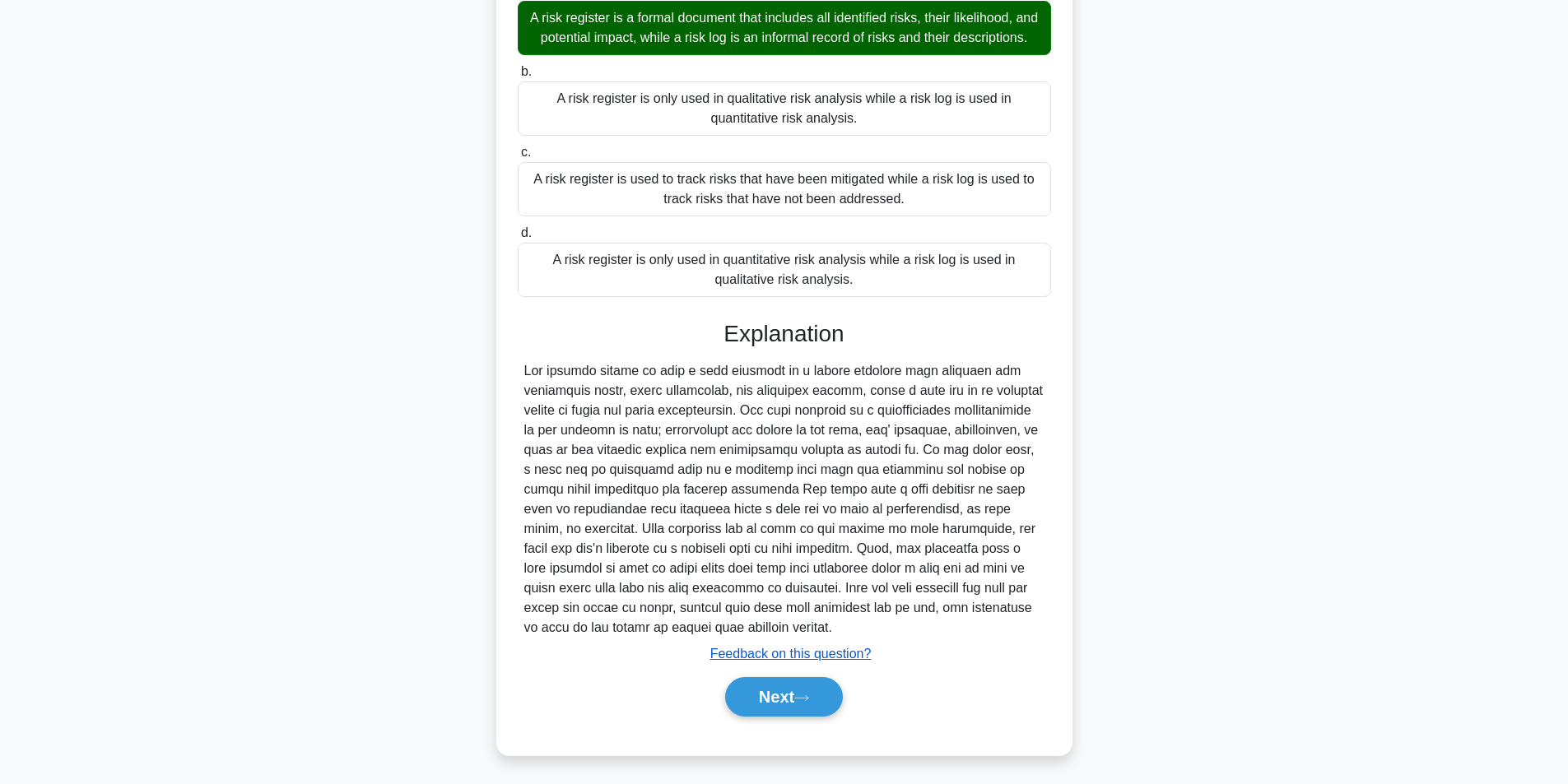
scroll to position [192, 0]
click at [784, 696] on button "Next" at bounding box center [784, 695] width 118 height 39
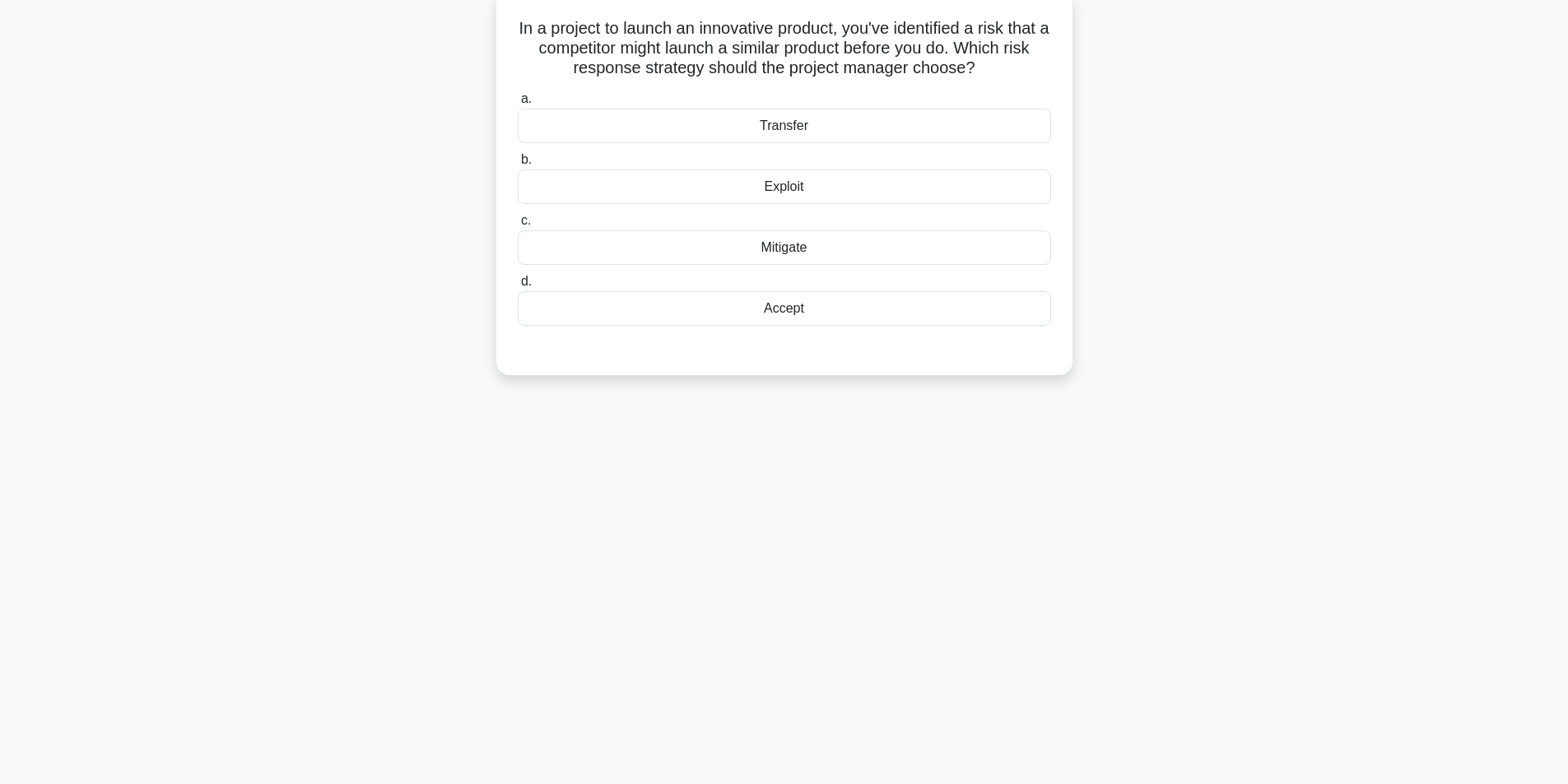
scroll to position [104, 0]
click at [802, 251] on div "Mitigate" at bounding box center [784, 243] width 534 height 34
click at [518, 222] on input "c. Mitigate" at bounding box center [518, 216] width 0 height 11
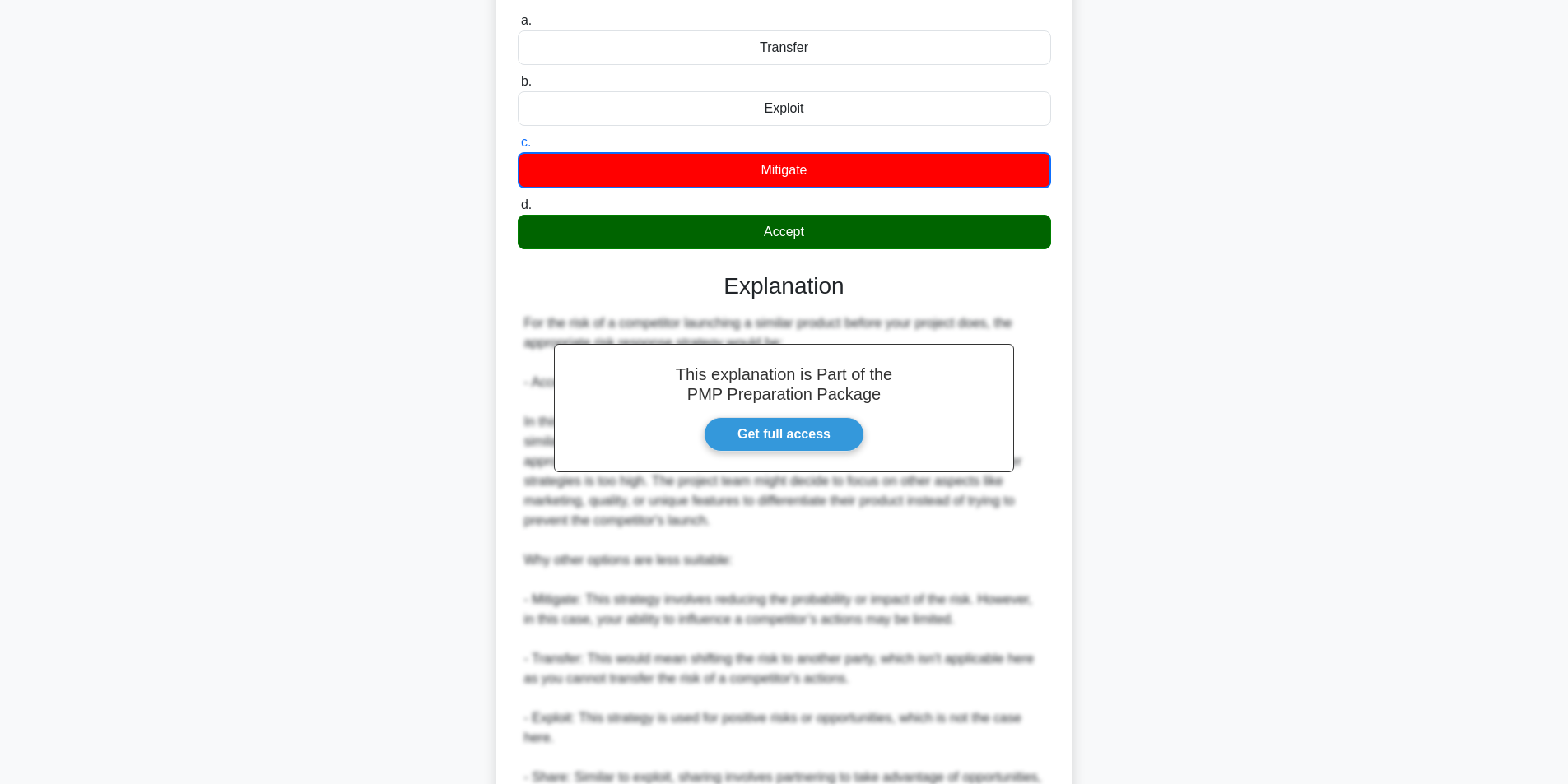
scroll to position [411, 0]
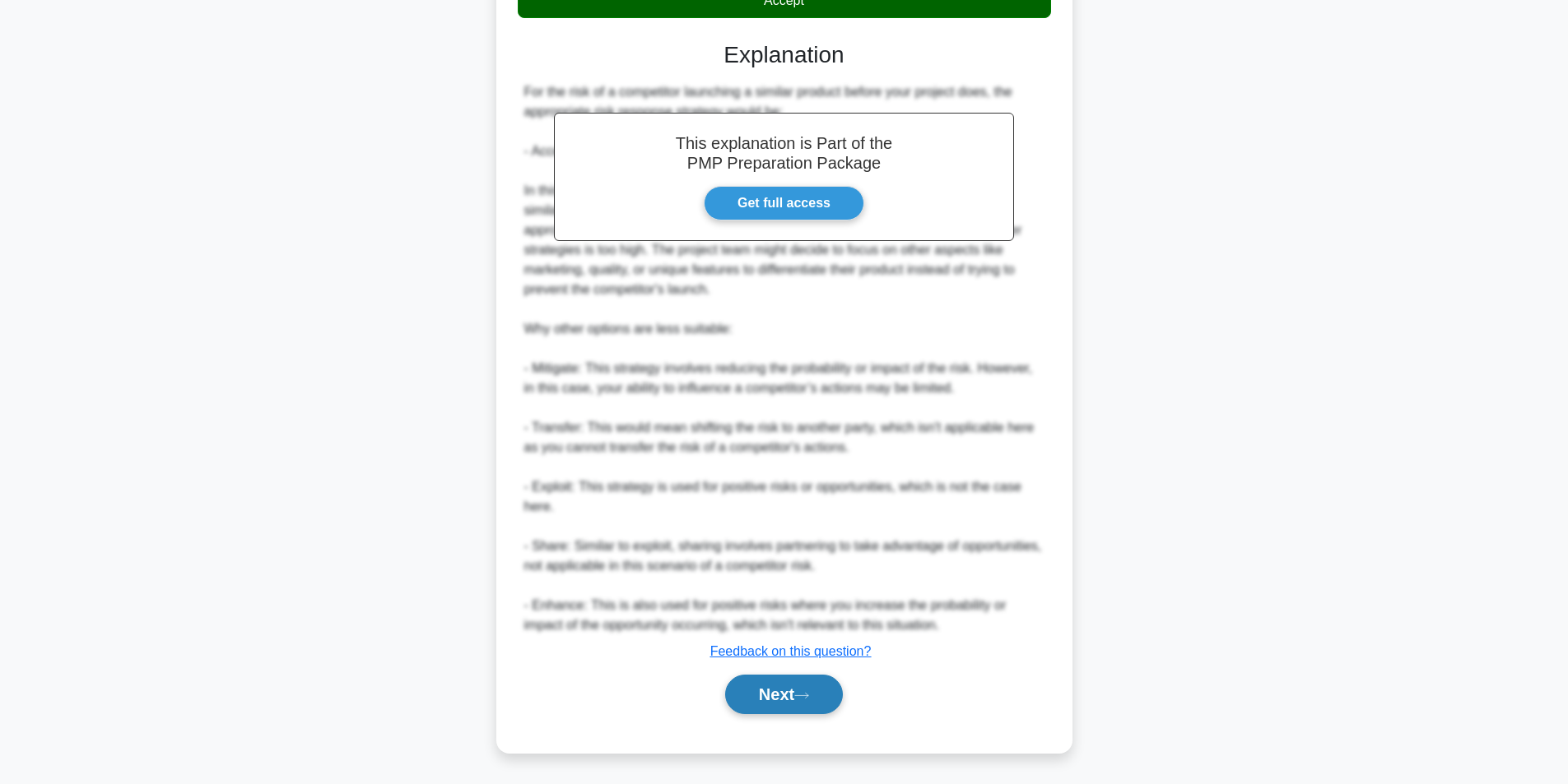
click at [804, 685] on button "Next" at bounding box center [784, 695] width 118 height 39
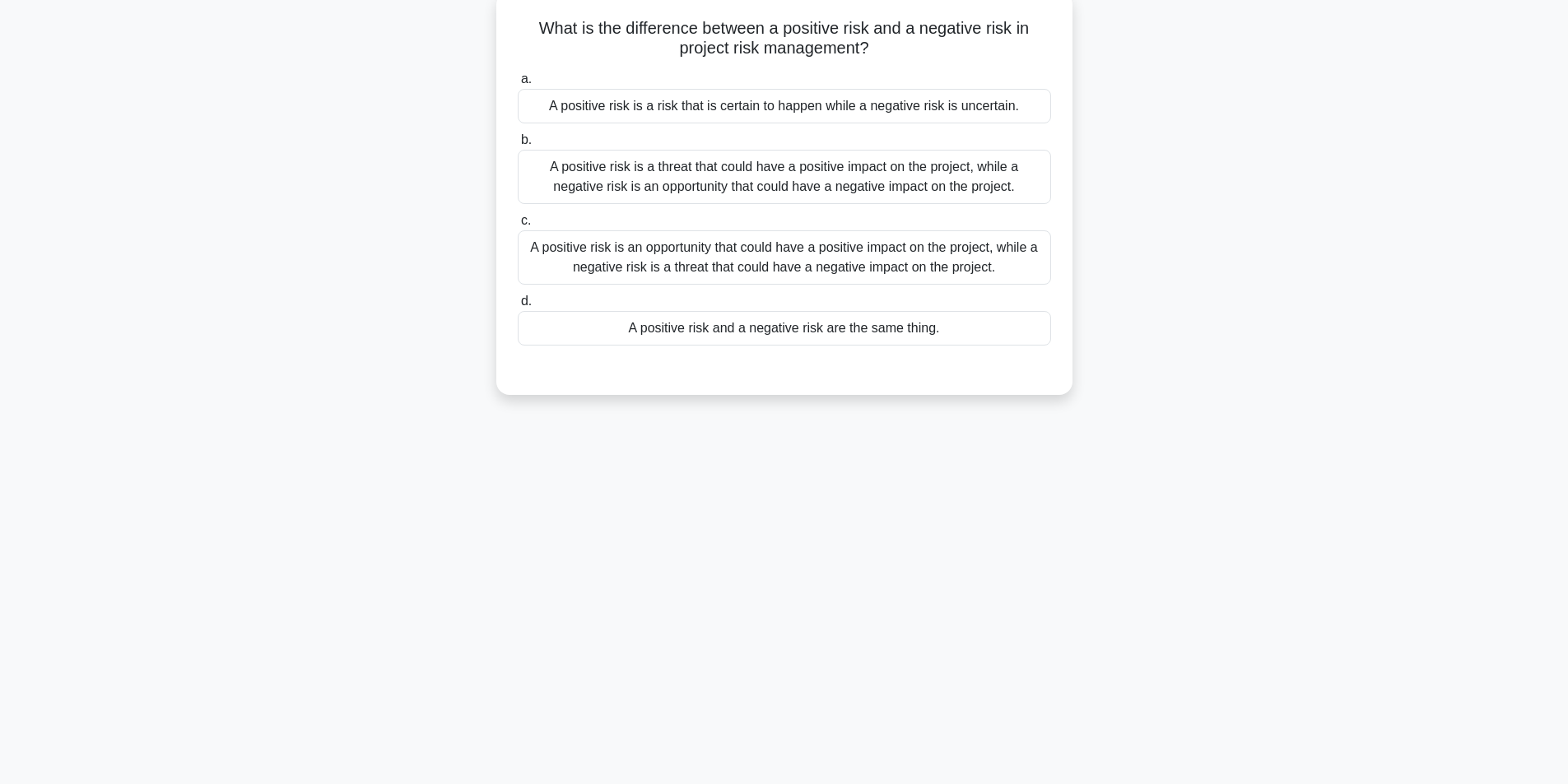
scroll to position [104, 0]
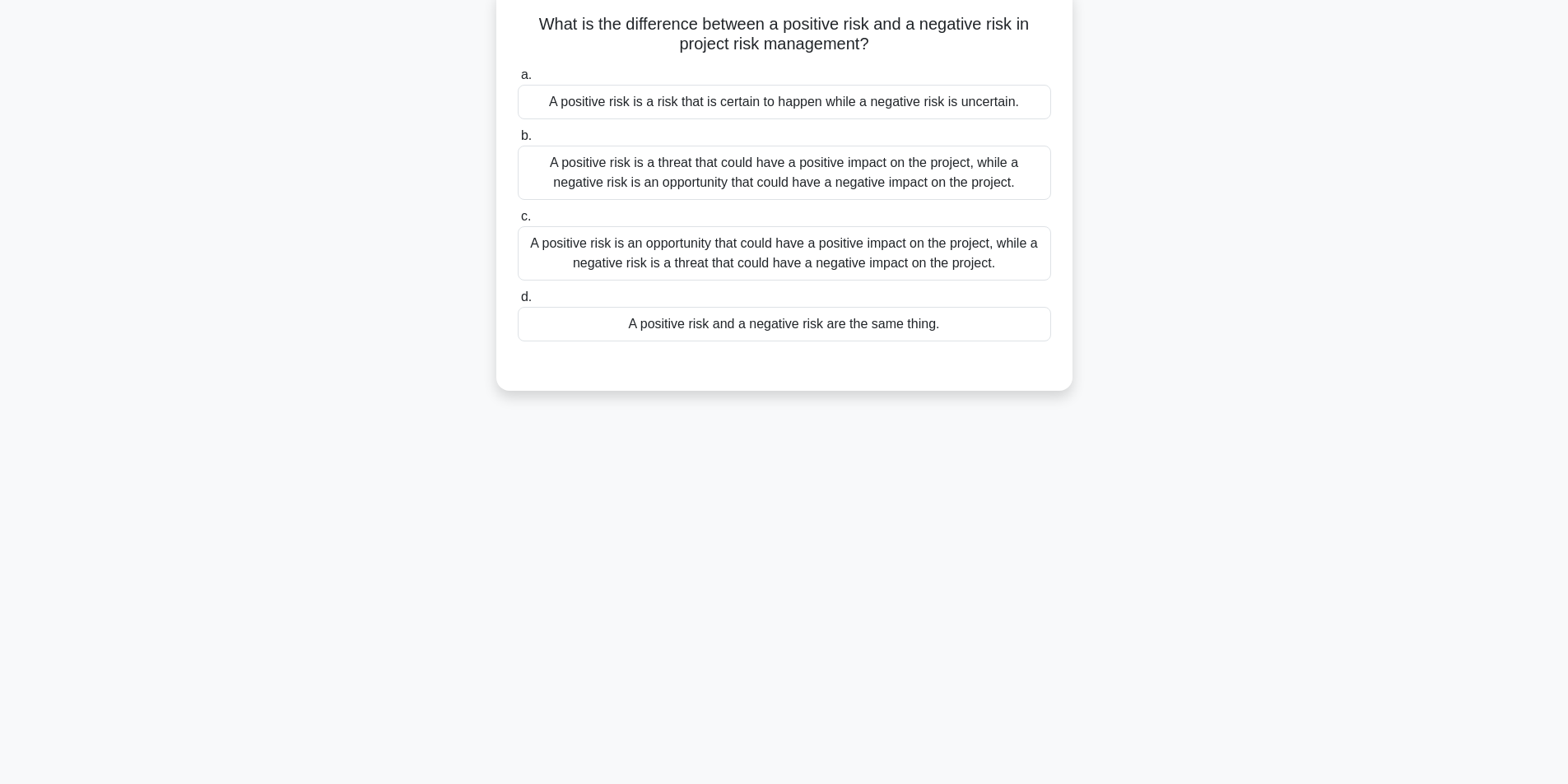
click at [750, 265] on div "A positive risk is an opportunity that could have a positive impact on the proj…" at bounding box center [784, 252] width 534 height 54
click at [518, 222] on input "c. A positive risk is an opportunity that could have a positive impact on the p…" at bounding box center [518, 216] width 0 height 11
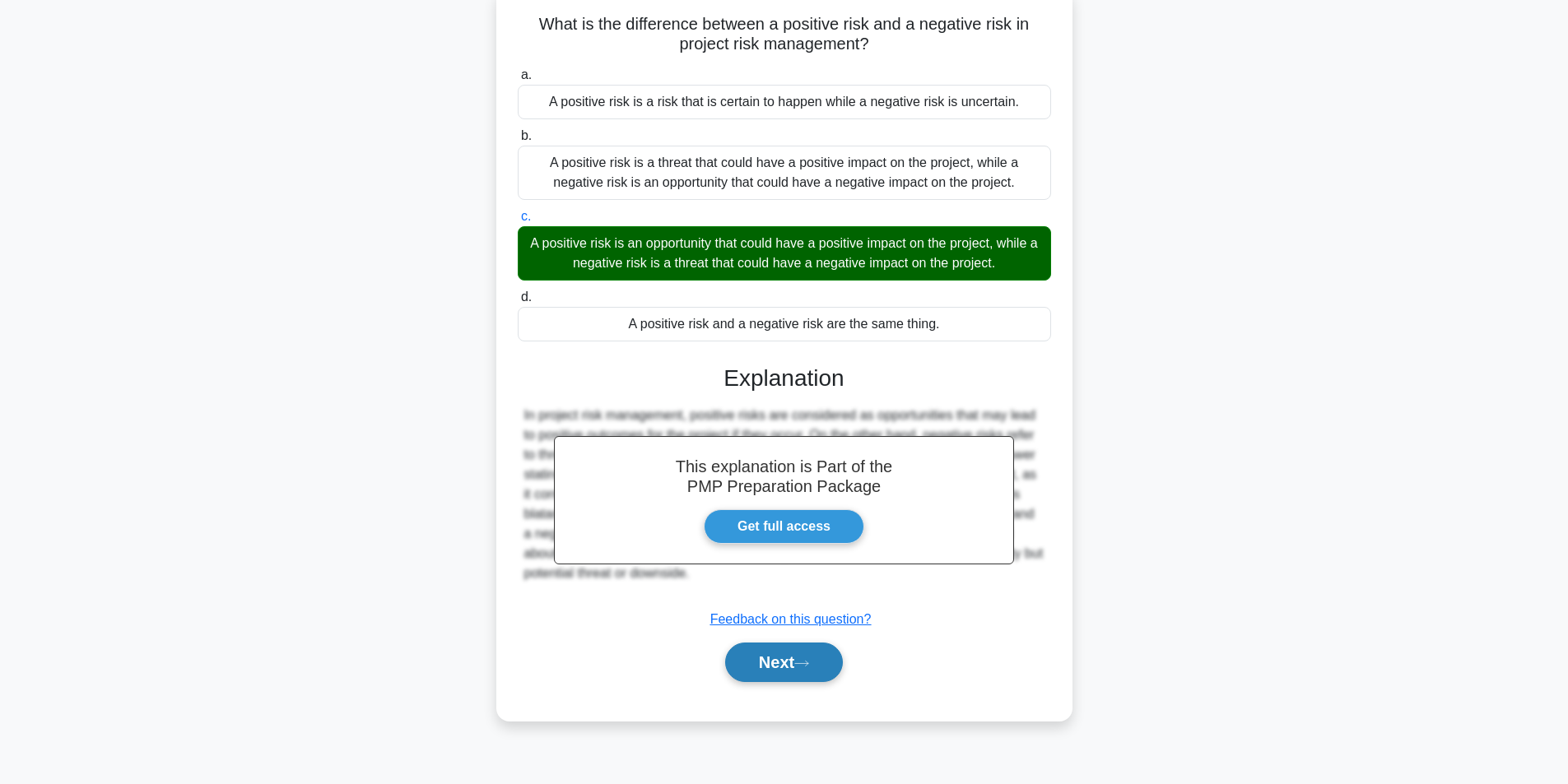
click at [790, 672] on button "Next" at bounding box center [784, 662] width 118 height 39
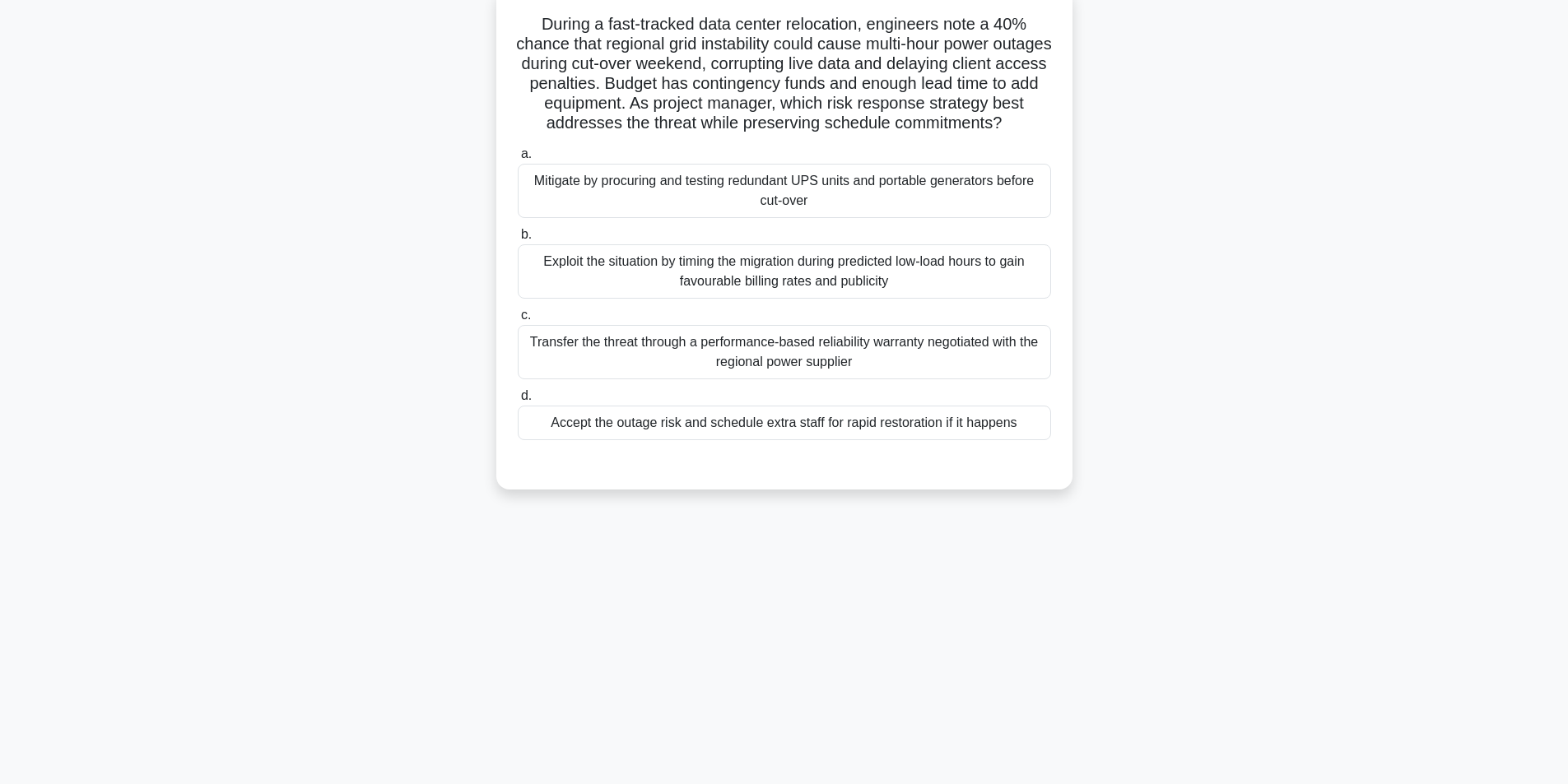
click at [779, 204] on div "Mitigate by procuring and testing redundant UPS units and portable generators b…" at bounding box center [784, 191] width 534 height 54
click at [518, 159] on input "a. Mitigate by procuring and testing redundant UPS units and portable generator…" at bounding box center [518, 154] width 0 height 11
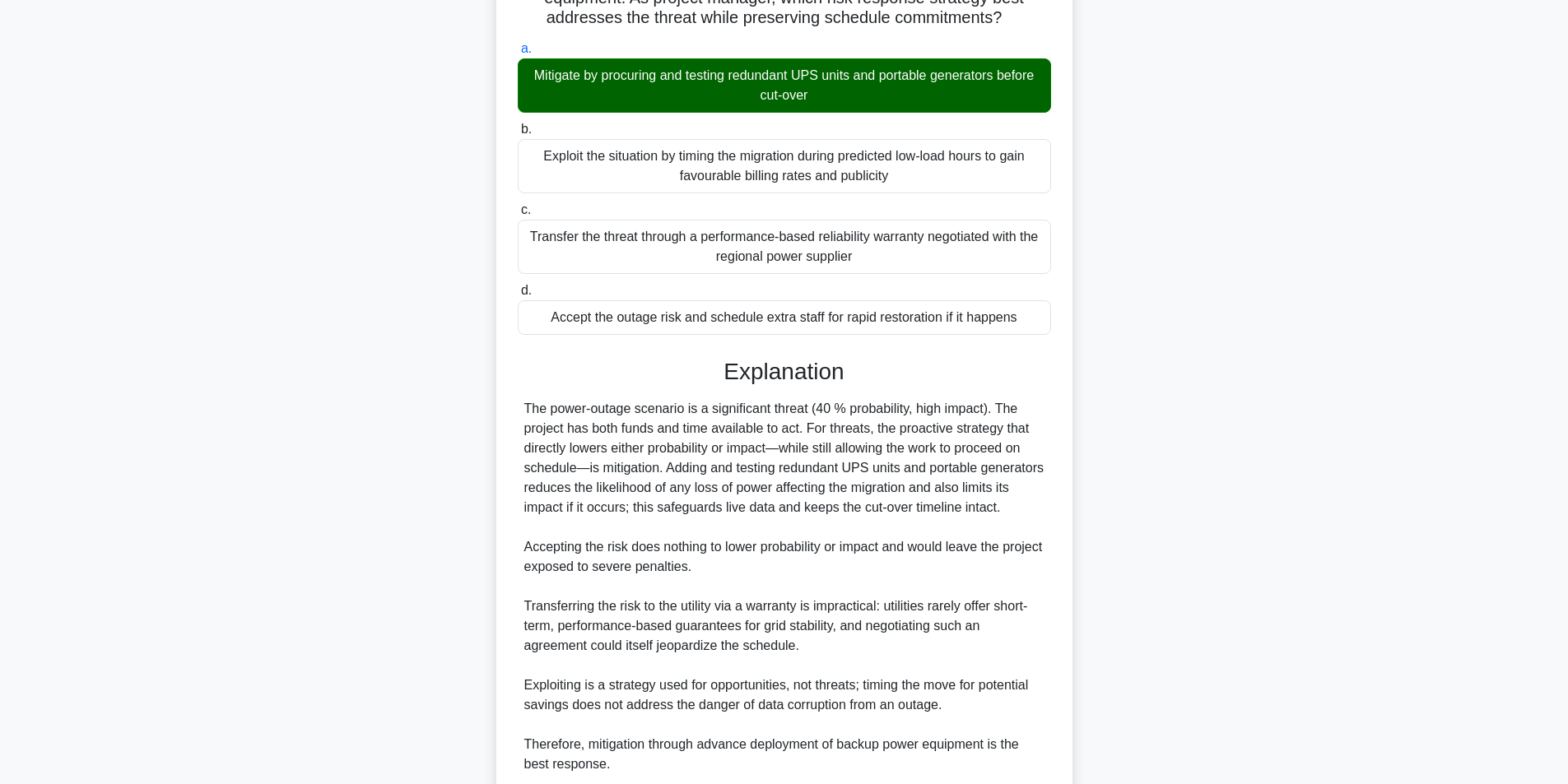
scroll to position [389, 0]
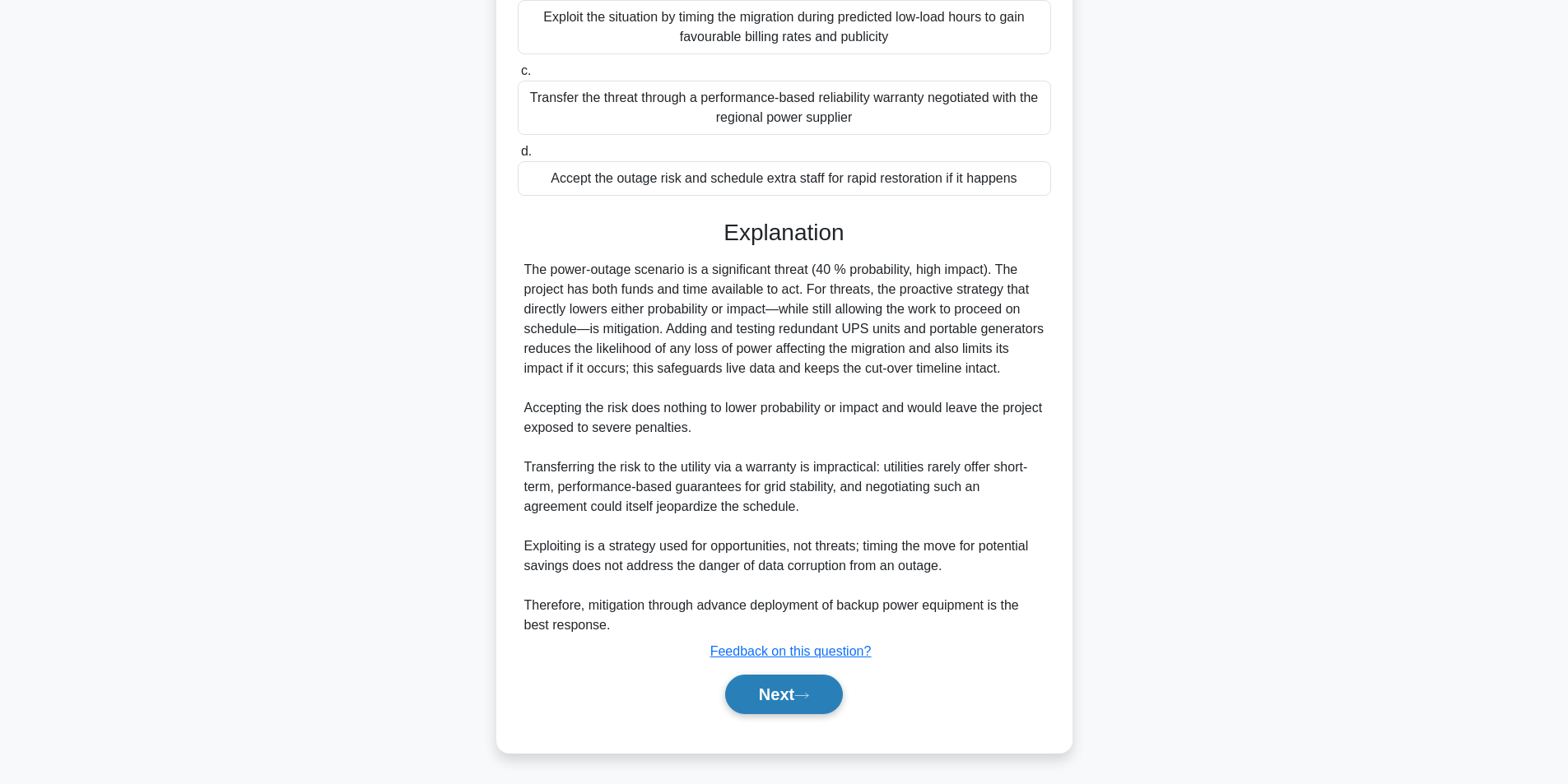
click at [773, 706] on button "Next" at bounding box center [784, 695] width 118 height 39
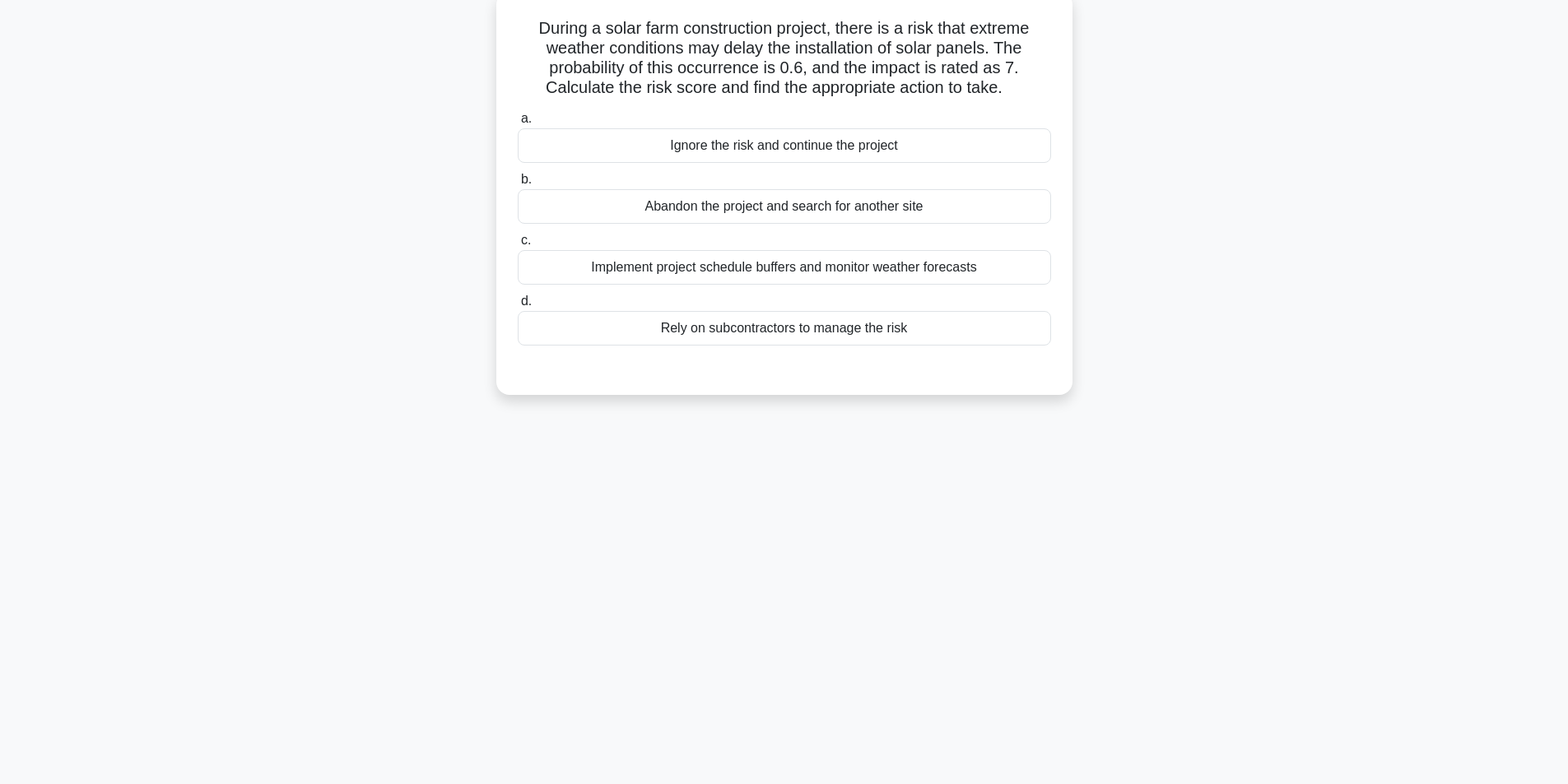
scroll to position [104, 0]
click at [767, 274] on div "Implement project schedule buffers and monitor weather forecasts" at bounding box center [784, 262] width 534 height 34
click at [518, 242] on input "c. Implement project schedule buffers and monitor weather forecasts" at bounding box center [518, 236] width 0 height 11
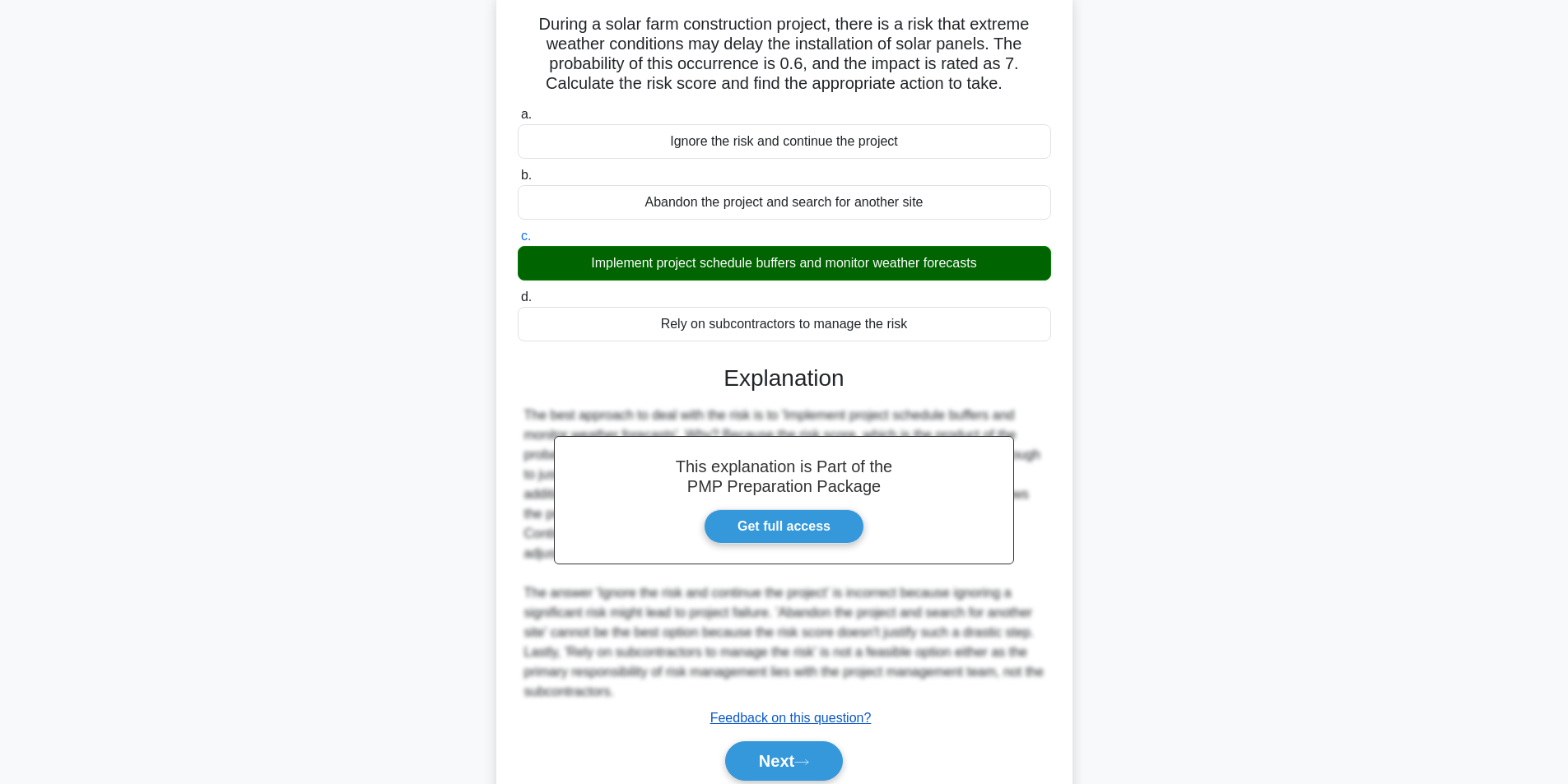
scroll to position [172, 0]
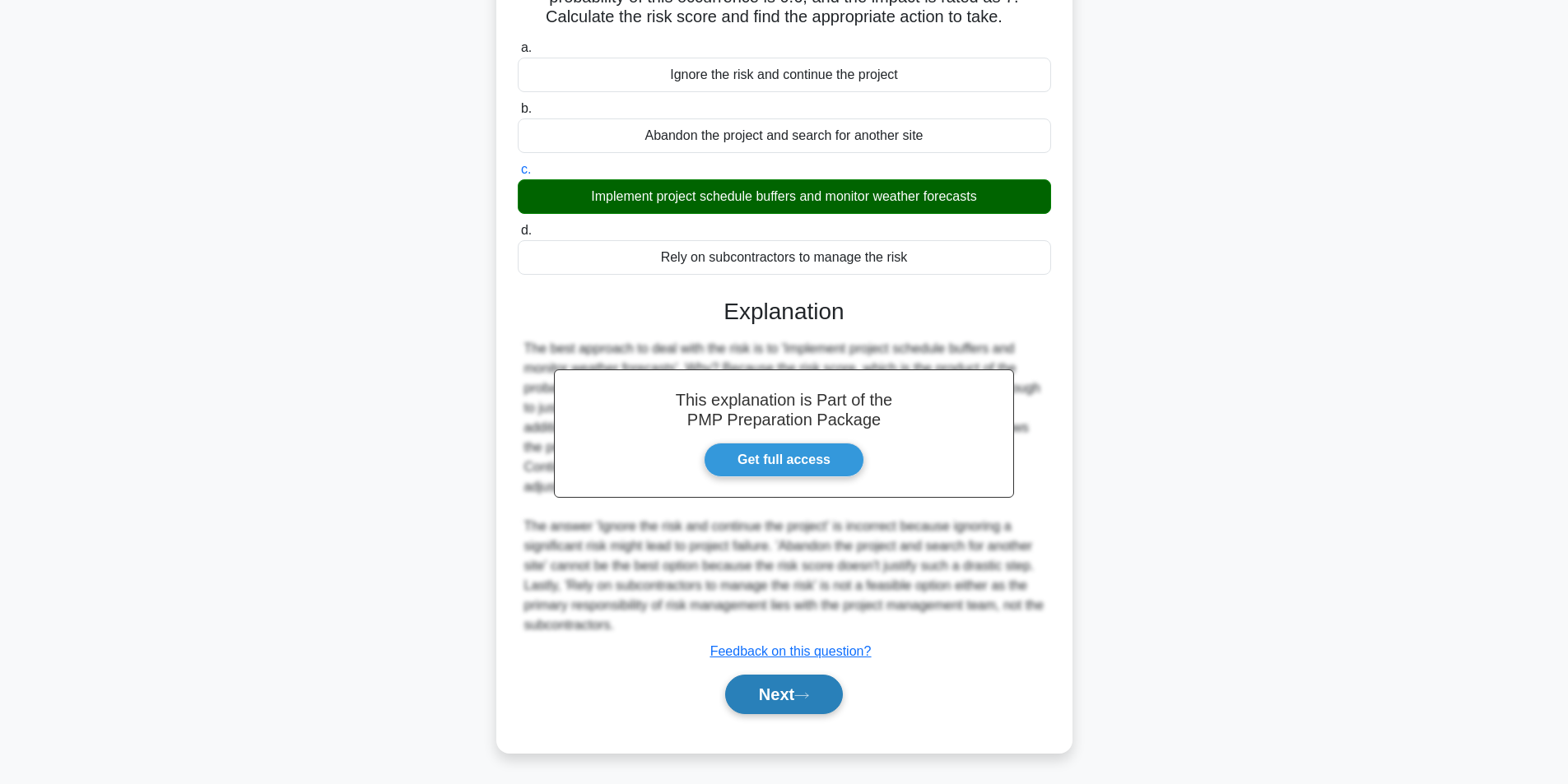
click at [771, 694] on button "Next" at bounding box center [784, 695] width 118 height 39
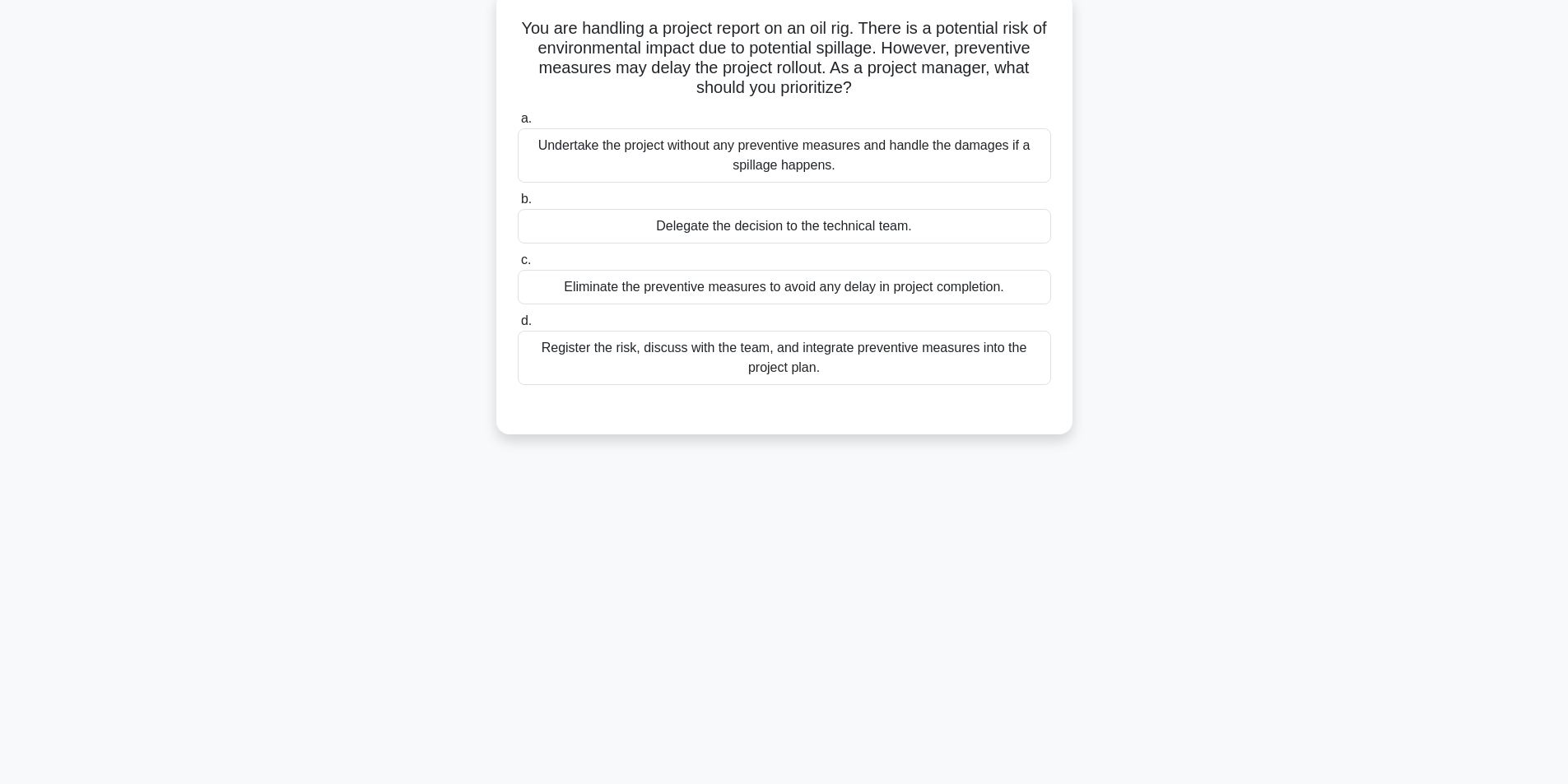
scroll to position [104, 0]
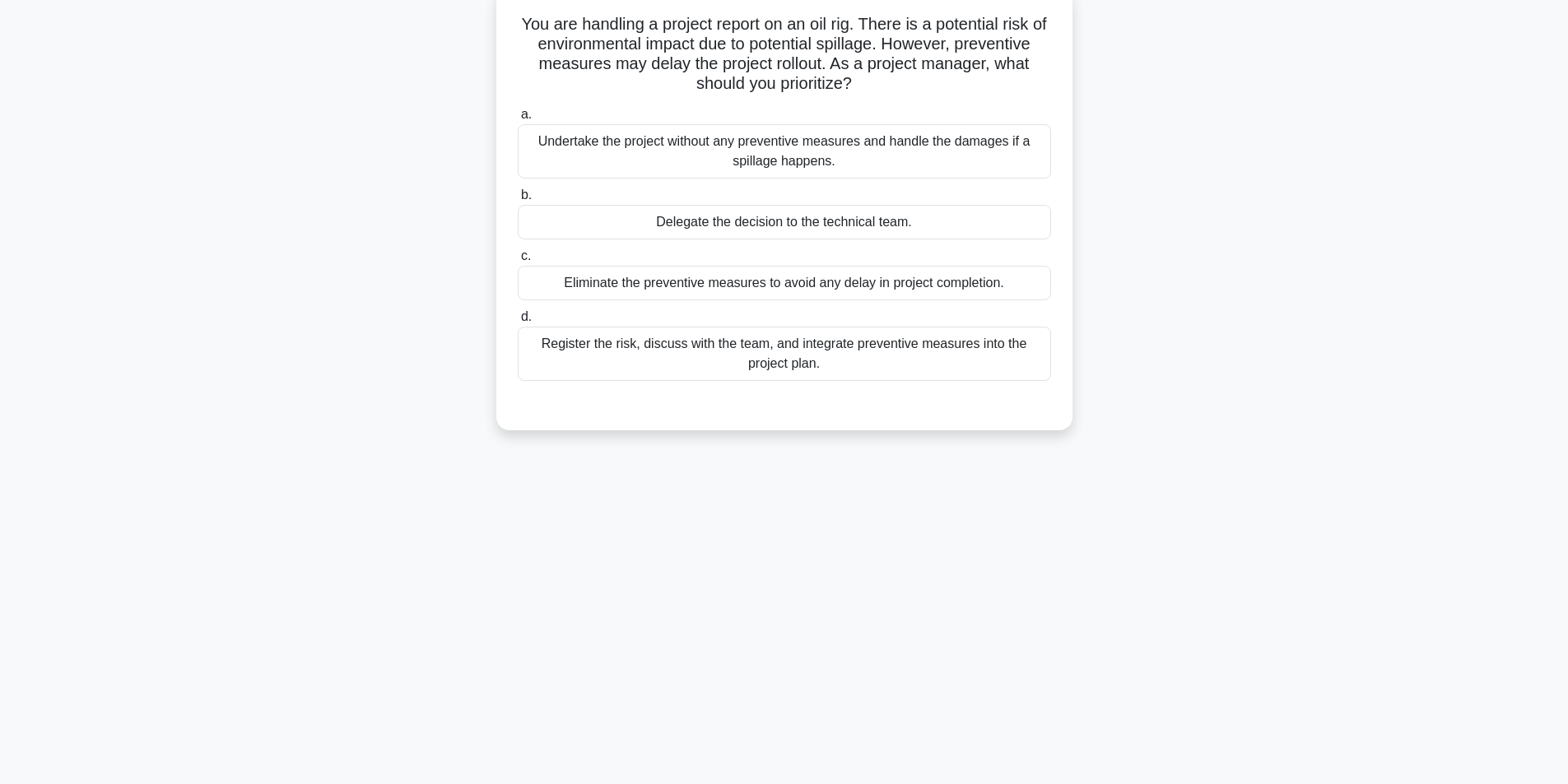
click at [735, 354] on div "Register the risk, discuss with the team, and integrate preventive measures int…" at bounding box center [784, 353] width 534 height 54
click at [518, 322] on input "d. Register the risk, discuss with the team, and integrate preventive measures …" at bounding box center [518, 316] width 0 height 11
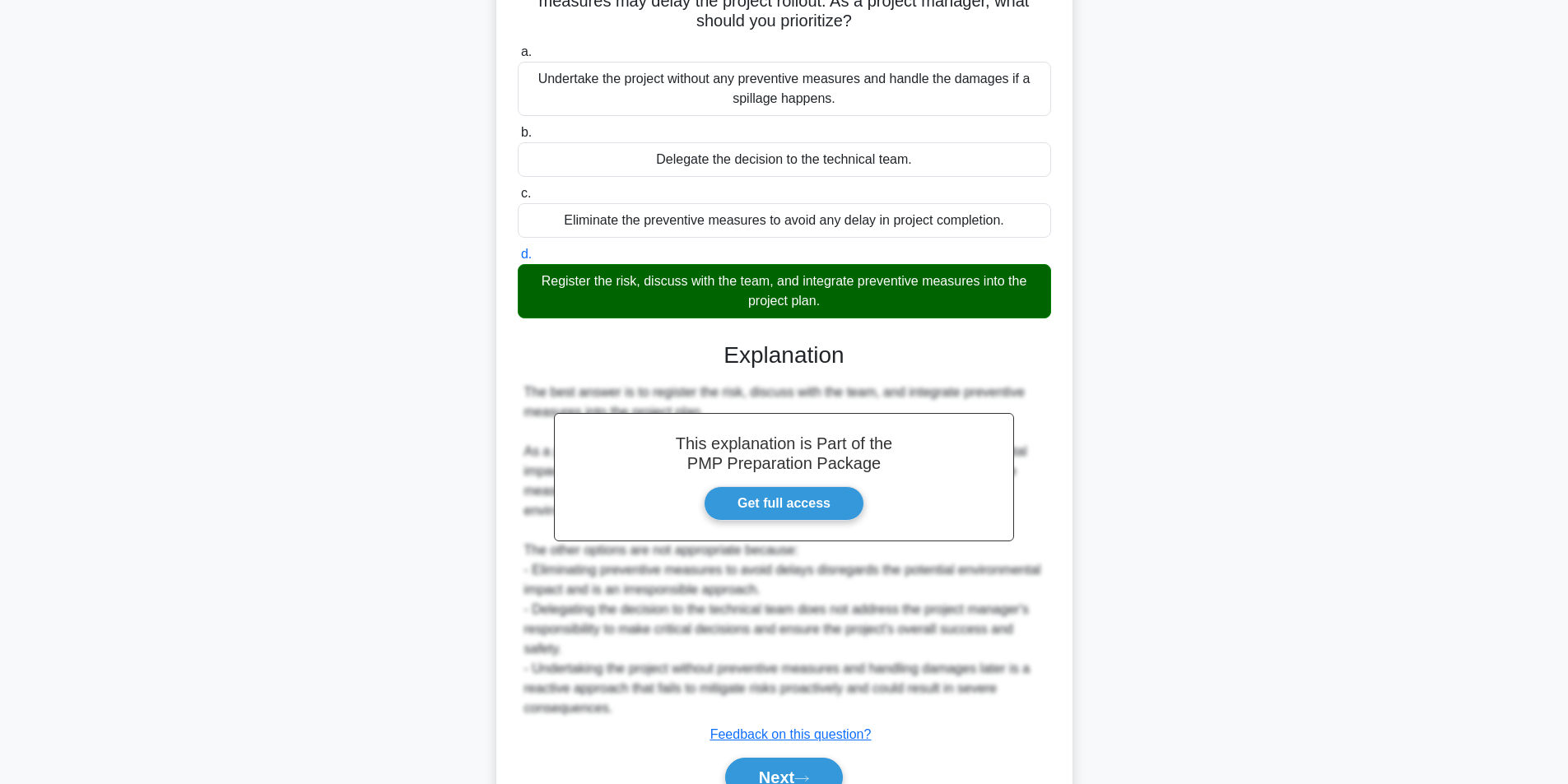
scroll to position [251, 0]
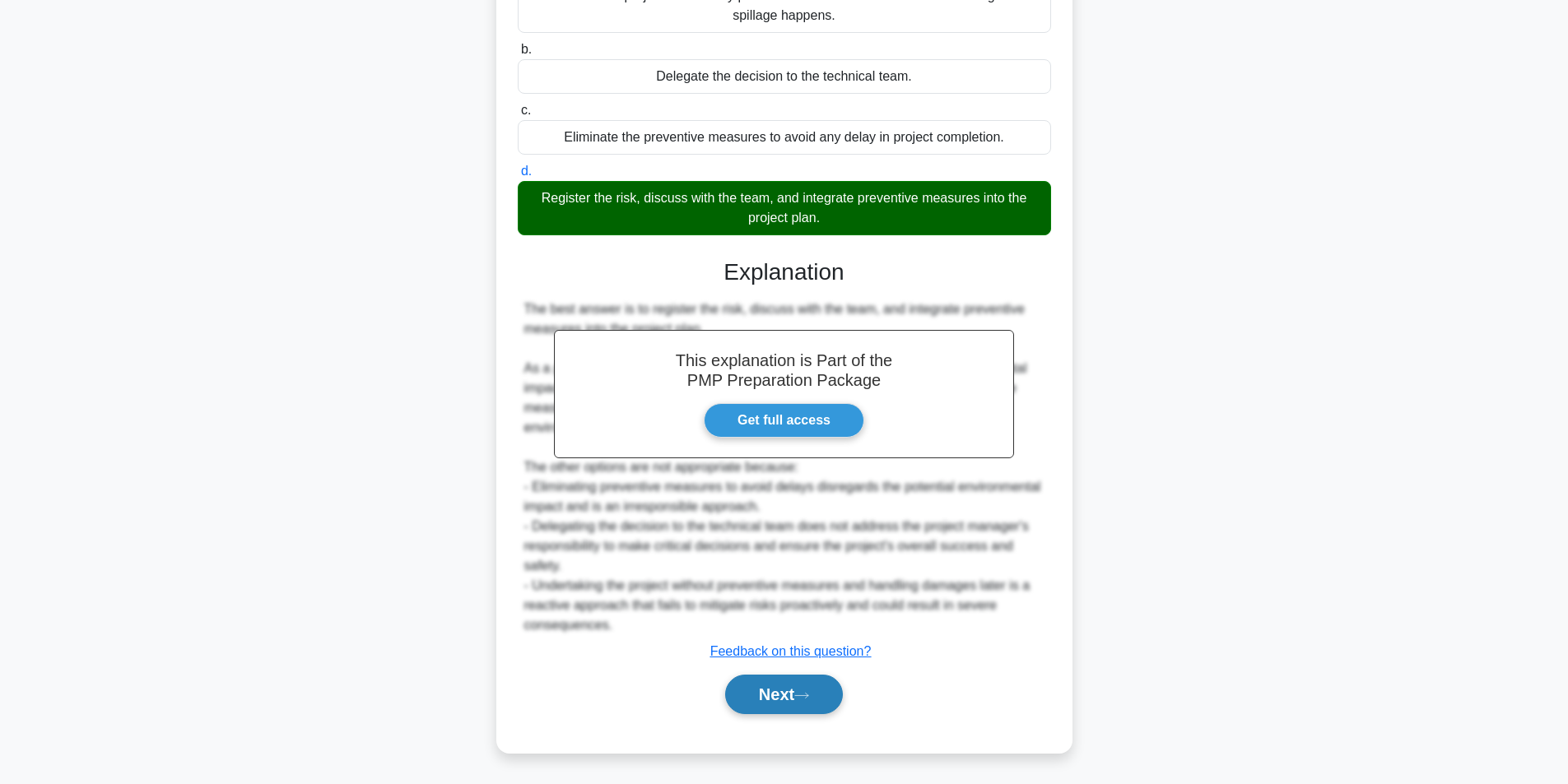
click at [746, 690] on button "Next" at bounding box center [784, 695] width 118 height 39
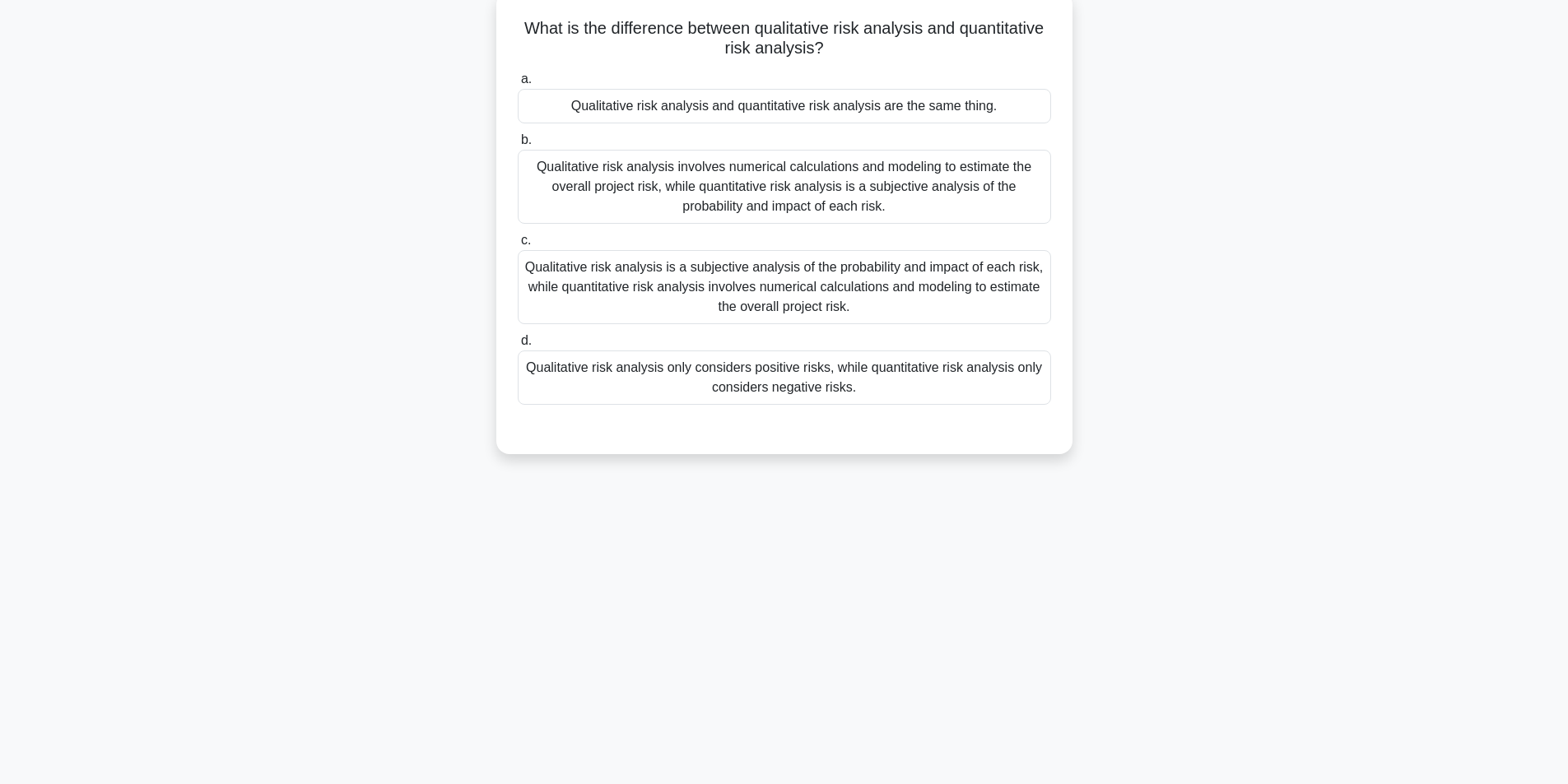
scroll to position [104, 0]
click at [791, 281] on div "Qualitative risk analysis is a subjective analysis of the probability and impac…" at bounding box center [784, 282] width 534 height 74
click at [518, 242] on input "c. Qualitative risk analysis is a subjective analysis of the probability and im…" at bounding box center [518, 236] width 0 height 11
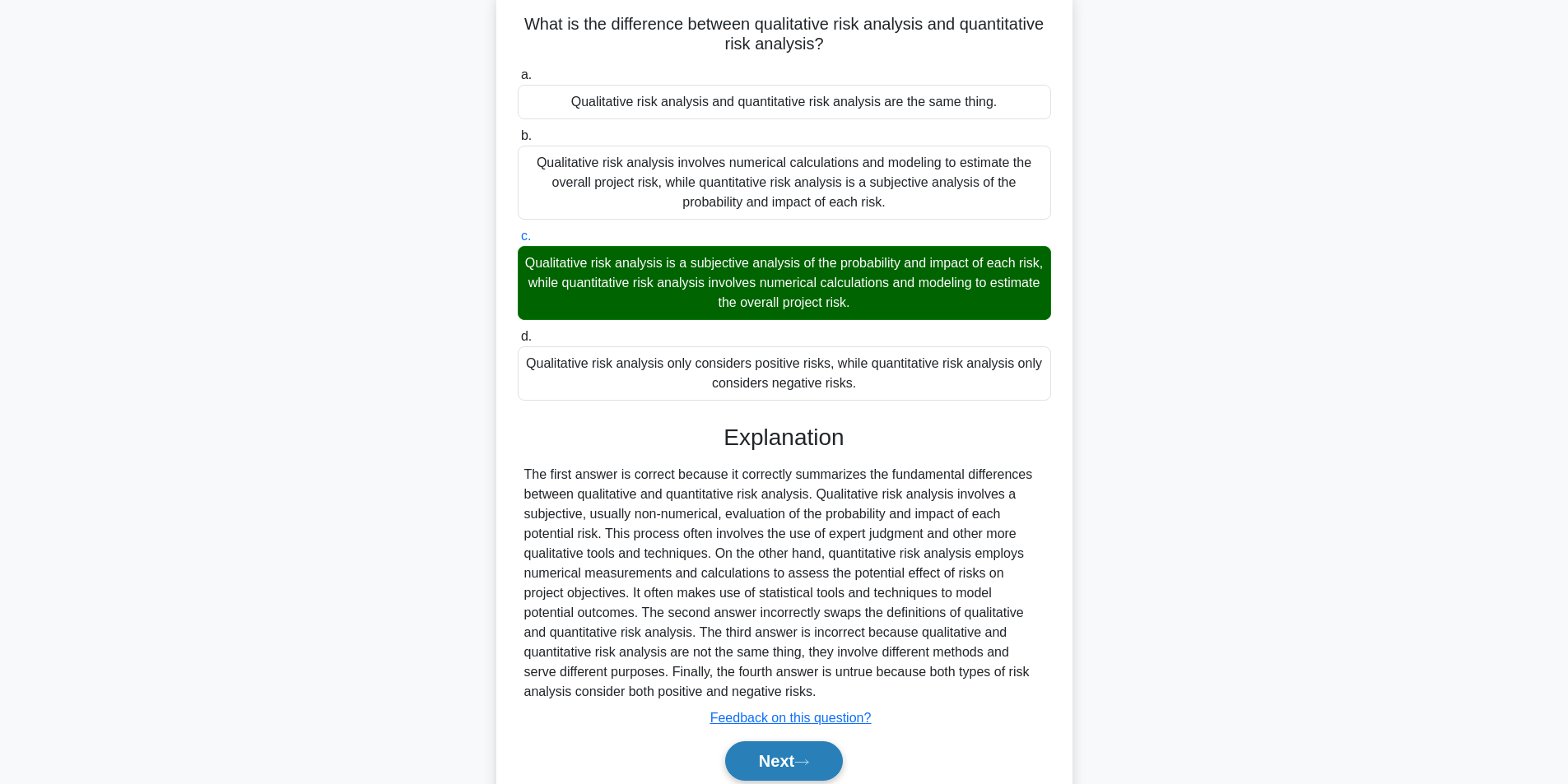
click at [786, 760] on button "Next" at bounding box center [784, 760] width 118 height 39
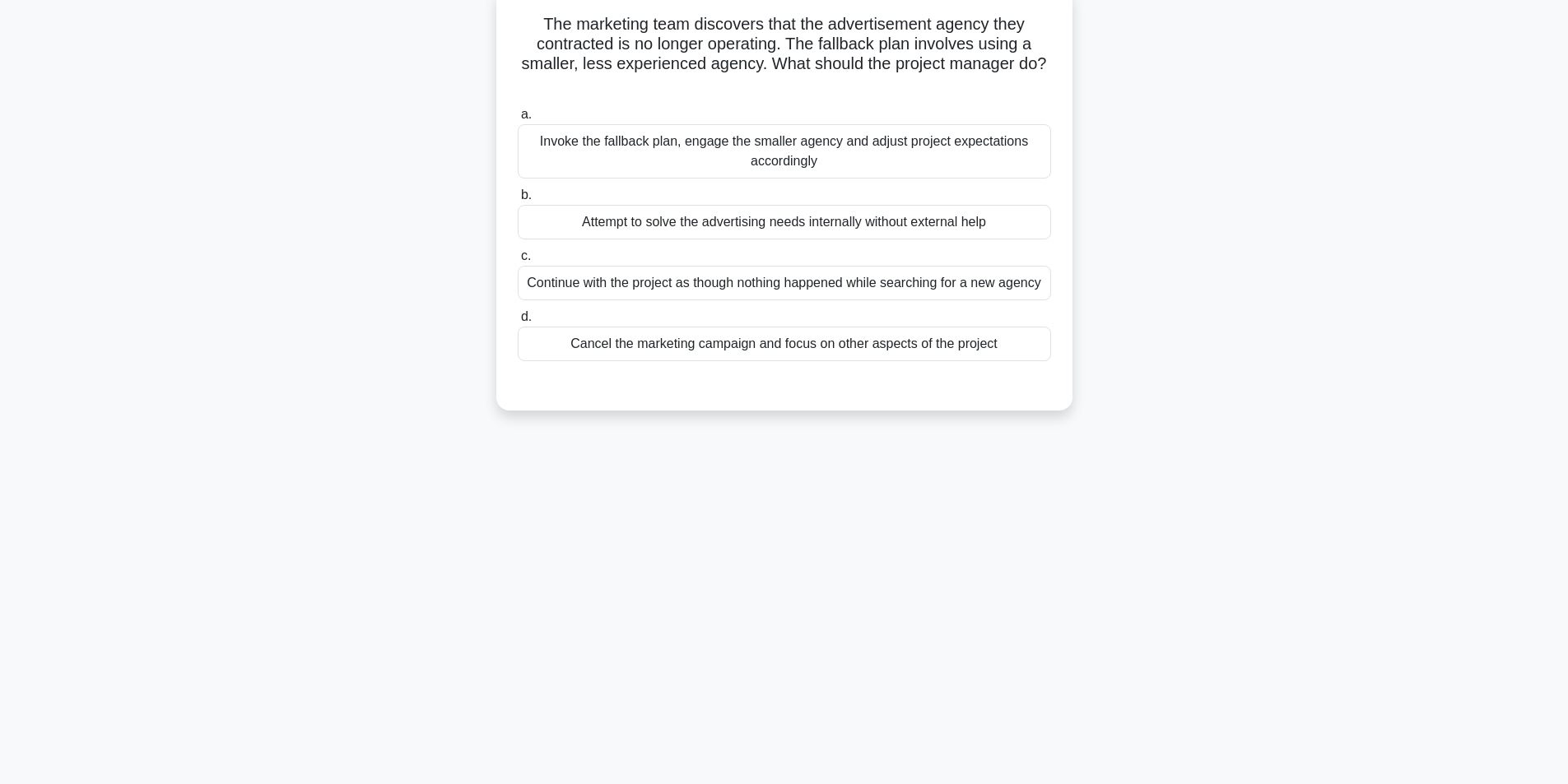
click at [851, 144] on div "Invoke the fallback plan, engage the smaller agency and adjust project expectat…" at bounding box center [784, 150] width 534 height 54
click at [518, 120] on input "a. Invoke the fallback plan, engage the smaller agency and adjust project expec…" at bounding box center [518, 114] width 0 height 11
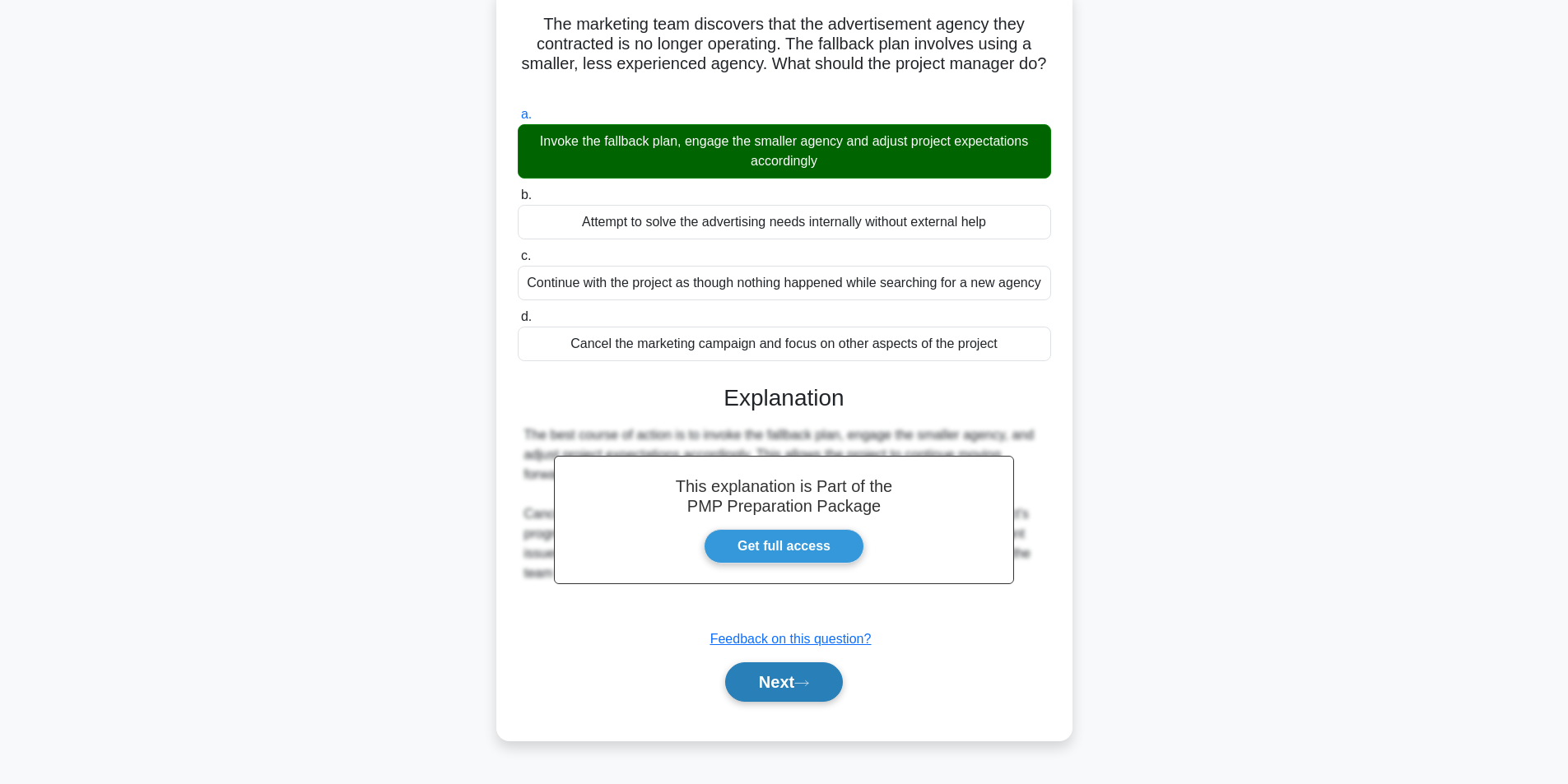
click at [778, 686] on button "Next" at bounding box center [784, 682] width 118 height 39
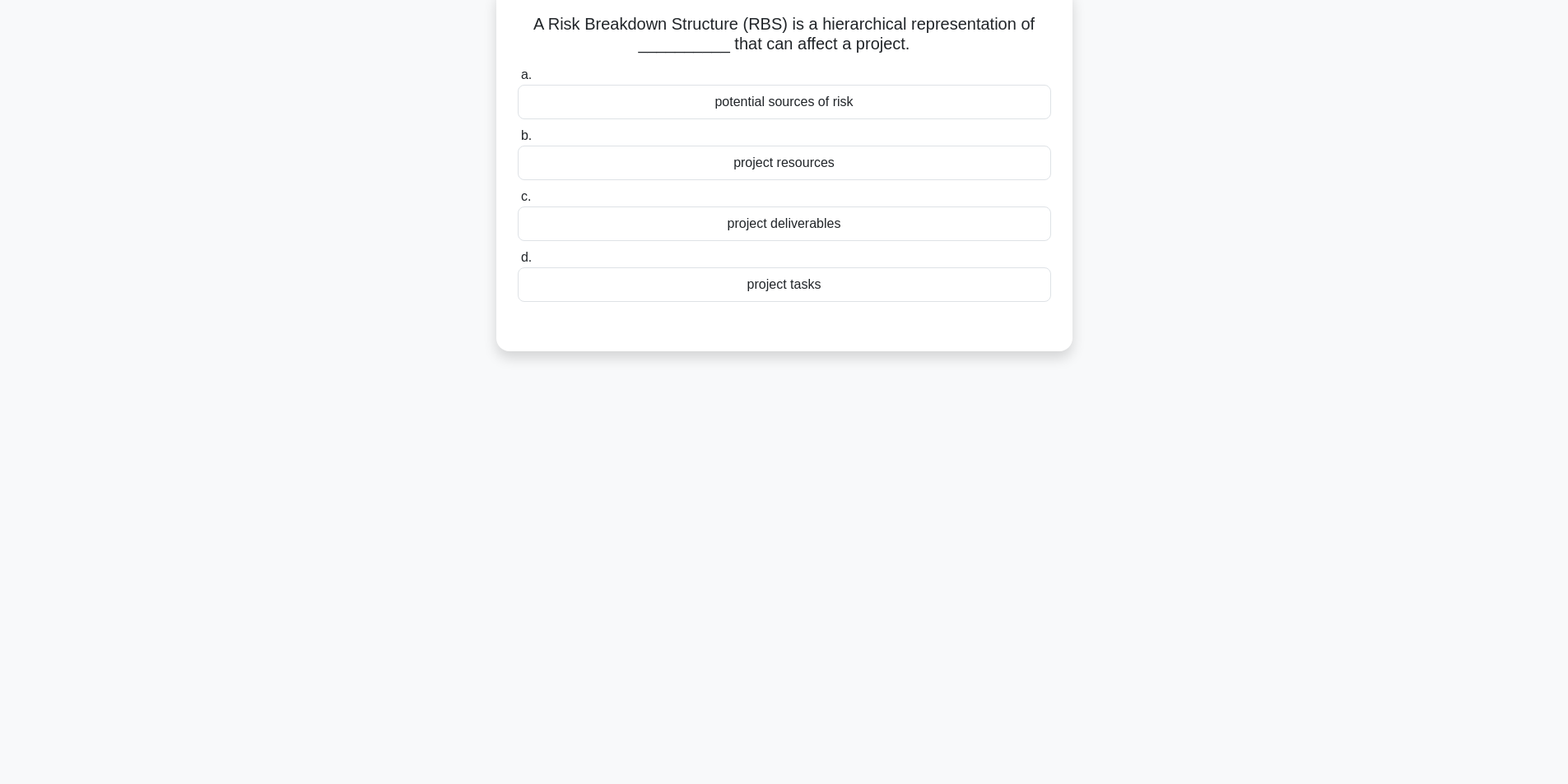
click at [821, 108] on div "potential sources of risk" at bounding box center [784, 101] width 534 height 34
click at [518, 81] on input "a. potential sources of risk" at bounding box center [518, 75] width 0 height 11
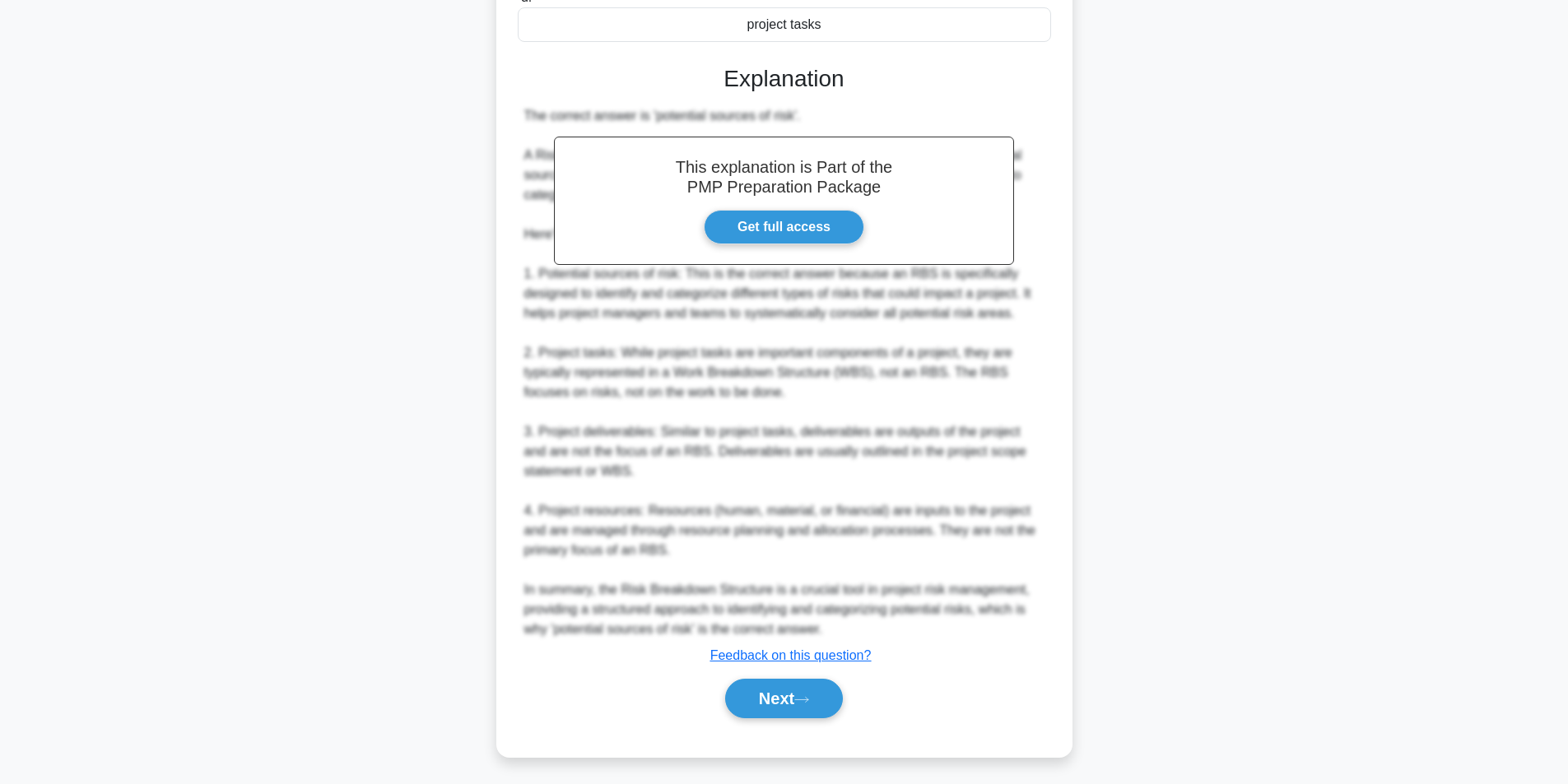
scroll to position [369, 0]
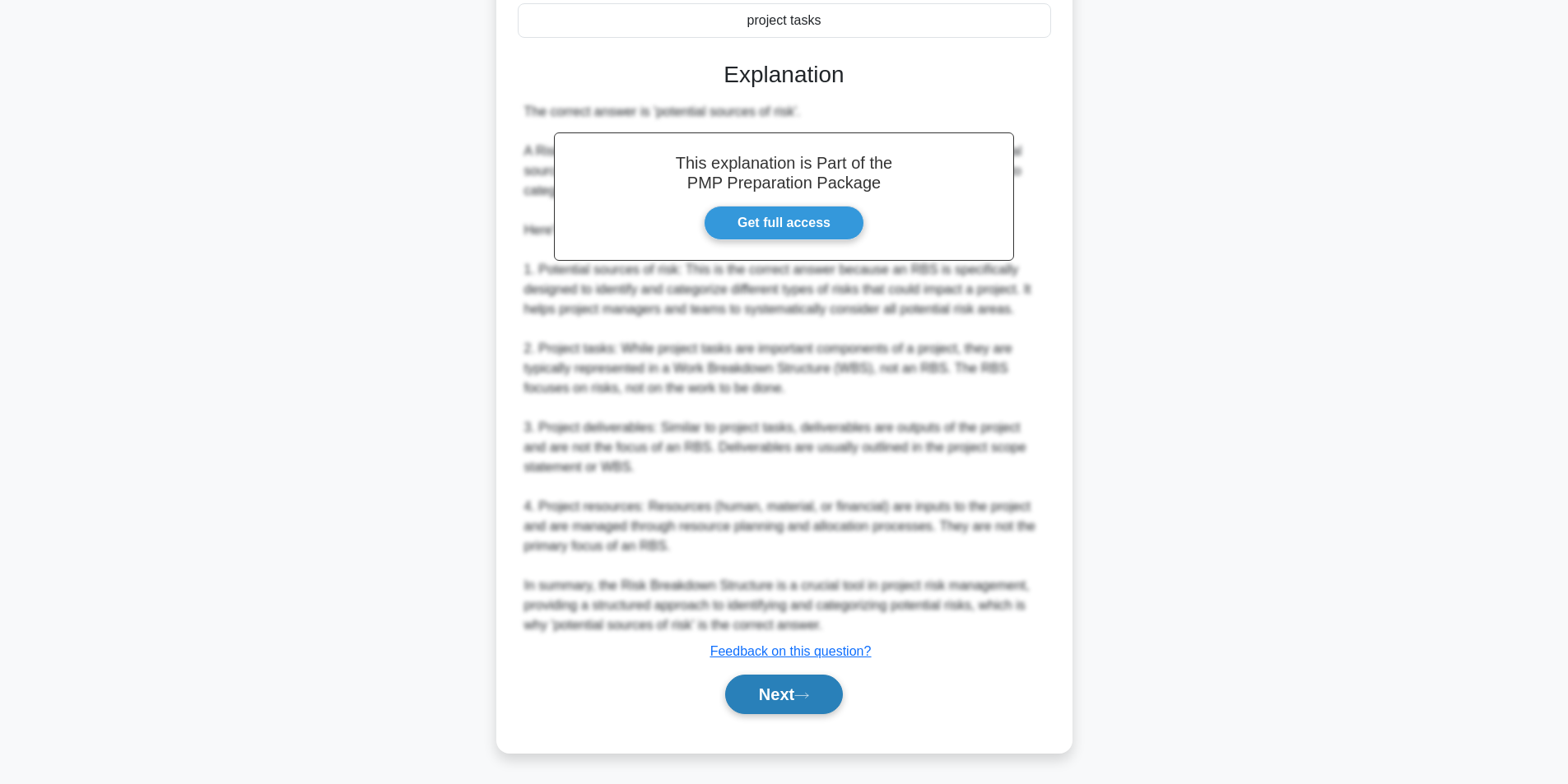
click at [761, 684] on button "Next" at bounding box center [784, 695] width 118 height 39
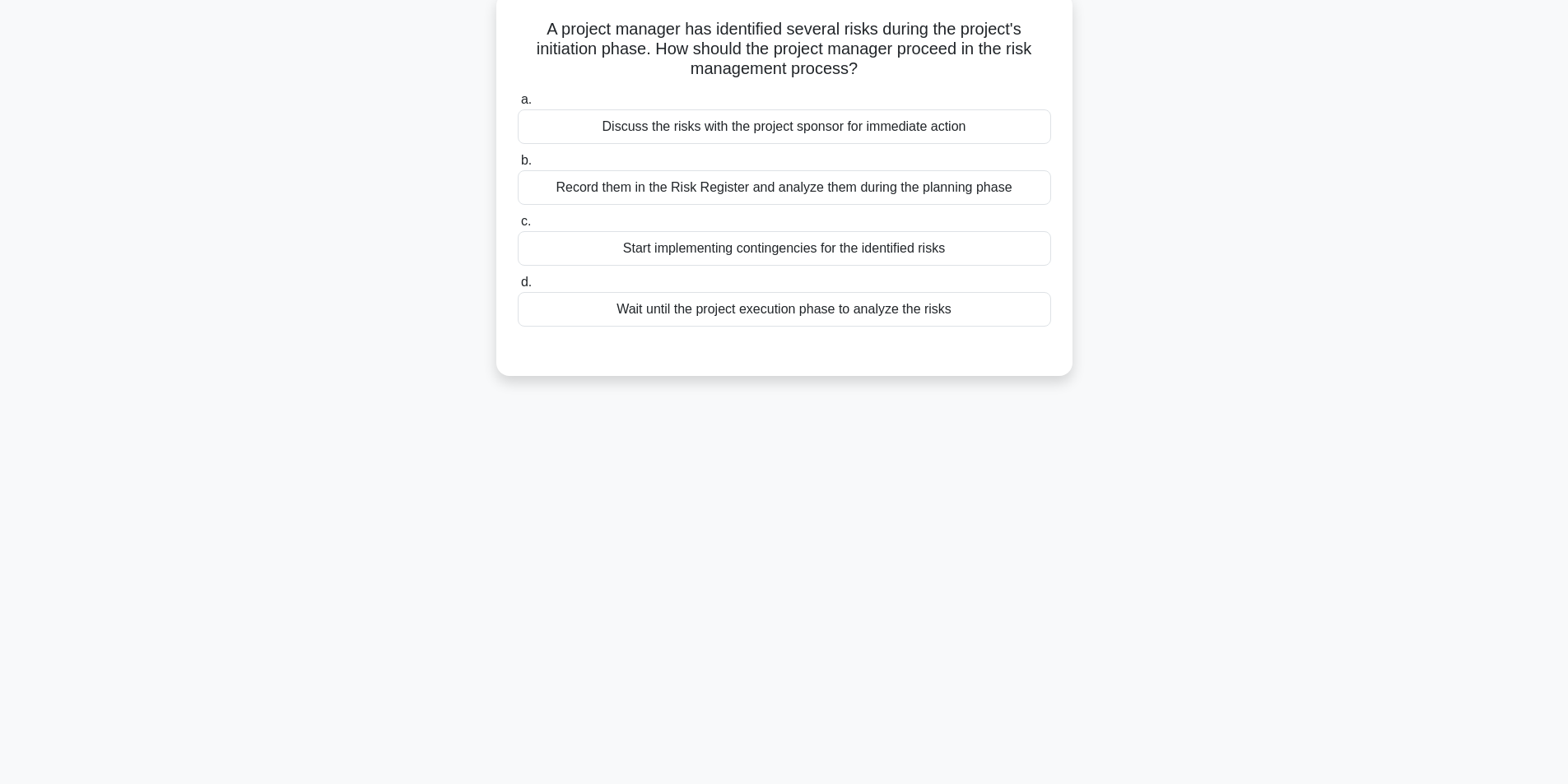
scroll to position [104, 0]
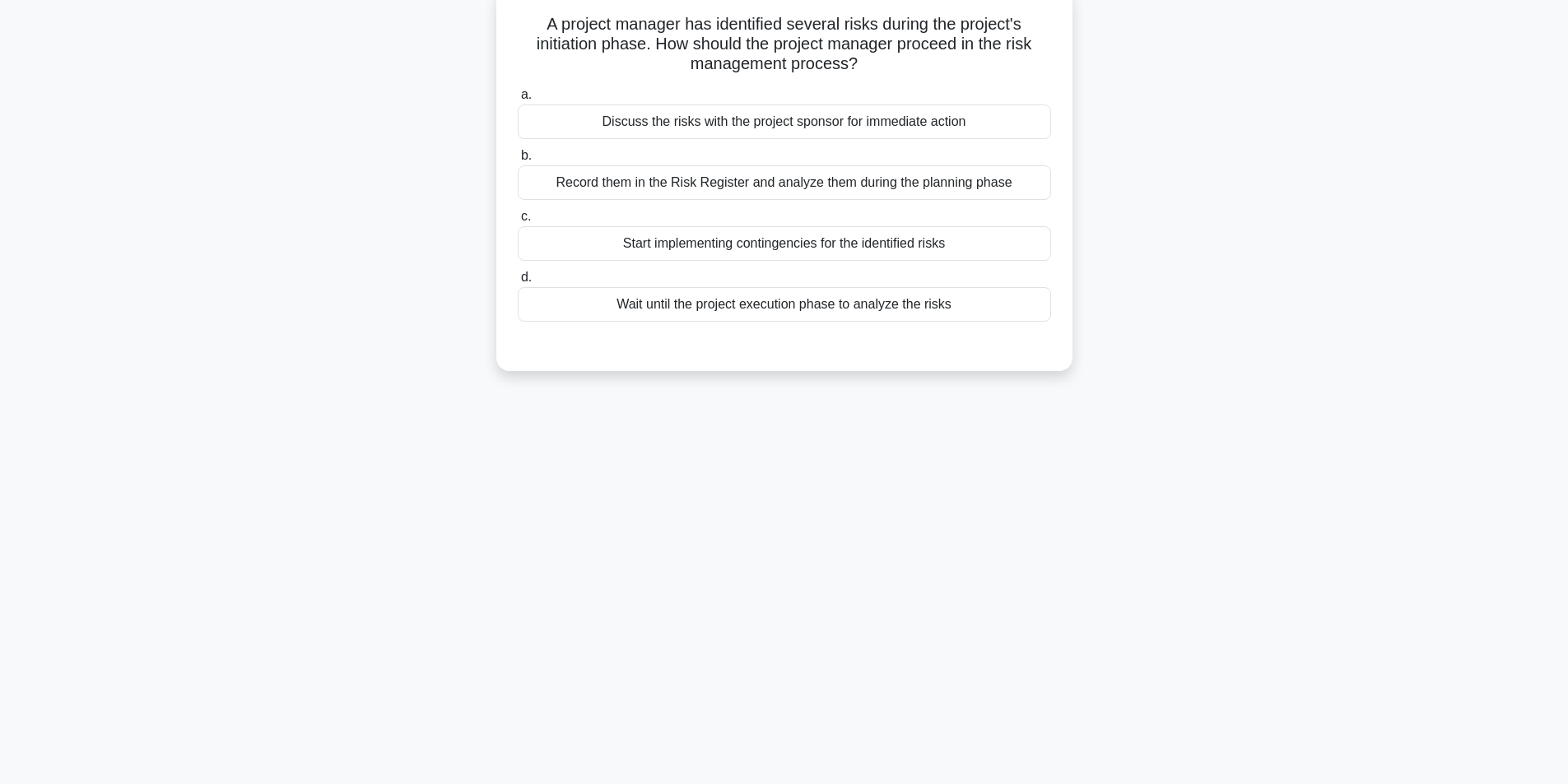
click at [702, 190] on div "Record them in the Risk Register and analyze them during the planning phase" at bounding box center [784, 182] width 534 height 34
click at [518, 161] on input "b. Record them in the Risk Register and analyze them during the planning phase" at bounding box center [518, 155] width 0 height 11
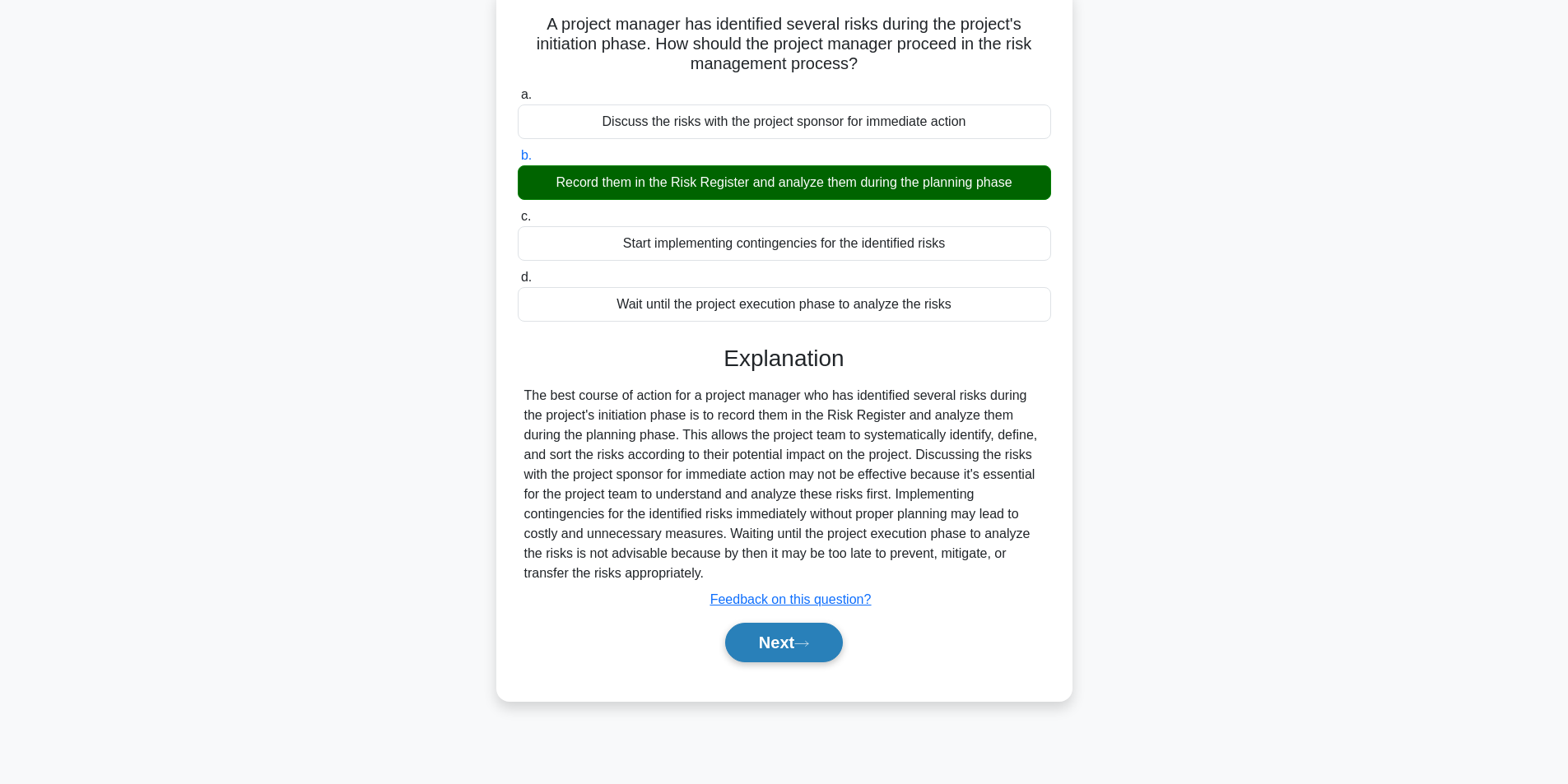
click at [751, 637] on button "Next" at bounding box center [784, 643] width 118 height 39
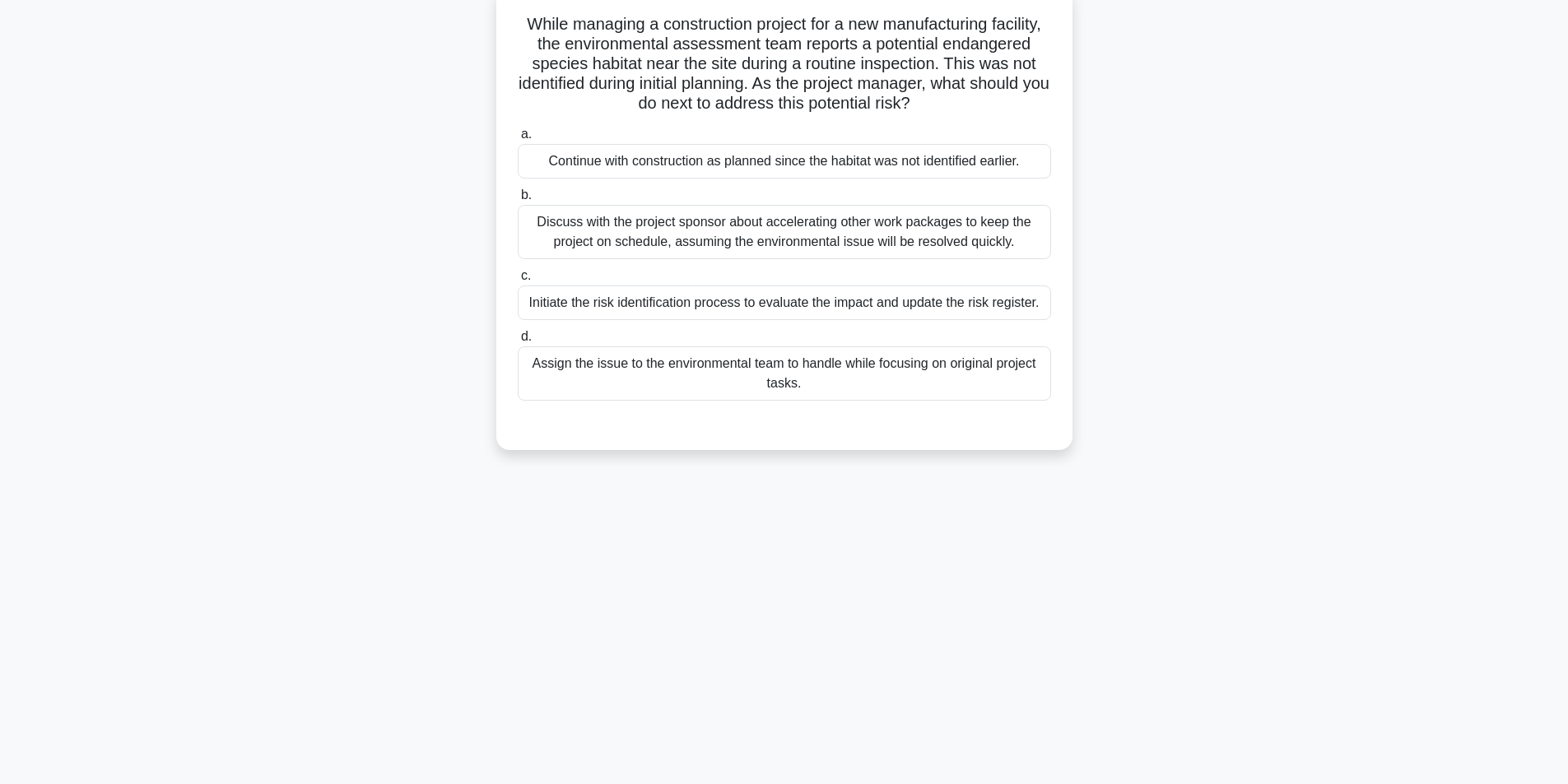
click at [668, 310] on div "Initiate the risk identification process to evaluate the impact and update the …" at bounding box center [784, 303] width 534 height 34
click at [518, 281] on input "c. Initiate the risk identification process to evaluate the impact and update t…" at bounding box center [518, 275] width 0 height 11
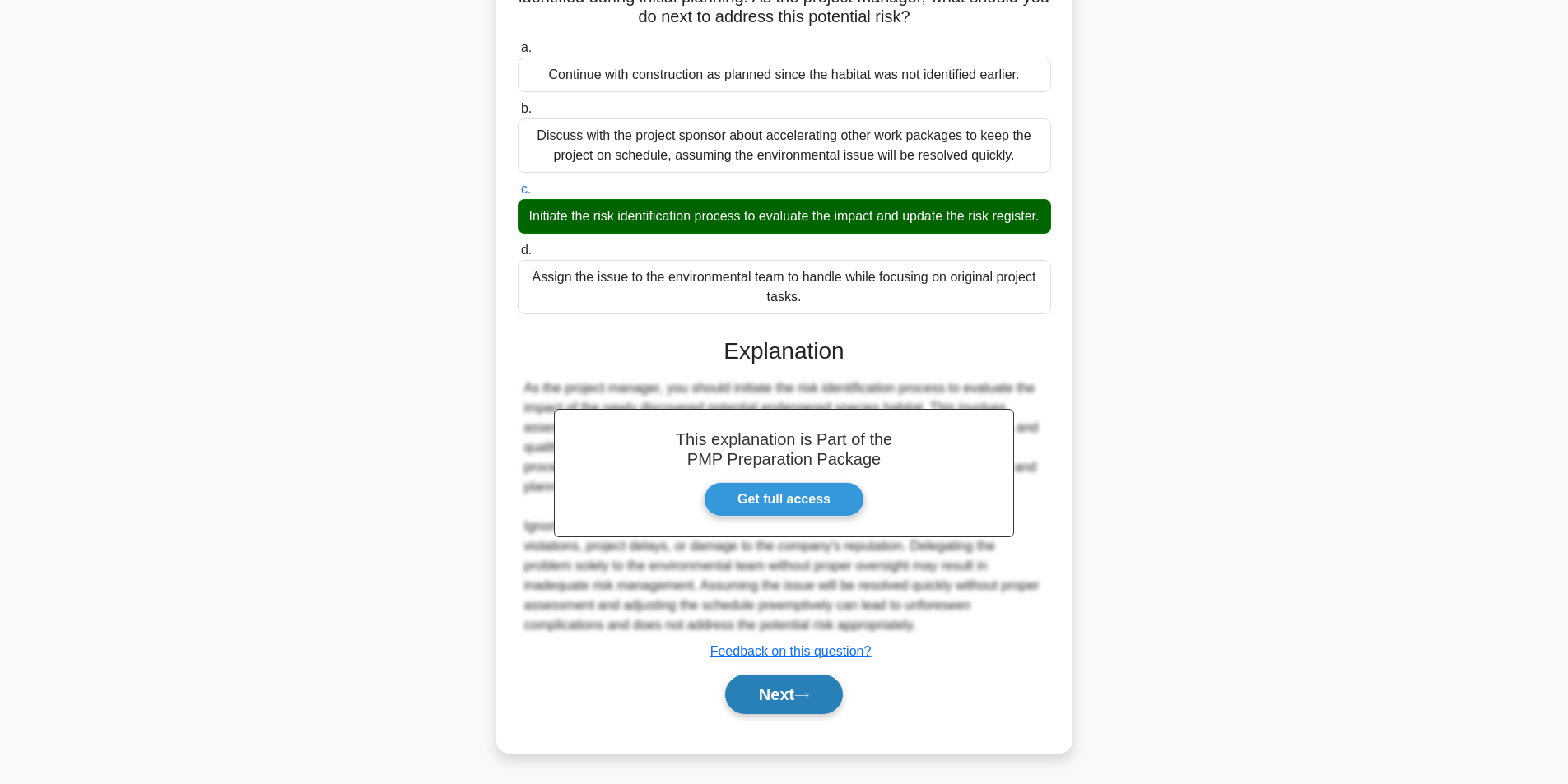
scroll to position [211, 0]
click at [764, 691] on button "Next" at bounding box center [784, 695] width 118 height 39
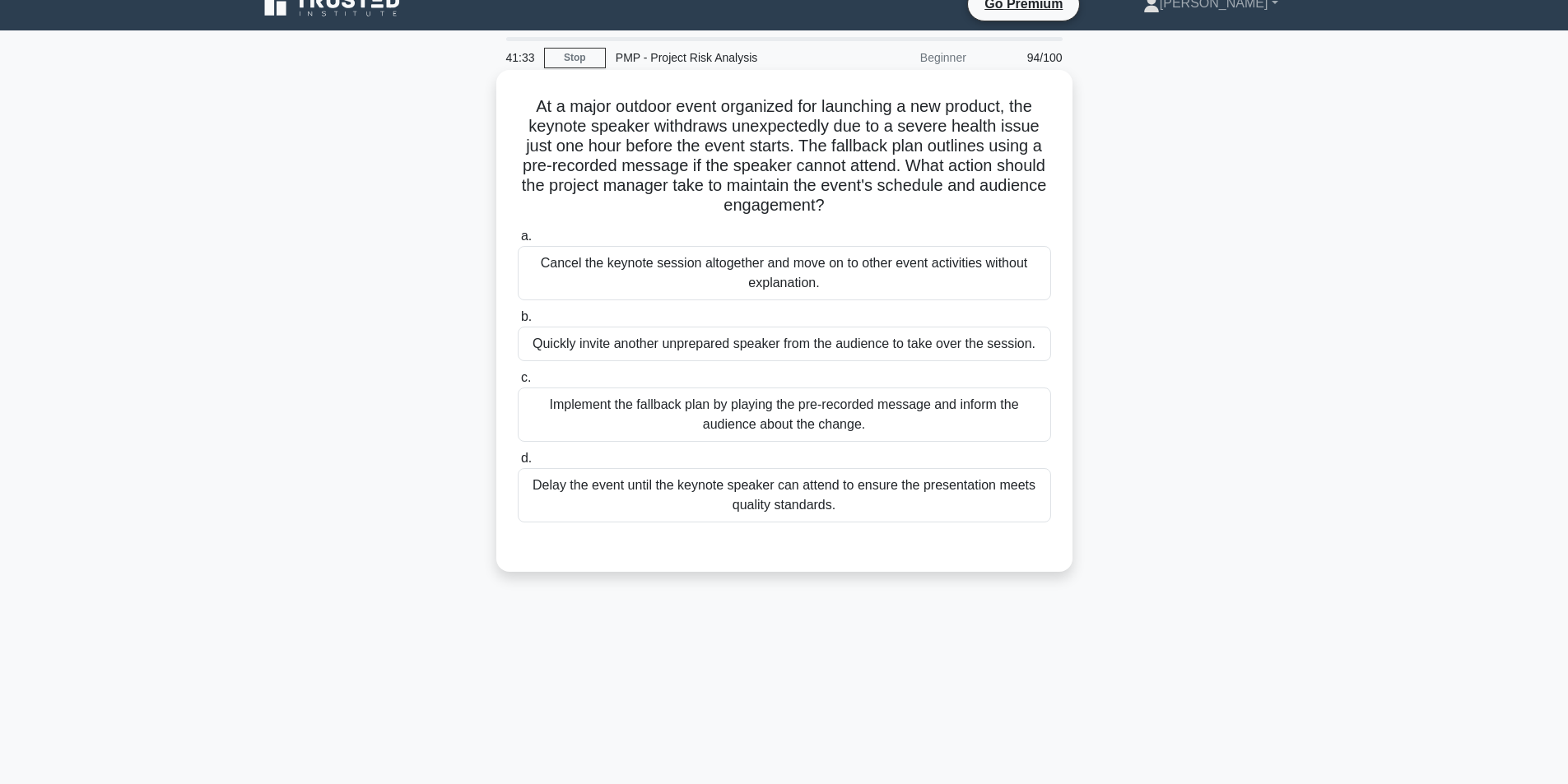
scroll to position [104, 0]
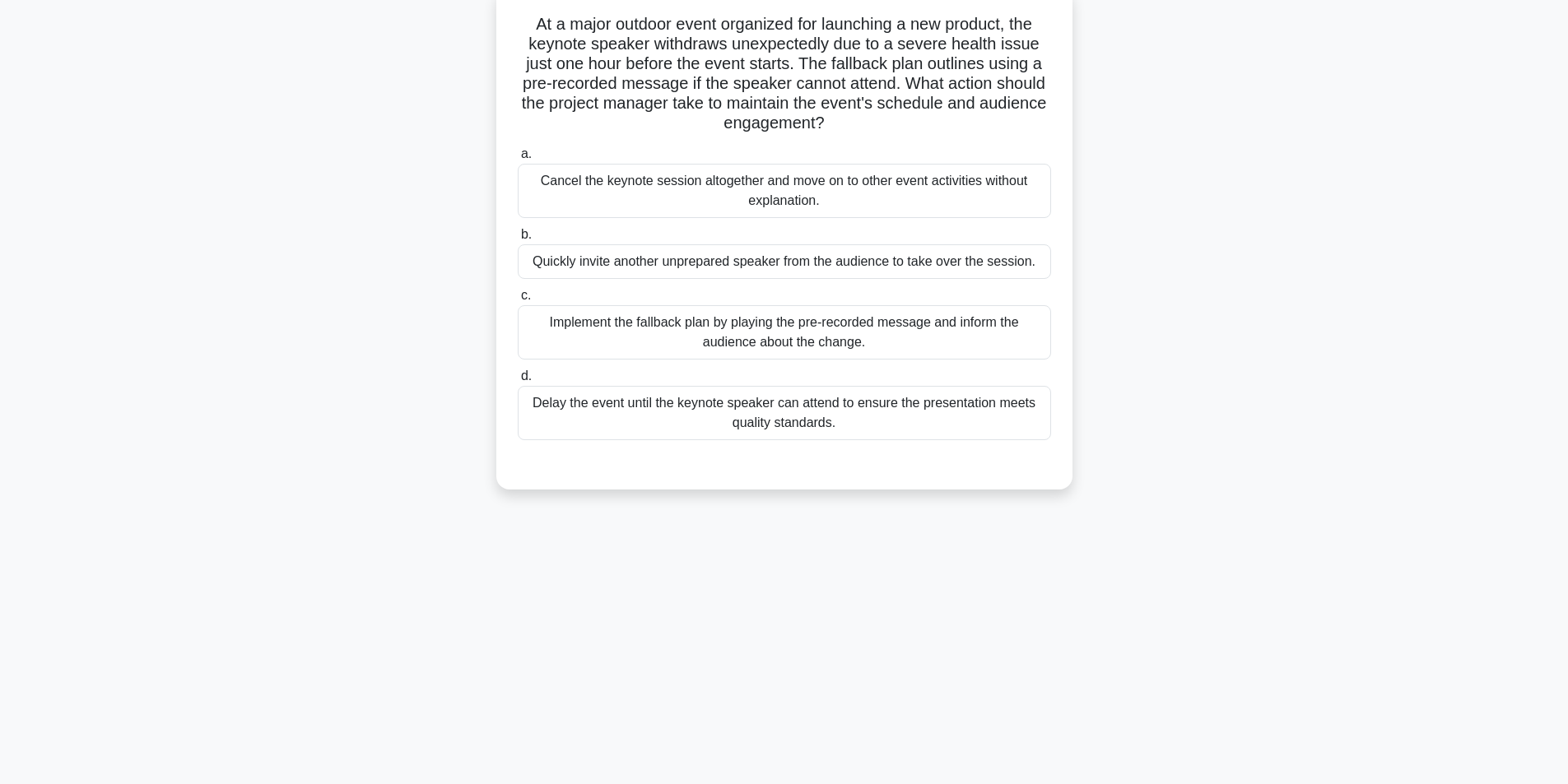
click at [700, 328] on div "Implement the fallback plan by playing the pre-recorded message and inform the …" at bounding box center [784, 332] width 534 height 54
click at [518, 301] on input "c. Implement the fallback plan by playing the pre-recorded message and inform t…" at bounding box center [518, 296] width 0 height 11
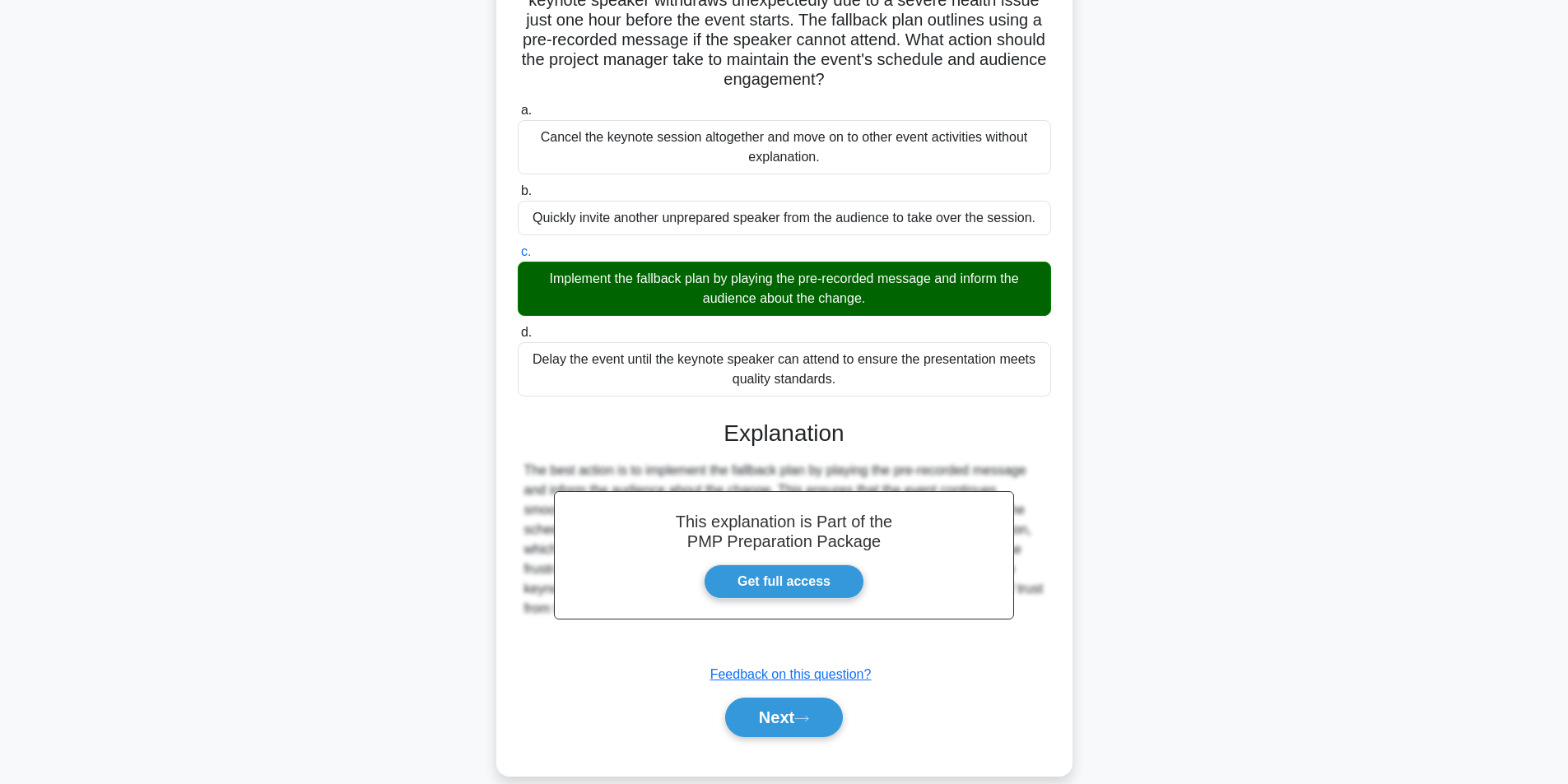
scroll to position [172, 0]
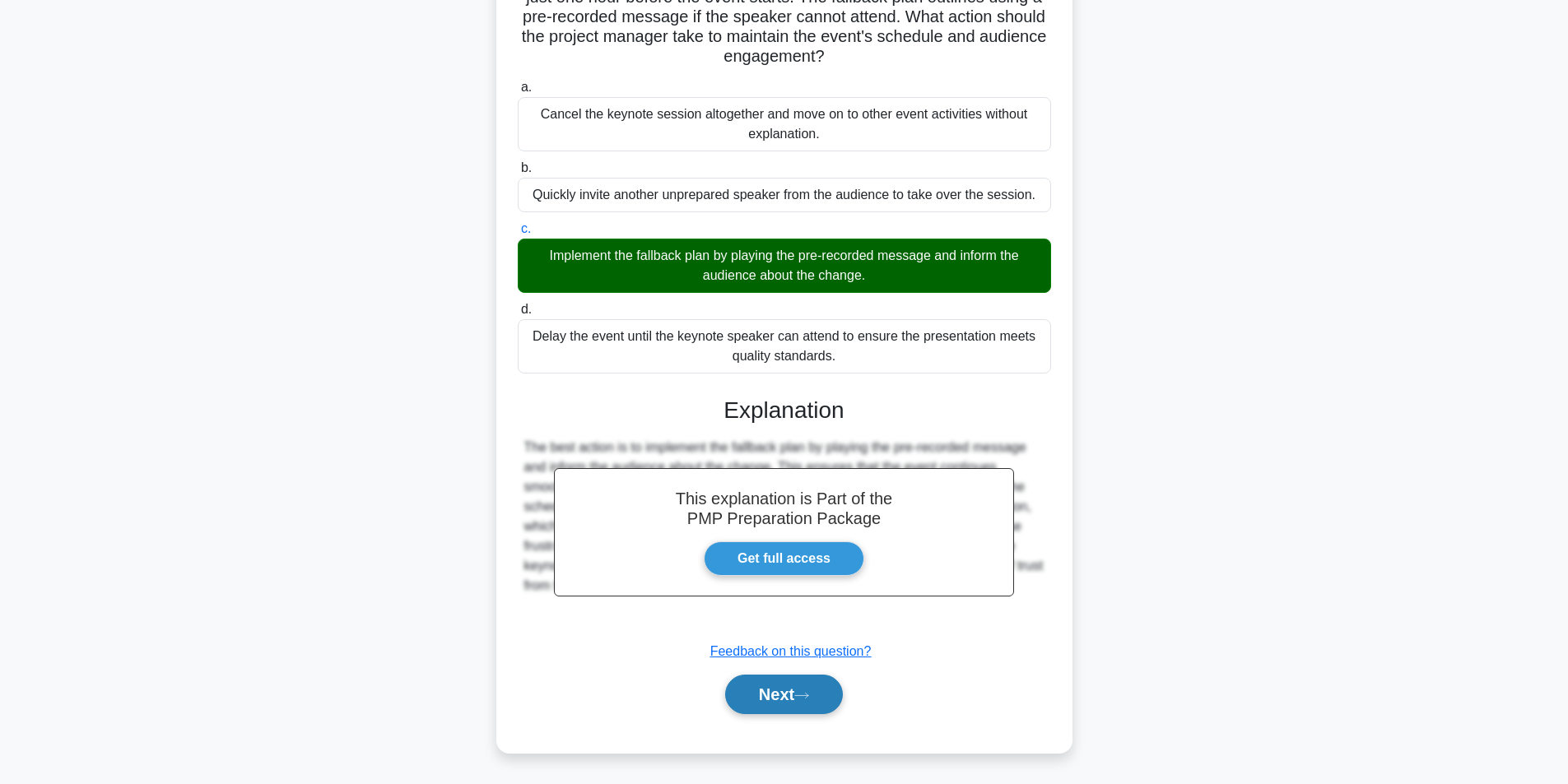
click at [766, 704] on button "Next" at bounding box center [784, 695] width 118 height 39
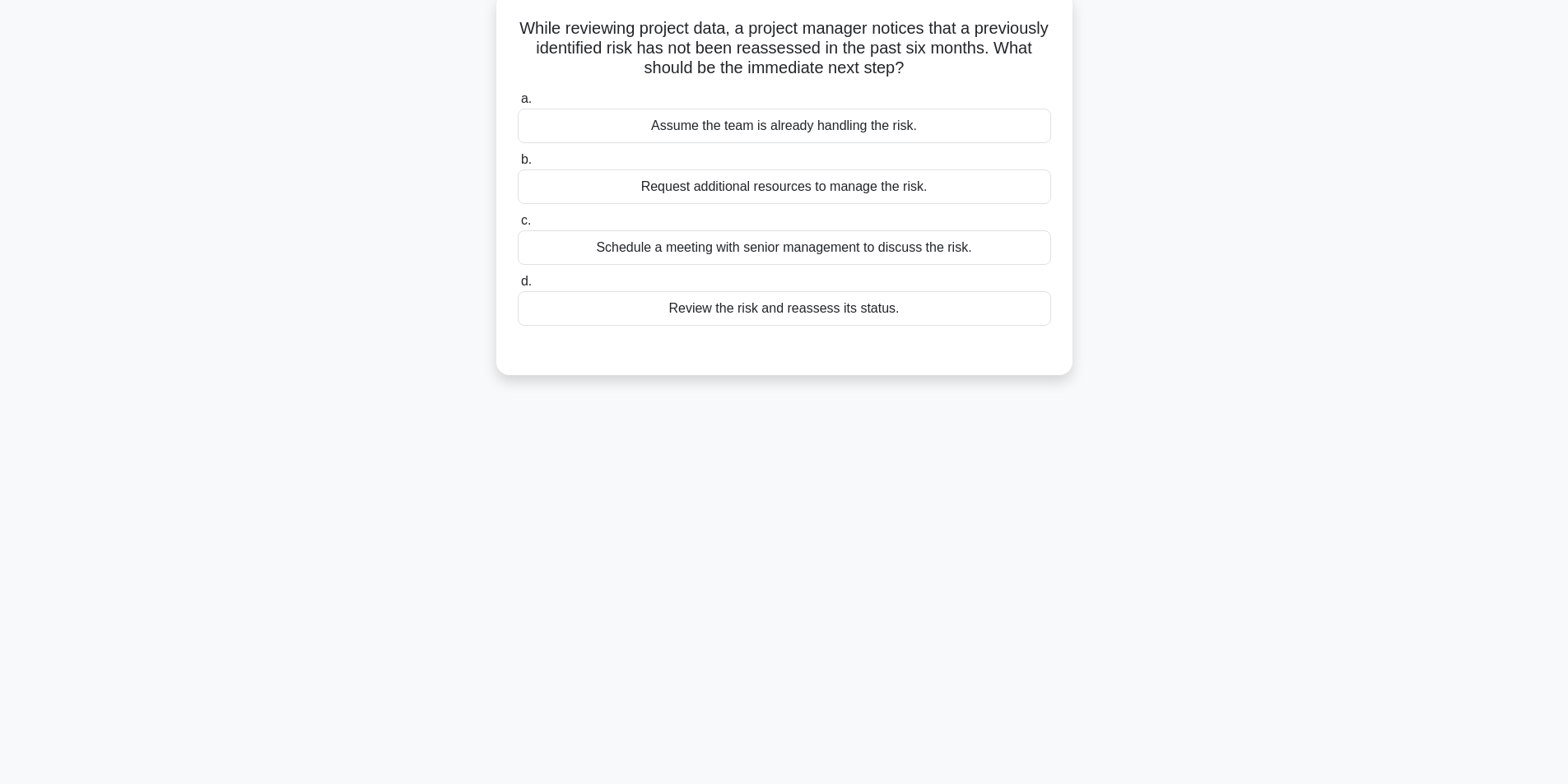
scroll to position [23, 0]
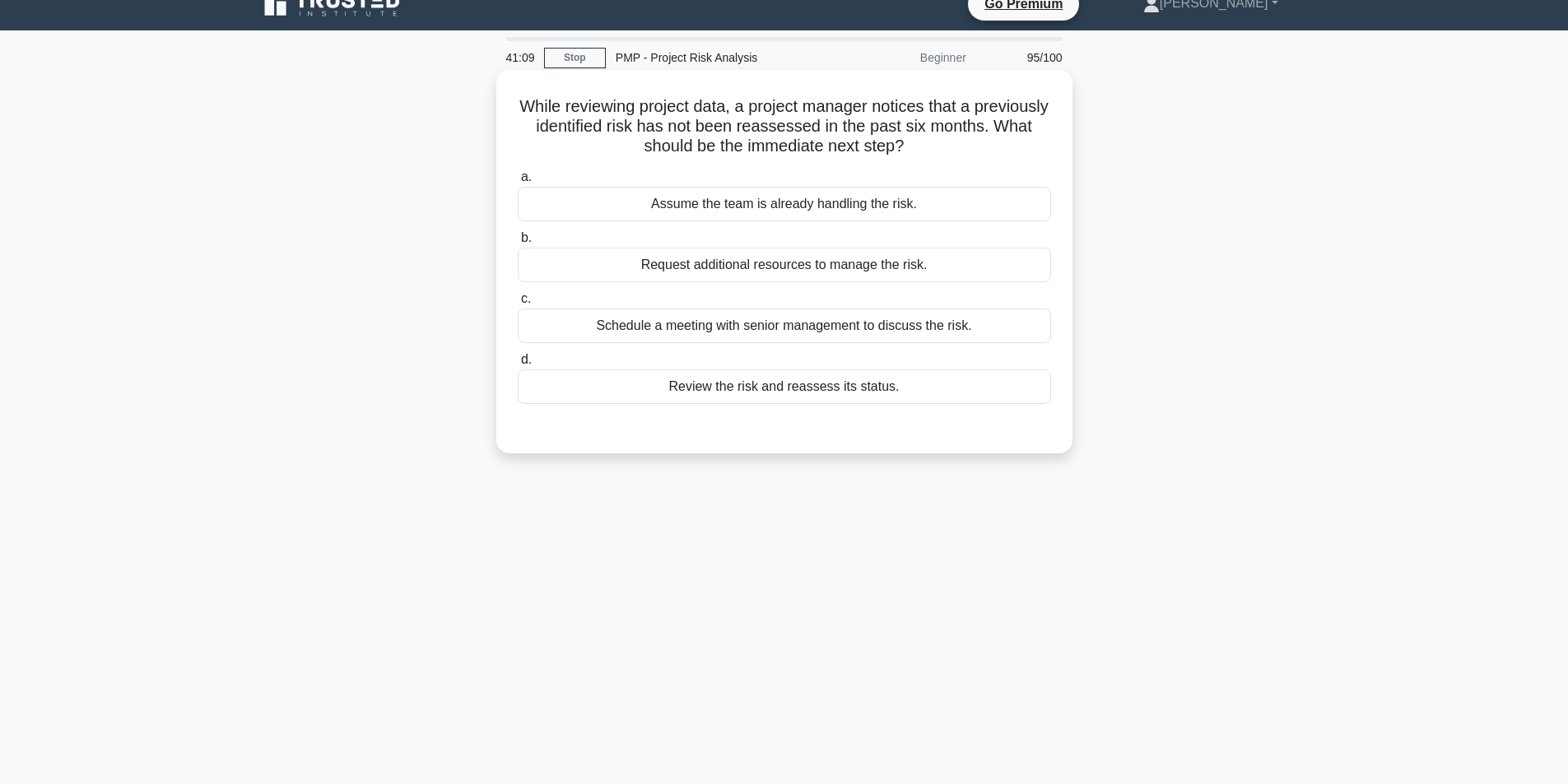
click at [782, 391] on div "Review the risk and reassess its status." at bounding box center [784, 386] width 534 height 34
click at [518, 365] on input "d. Review the risk and reassess its status." at bounding box center [518, 360] width 0 height 11
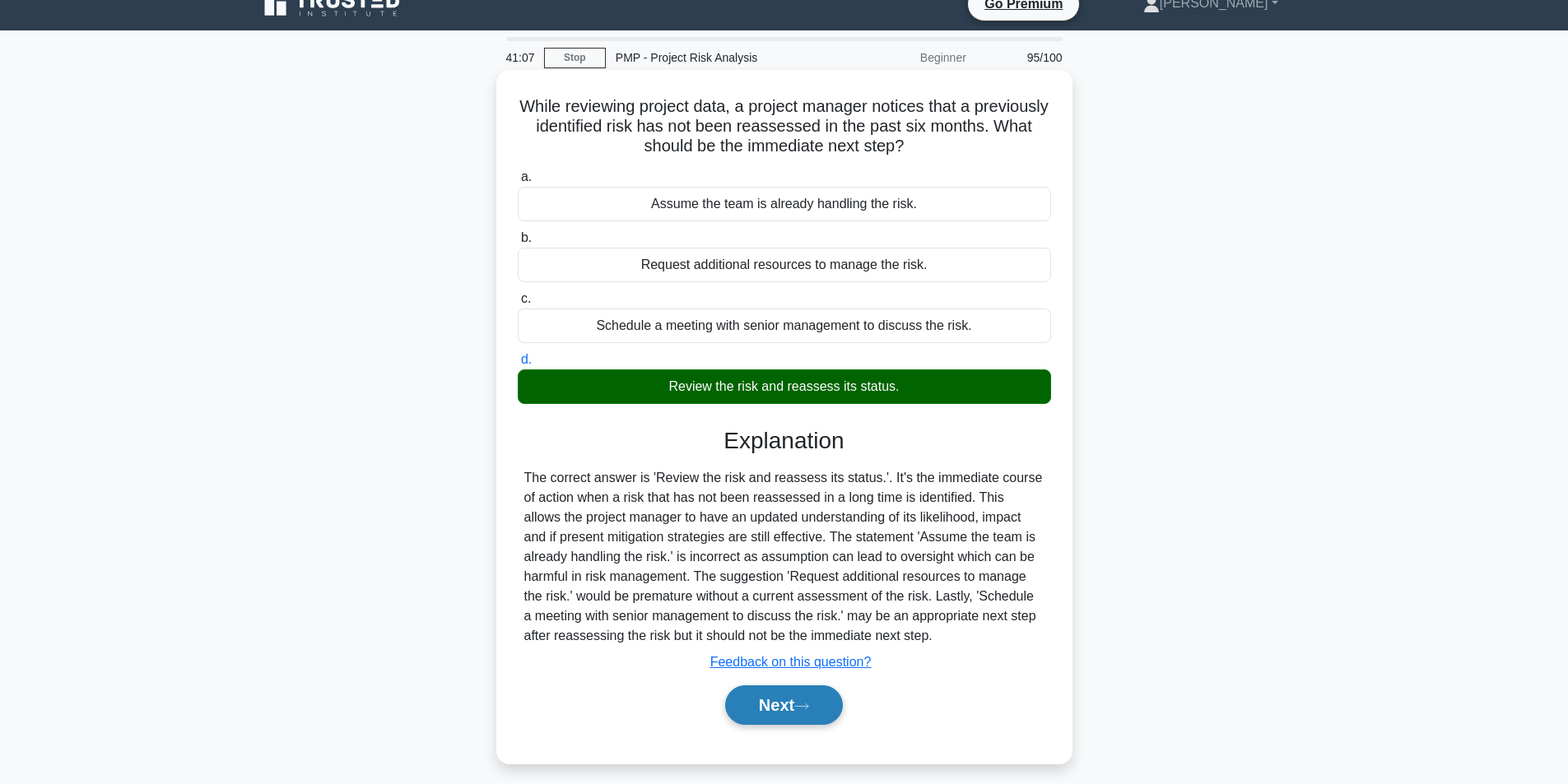
click at [768, 700] on button "Next" at bounding box center [784, 704] width 118 height 39
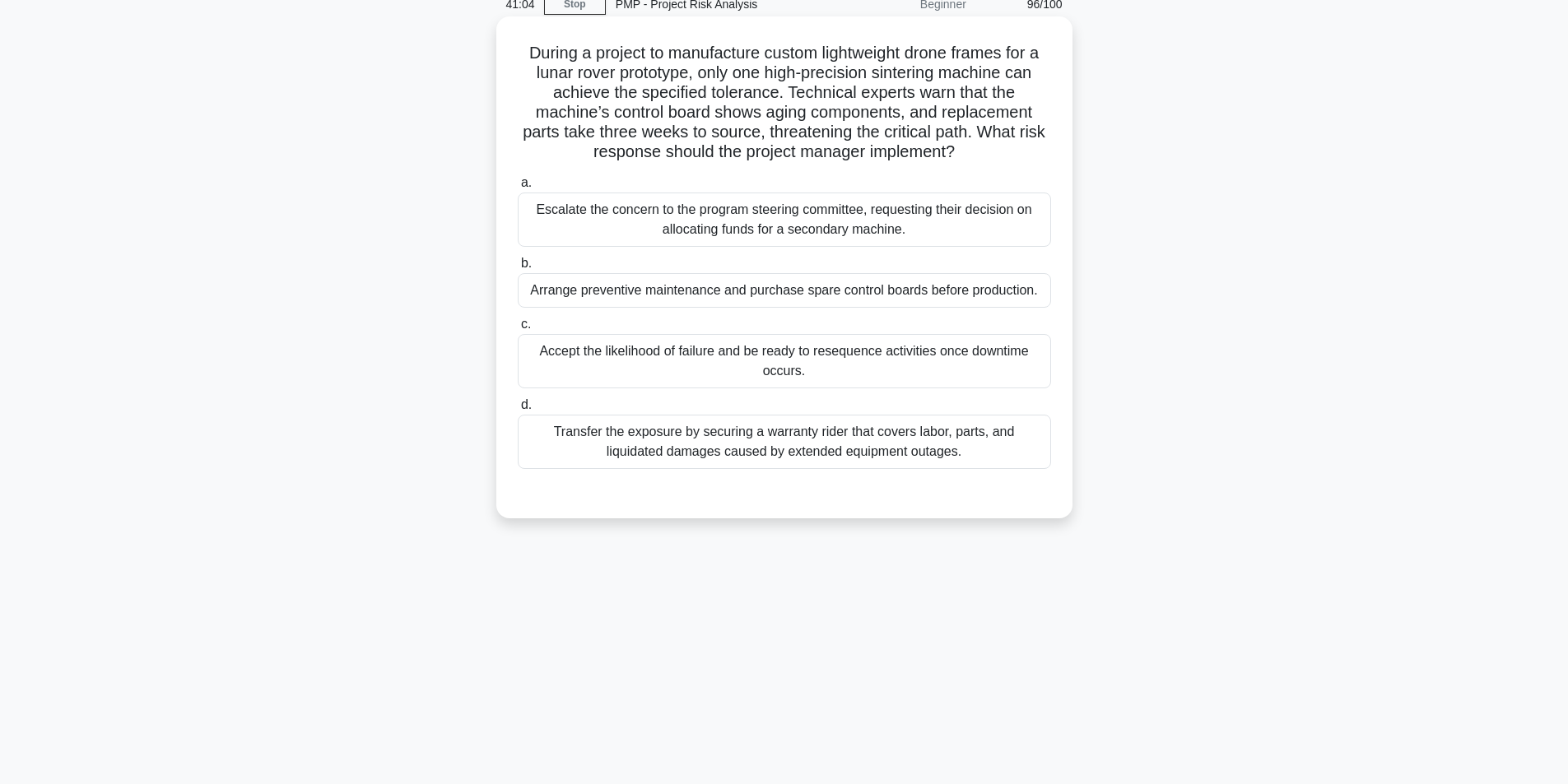
scroll to position [104, 0]
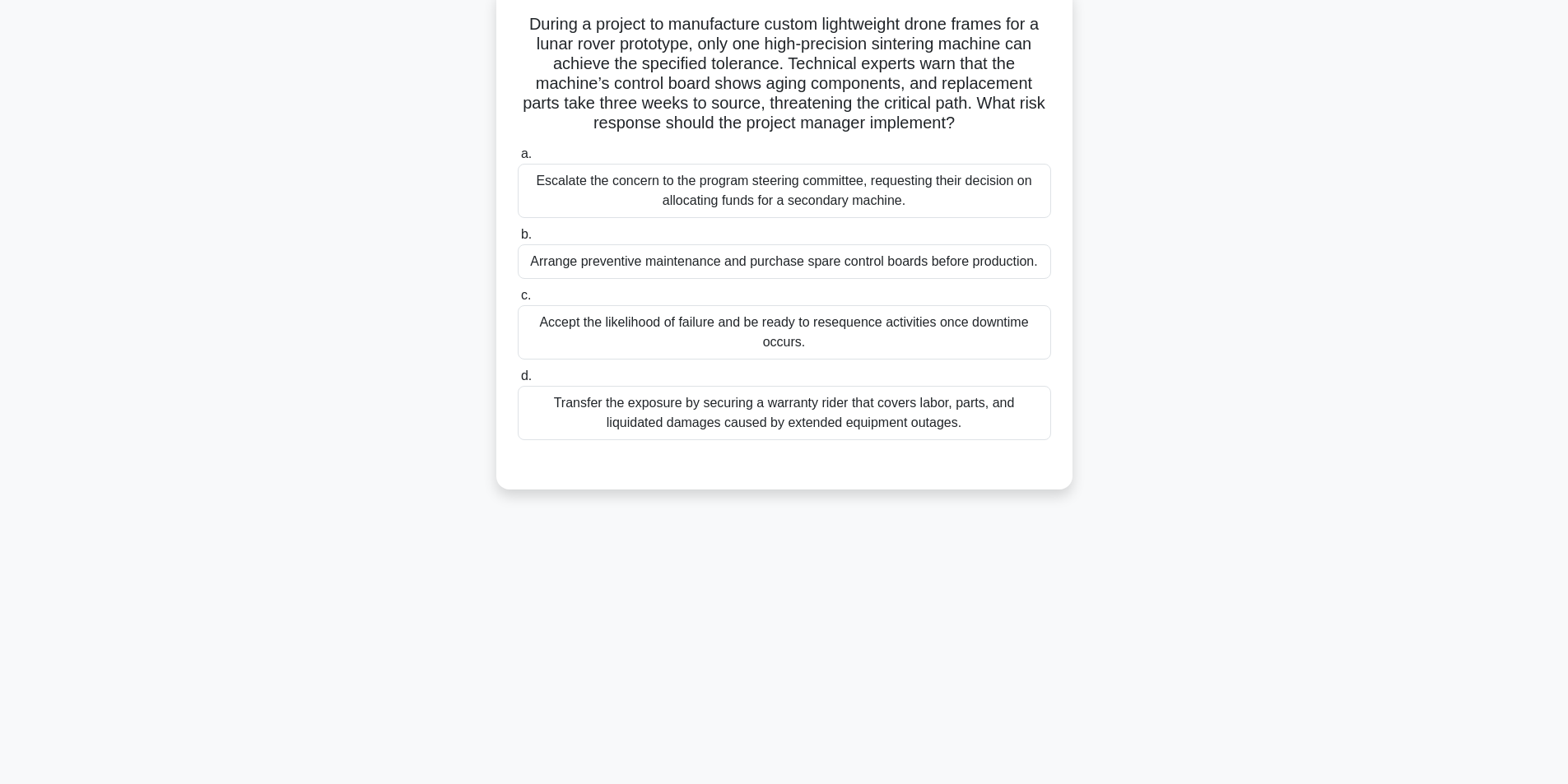
click at [716, 266] on div "Arrange preventive maintenance and purchase spare control boards before product…" at bounding box center [784, 261] width 534 height 34
click at [518, 240] on input "b. Arrange preventive maintenance and purchase spare control boards before prod…" at bounding box center [518, 235] width 0 height 11
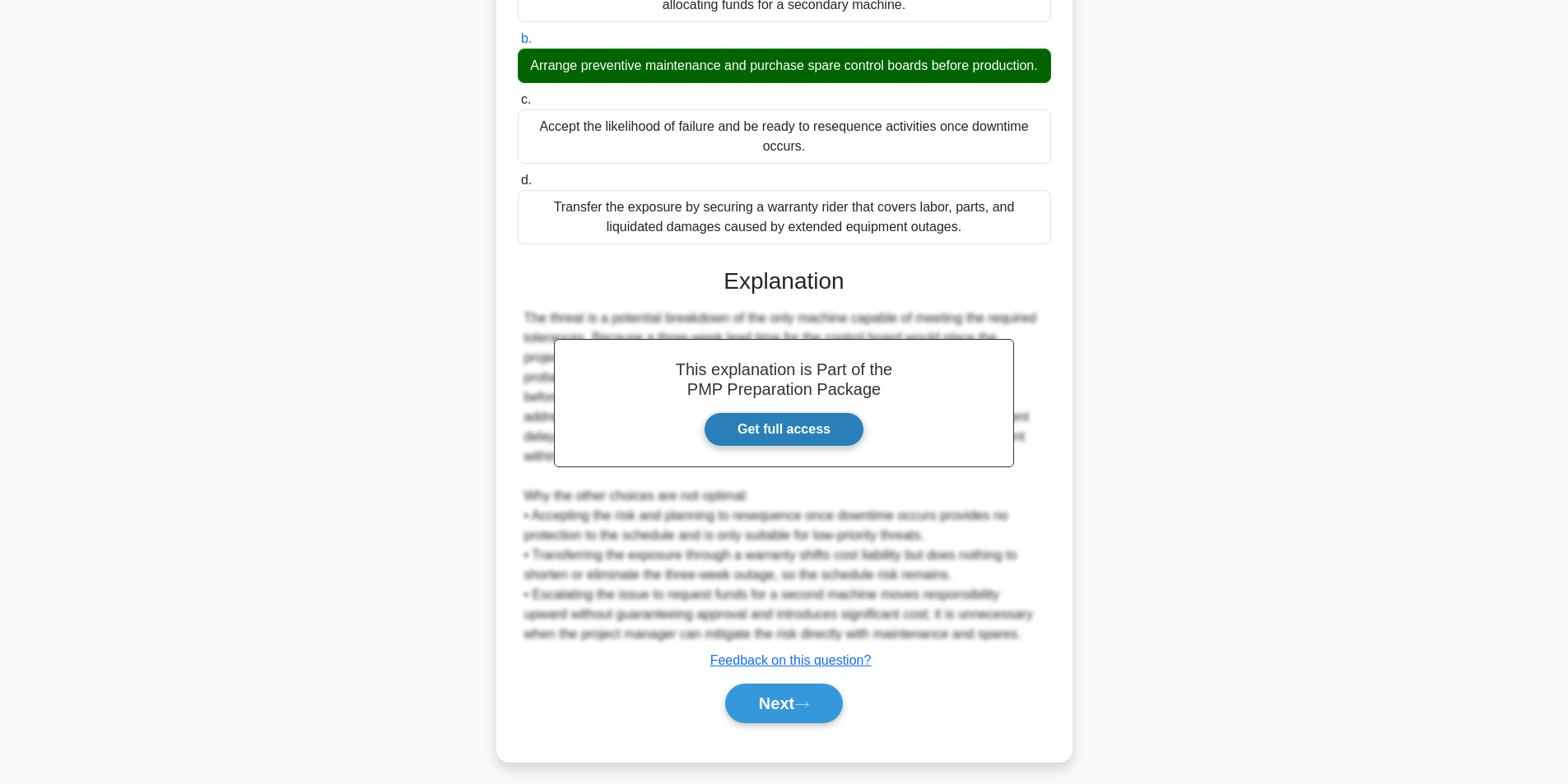
scroll to position [330, 0]
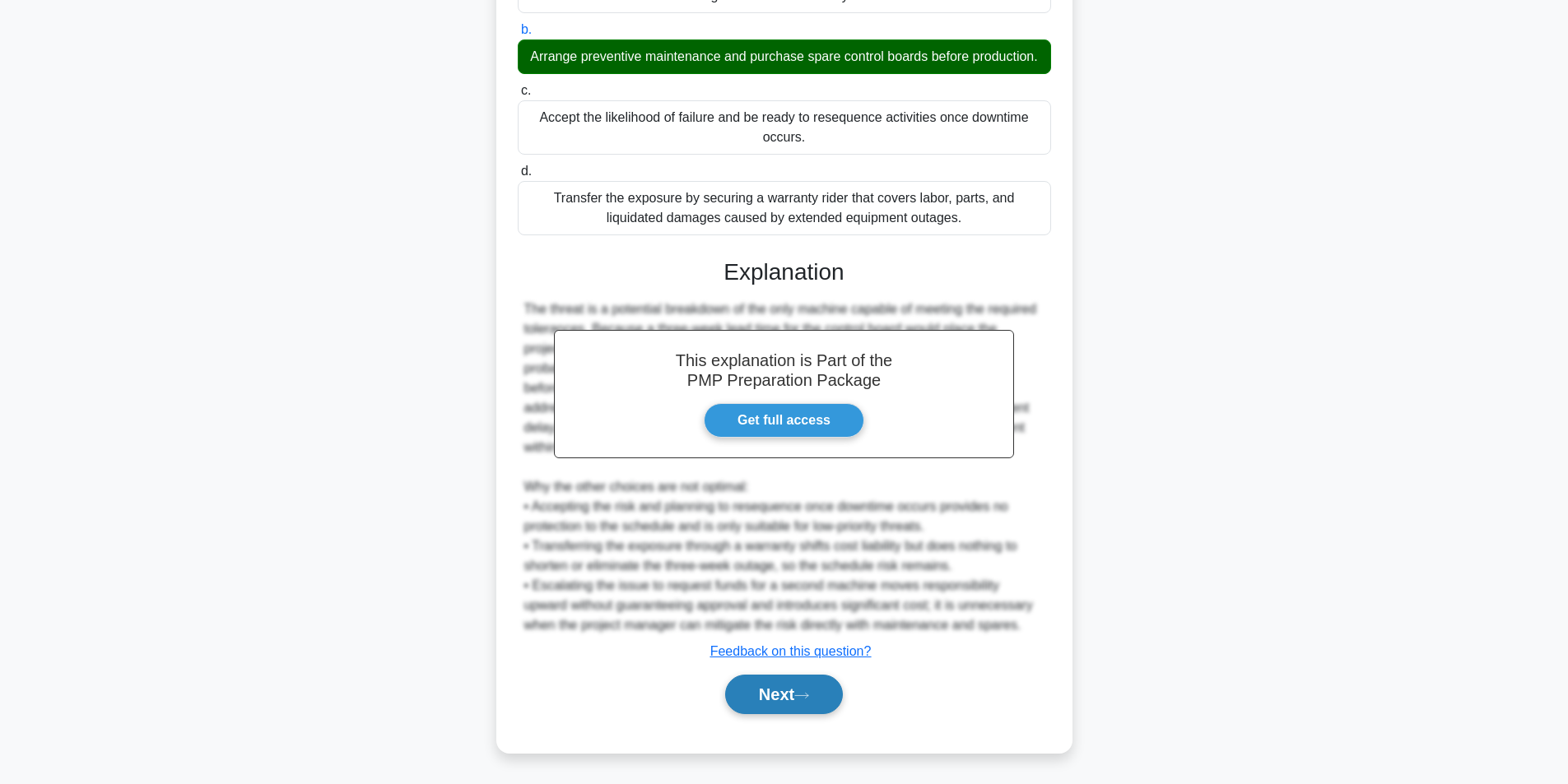
click at [779, 685] on button "Next" at bounding box center [784, 695] width 118 height 39
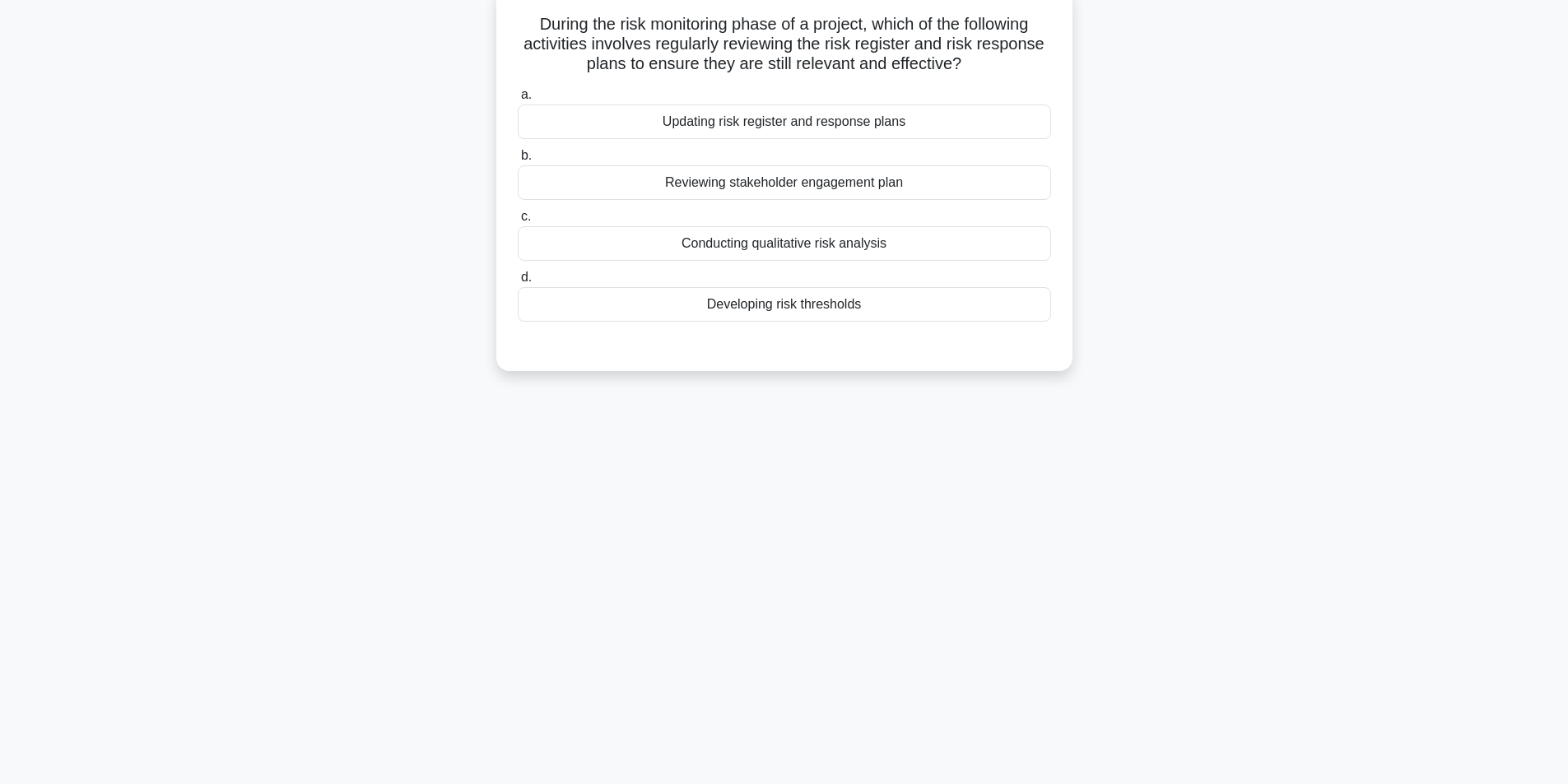
click at [891, 119] on div "Updating risk register and response plans" at bounding box center [784, 121] width 534 height 34
click at [518, 100] on input "a. Updating risk register and response plans" at bounding box center [518, 94] width 0 height 11
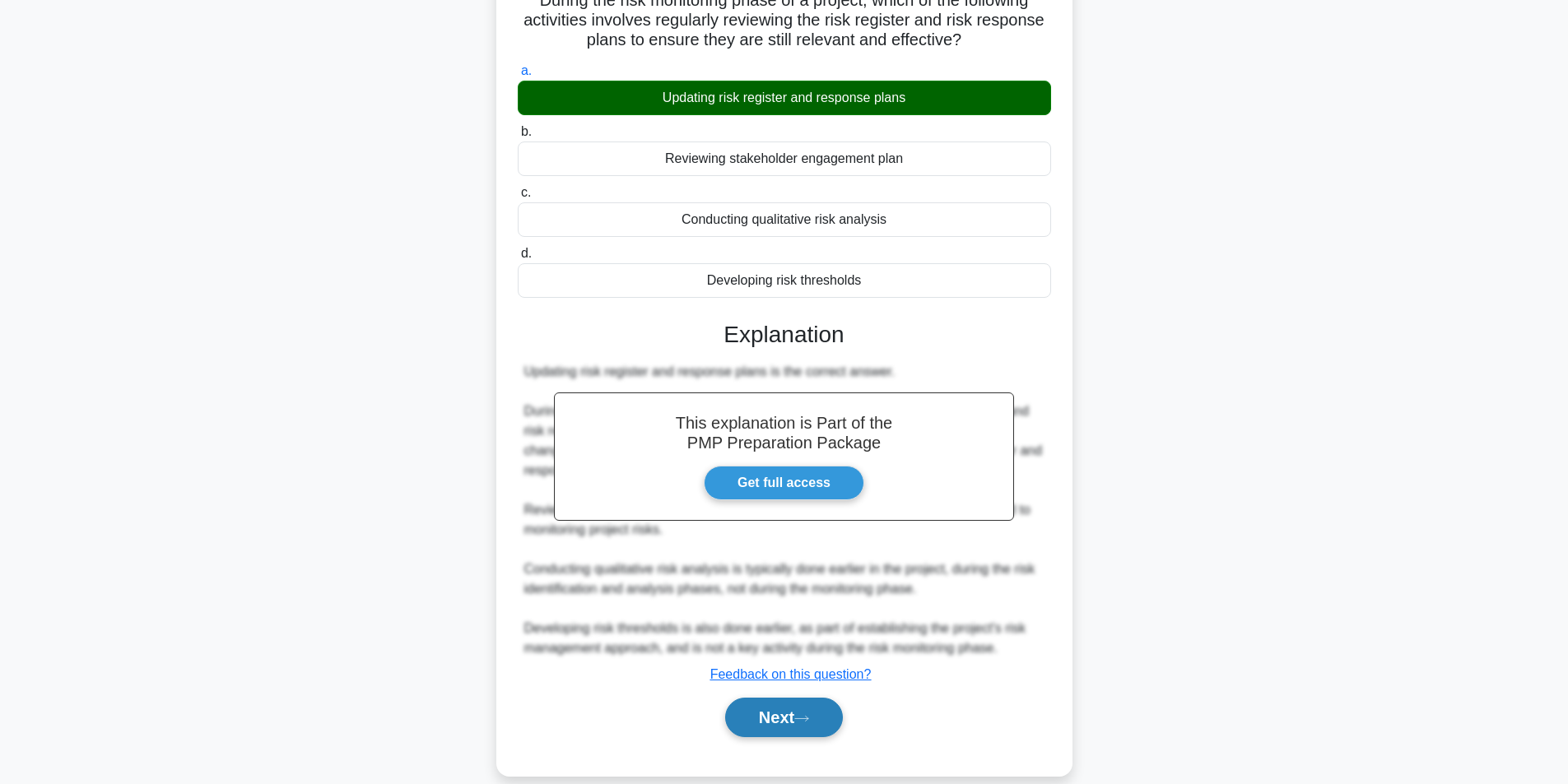
scroll to position [152, 0]
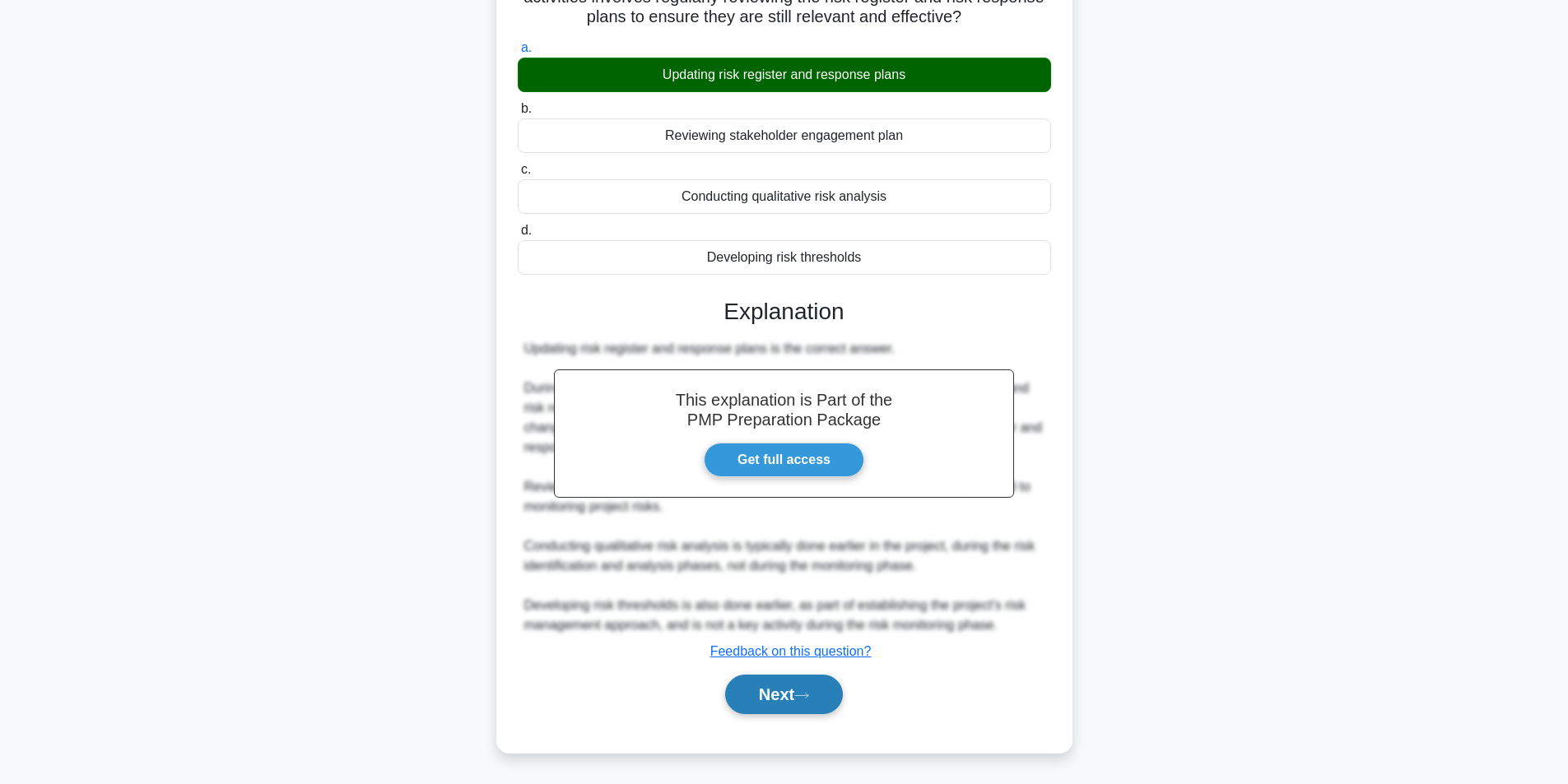
click at [790, 690] on button "Next" at bounding box center [784, 695] width 118 height 39
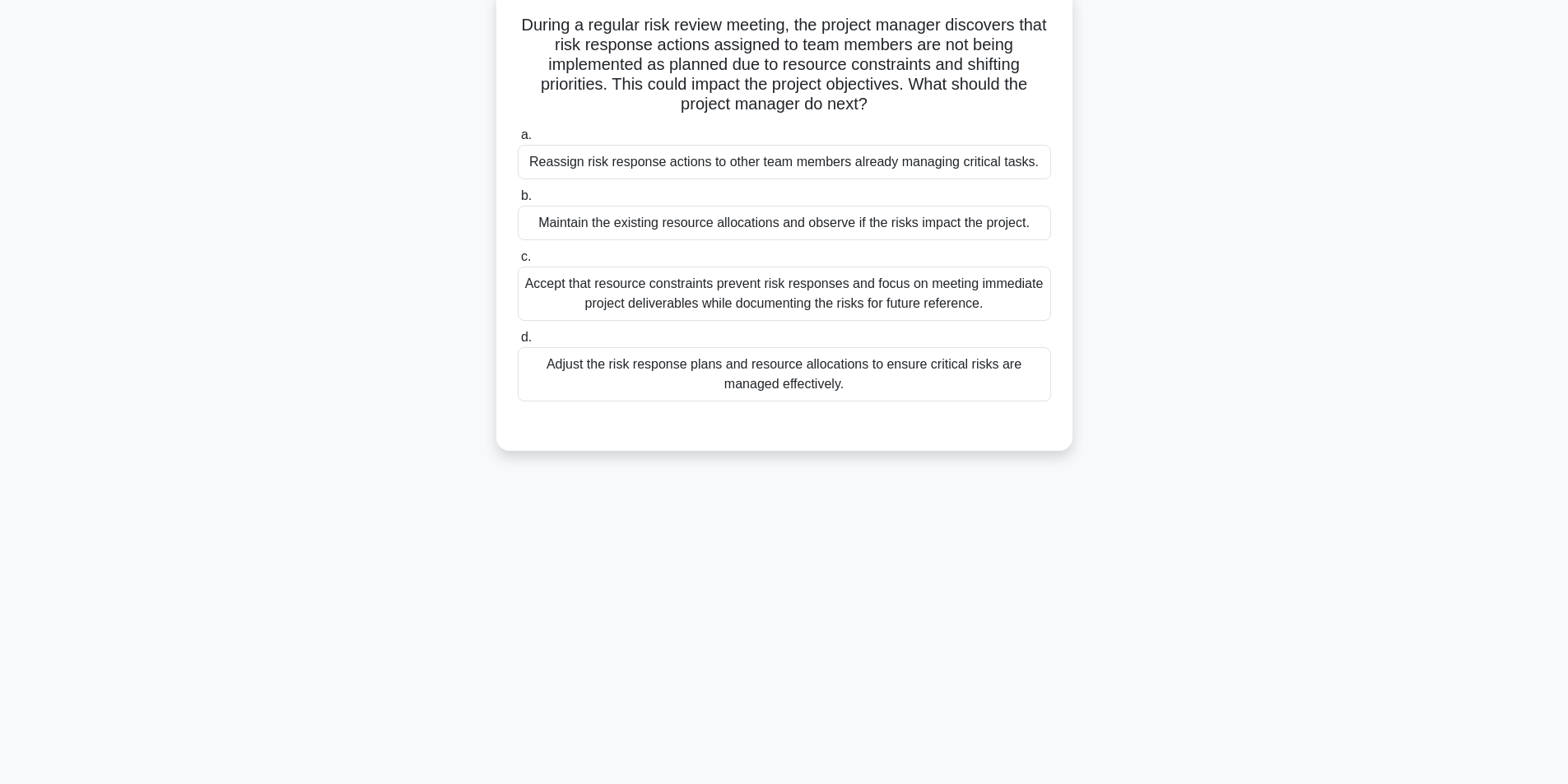
scroll to position [104, 0]
click at [701, 364] on div "Adjust the risk response plans and resource allocations to ensure critical risk…" at bounding box center [784, 373] width 534 height 54
click at [518, 342] on input "d. Adjust the risk response plans and resource allocations to ensure critical r…" at bounding box center [518, 336] width 0 height 11
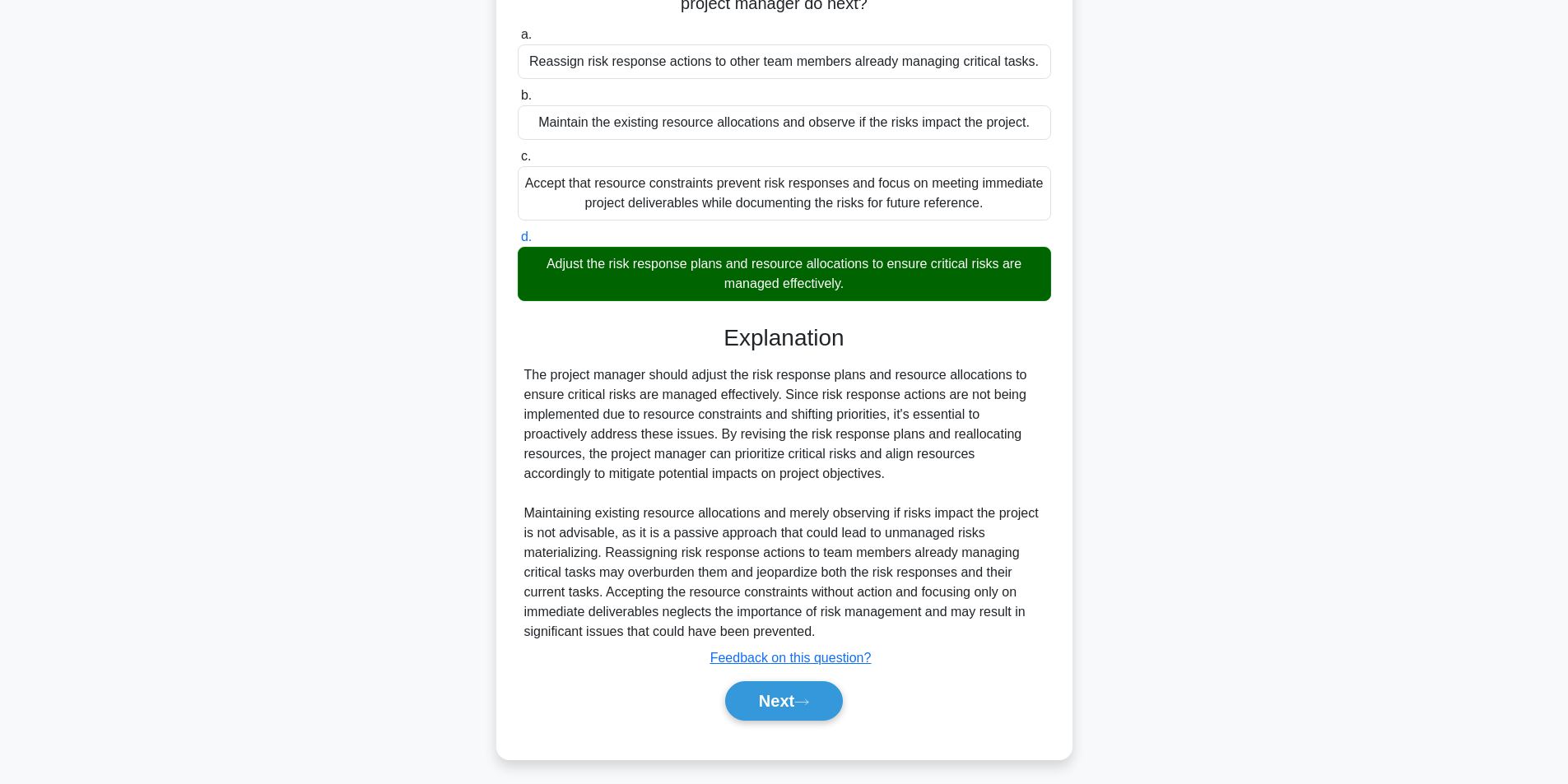
scroll to position [211, 0]
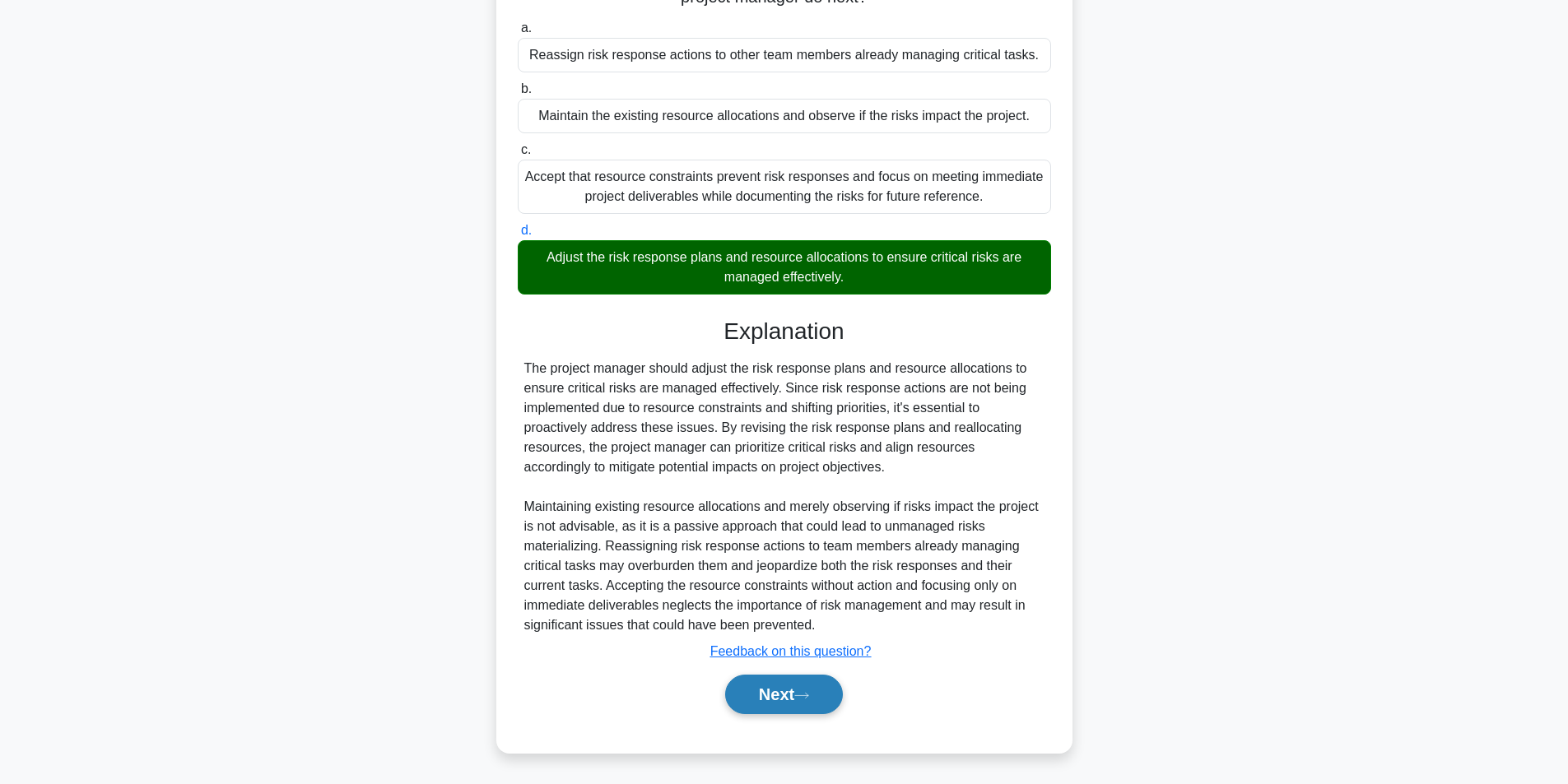
click at [731, 681] on button "Next" at bounding box center [784, 695] width 118 height 39
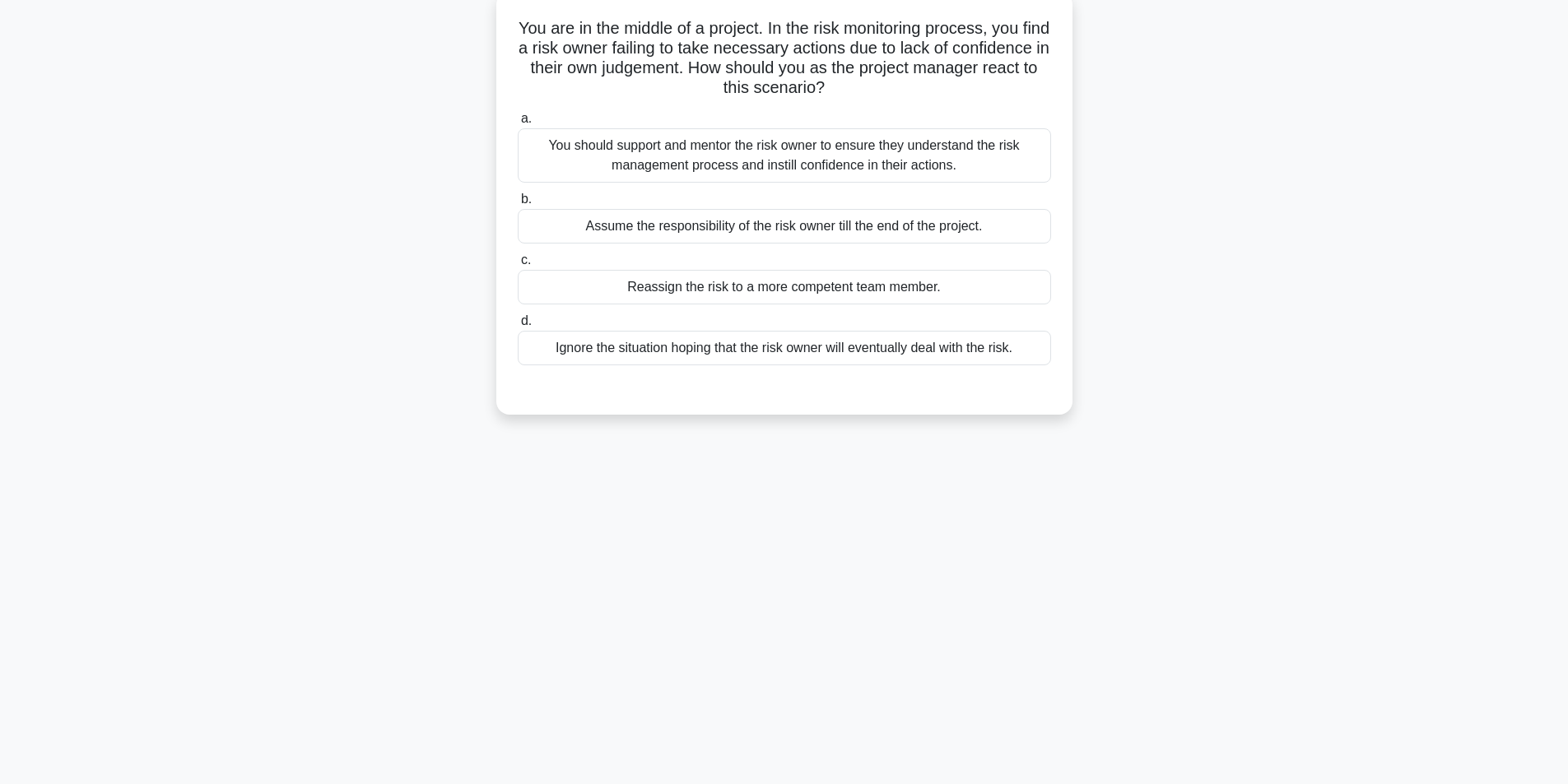
scroll to position [104, 0]
click at [735, 151] on div "You should support and mentor the risk owner to ensure they understand the risk…" at bounding box center [784, 150] width 534 height 54
click at [518, 120] on input "a. You should support and mentor the risk owner to ensure they understand the r…" at bounding box center [518, 114] width 0 height 11
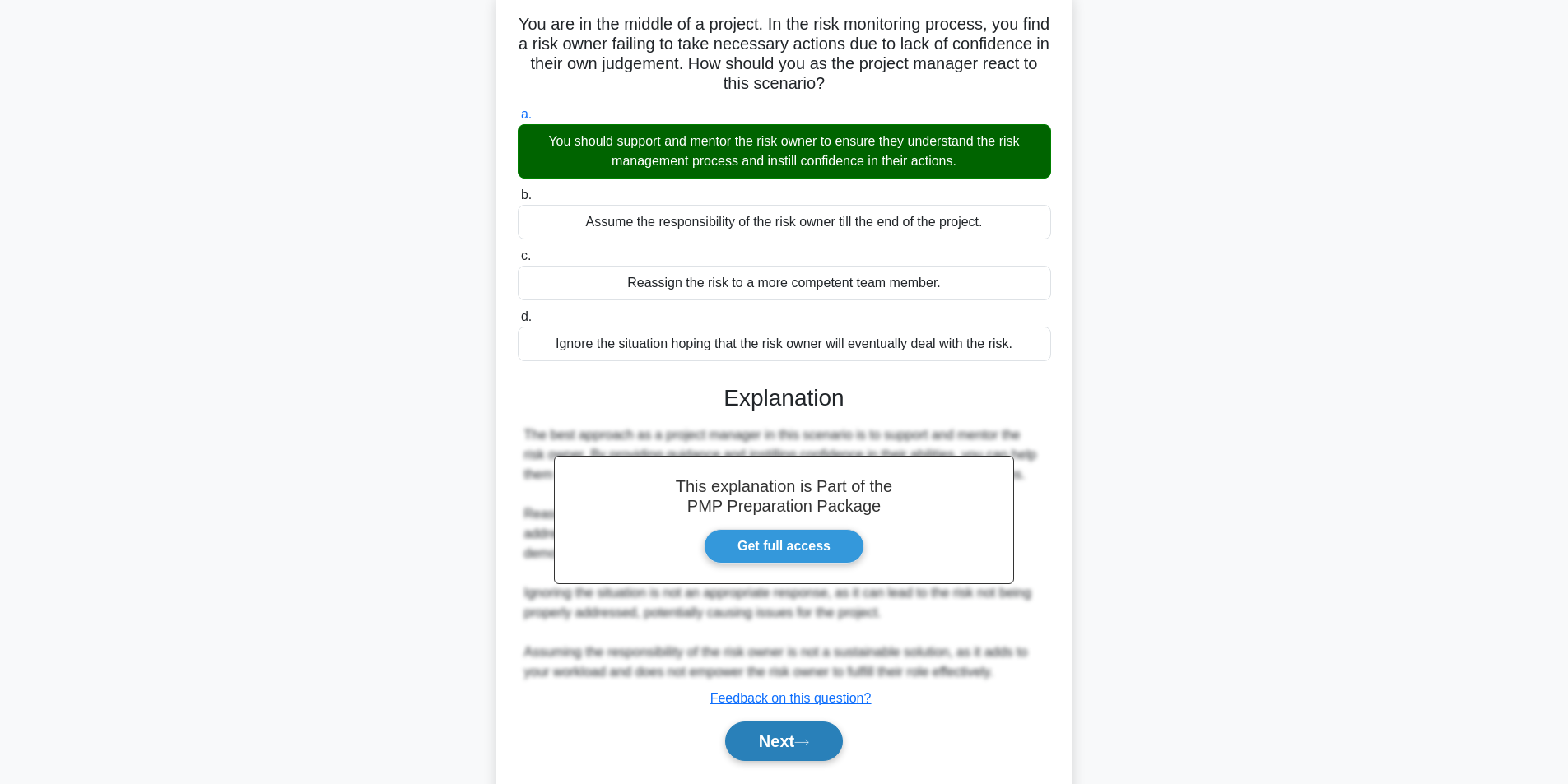
click at [794, 746] on button "Next" at bounding box center [784, 741] width 118 height 39
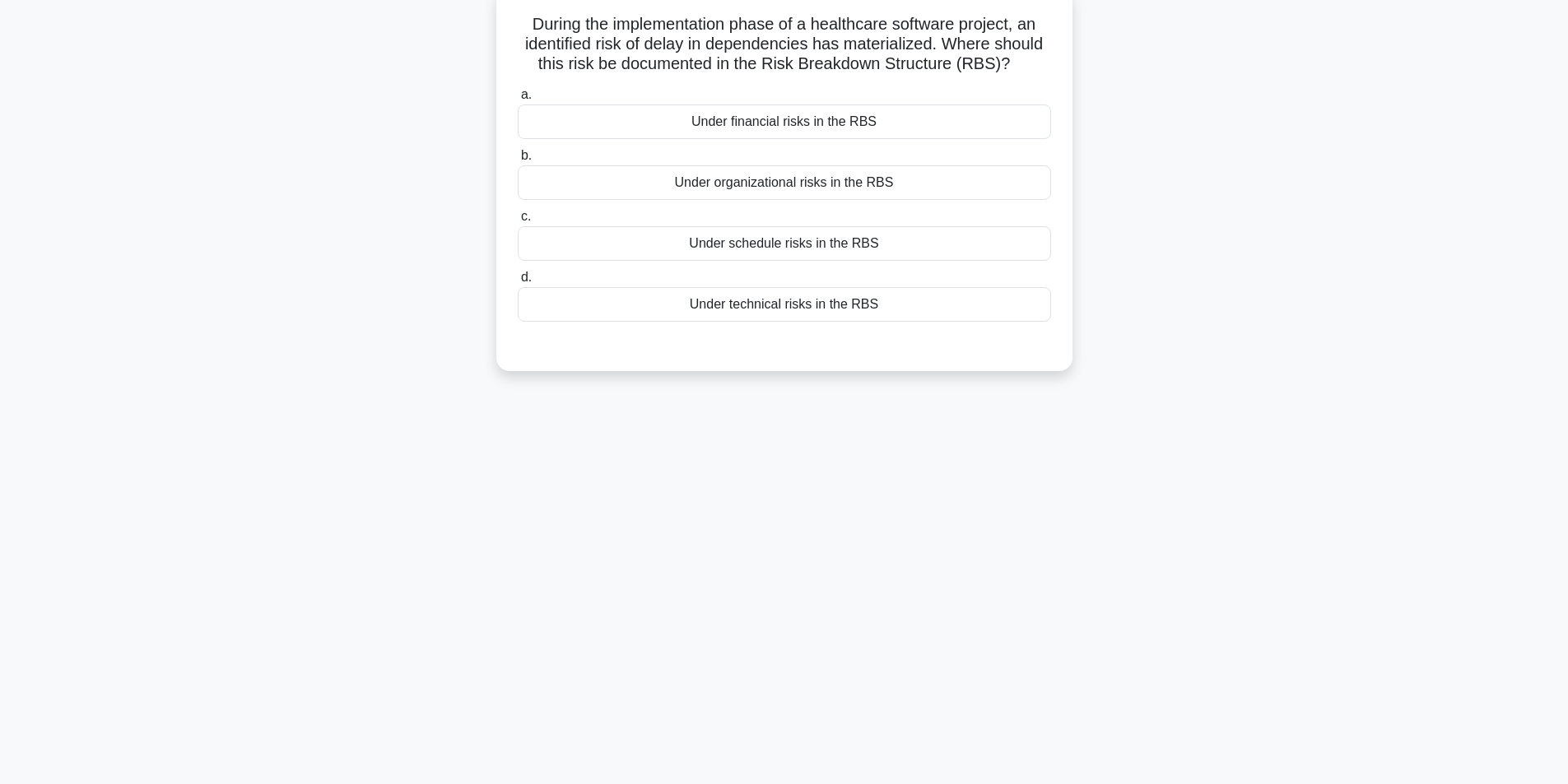
click at [815, 241] on div "Under schedule risks in the RBS" at bounding box center [784, 243] width 534 height 34
click at [800, 241] on div "Under schedule risks in the RBS" at bounding box center [784, 243] width 534 height 34
click at [518, 222] on input "c. Under schedule risks in the RBS" at bounding box center [518, 216] width 0 height 11
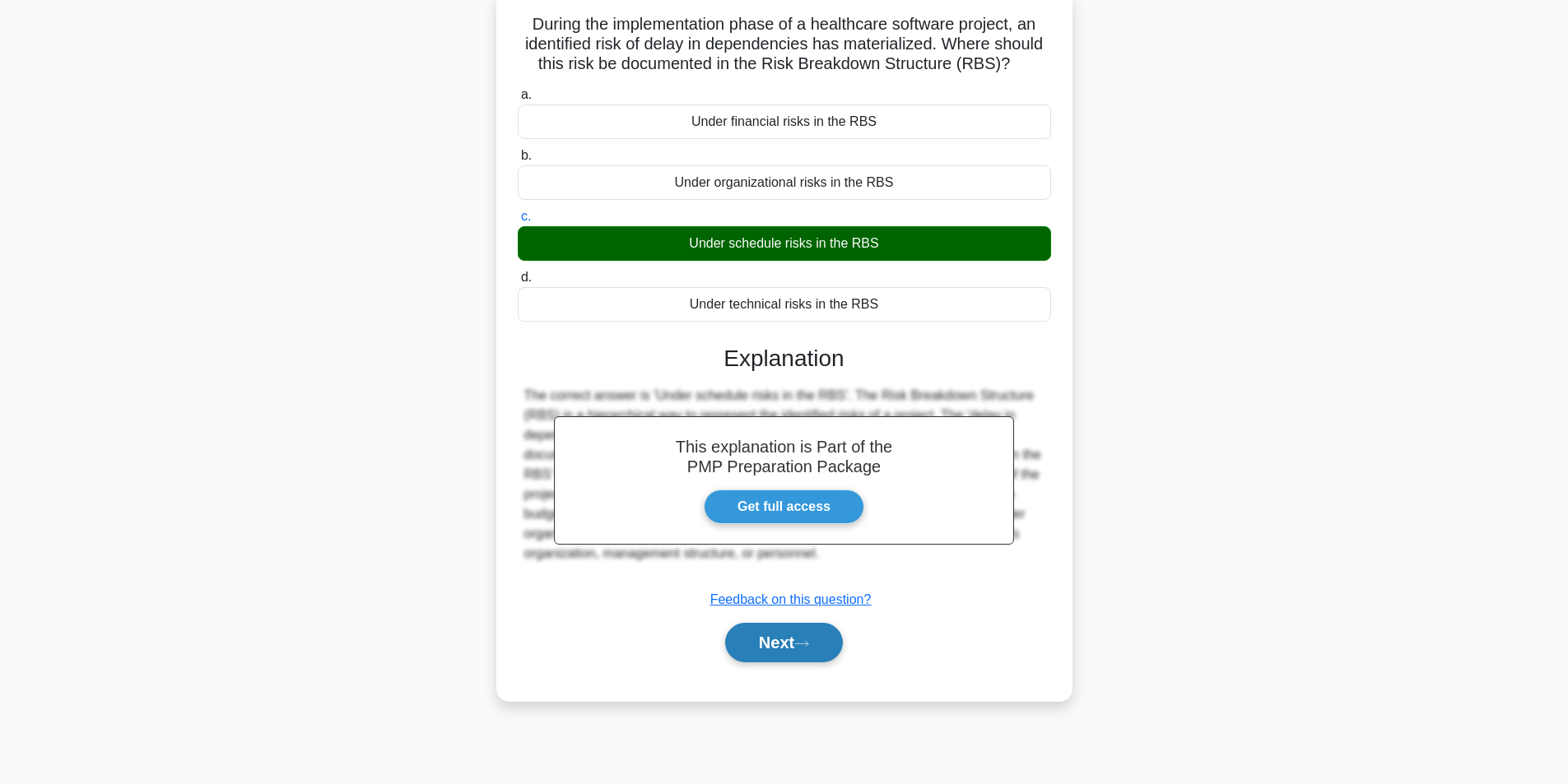
click at [773, 639] on button "Next" at bounding box center [784, 643] width 118 height 39
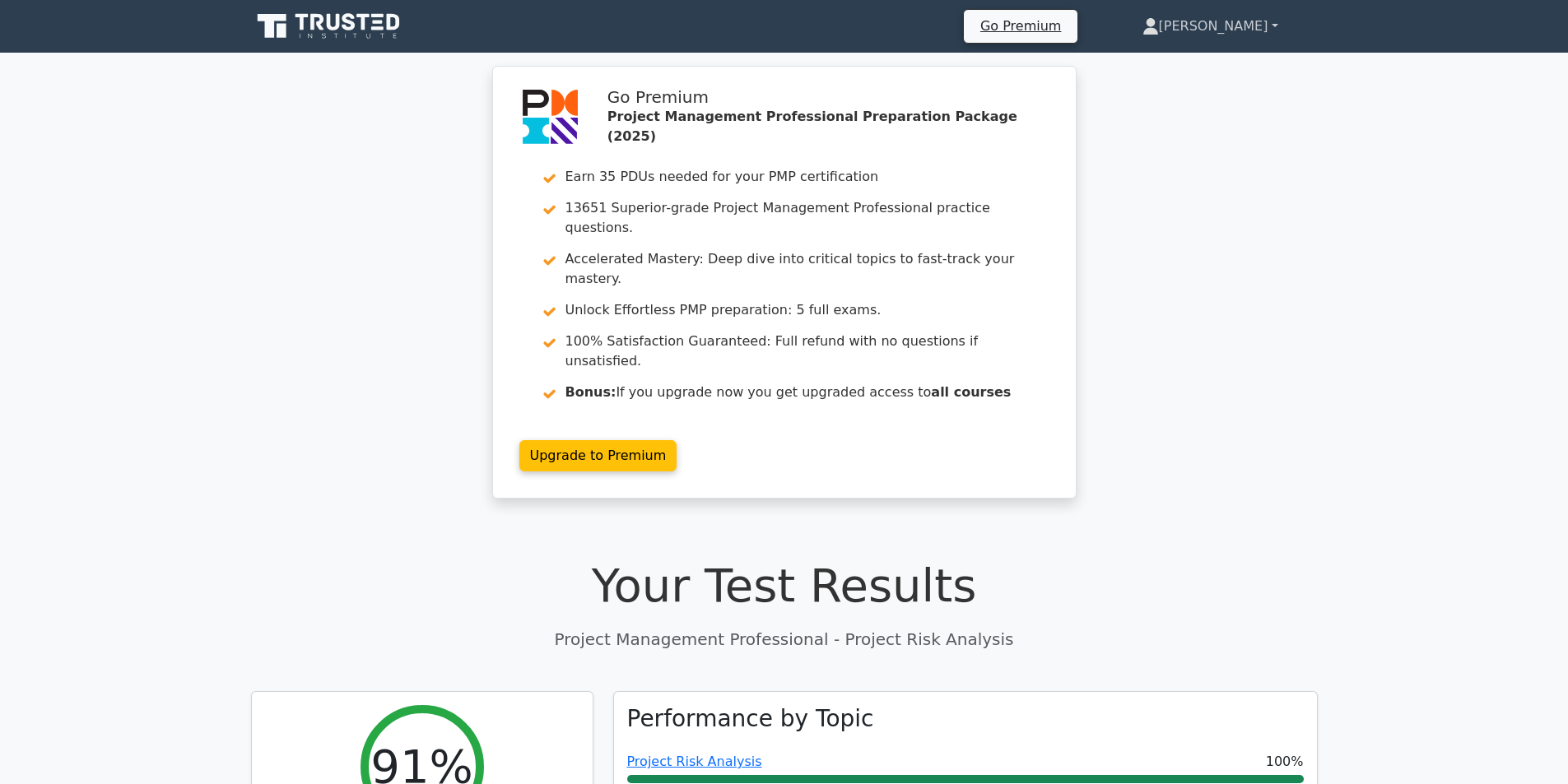
click at [1239, 24] on link "[PERSON_NAME]" at bounding box center [1210, 26] width 215 height 32
click at [1197, 68] on link "Profile" at bounding box center [1169, 65] width 130 height 27
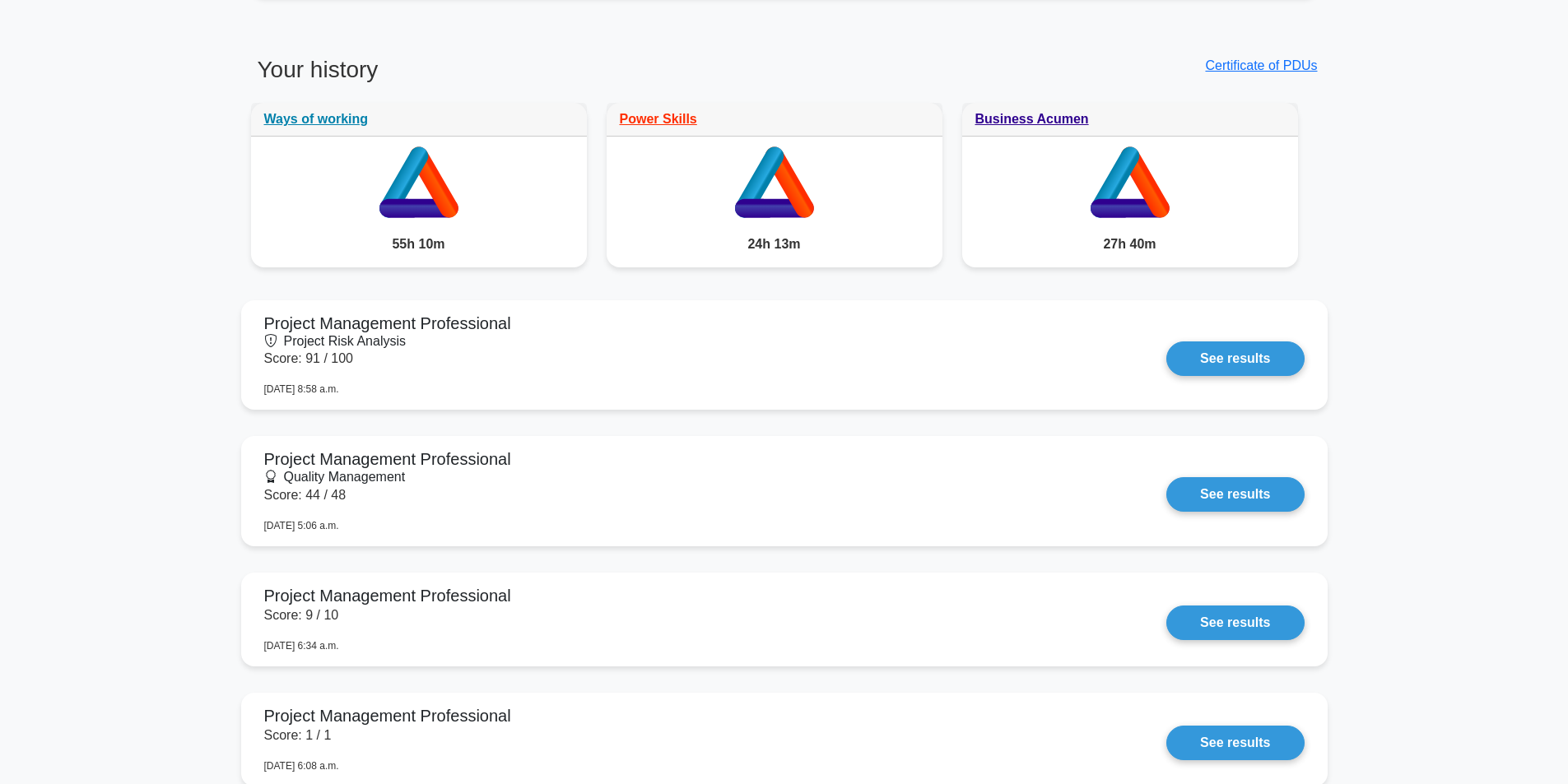
scroll to position [1234, 0]
